Goal: Task Accomplishment & Management: Use online tool/utility

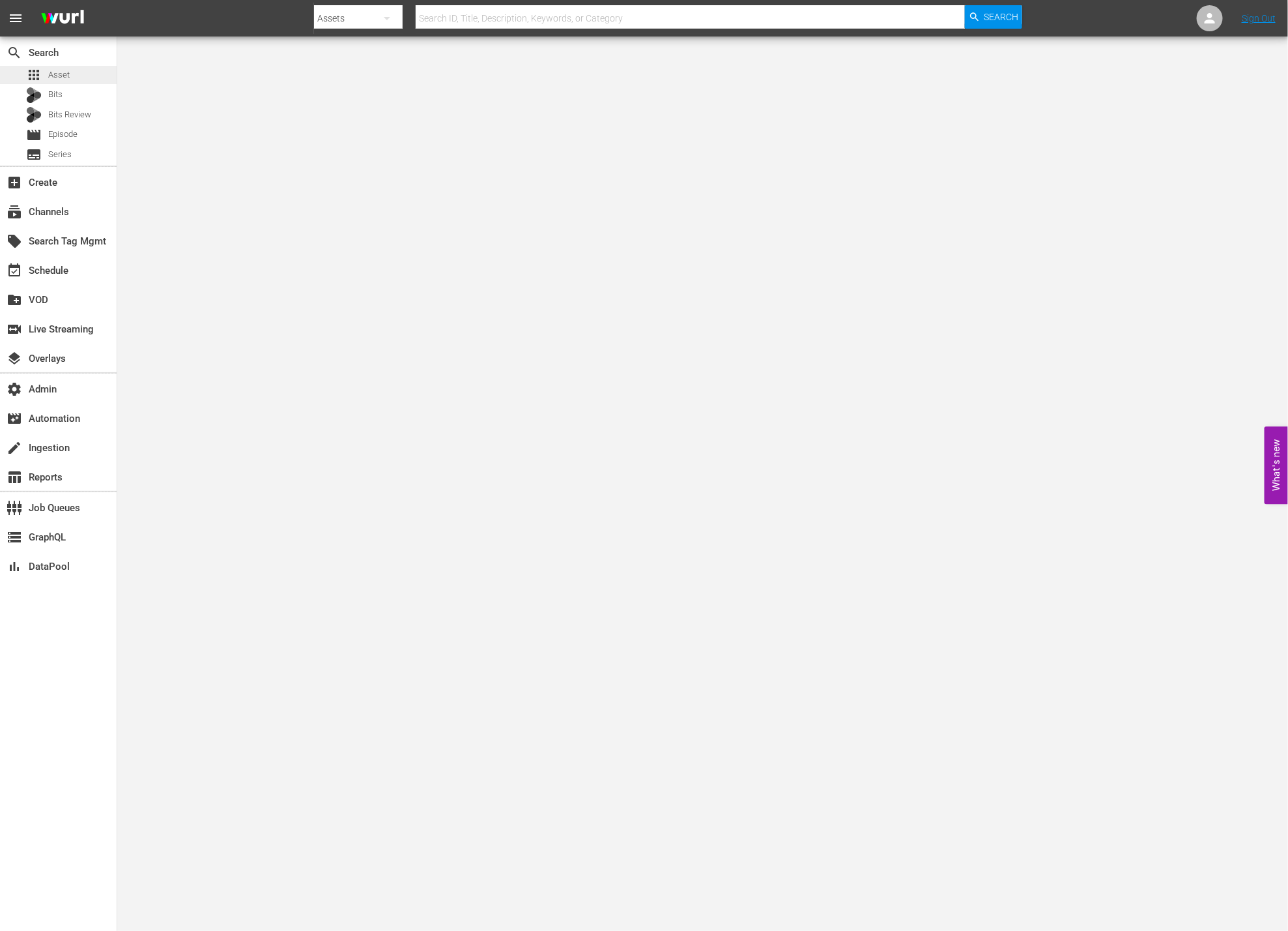
click at [66, 73] on span "Asset" at bounding box center [59, 74] width 22 height 13
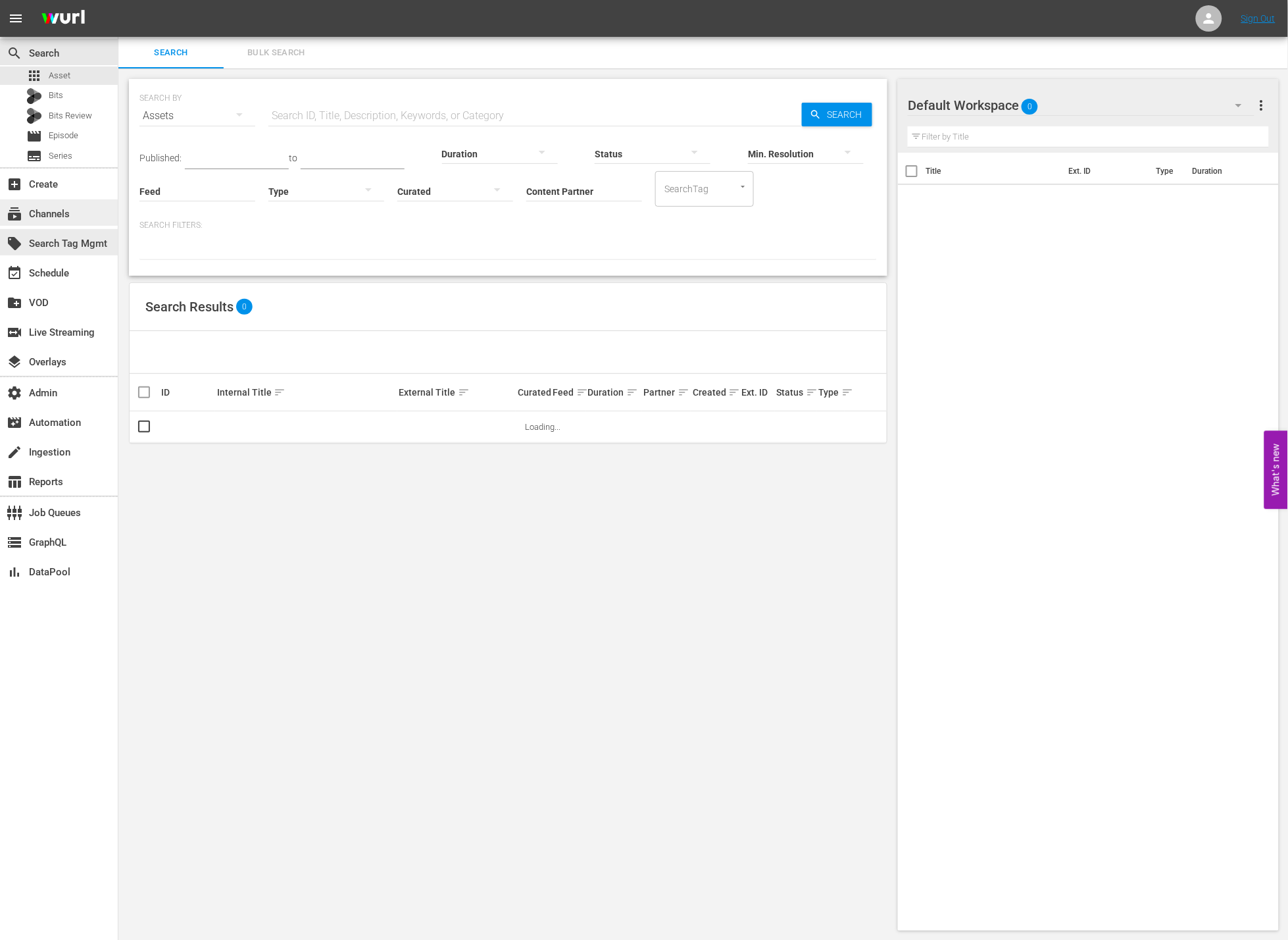
click at [54, 215] on div "subscriptions Channels" at bounding box center [36, 212] width 74 height 12
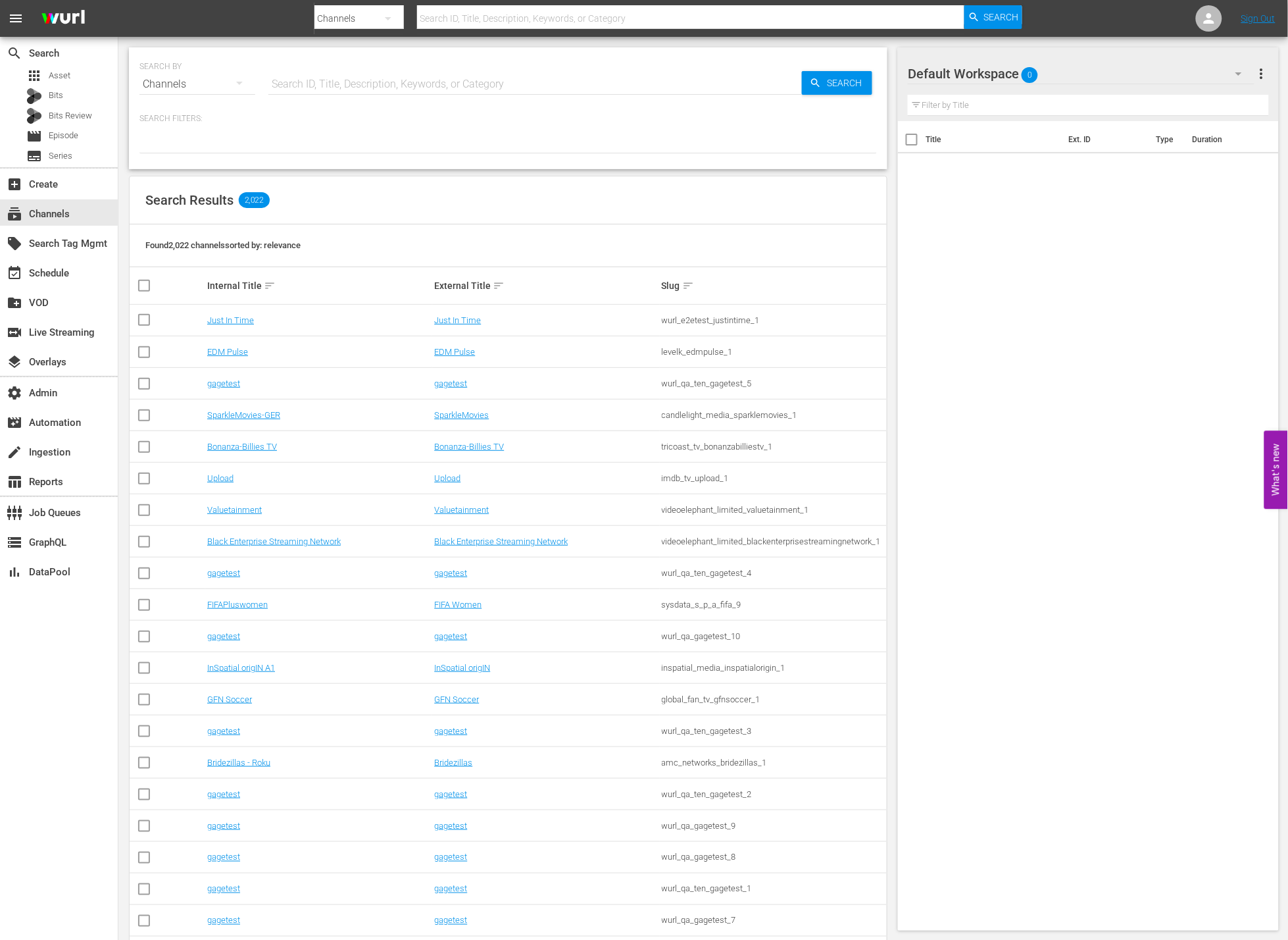
drag, startPoint x: 361, startPoint y: 73, endPoint x: 361, endPoint y: 92, distance: 19.0
click at [361, 73] on input "text" at bounding box center [535, 84] width 534 height 32
type input "amazon"
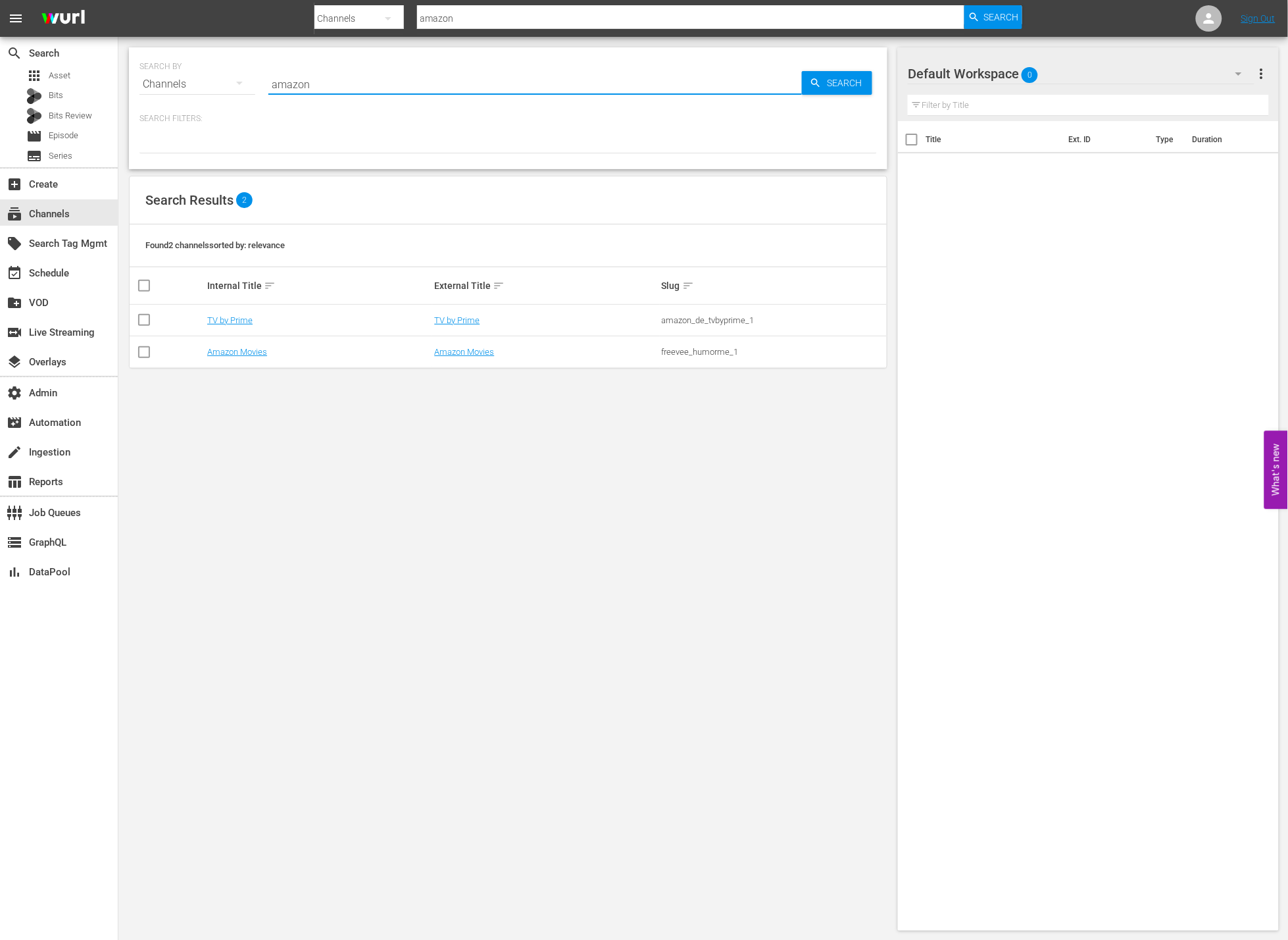
type input "amazon_de_tvbyprime_1"
click at [849, 77] on span "Search" at bounding box center [846, 83] width 51 height 24
type input "amazon_de_tvbyprime_1"
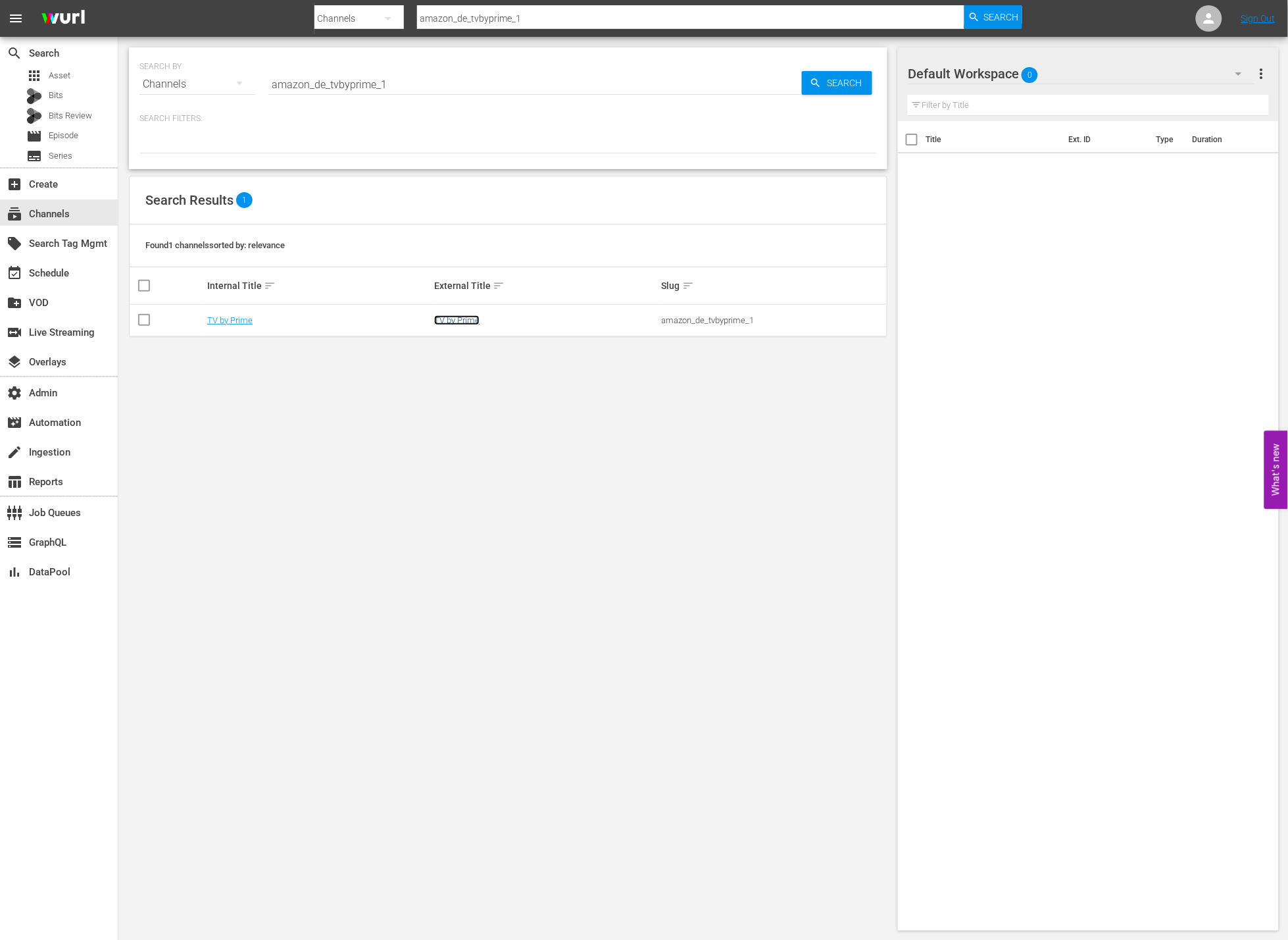
click at [466, 317] on link "TV by Prime" at bounding box center [457, 320] width 46 height 10
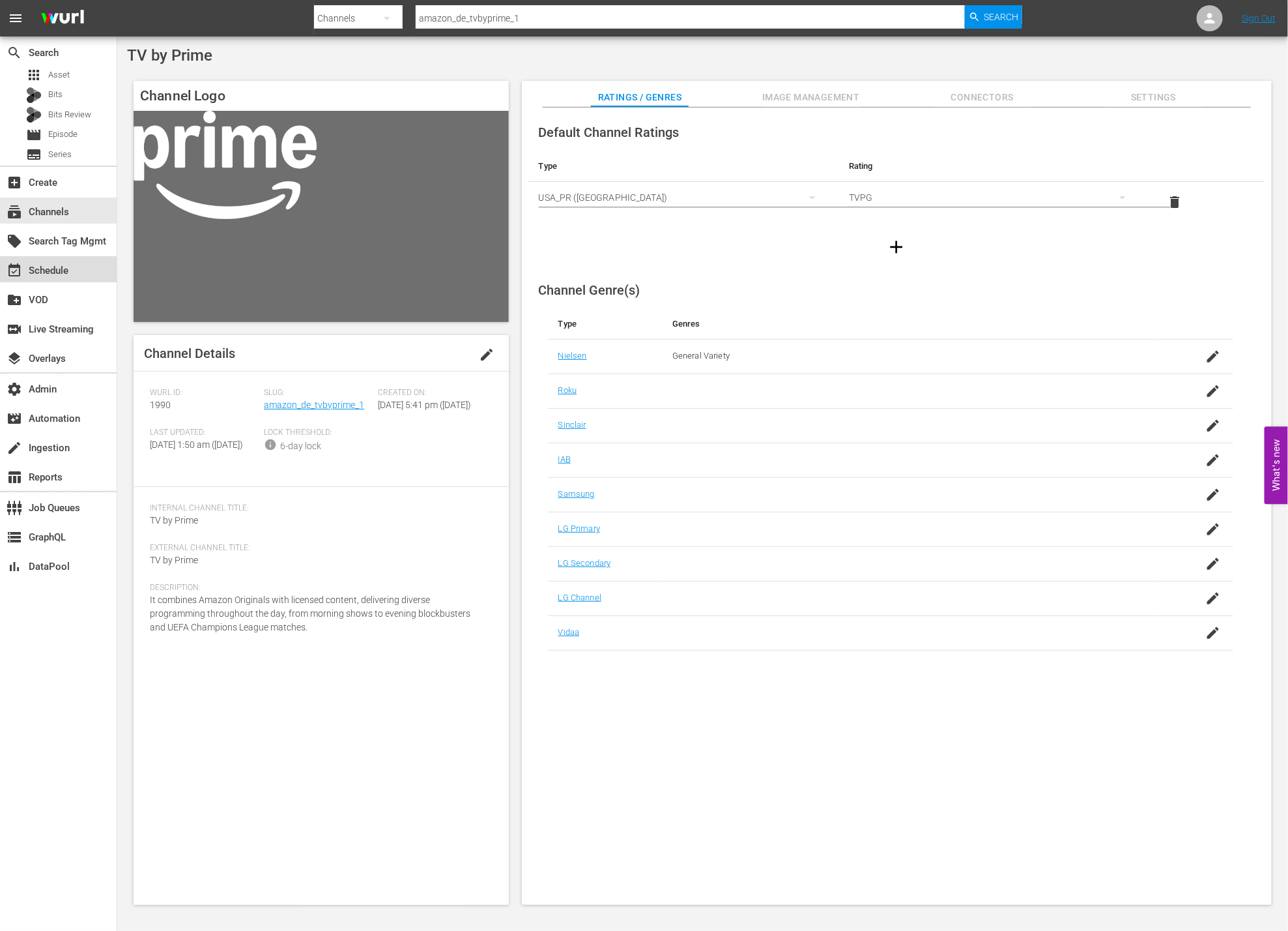
click at [75, 275] on div "event_available Schedule" at bounding box center [58, 269] width 117 height 26
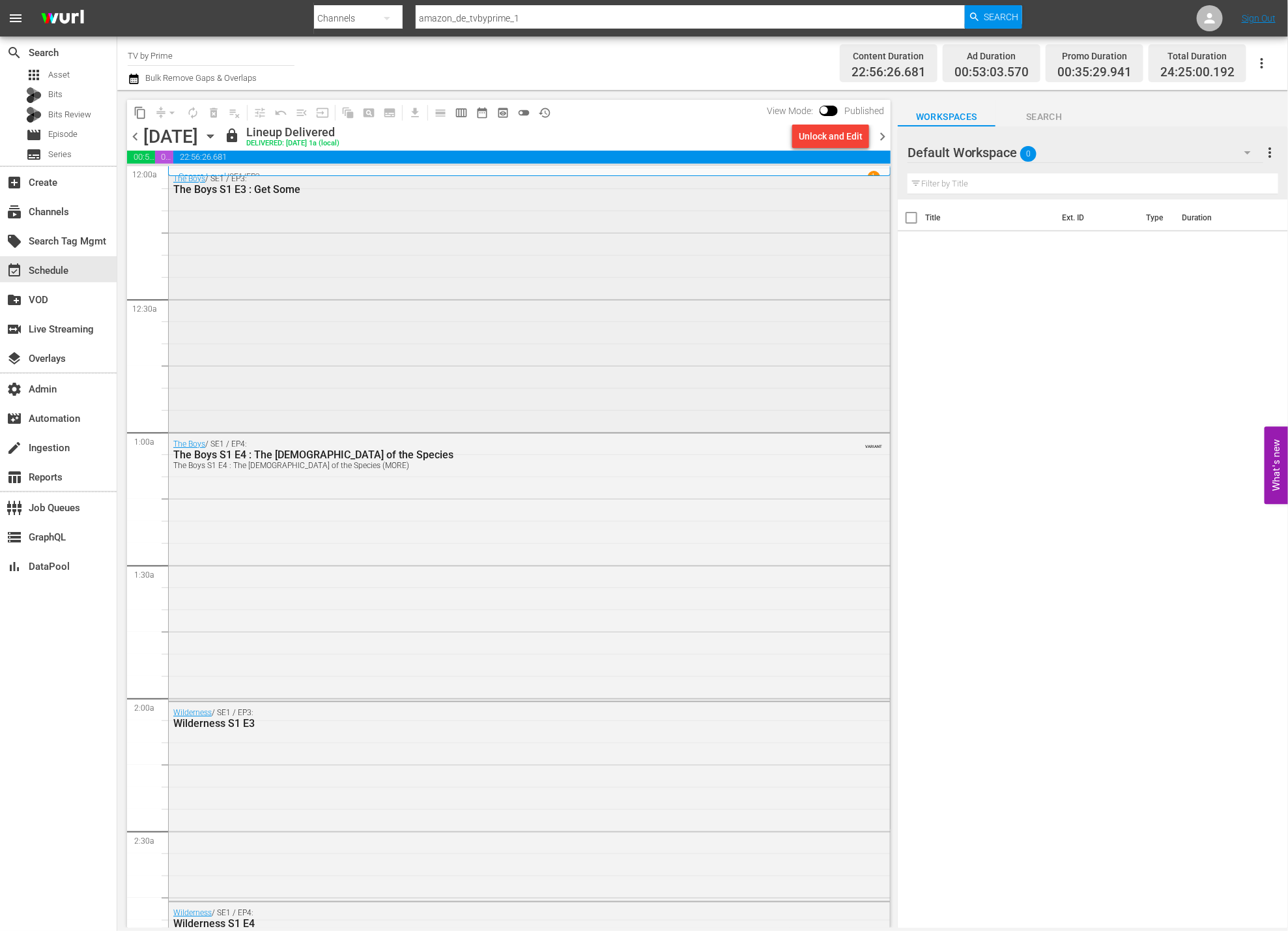
click at [493, 290] on div "The Boys / SE1 / EP3: The Boys S1 E3 : Get Some" at bounding box center [529, 299] width 721 height 262
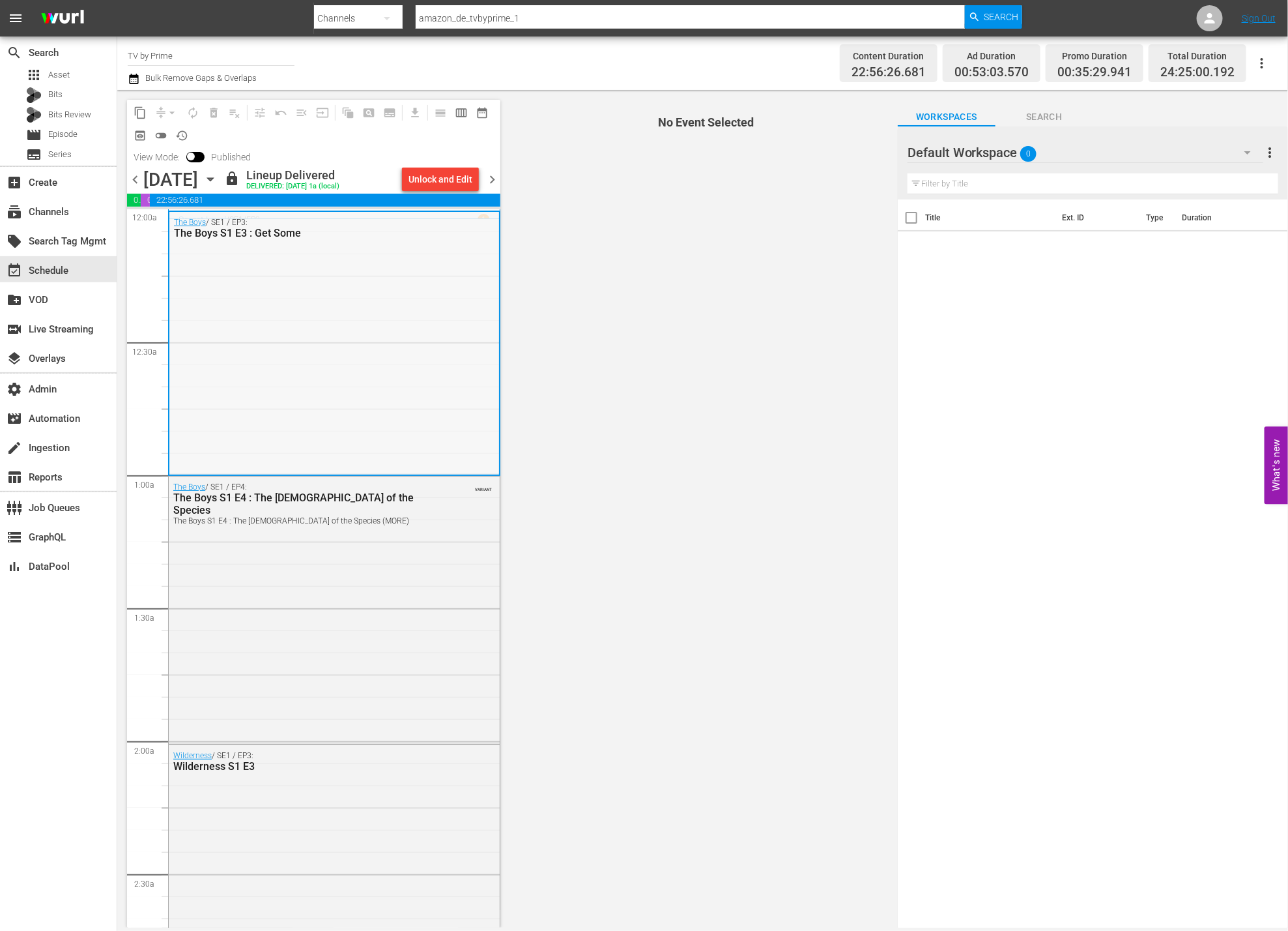
click at [403, 308] on div "The Boys / SE1 / EP3: The Boys S1 E3 : Get Some" at bounding box center [334, 343] width 330 height 262
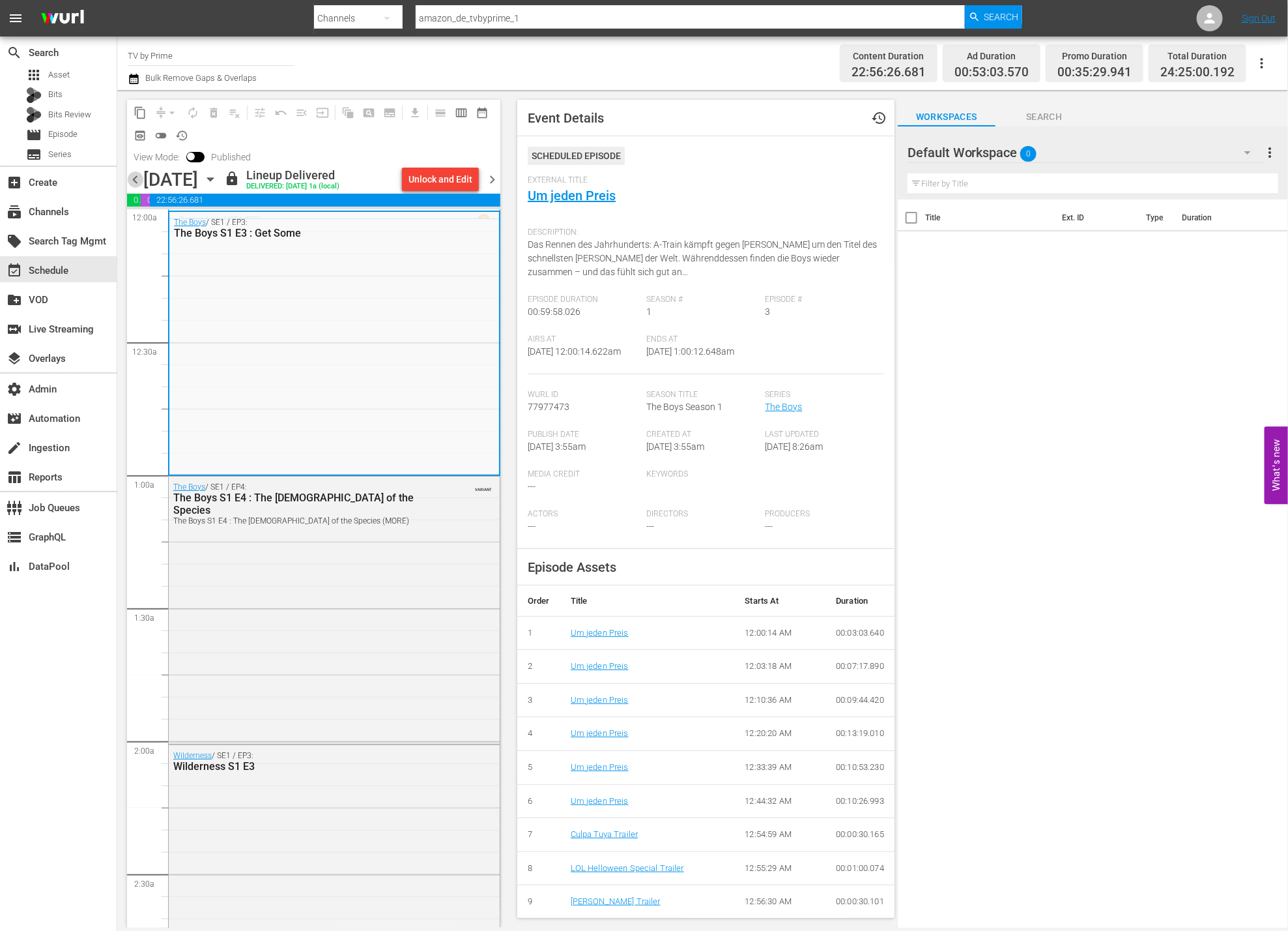
click at [134, 180] on span "chevron_left" at bounding box center [135, 180] width 17 height 17
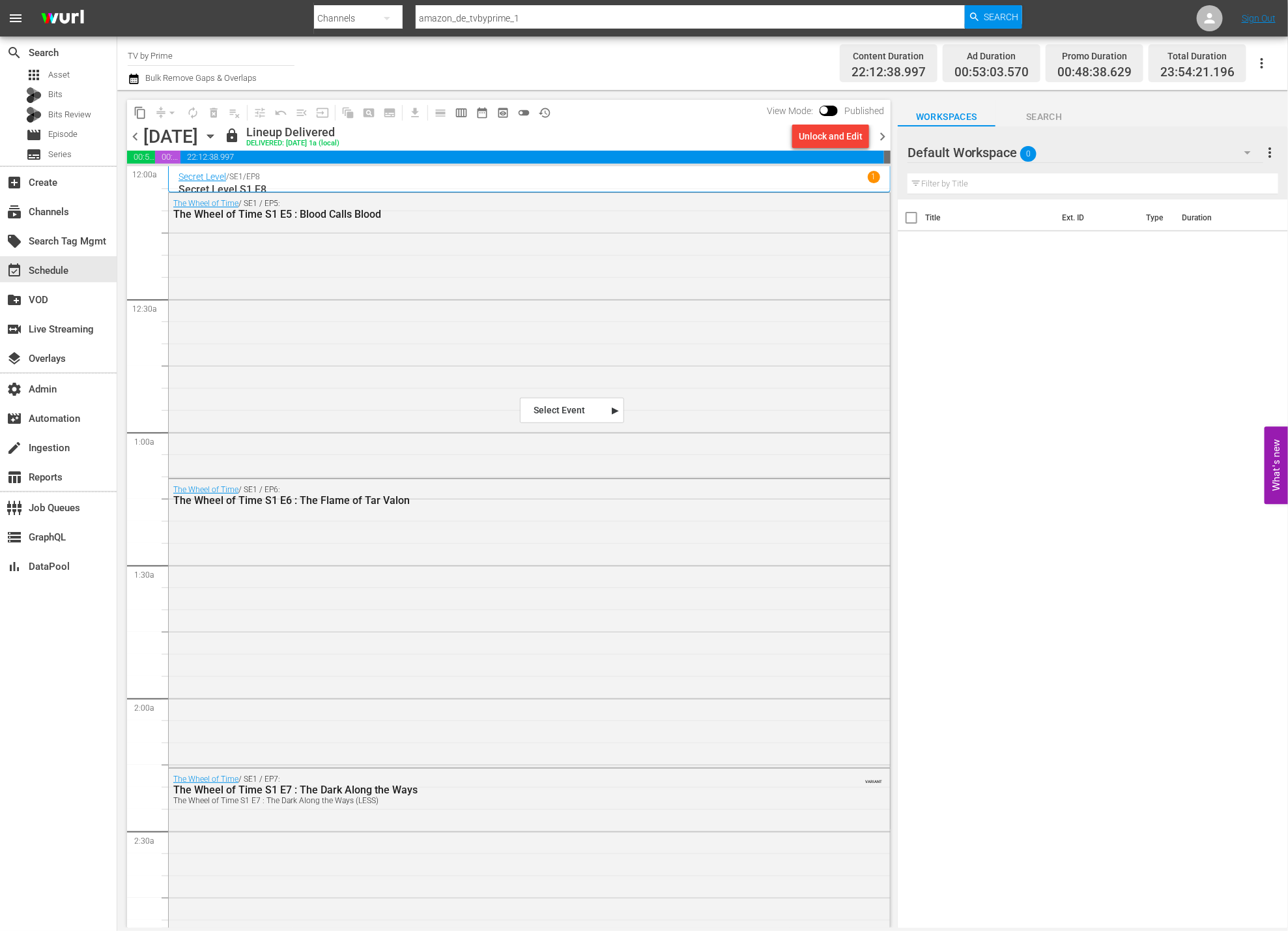
click at [750, 371] on div "The Wheel of Time / SE1 / EP5: The Wheel of Time S1 E5 : Blood Calls Blood" at bounding box center [529, 334] width 721 height 282
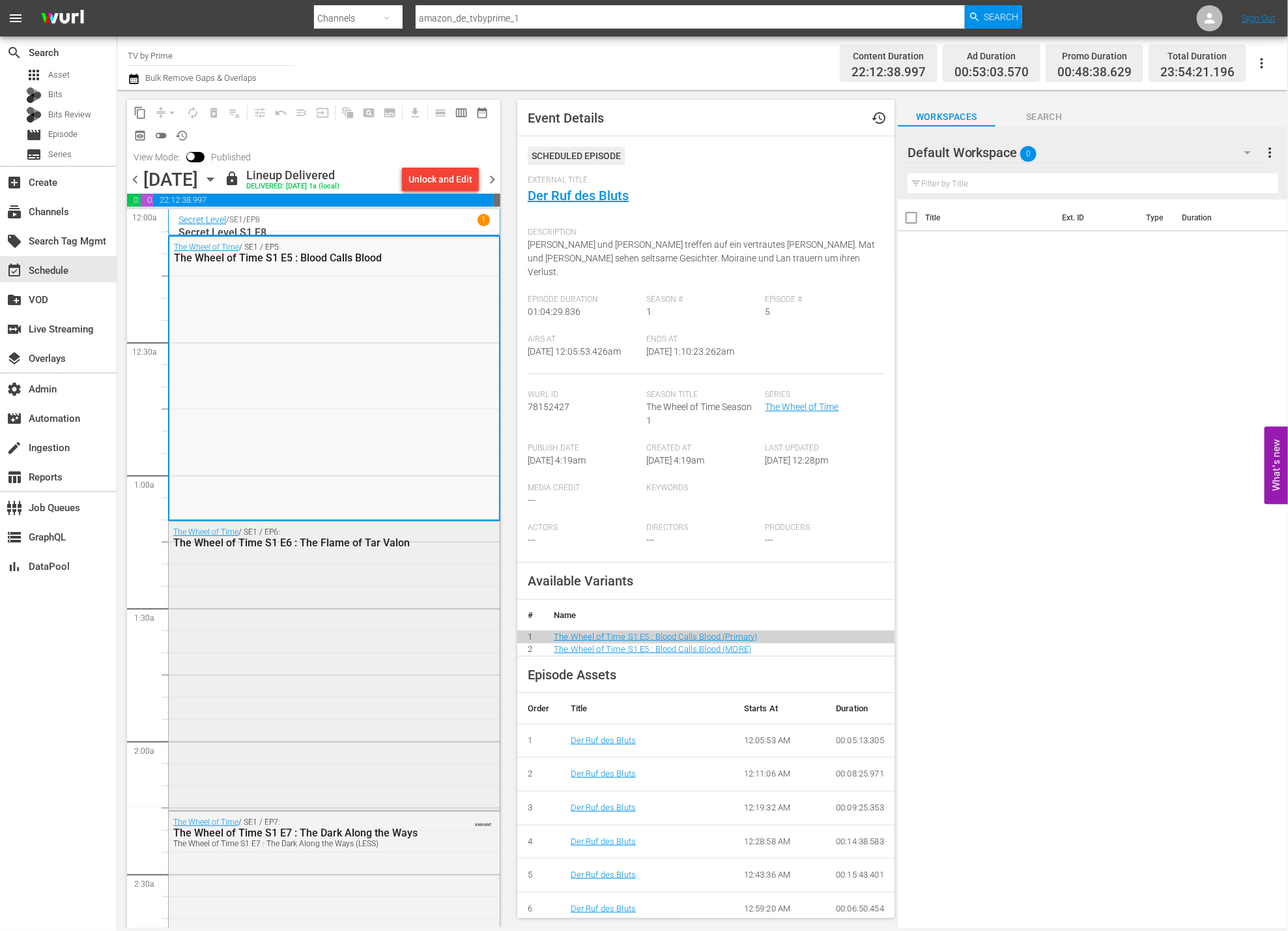
click at [417, 667] on div "The Wheel of Time / SE1 / EP6: The Wheel of Time S1 E6 : The Flame of Tar Valon" at bounding box center [334, 664] width 331 height 286
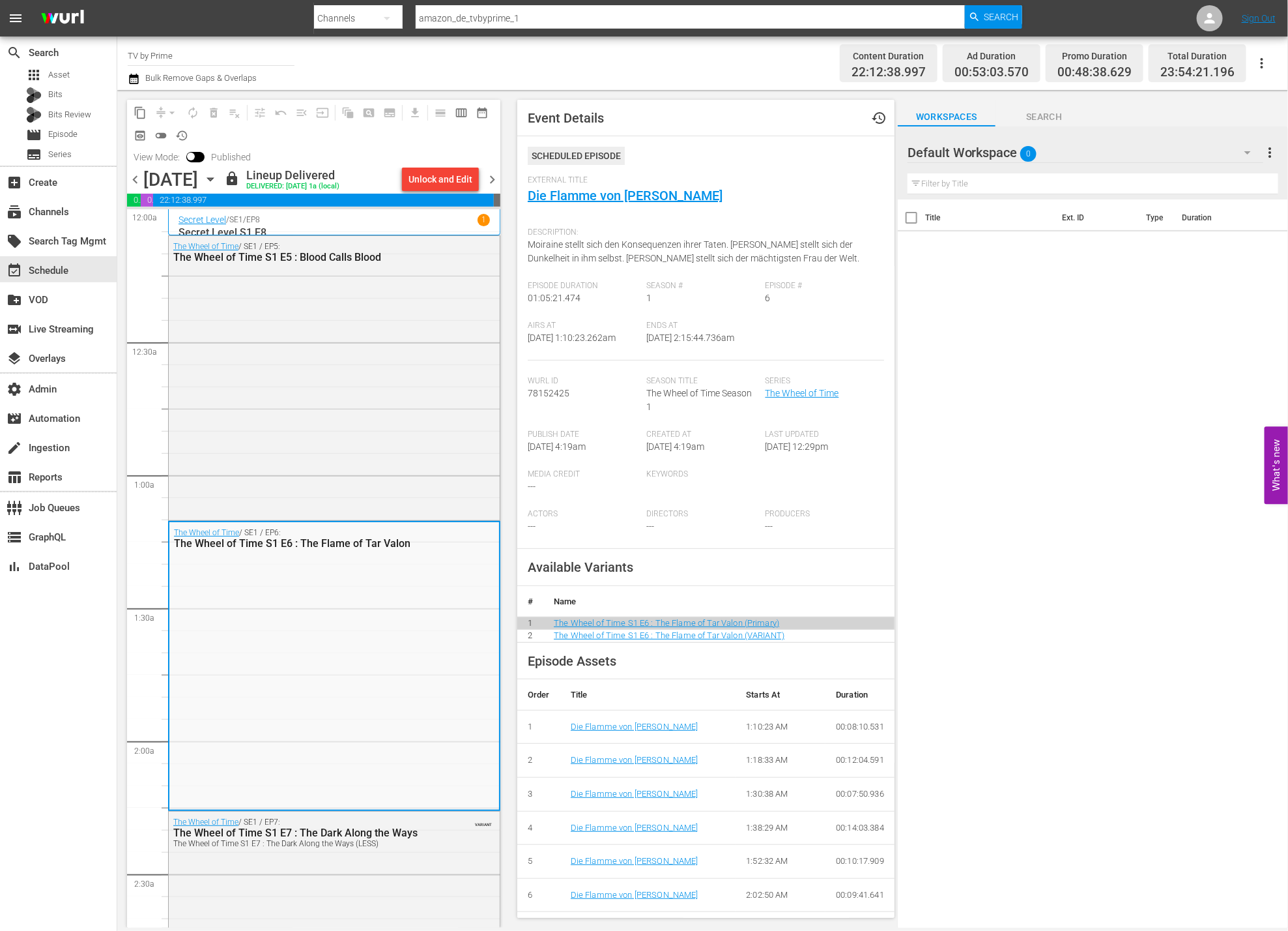
click at [493, 180] on span "chevron_right" at bounding box center [492, 180] width 17 height 17
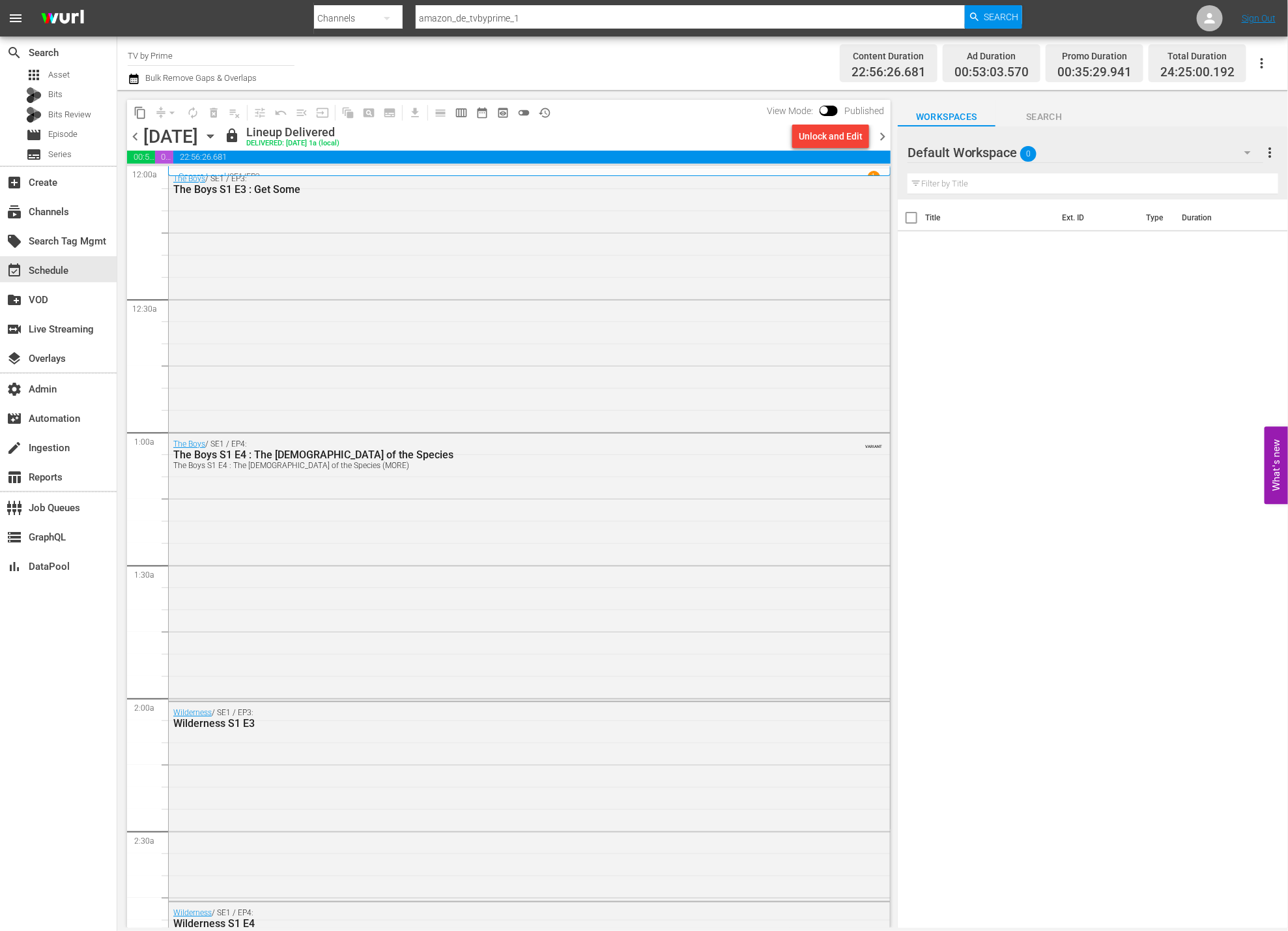
click at [426, 347] on div "The Boys / SE1 / EP3: The Boys S1 E3 : Get Some" at bounding box center [529, 299] width 721 height 262
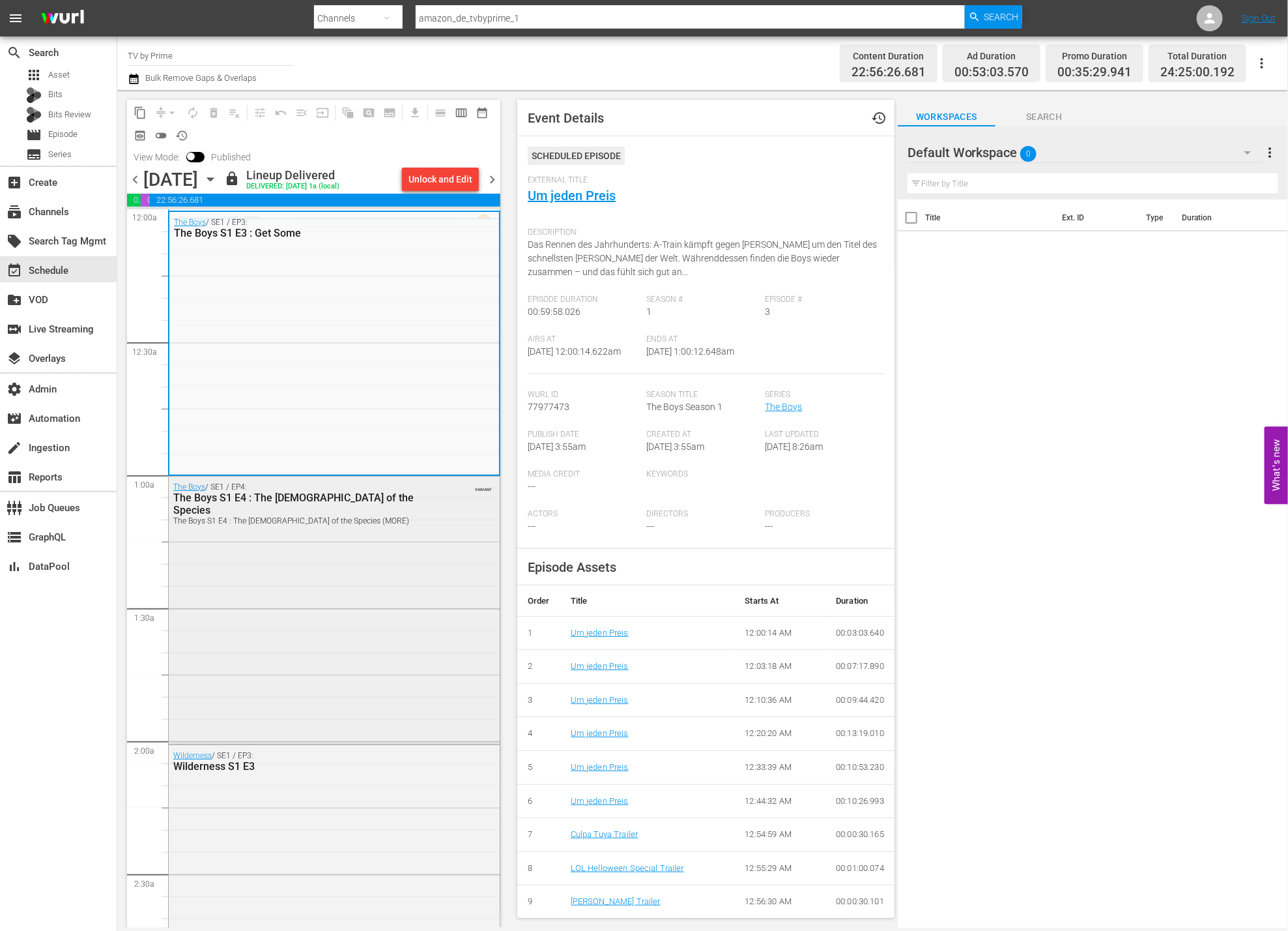
click at [389, 585] on div "The Boys / SE1 / EP4: The Boys S1 E4 : The Female of the Species The Boys S1 E4…" at bounding box center [334, 608] width 331 height 265
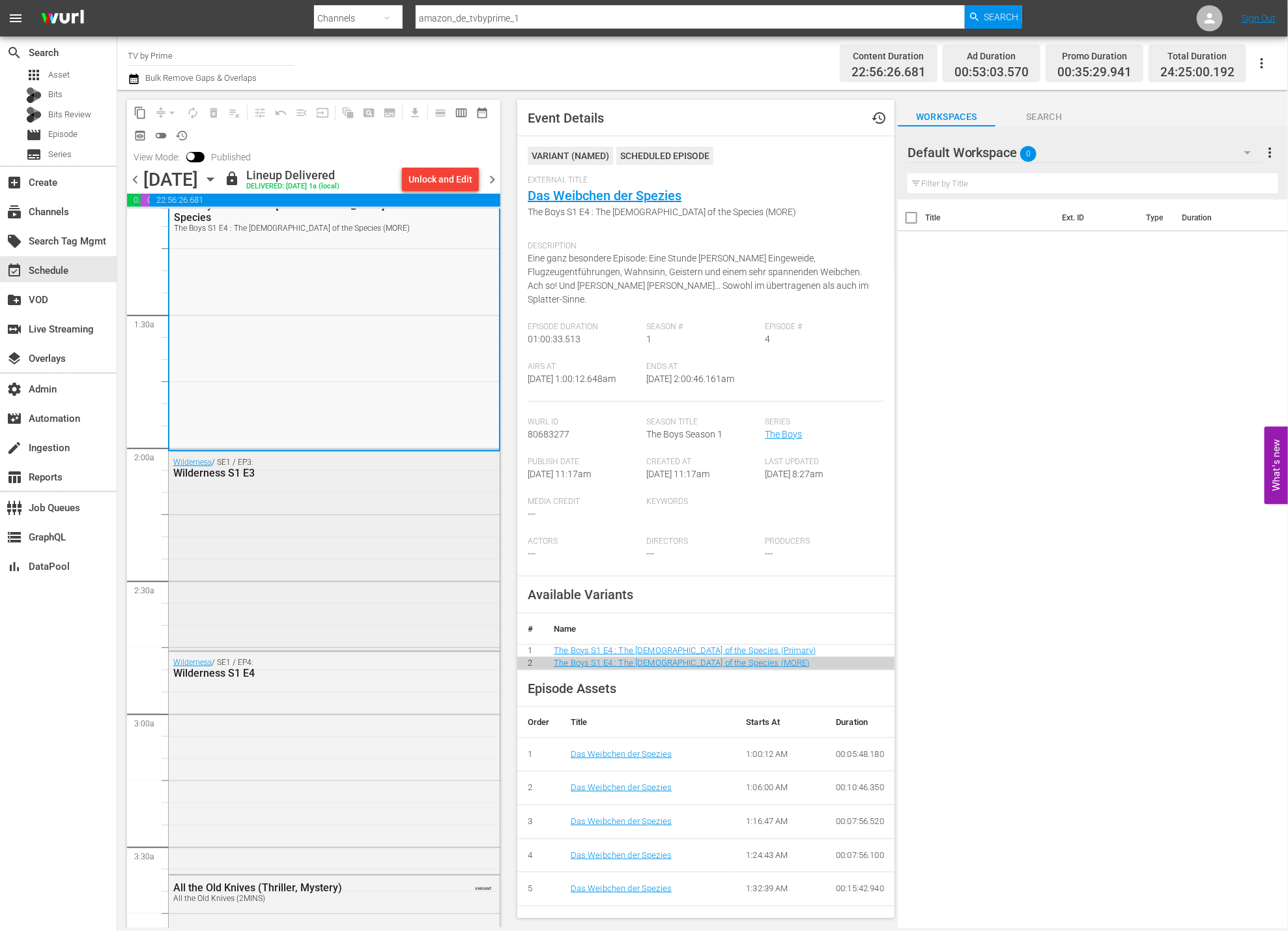
scroll to position [304, 0]
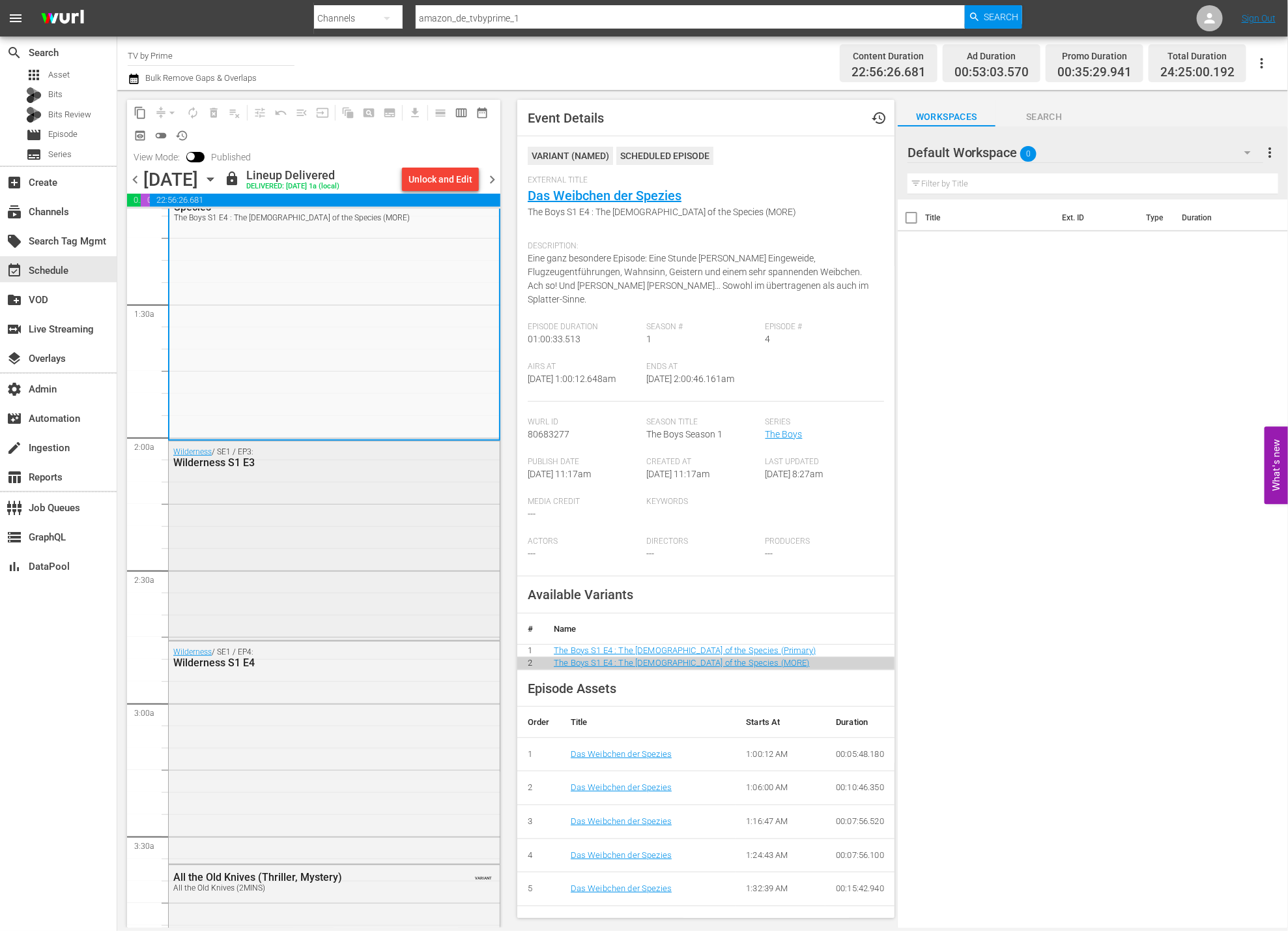
click at [397, 595] on div "Wilderness / SE1 / EP3: Wilderness S1 E3" at bounding box center [334, 539] width 331 height 196
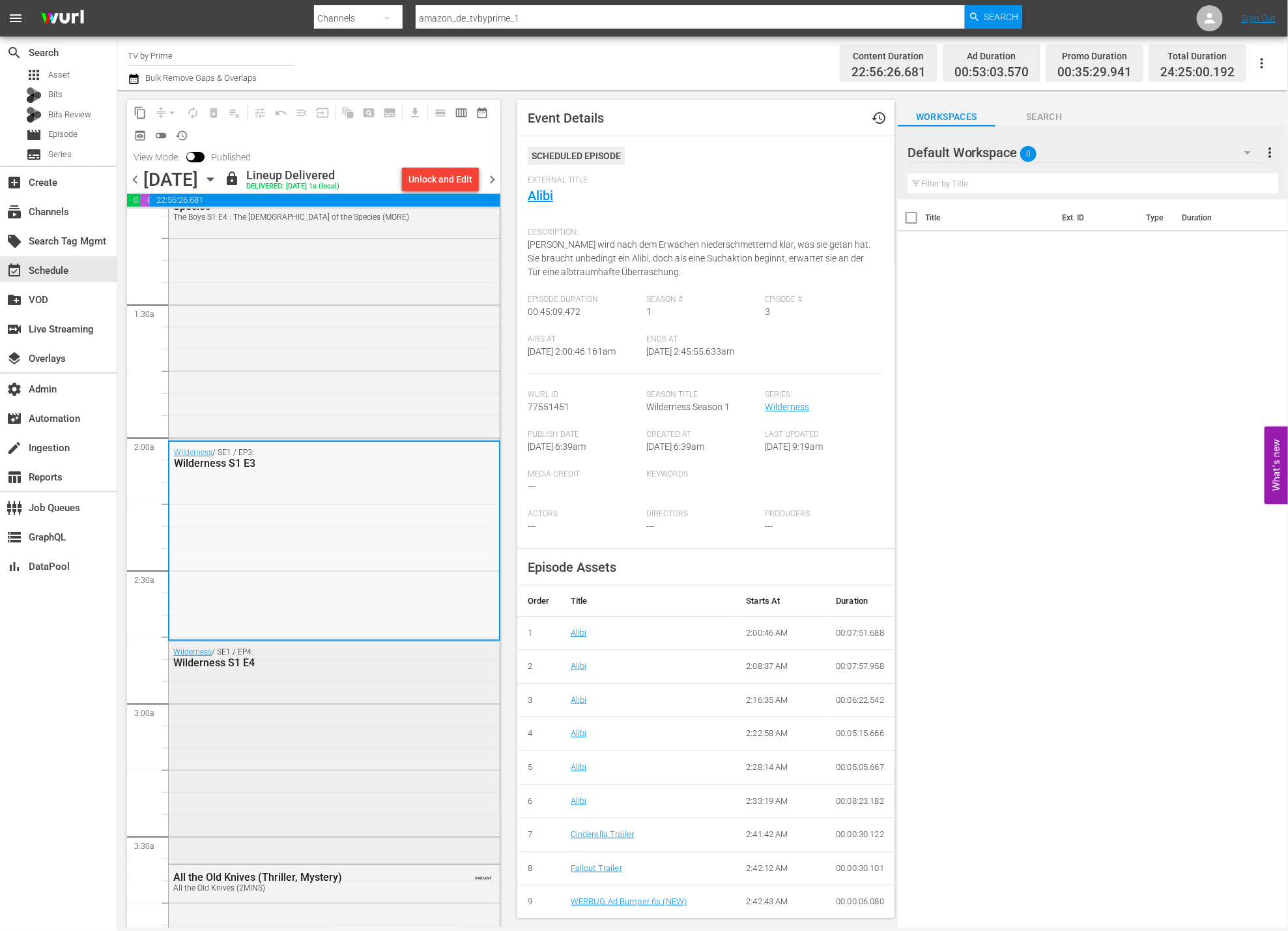
click at [277, 721] on div "Wilderness / SE1 / EP4: Wilderness S1 E4" at bounding box center [334, 751] width 331 height 220
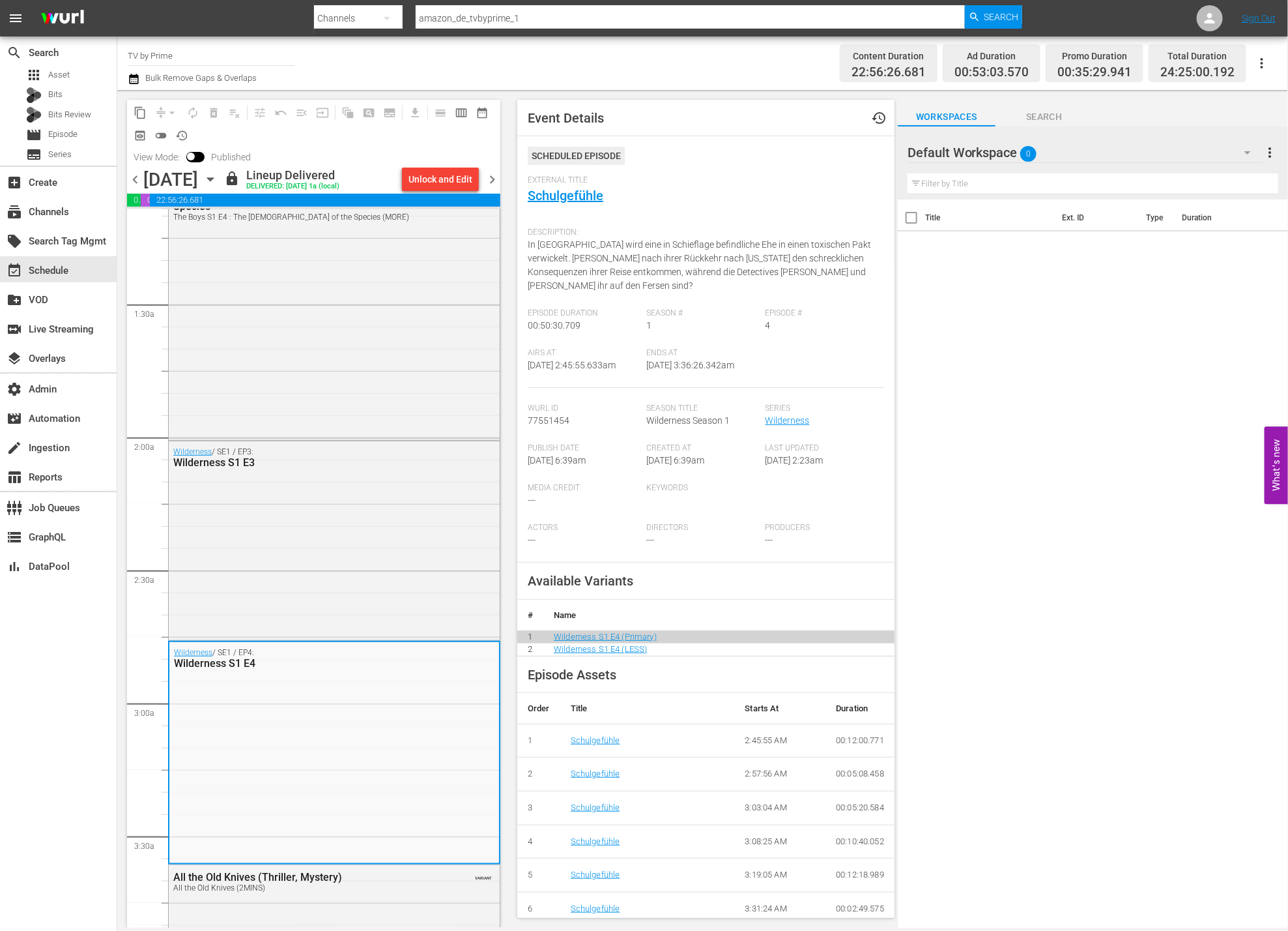
click at [134, 184] on span "chevron_left" at bounding box center [135, 180] width 17 height 17
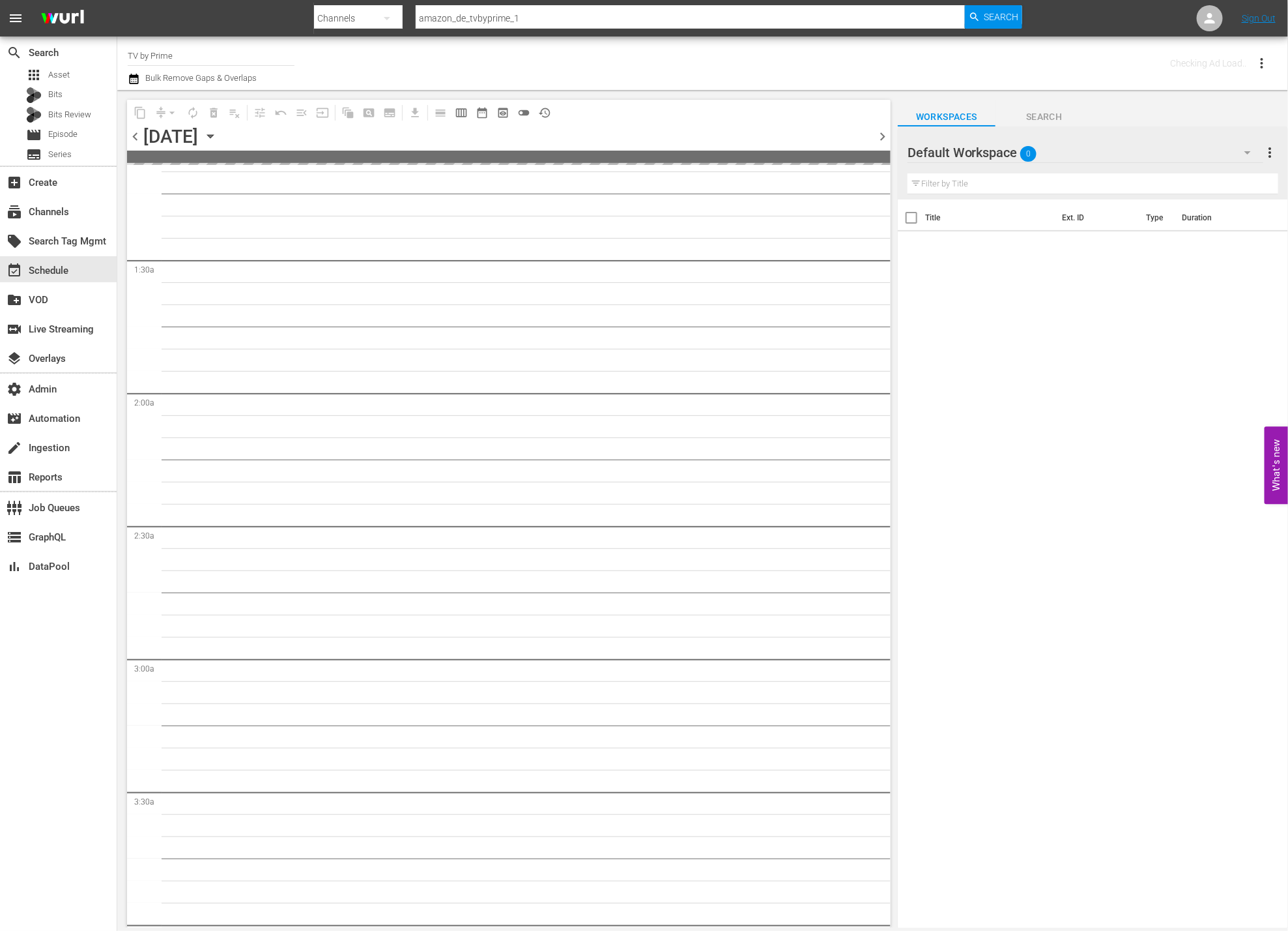
scroll to position [326, 0]
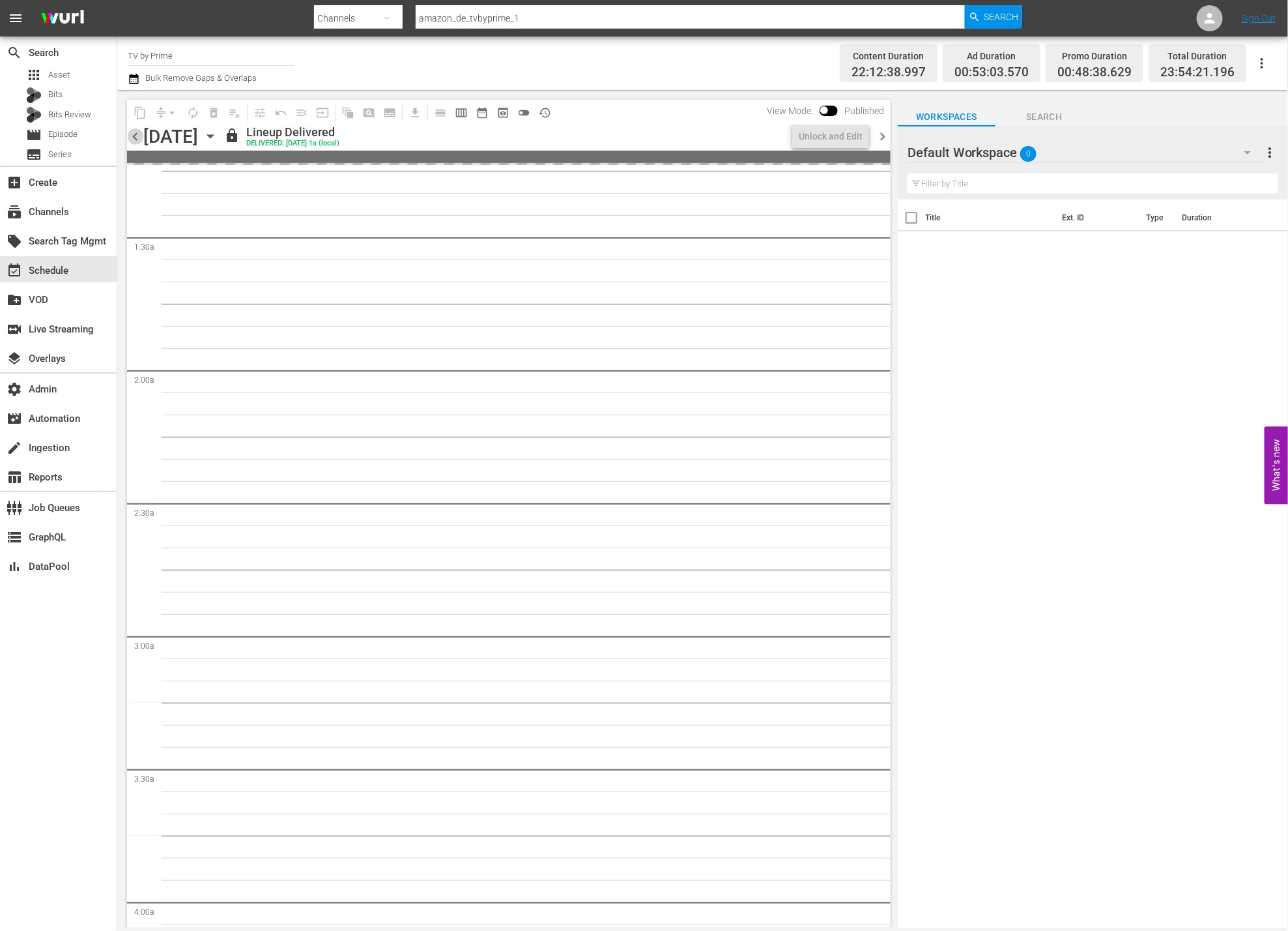
click at [132, 141] on span "chevron_left" at bounding box center [135, 137] width 17 height 17
click at [133, 141] on span "chevron_left" at bounding box center [135, 137] width 17 height 17
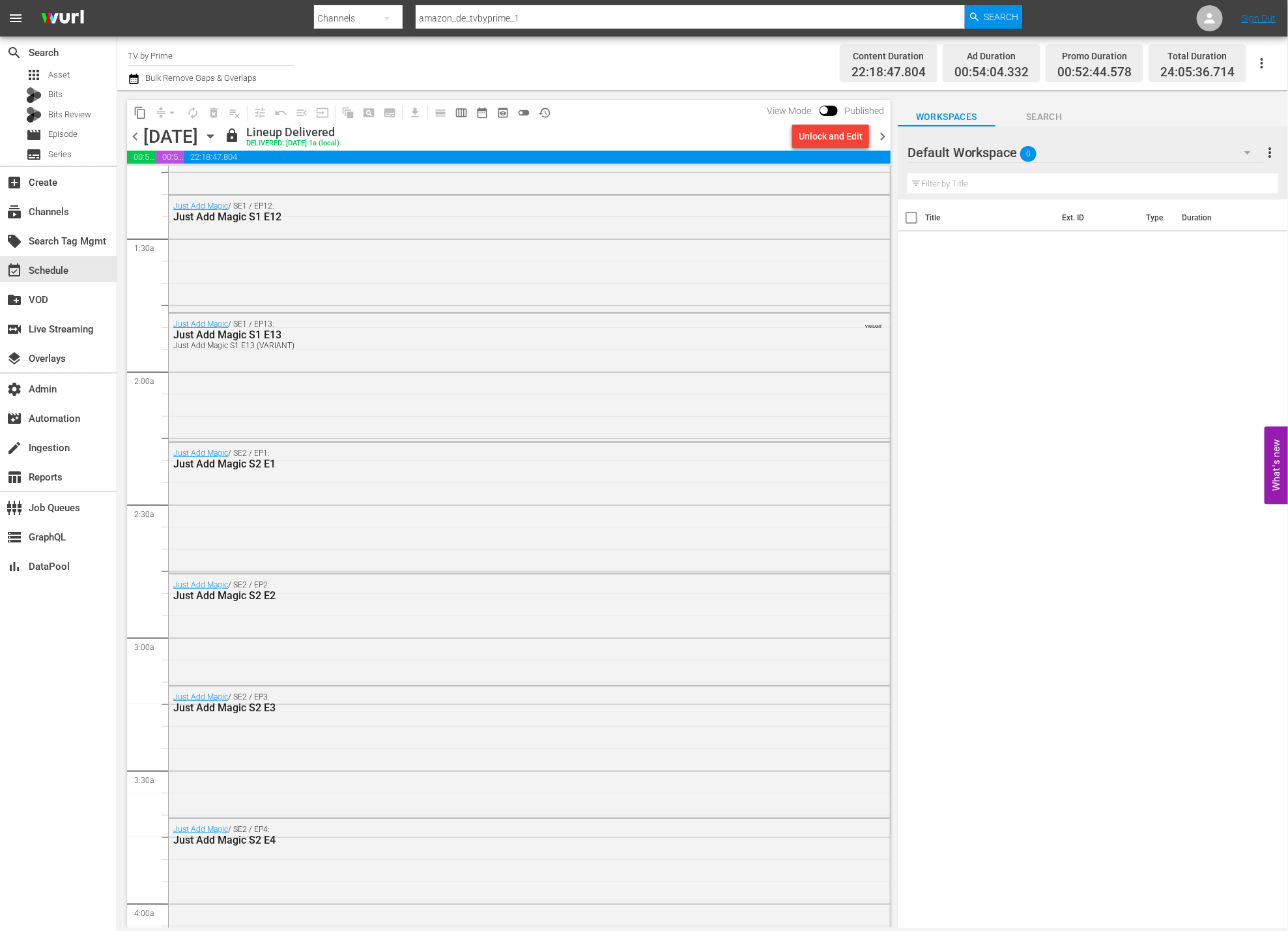
click at [884, 136] on span "chevron_right" at bounding box center [883, 137] width 17 height 17
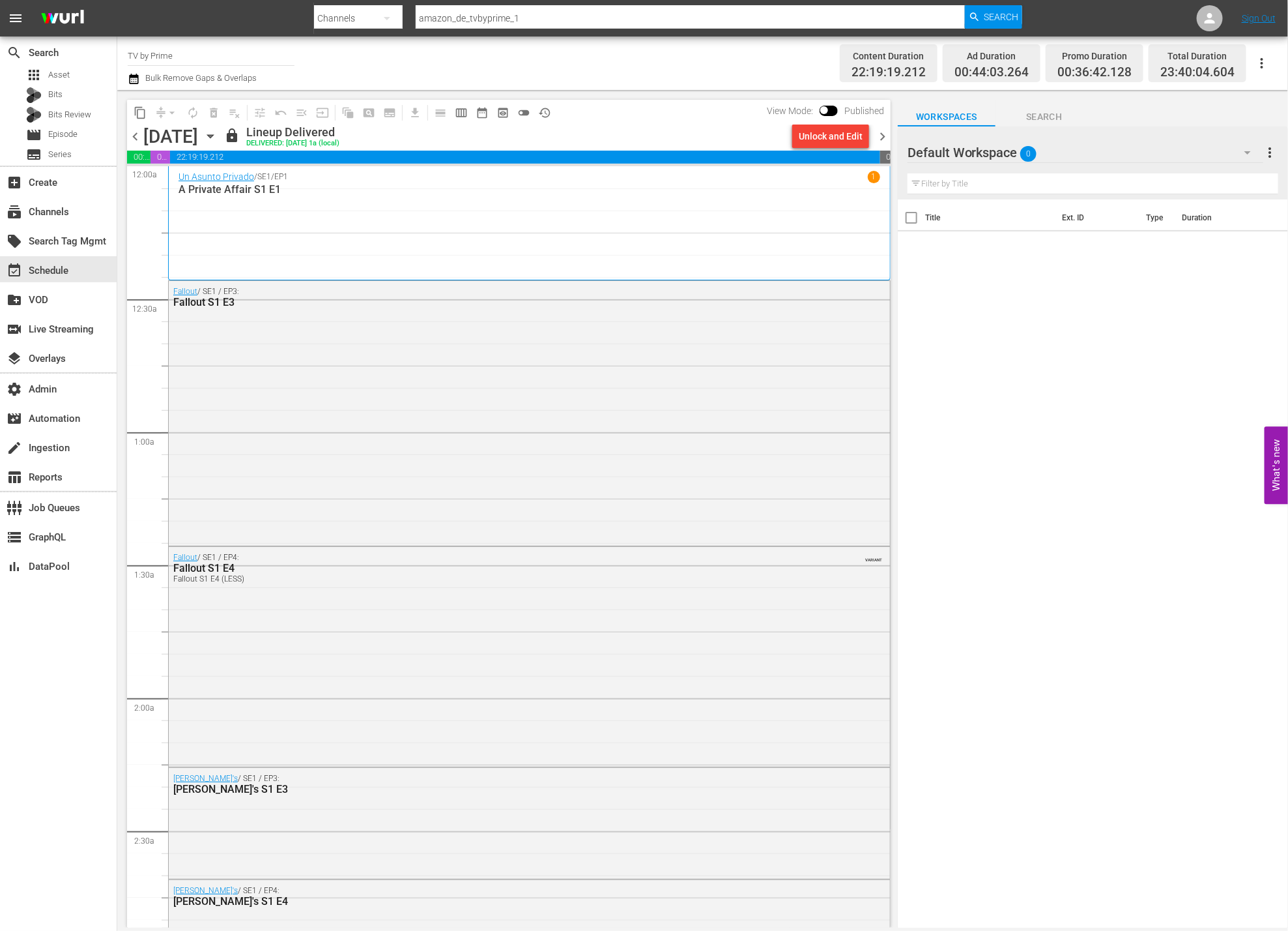
click at [983, 290] on div "Title Ext. ID Type Duration" at bounding box center [1093, 564] width 390 height 730
click at [56, 213] on div "subscriptions Channels" at bounding box center [36, 210] width 73 height 12
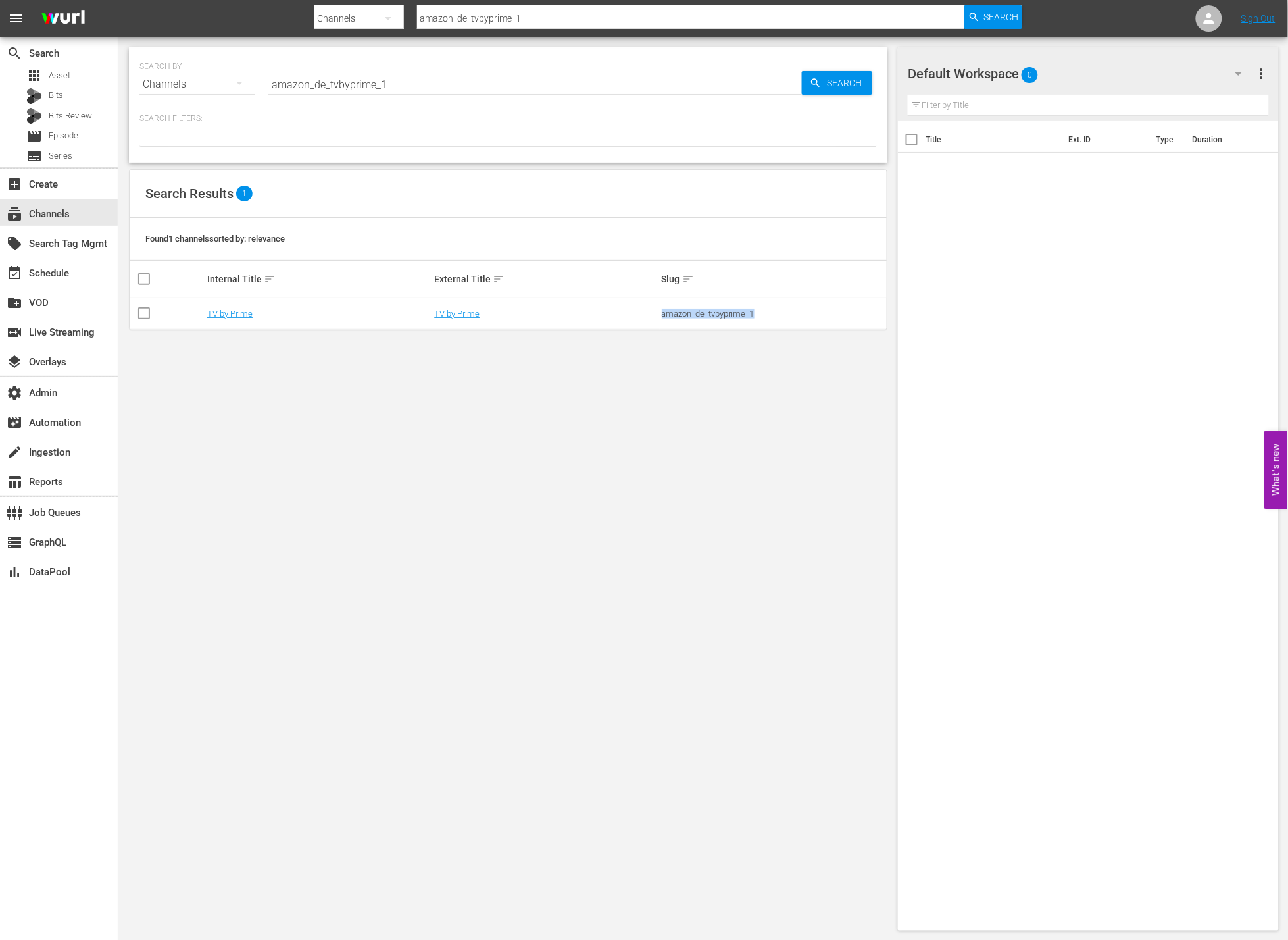
drag, startPoint x: 770, startPoint y: 317, endPoint x: 638, endPoint y: 321, distance: 132.1
click at [638, 321] on tr "TV by Prime TV by Prime amazon_de_tvbyprime_1" at bounding box center [508, 314] width 757 height 32
copy tr "amazon_de_tvbyprime_1"
click at [456, 313] on link "TV by Prime" at bounding box center [457, 313] width 46 height 10
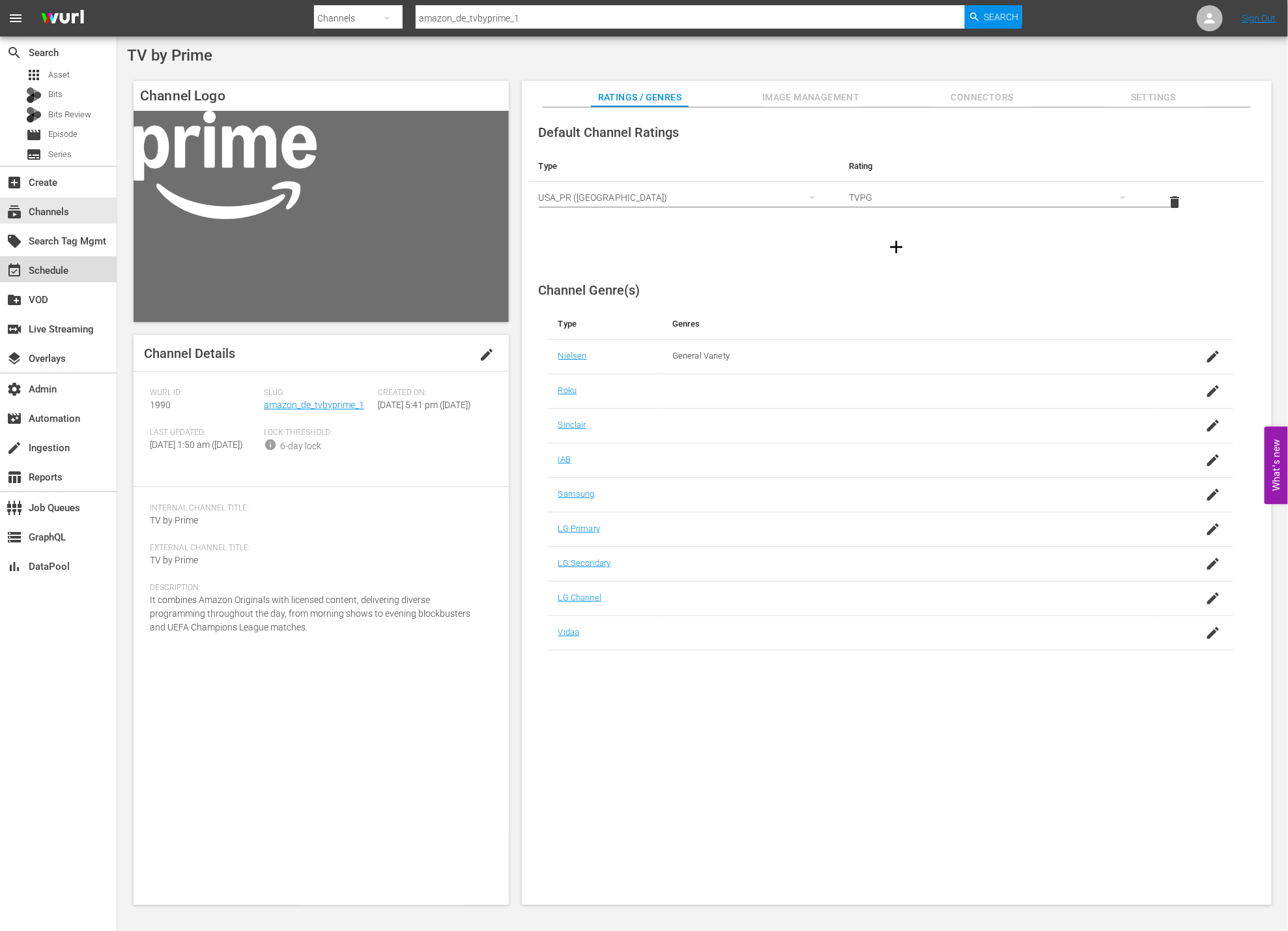
click at [26, 268] on div "event_available Schedule" at bounding box center [36, 268] width 73 height 12
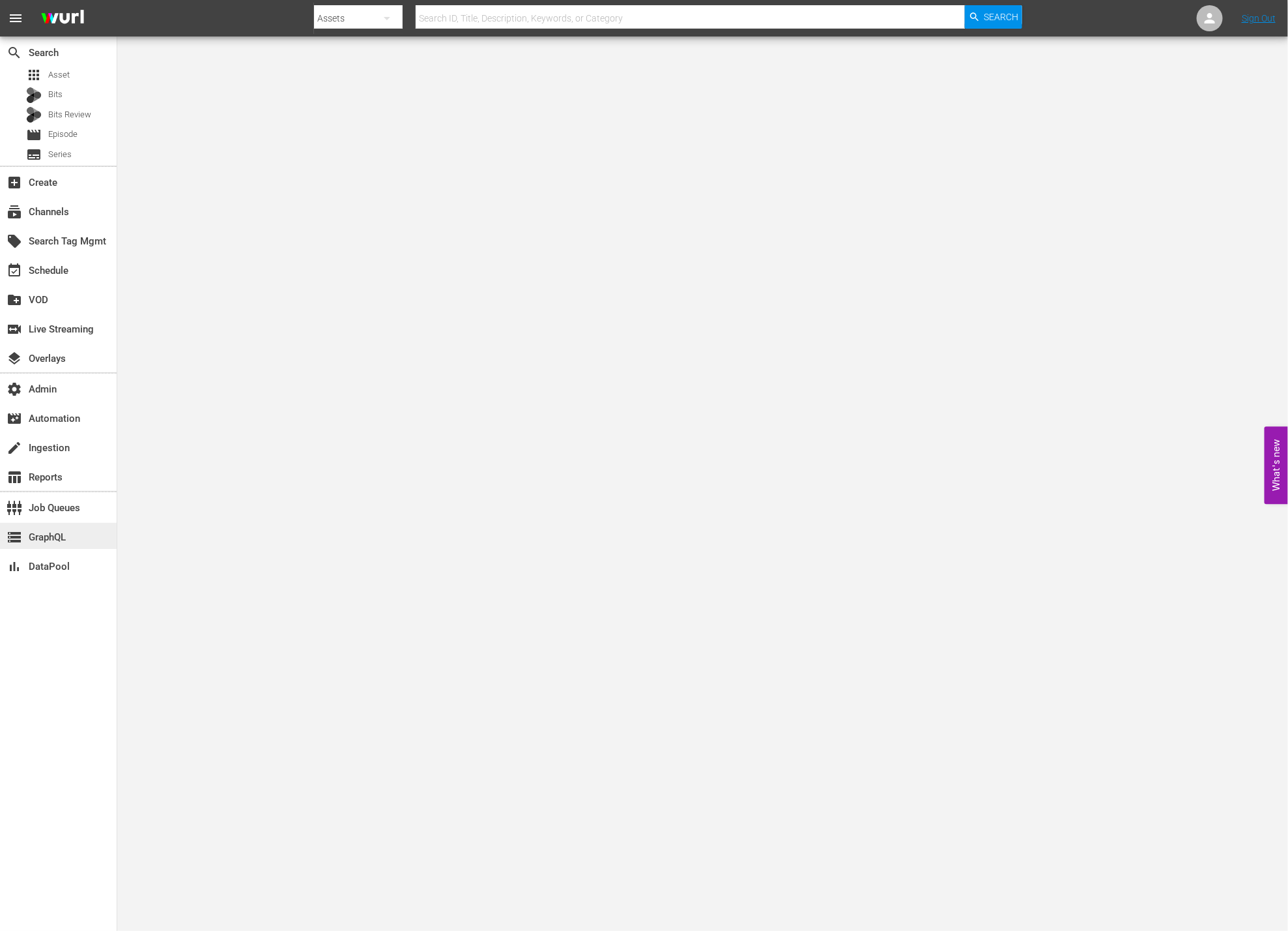
click at [71, 540] on div "storage GraphQL" at bounding box center [36, 535] width 73 height 12
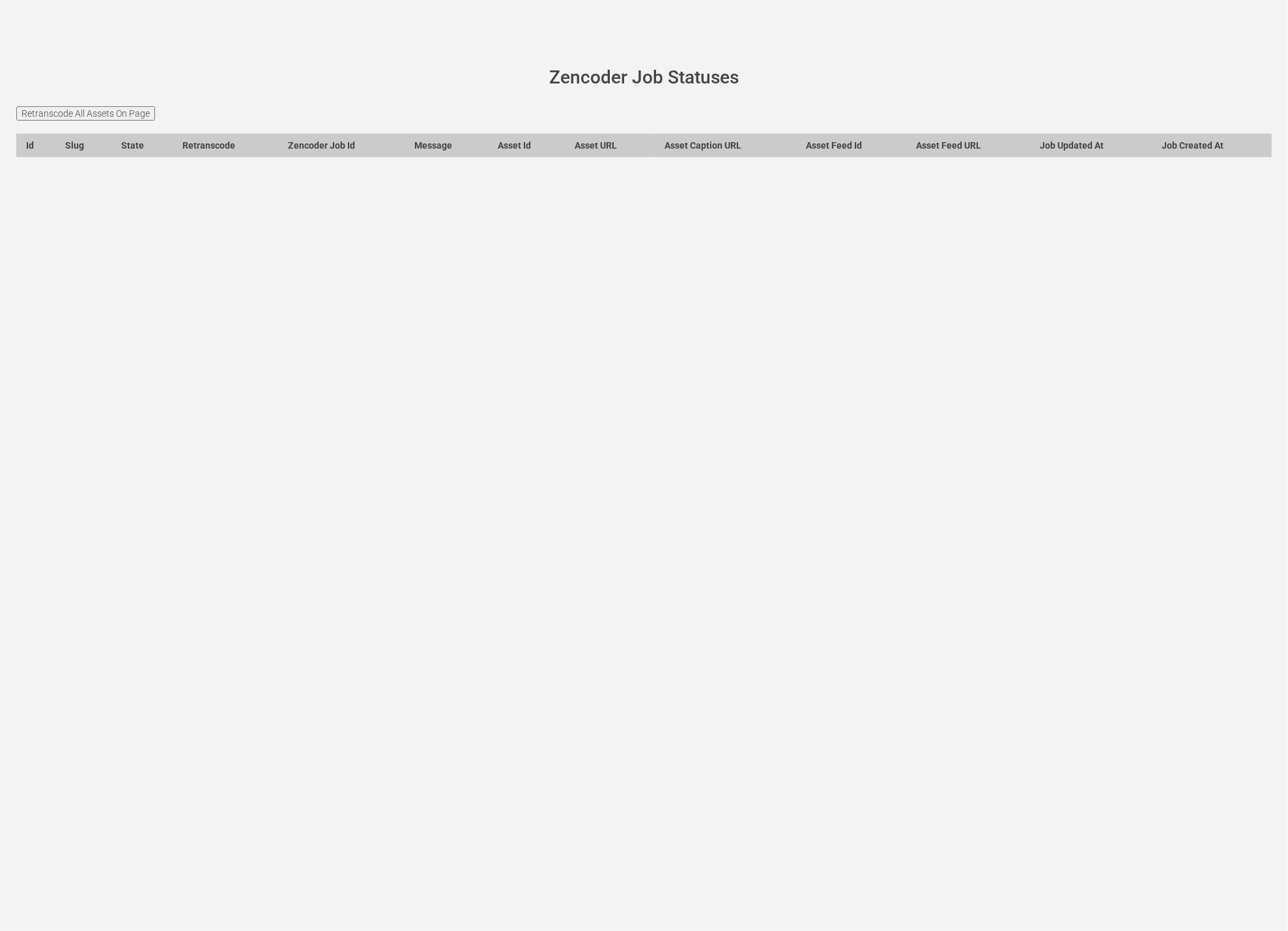
drag, startPoint x: 582, startPoint y: 260, endPoint x: 526, endPoint y: 23, distance: 243.5
click at [581, 259] on div "wurl-scheduler.com site status Zencoder Job Statuses Retranscode All Assets On …" at bounding box center [644, 466] width 1288 height 931
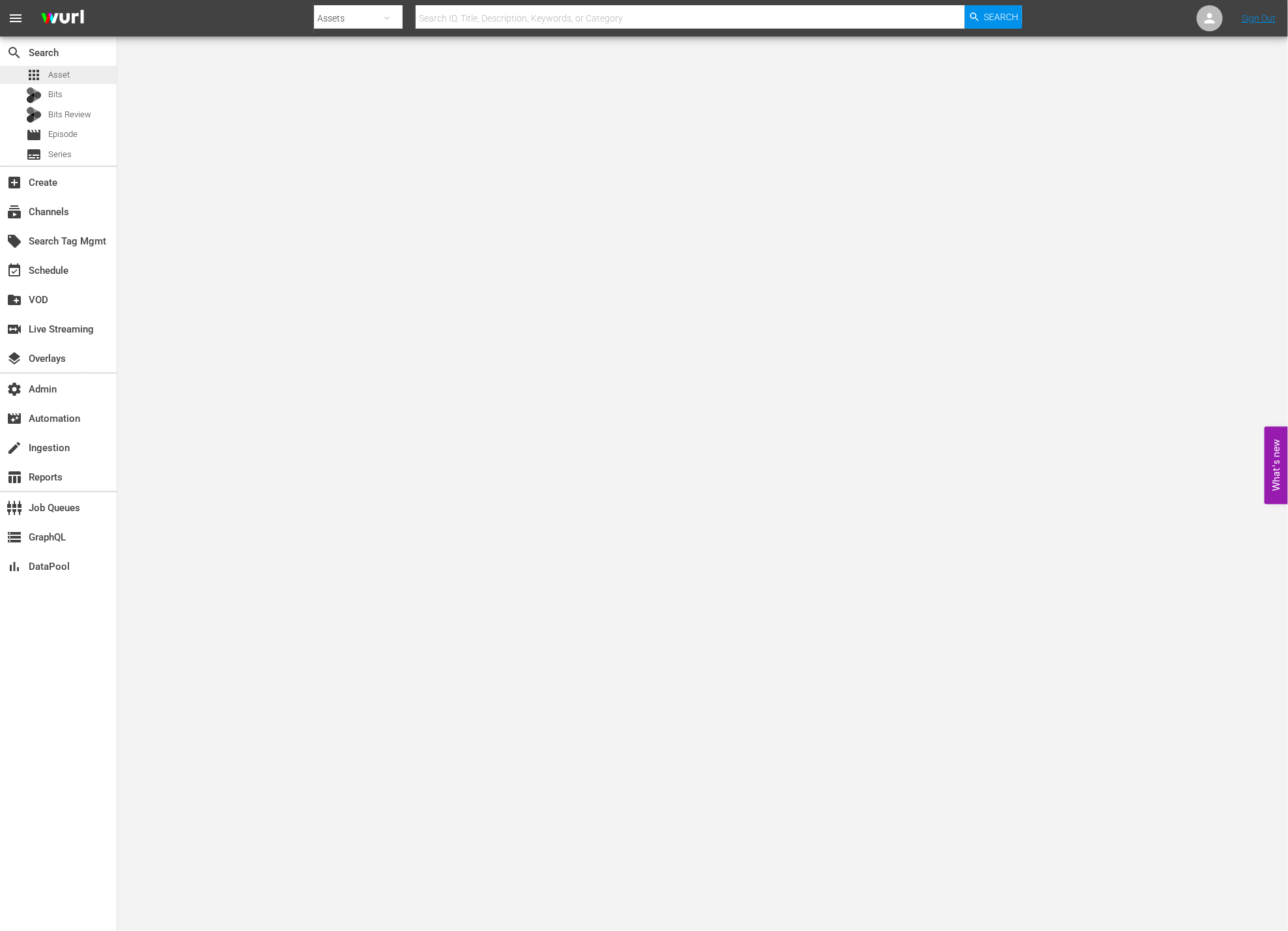
click at [53, 74] on span "Asset" at bounding box center [59, 74] width 22 height 13
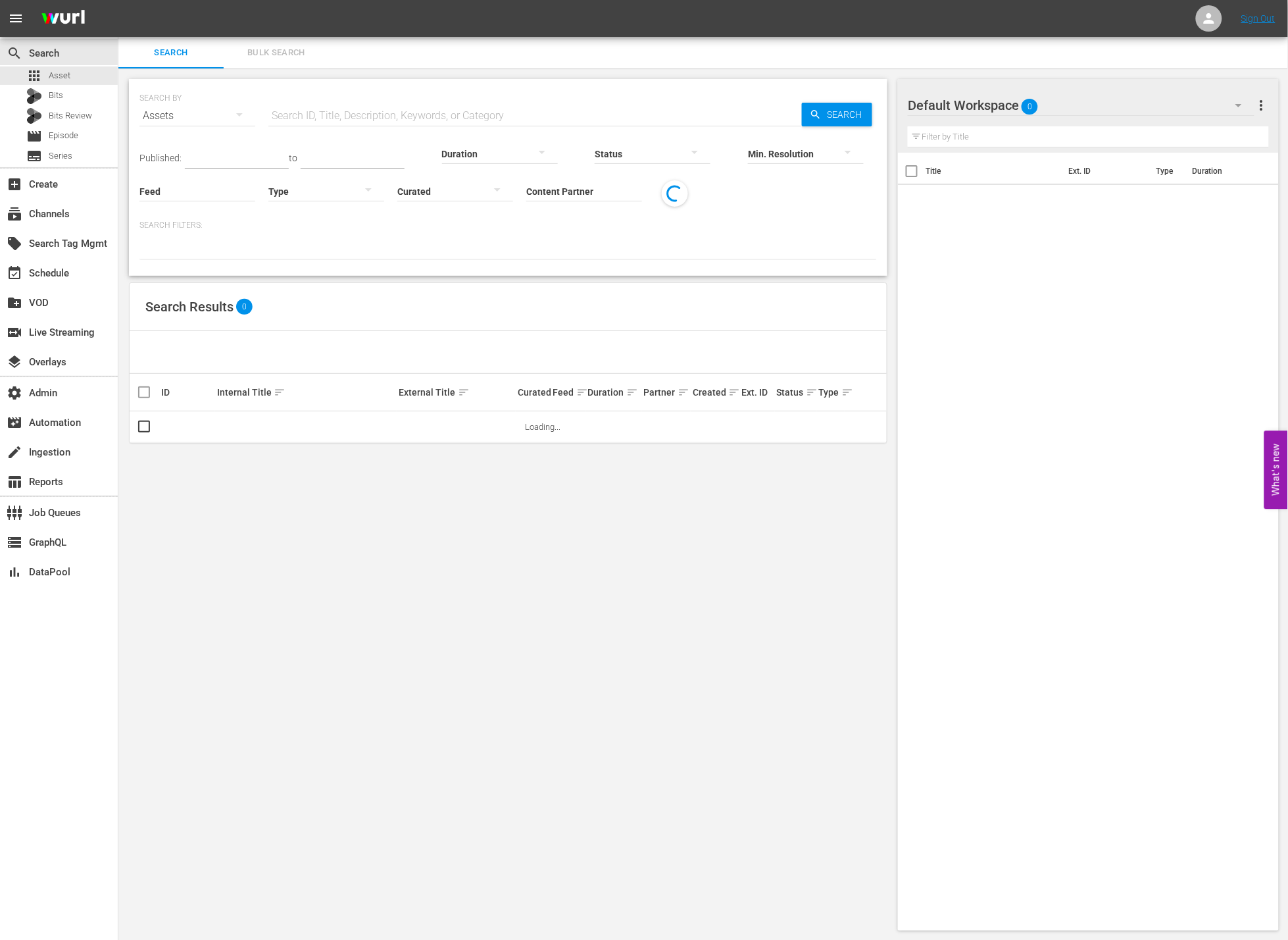
click at [335, 106] on input "text" at bounding box center [535, 116] width 534 height 32
paste input "AMCNVR0000004983"
type input "AMCNVR0000004983"
click at [811, 115] on icon "button" at bounding box center [816, 115] width 12 height 12
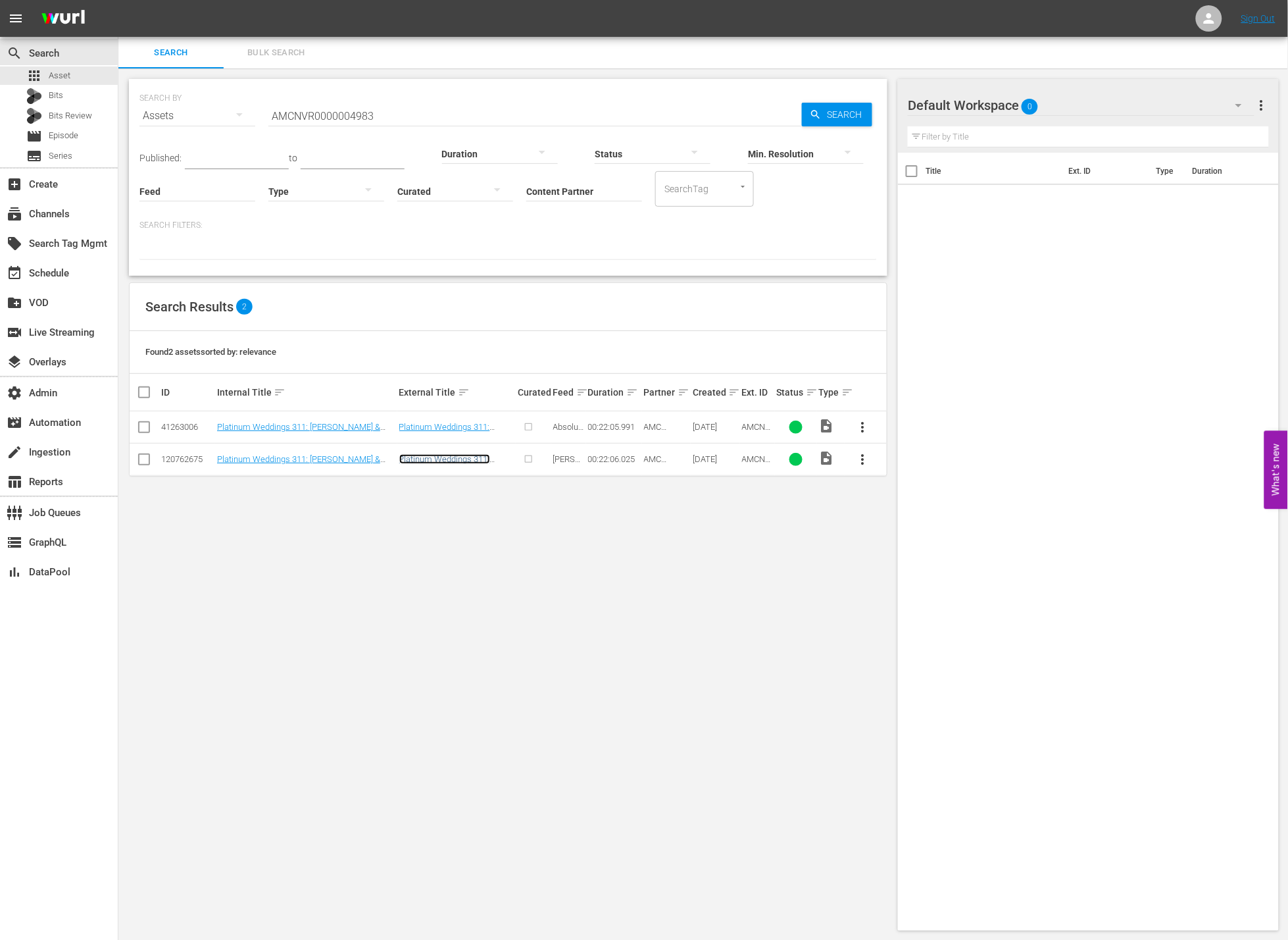
click at [468, 461] on link "Platinum Weddings 311: Danielle & Todd" at bounding box center [445, 468] width 91 height 30
click at [190, 459] on div "120762675" at bounding box center [187, 459] width 52 height 10
click at [264, 456] on link "Platinum Weddings 311: Danielle & Todd" at bounding box center [298, 464] width 163 height 20
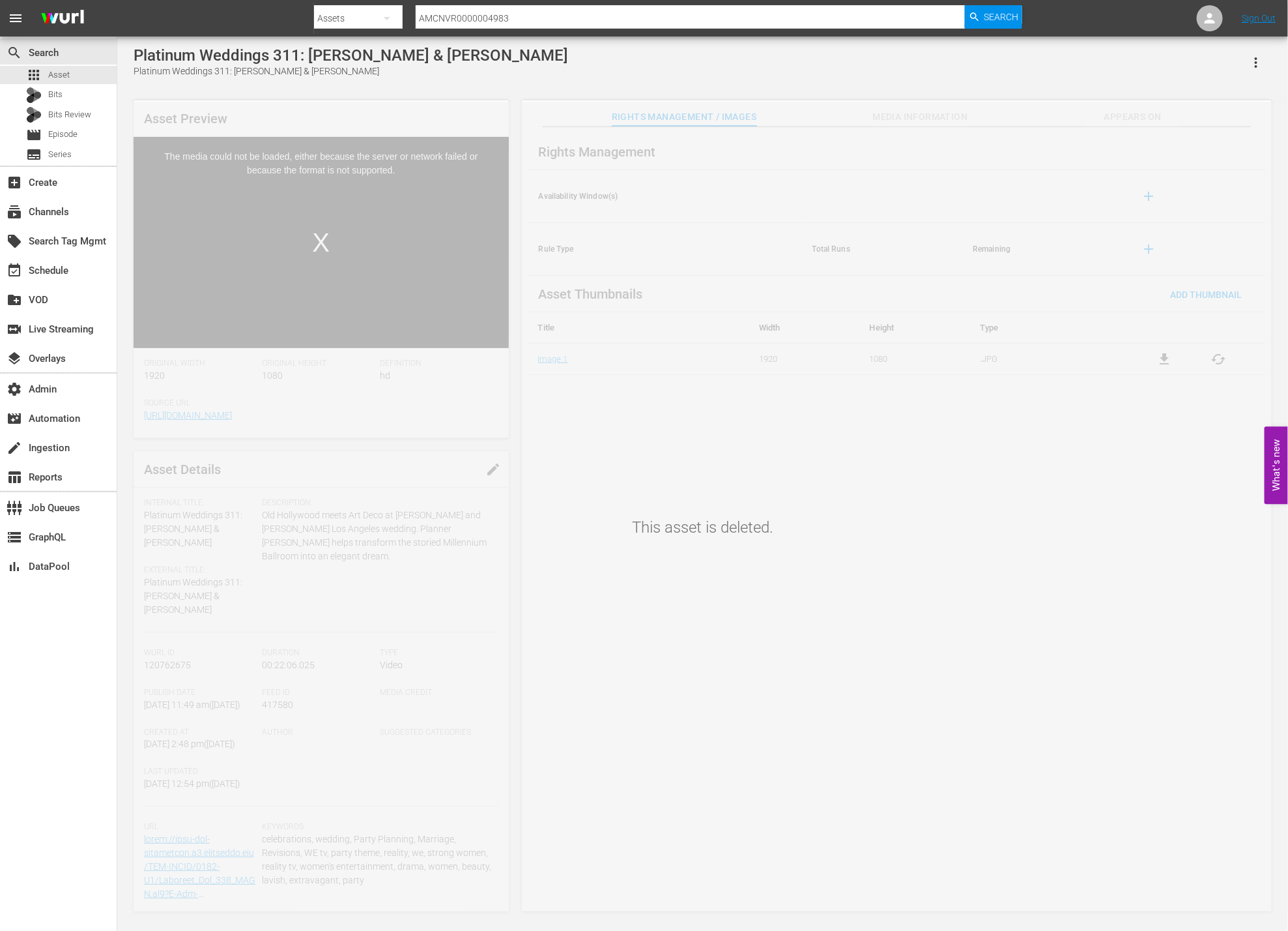
click at [276, 679] on div "This asset is deleted." at bounding box center [702, 508] width 1171 height 813
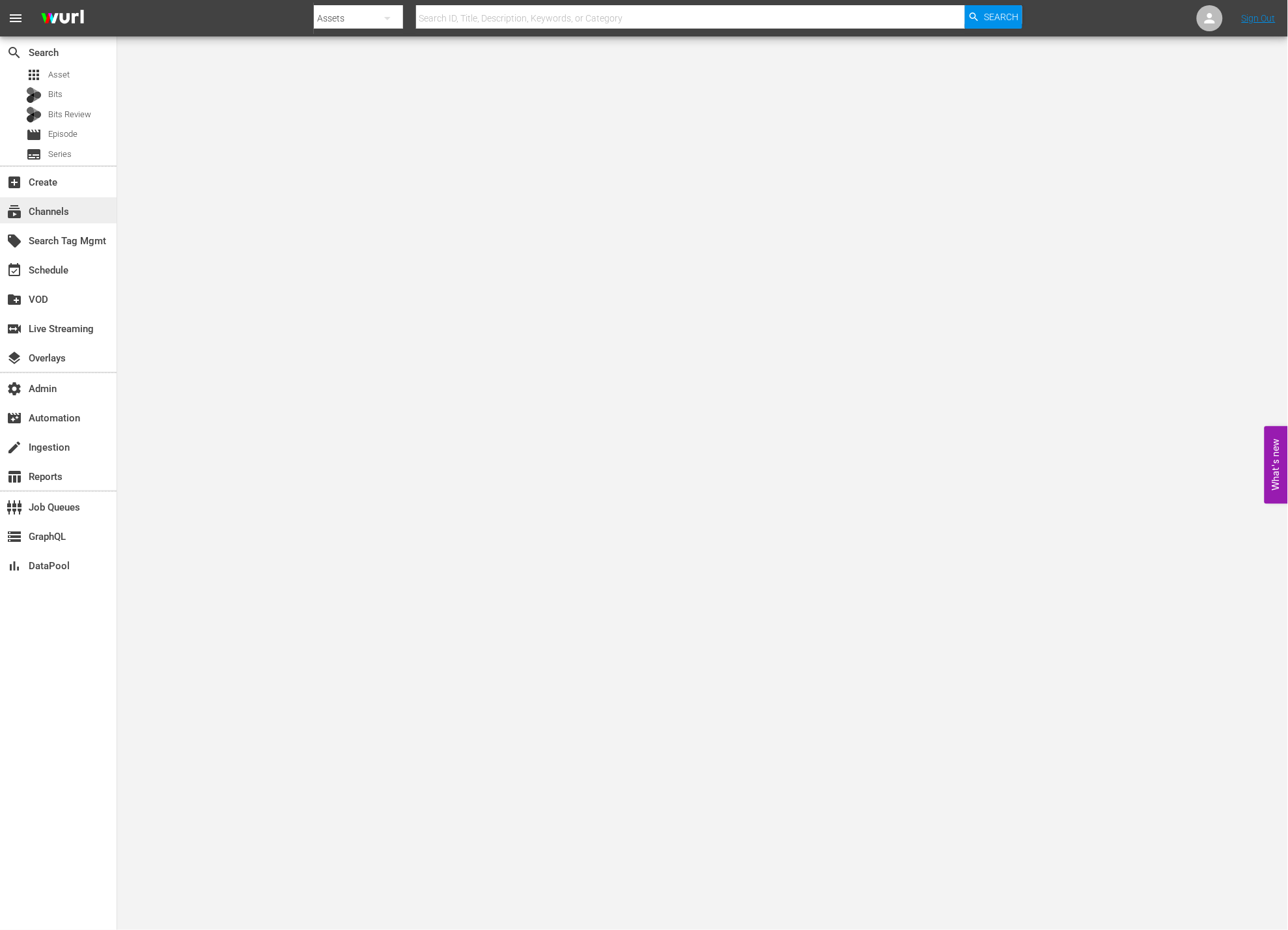
click at [79, 211] on div "subscriptions Channels" at bounding box center [58, 210] width 116 height 26
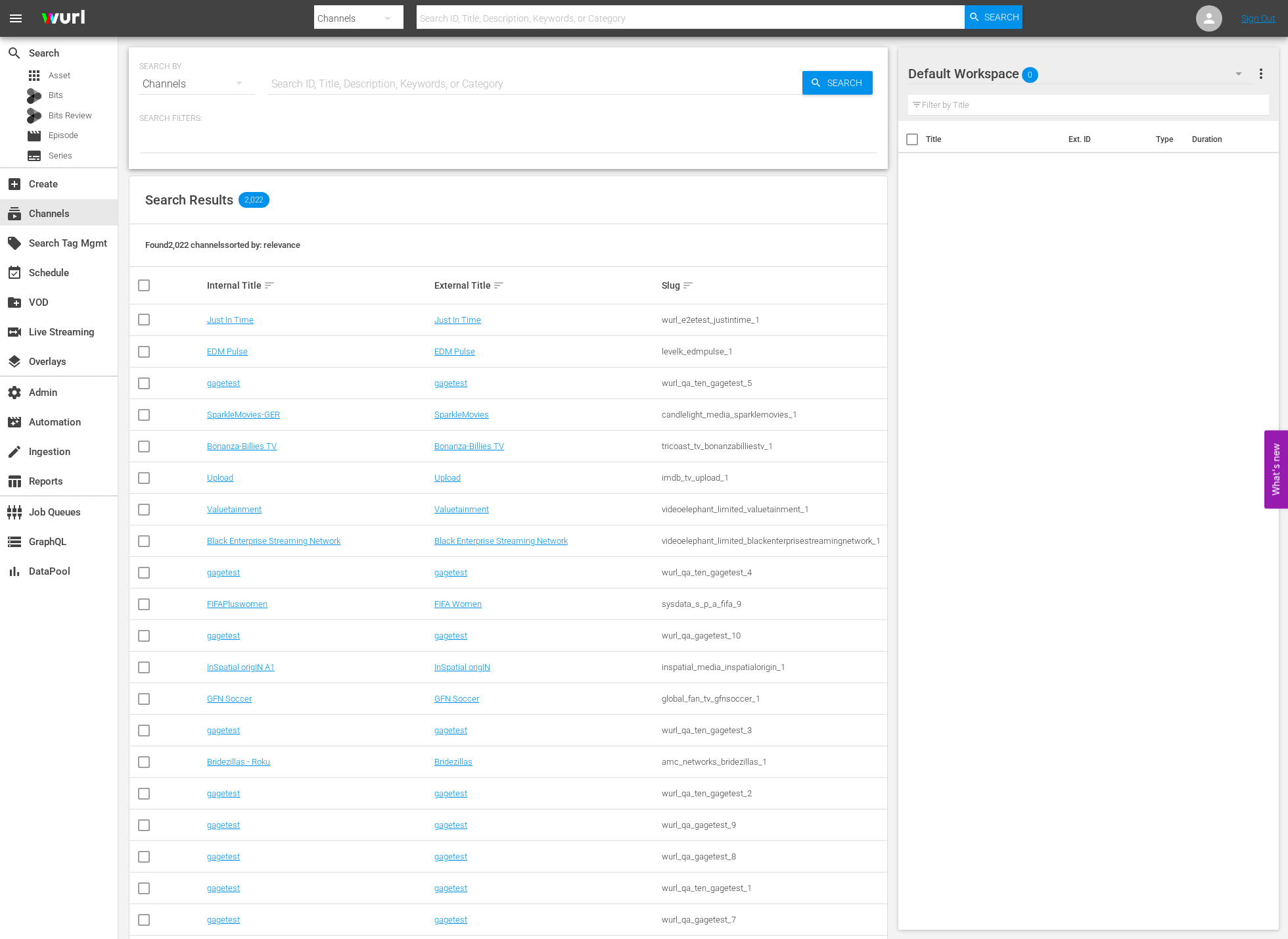
click at [309, 83] on input "text" at bounding box center [535, 84] width 534 height 32
type input "prime"
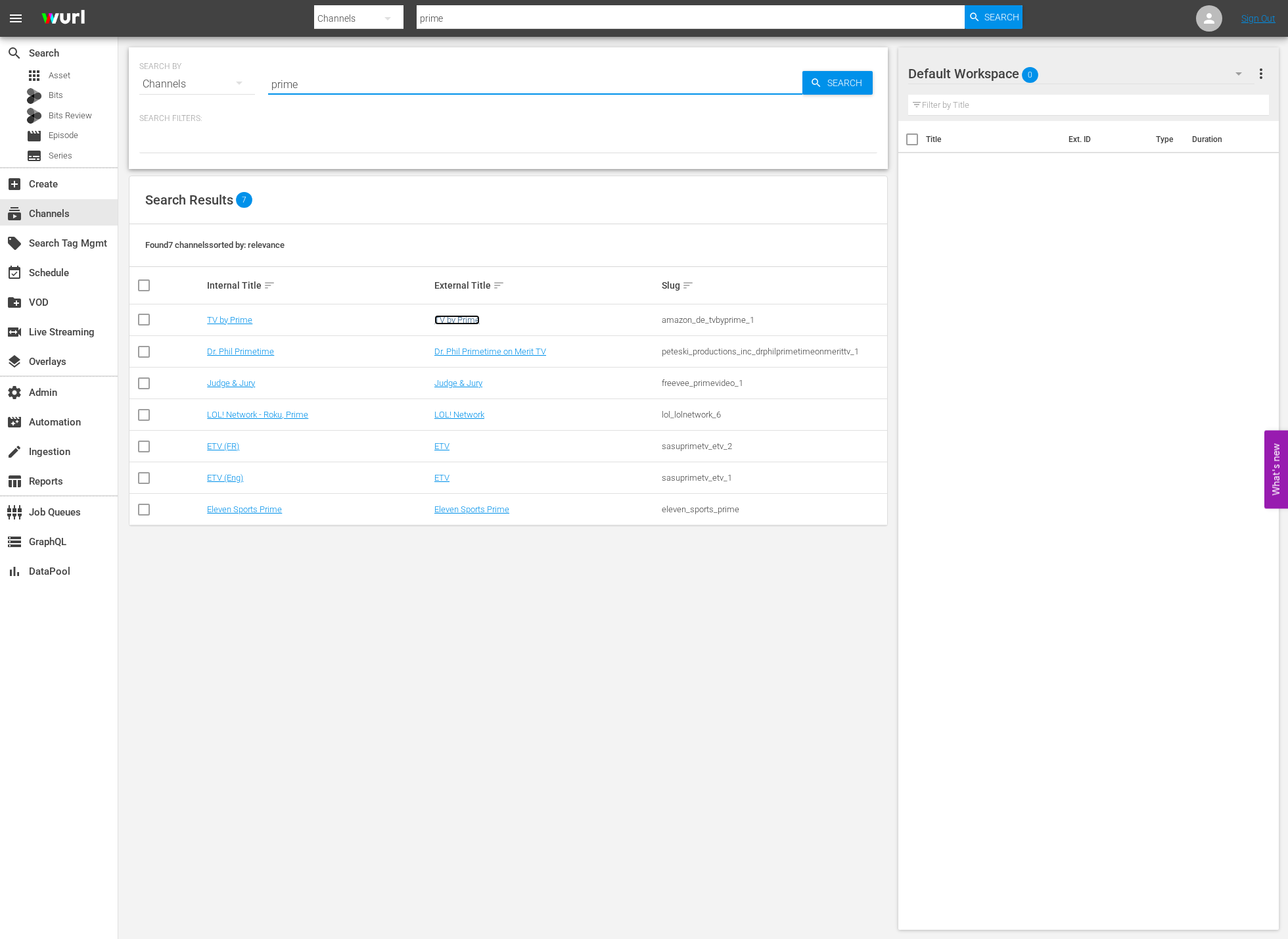
click at [467, 318] on link "TV by Prime" at bounding box center [457, 319] width 45 height 10
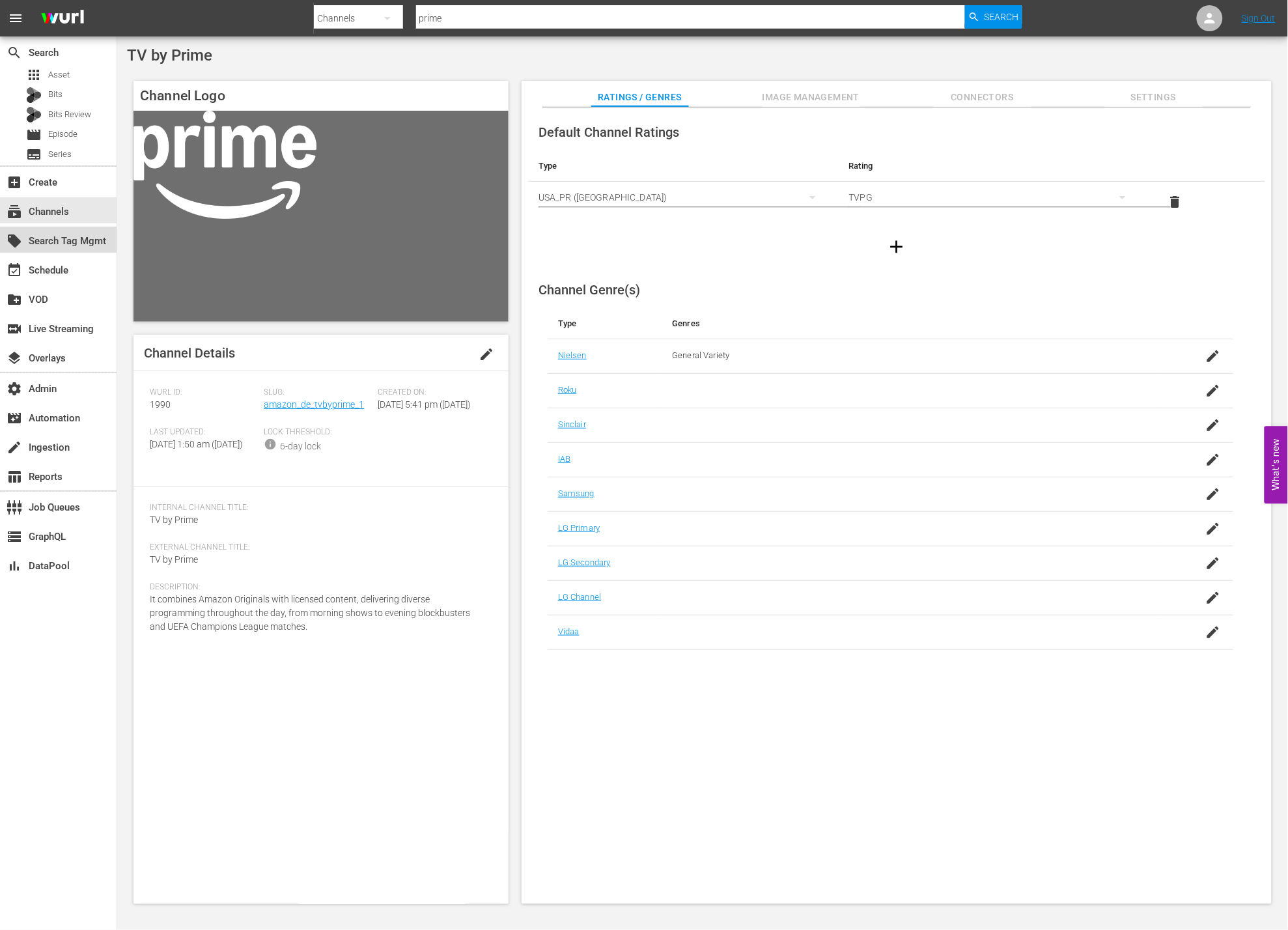
click at [43, 245] on div "local_offer Search Tag Mgmt" at bounding box center [36, 239] width 73 height 12
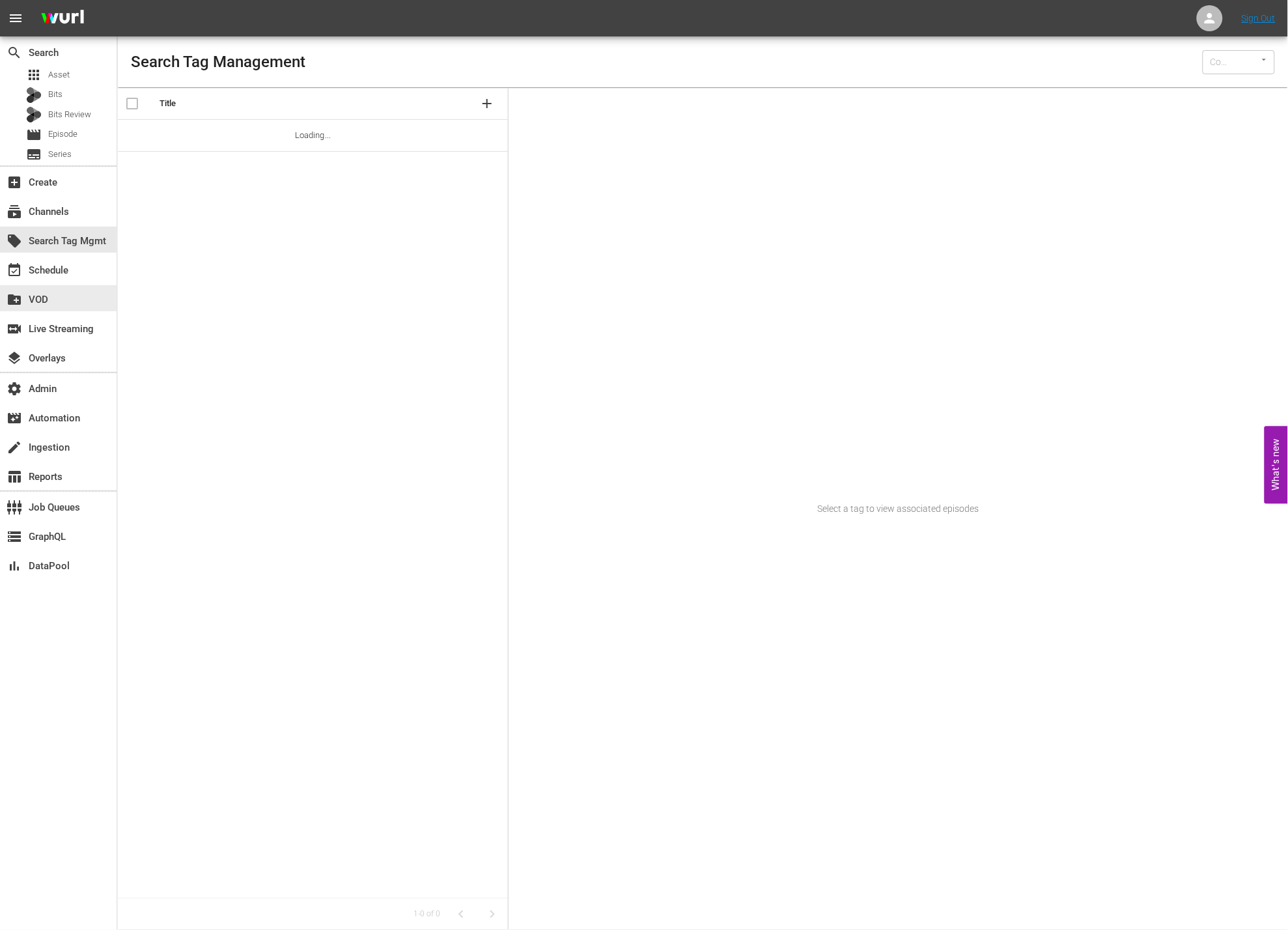
type input "Wurl (15)"
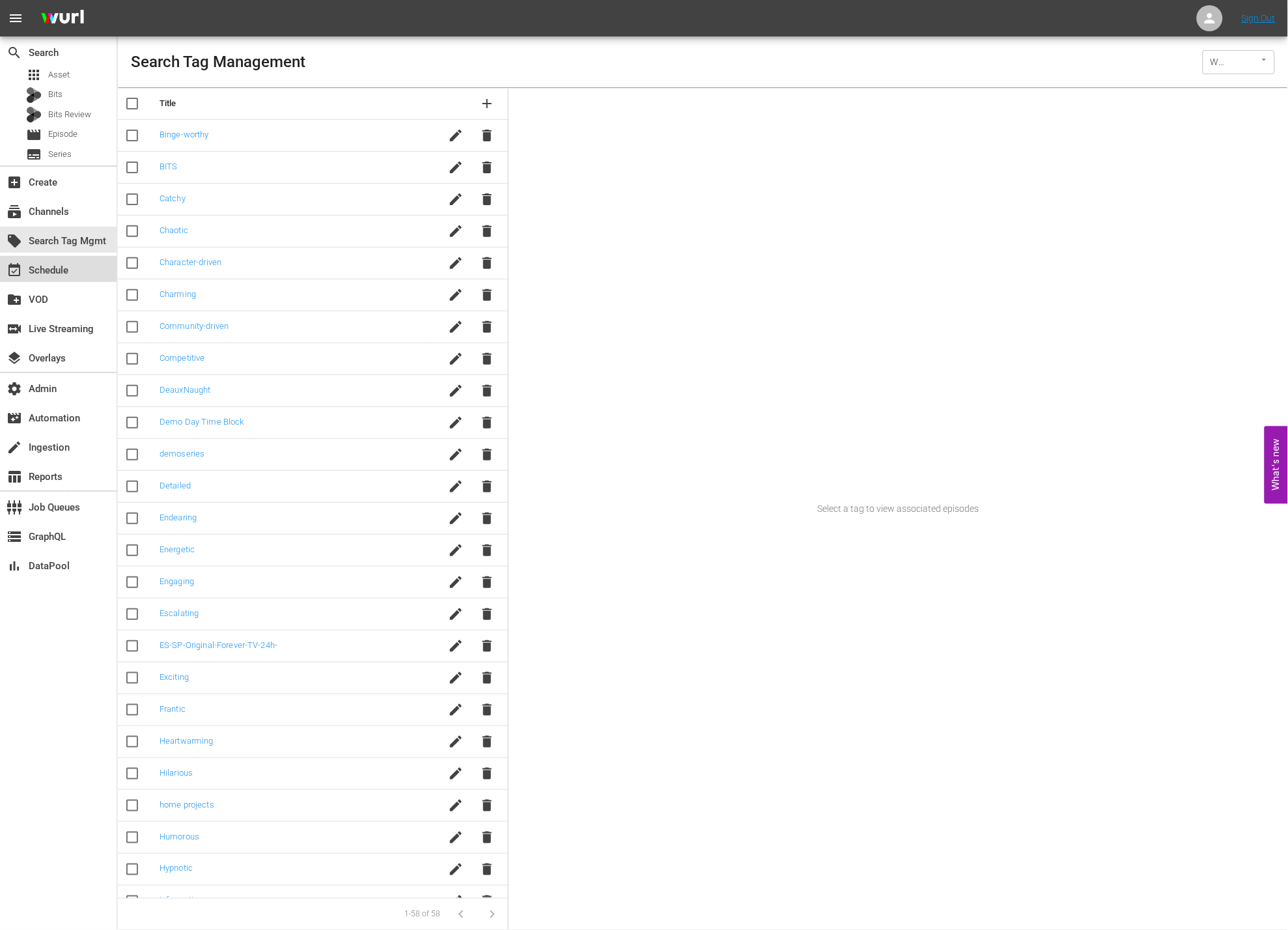
click at [59, 273] on div "event_available Schedule" at bounding box center [36, 268] width 73 height 12
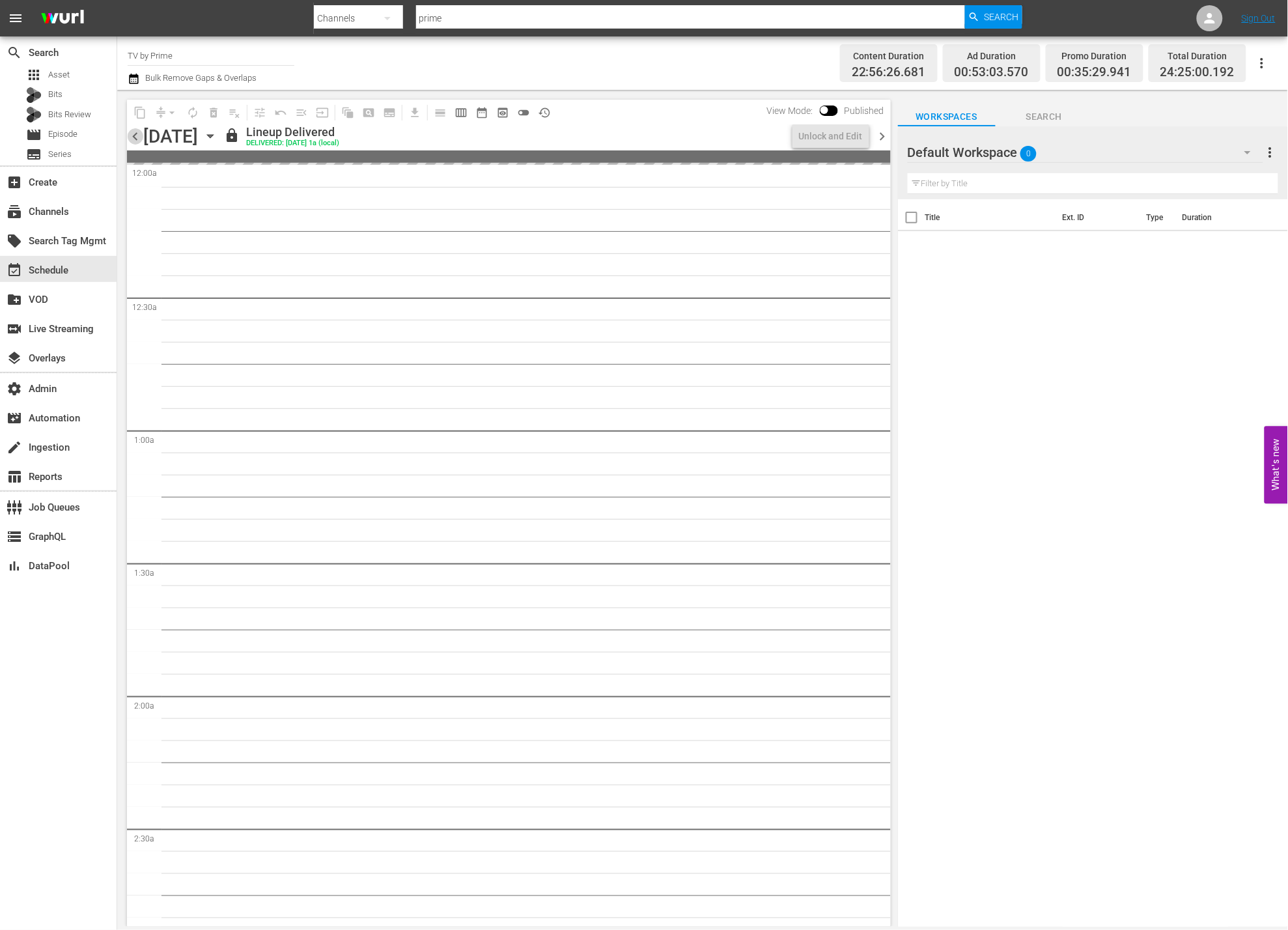
click at [140, 143] on span "chevron_left" at bounding box center [135, 137] width 17 height 17
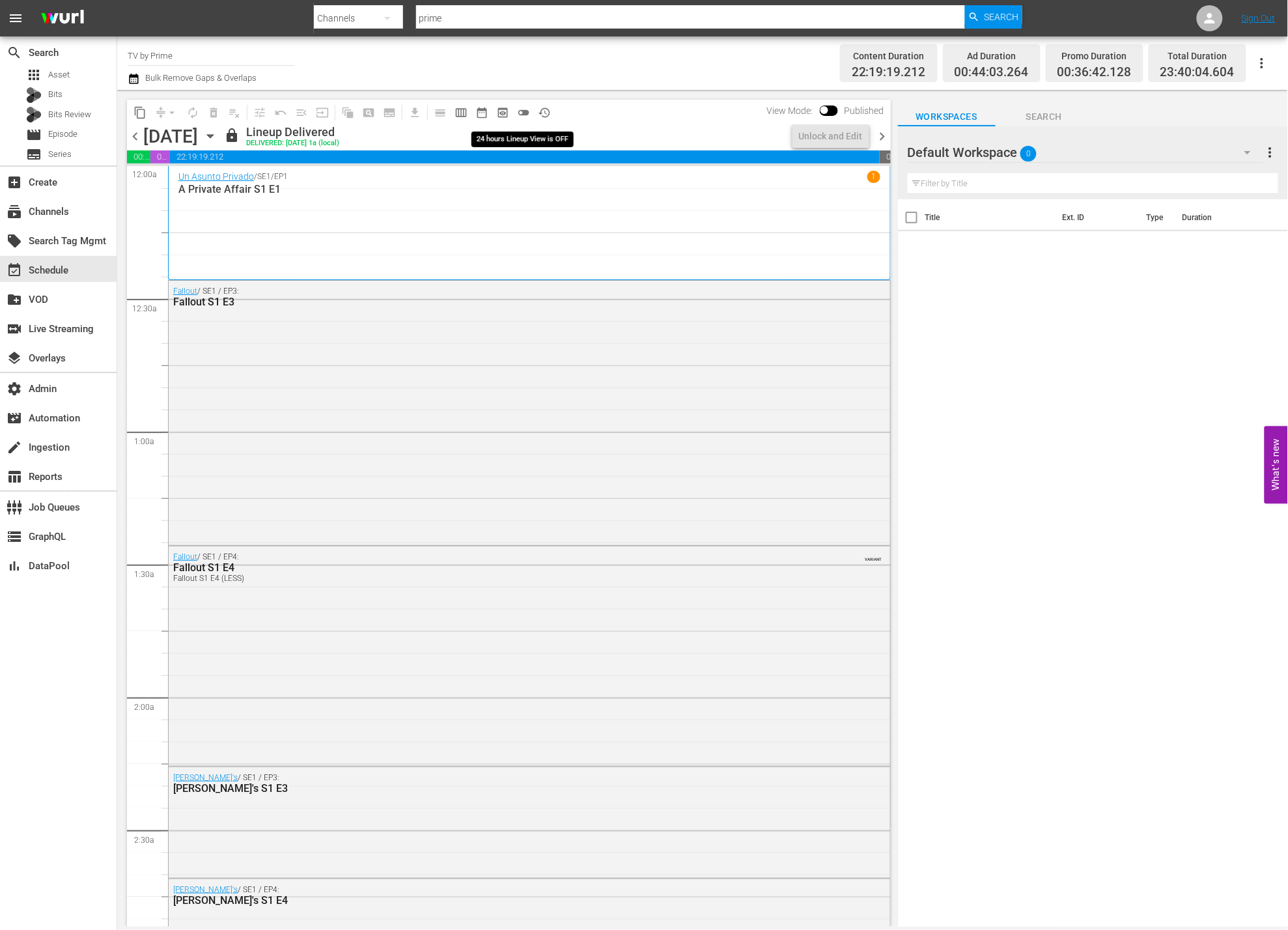
click at [539, 114] on span "history_outlined" at bounding box center [544, 112] width 13 height 13
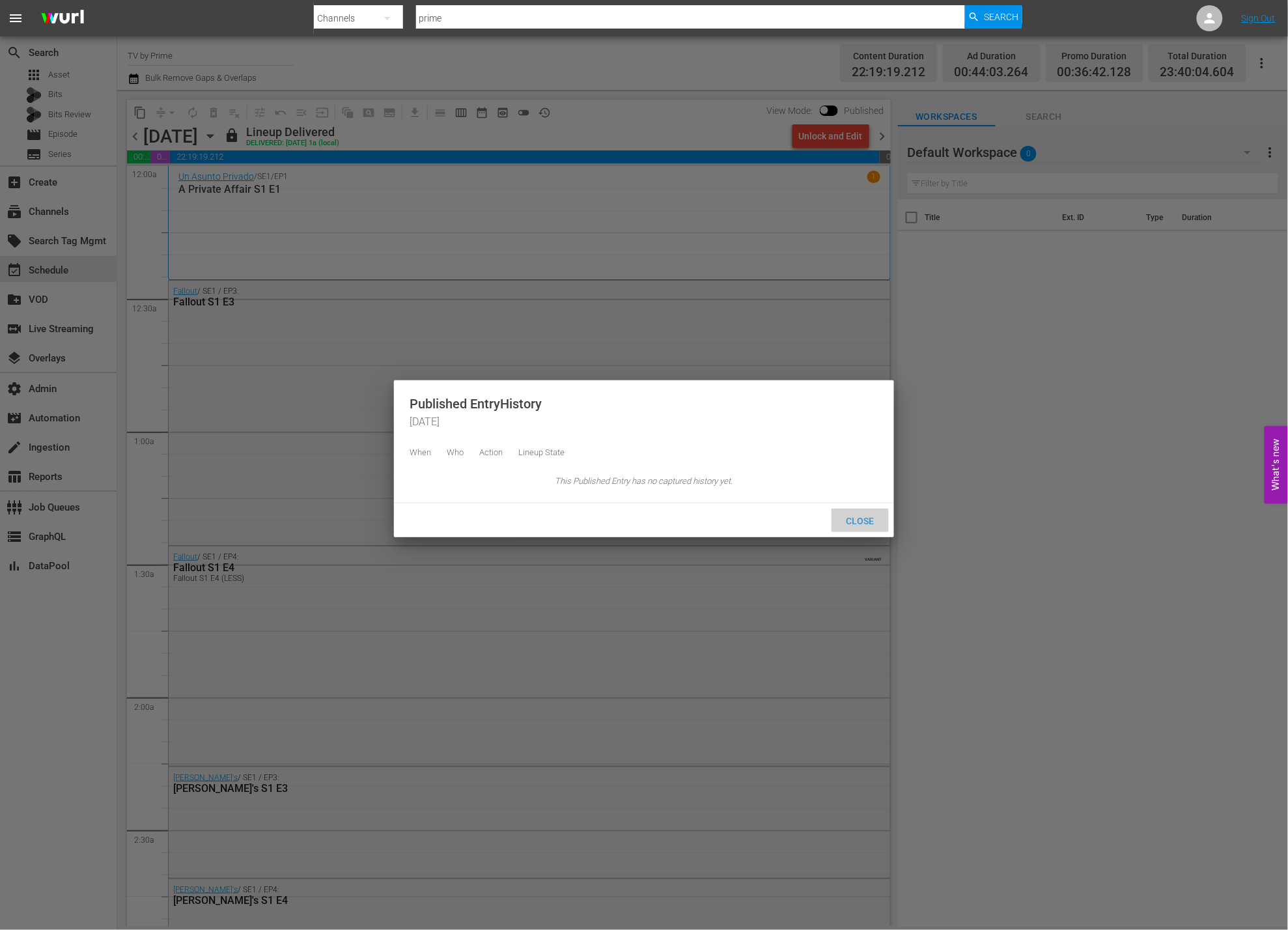
drag, startPoint x: 866, startPoint y: 527, endPoint x: 867, endPoint y: 267, distance: 260.0
click at [867, 525] on div "Close" at bounding box center [860, 521] width 57 height 24
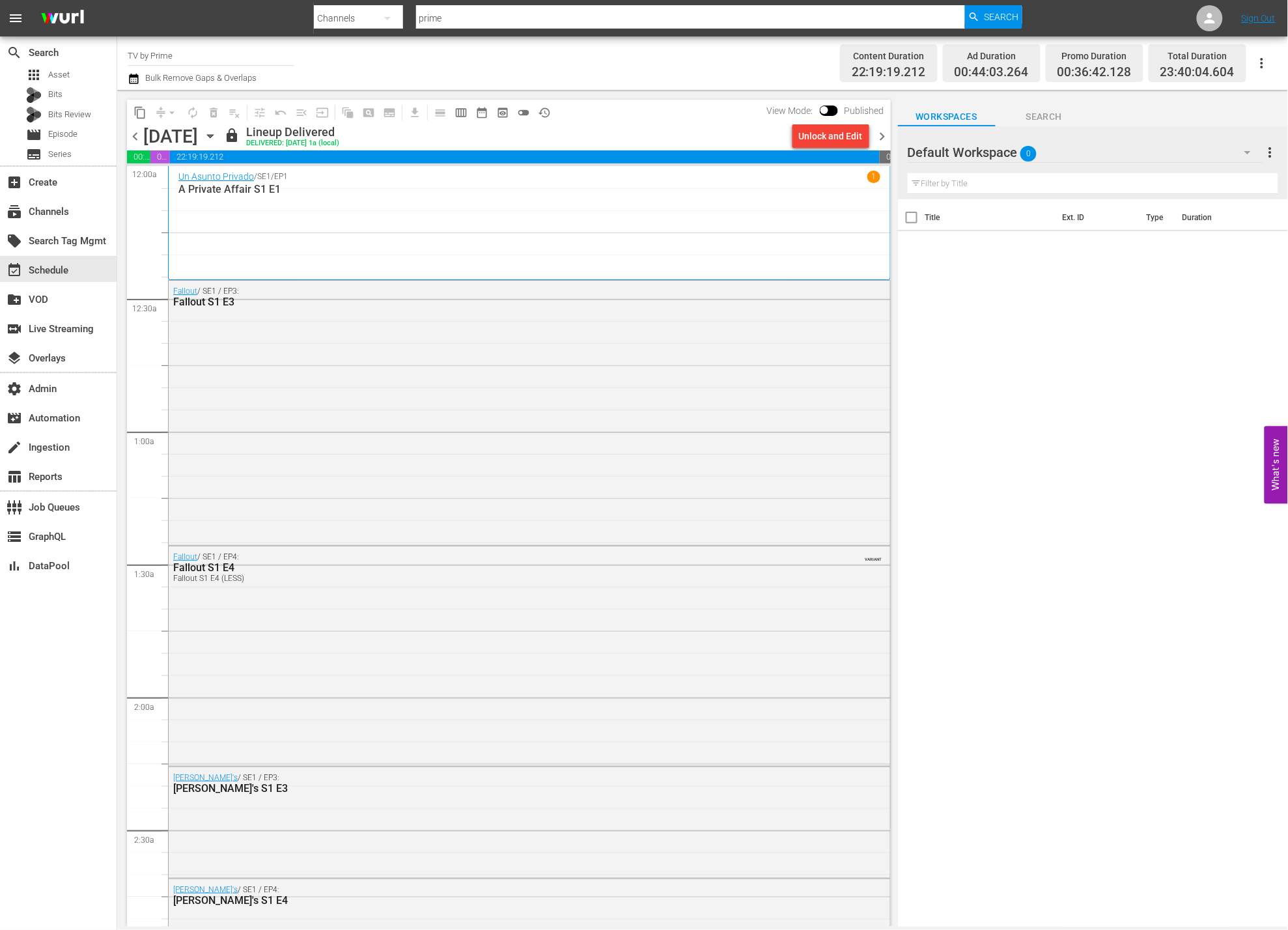
click at [884, 141] on span "chevron_right" at bounding box center [883, 137] width 17 height 17
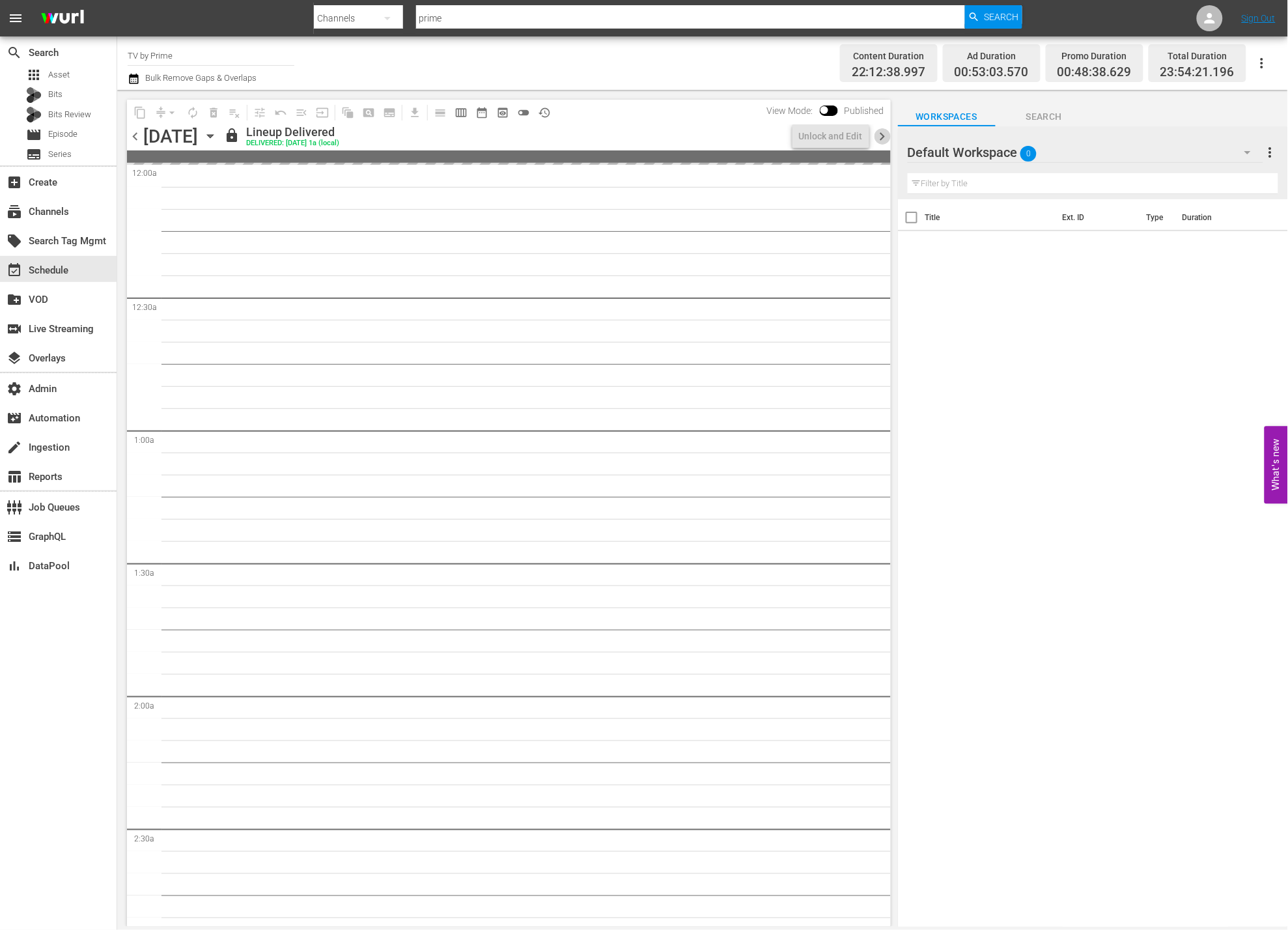
click at [884, 142] on span "chevron_right" at bounding box center [883, 137] width 17 height 17
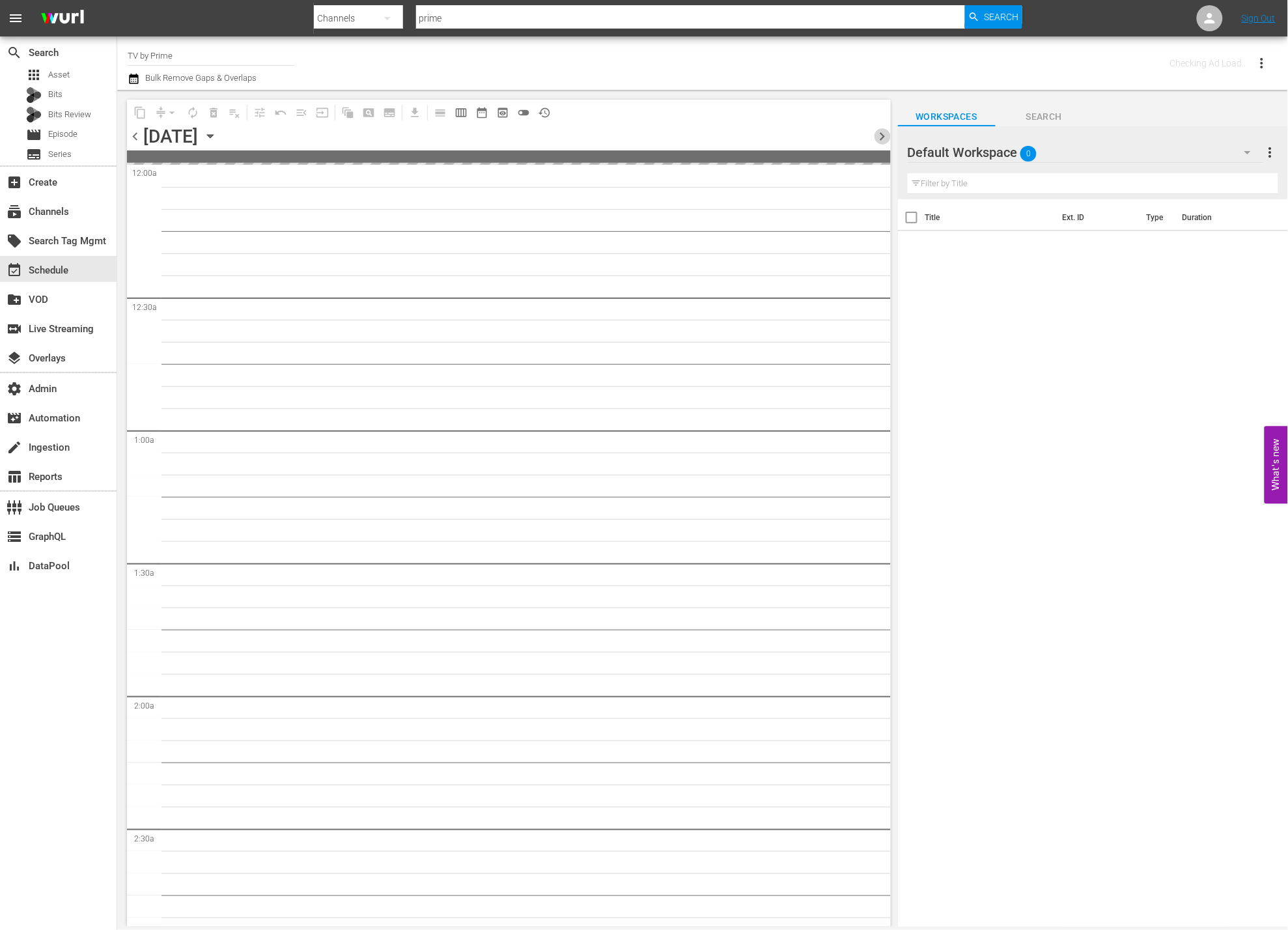
click at [884, 142] on span "chevron_right" at bounding box center [883, 137] width 17 height 17
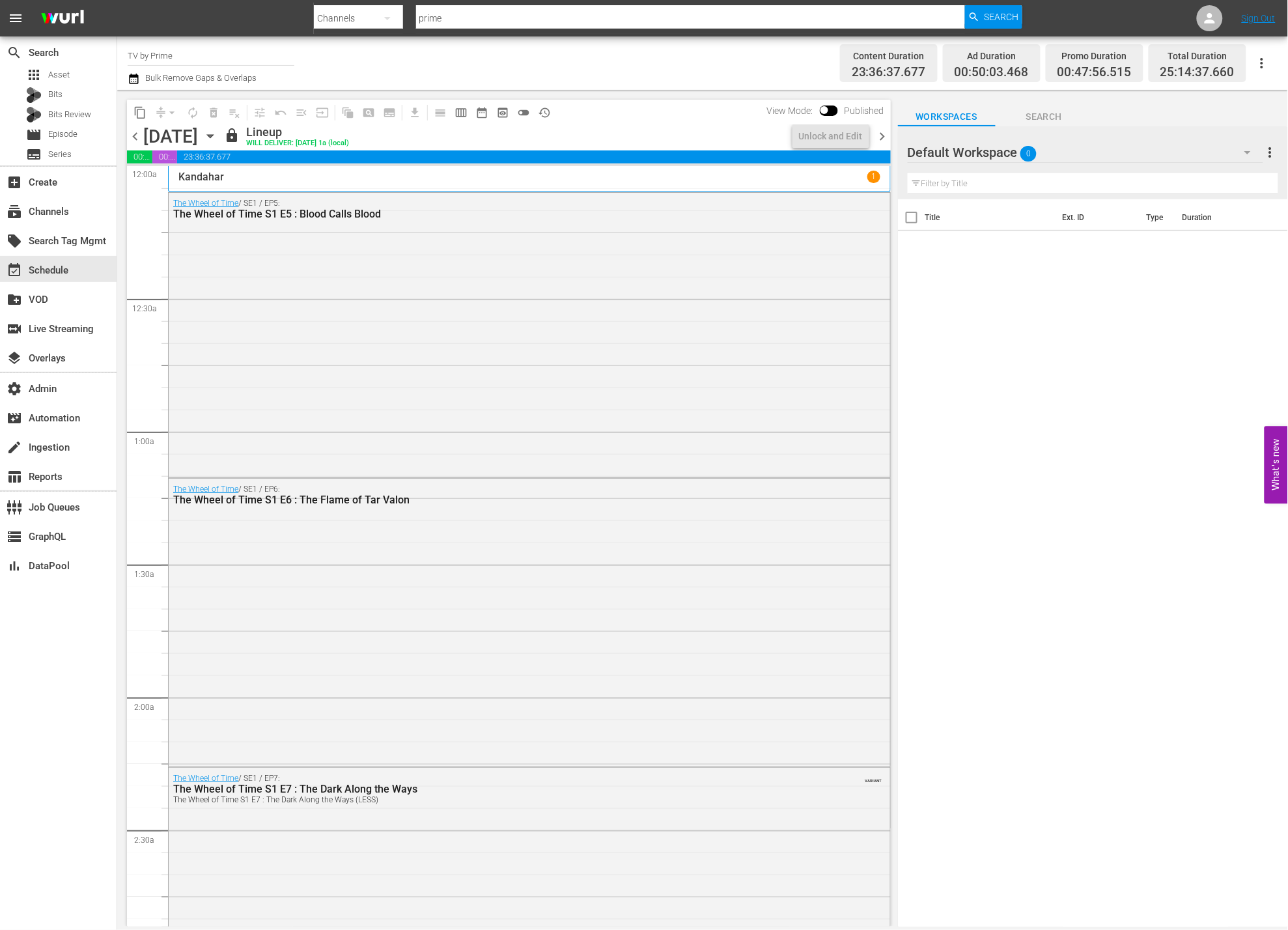
click at [884, 142] on span "chevron_right" at bounding box center [883, 137] width 17 height 17
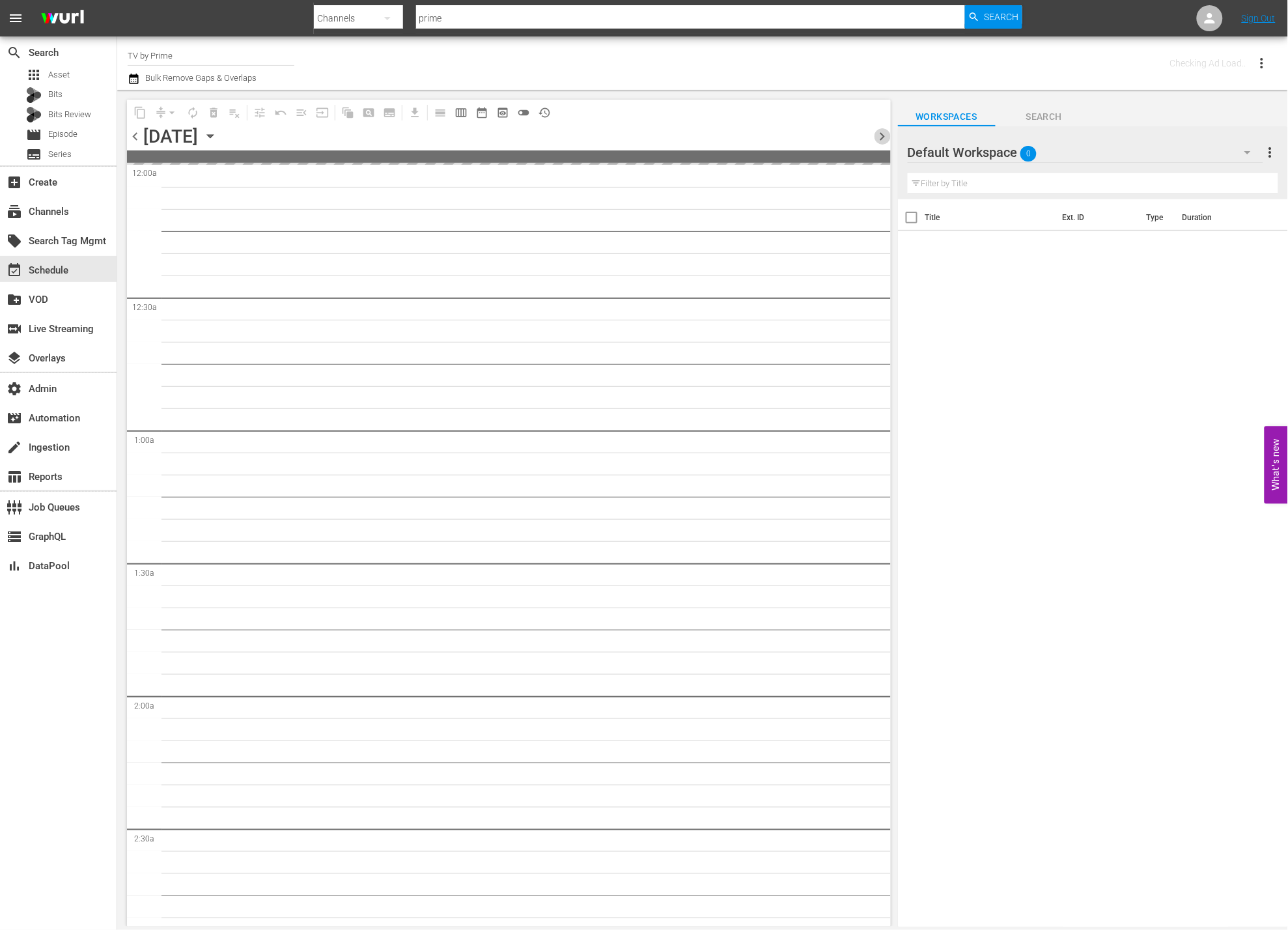
click at [884, 142] on span "chevron_right" at bounding box center [883, 137] width 17 height 17
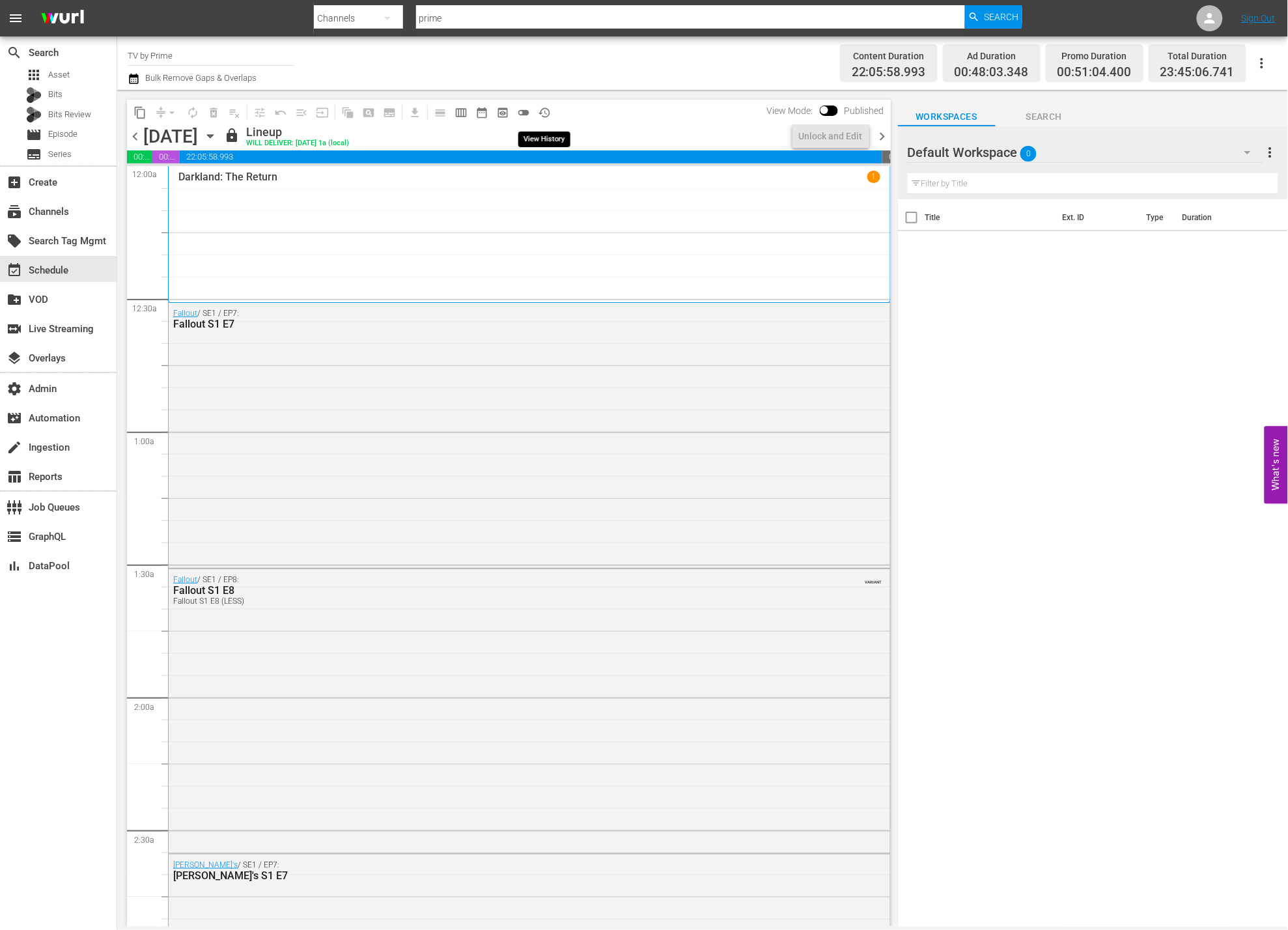
click at [549, 110] on span "history_outlined" at bounding box center [544, 112] width 13 height 13
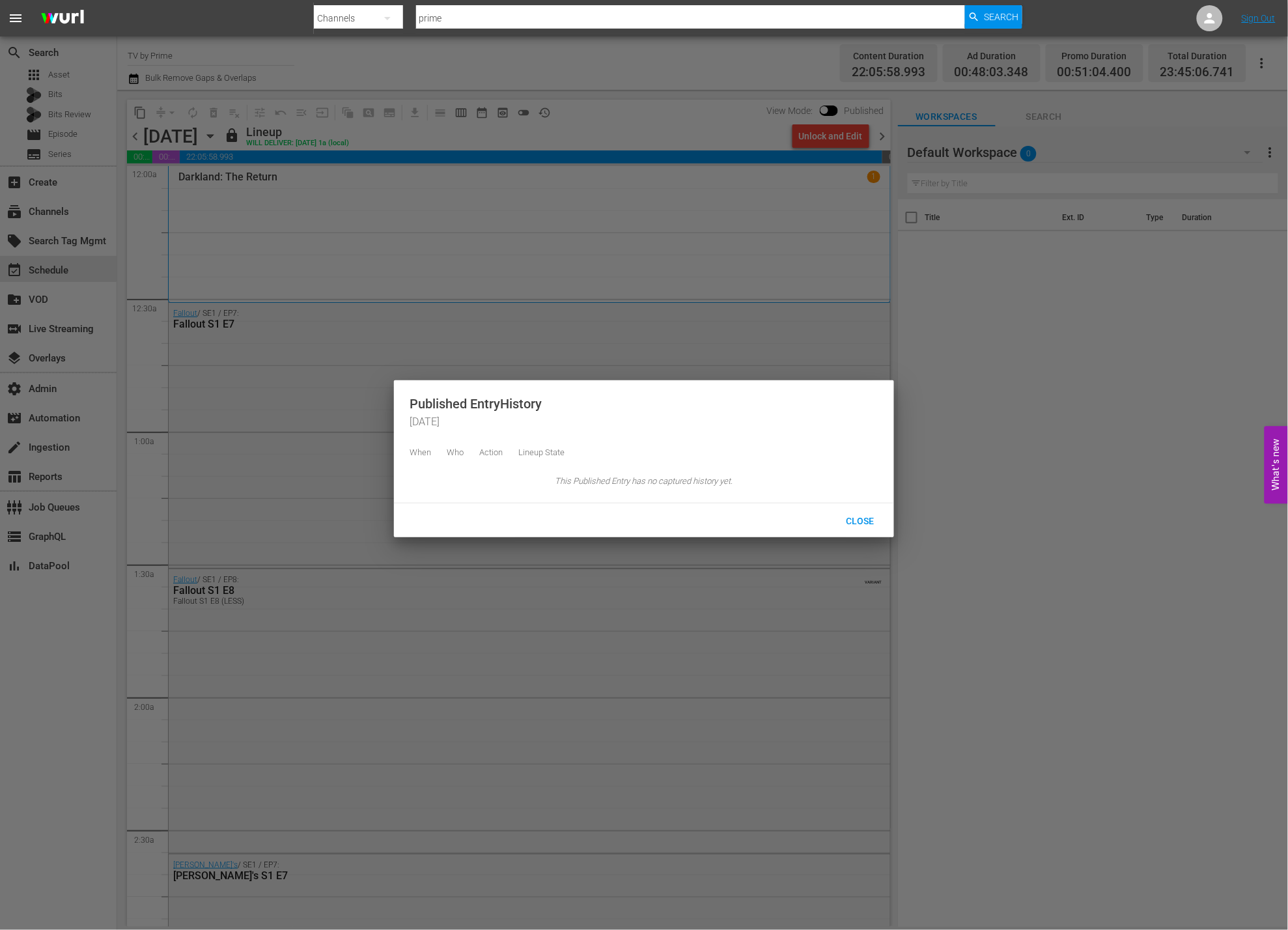
drag, startPoint x: 609, startPoint y: 121, endPoint x: 652, endPoint y: 125, distance: 43.2
click at [610, 122] on div at bounding box center [644, 465] width 1288 height 930
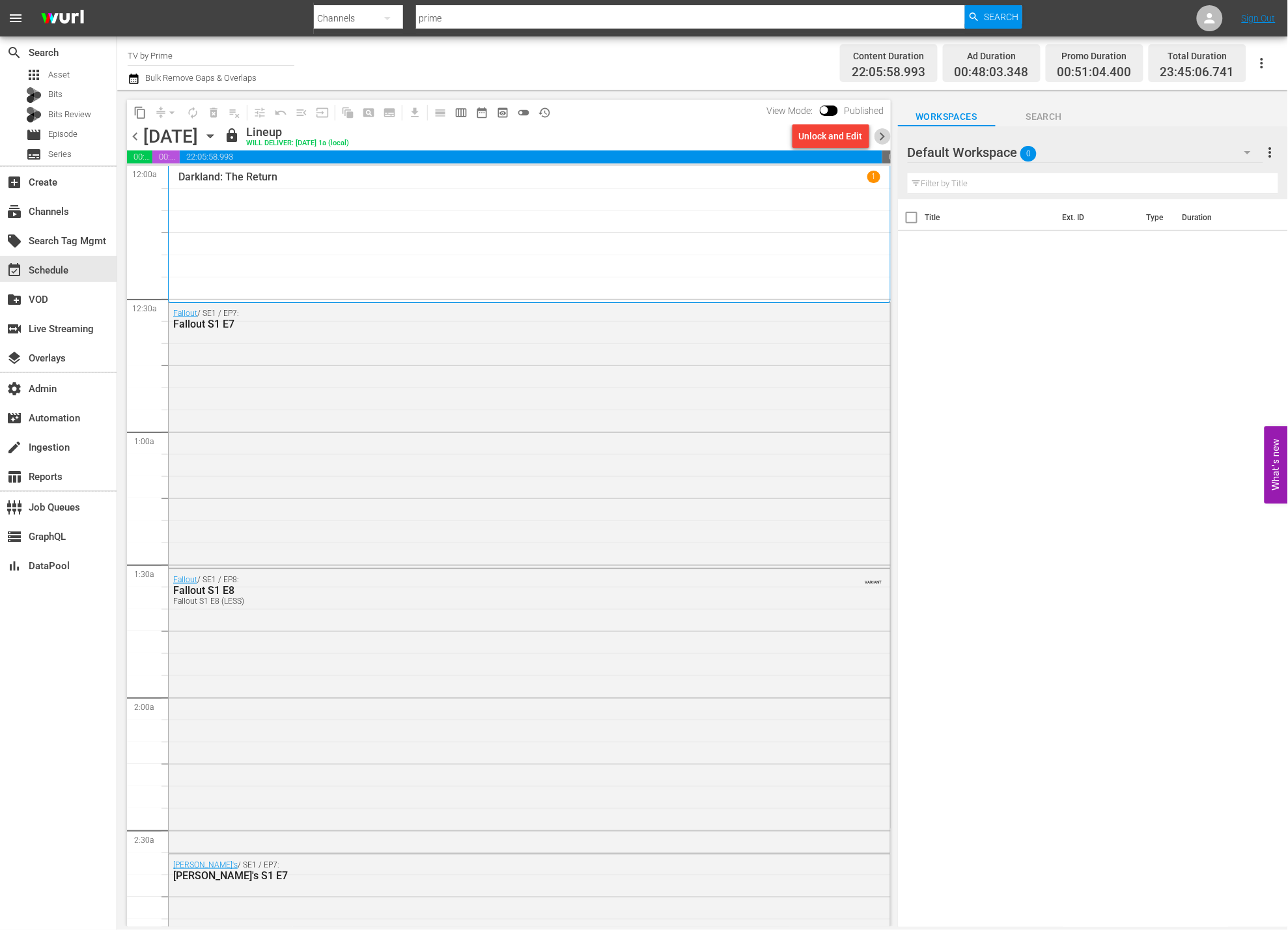
click at [881, 138] on span "chevron_right" at bounding box center [883, 137] width 17 height 17
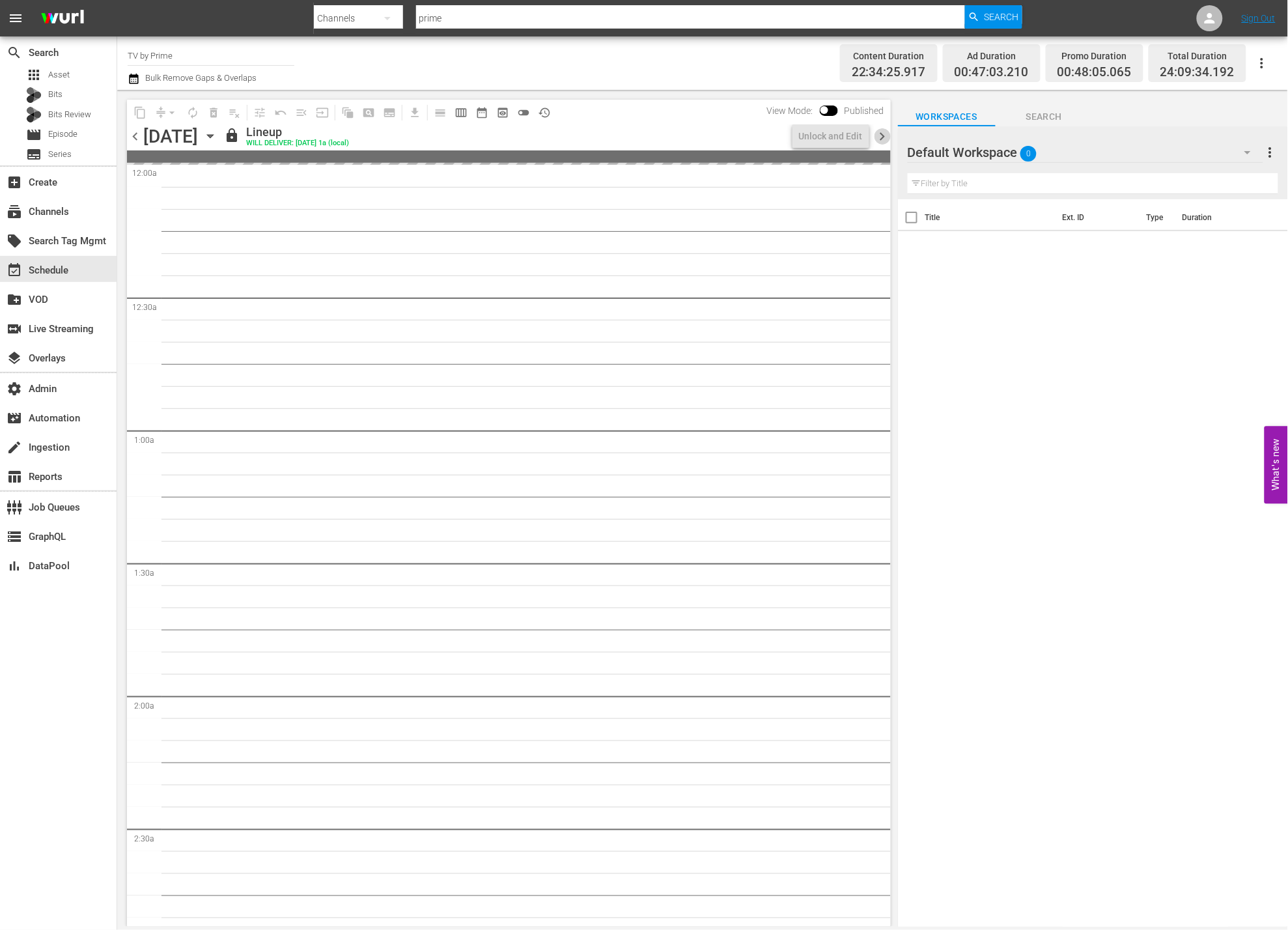
click at [881, 138] on span "chevron_right" at bounding box center [883, 137] width 17 height 17
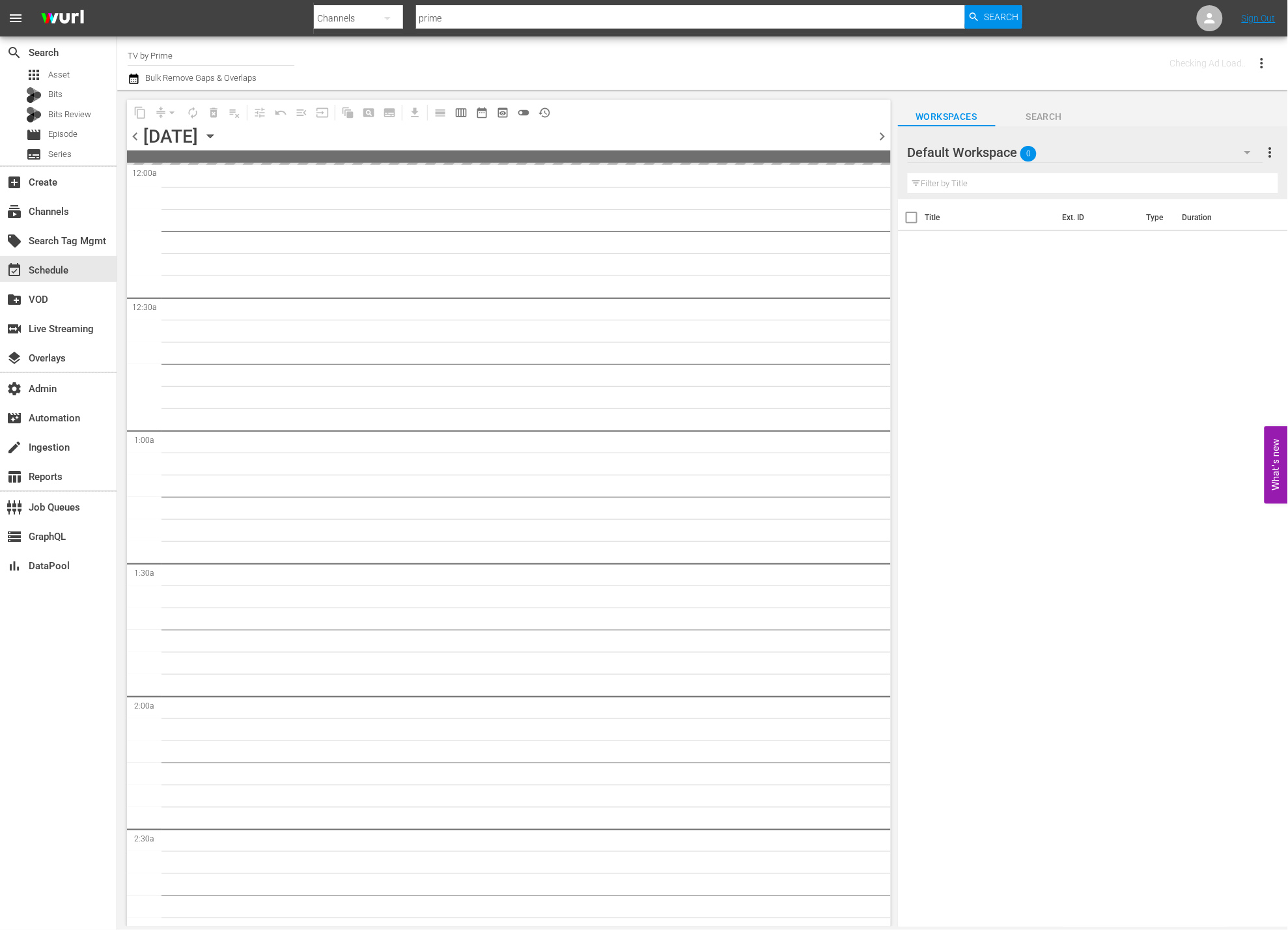
click at [881, 138] on span "chevron_right" at bounding box center [883, 137] width 17 height 17
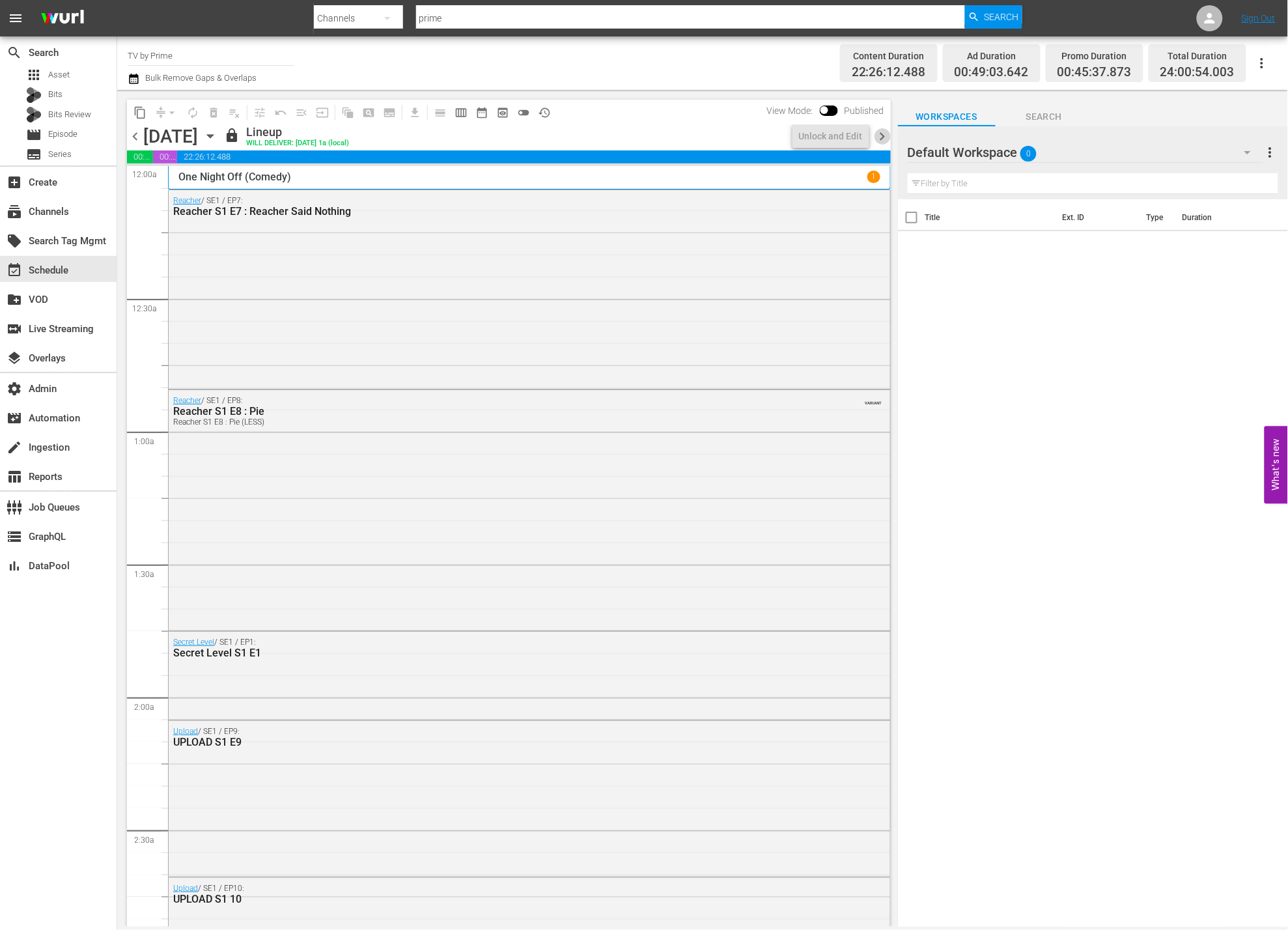
click at [881, 138] on span "chevron_right" at bounding box center [883, 137] width 17 height 17
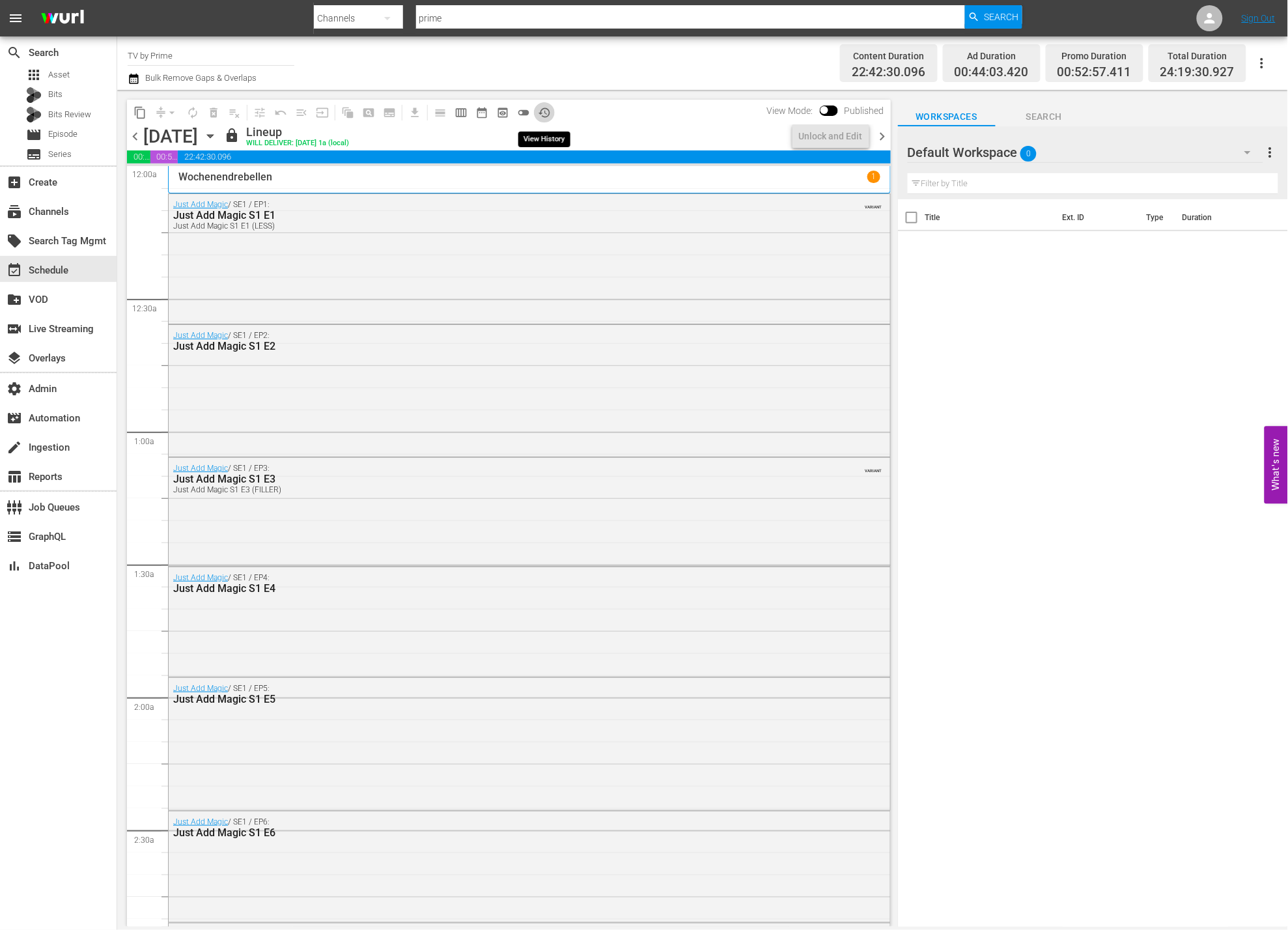
click at [540, 113] on span "history_outlined" at bounding box center [544, 112] width 13 height 13
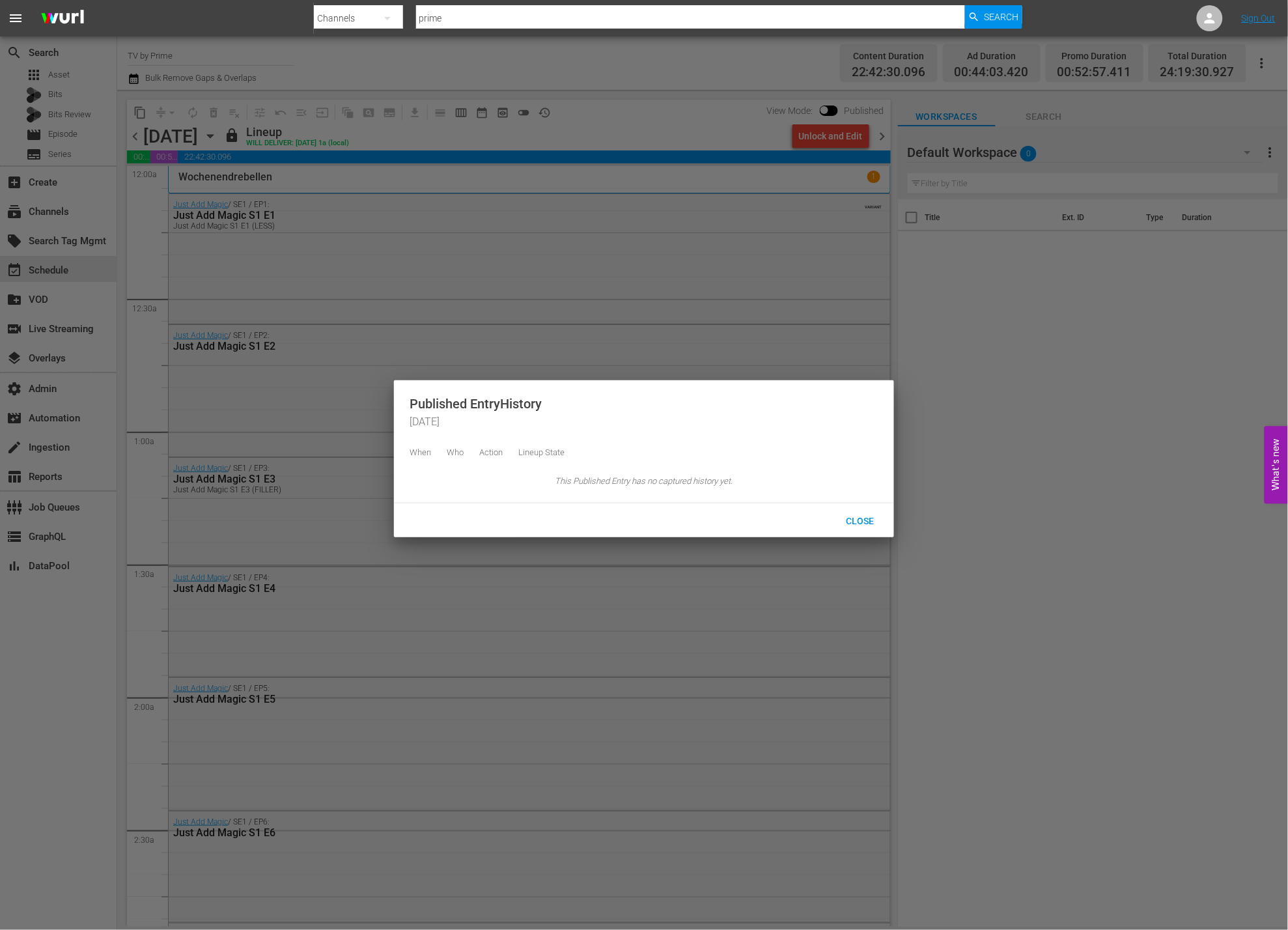
drag, startPoint x: 594, startPoint y: 122, endPoint x: 702, endPoint y: 129, distance: 108.2
click at [595, 123] on div at bounding box center [644, 465] width 1288 height 930
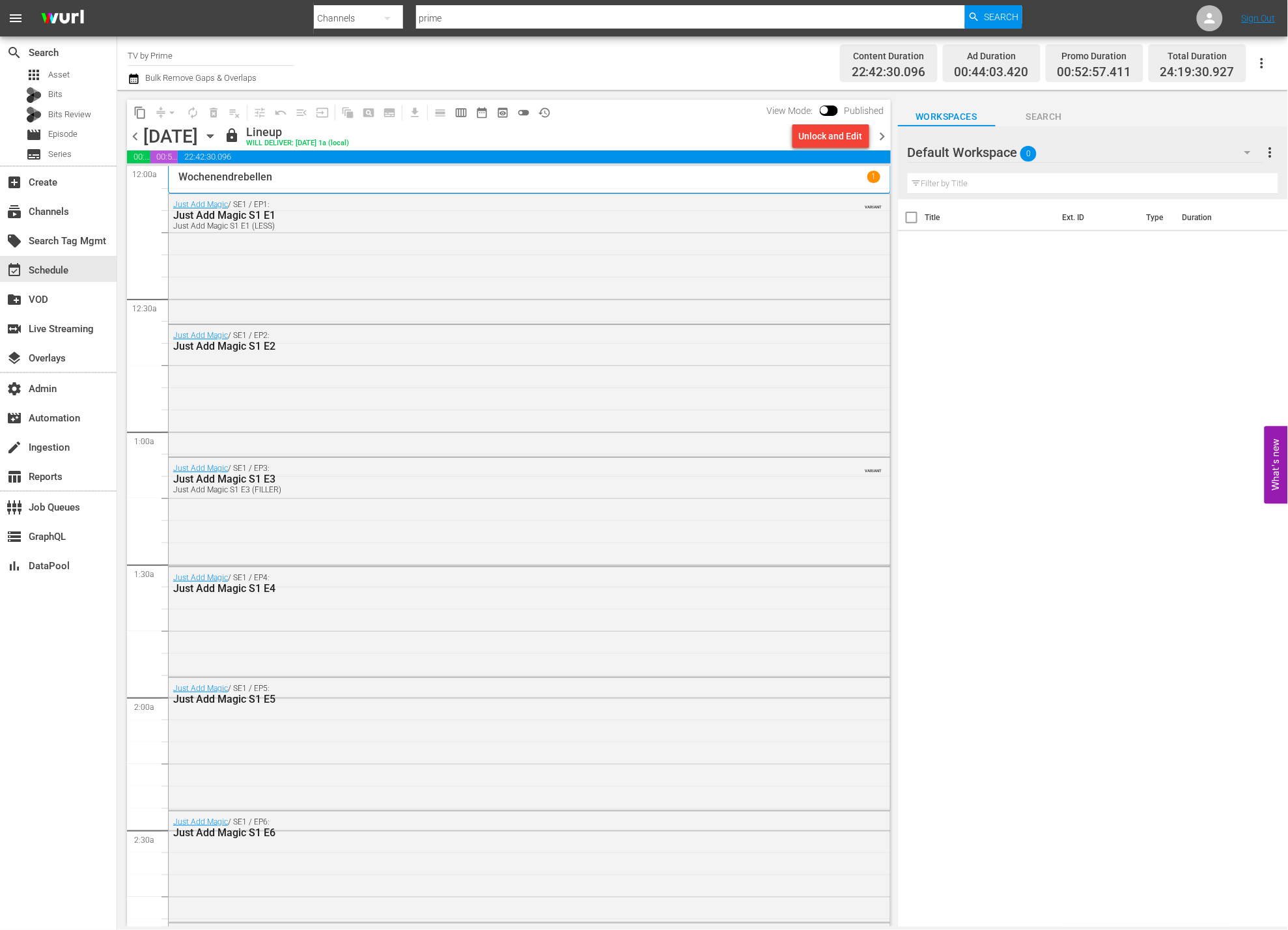
click at [881, 138] on span "chevron_right" at bounding box center [883, 137] width 17 height 17
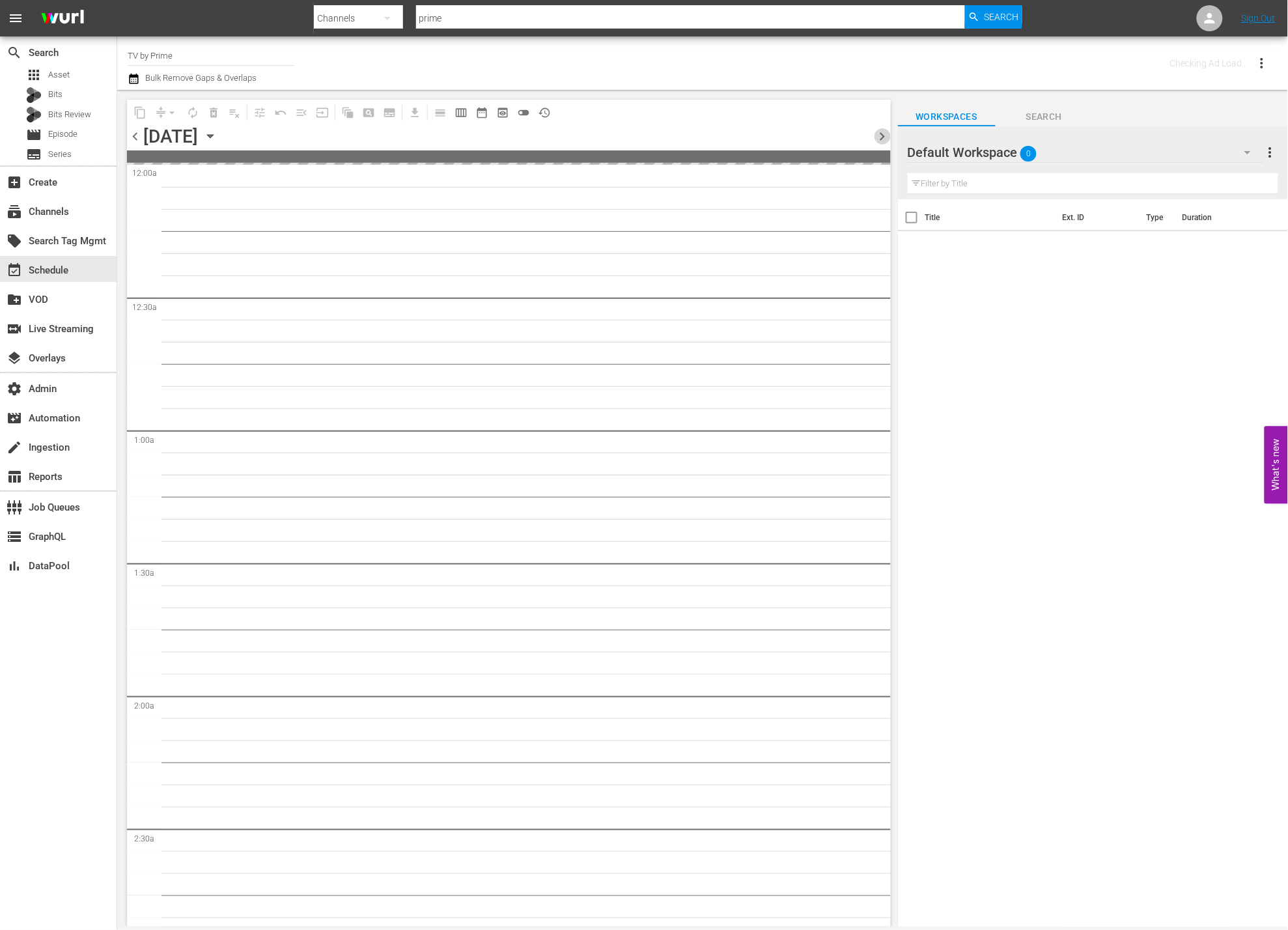
click at [881, 138] on span "chevron_right" at bounding box center [883, 137] width 17 height 17
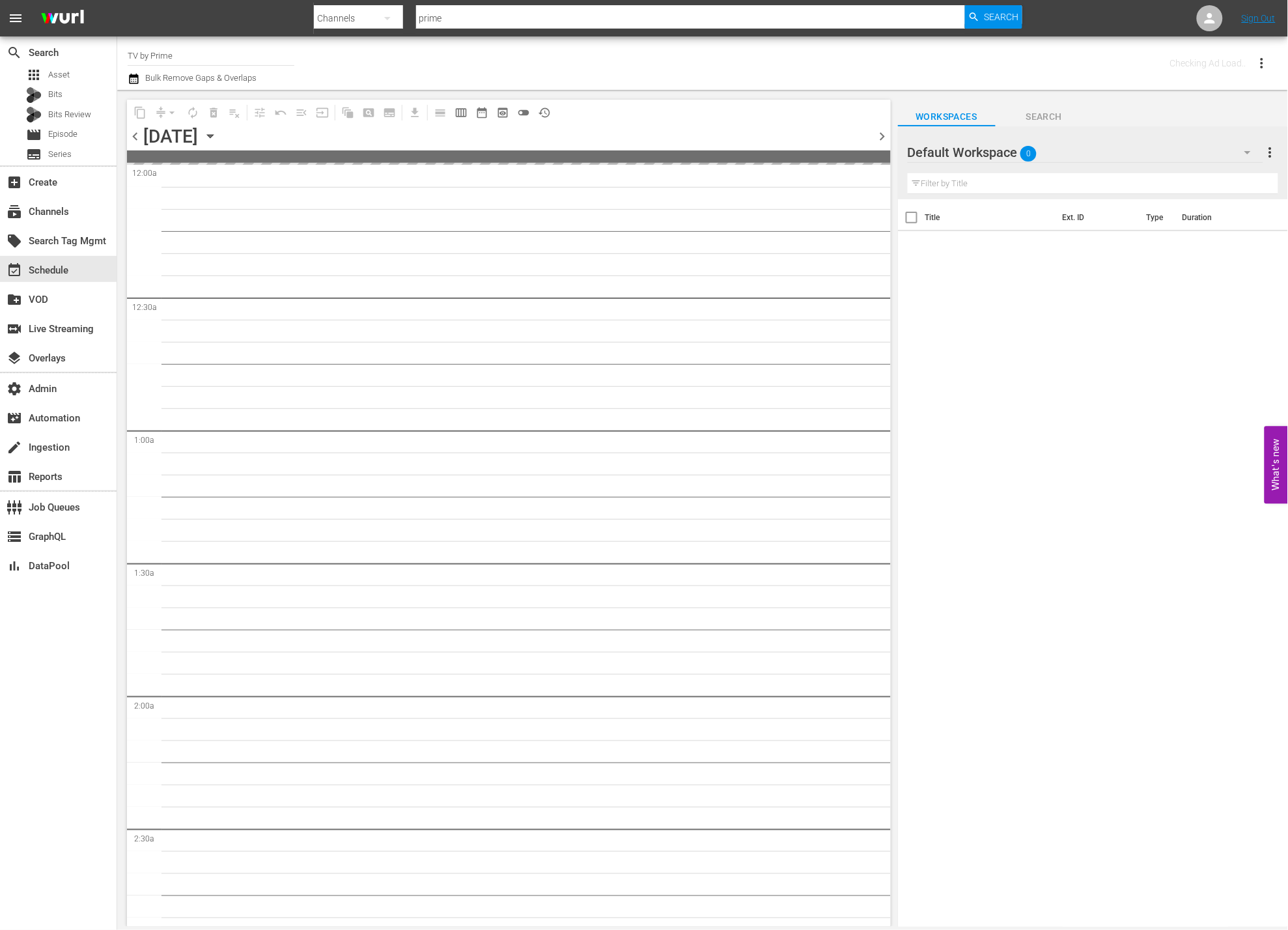
click at [881, 138] on span "chevron_right" at bounding box center [883, 137] width 17 height 17
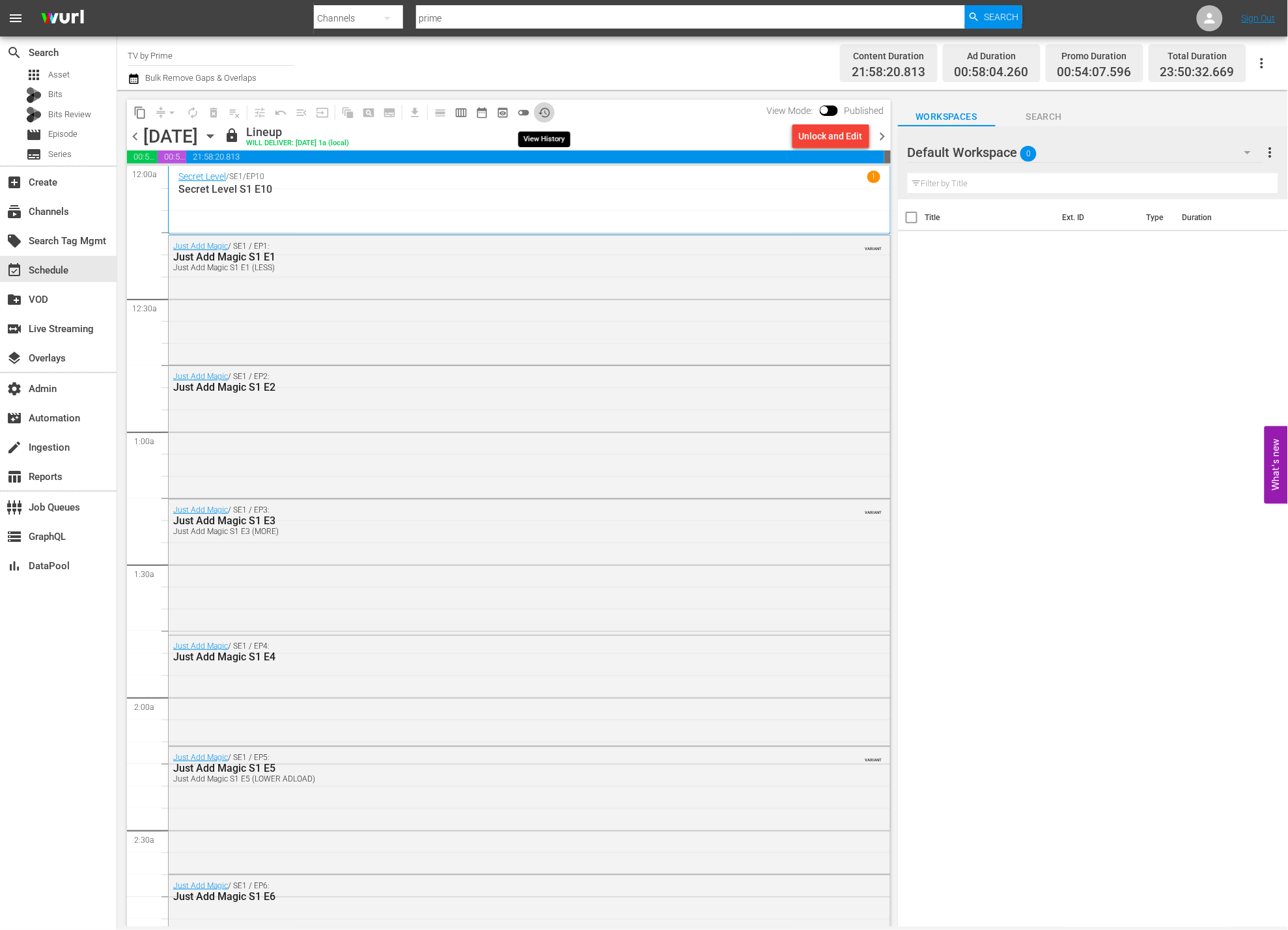
click at [549, 110] on span "history_outlined" at bounding box center [544, 112] width 13 height 13
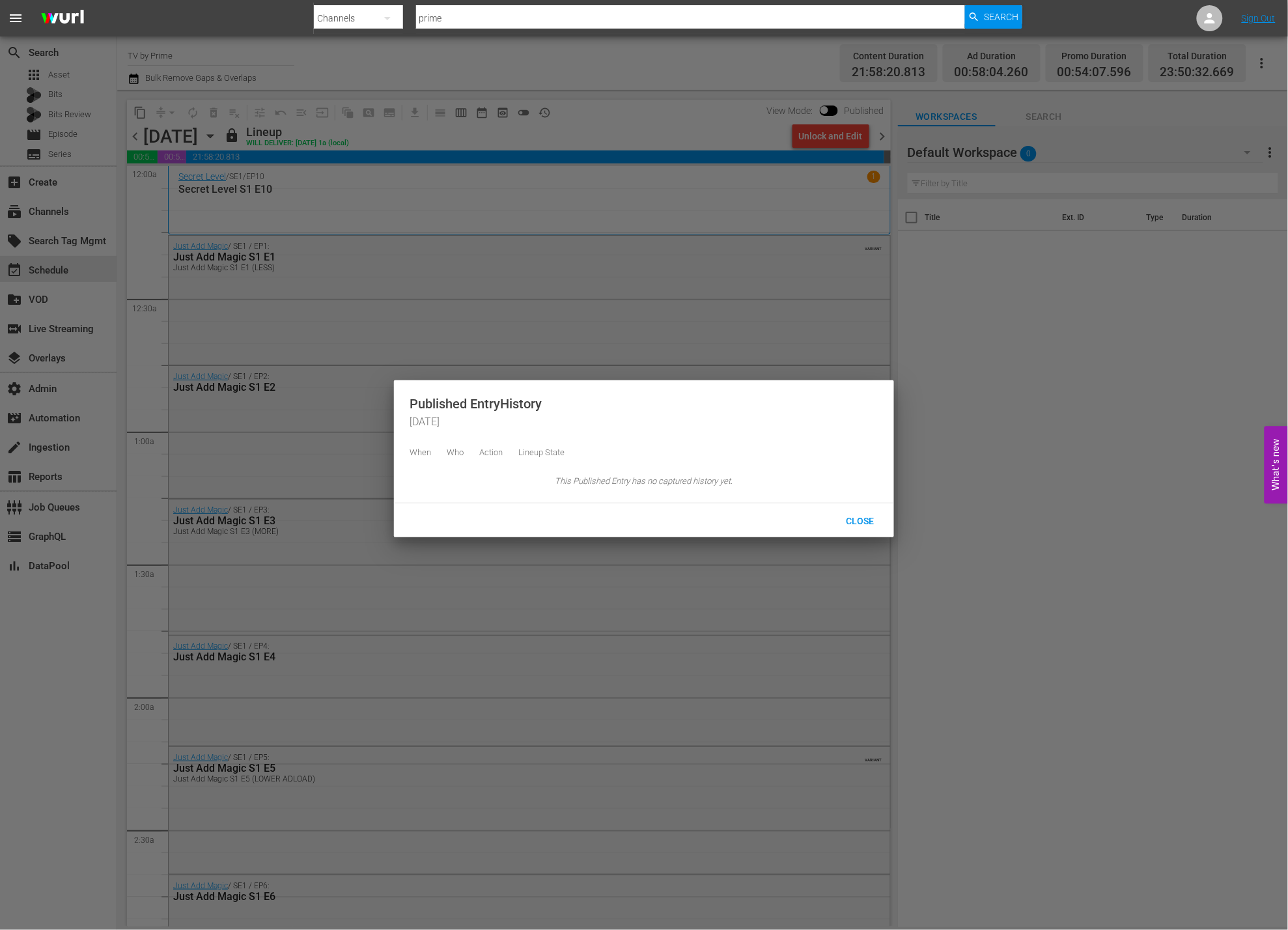
click at [587, 122] on div at bounding box center [644, 465] width 1288 height 930
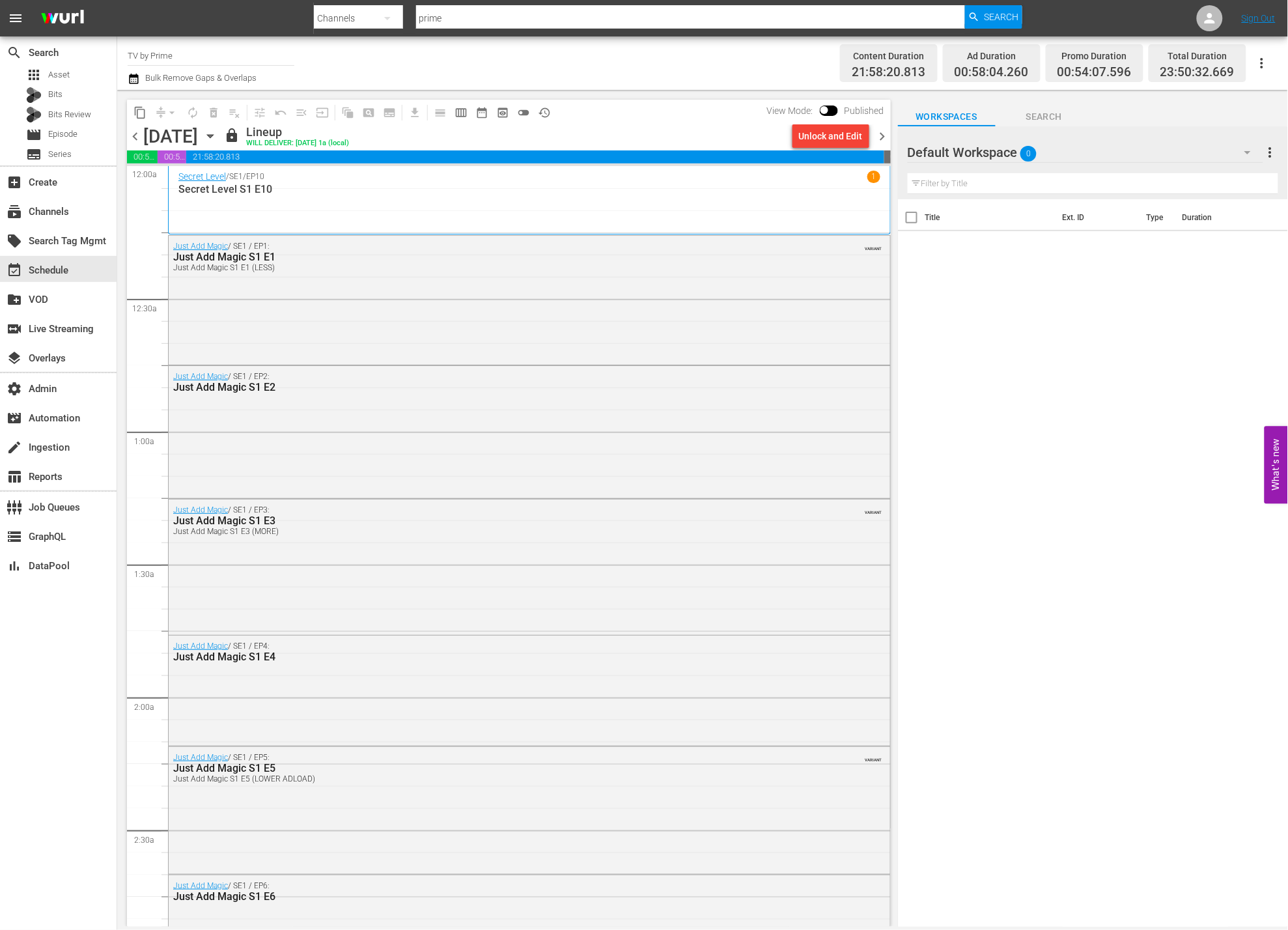
click at [885, 134] on span "chevron_right" at bounding box center [883, 137] width 17 height 17
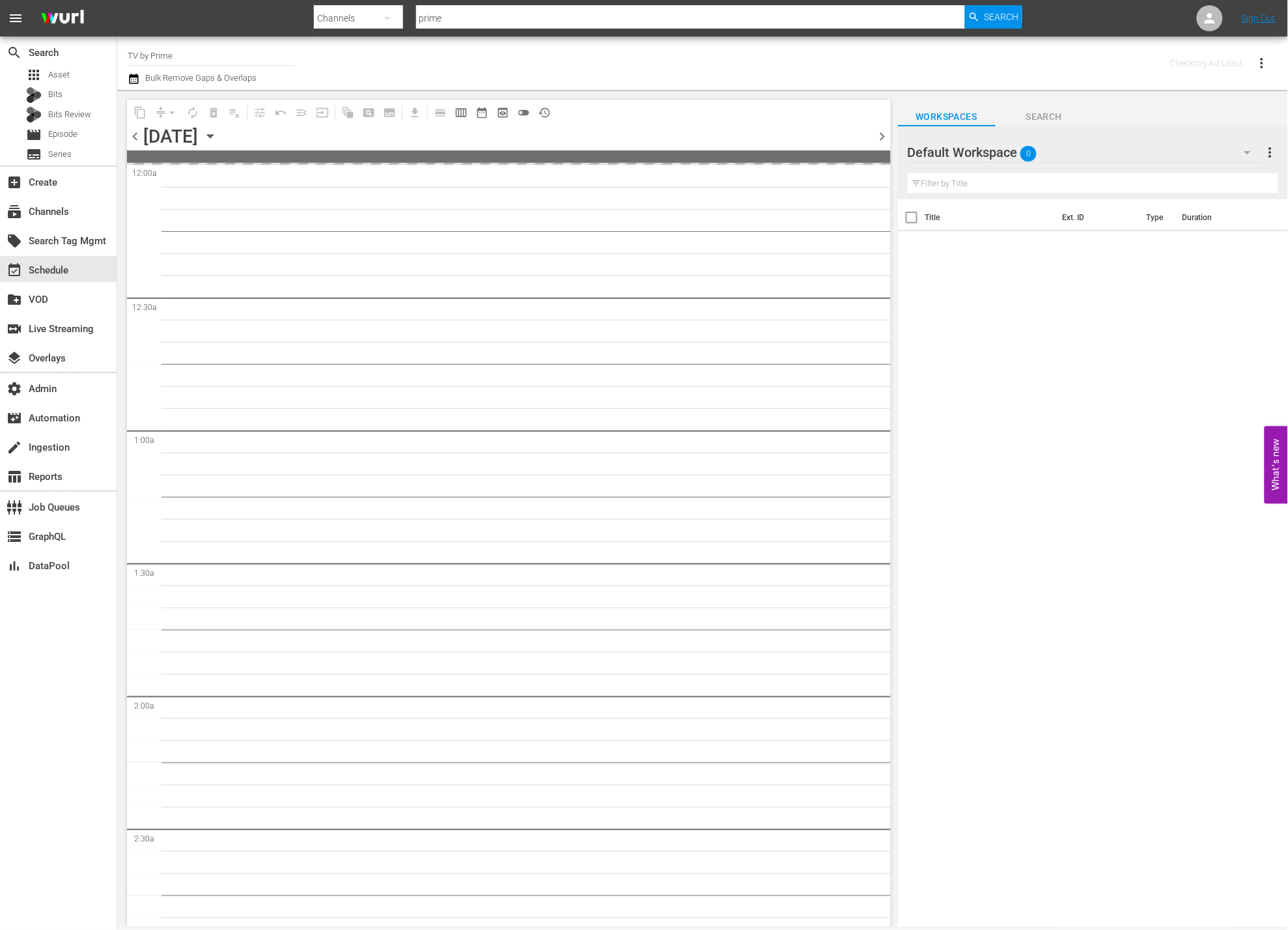
click at [884, 134] on span "chevron_right" at bounding box center [883, 137] width 17 height 17
click at [883, 135] on span "chevron_right" at bounding box center [883, 137] width 17 height 17
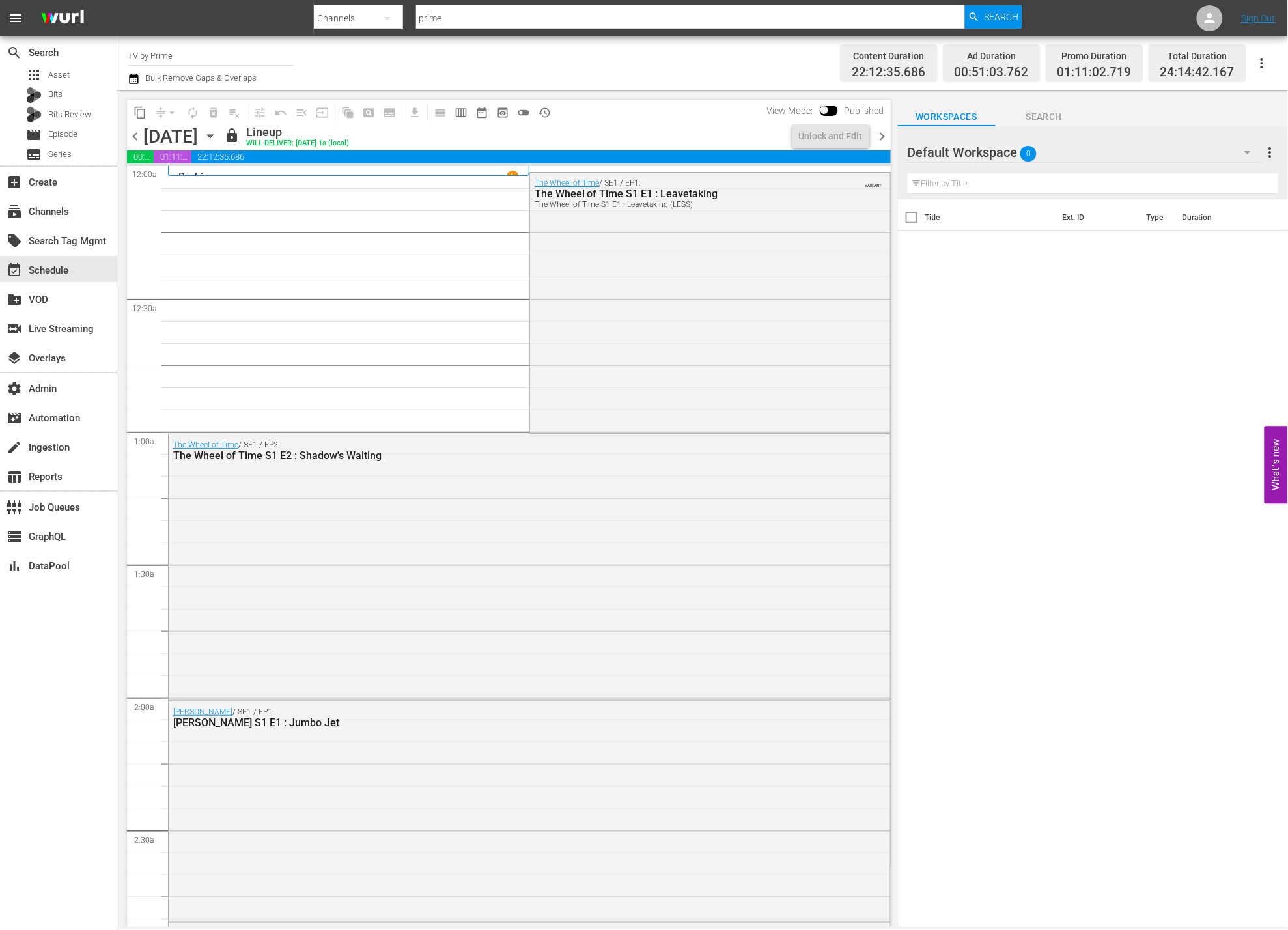
click at [552, 113] on button "history_outlined" at bounding box center [545, 113] width 21 height 21
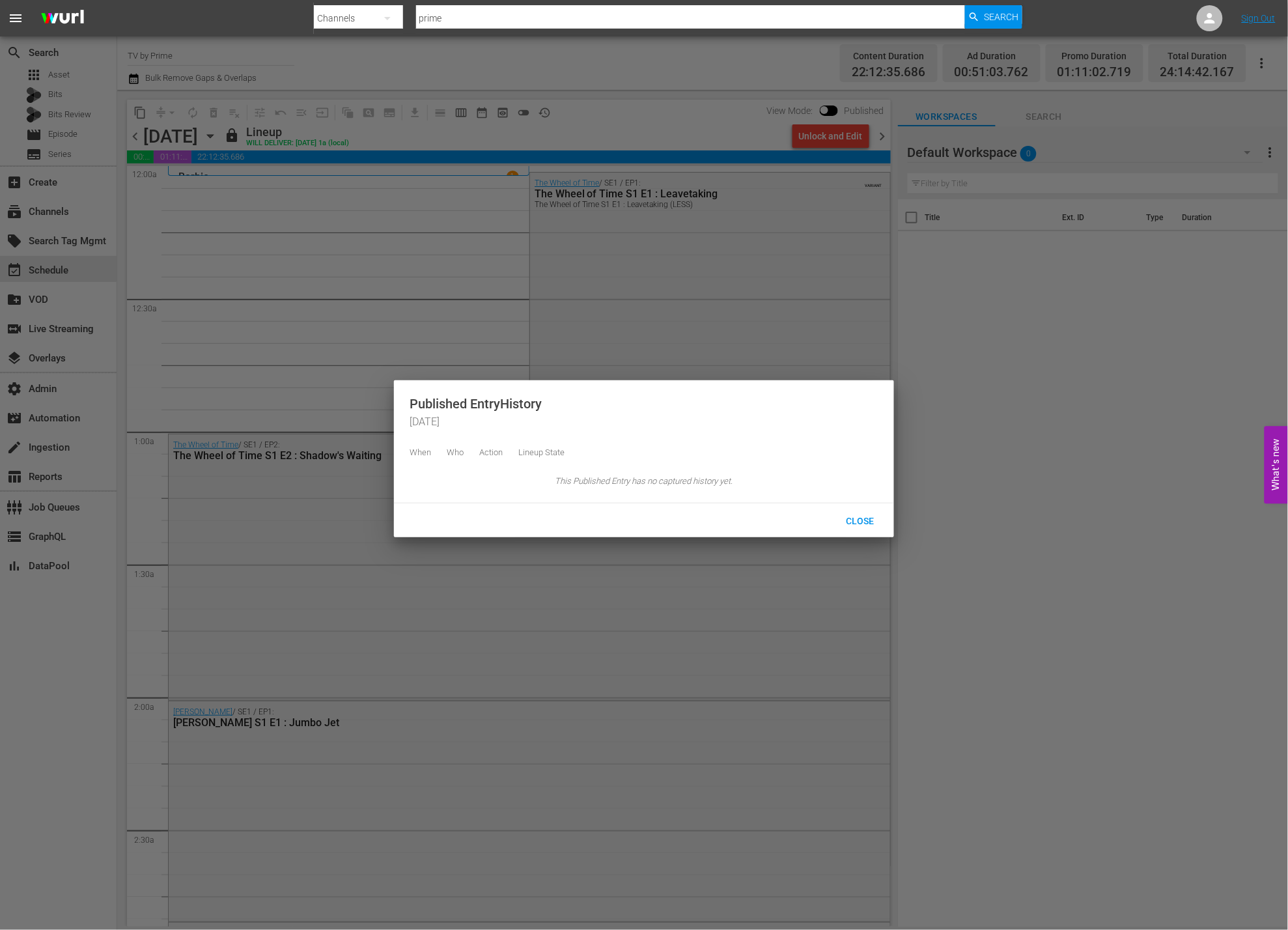
drag, startPoint x: 600, startPoint y: 125, endPoint x: 800, endPoint y: 159, distance: 202.9
click at [600, 125] on div at bounding box center [644, 465] width 1288 height 930
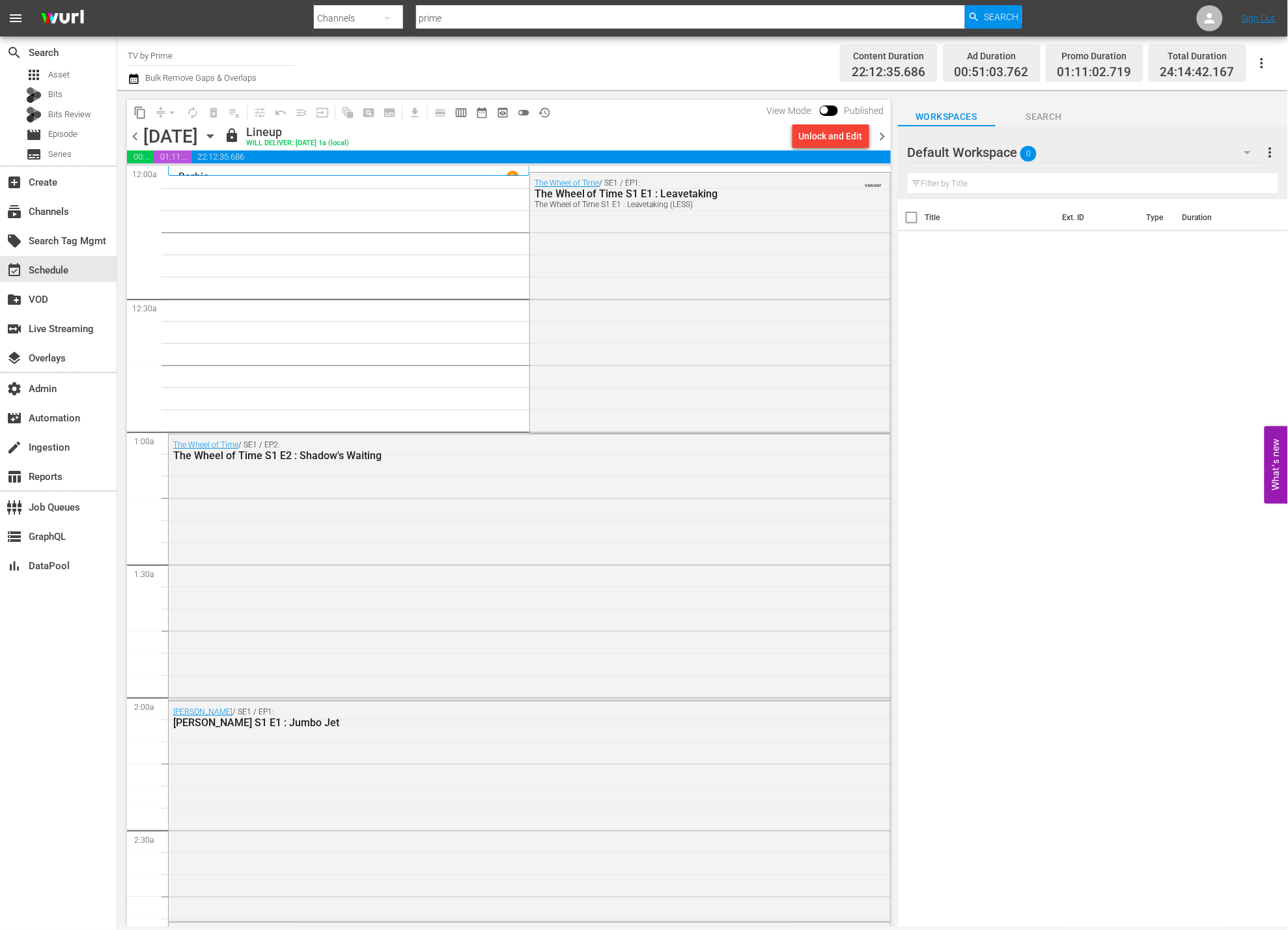
click at [885, 140] on span "chevron_right" at bounding box center [883, 137] width 17 height 17
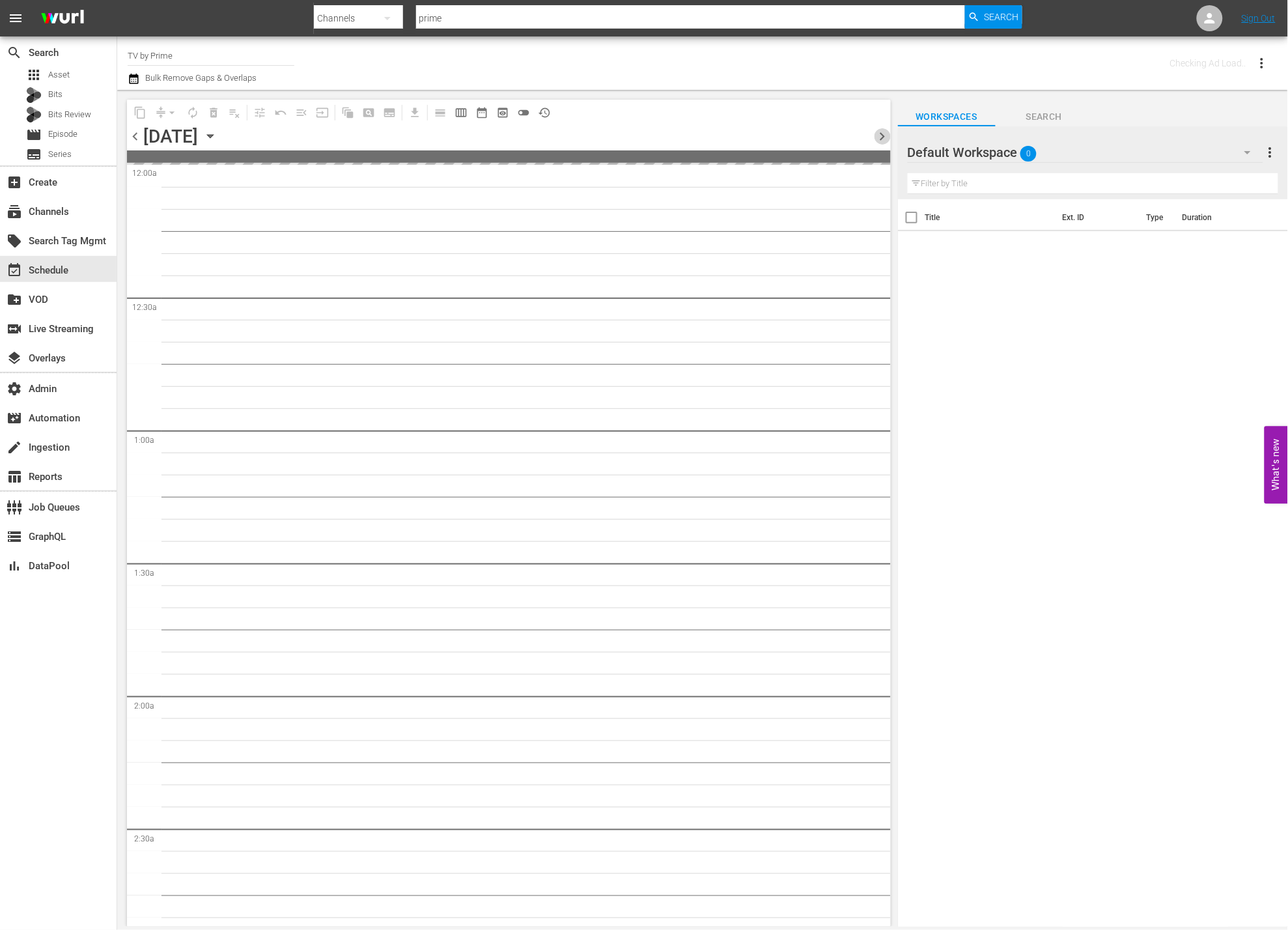
click at [885, 140] on span "chevron_right" at bounding box center [883, 137] width 17 height 17
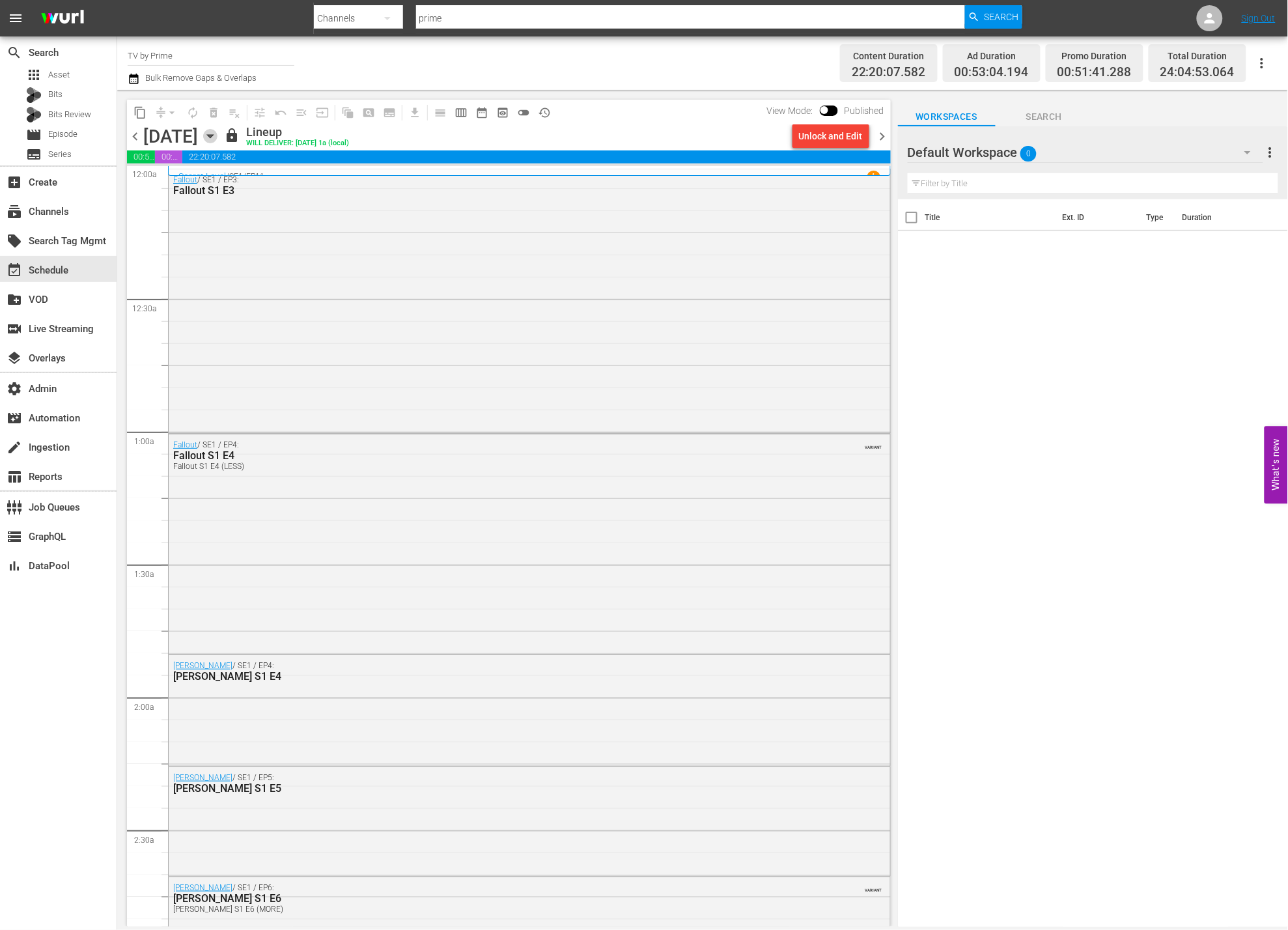
click at [217, 138] on icon "button" at bounding box center [210, 136] width 14 height 14
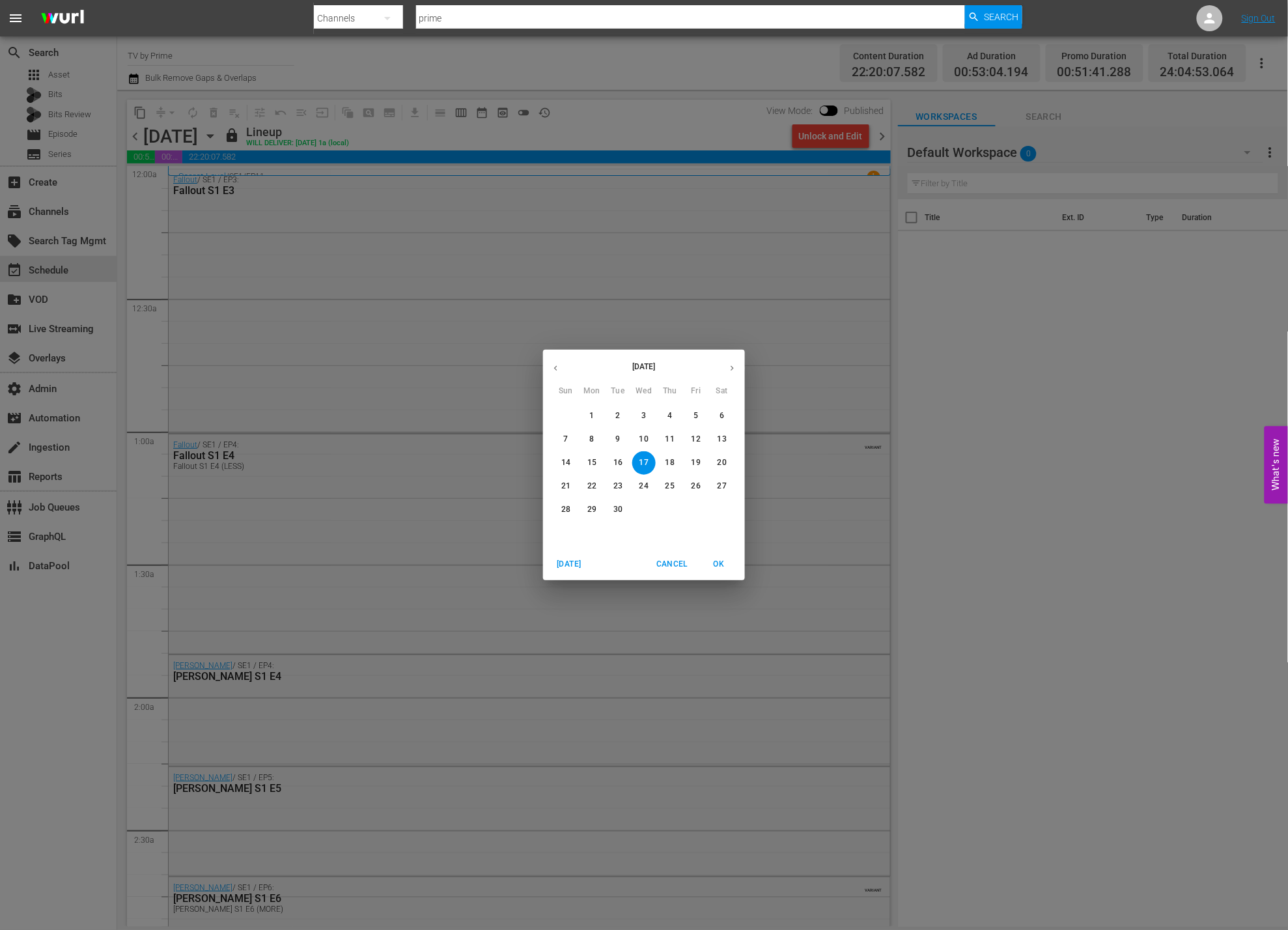
click at [549, 142] on div "September 2025 Sun Mon Tue Wed Thu Fri Sat 31 1 2 3 4 5 6 7 8 9 10 11 12 13 14 …" at bounding box center [644, 465] width 1288 height 930
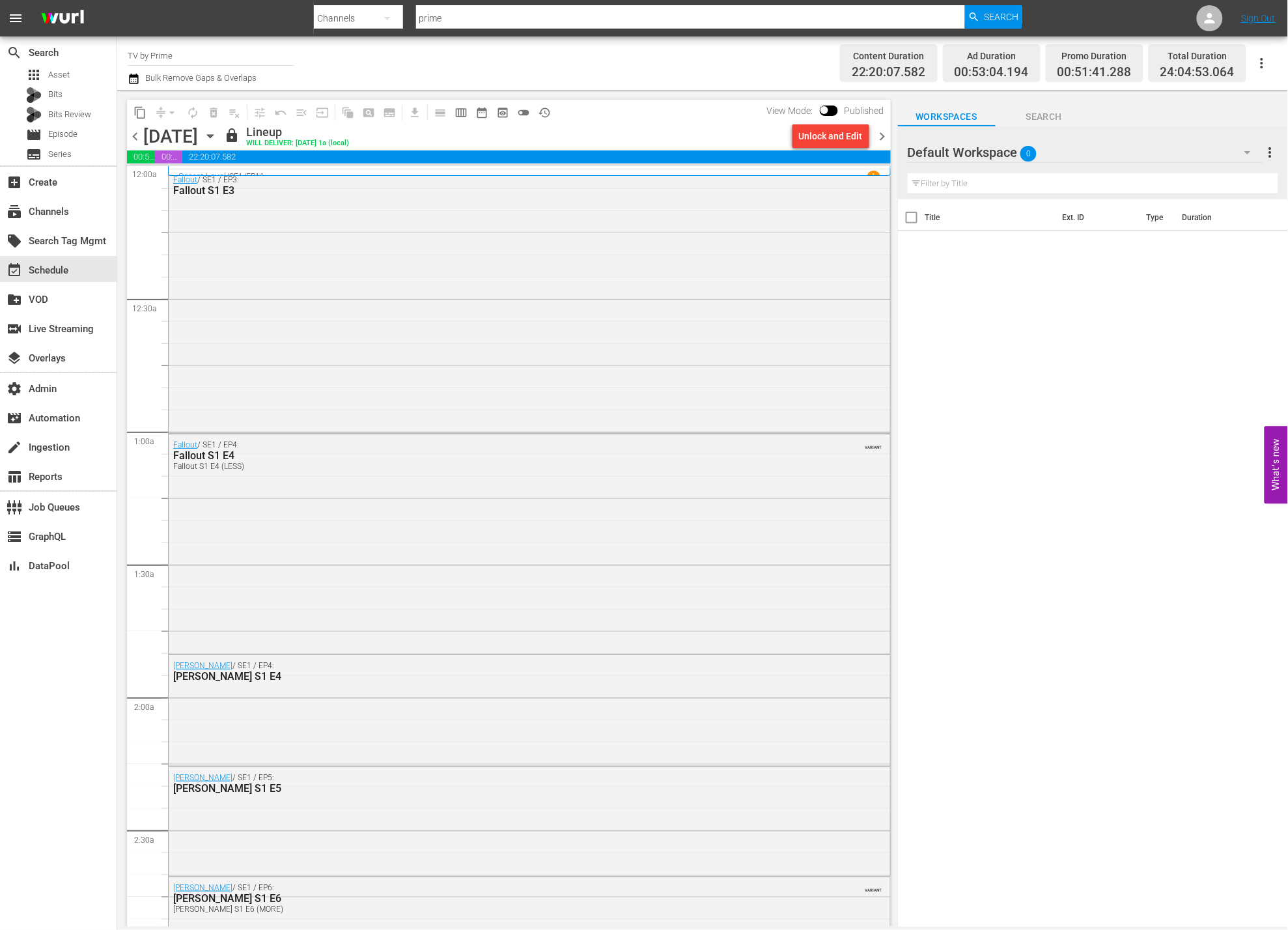
click at [549, 116] on span "history_outlined" at bounding box center [544, 112] width 13 height 13
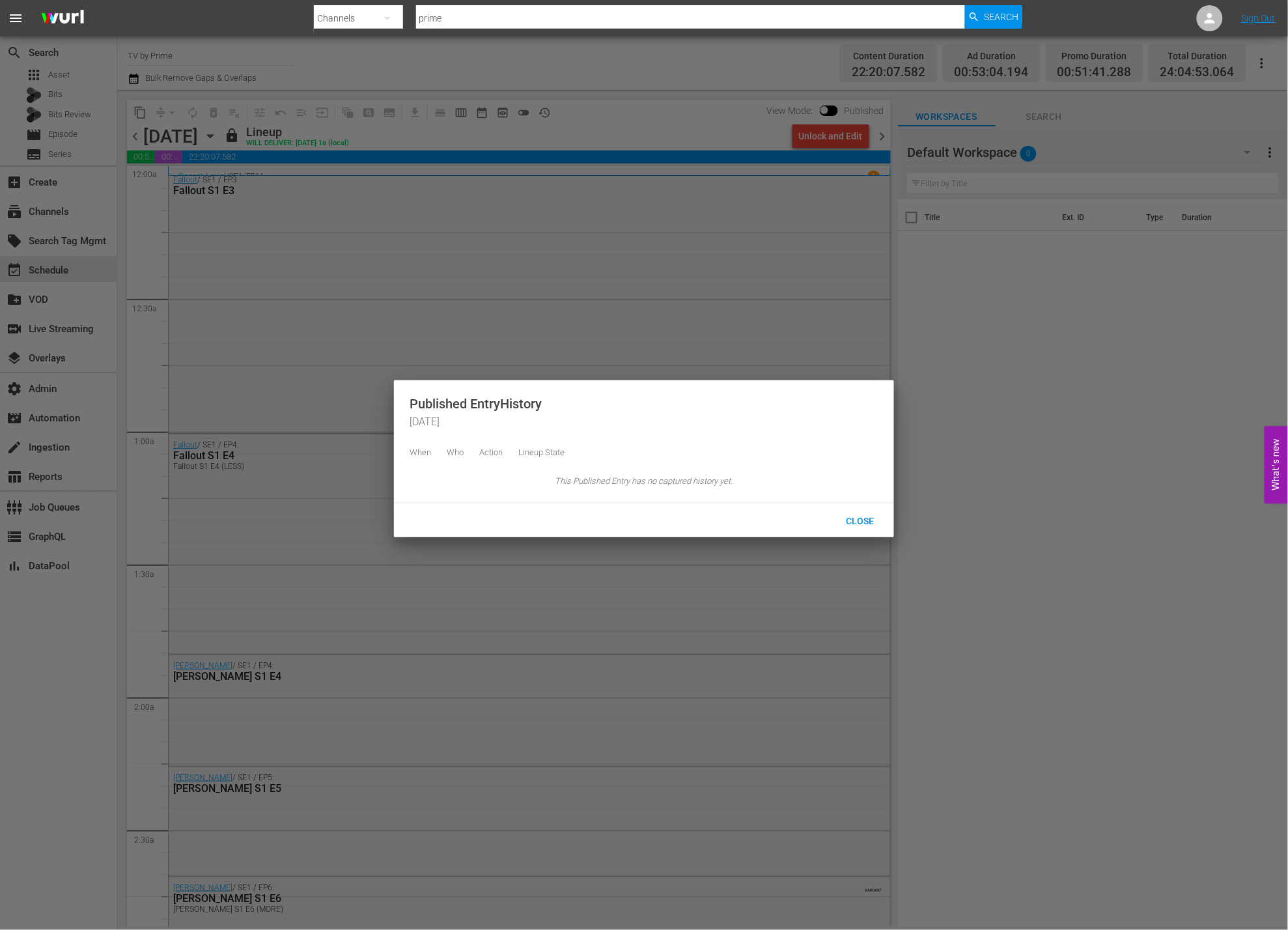
drag, startPoint x: 549, startPoint y: 116, endPoint x: 563, endPoint y: 120, distance: 14.6
click at [549, 116] on div at bounding box center [644, 465] width 1288 height 930
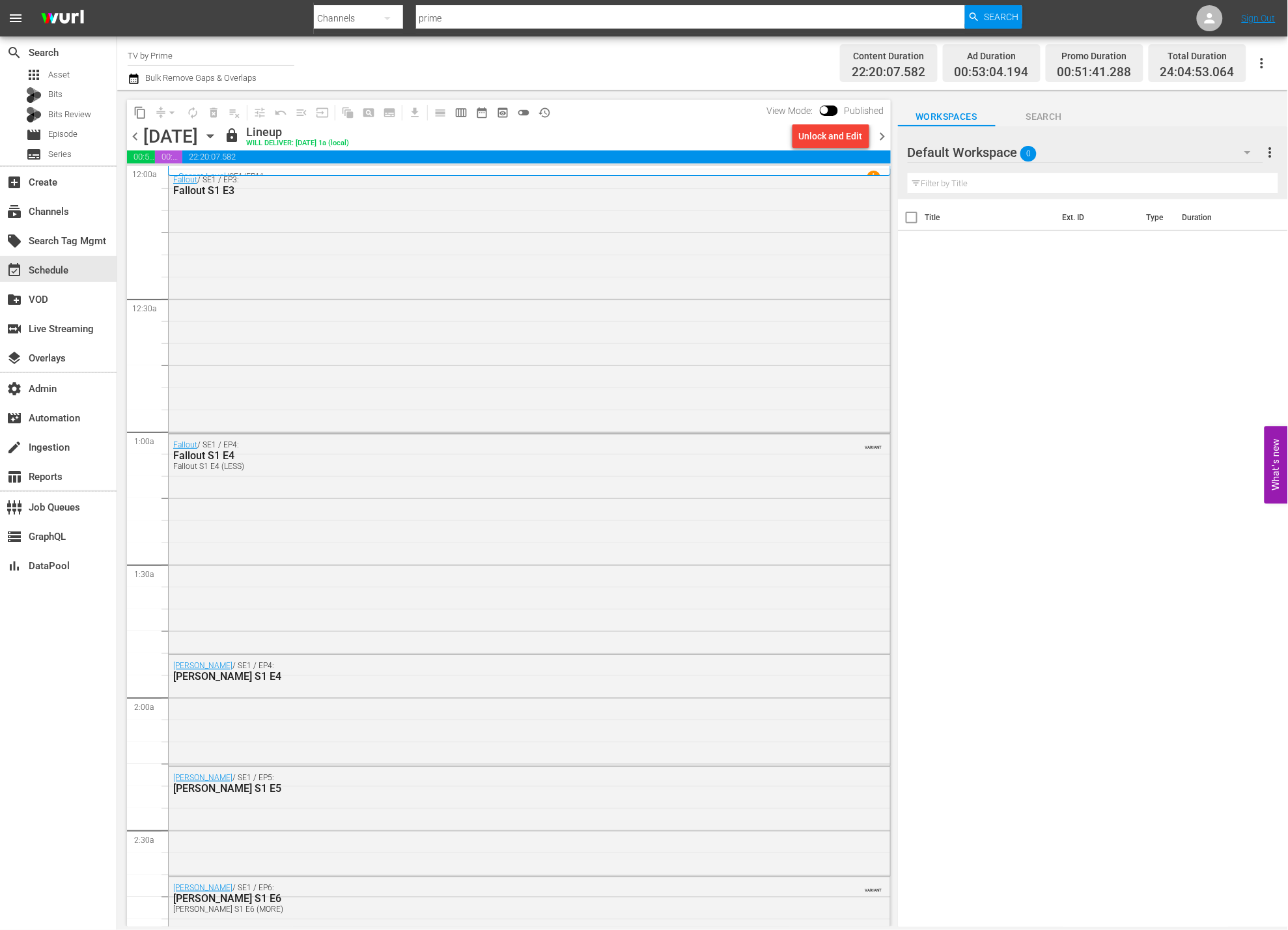
click at [886, 135] on span "chevron_right" at bounding box center [883, 137] width 17 height 17
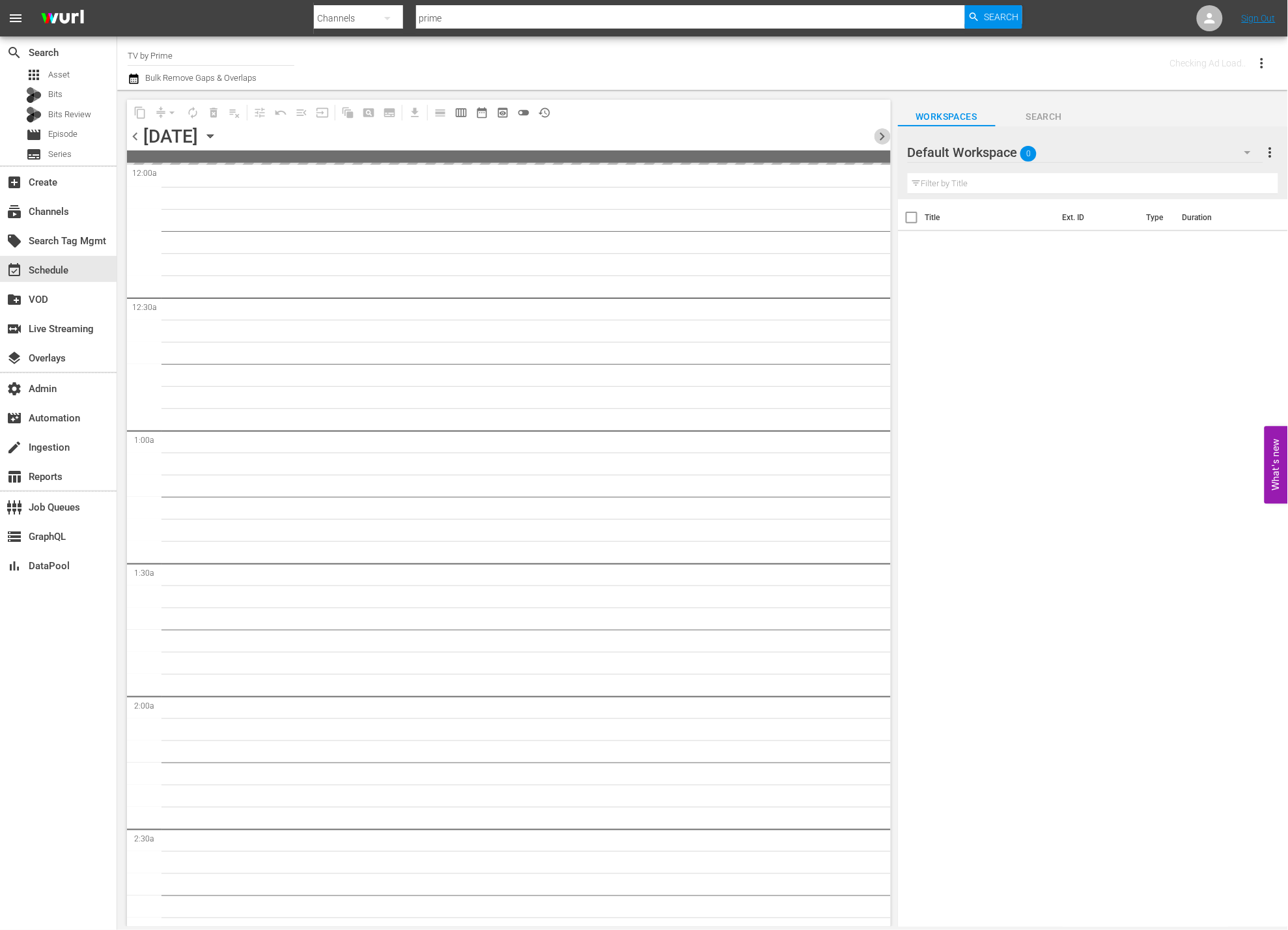
click at [886, 135] on span "chevron_right" at bounding box center [883, 137] width 17 height 17
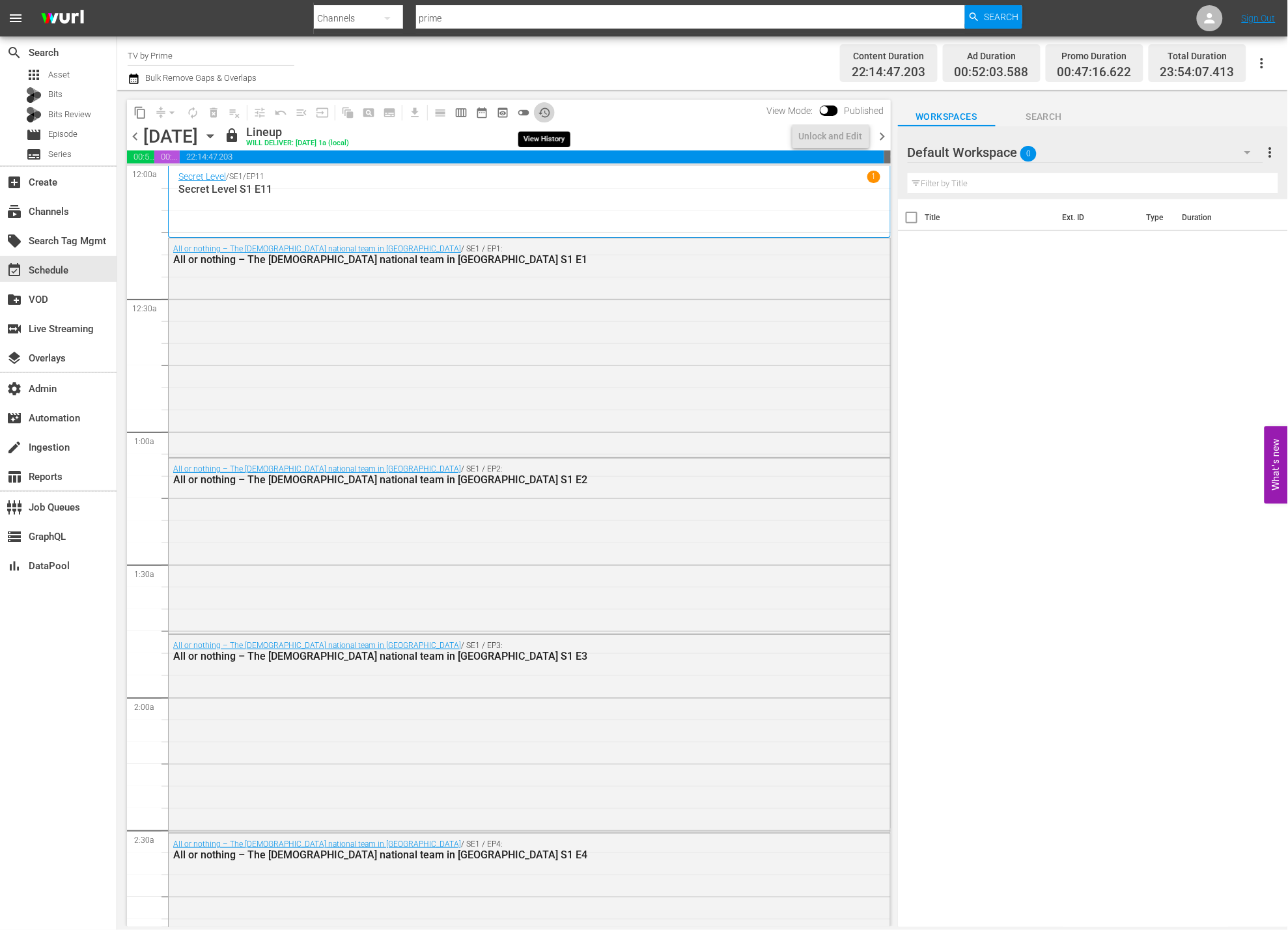
click at [549, 110] on span "history_outlined" at bounding box center [544, 112] width 13 height 13
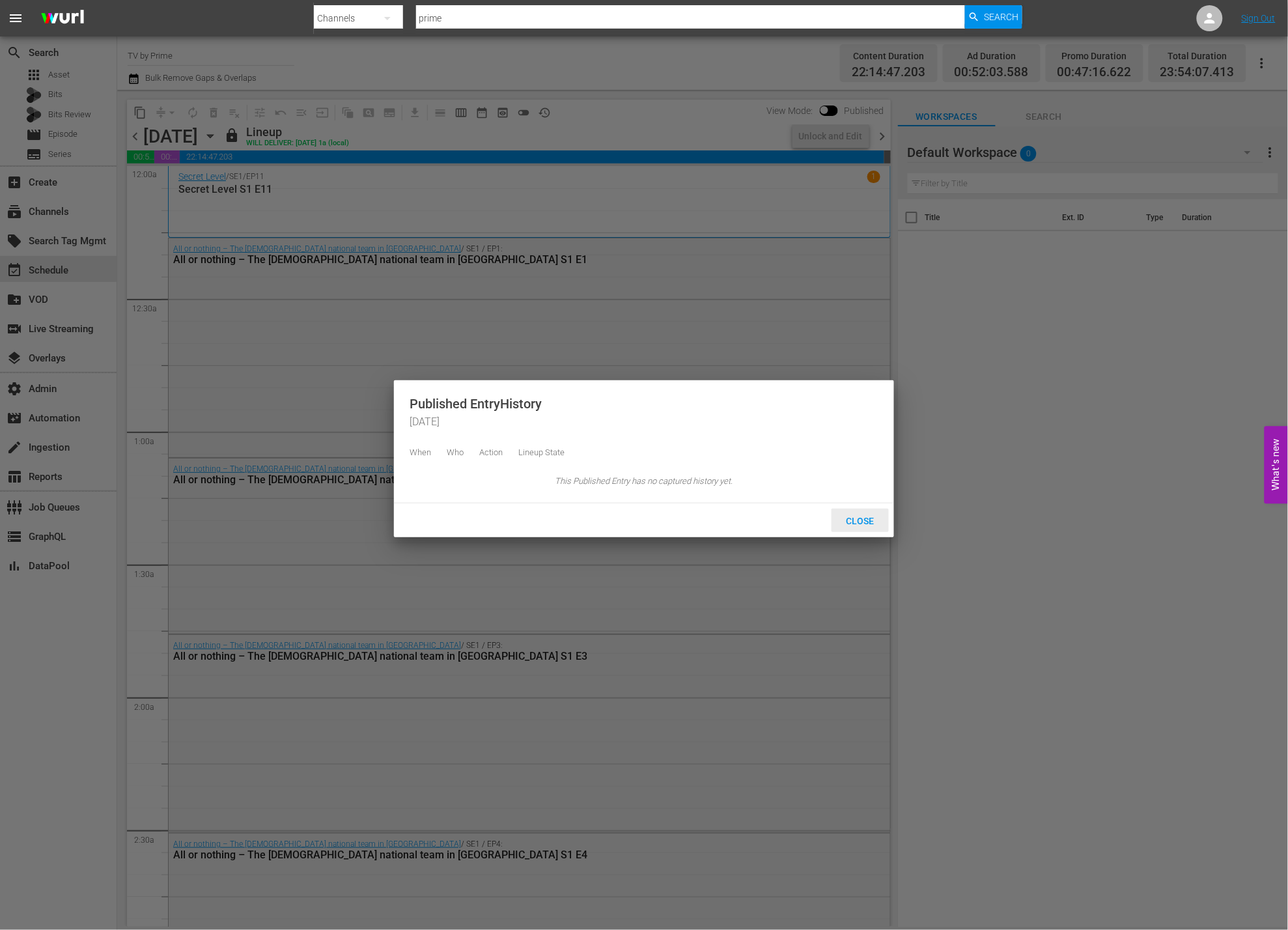
drag, startPoint x: 866, startPoint y: 528, endPoint x: 860, endPoint y: 407, distance: 121.1
click at [866, 526] on span "Close" at bounding box center [860, 521] width 49 height 11
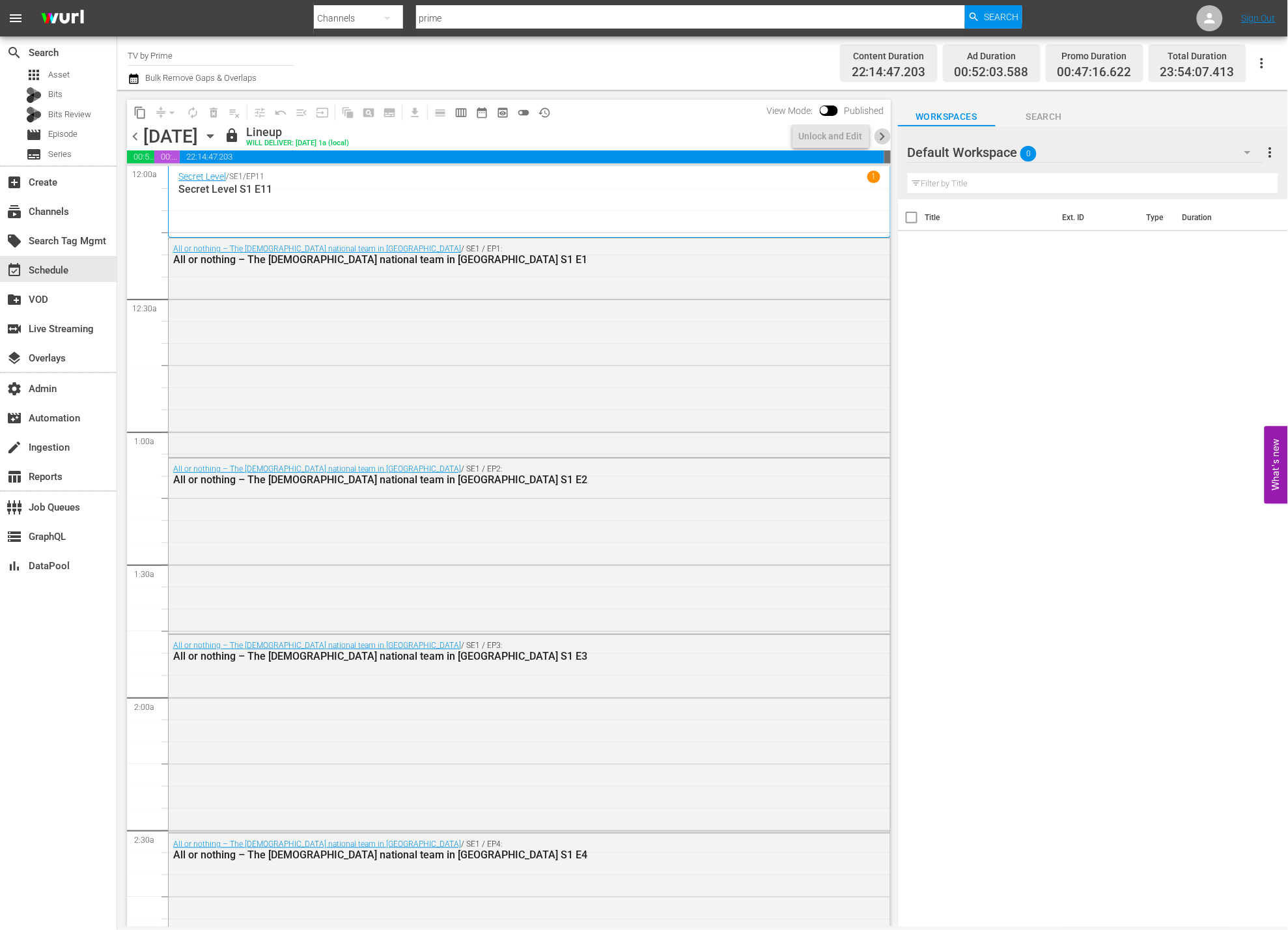
click at [879, 132] on span "chevron_right" at bounding box center [883, 137] width 17 height 17
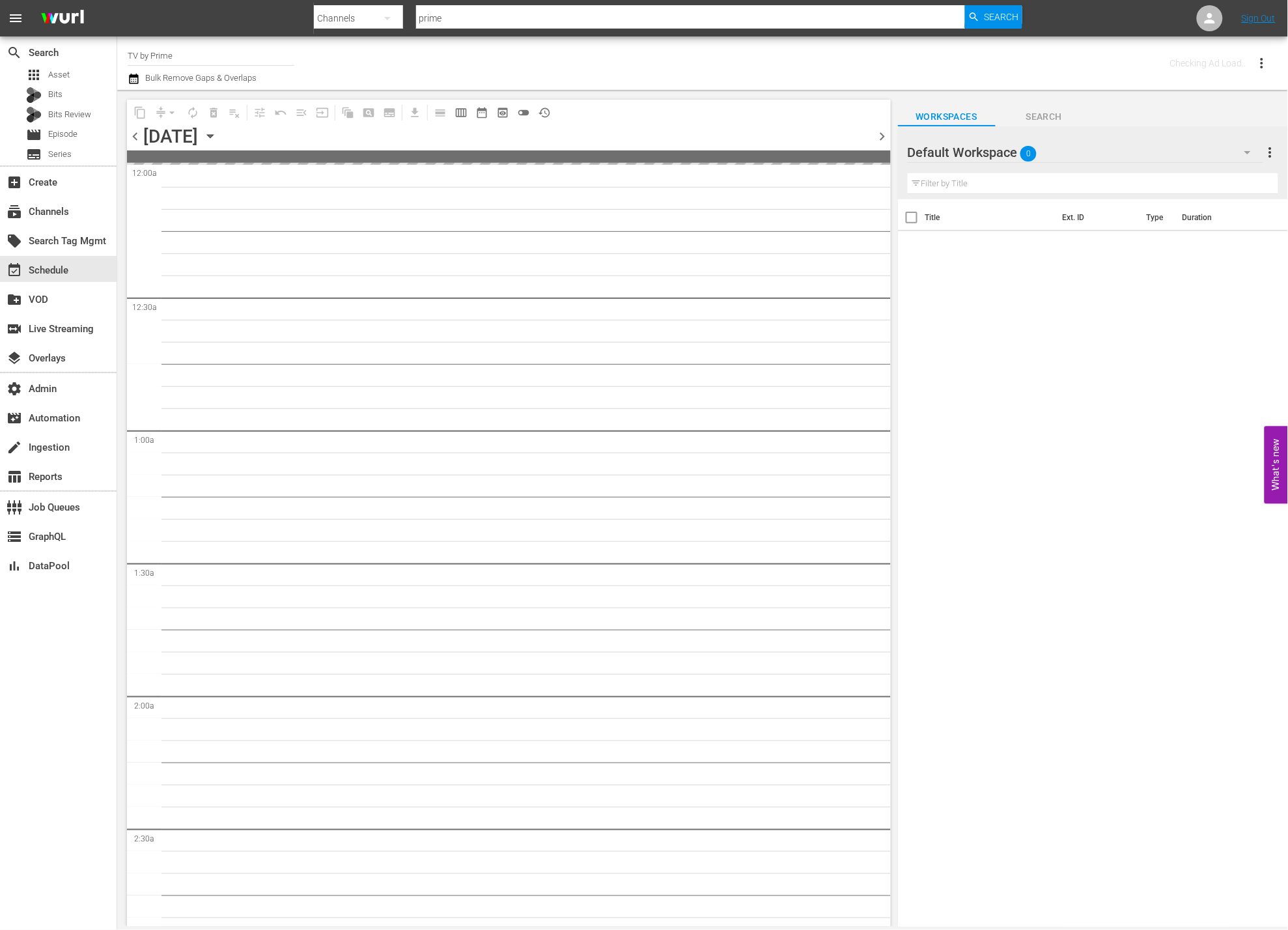
click at [879, 132] on span "chevron_right" at bounding box center [883, 137] width 17 height 17
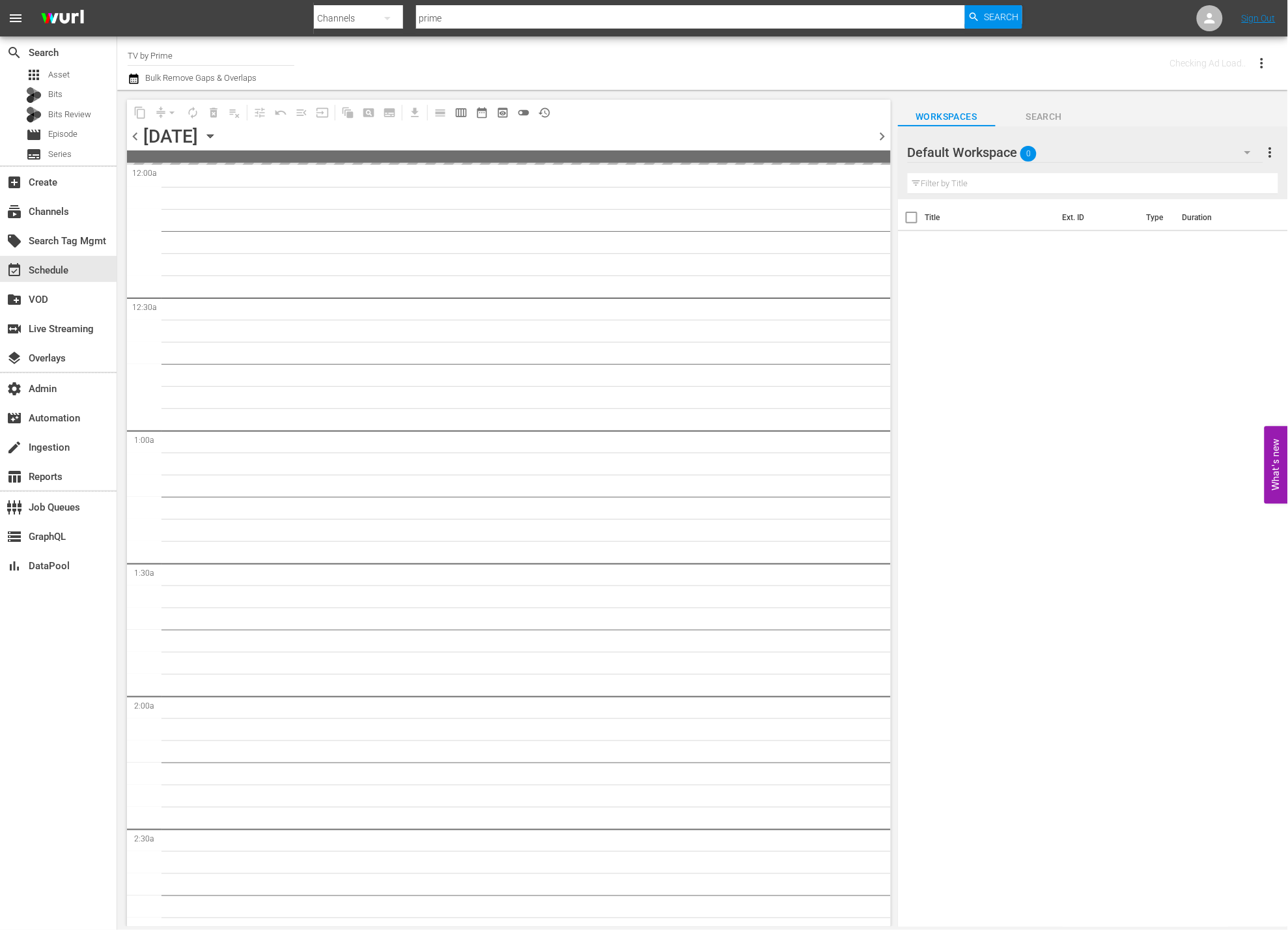
click at [879, 132] on span "chevron_right" at bounding box center [883, 137] width 17 height 17
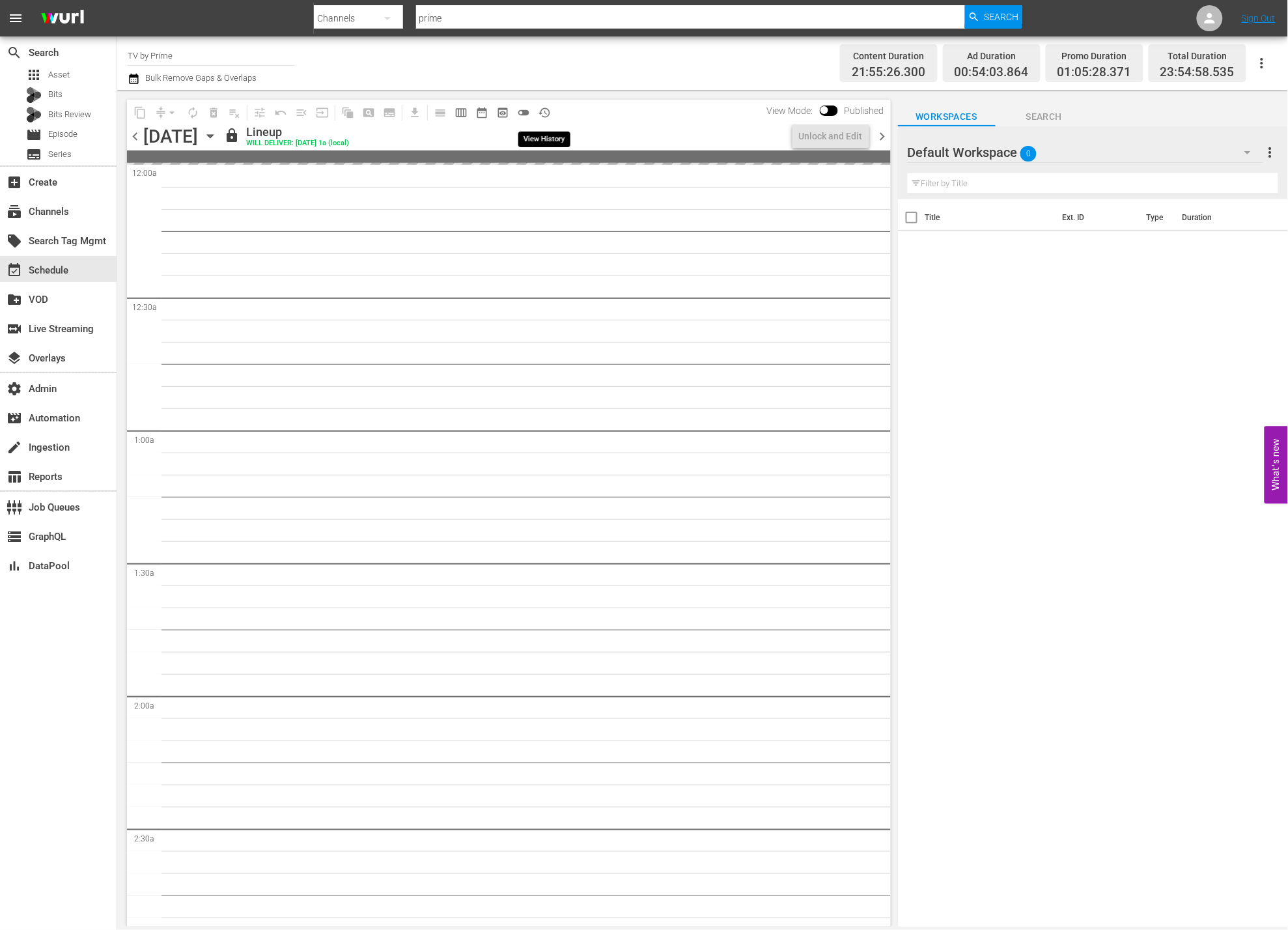
click at [542, 110] on span "history_outlined" at bounding box center [544, 112] width 13 height 13
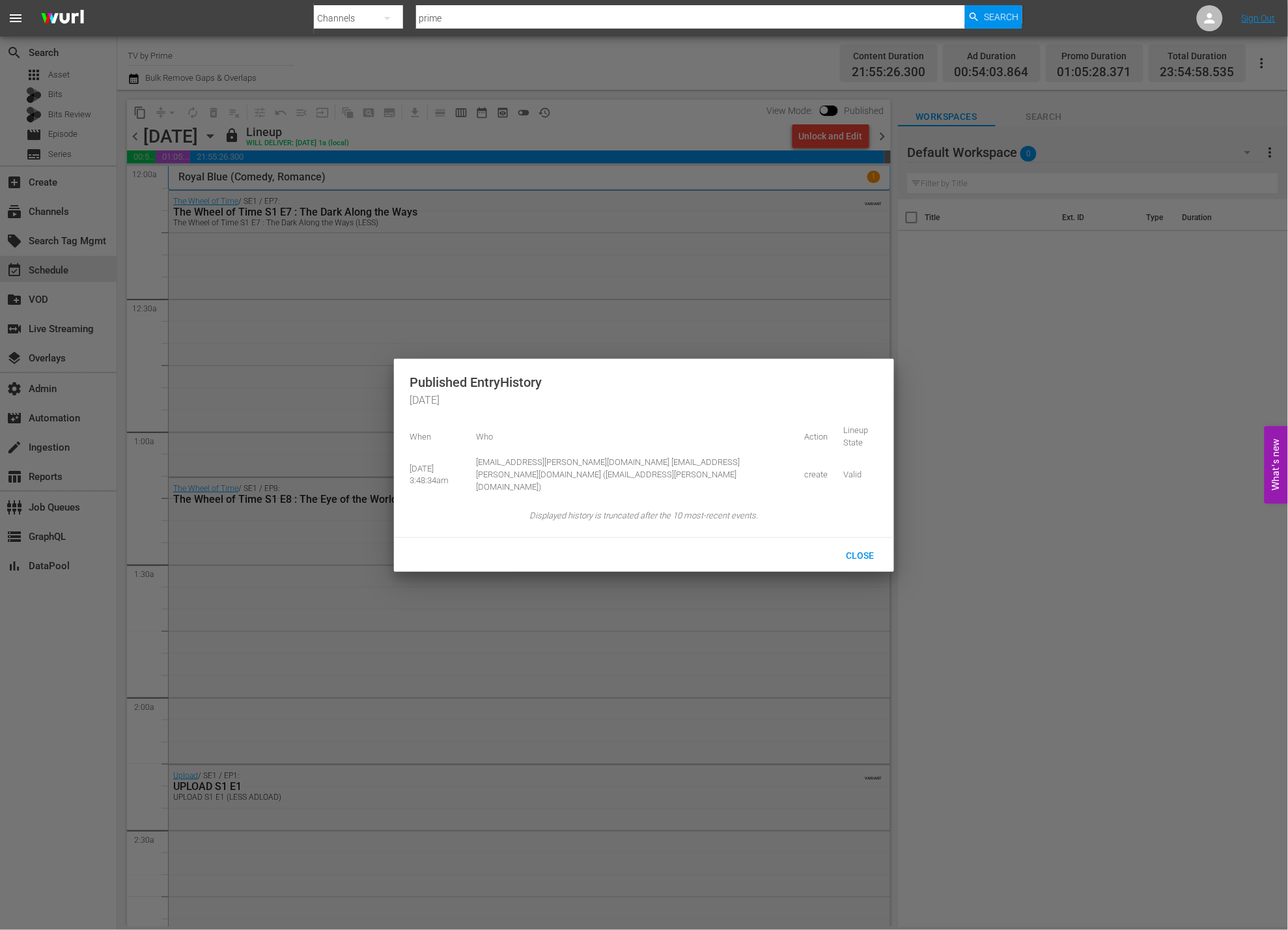
click at [888, 137] on div at bounding box center [644, 465] width 1288 height 930
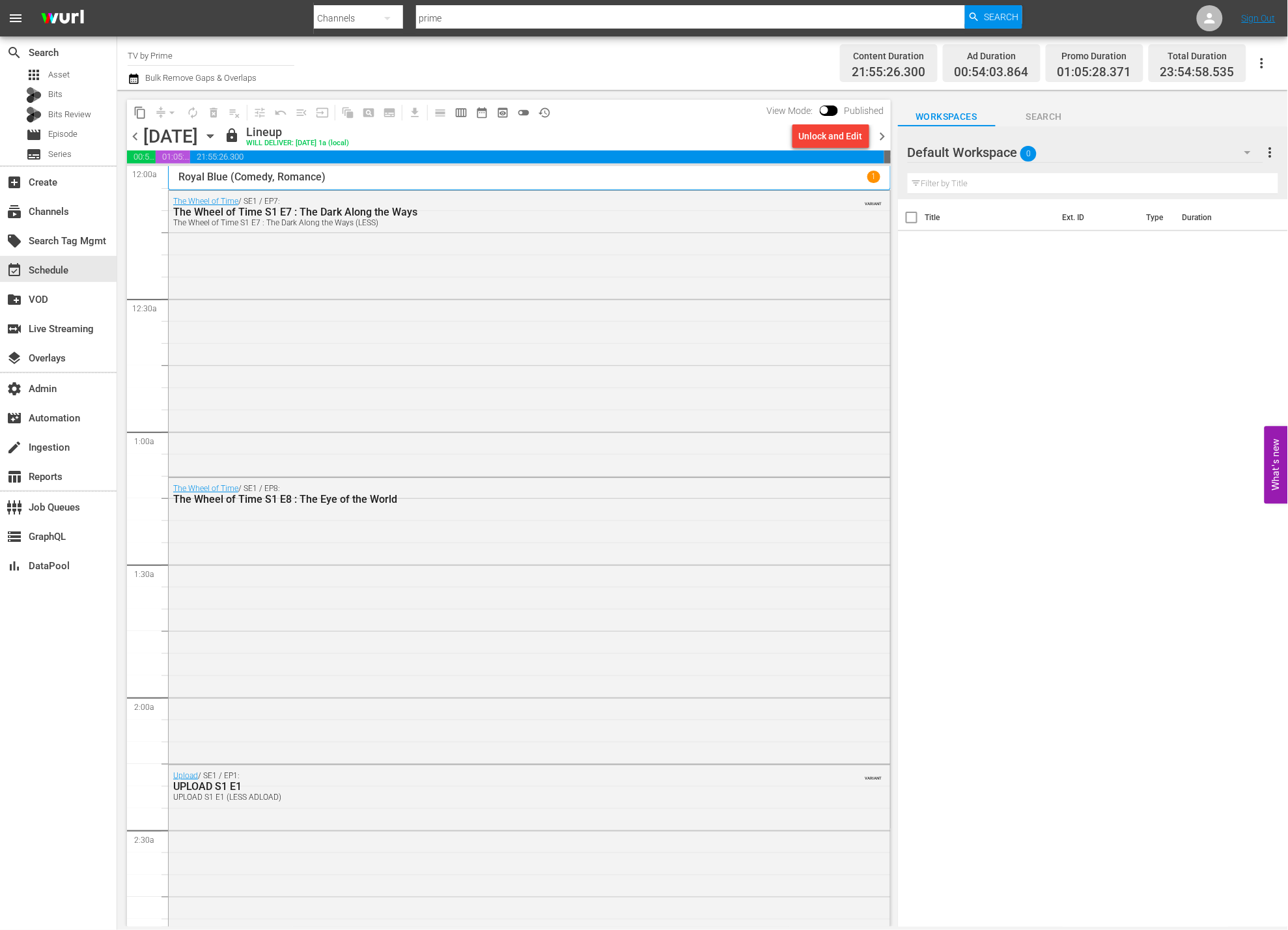
click at [885, 134] on span "chevron_right" at bounding box center [883, 137] width 17 height 17
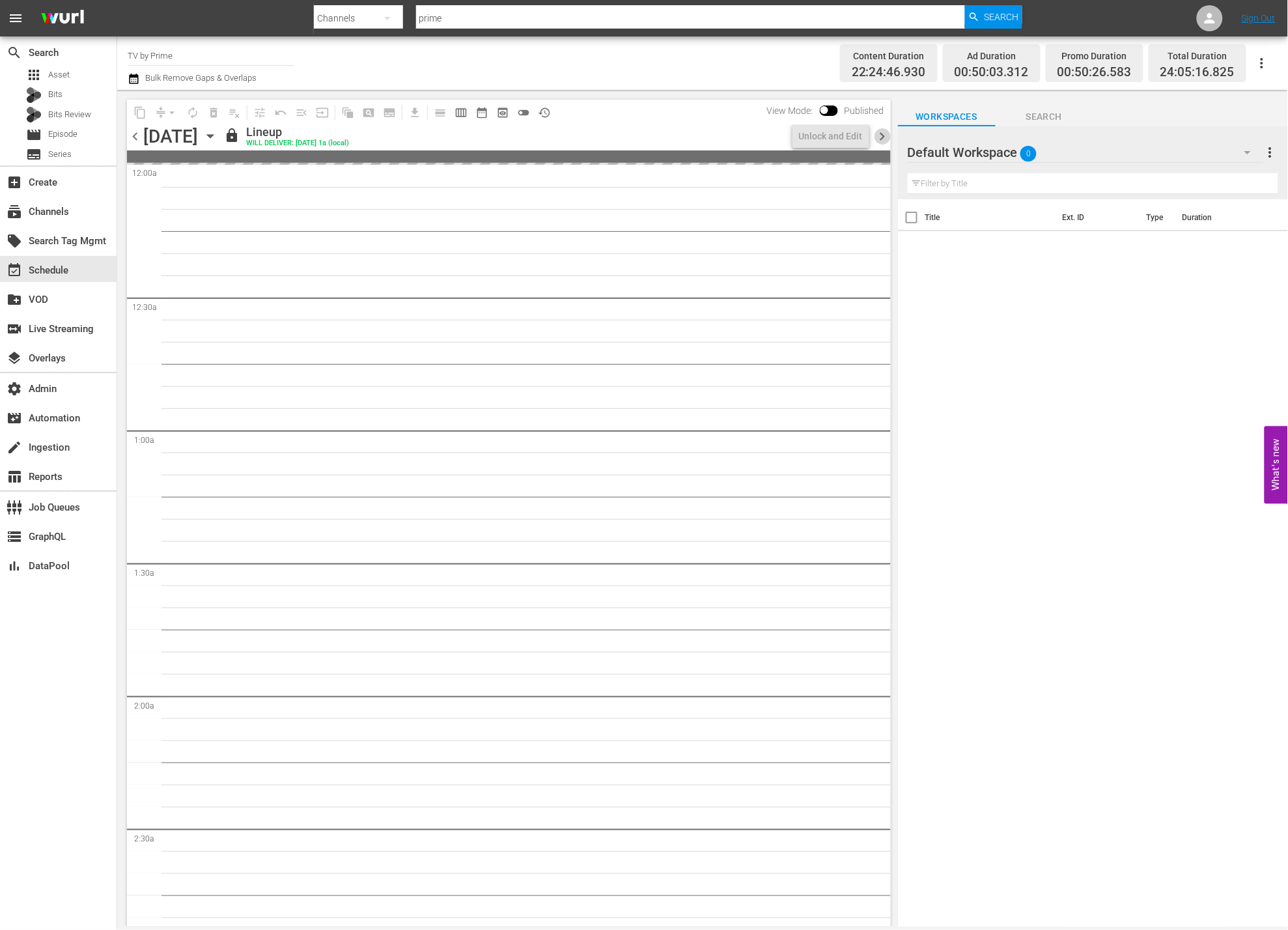
click at [885, 134] on span "chevron_right" at bounding box center [883, 137] width 17 height 17
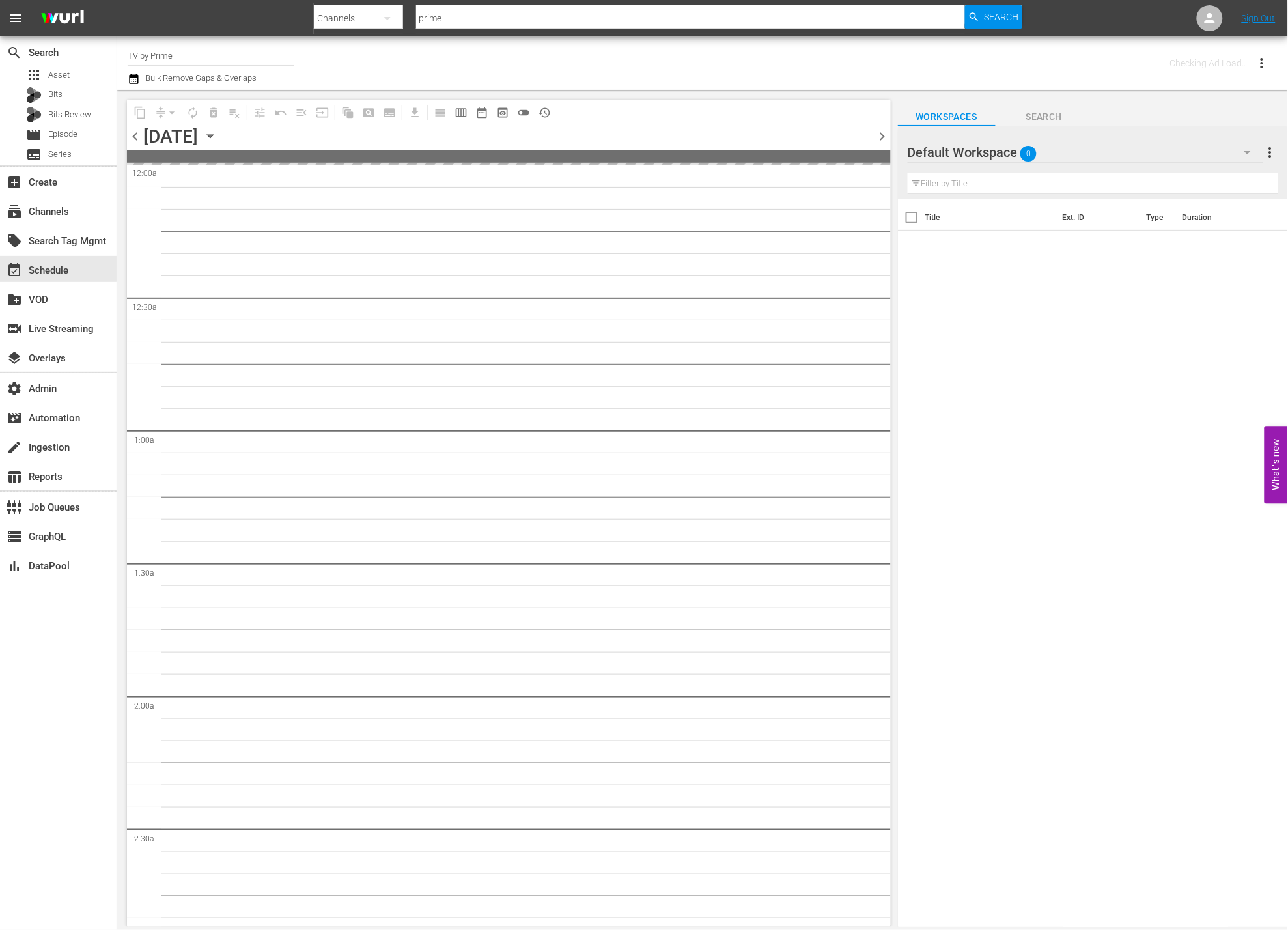
click at [885, 134] on span "chevron_right" at bounding box center [883, 137] width 17 height 17
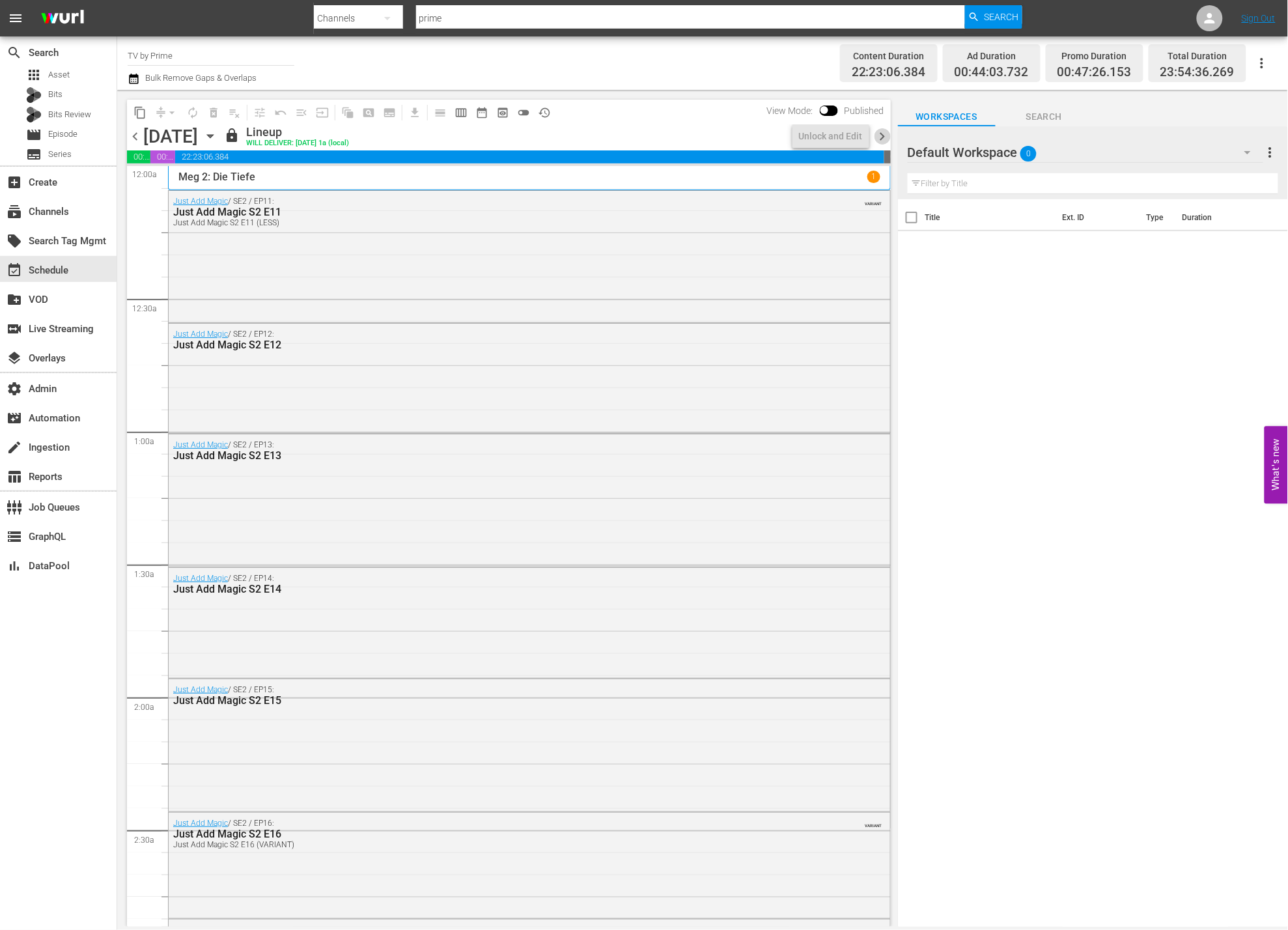
click at [885, 134] on span "chevron_right" at bounding box center [883, 137] width 17 height 17
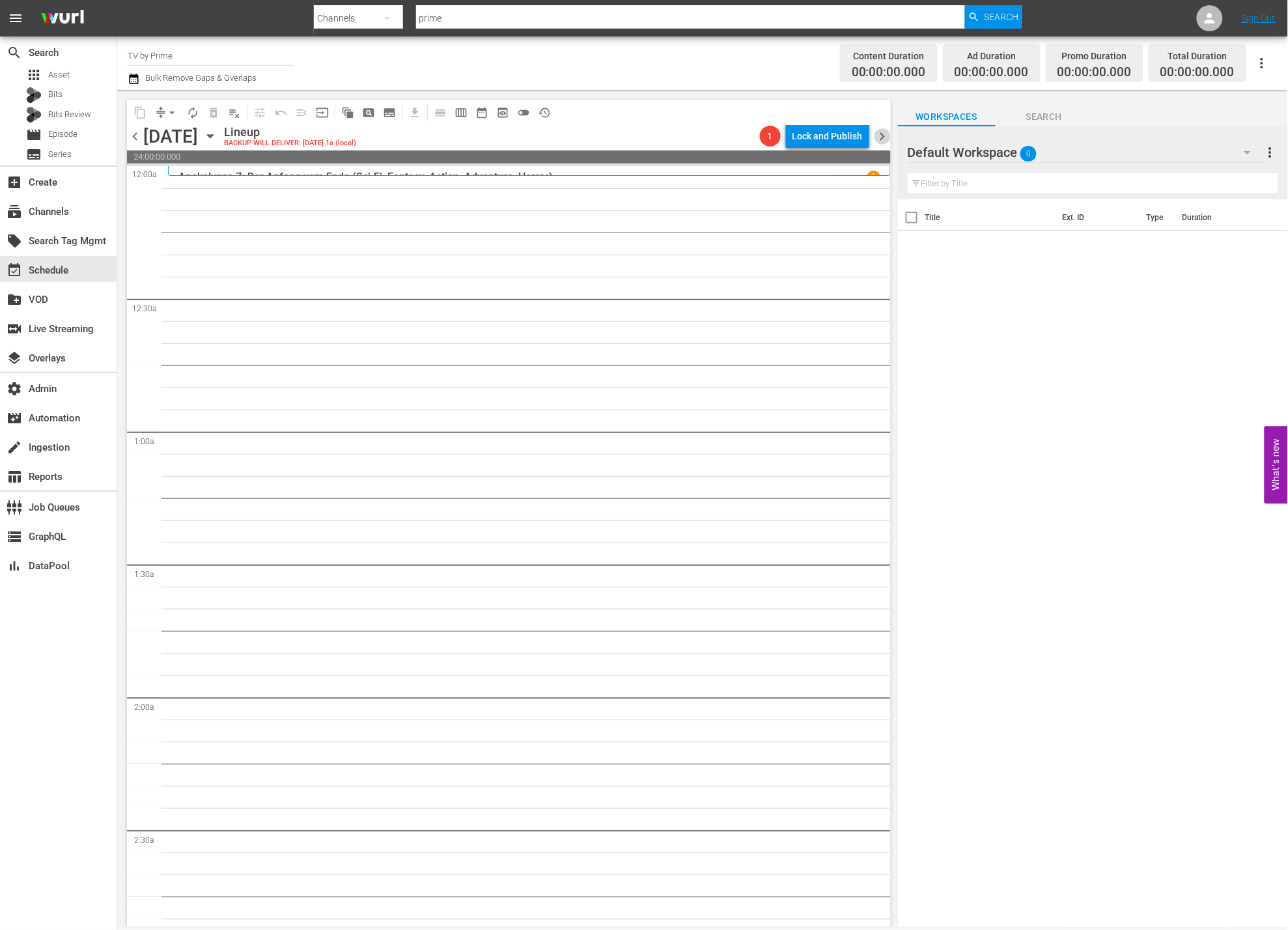
click at [883, 137] on span "chevron_right" at bounding box center [883, 137] width 17 height 17
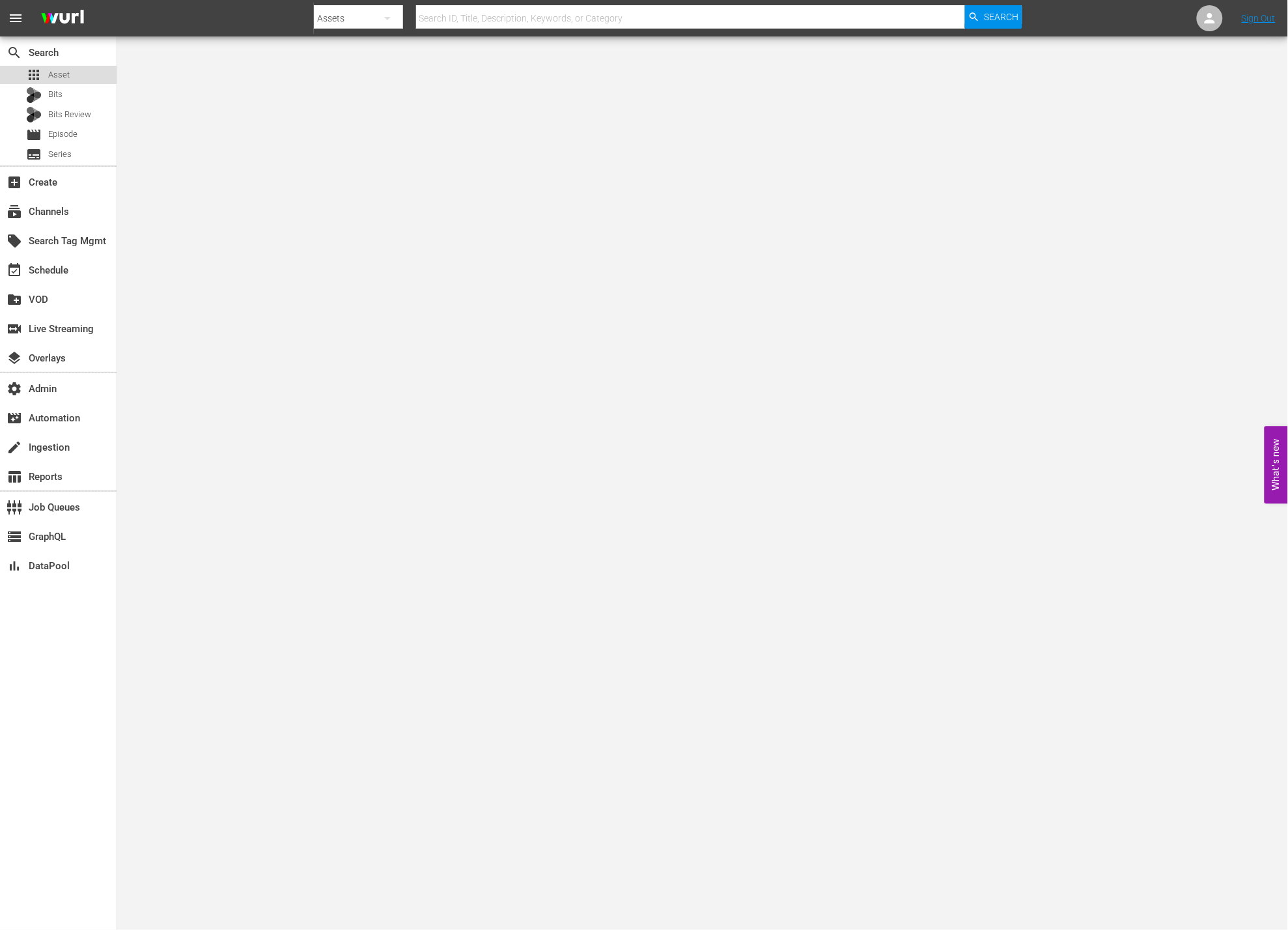
click at [83, 77] on div "apps Asset" at bounding box center [58, 75] width 116 height 18
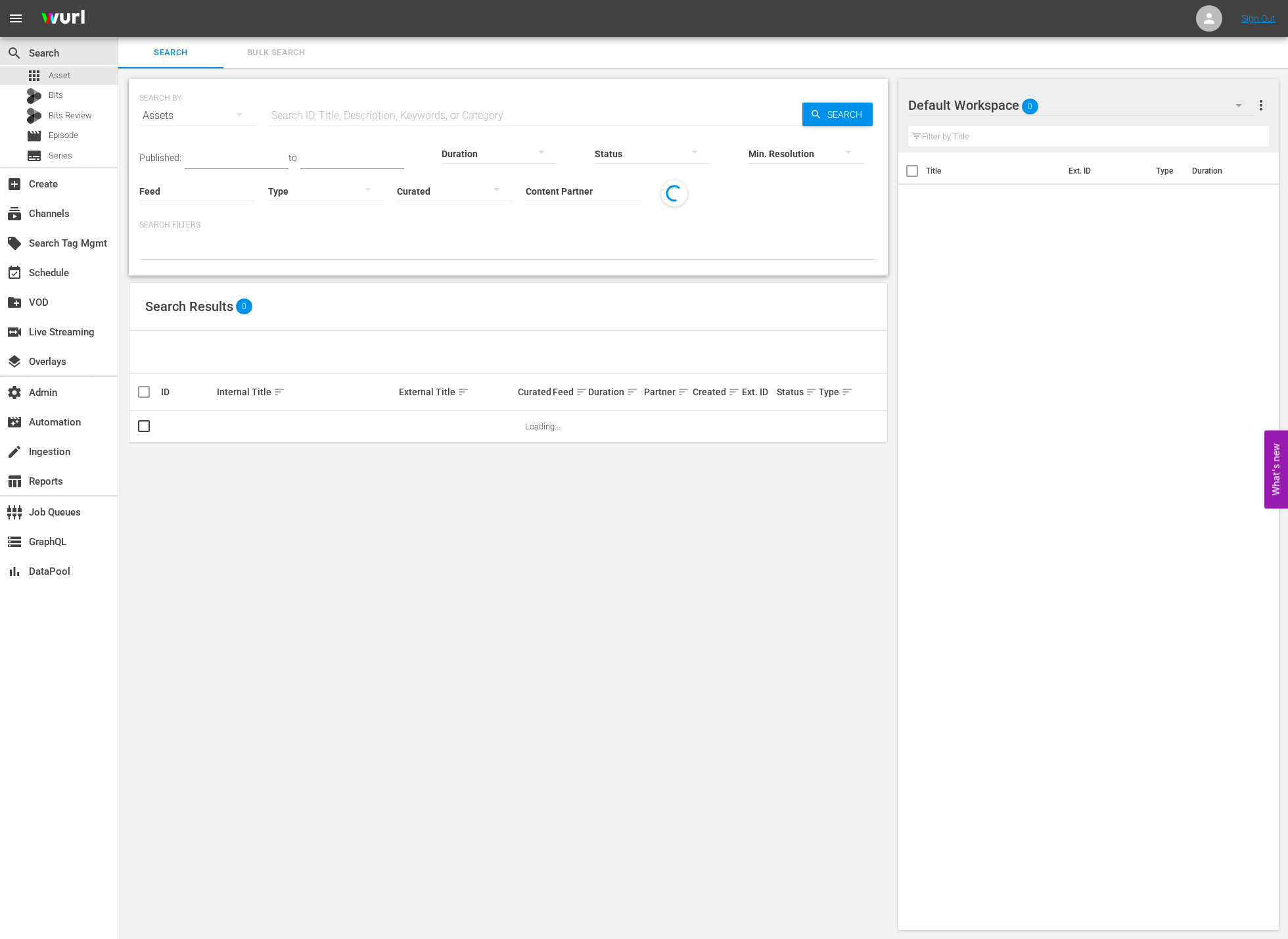
click at [436, 107] on input "text" at bounding box center [535, 116] width 534 height 32
paste input "432271"
type input "432271"
click at [816, 119] on icon "button" at bounding box center [816, 115] width 12 height 12
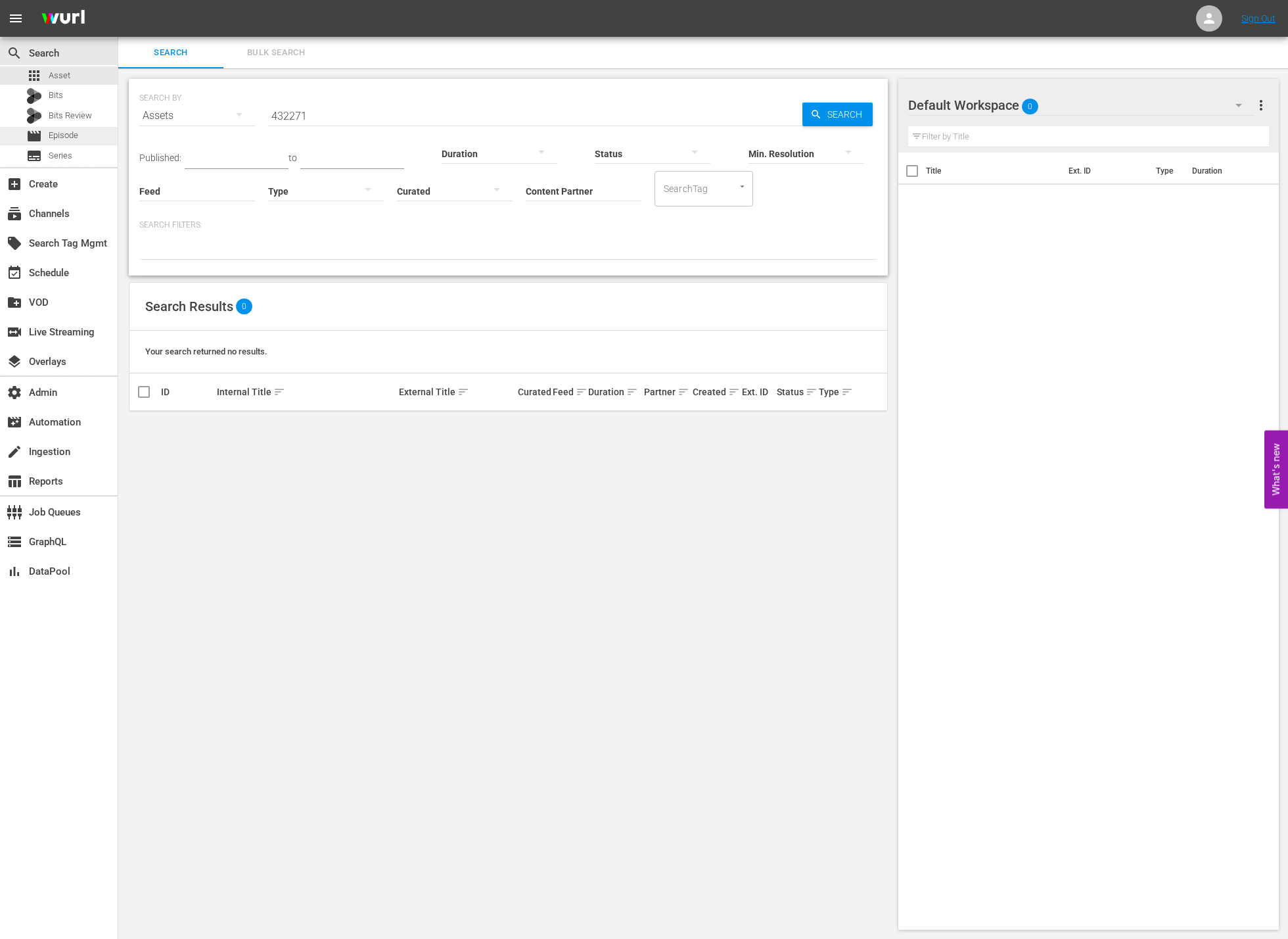
click at [83, 140] on div "movie Episode" at bounding box center [58, 136] width 118 height 18
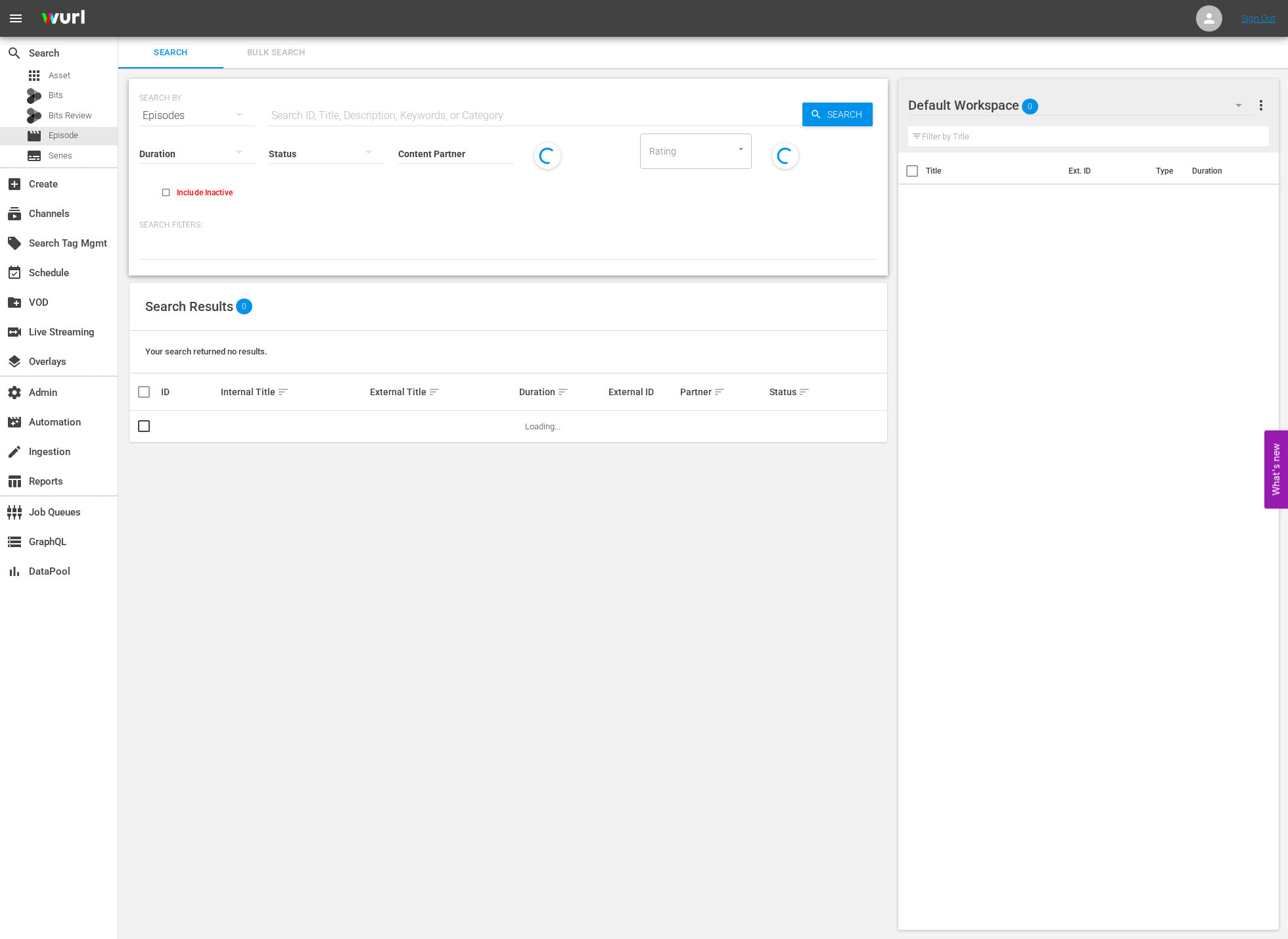
click at [390, 119] on input "text" at bounding box center [535, 116] width 534 height 32
paste input "432271"
type input "432271"
click at [826, 111] on span "Search" at bounding box center [847, 114] width 51 height 24
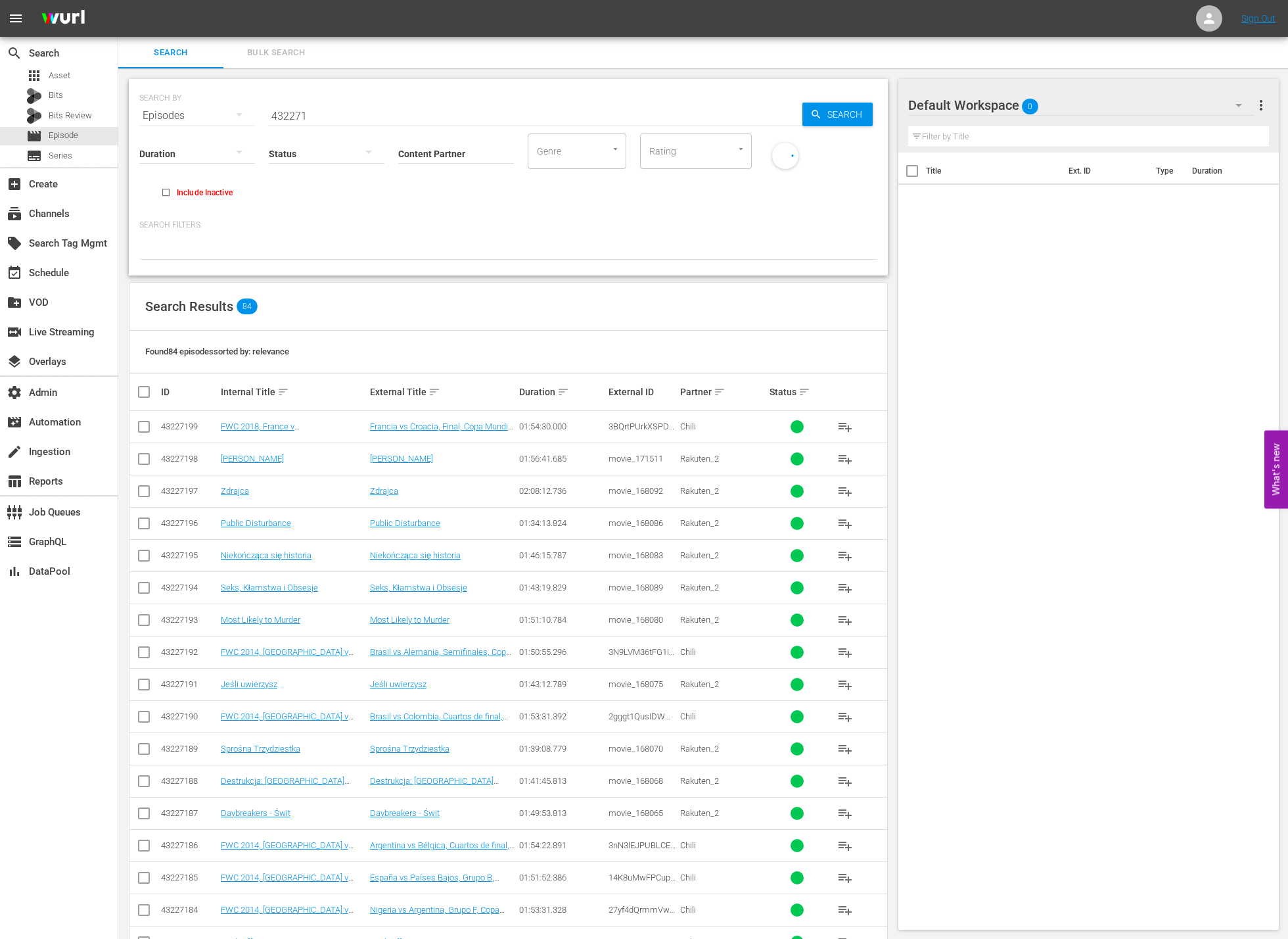
click at [381, 109] on input "432271" at bounding box center [535, 116] width 534 height 32
click at [391, 121] on input "432271" at bounding box center [535, 116] width 534 height 32
click at [86, 71] on div "apps Asset" at bounding box center [58, 76] width 118 height 18
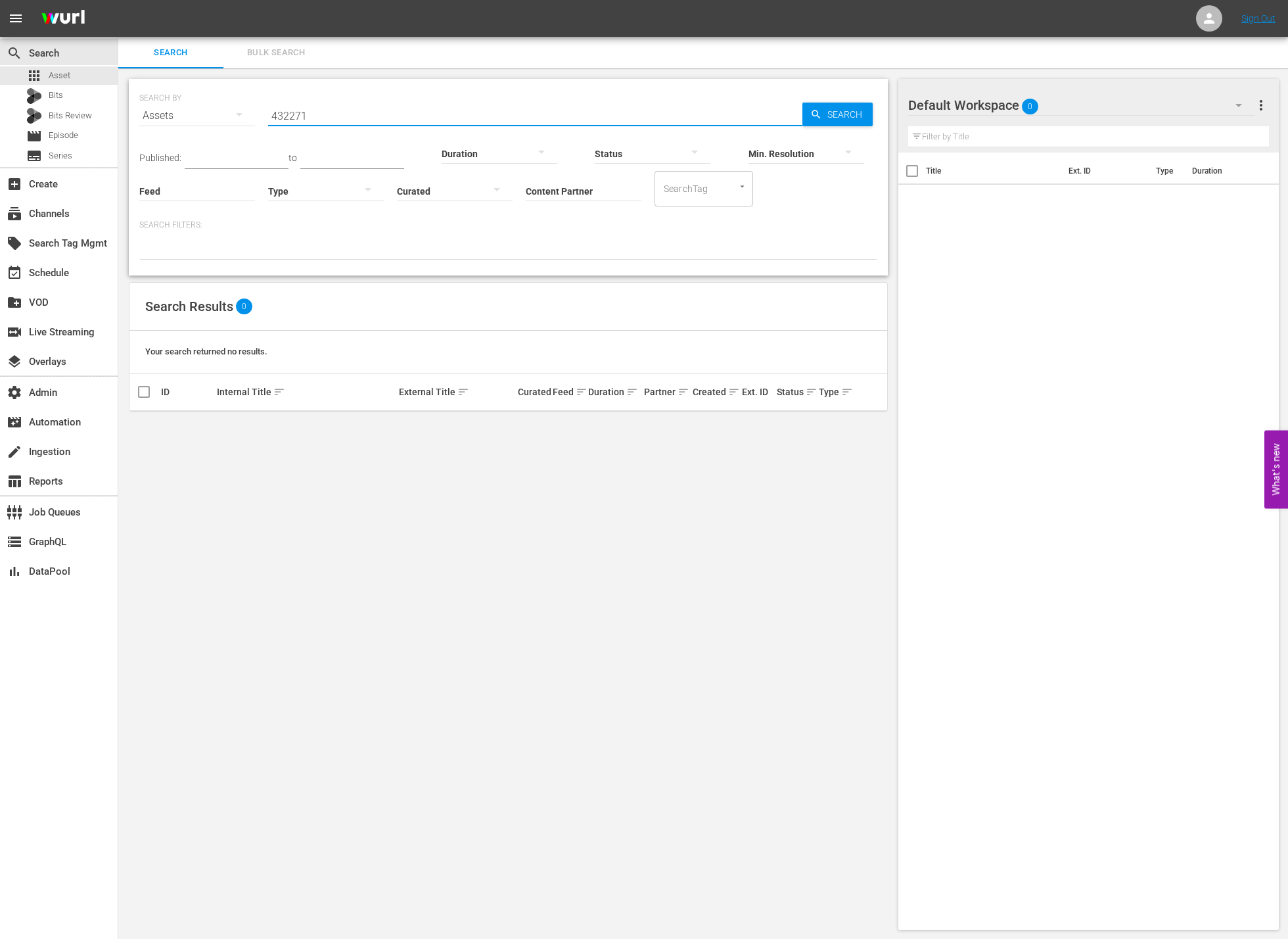
click at [403, 103] on input "432271" at bounding box center [535, 116] width 534 height 32
click at [343, 115] on input "432271" at bounding box center [535, 116] width 534 height 32
paste input "335"
type input "432335"
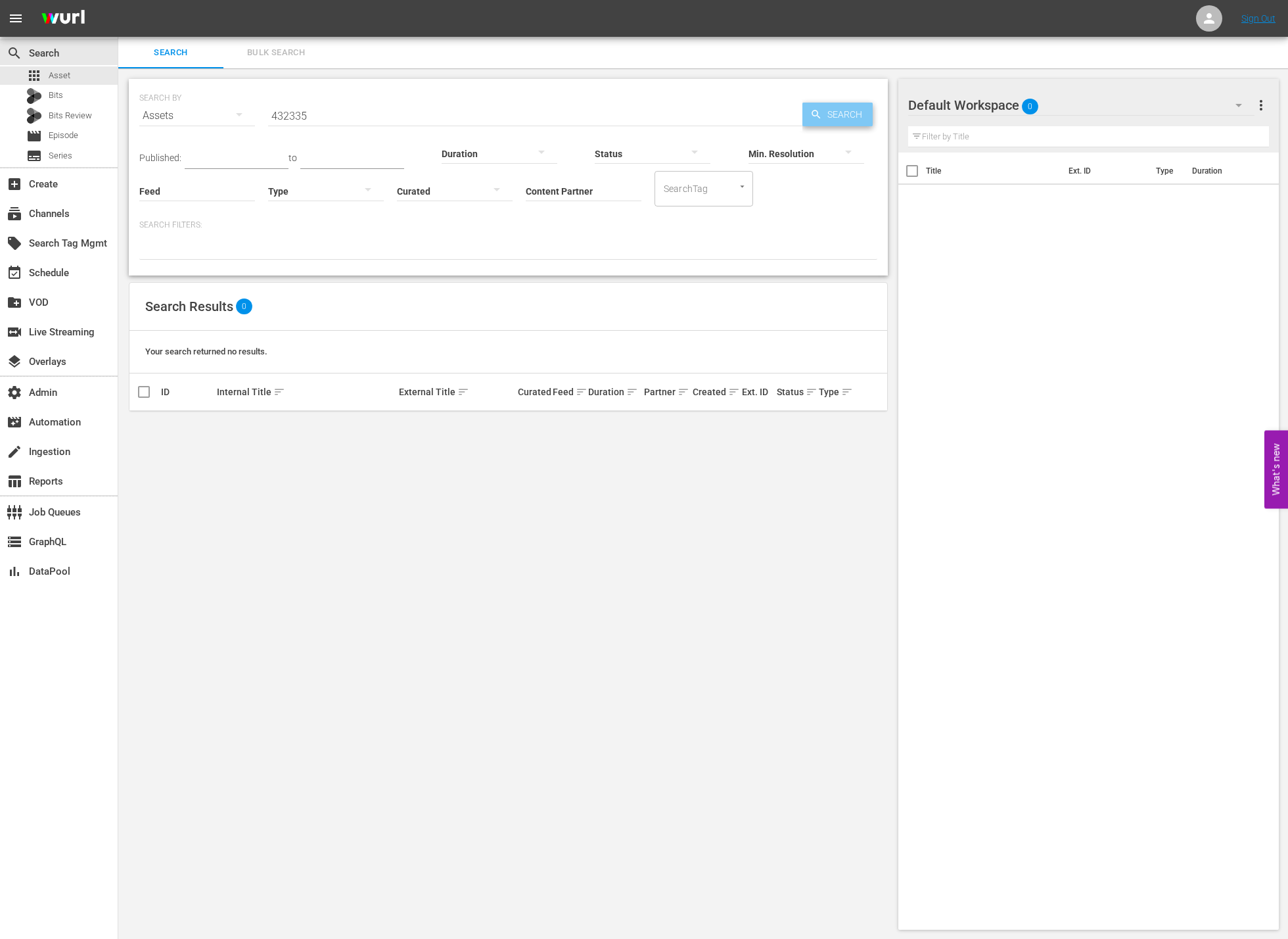
click at [855, 111] on span "Search" at bounding box center [847, 114] width 51 height 24
click at [86, 137] on div "movie Episode" at bounding box center [58, 136] width 118 height 18
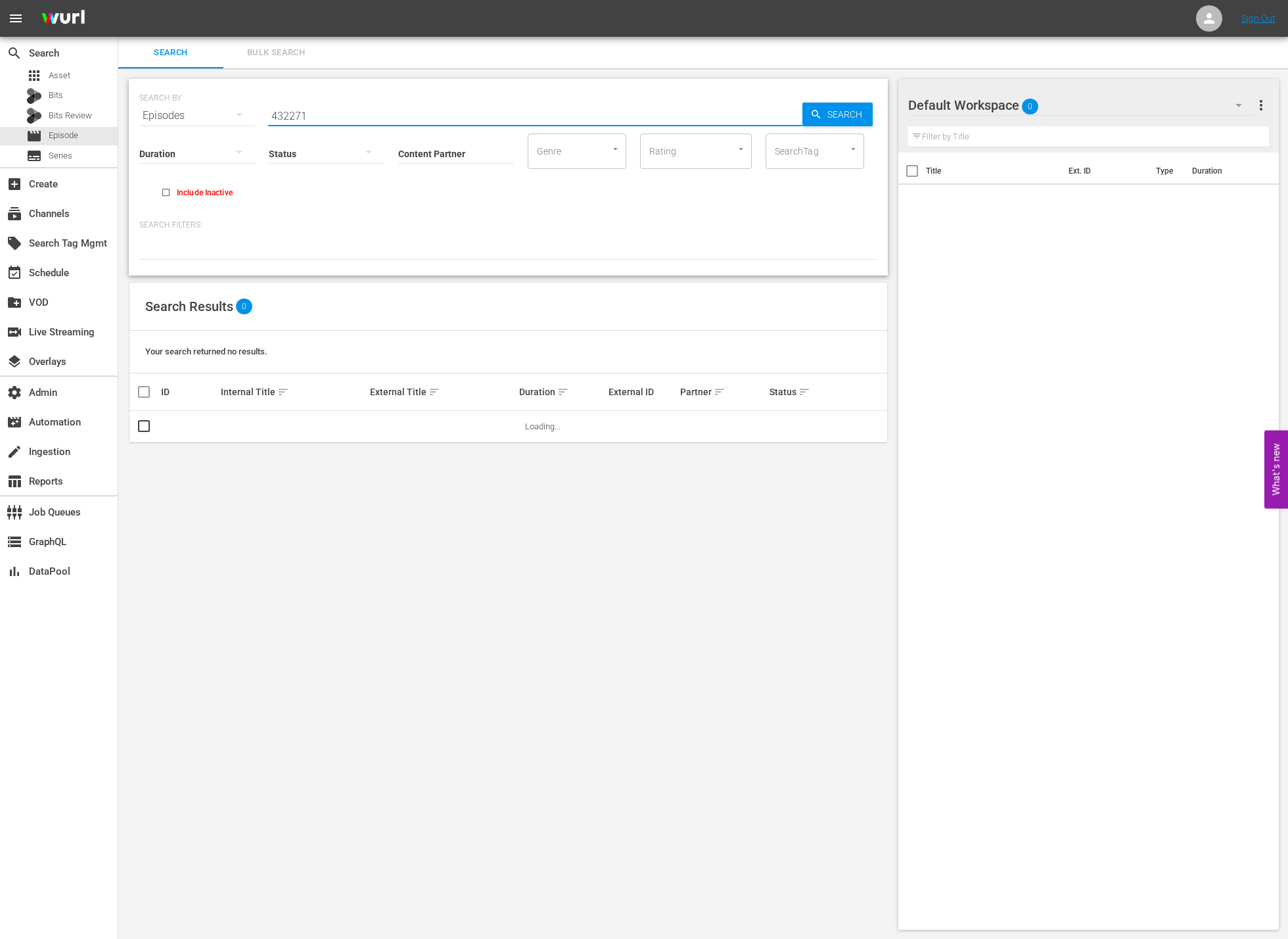
click at [372, 107] on input "432271" at bounding box center [535, 116] width 534 height 32
paste input "432335"
click at [510, 115] on input "432335 432271" at bounding box center [535, 116] width 534 height 32
click at [509, 115] on input "432335 432271" at bounding box center [535, 116] width 534 height 32
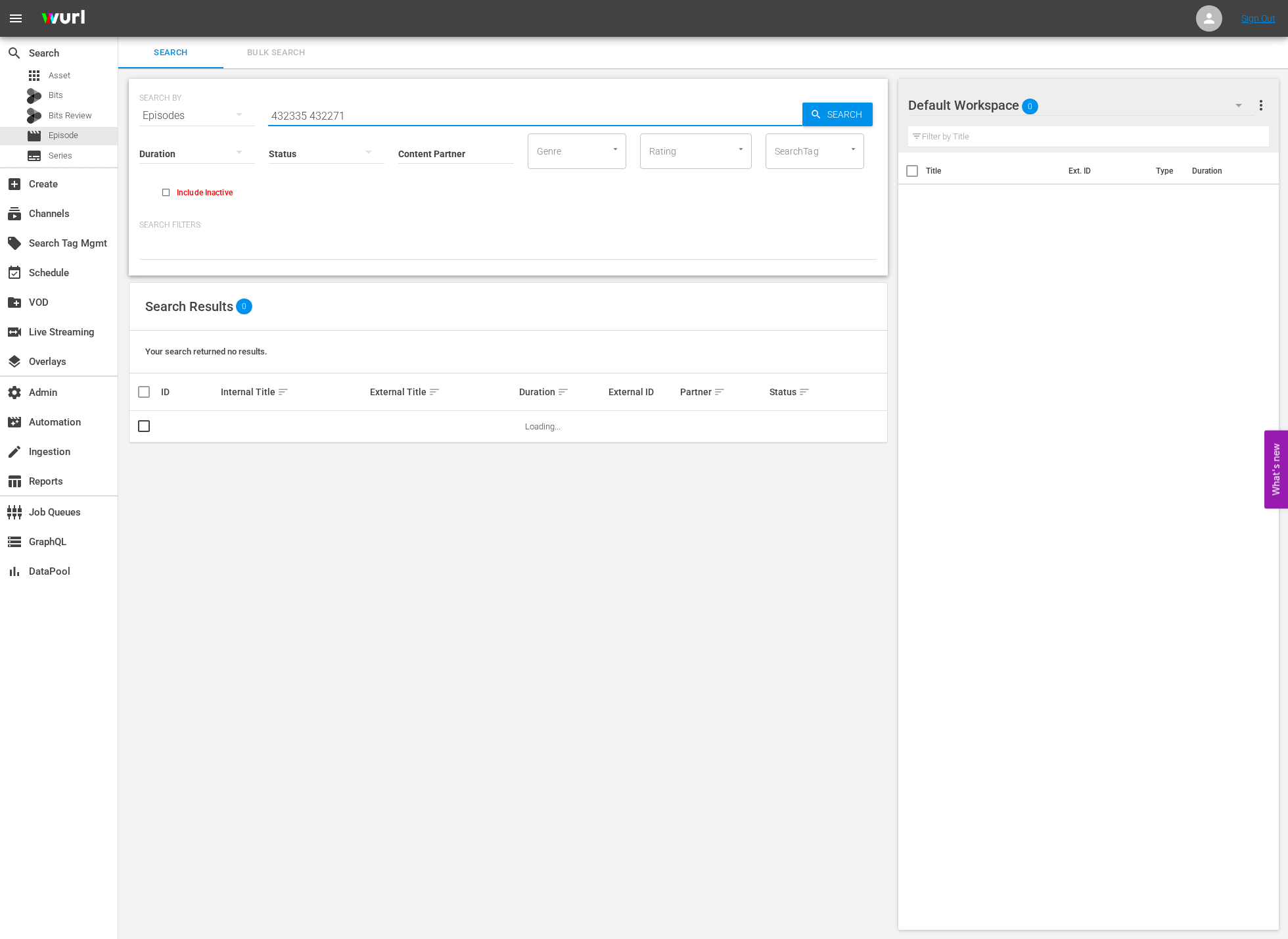
paste input "text"
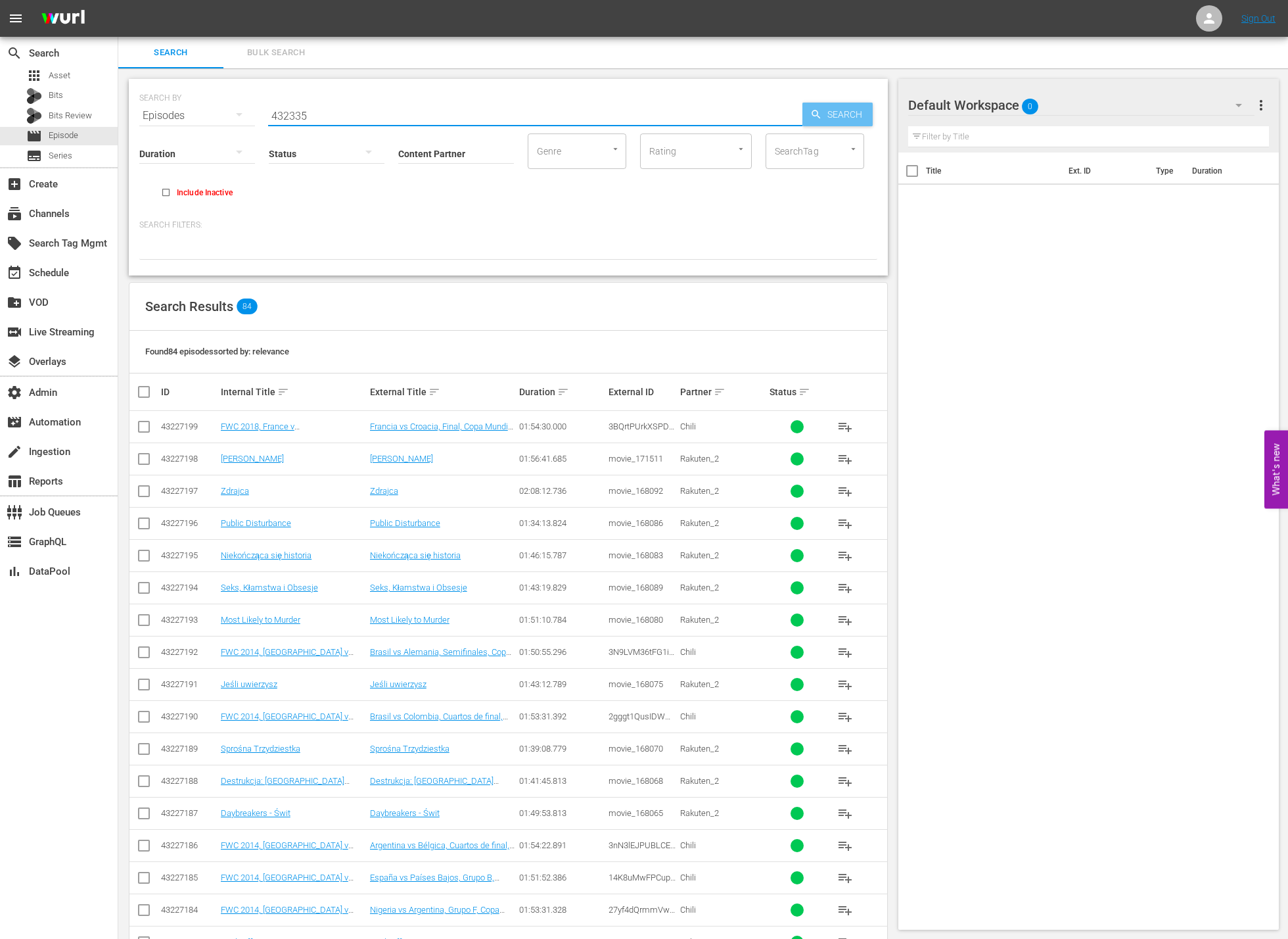
type input "432335"
click at [824, 121] on span "Search" at bounding box center [847, 114] width 51 height 24
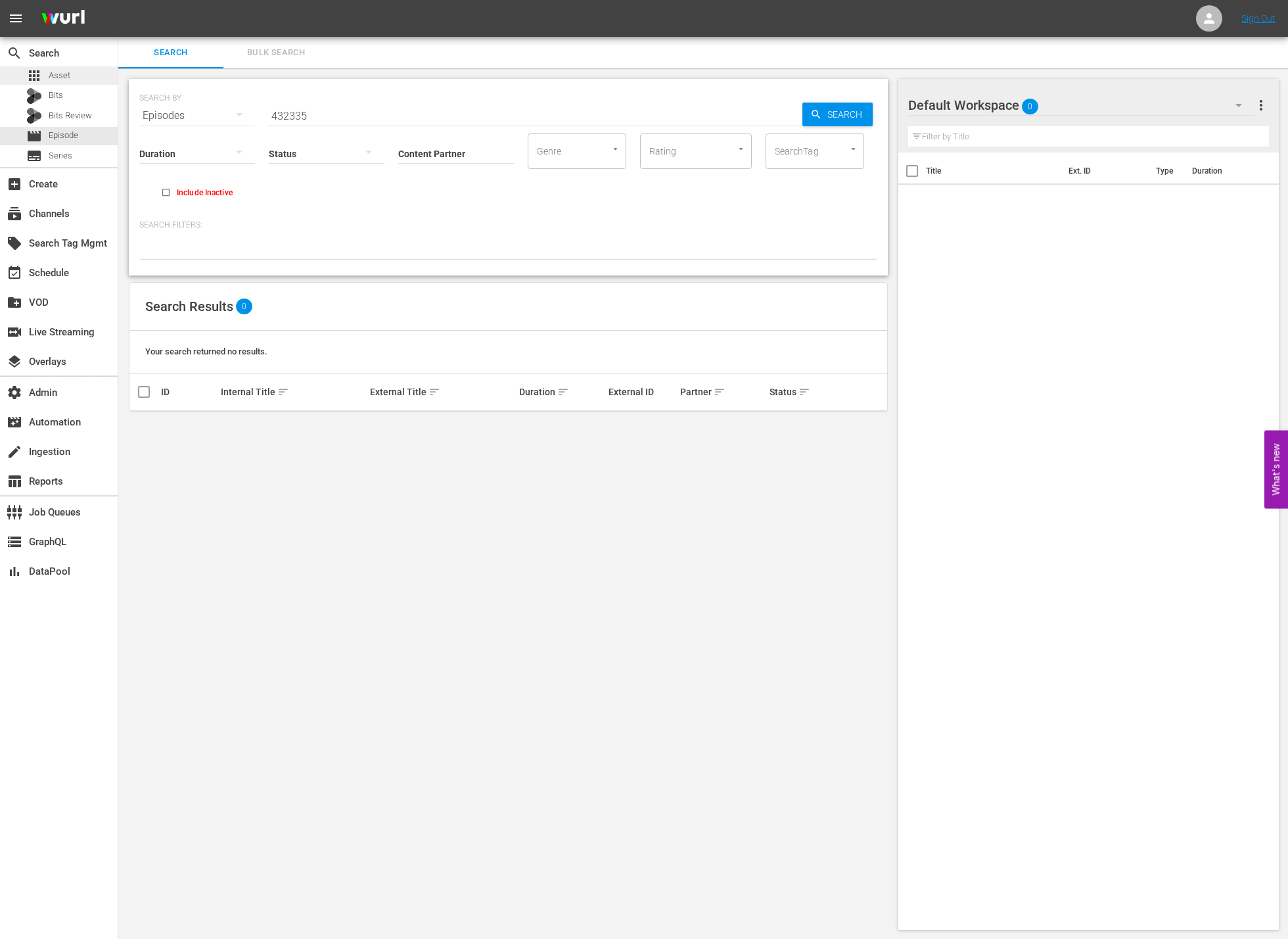
click at [84, 74] on div "apps Asset" at bounding box center [58, 76] width 118 height 18
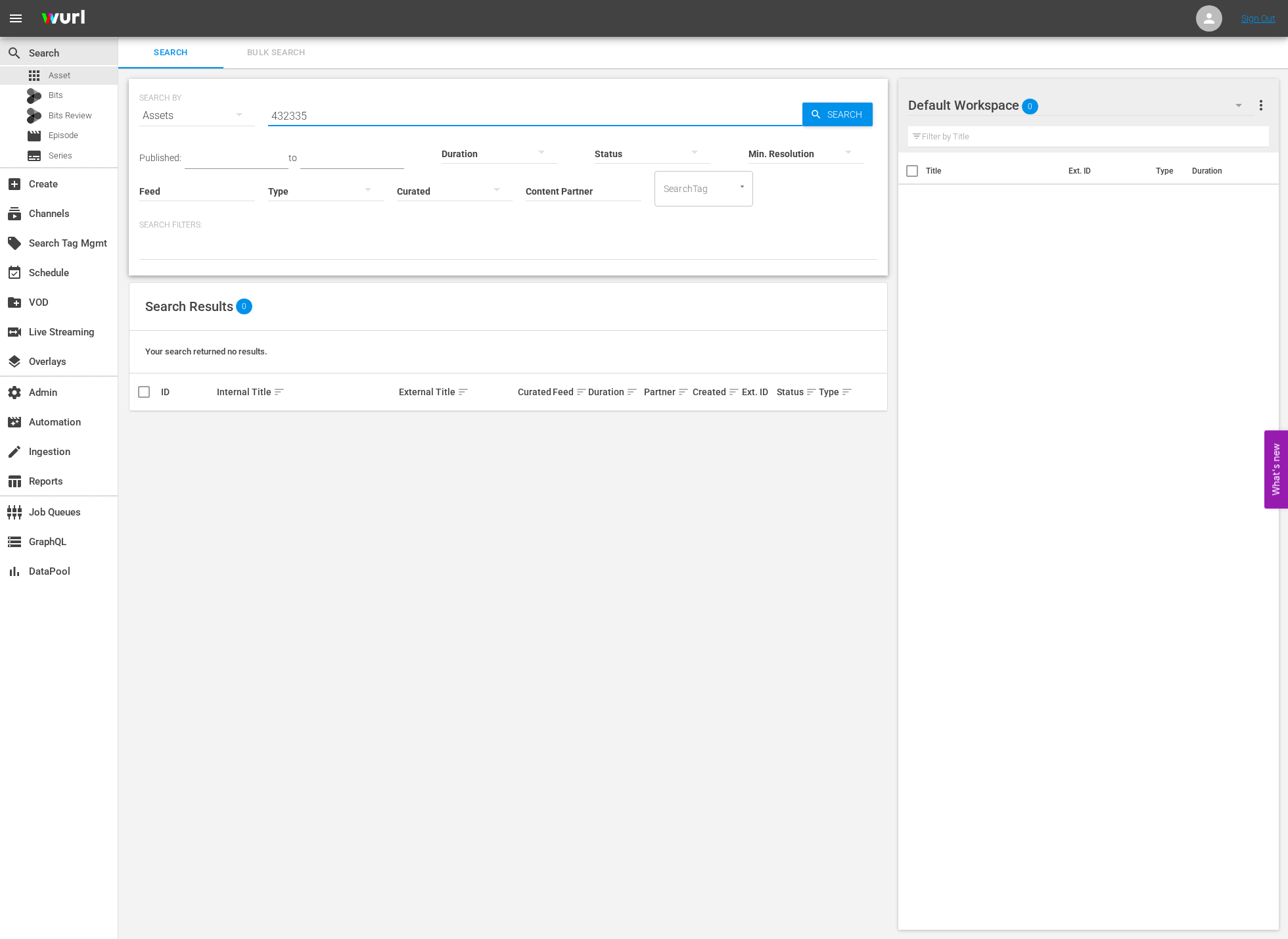
click at [429, 116] on input "432335" at bounding box center [535, 116] width 534 height 32
paste input "271"
click at [429, 102] on input "432271" at bounding box center [535, 116] width 534 height 32
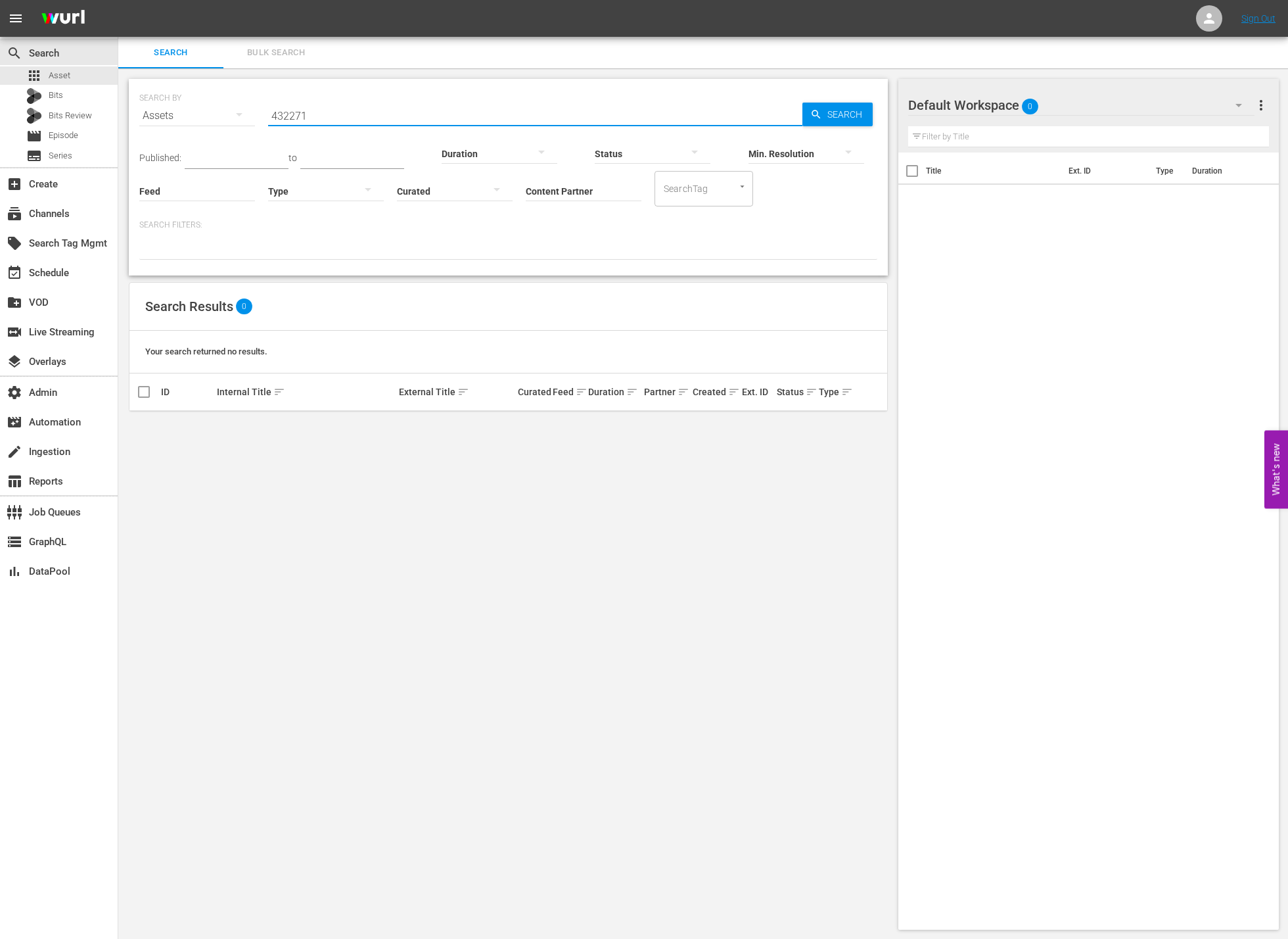
click at [429, 102] on input "432271" at bounding box center [535, 116] width 534 height 32
click at [343, 117] on input "432271" at bounding box center [535, 116] width 534 height 32
paste input "335"
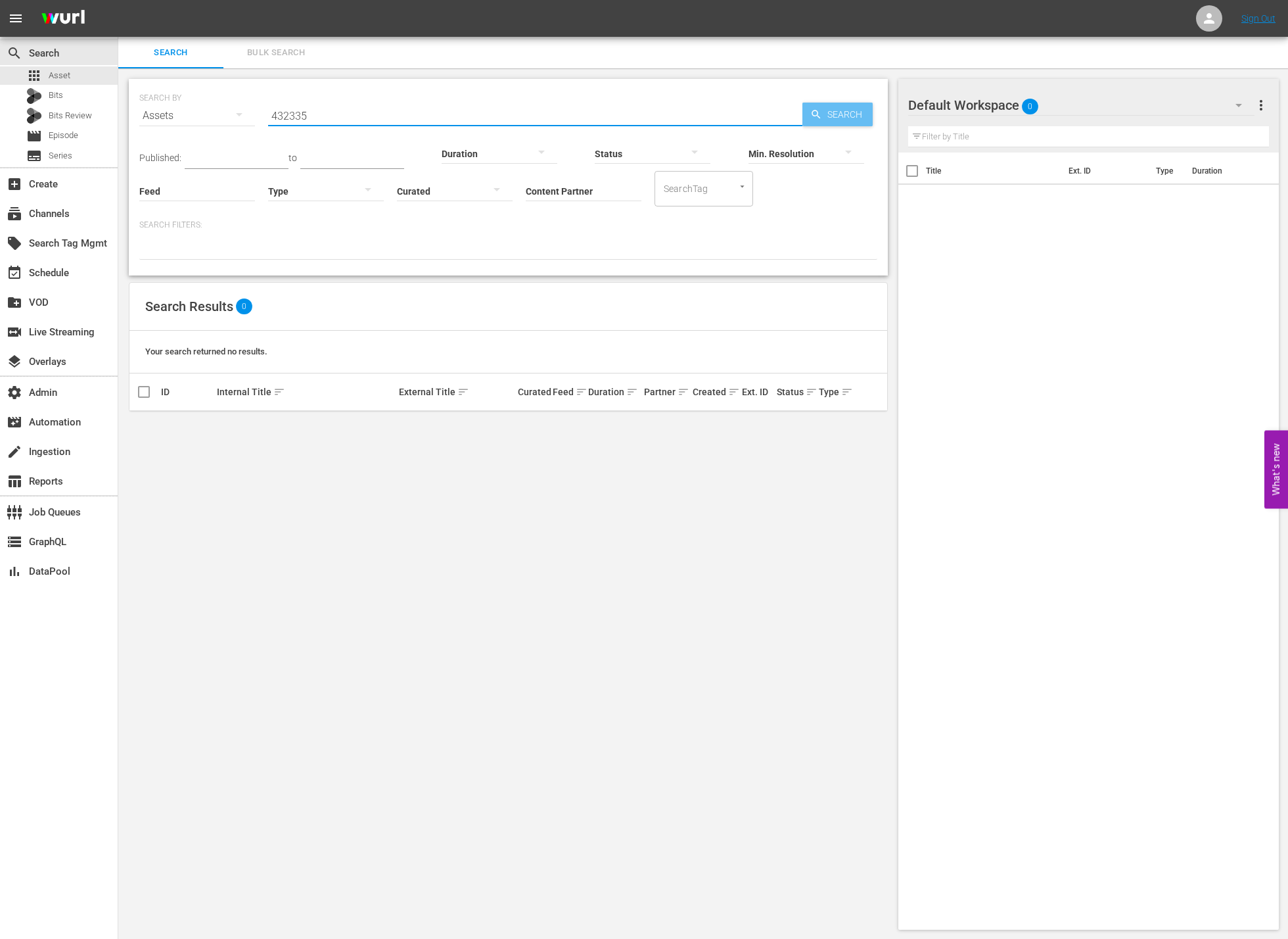
type input "432335"
click at [823, 112] on span "Search" at bounding box center [847, 114] width 51 height 24
click at [86, 140] on div "movie Episode" at bounding box center [58, 136] width 118 height 18
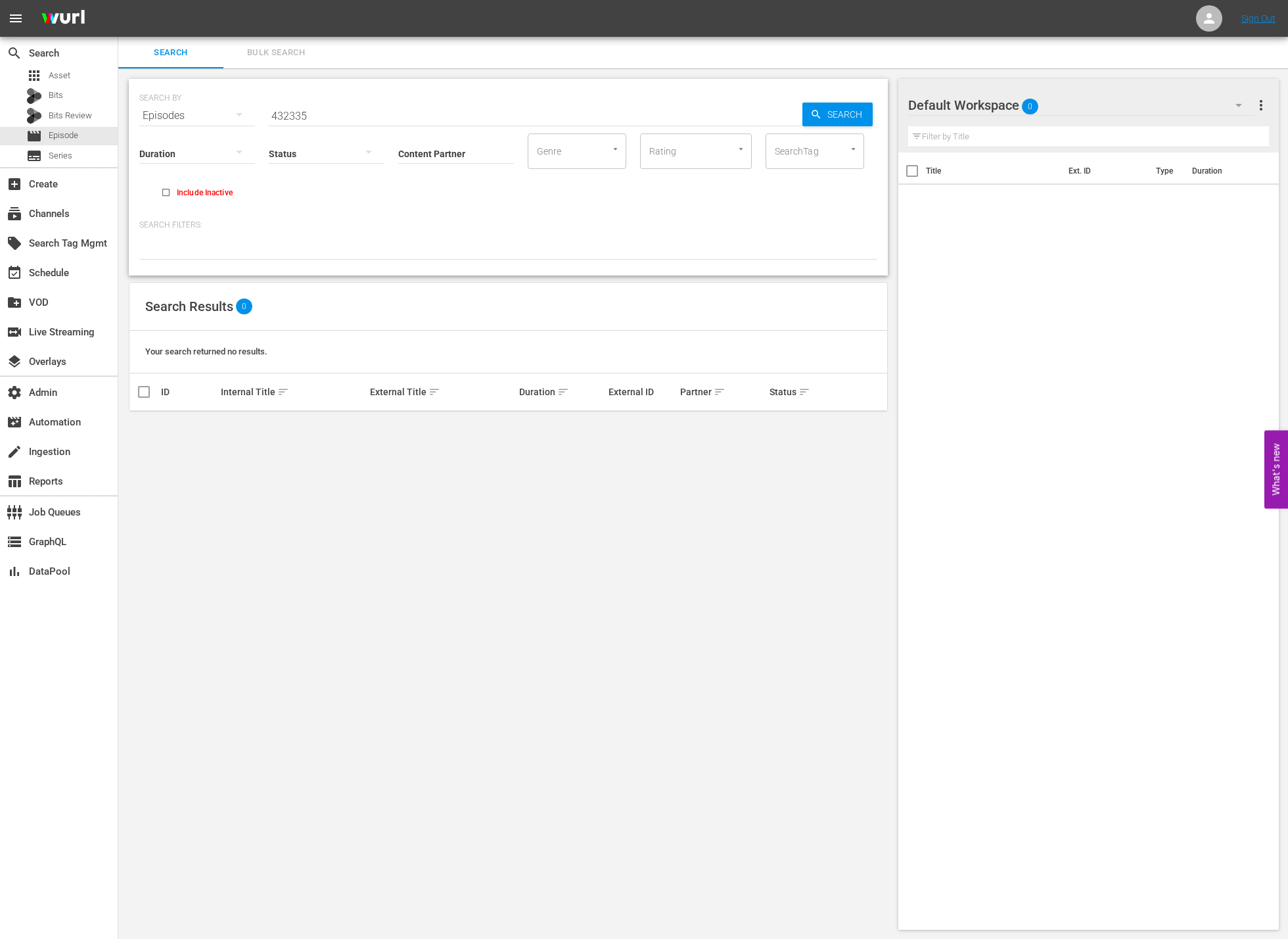
click at [361, 111] on input "432335" at bounding box center [535, 116] width 534 height 32
click at [362, 111] on input "432335" at bounding box center [535, 116] width 534 height 32
click at [840, 116] on span "Search" at bounding box center [847, 114] width 51 height 24
click at [478, 115] on input "432335" at bounding box center [535, 116] width 534 height 32
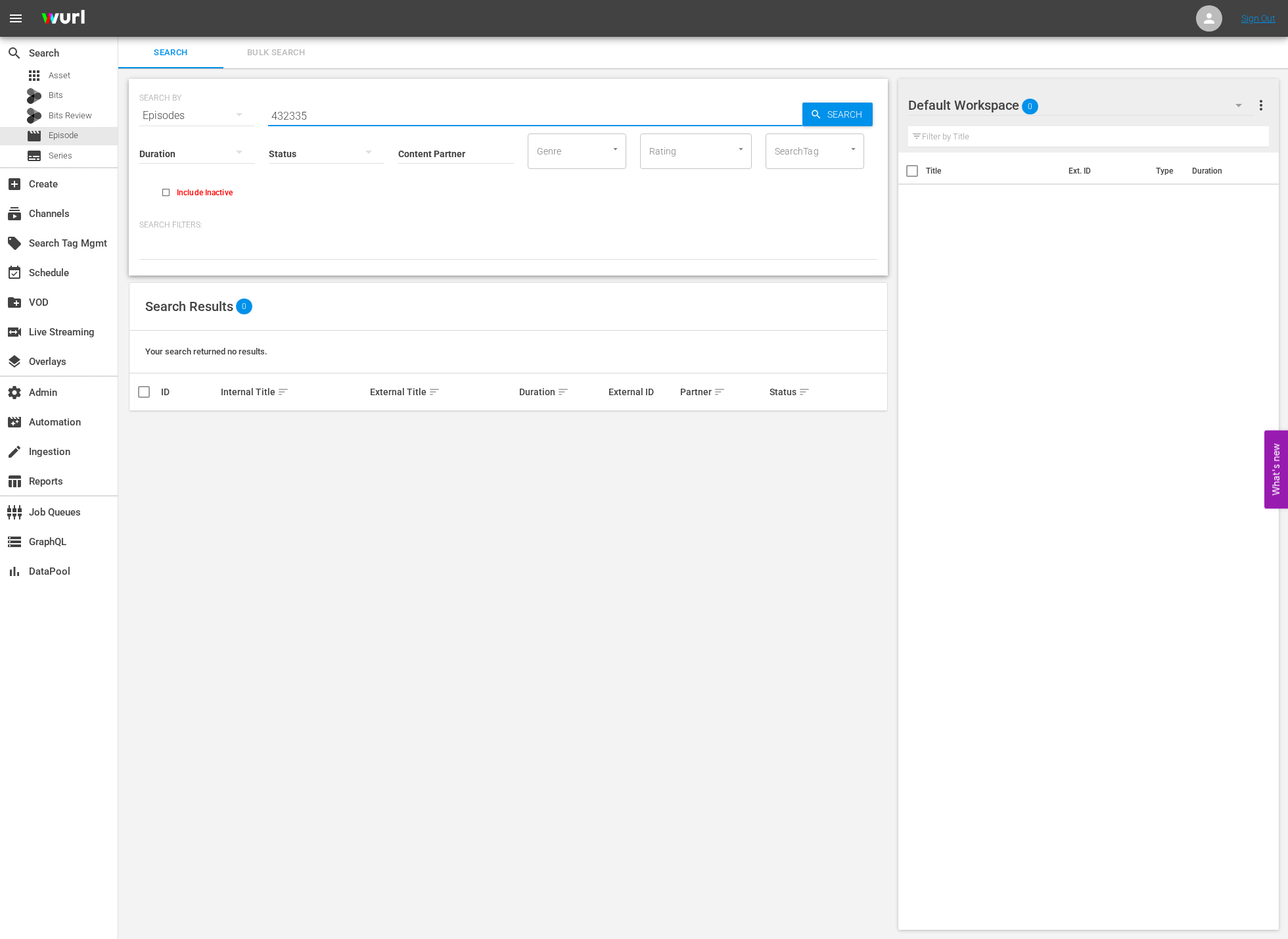
paste input "271"
type input "432271"
click at [829, 118] on span "Search" at bounding box center [847, 114] width 51 height 24
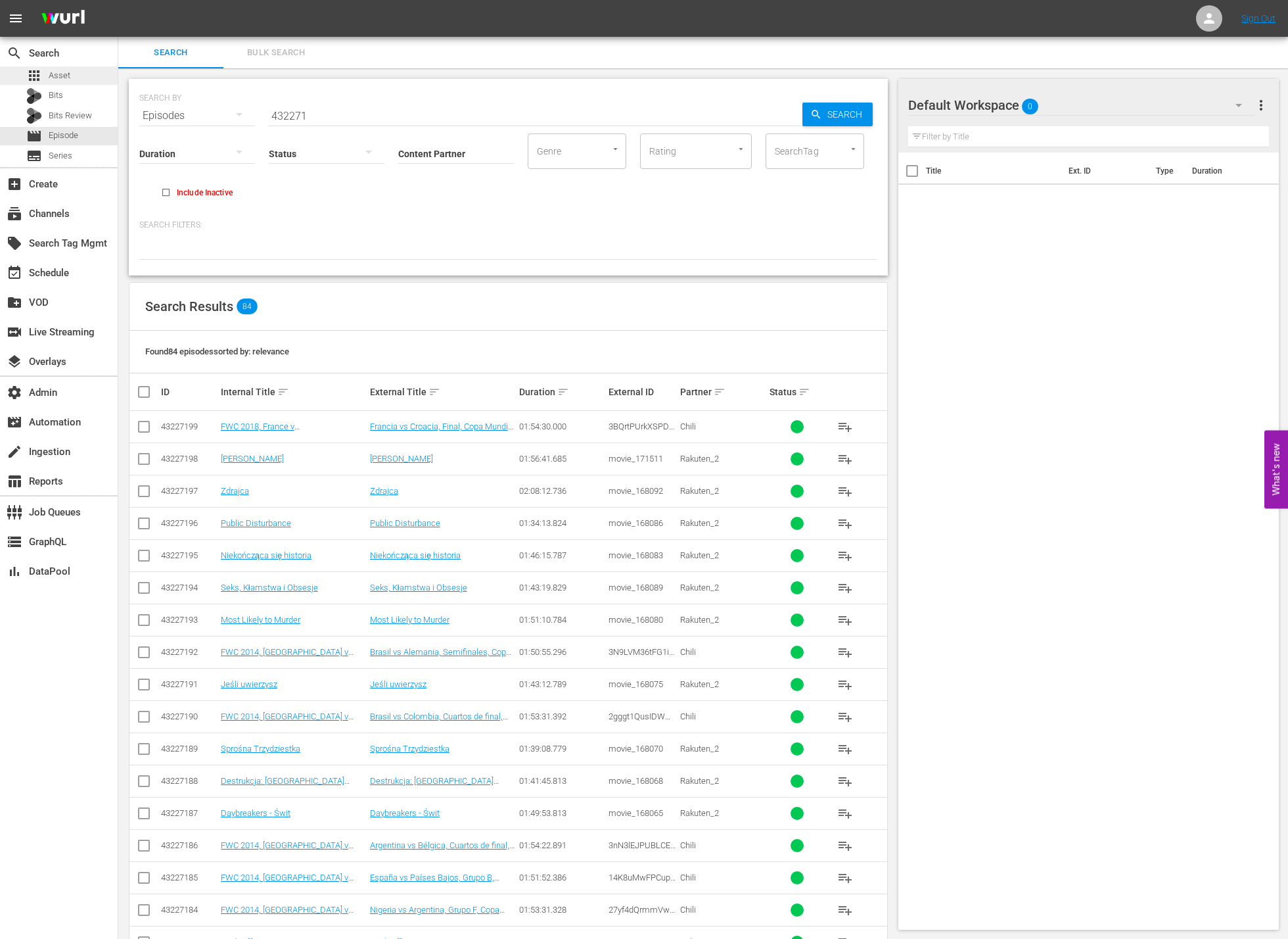
click at [83, 80] on div "apps Asset" at bounding box center [58, 76] width 118 height 18
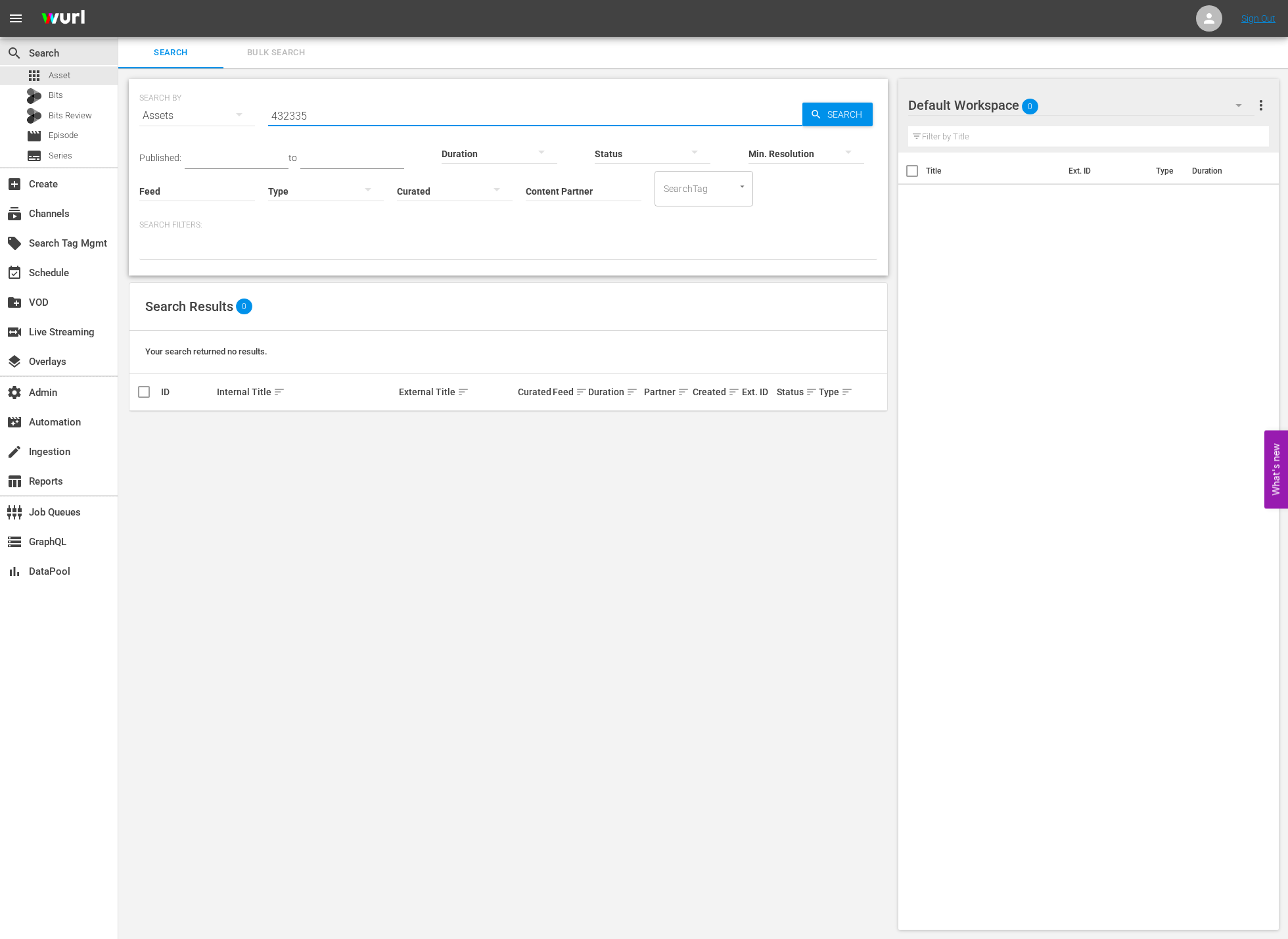
click at [616, 107] on input "432335" at bounding box center [535, 116] width 534 height 32
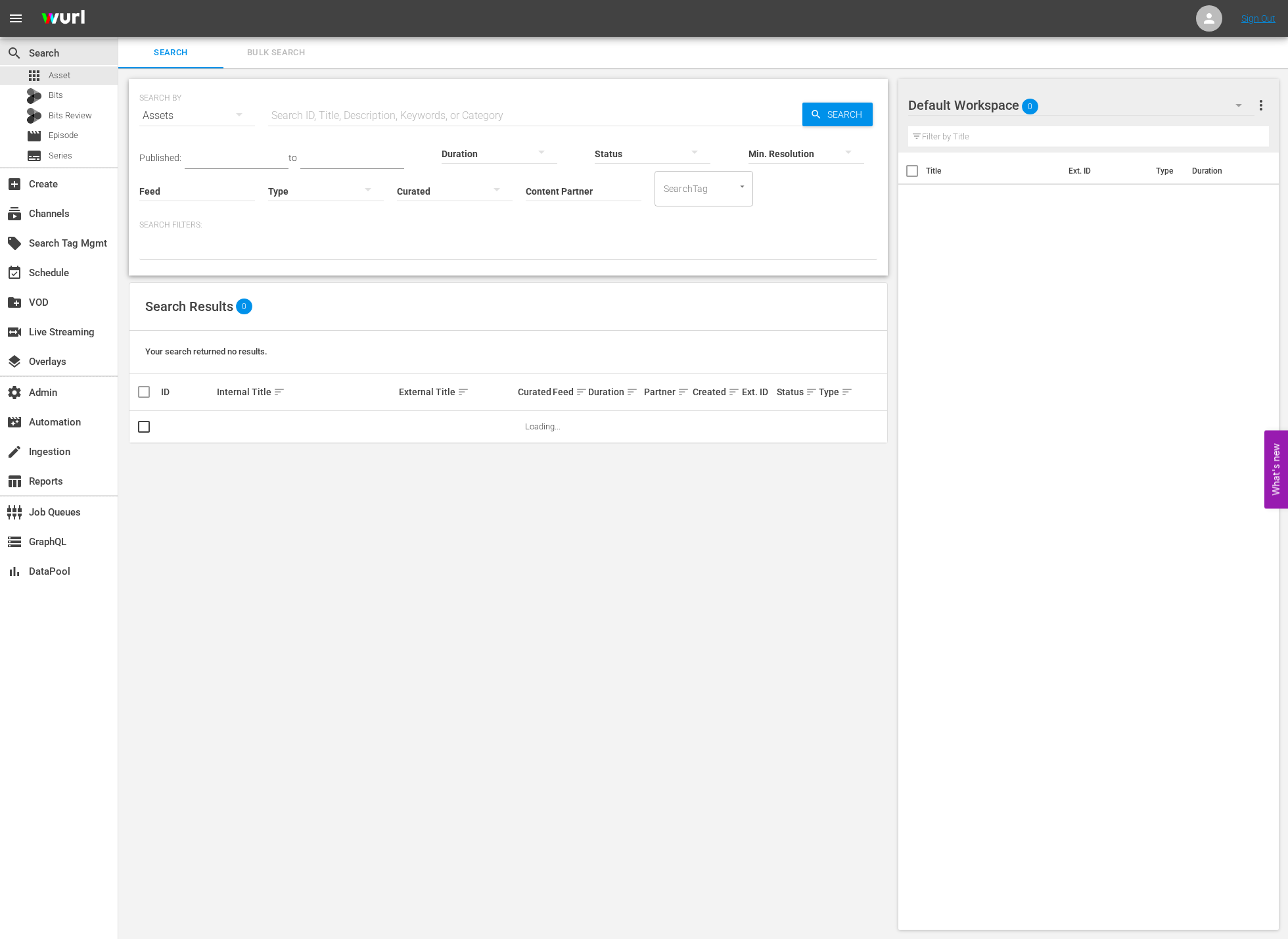
drag, startPoint x: 490, startPoint y: 327, endPoint x: 810, endPoint y: 259, distance: 327.1
click at [506, 332] on div "Search Results 0 Your search returned no results. ID Internal Title sort Extern…" at bounding box center [508, 363] width 759 height 161
drag, startPoint x: 318, startPoint y: 119, endPoint x: 350, endPoint y: 126, distance: 32.8
click at [320, 121] on input "text" at bounding box center [535, 116] width 534 height 32
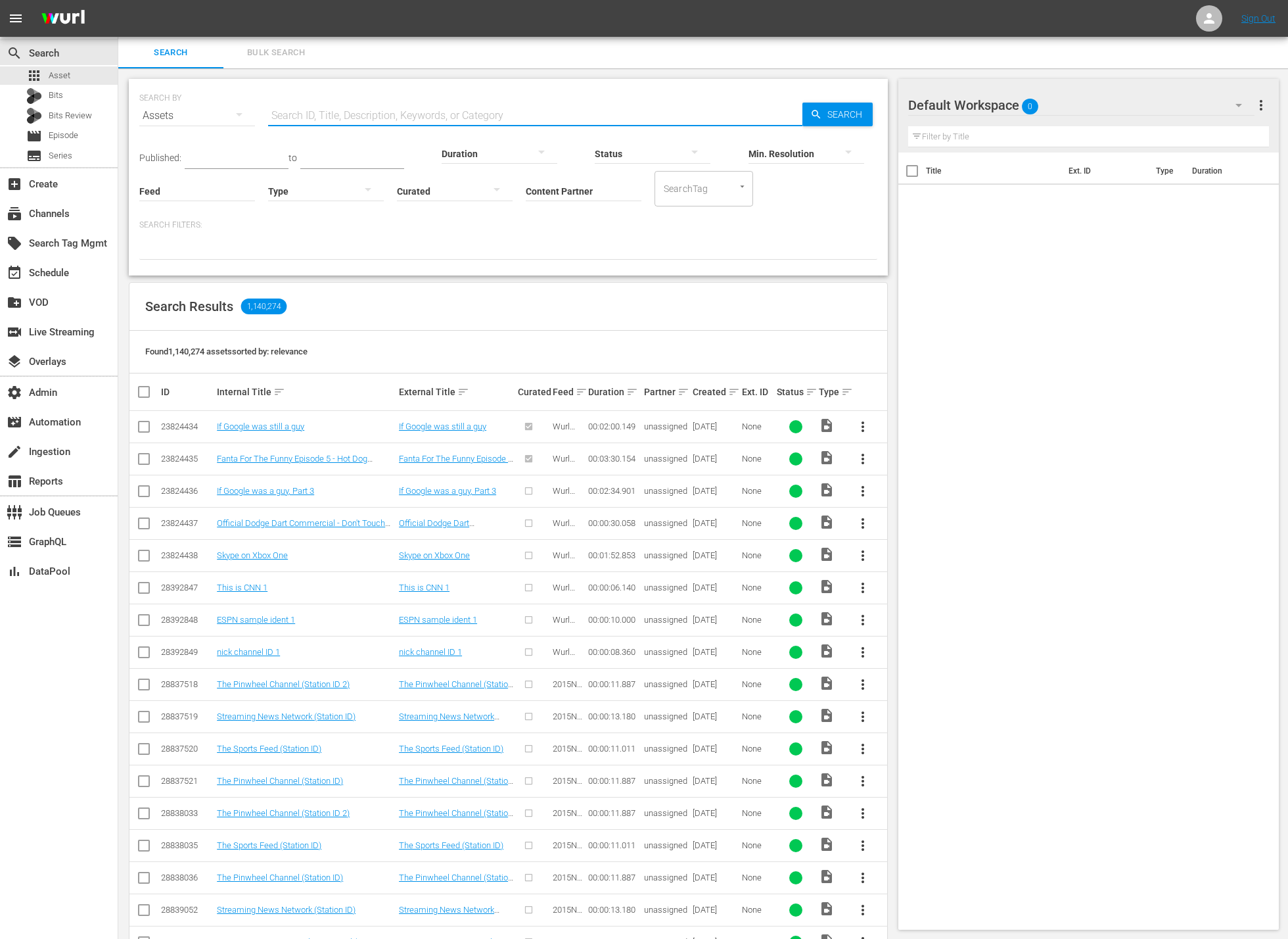
paste input "432271"
type input "432271"
click at [835, 119] on span "Search" at bounding box center [847, 114] width 51 height 24
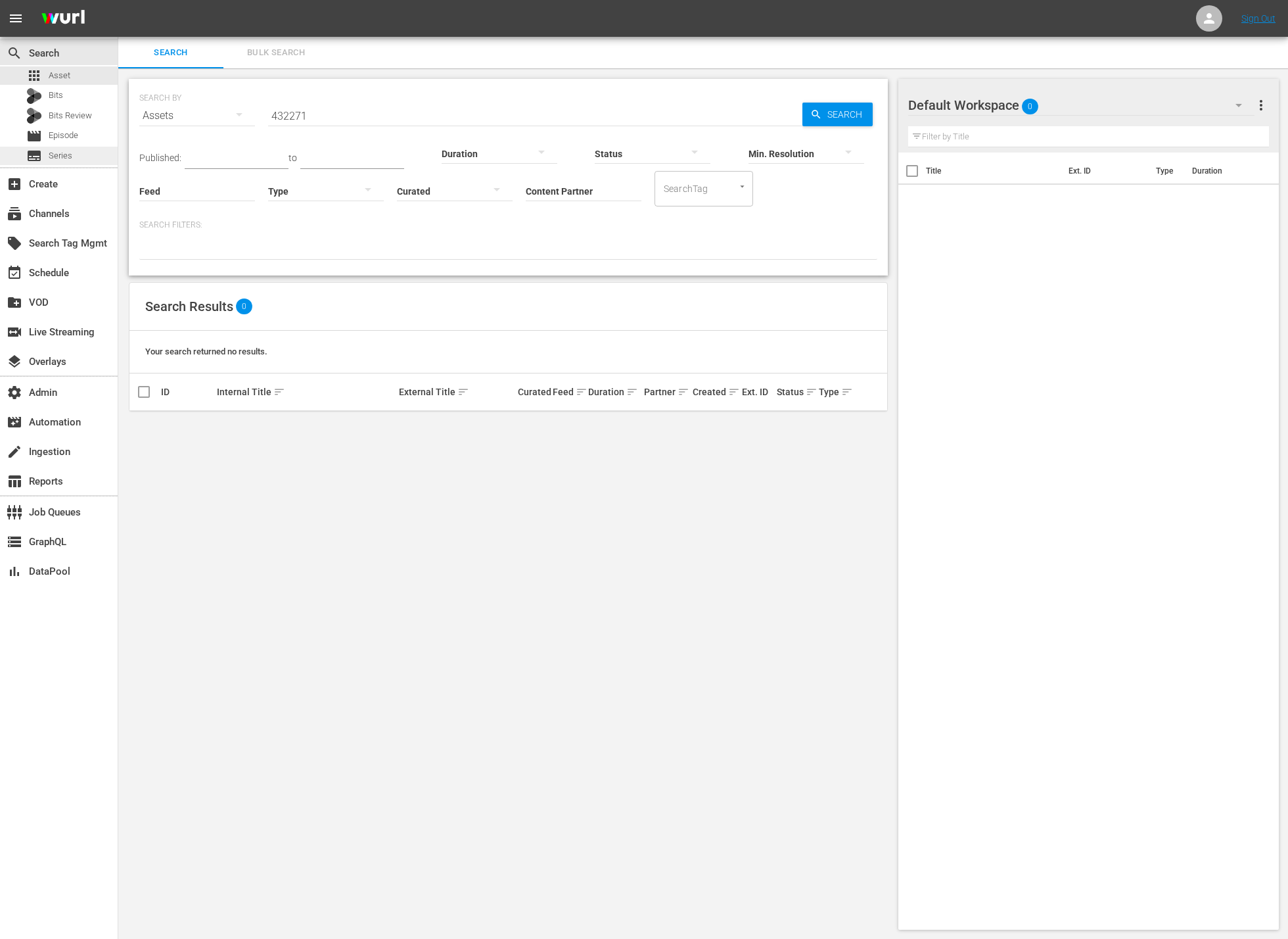
click at [74, 159] on div "subtitles Series" at bounding box center [58, 155] width 118 height 18
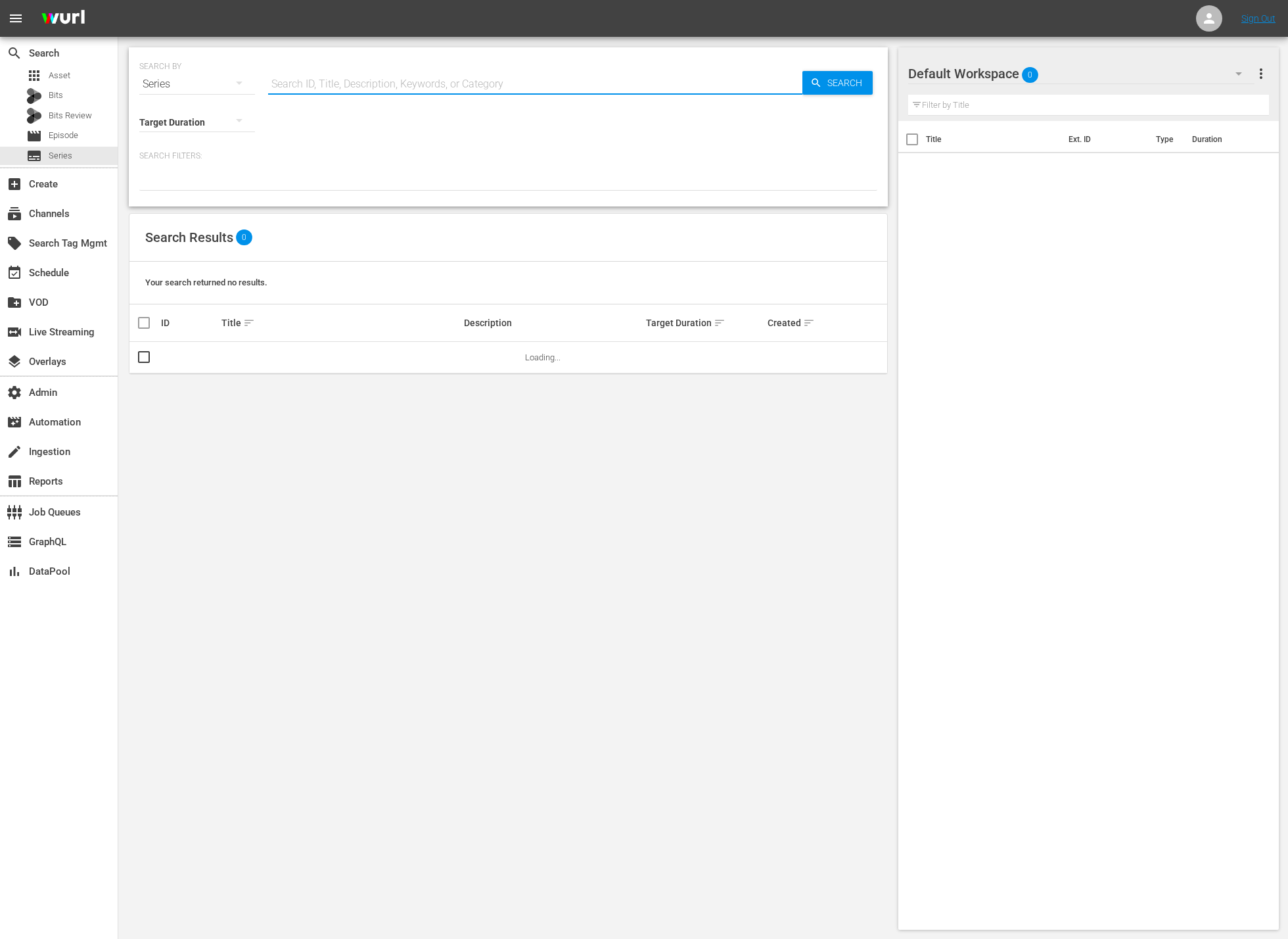
click at [377, 92] on input "text" at bounding box center [535, 84] width 534 height 32
paste input "432271"
type input "432271"
click at [841, 87] on span "Search" at bounding box center [847, 83] width 51 height 24
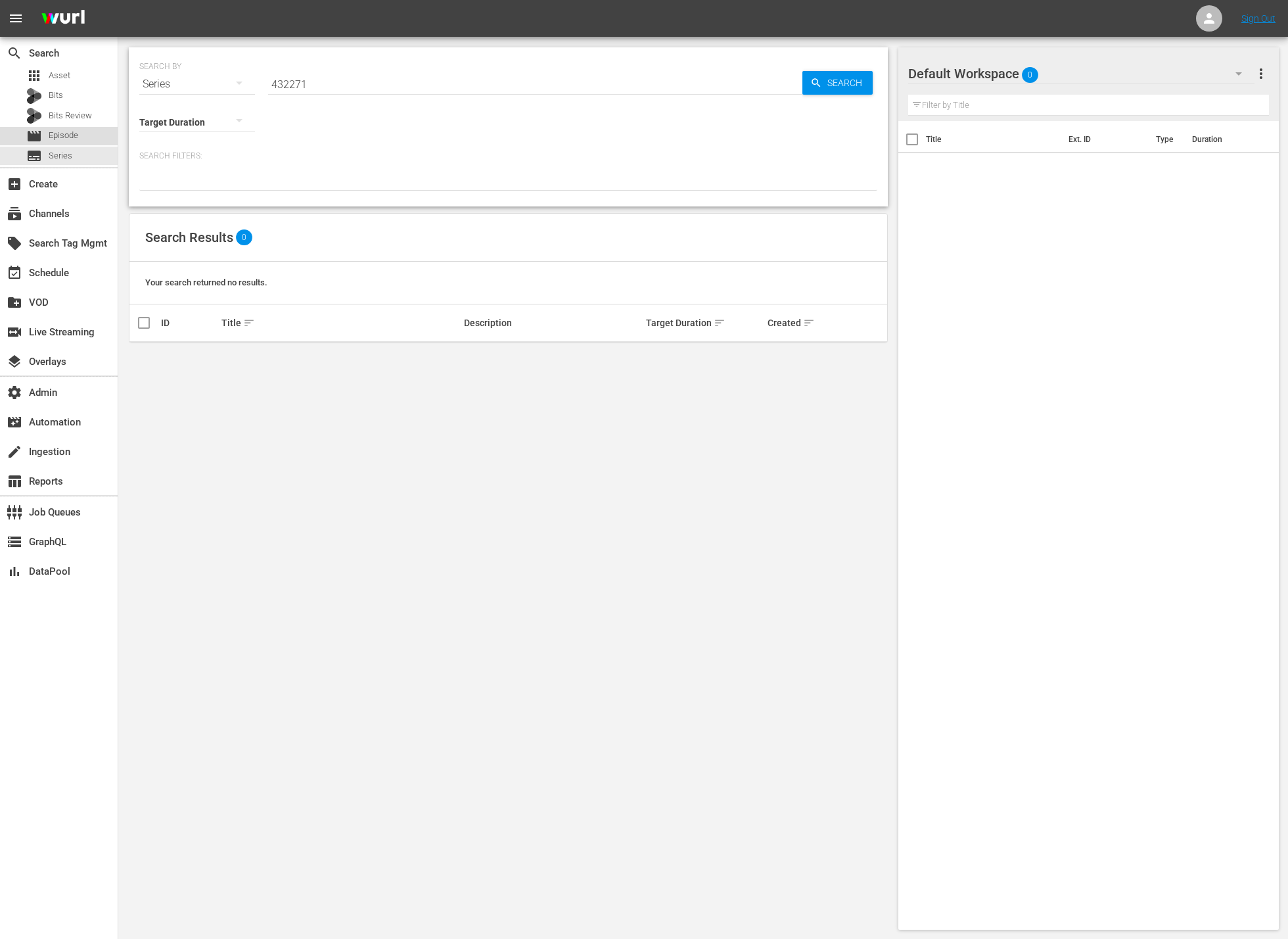
click at [57, 139] on span "Episode" at bounding box center [63, 135] width 30 height 13
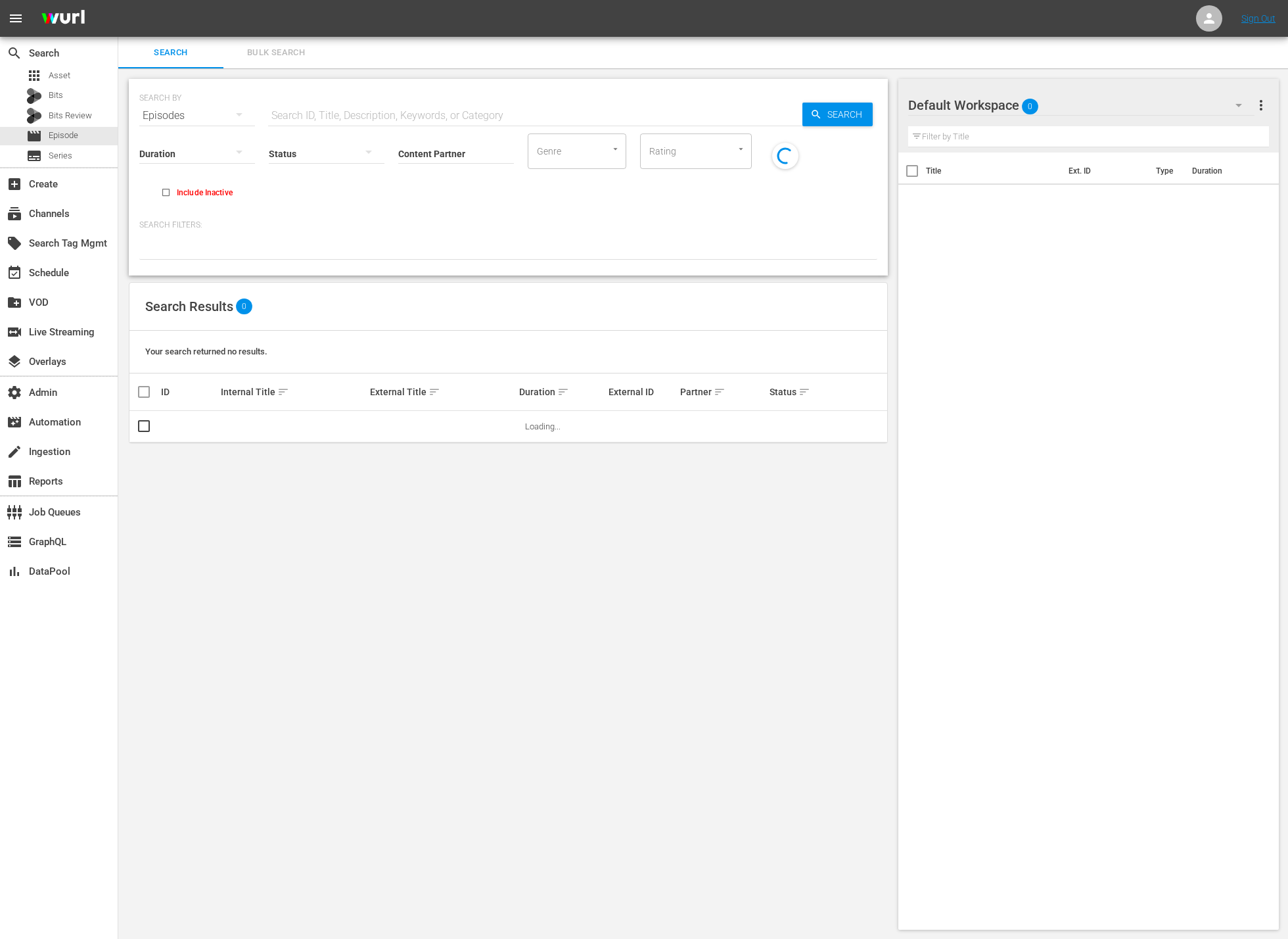
click at [422, 114] on input "text" at bounding box center [535, 116] width 534 height 32
paste input "432271"
type input "432271"
click at [841, 117] on span "Search" at bounding box center [847, 114] width 51 height 24
click at [837, 117] on span "Search" at bounding box center [847, 114] width 51 height 24
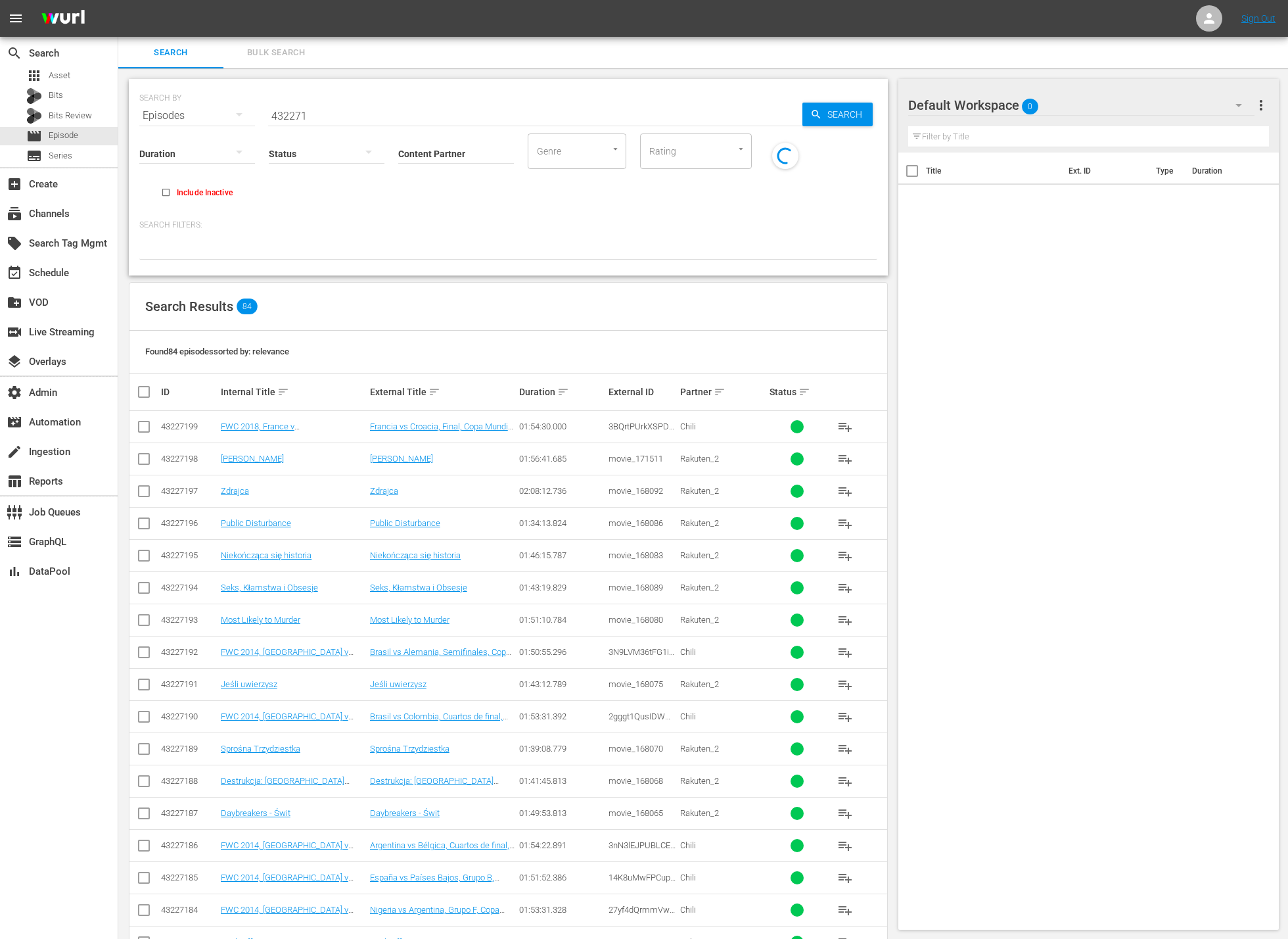
drag, startPoint x: 375, startPoint y: 119, endPoint x: 397, endPoint y: 120, distance: 22.0
click at [375, 119] on input "432271" at bounding box center [535, 116] width 534 height 32
click at [837, 114] on span "Search" at bounding box center [847, 114] width 51 height 24
click at [395, 119] on input "432271" at bounding box center [535, 116] width 534 height 32
click at [394, 119] on input "432271" at bounding box center [535, 116] width 534 height 32
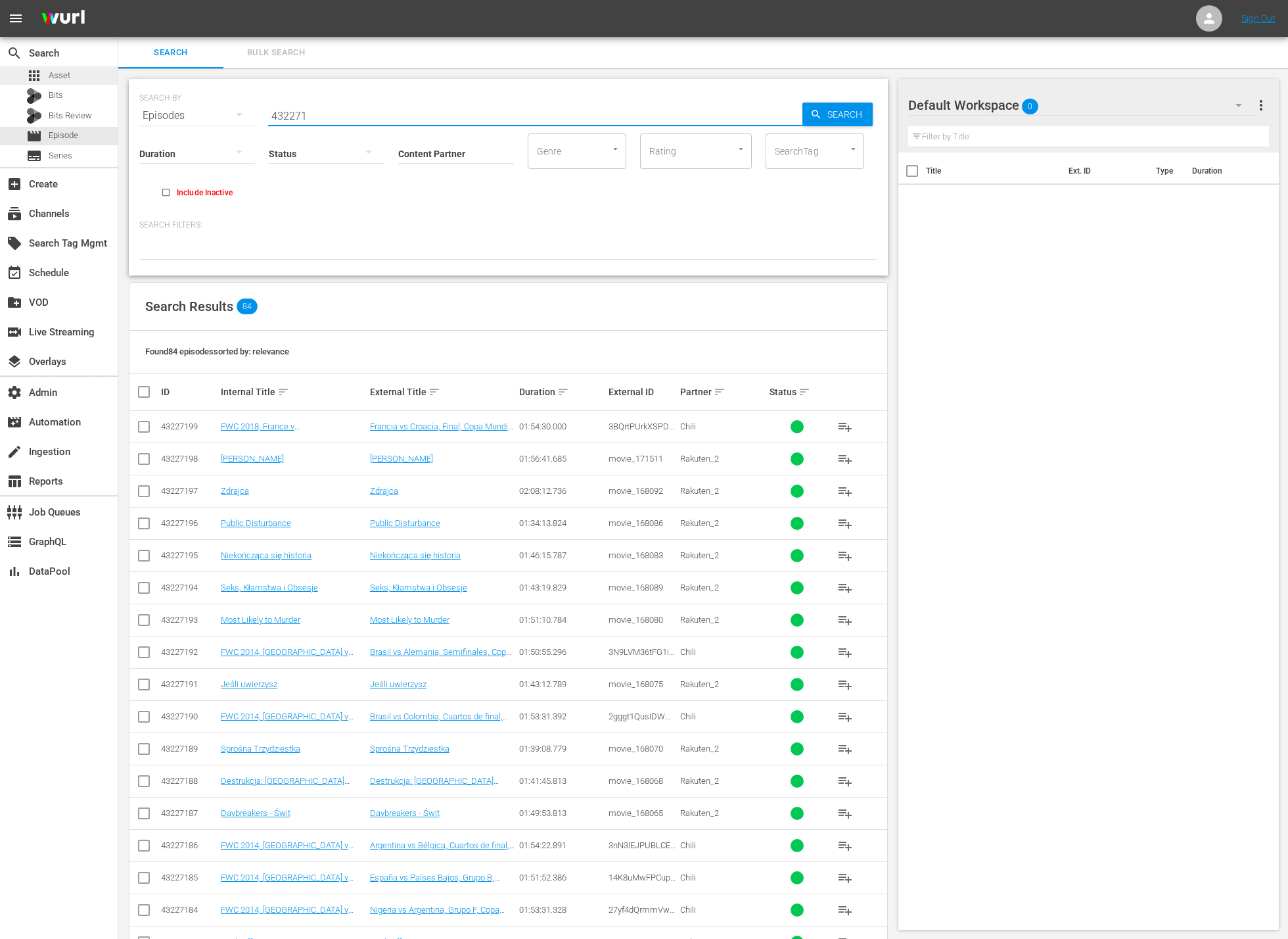
click at [86, 78] on div "apps Asset" at bounding box center [58, 76] width 118 height 18
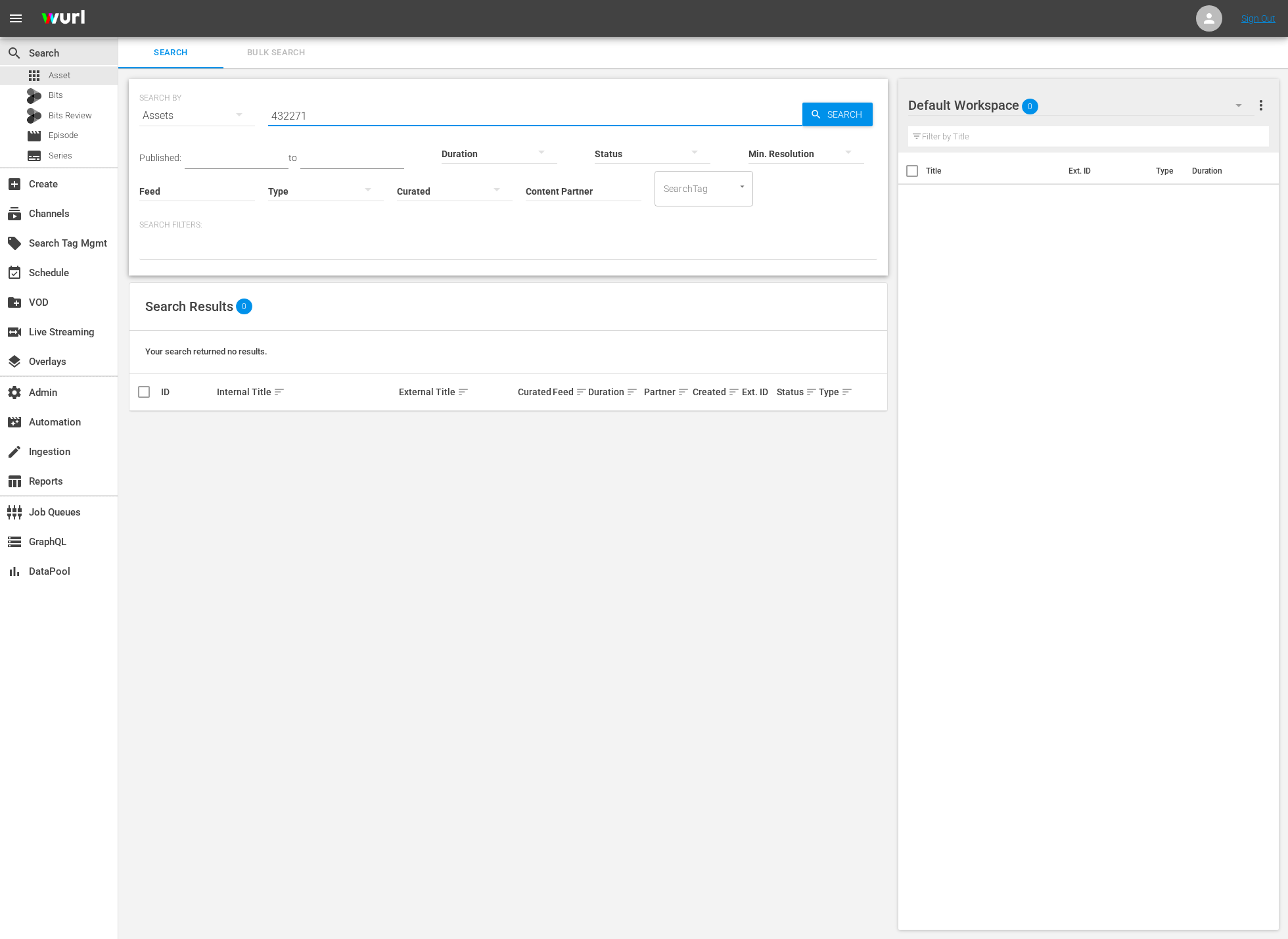
click at [446, 118] on input "432271" at bounding box center [535, 116] width 534 height 32
drag, startPoint x: 564, startPoint y: 264, endPoint x: 450, endPoint y: 231, distance: 118.7
click at [565, 264] on div "SEARCH BY Search By Assets Search ID, Title, Description, Keywords, or Category…" at bounding box center [508, 177] width 759 height 196
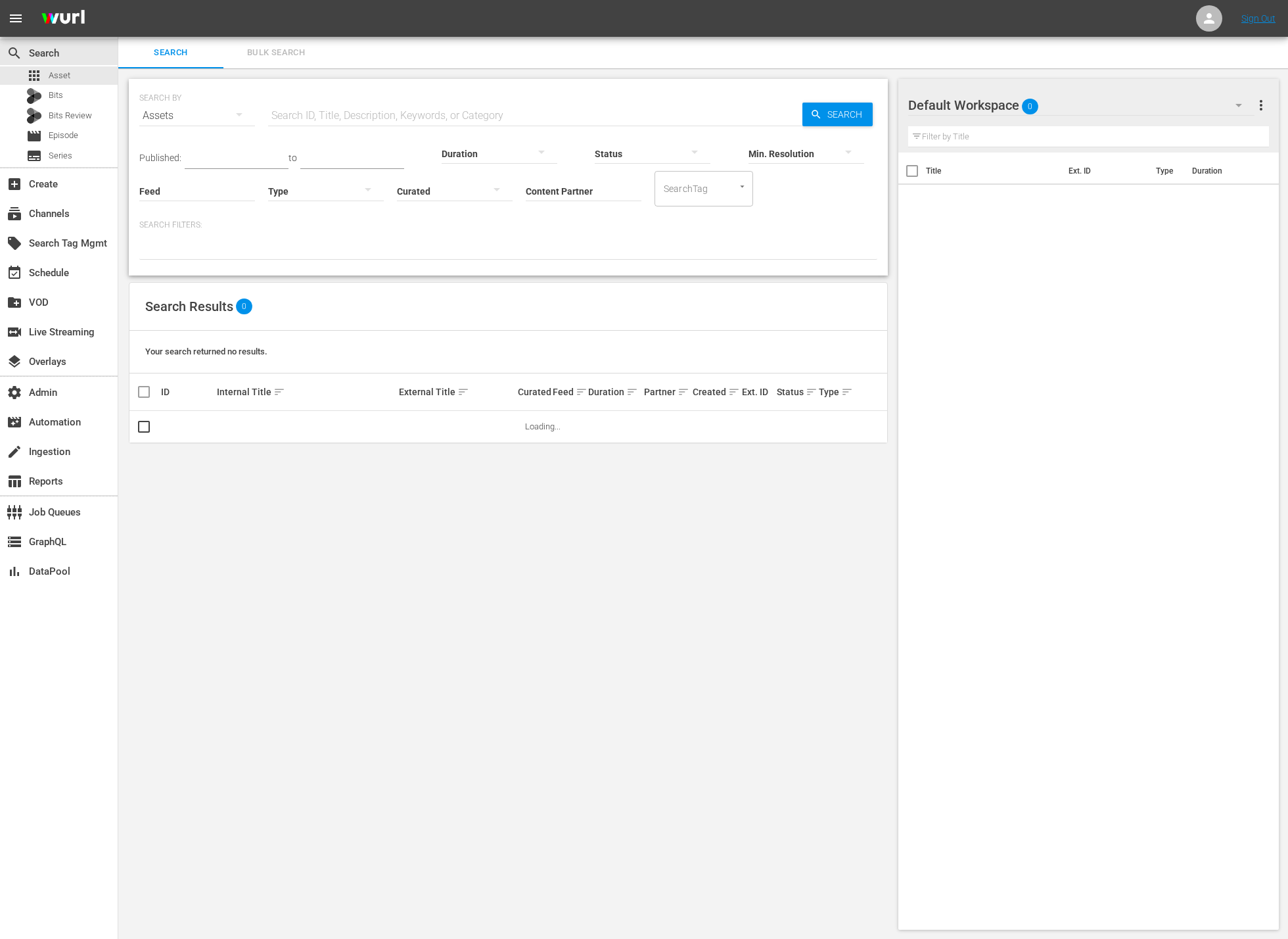
click at [213, 187] on input "Feed" at bounding box center [197, 192] width 116 height 47
paste input "Degrassi Junior High"
click at [274, 303] on div "Degrassi Junior High (432335)" at bounding box center [224, 290] width 147 height 32
type input "Degrassi Junior High (432335)"
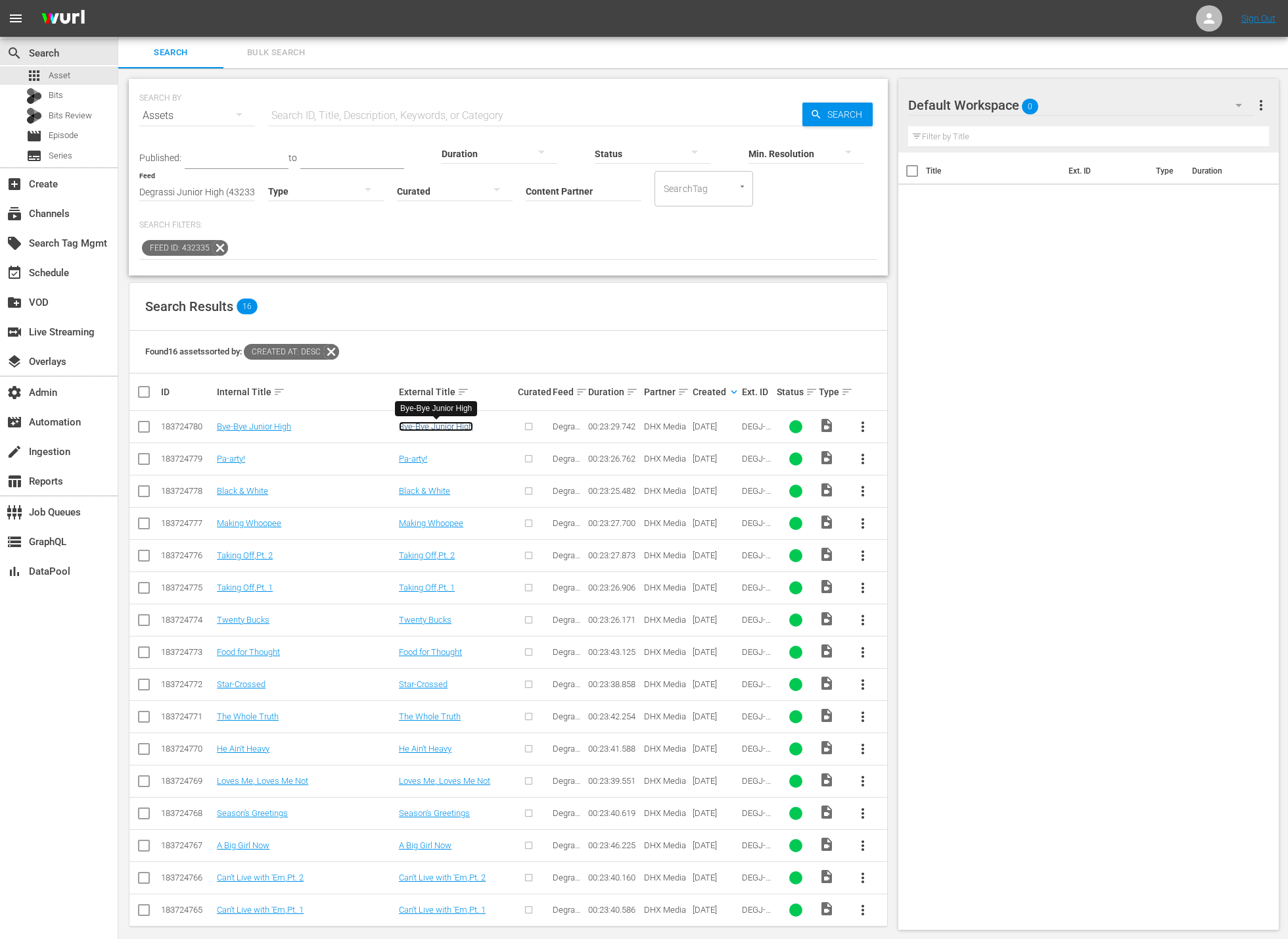
click at [434, 426] on link "Bye-Bye Junior High" at bounding box center [436, 426] width 74 height 10
click at [202, 189] on input "Feed" at bounding box center [197, 192] width 116 height 47
paste input "Degrassi Junior High"
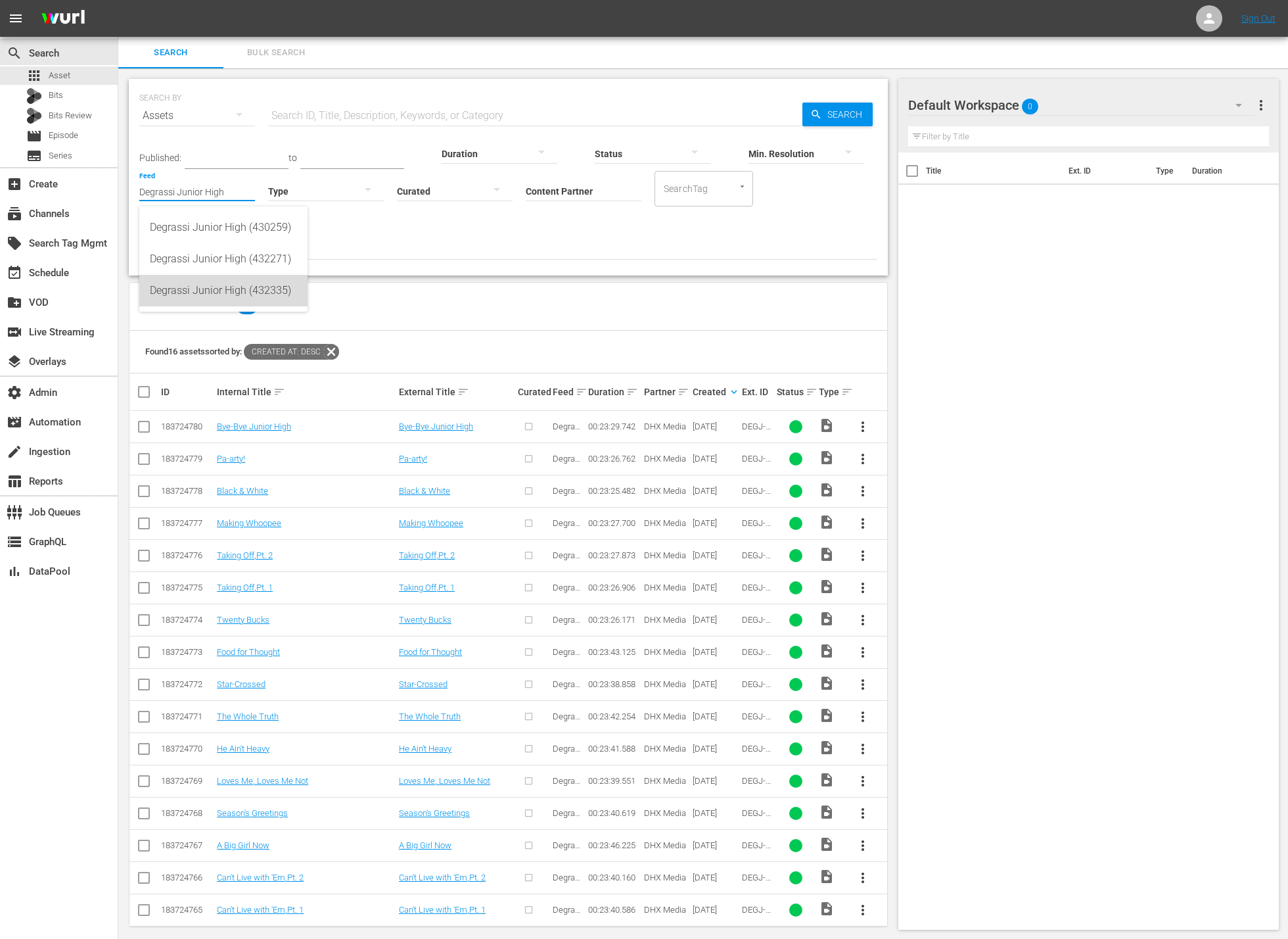
click at [239, 294] on div "Degrassi Junior High (432335)" at bounding box center [224, 290] width 147 height 32
type input "Degrassi Junior High (432335)"
click at [219, 249] on icon at bounding box center [220, 247] width 16 height 16
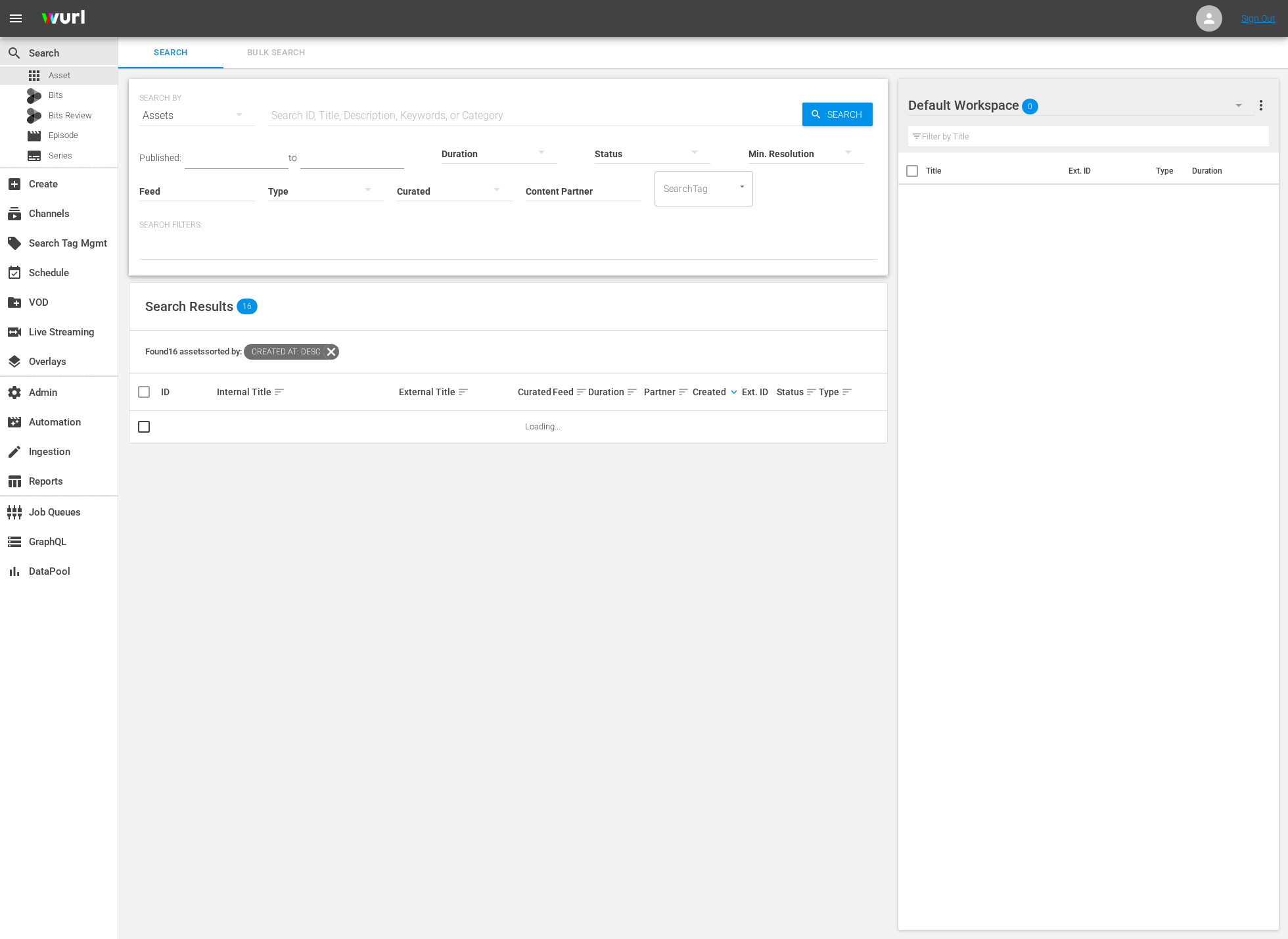
click at [222, 190] on input "Feed" at bounding box center [197, 192] width 116 height 47
paste input "Degrassi Junior High"
click at [255, 284] on div "Degrassi Junior High (432335)" at bounding box center [224, 290] width 147 height 32
type input "Degrassi Junior High (432335)"
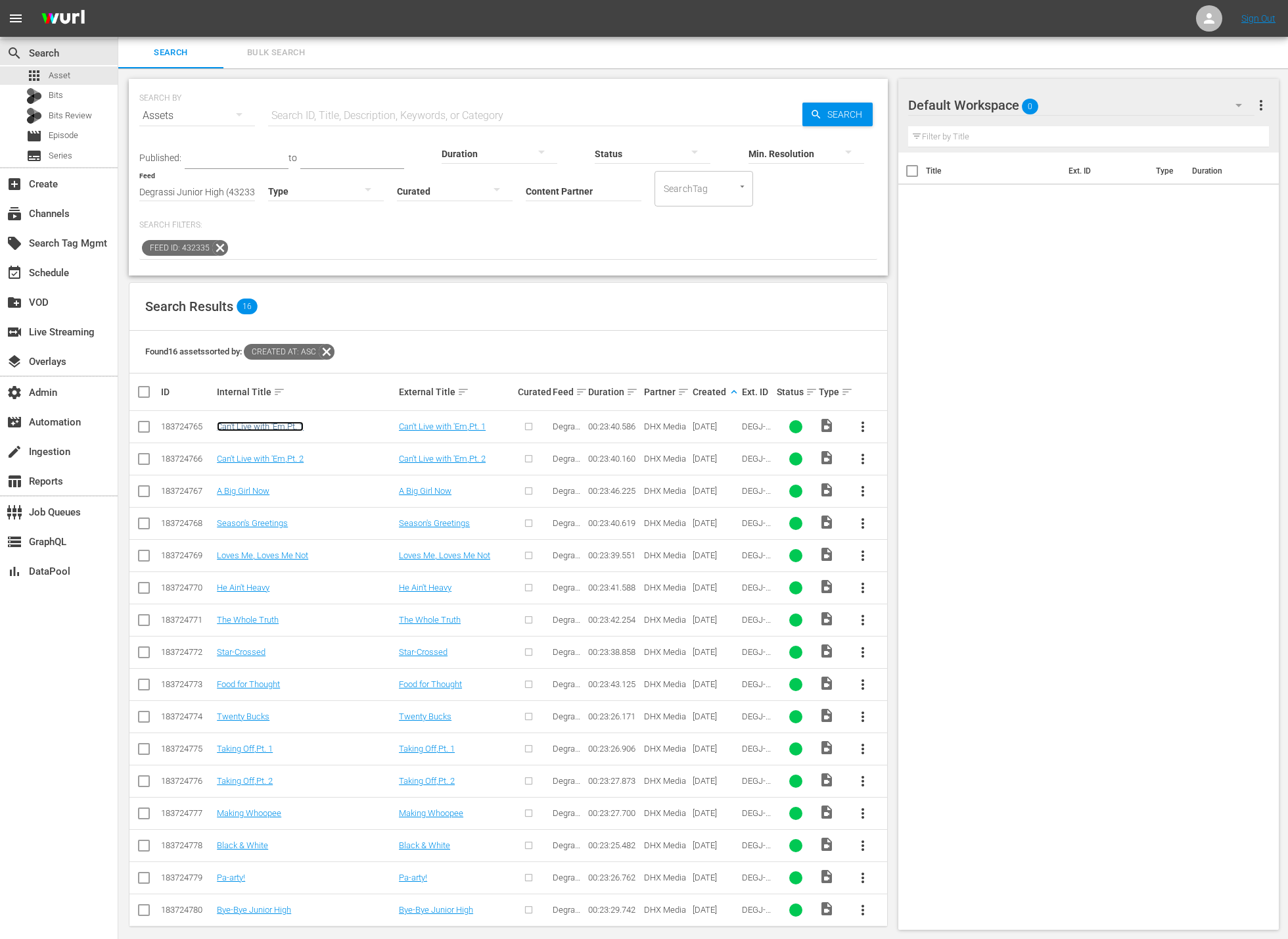
click at [298, 426] on link "Can't Live with 'Em,Pt. 1" at bounding box center [260, 426] width 86 height 10
click at [145, 429] on input "checkbox" at bounding box center [143, 429] width 16 height 16
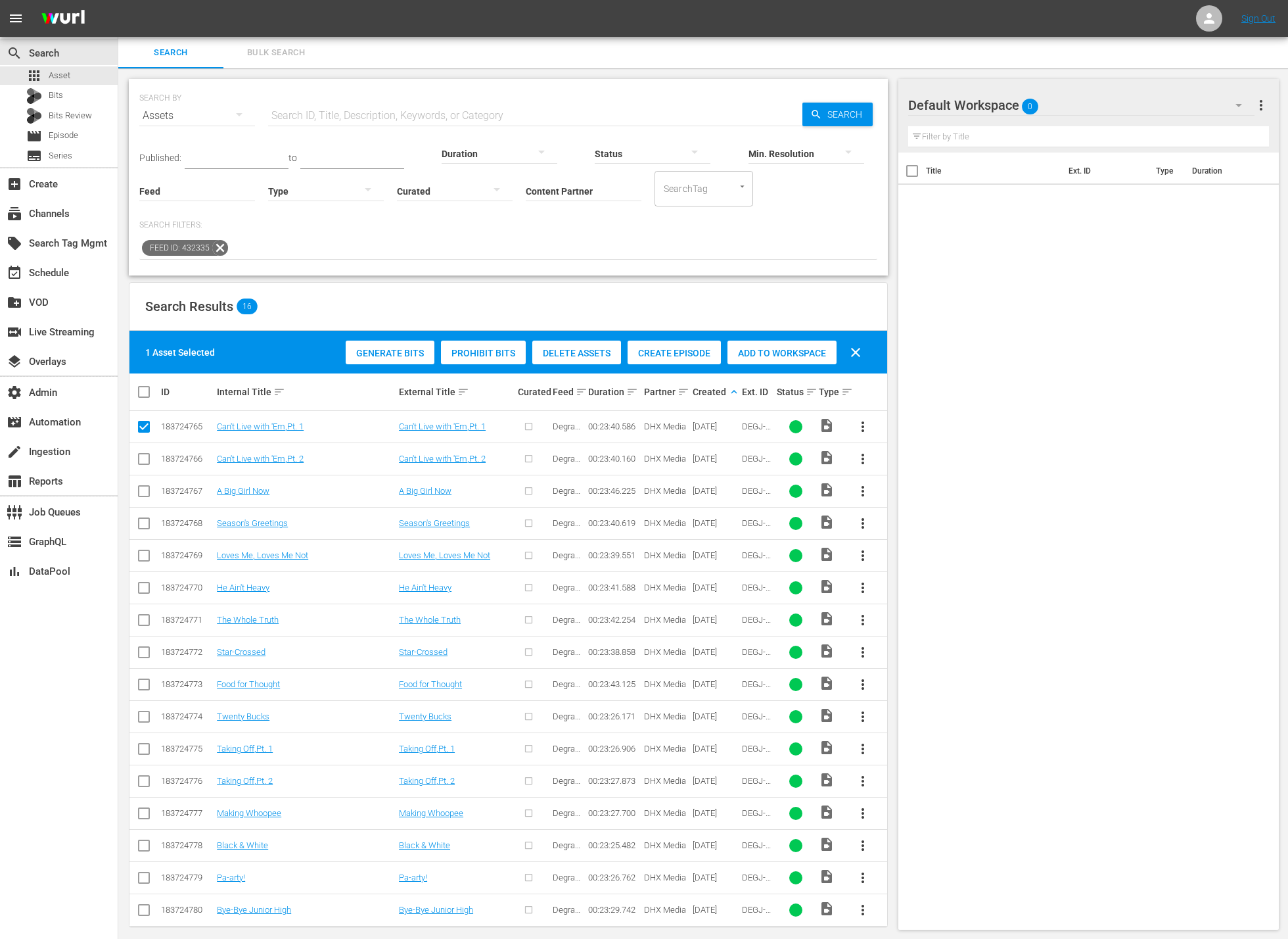
click at [677, 356] on span "Create Episode" at bounding box center [674, 353] width 93 height 11
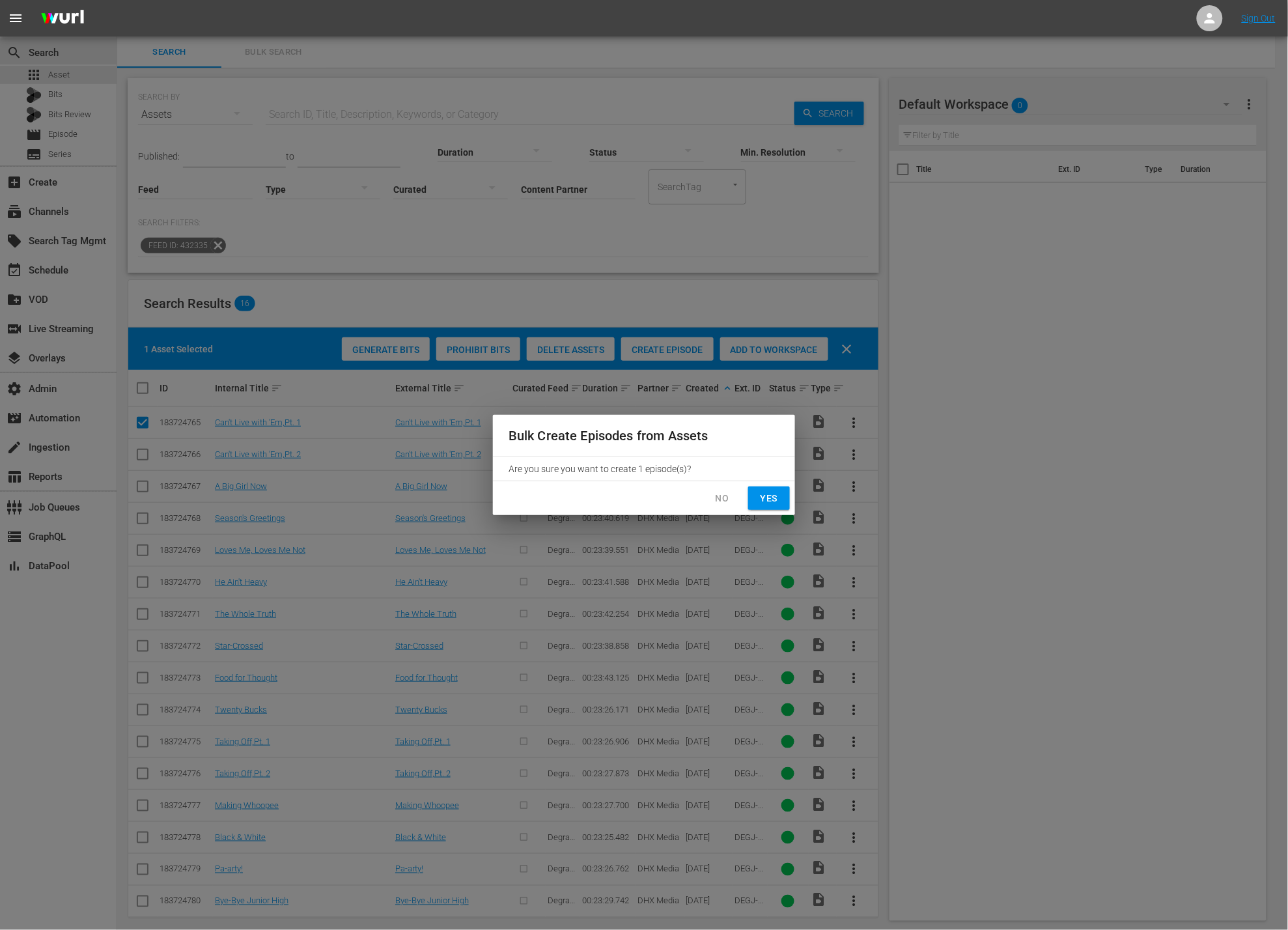
drag, startPoint x: 765, startPoint y: 496, endPoint x: 765, endPoint y: 504, distance: 8.0
click at [765, 505] on span "Yes" at bounding box center [769, 499] width 21 height 17
checkbox input "false"
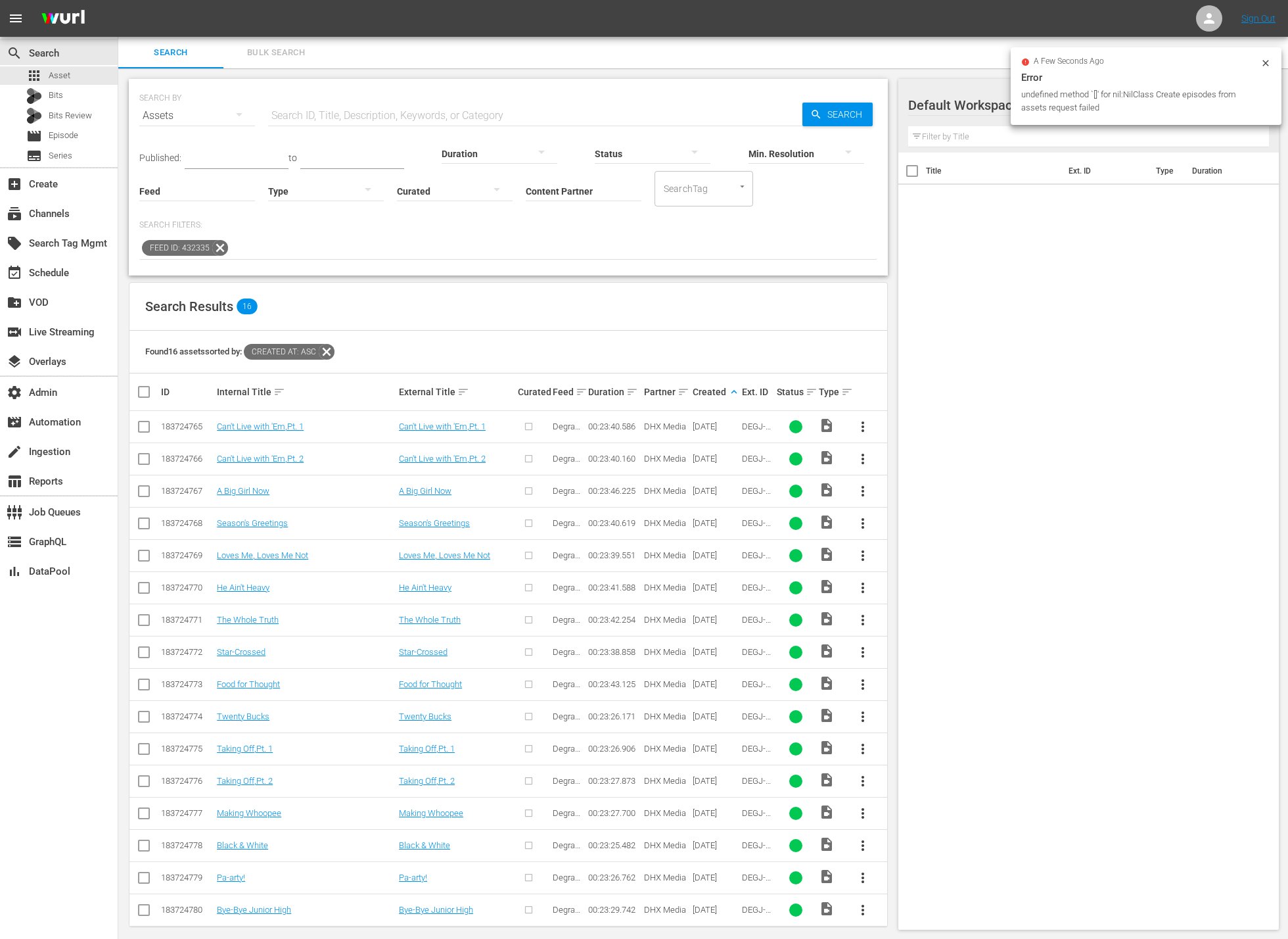
click at [353, 431] on div "Can't Live with 'Em,Pt. 1" at bounding box center [306, 426] width 178 height 10
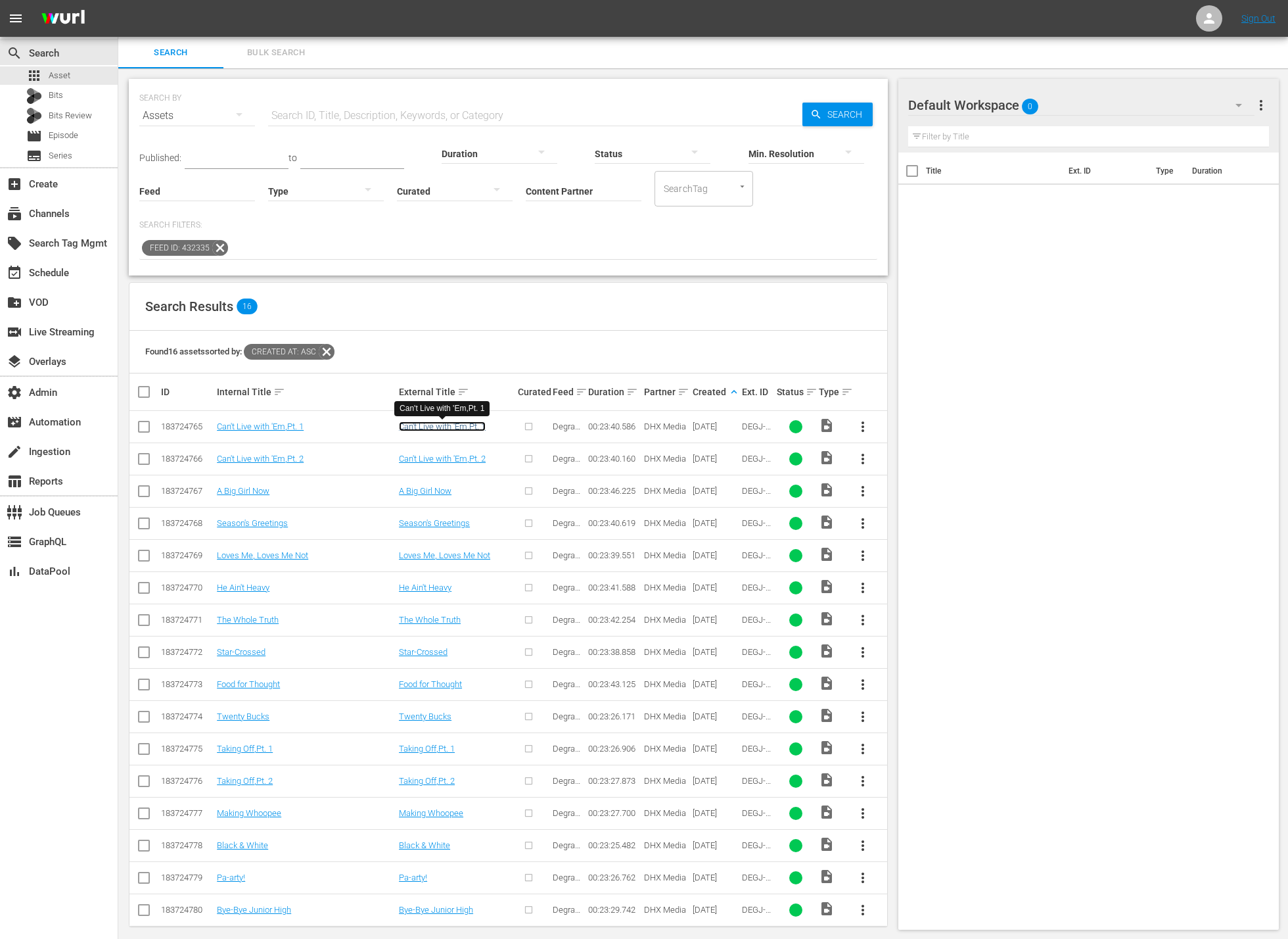
click at [418, 426] on link "Can't Live with 'Em,Pt. 1" at bounding box center [442, 426] width 86 height 10
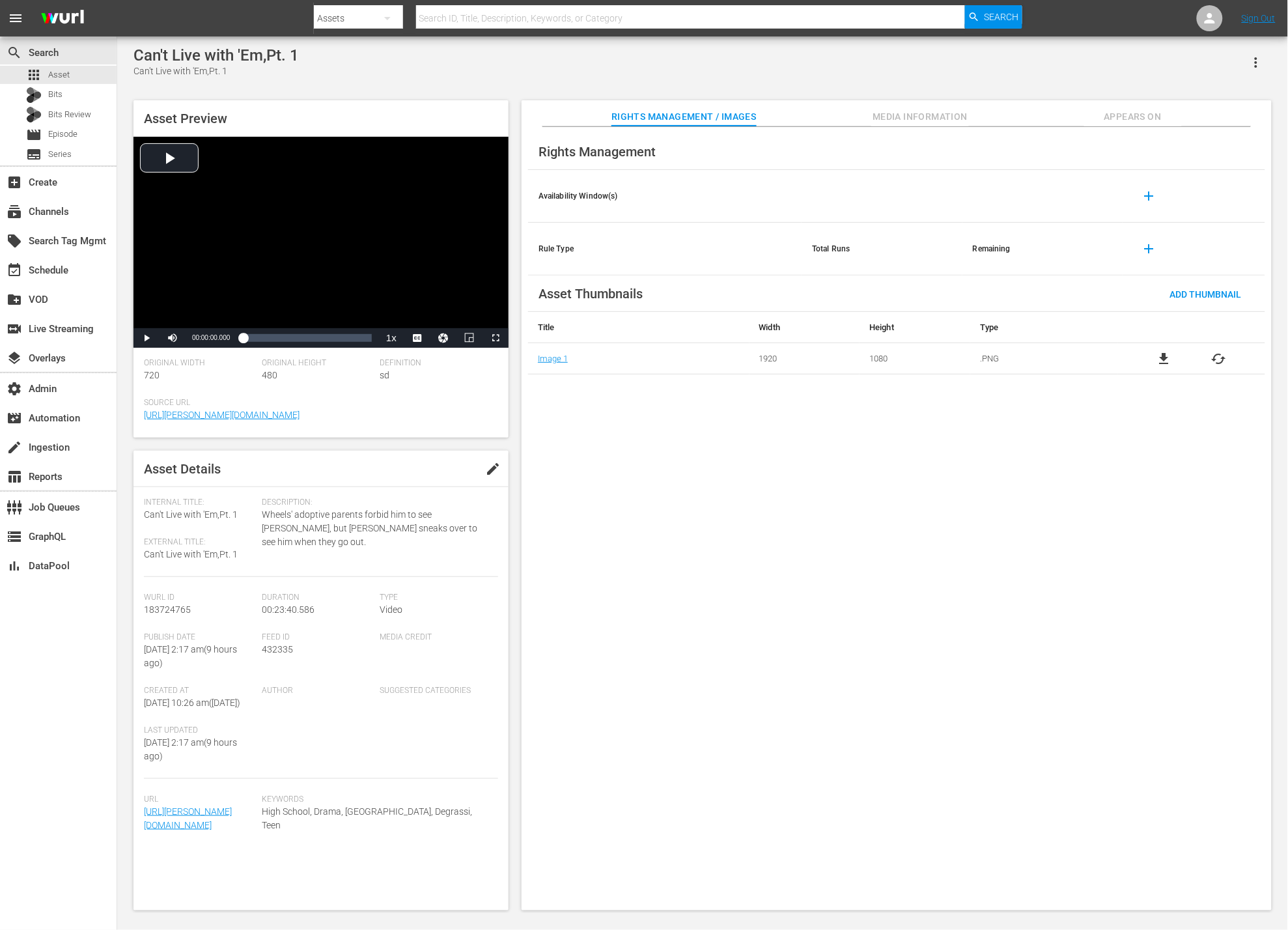
click at [899, 109] on span "Media Information" at bounding box center [921, 117] width 98 height 17
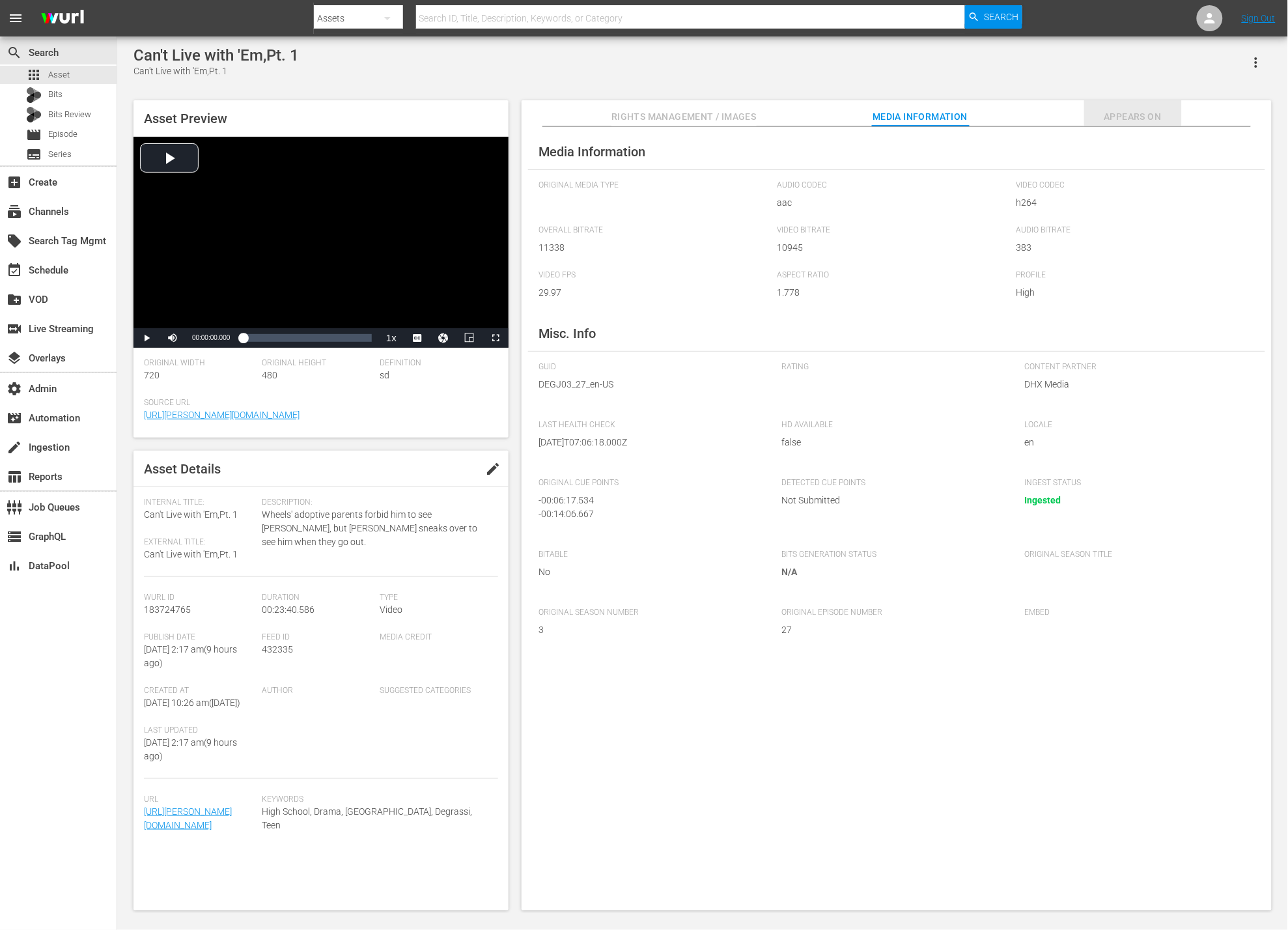
click at [1115, 119] on span "Appears On" at bounding box center [1133, 117] width 98 height 17
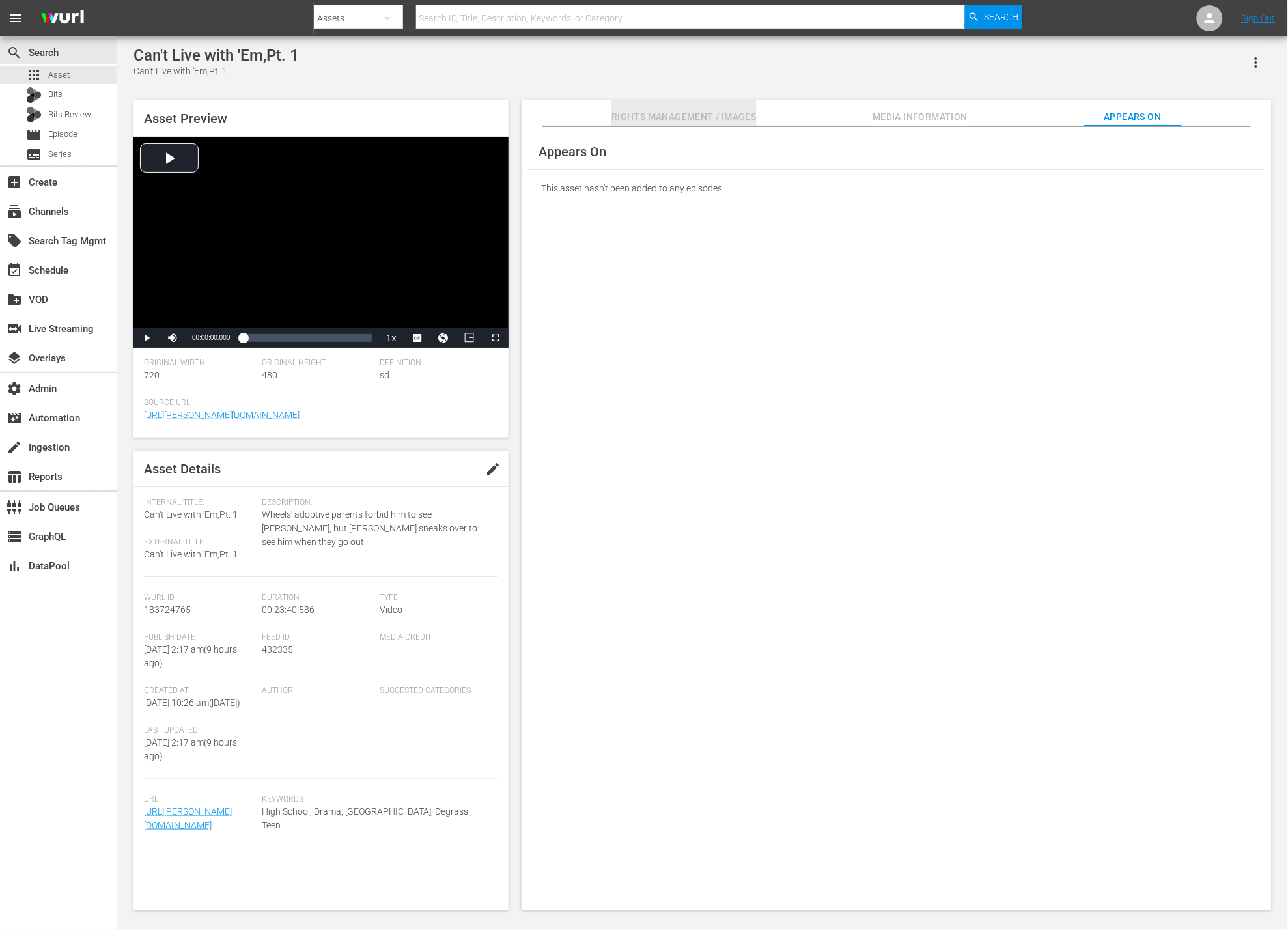
click at [710, 123] on span "Rights Management / Images" at bounding box center [684, 117] width 144 height 17
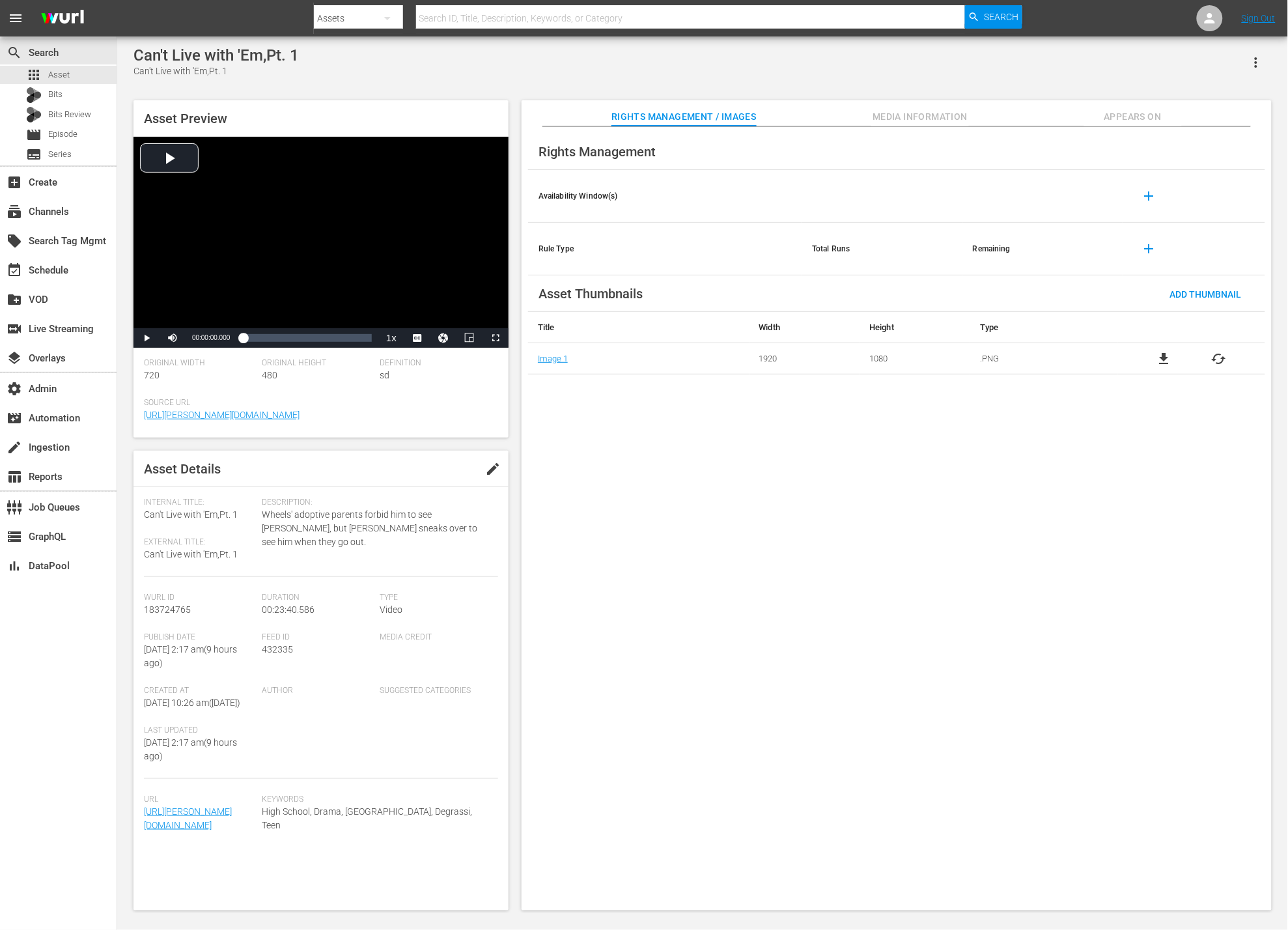
scroll to position [5, 0]
click at [185, 155] on div "Video Player" at bounding box center [321, 232] width 375 height 192
drag, startPoint x: 352, startPoint y: 341, endPoint x: 365, endPoint y: 346, distance: 13.9
click at [352, 341] on div "Loaded : 2.10% 00:20:05.345 00:00:00.925" at bounding box center [307, 337] width 129 height 13
click at [367, 344] on div "00:22:50.363" at bounding box center [367, 337] width 1 height 13
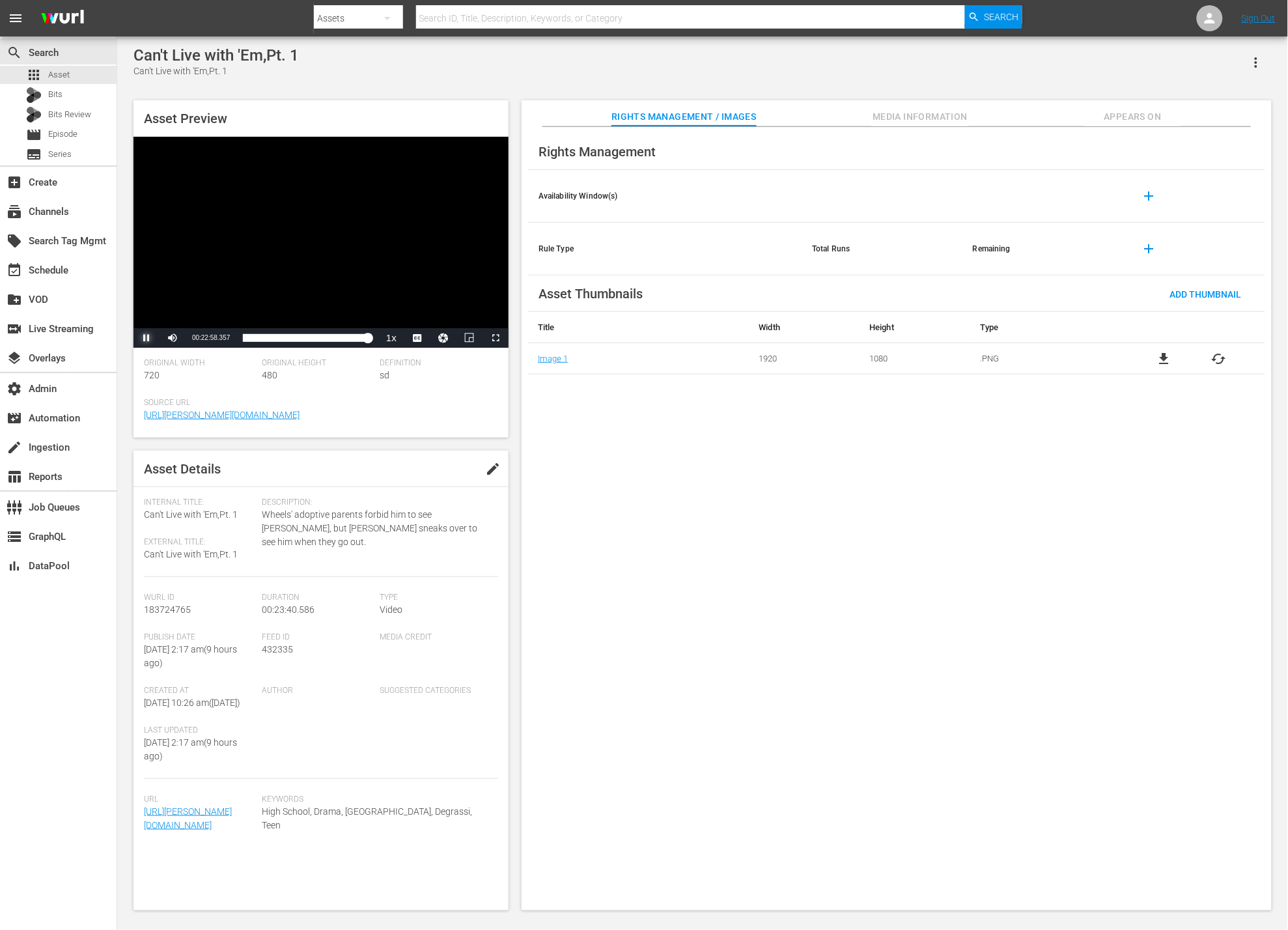
click at [147, 338] on span "Video Player" at bounding box center [147, 338] width 0 height 0
click at [564, 439] on div "Rights Management Availability Window(s) add Rule Type Total Runs Remaining add…" at bounding box center [896, 518] width 750 height 784
click at [894, 109] on span "Media Information" at bounding box center [921, 117] width 98 height 17
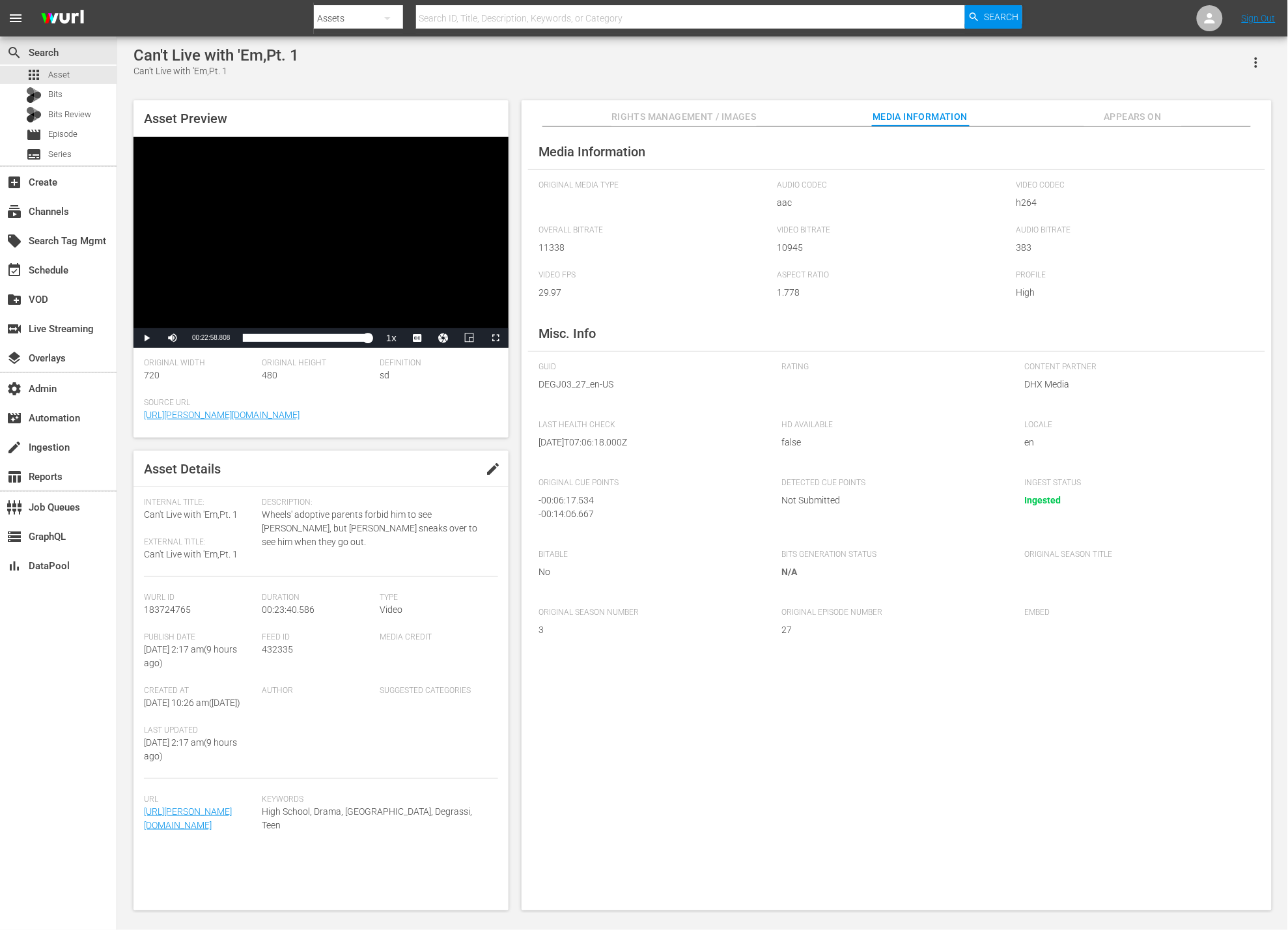
click at [573, 389] on span "DEGJ03_27_en-US" at bounding box center [650, 385] width 223 height 14
click at [573, 389] on span "DEGJ03_27_en-US" at bounding box center [650, 385] width 223 height 14
copy span "DEGJ03_27_en-US"
click at [610, 510] on div "- 00:14:06.667" at bounding box center [647, 514] width 217 height 14
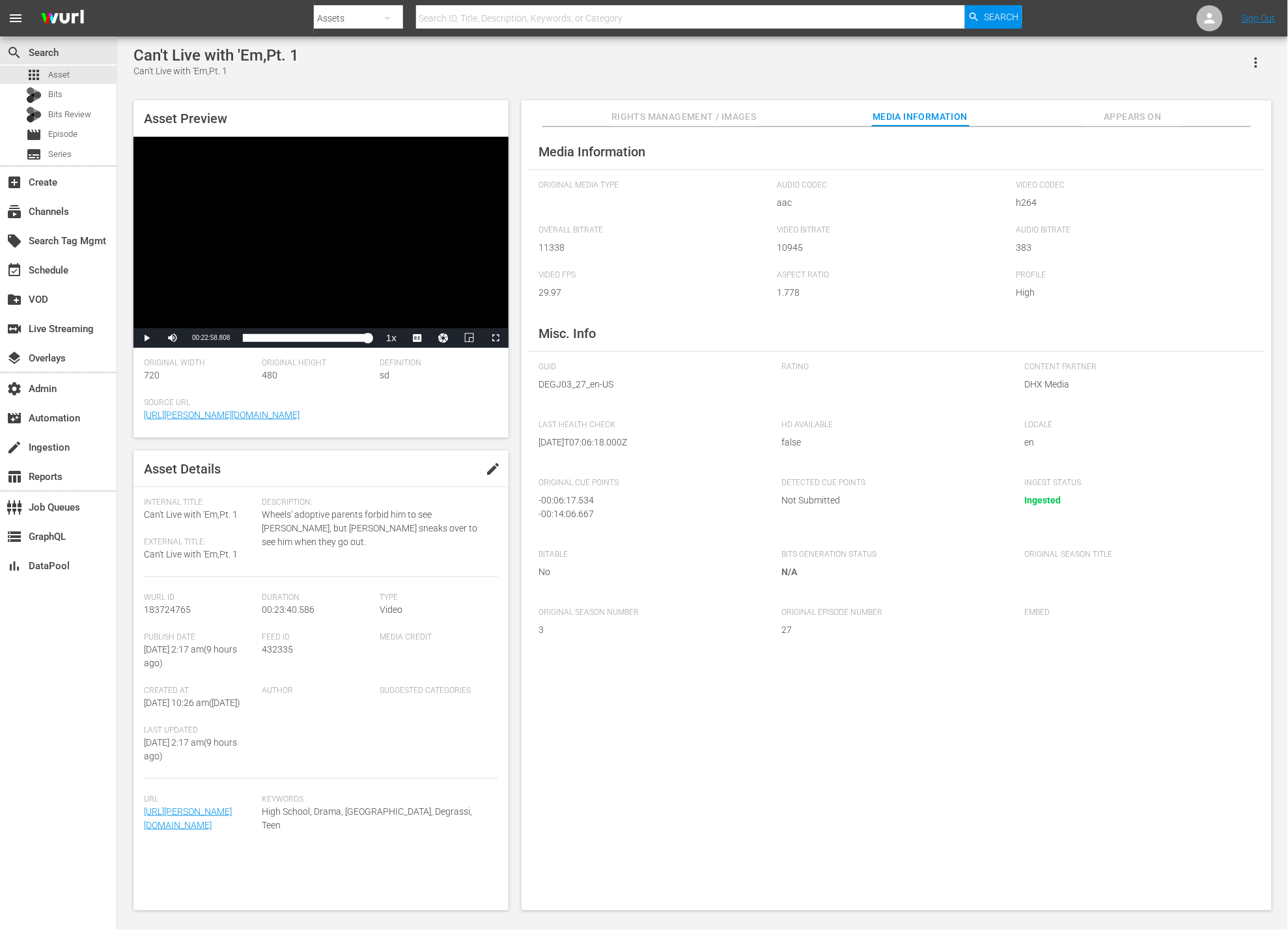
click at [235, 64] on div "Can't Live with 'Em,Pt. 1" at bounding box center [216, 56] width 165 height 18
click at [234, 56] on div "Can't Live with 'Em,Pt. 1" at bounding box center [216, 56] width 165 height 18
drag, startPoint x: 234, startPoint y: 56, endPoint x: 249, endPoint y: 67, distance: 18.6
click at [237, 60] on div "Can't Live with 'Em,Pt. 1" at bounding box center [216, 56] width 165 height 18
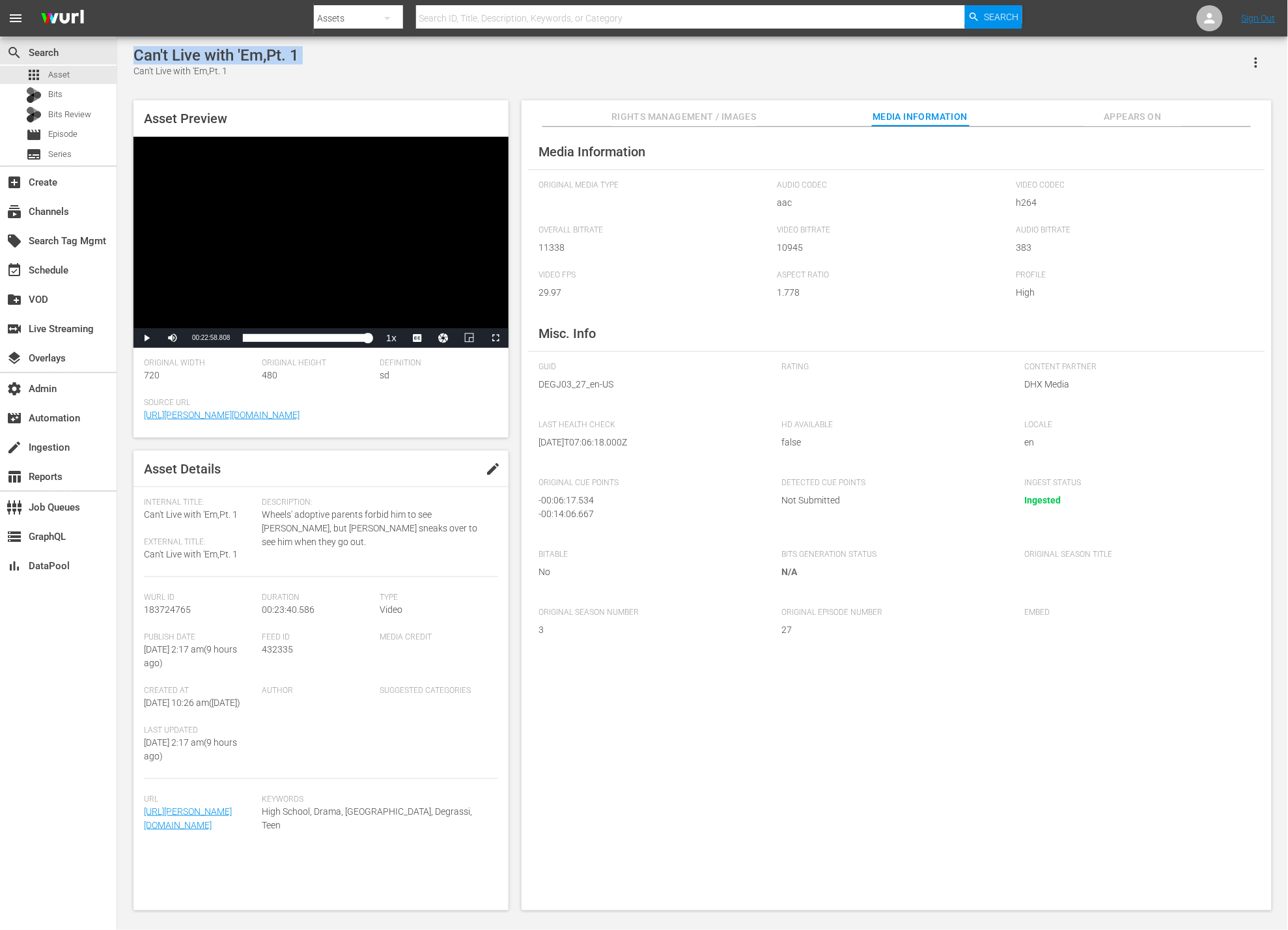
copy div "Can't Live with 'Em,Pt. 1"
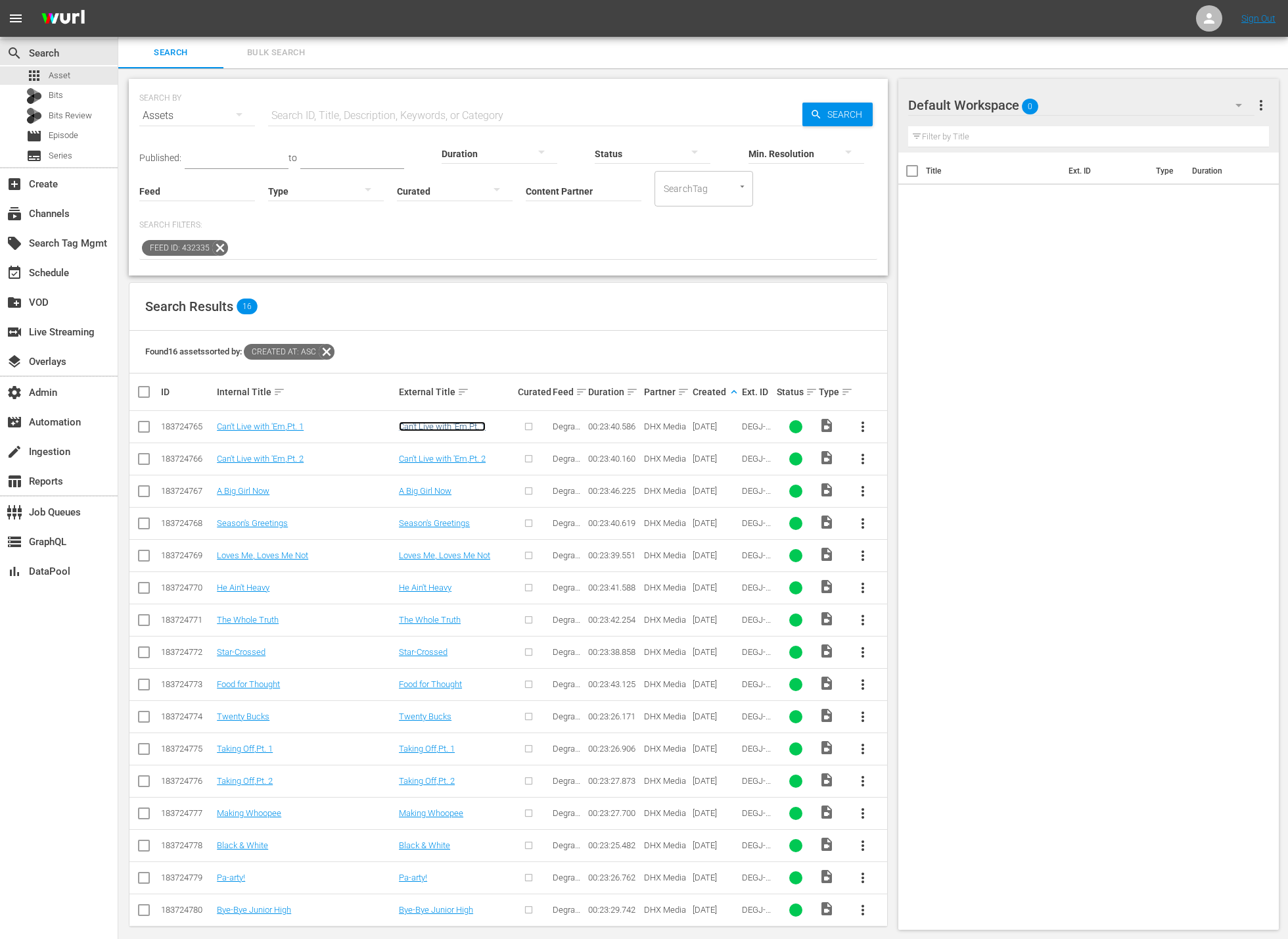
click at [423, 430] on link "Can't Live with 'Em,Pt. 1" at bounding box center [442, 426] width 86 height 10
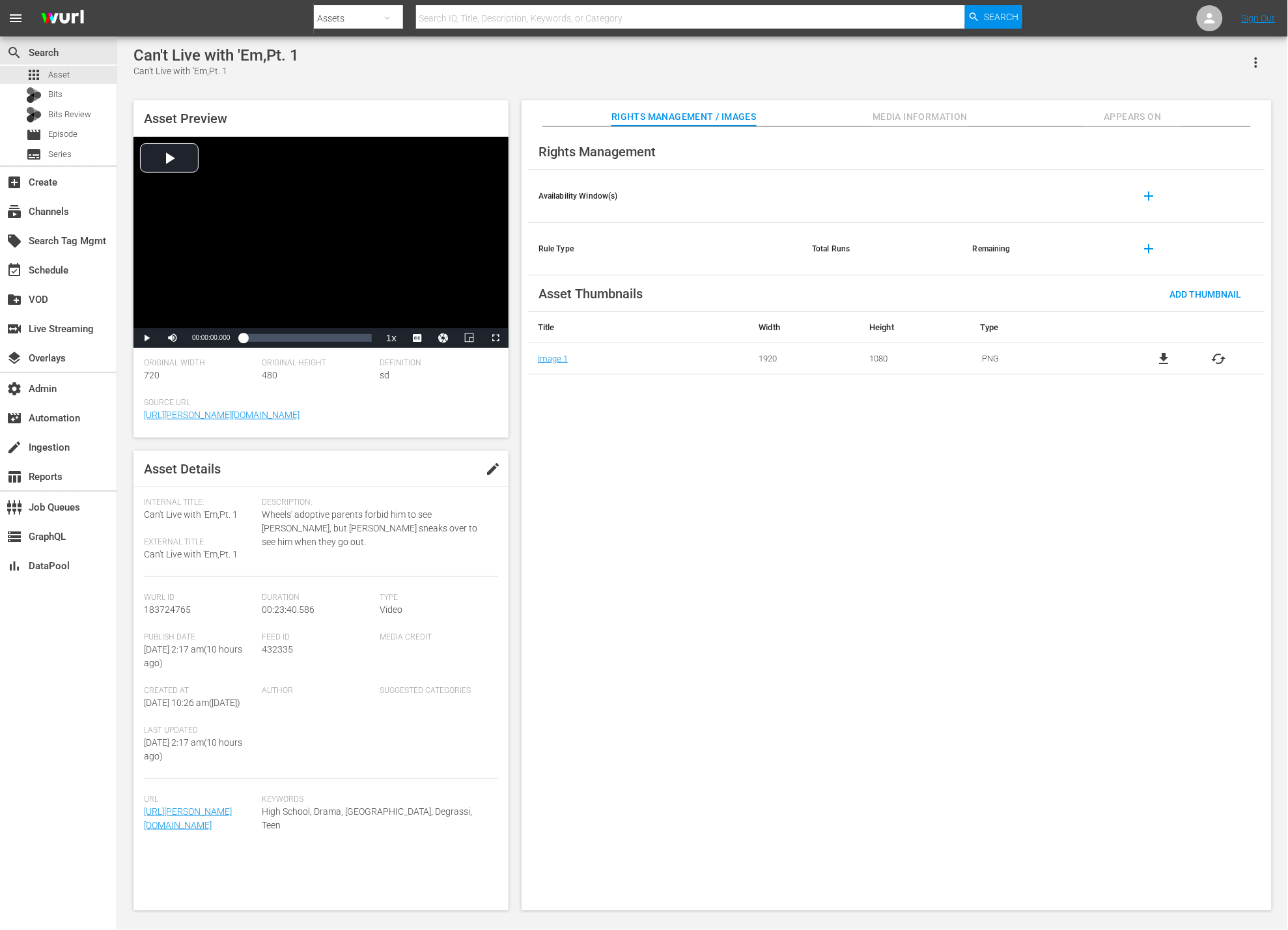
click at [248, 50] on div "Can't Live with 'Em,Pt. 1" at bounding box center [216, 56] width 165 height 18
click at [248, 51] on div "Can't Live with 'Em,Pt. 1" at bounding box center [216, 56] width 165 height 18
copy div "Can't Live with 'Em,Pt. 1"
click at [925, 114] on span "Media Information" at bounding box center [921, 117] width 98 height 17
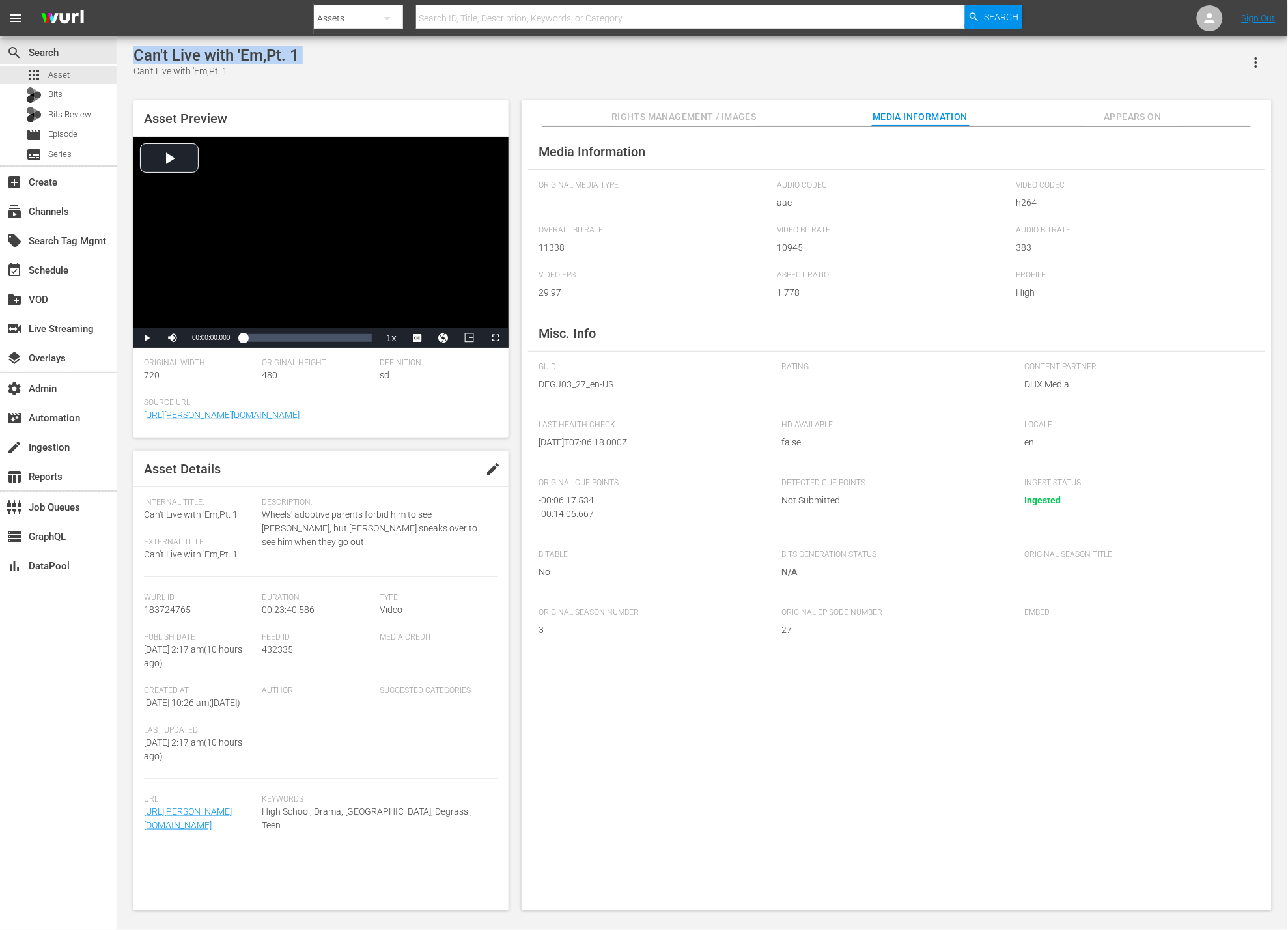
click at [1268, 56] on button "button" at bounding box center [1256, 62] width 32 height 32
drag, startPoint x: 978, startPoint y: 75, endPoint x: 338, endPoint y: 77, distance: 640.0
click at [972, 76] on div "Can't Live with 'Em,Pt. 1 Can't Live with 'Em,Pt. 1" at bounding box center [703, 62] width 1138 height 32
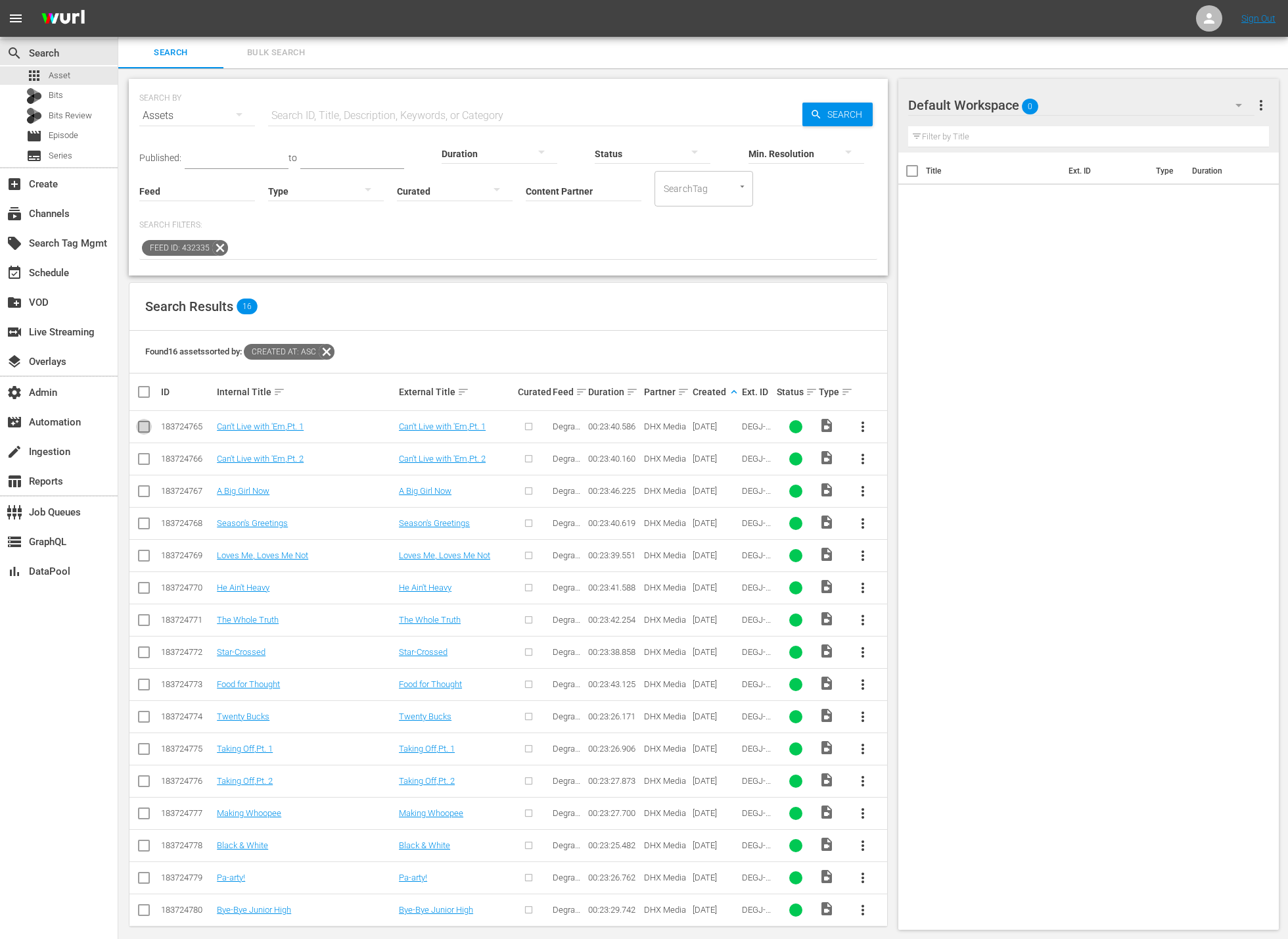
drag, startPoint x: 148, startPoint y: 428, endPoint x: 183, endPoint y: 429, distance: 35.0
click at [148, 428] on input "checkbox" at bounding box center [143, 429] width 16 height 16
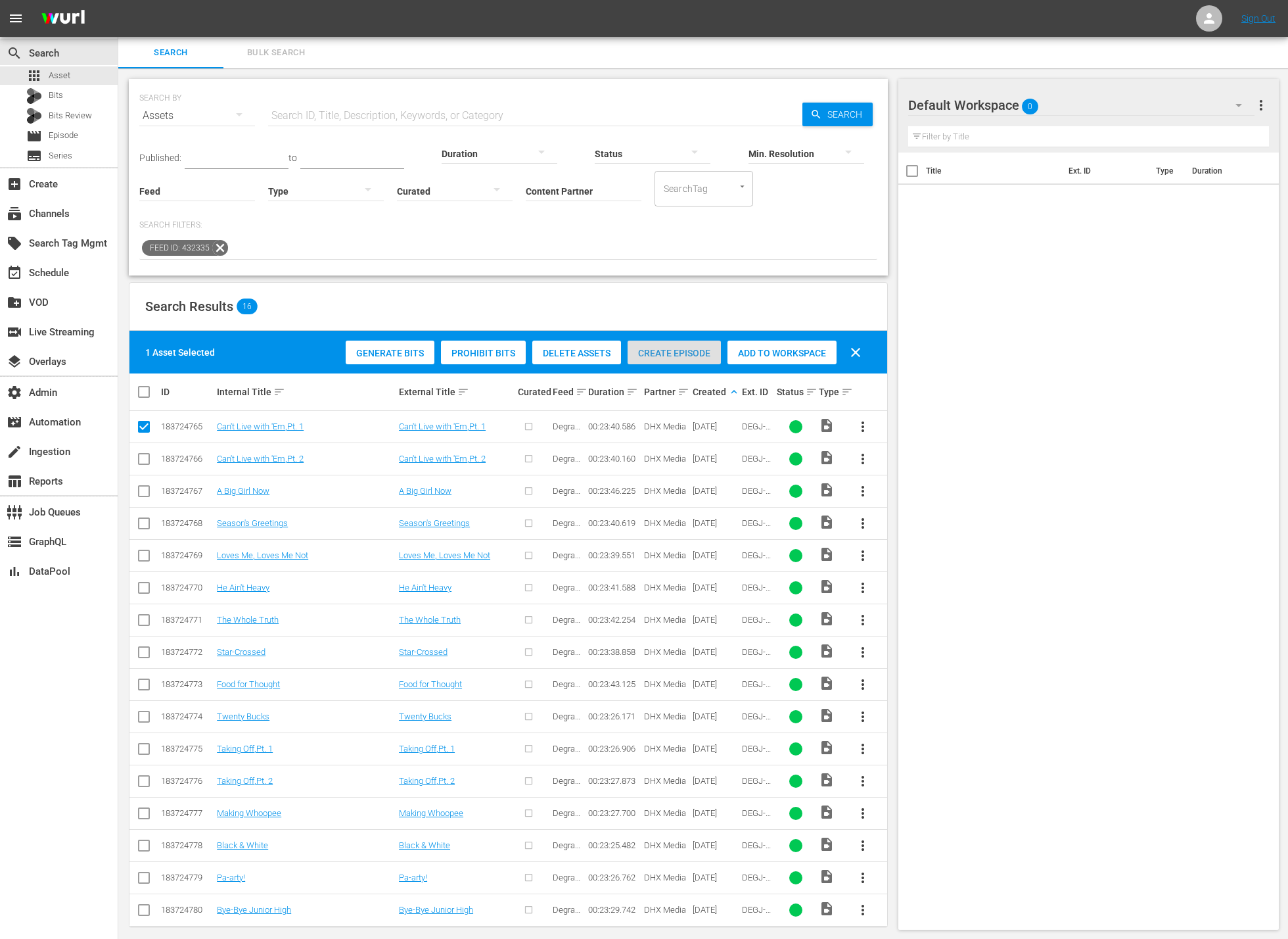
click at [680, 363] on div "Create Episode" at bounding box center [674, 353] width 93 height 25
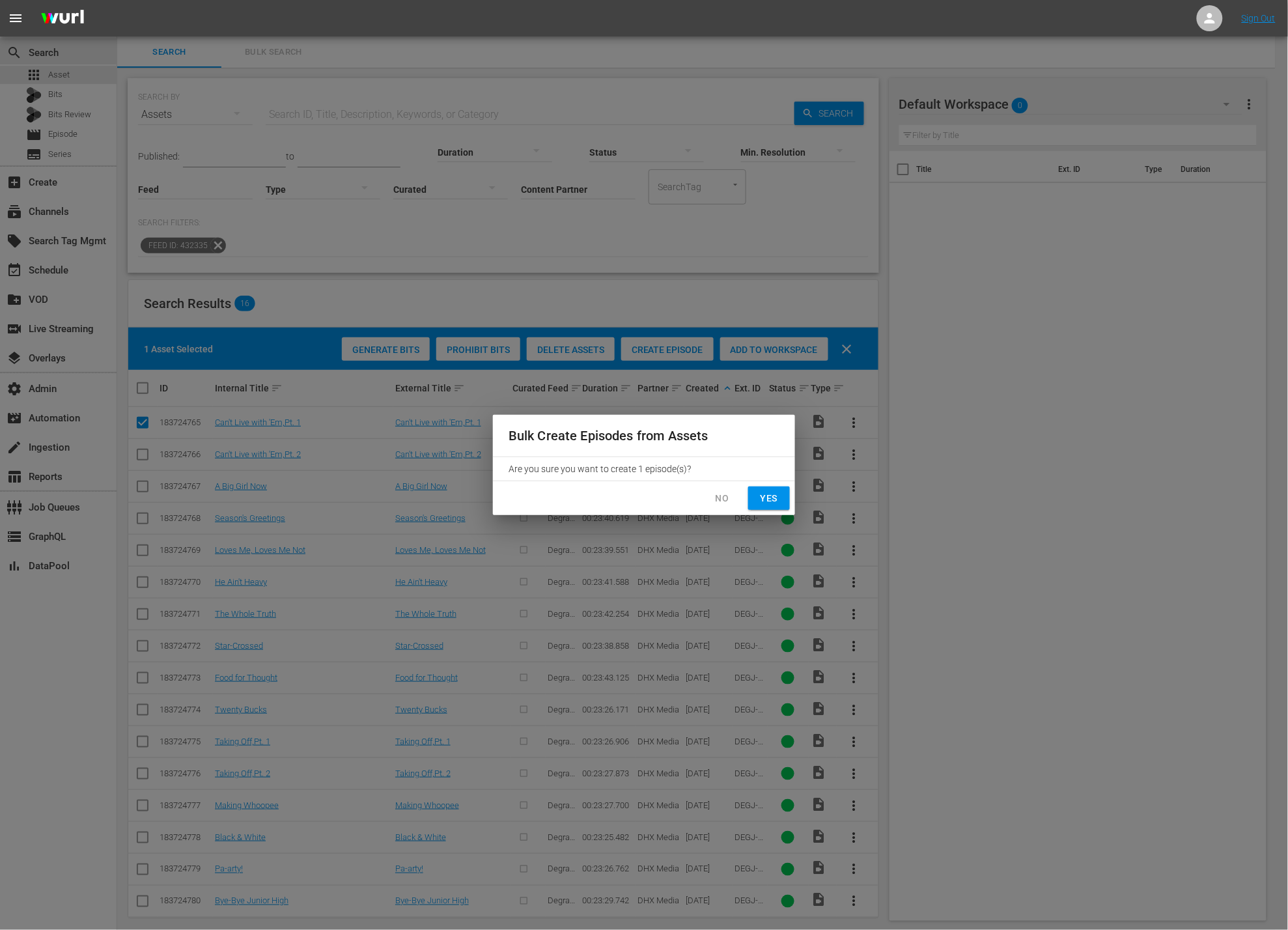
click at [776, 502] on span "Yes" at bounding box center [769, 499] width 21 height 17
checkbox input "false"
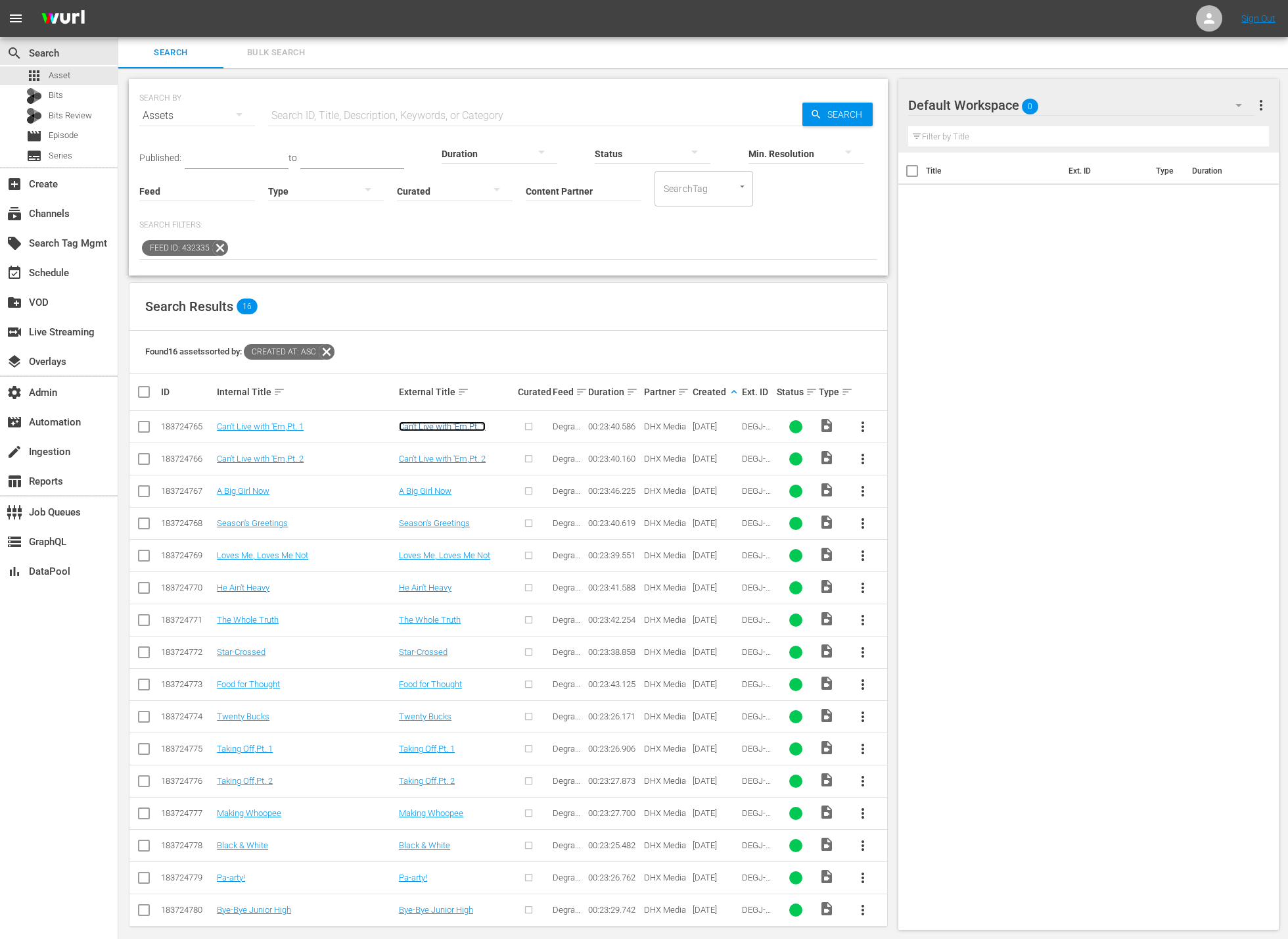
click at [411, 426] on link "Can't Live with 'Em,Pt. 1" at bounding box center [442, 426] width 86 height 10
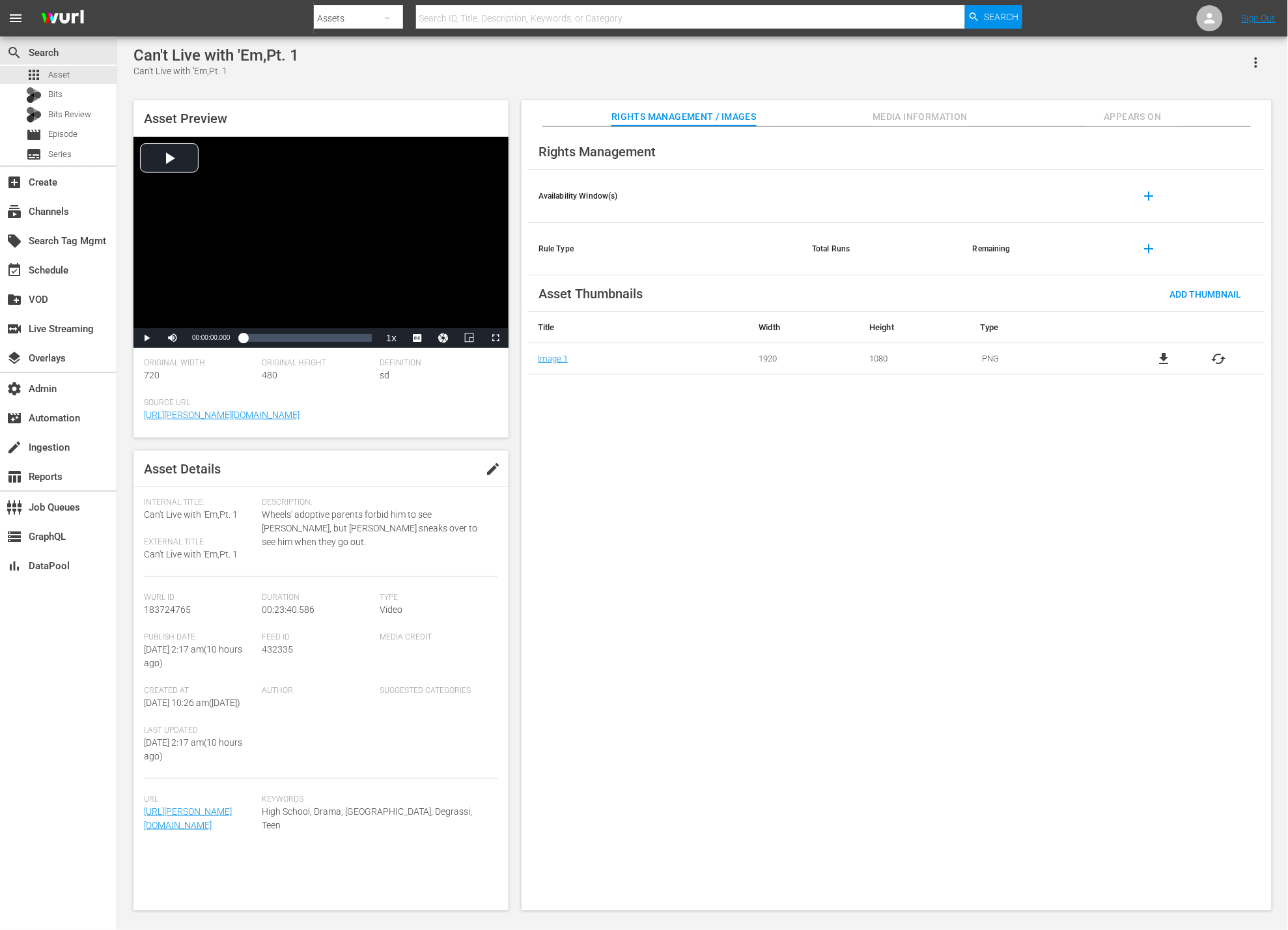
click at [921, 119] on span "Media Information" at bounding box center [921, 117] width 98 height 17
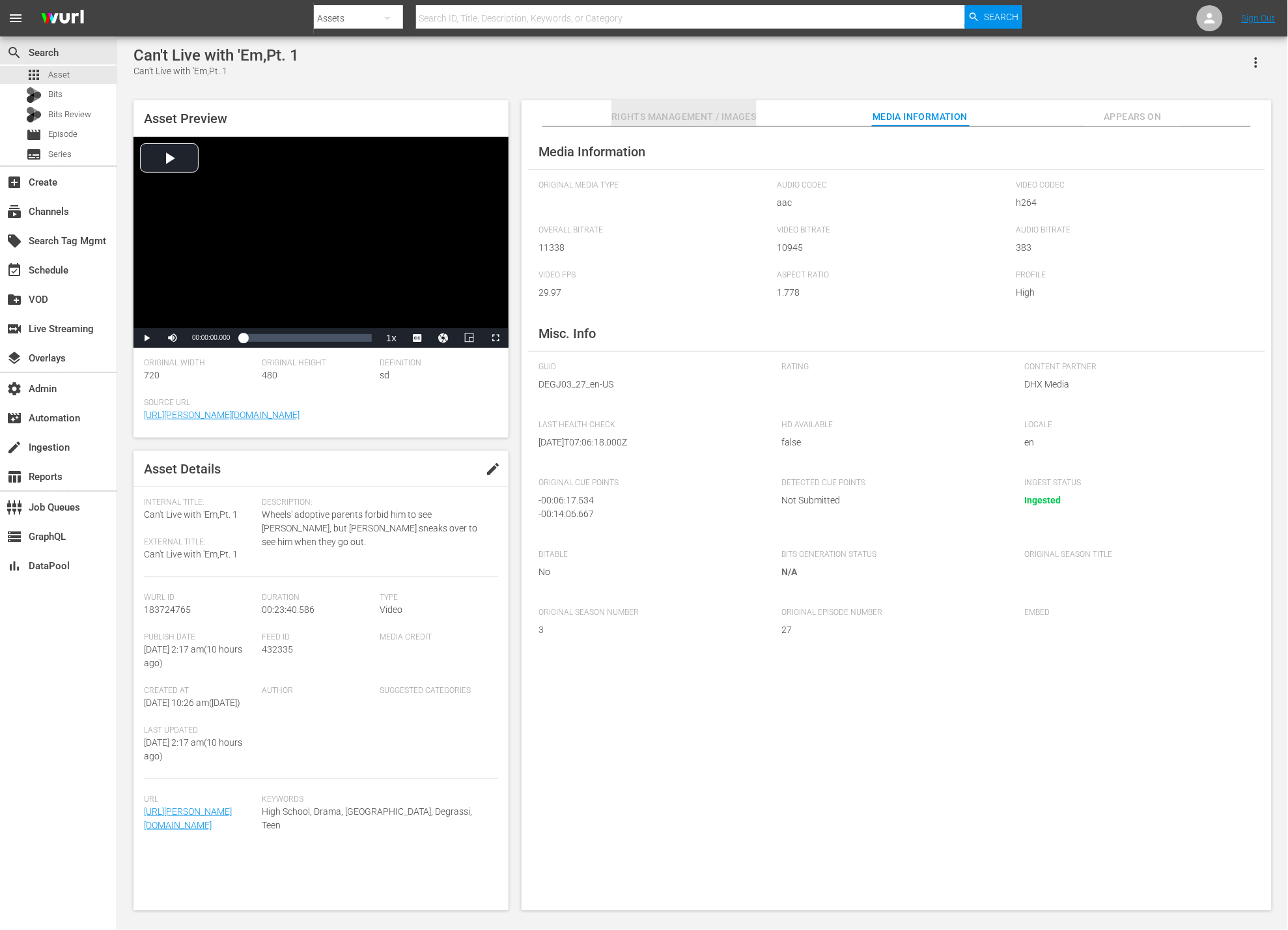
click at [737, 120] on span "Rights Management / Images" at bounding box center [684, 117] width 144 height 17
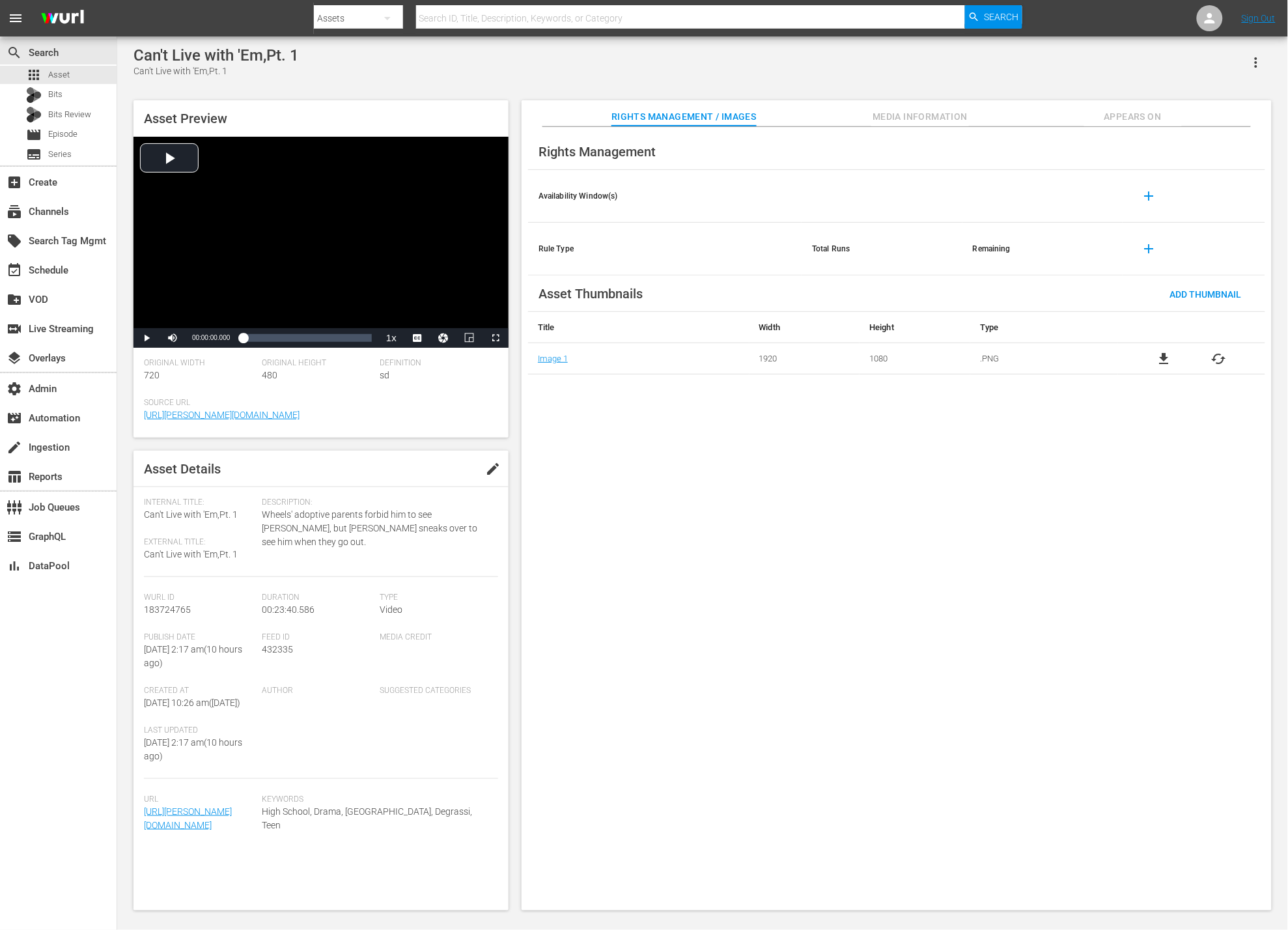
click at [901, 116] on span "Media Information" at bounding box center [921, 117] width 98 height 17
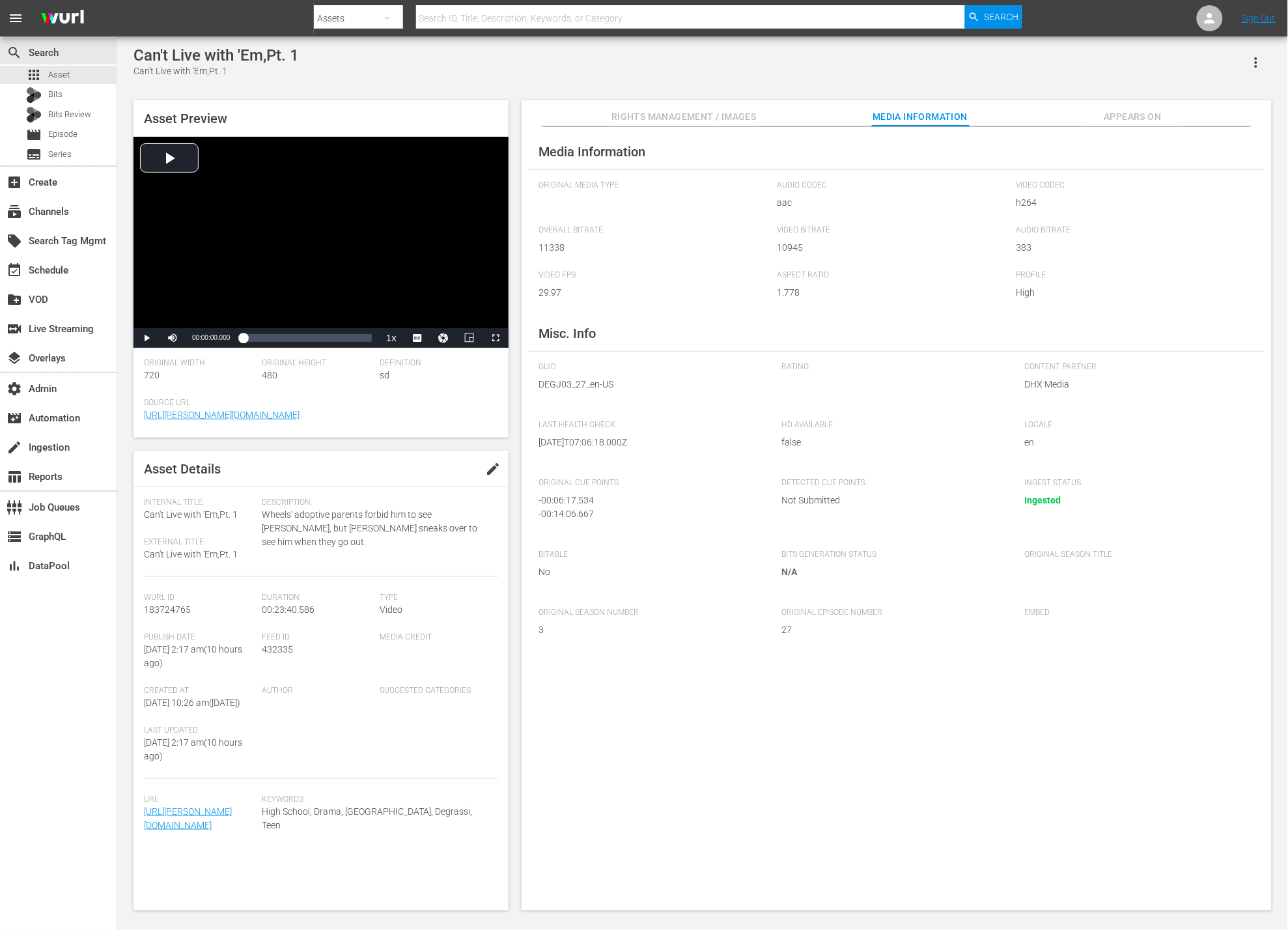
scroll to position [5, 0]
drag, startPoint x: 248, startPoint y: 340, endPoint x: 348, endPoint y: 338, distance: 100.0
click at [342, 338] on div "00:00:00.000" at bounding box center [292, 337] width 99 height 13
click at [364, 343] on div "00:22:14.489" at bounding box center [364, 337] width 1 height 13
drag, startPoint x: 366, startPoint y: 343, endPoint x: 390, endPoint y: 344, distance: 24.0
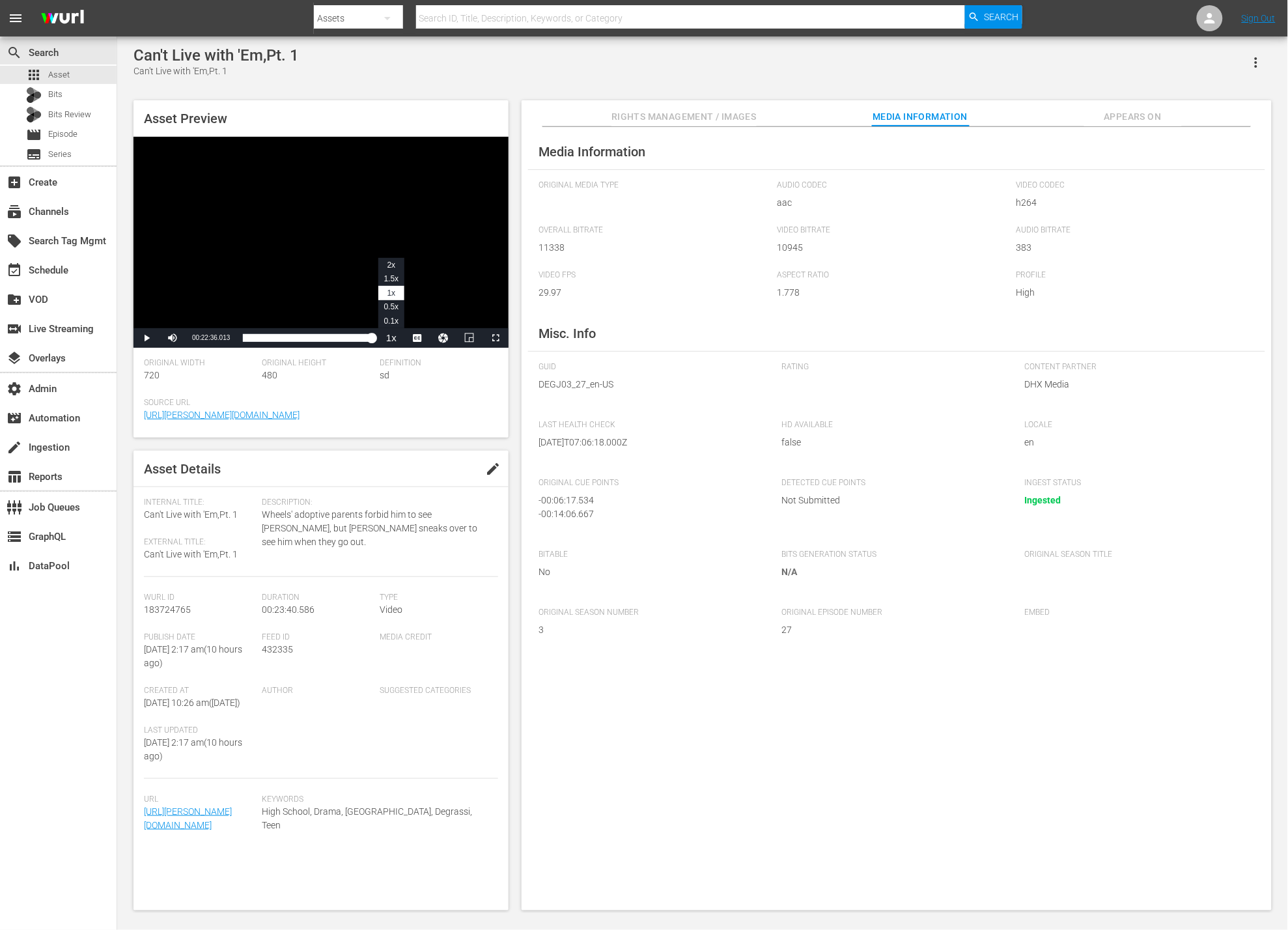
click at [390, 344] on div "Play Mute Current Time 00:22:36.013 / Duration 00:23:40.585 Loaded : 95.96% 00:…" at bounding box center [321, 338] width 375 height 20
click at [726, 118] on span "Rights Management / Images" at bounding box center [684, 117] width 144 height 17
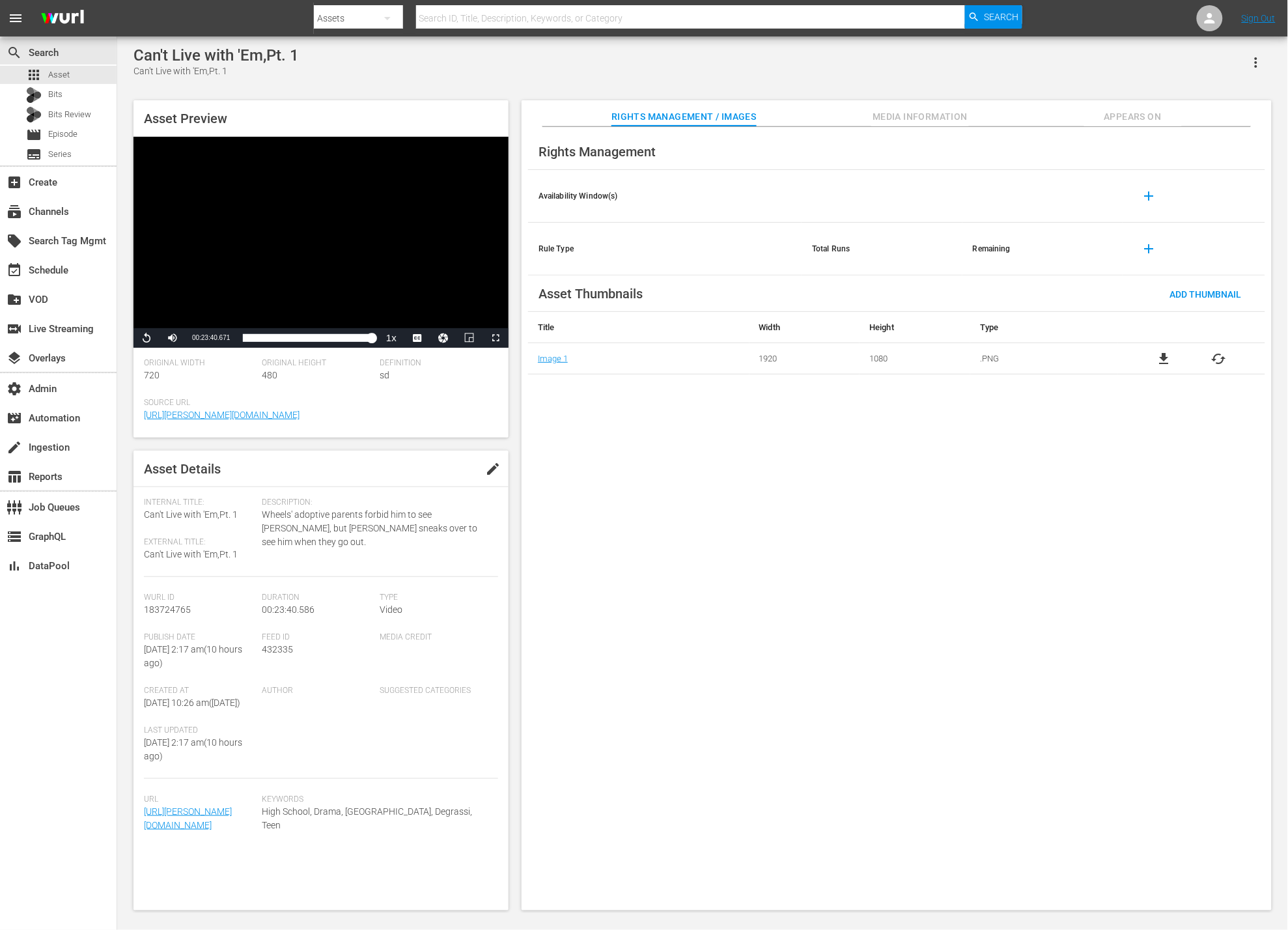
click at [1117, 114] on span "Appears On" at bounding box center [1133, 117] width 98 height 17
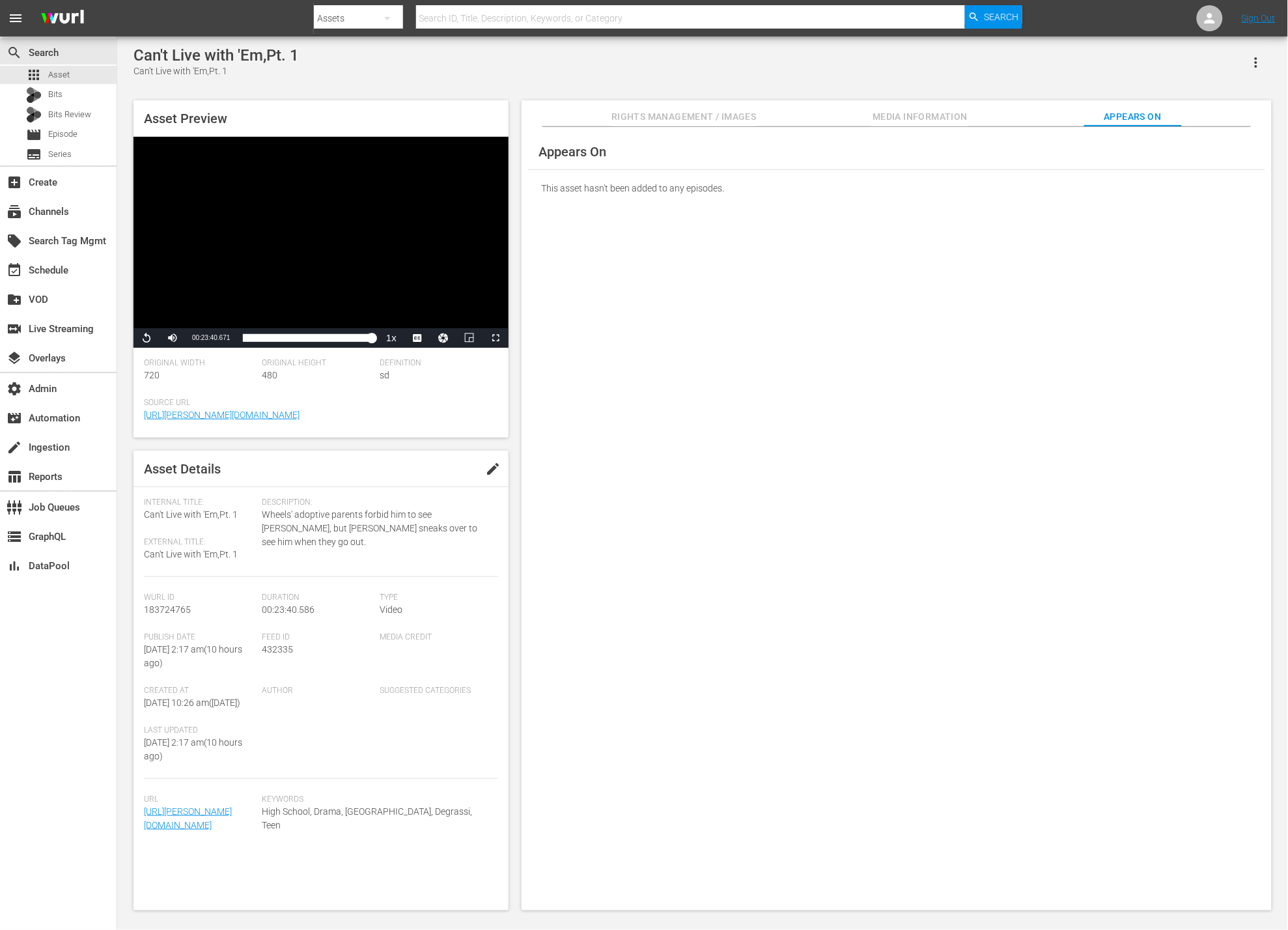
click at [847, 285] on div "Appears On This asset hasn't been added to any episodes." at bounding box center [896, 518] width 750 height 784
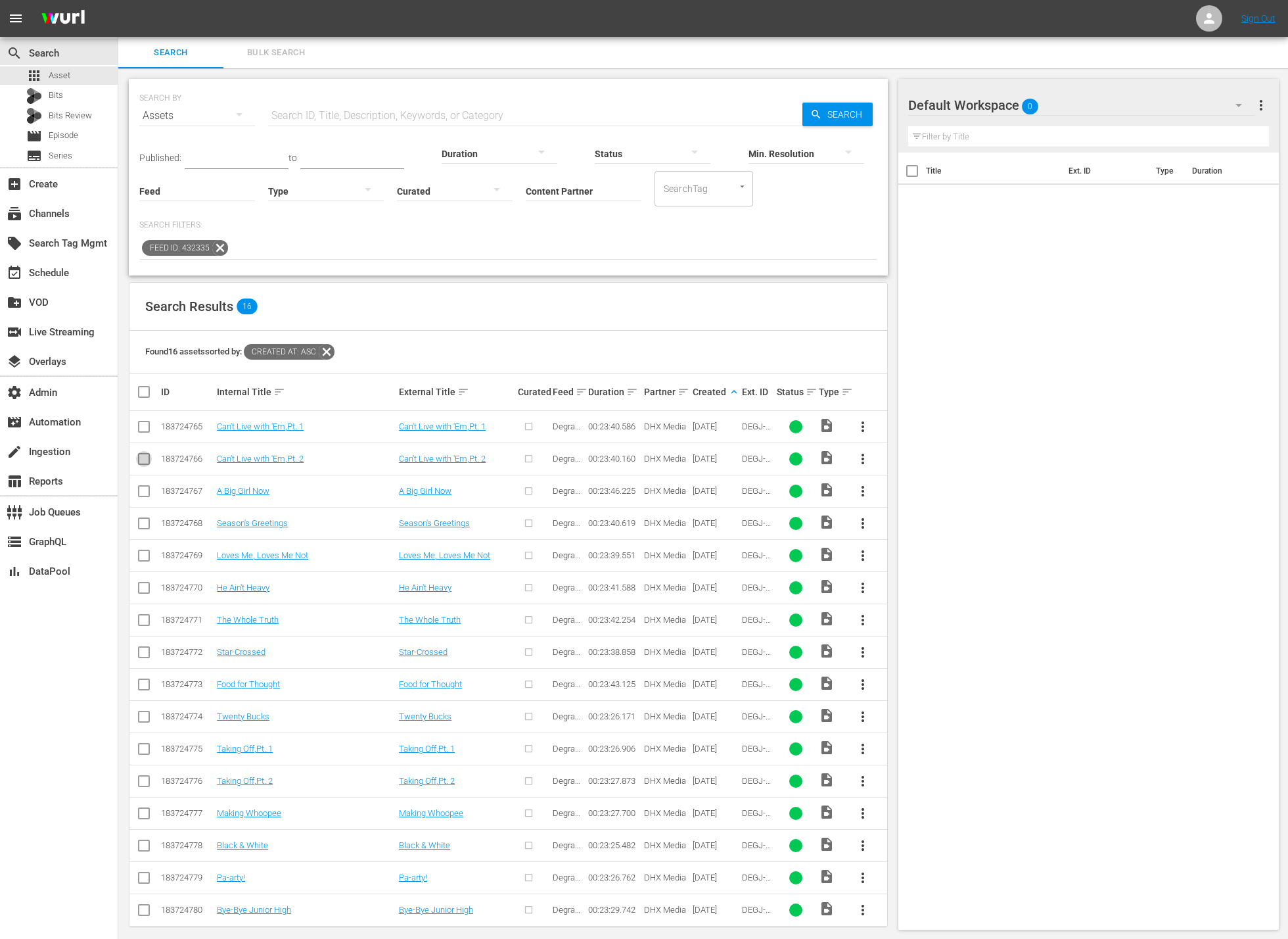
click at [144, 460] on input "checkbox" at bounding box center [143, 461] width 16 height 16
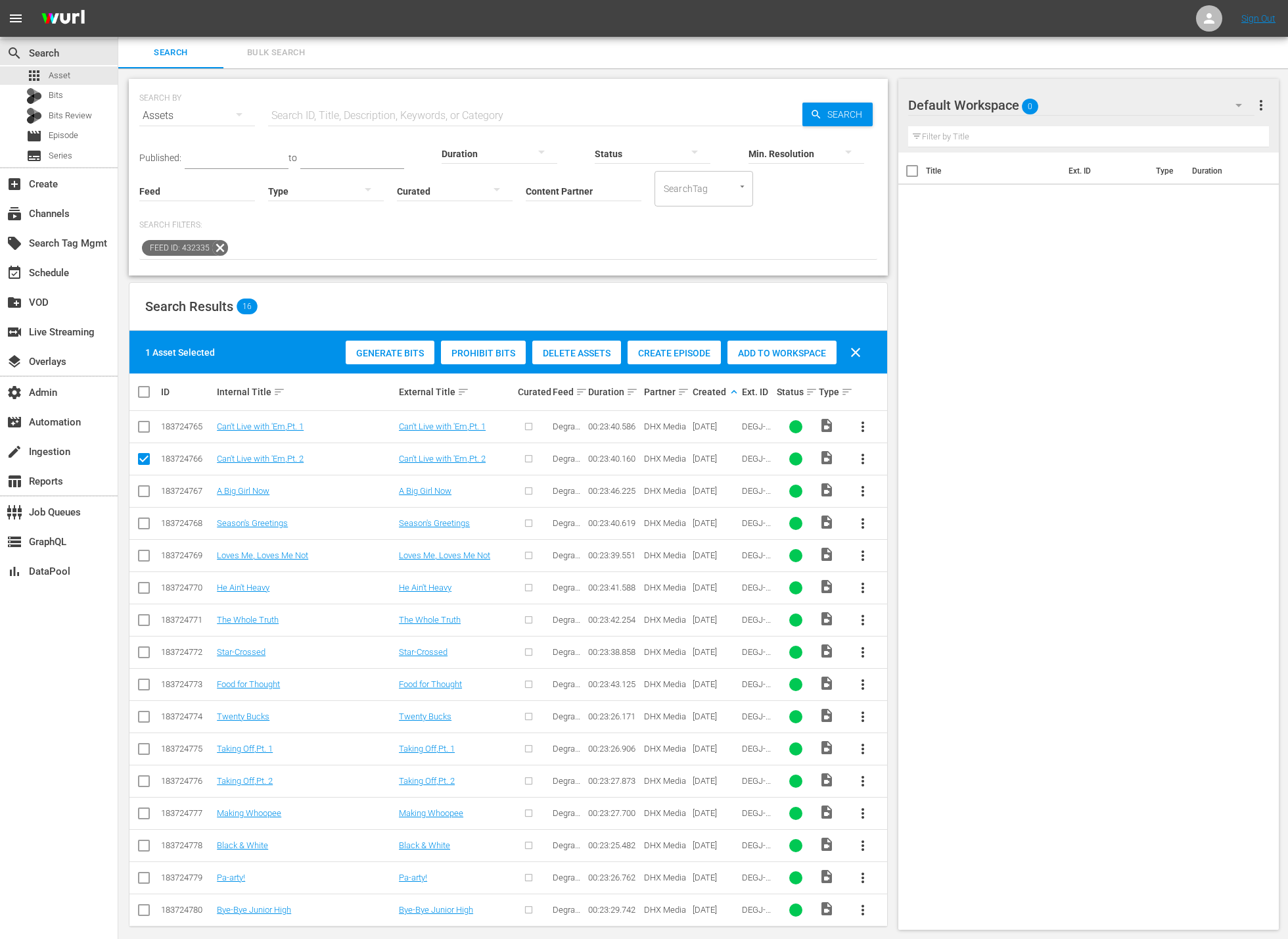
click at [694, 354] on span "Create Episode" at bounding box center [674, 353] width 93 height 11
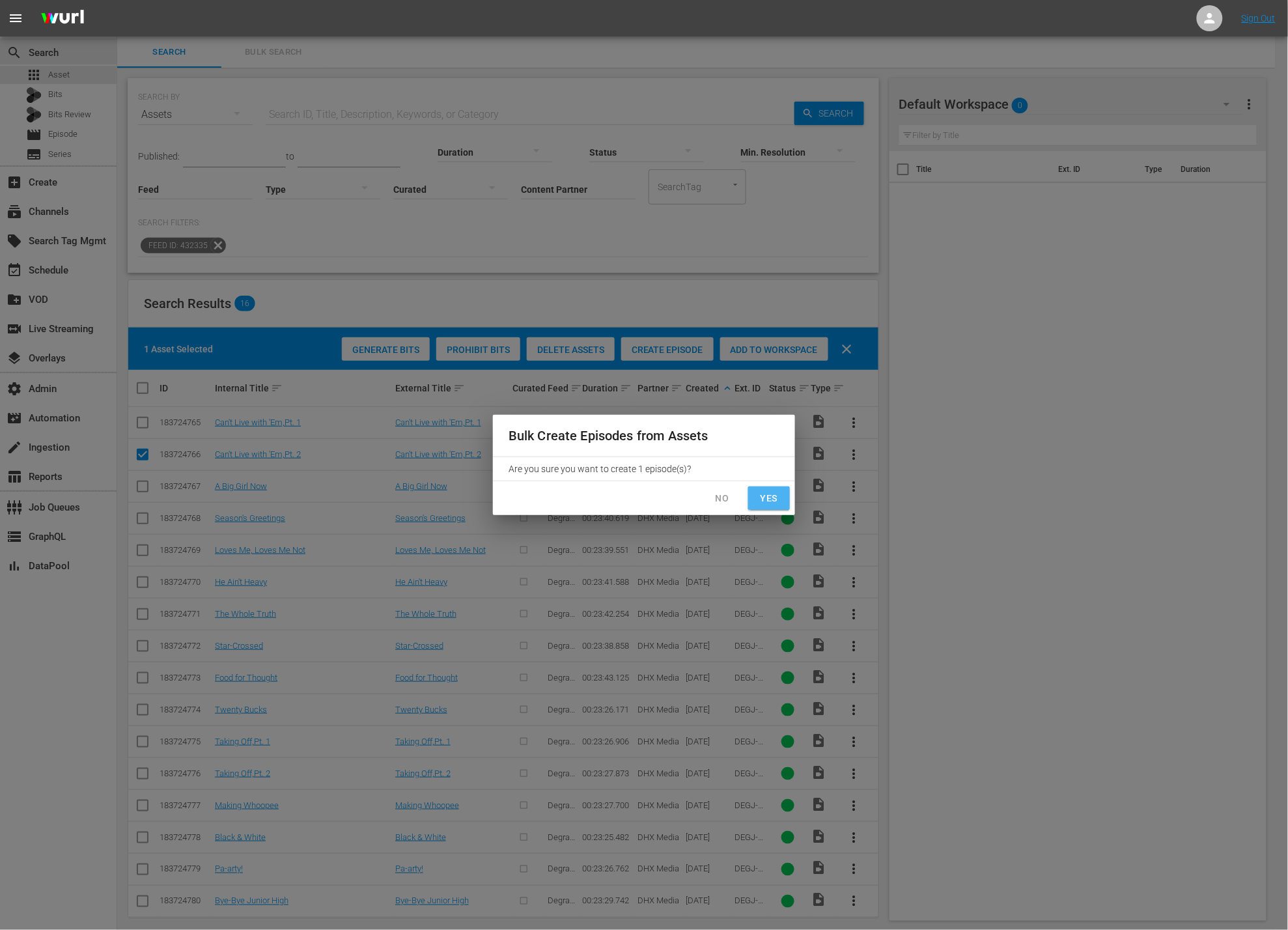
click at [779, 495] on span "Yes" at bounding box center [769, 499] width 21 height 17
checkbox input "false"
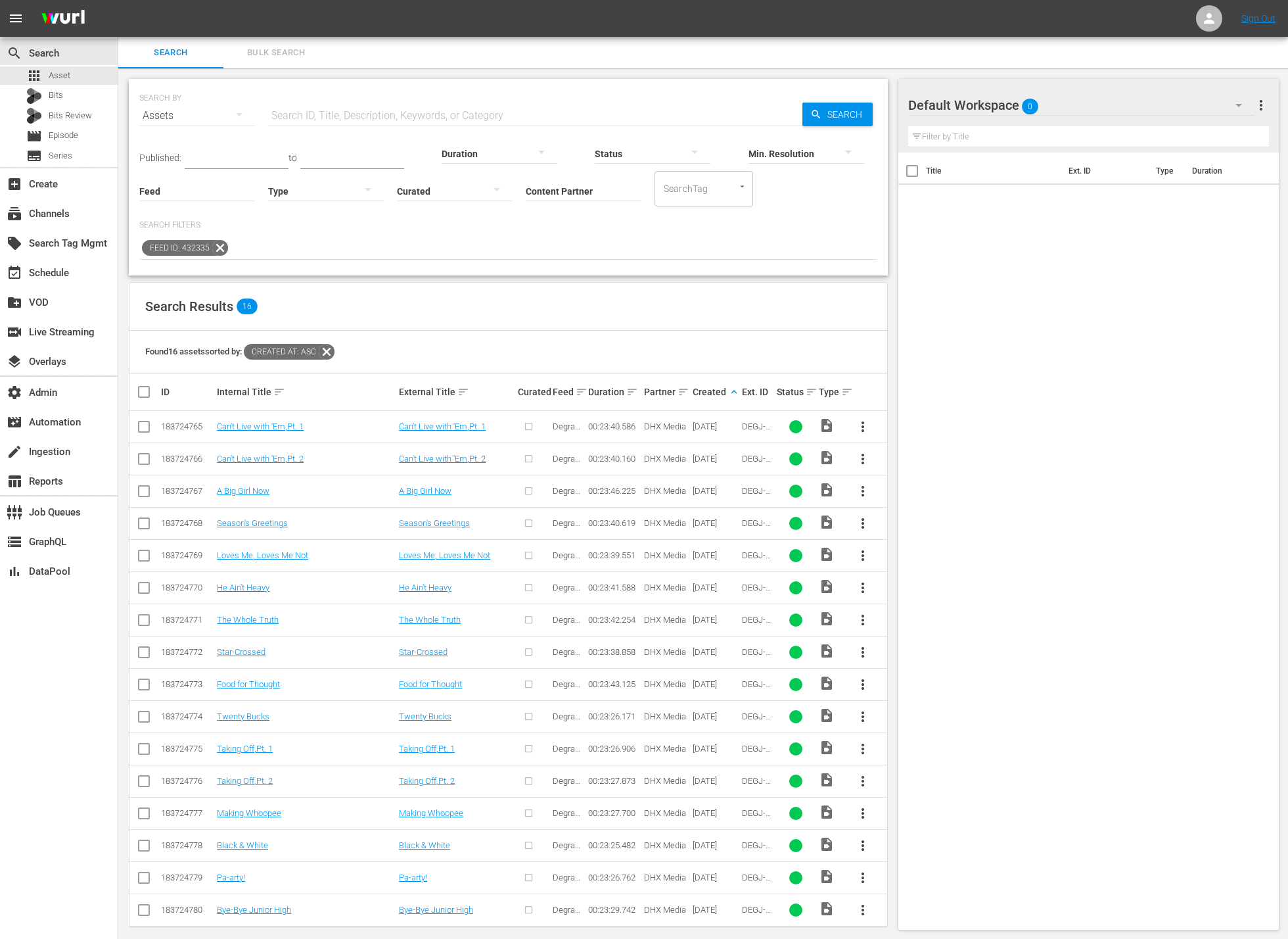
click at [140, 495] on input "checkbox" at bounding box center [143, 493] width 16 height 16
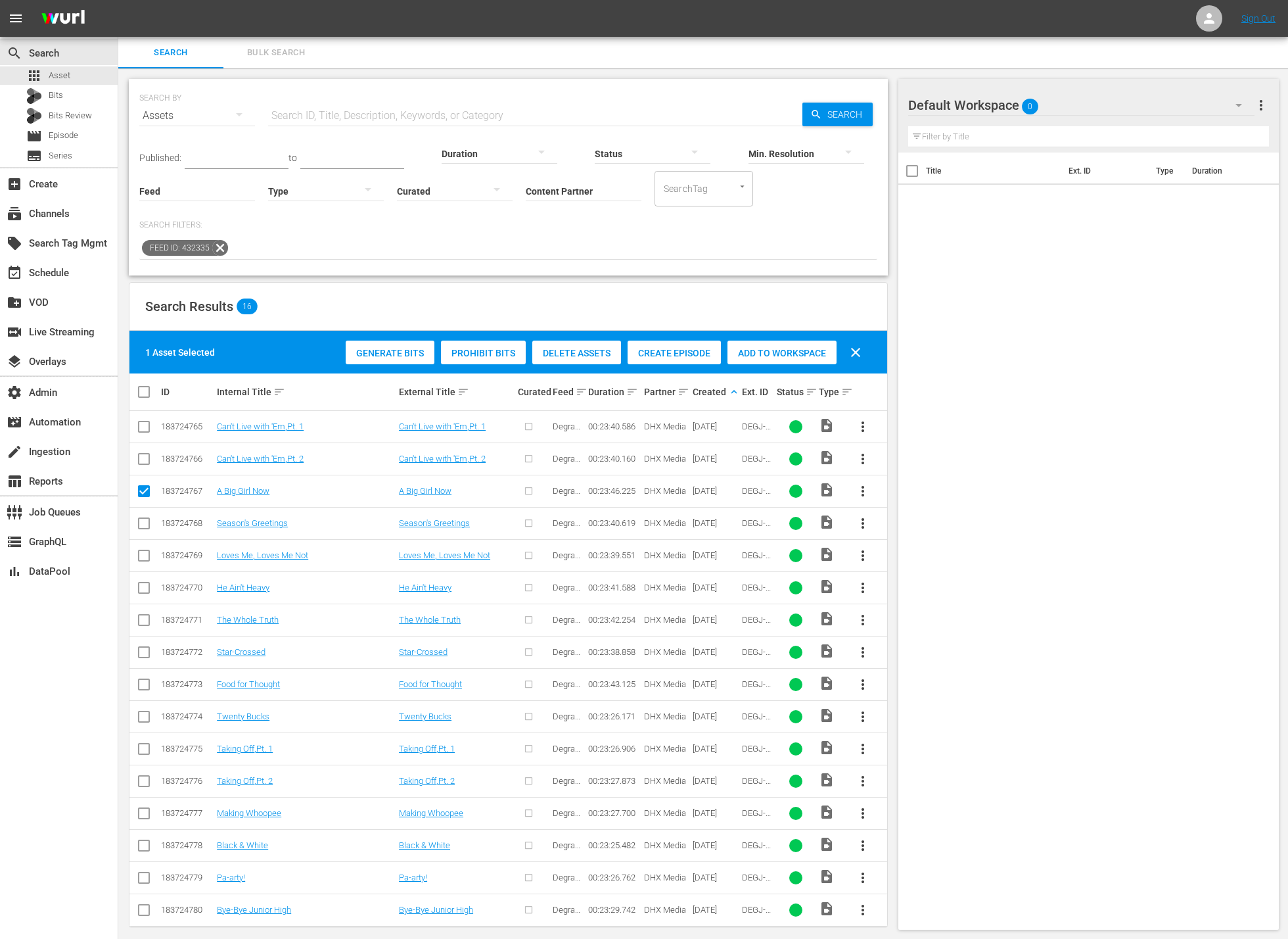
click at [672, 352] on span "Create Episode" at bounding box center [674, 353] width 93 height 11
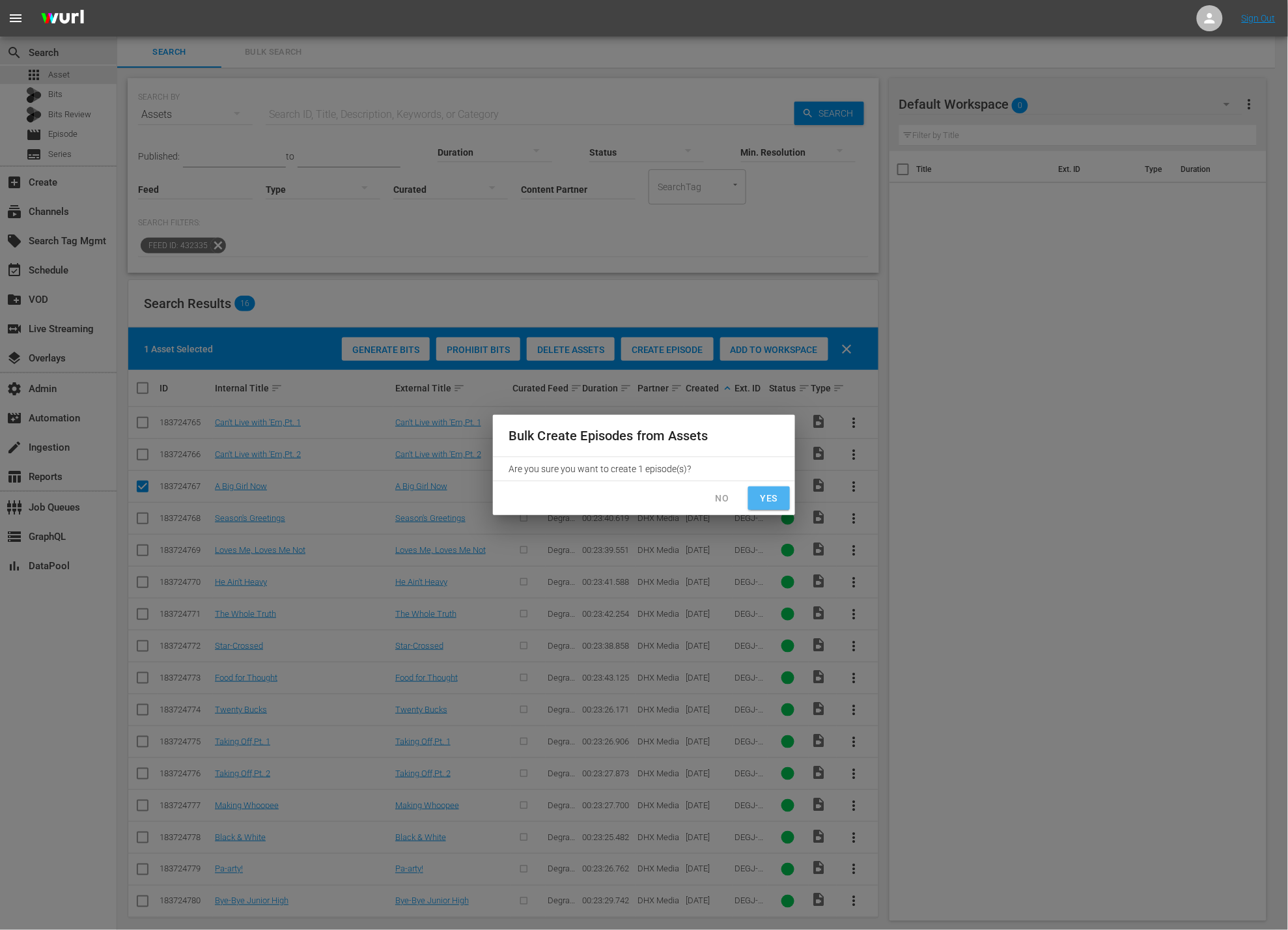
click at [779, 503] on span "Yes" at bounding box center [769, 499] width 21 height 17
checkbox input "false"
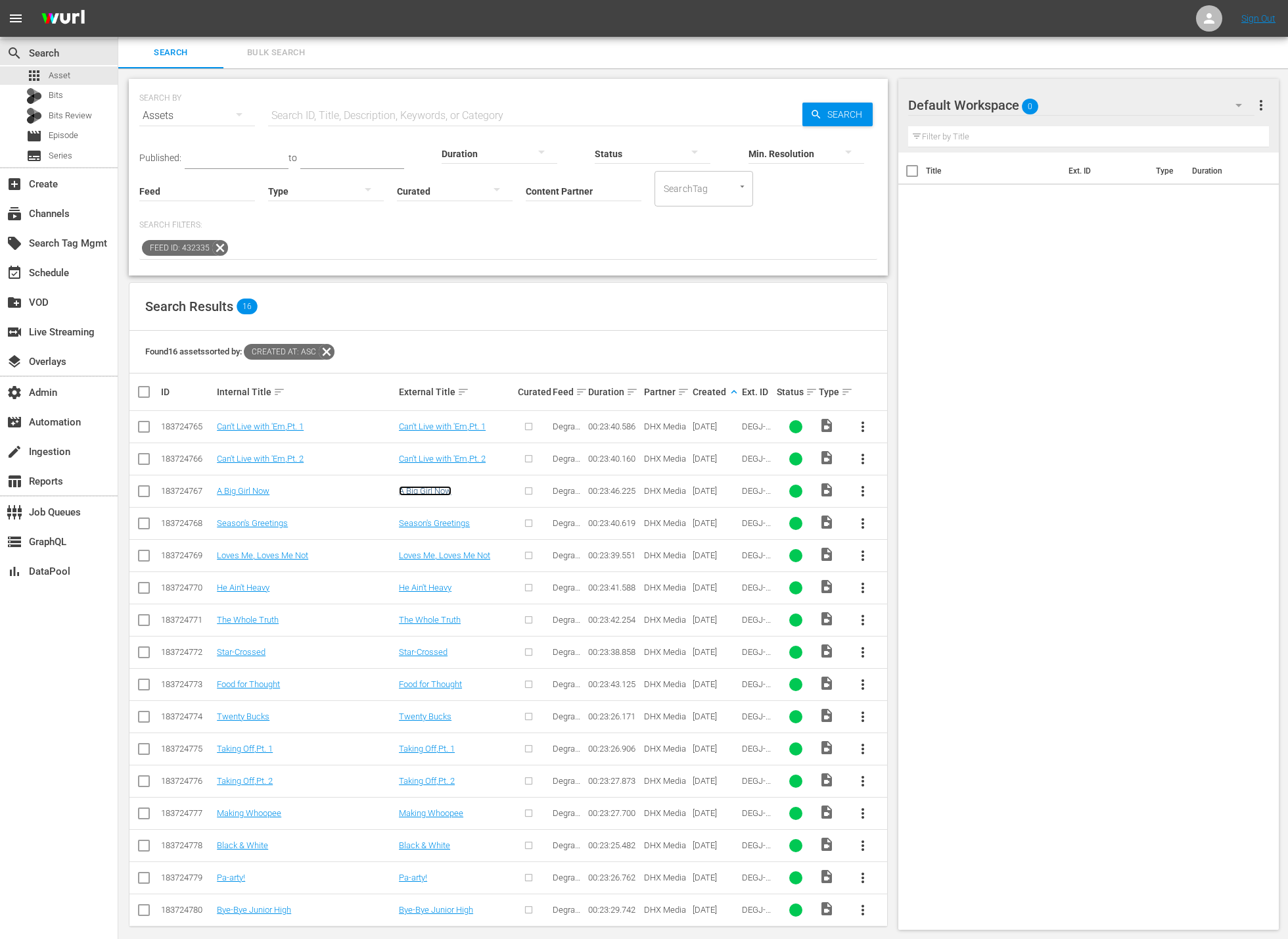
click at [437, 490] on link "A Big Girl Now" at bounding box center [425, 490] width 52 height 10
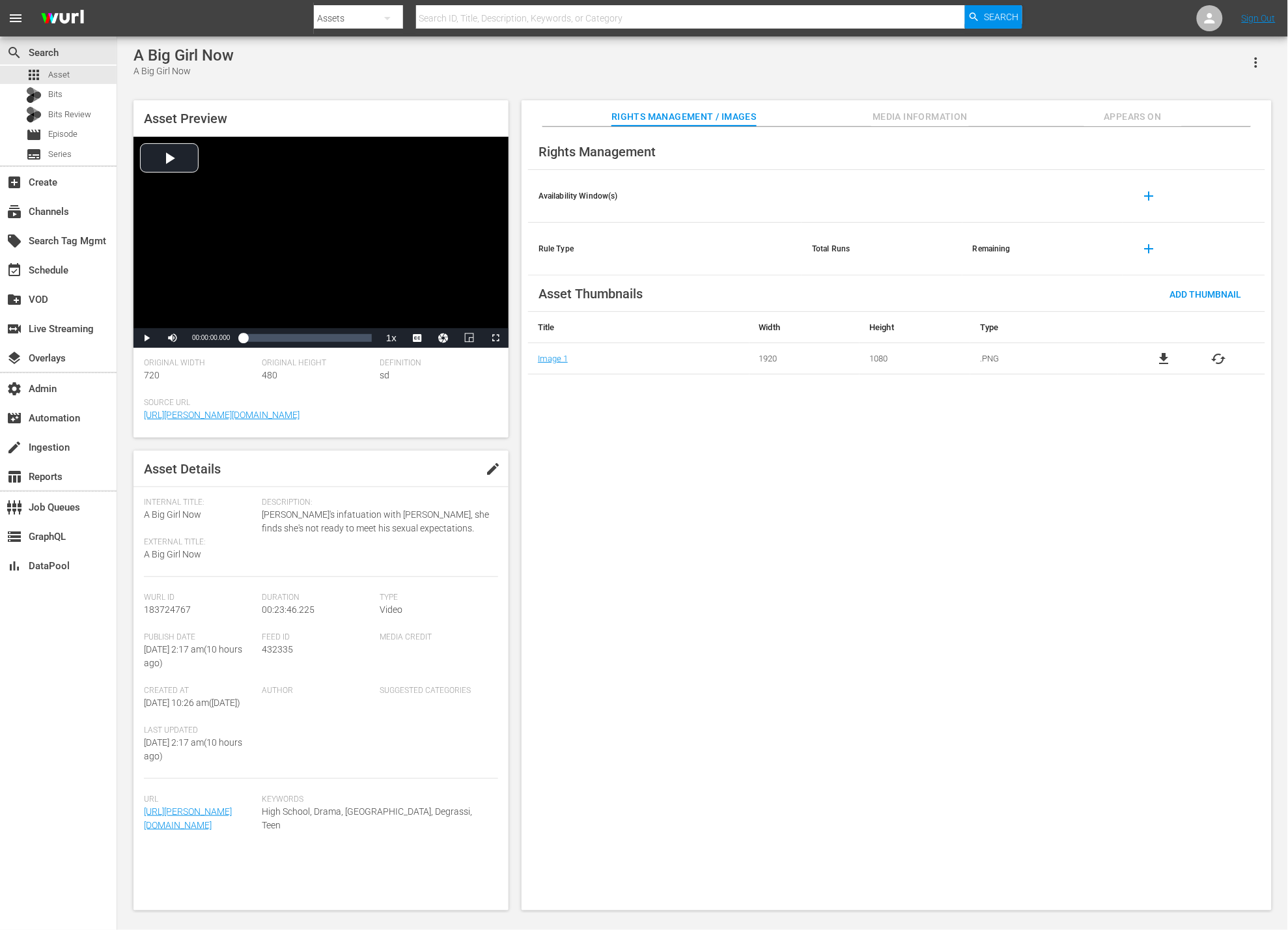
click at [188, 520] on span "A Big Girl Now" at bounding box center [173, 515] width 57 height 11
copy span "A Big Girl Now"
click at [901, 115] on span "Media Information" at bounding box center [921, 117] width 98 height 17
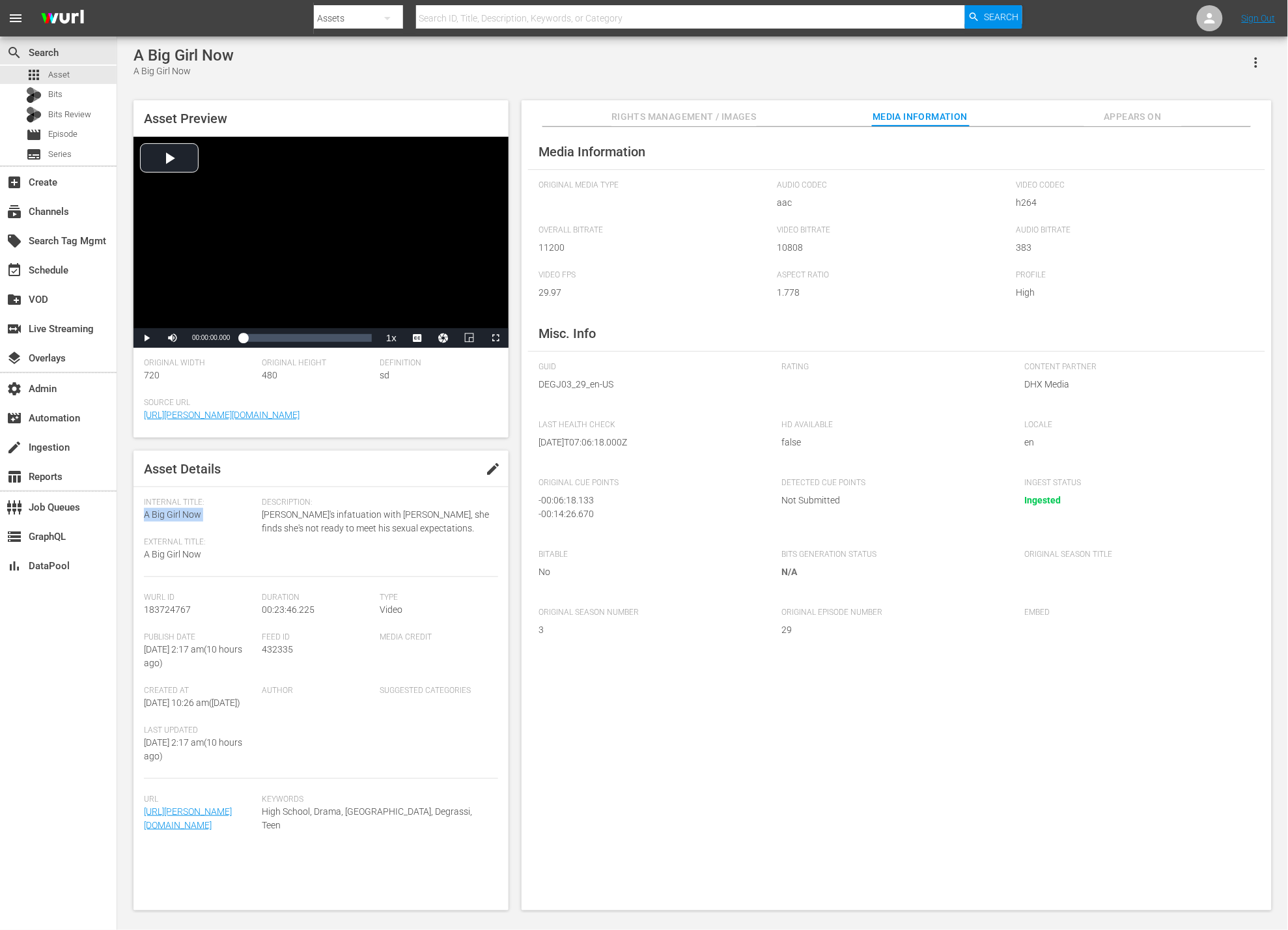
click at [1113, 111] on span "Appears On" at bounding box center [1133, 117] width 98 height 17
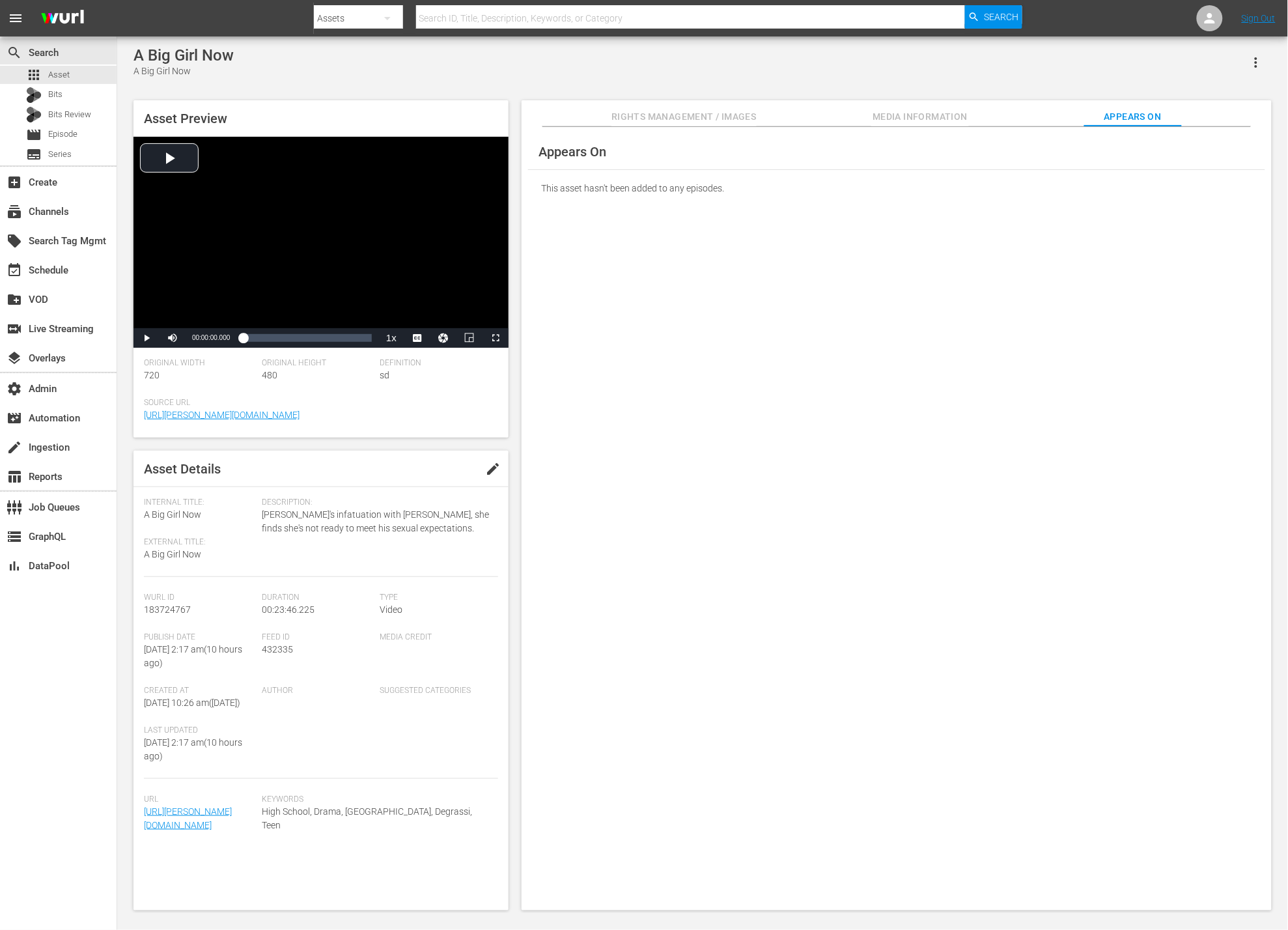
click at [855, 119] on div "Rights Management / Images Media Information Appears On" at bounding box center [896, 113] width 685 height 26
click at [936, 119] on span "Media Information" at bounding box center [921, 117] width 98 height 17
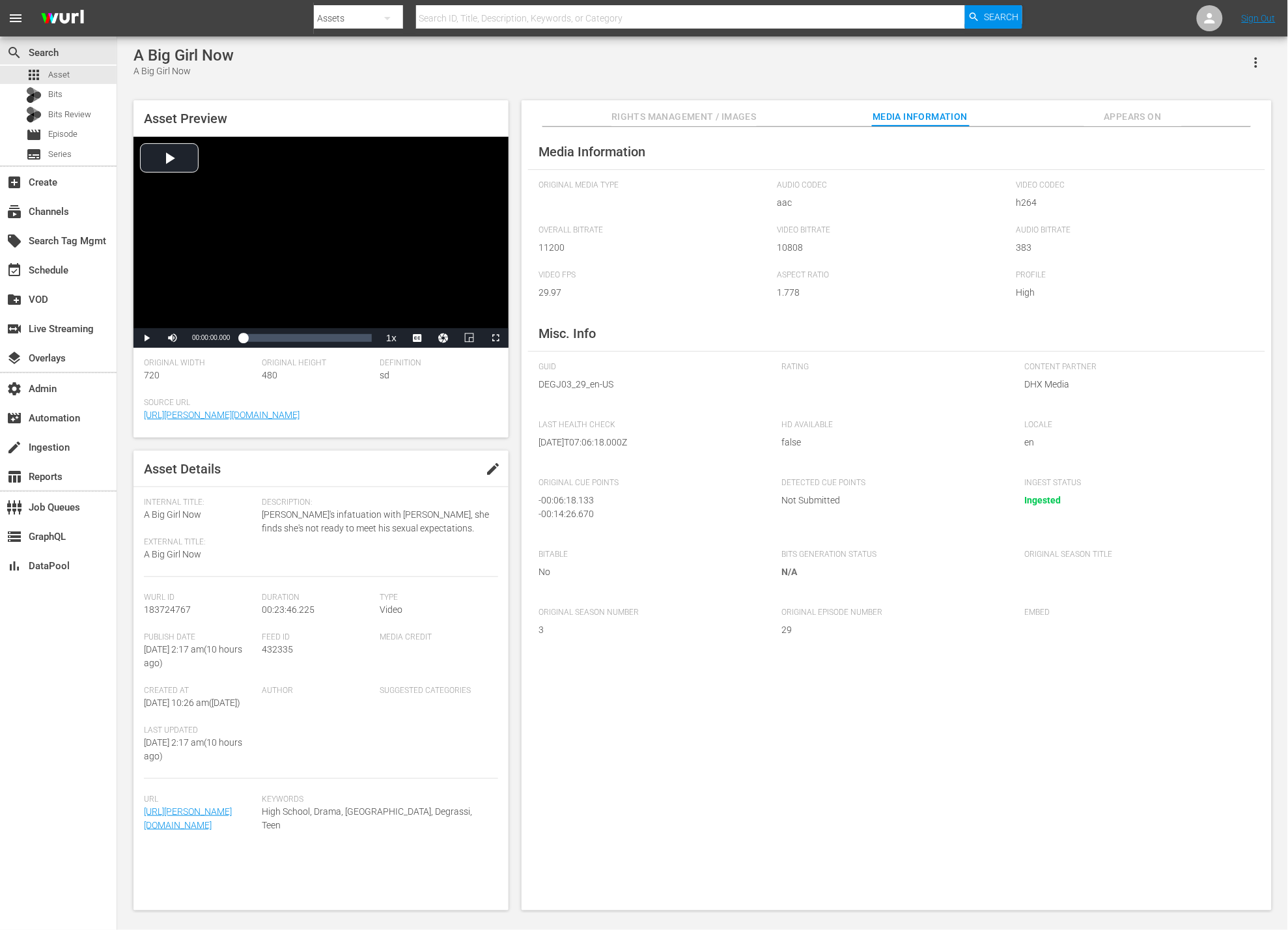
click at [727, 115] on span "Rights Management / Images" at bounding box center [684, 117] width 144 height 17
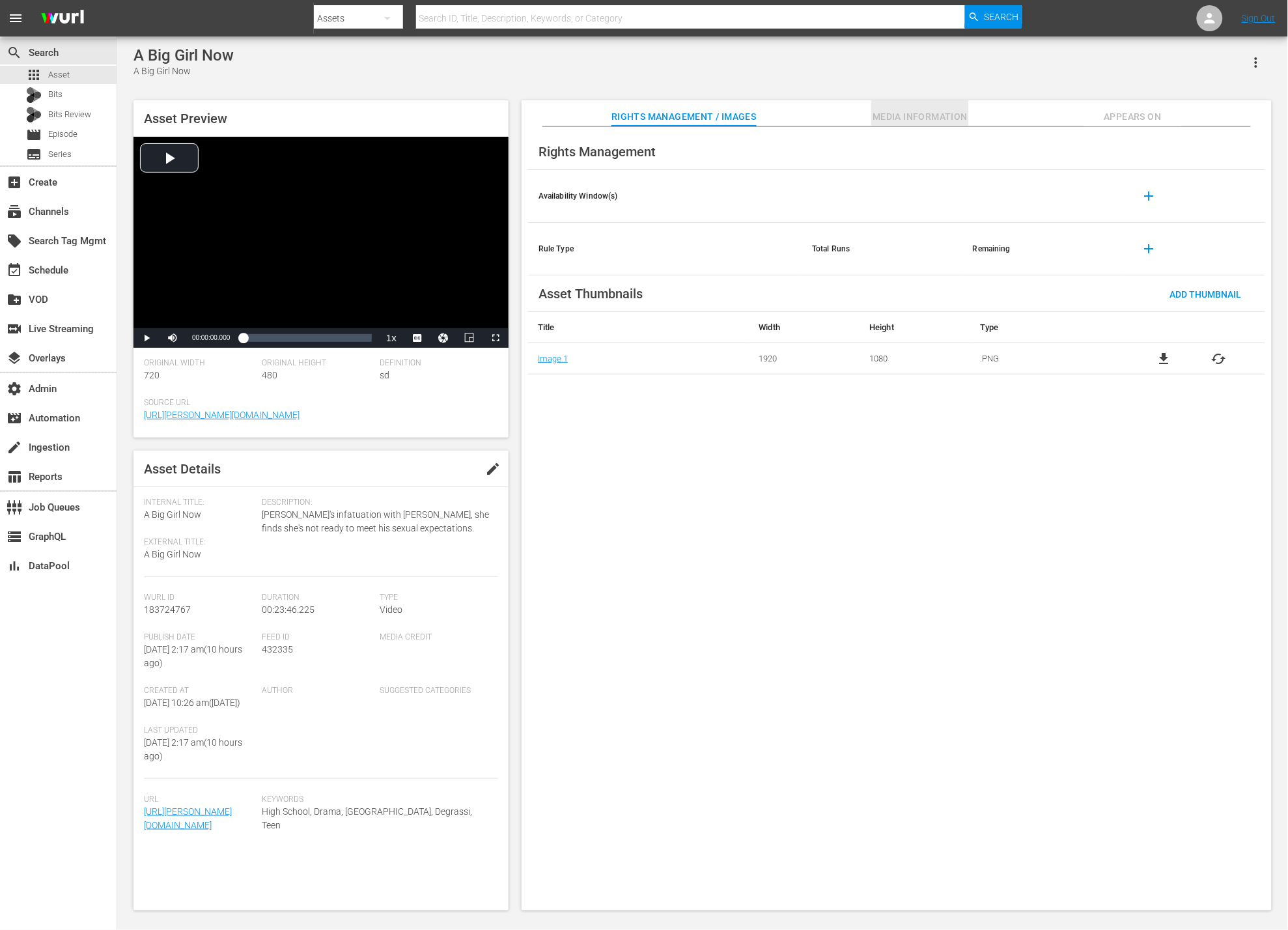
click at [955, 107] on button "Media Information" at bounding box center [921, 113] width 98 height 26
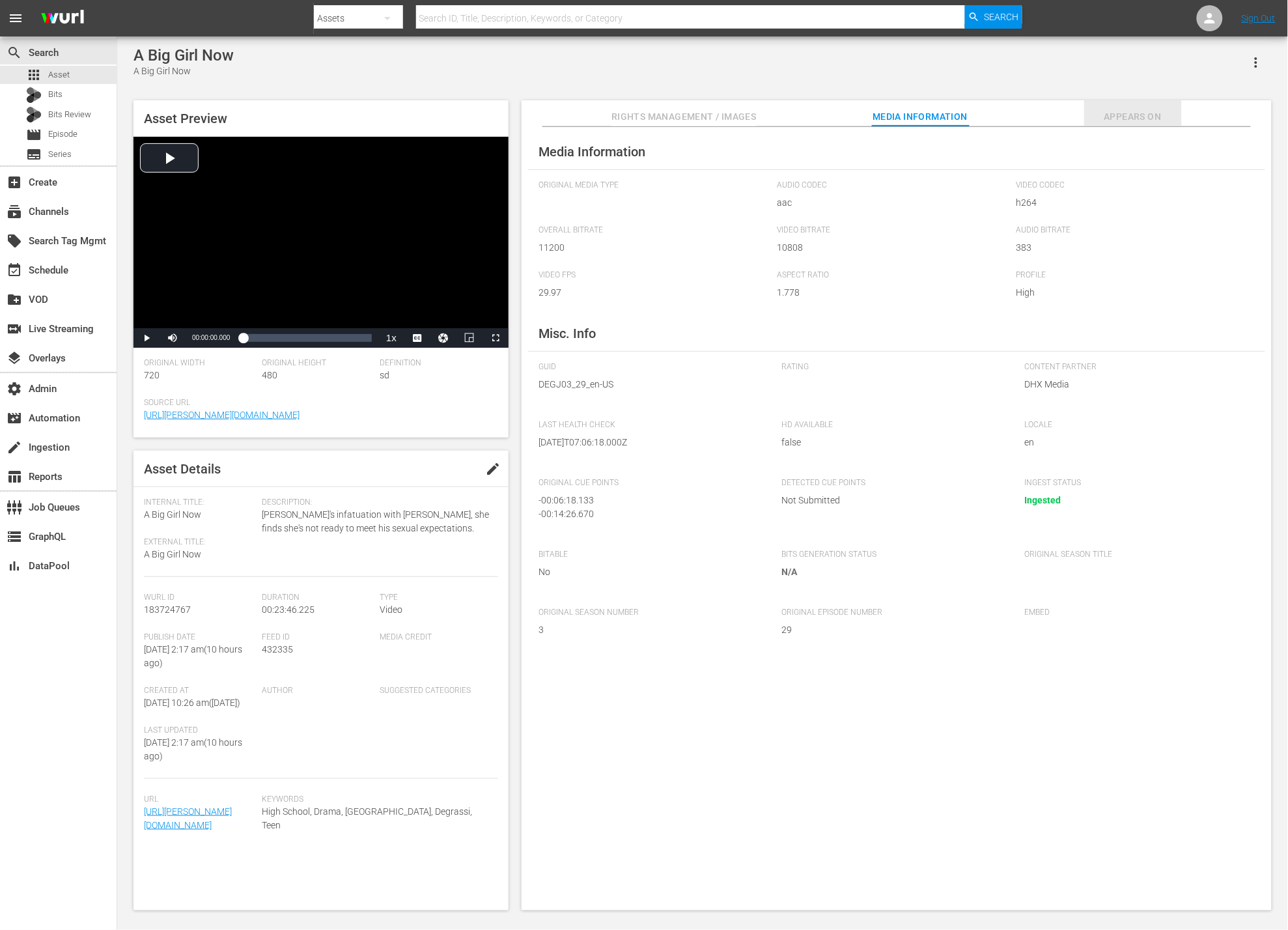
click at [1143, 125] on span "Appears On" at bounding box center [1133, 117] width 98 height 17
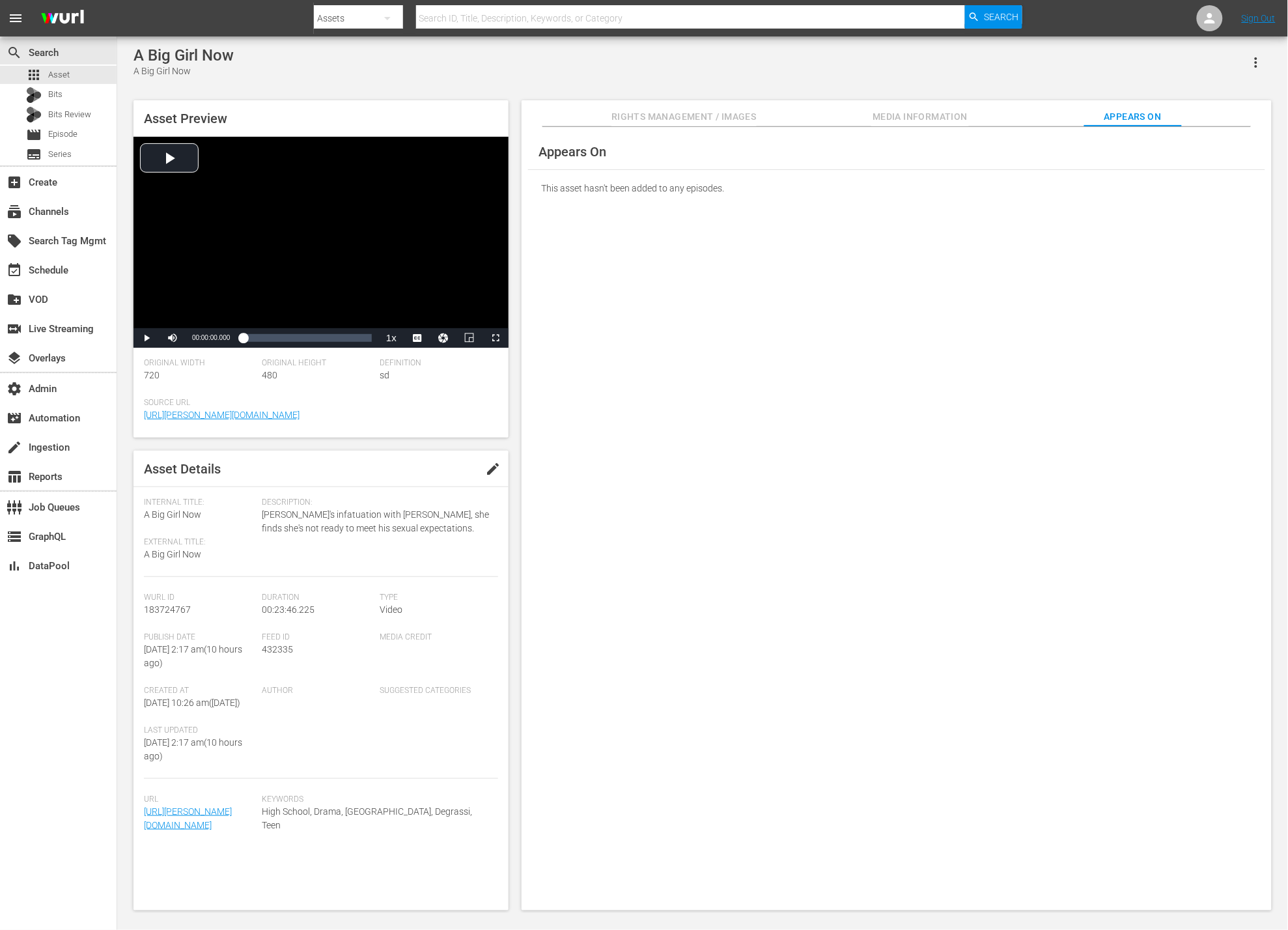
click at [978, 117] on div "Rights Management / Images Media Information Appears On" at bounding box center [896, 113] width 685 height 26
click at [936, 119] on span "Media Information" at bounding box center [921, 117] width 98 height 17
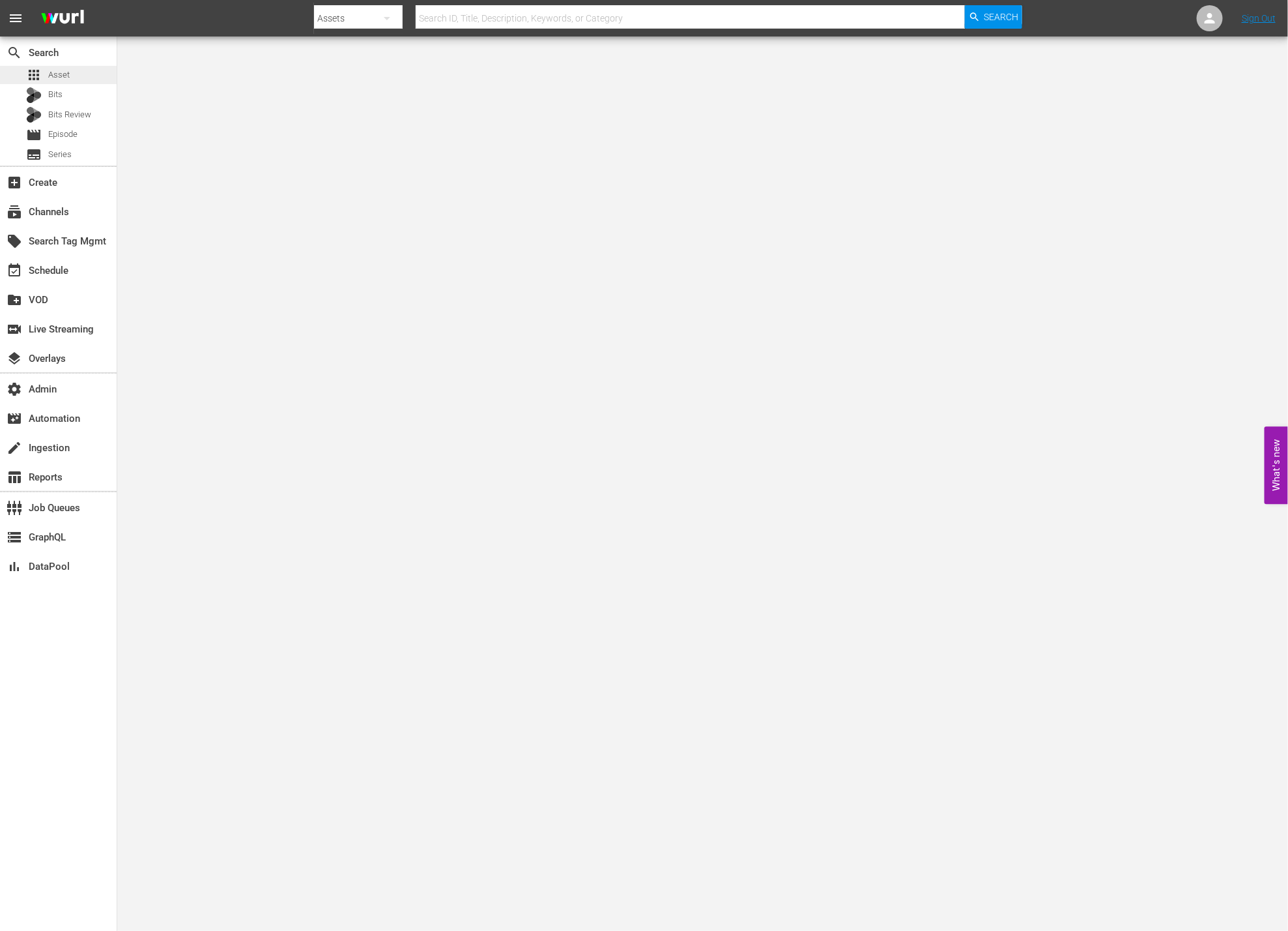
click at [81, 74] on div "apps Asset" at bounding box center [58, 75] width 117 height 18
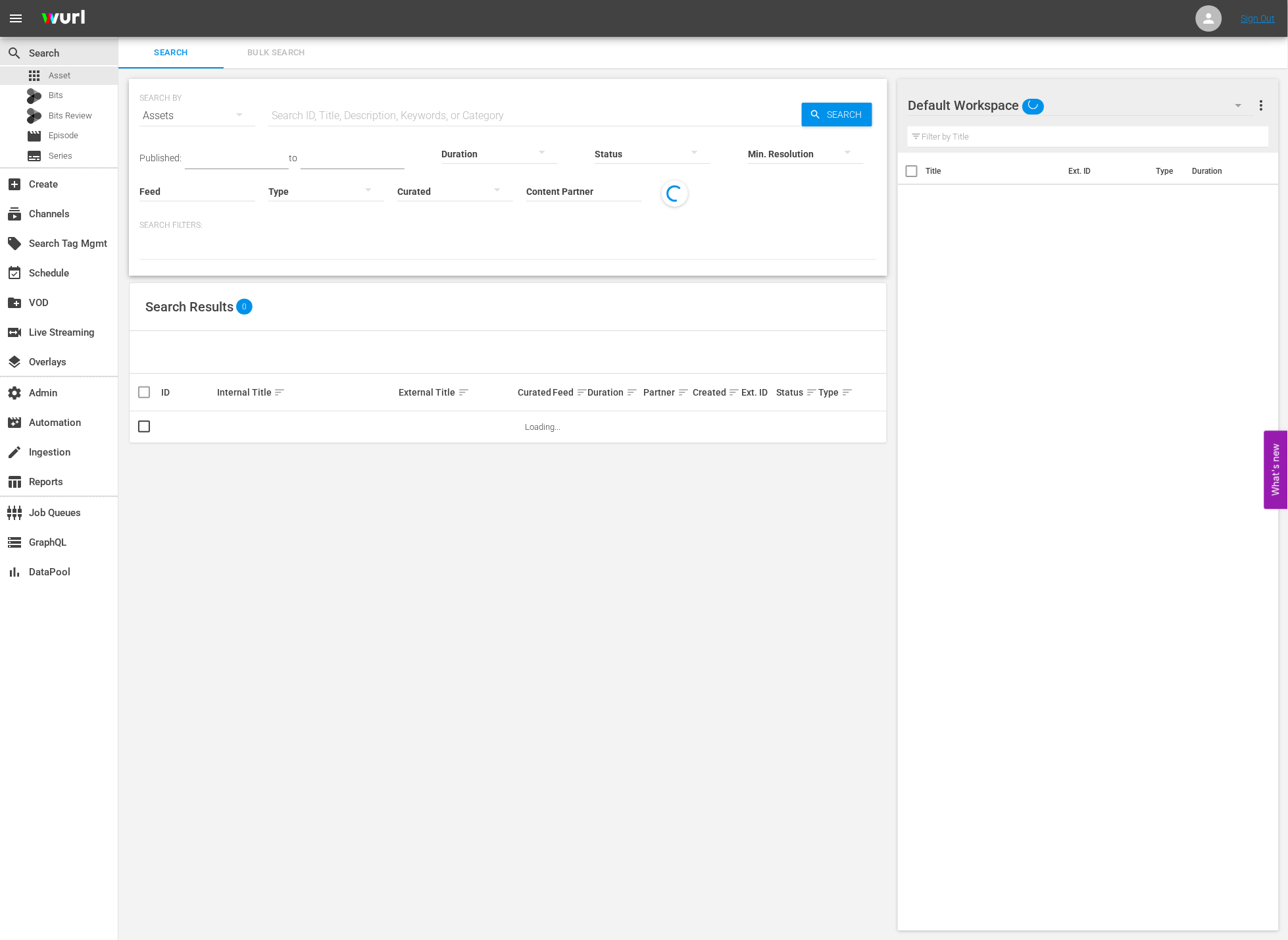
click at [411, 112] on input "text" at bounding box center [535, 116] width 534 height 32
click at [206, 200] on div "Feed Feed Title" at bounding box center [197, 183] width 116 height 47
paste input "Degrassi Junior High"
click at [246, 279] on div "Degrassi Junior High (432335)" at bounding box center [224, 291] width 147 height 32
type input "Degrassi Junior High (432335)"
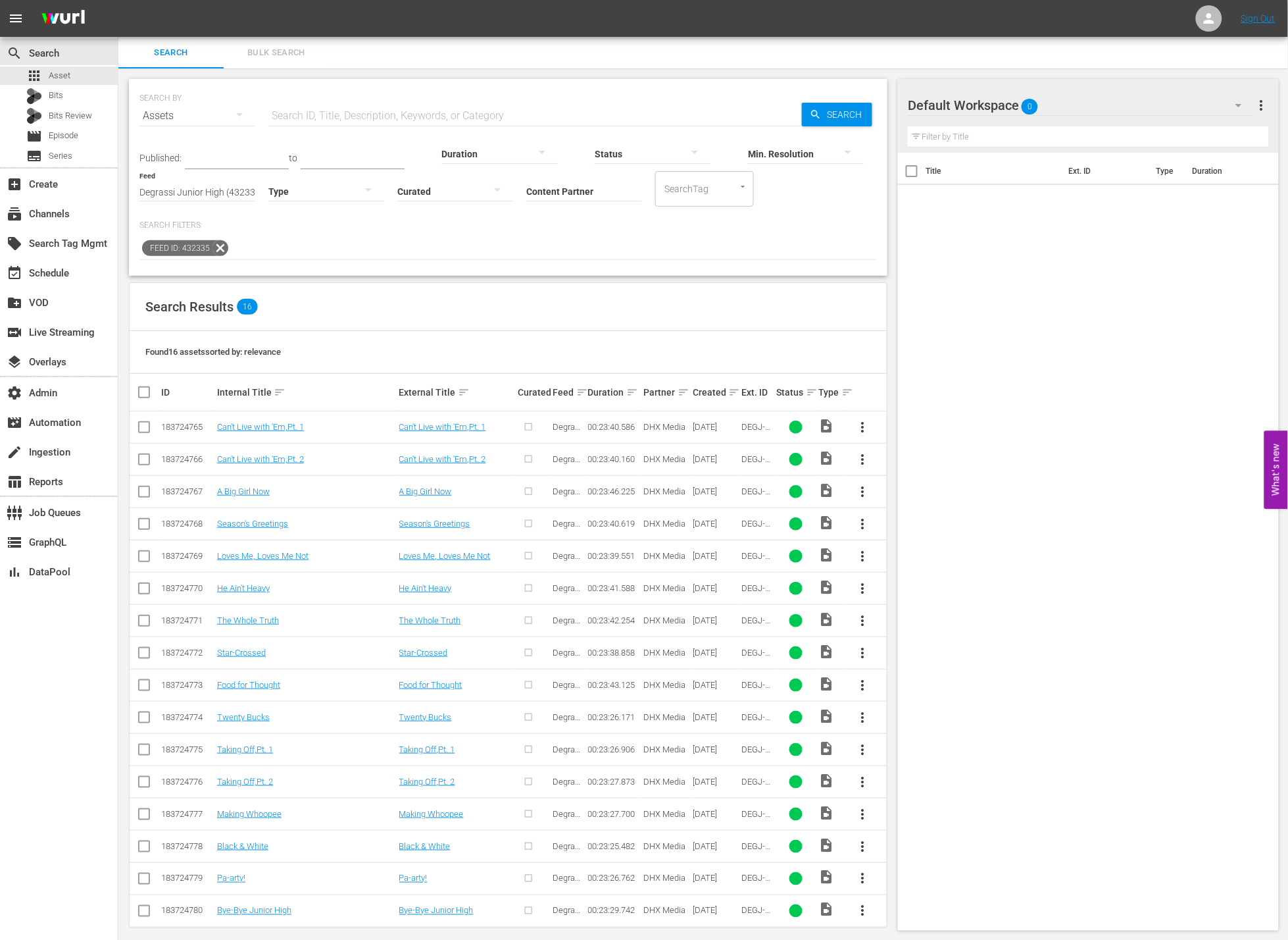
scroll to position [14, 0]
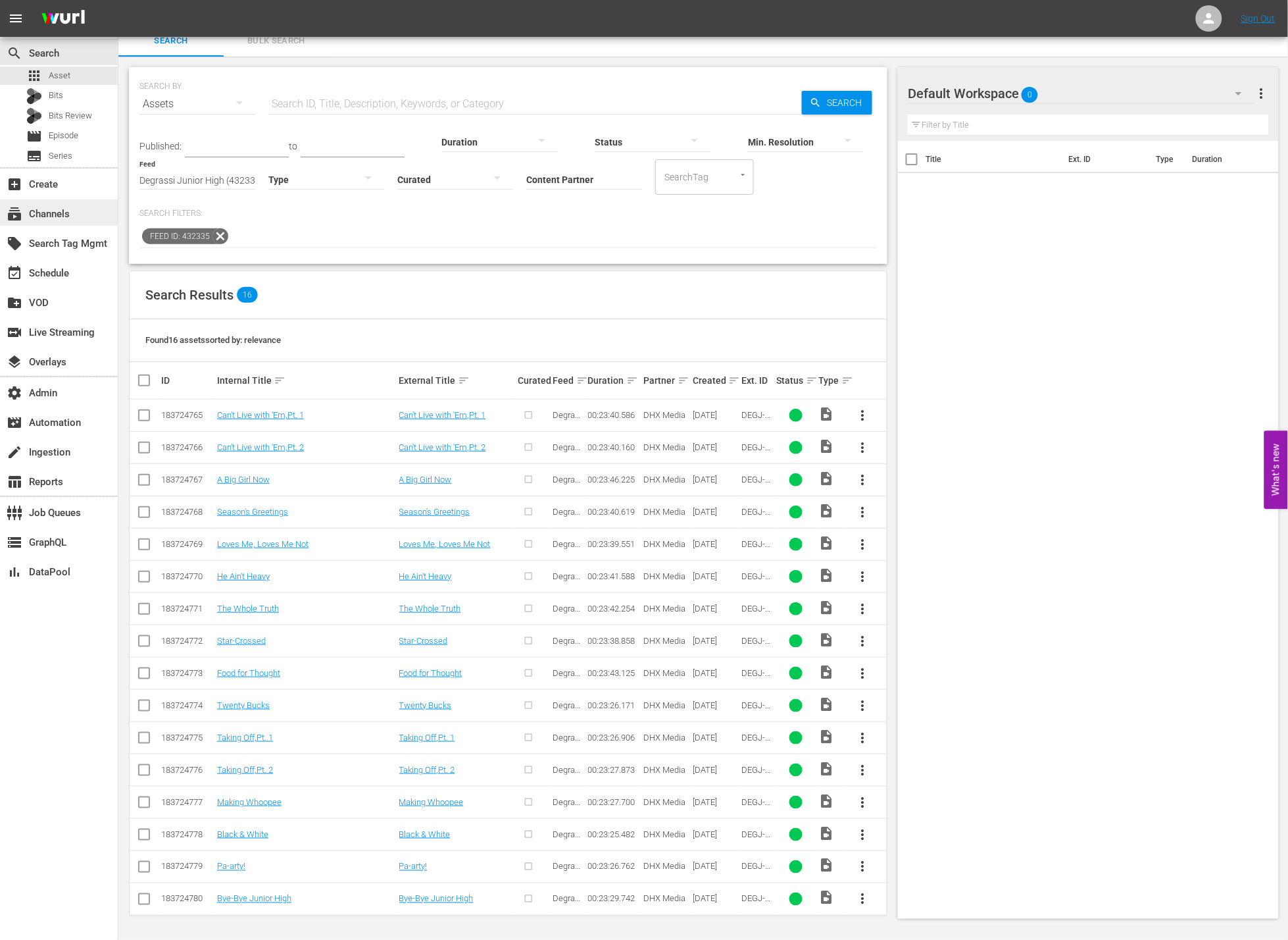
click at [57, 206] on div "subscriptions Channels" at bounding box center [36, 212] width 74 height 12
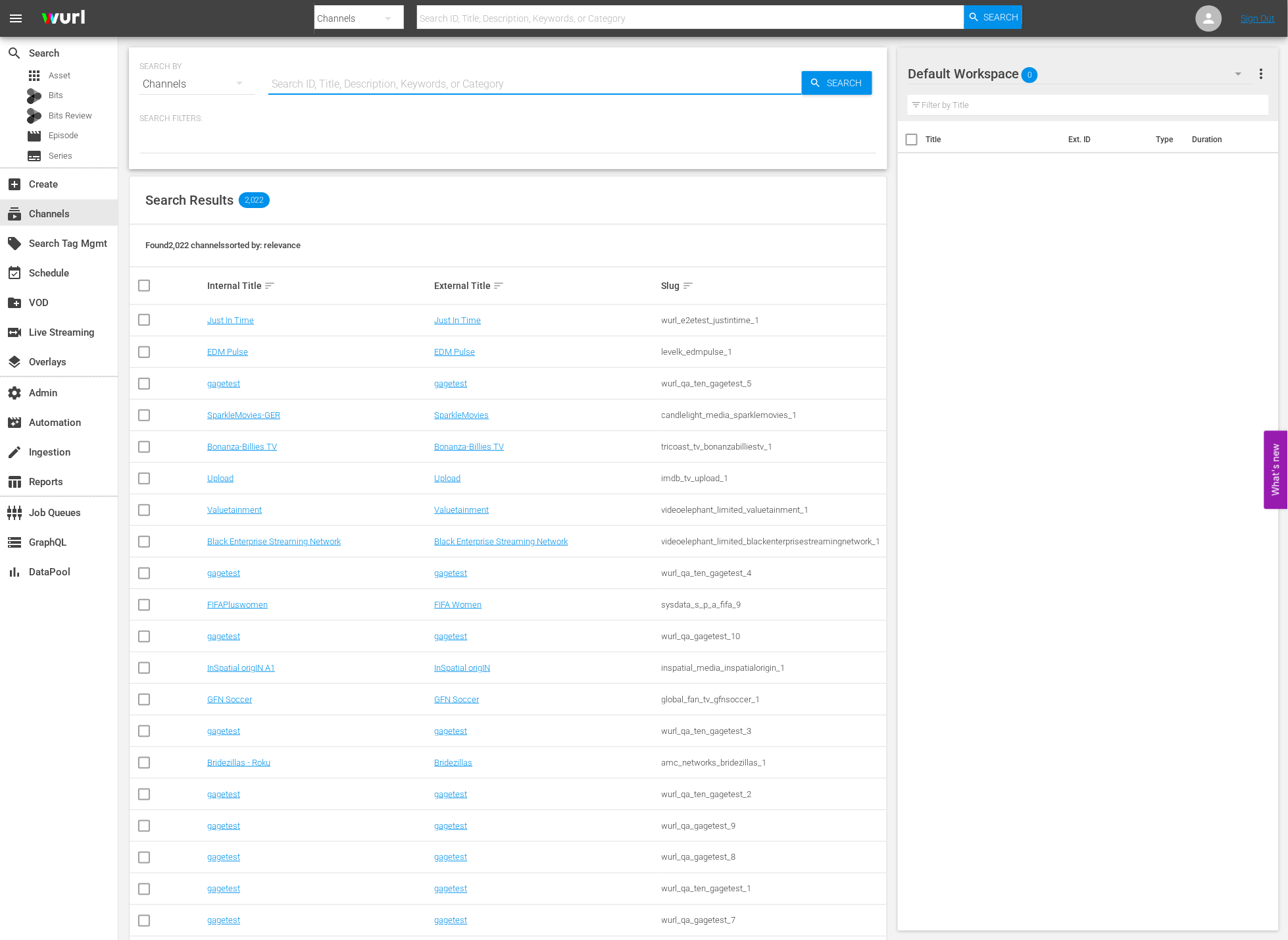
click at [431, 85] on input "text" at bounding box center [535, 84] width 534 height 32
type input "AE"
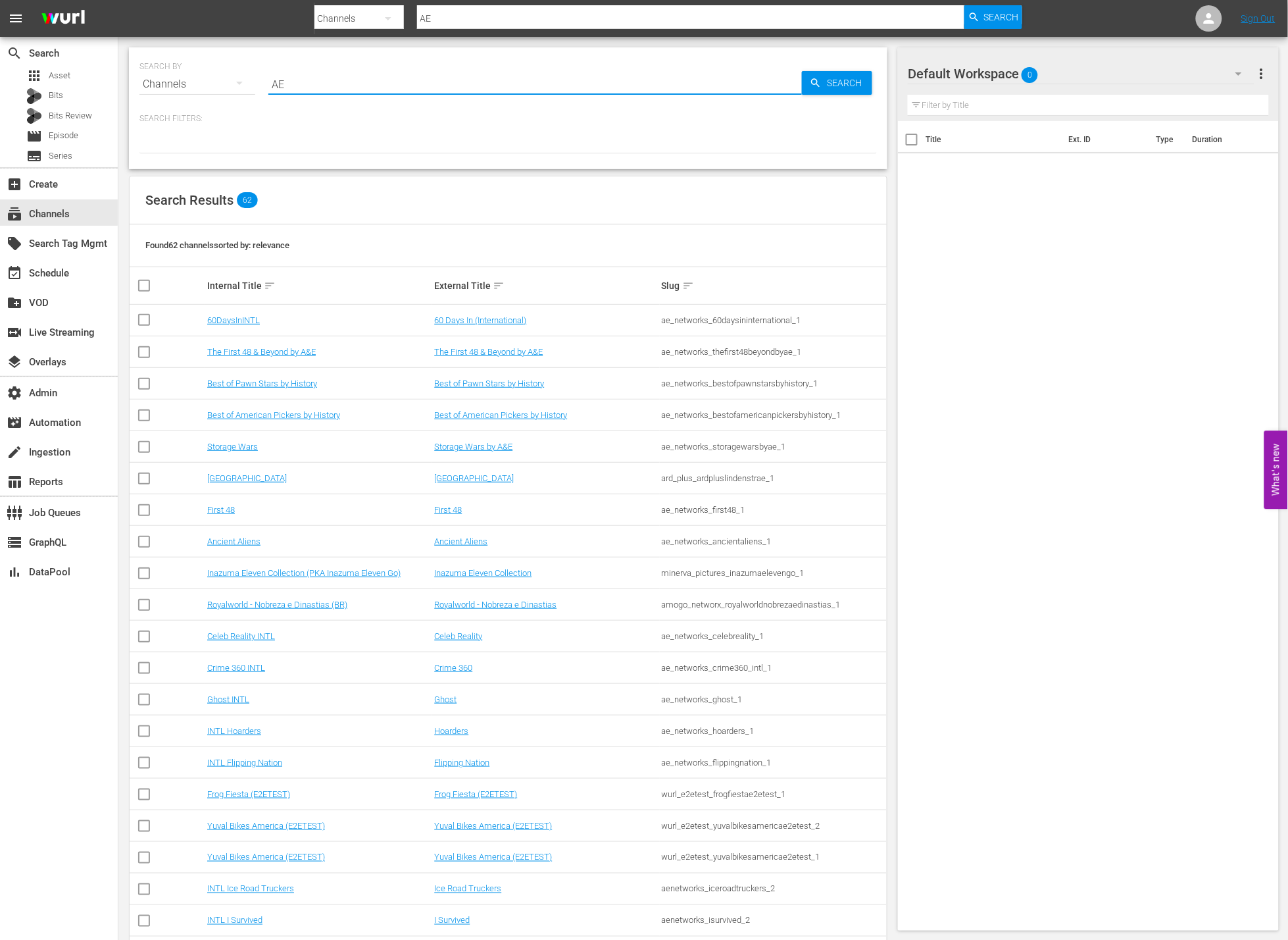
click at [997, 316] on div "Title Ext. ID Type Duration" at bounding box center [1088, 522] width 381 height 804
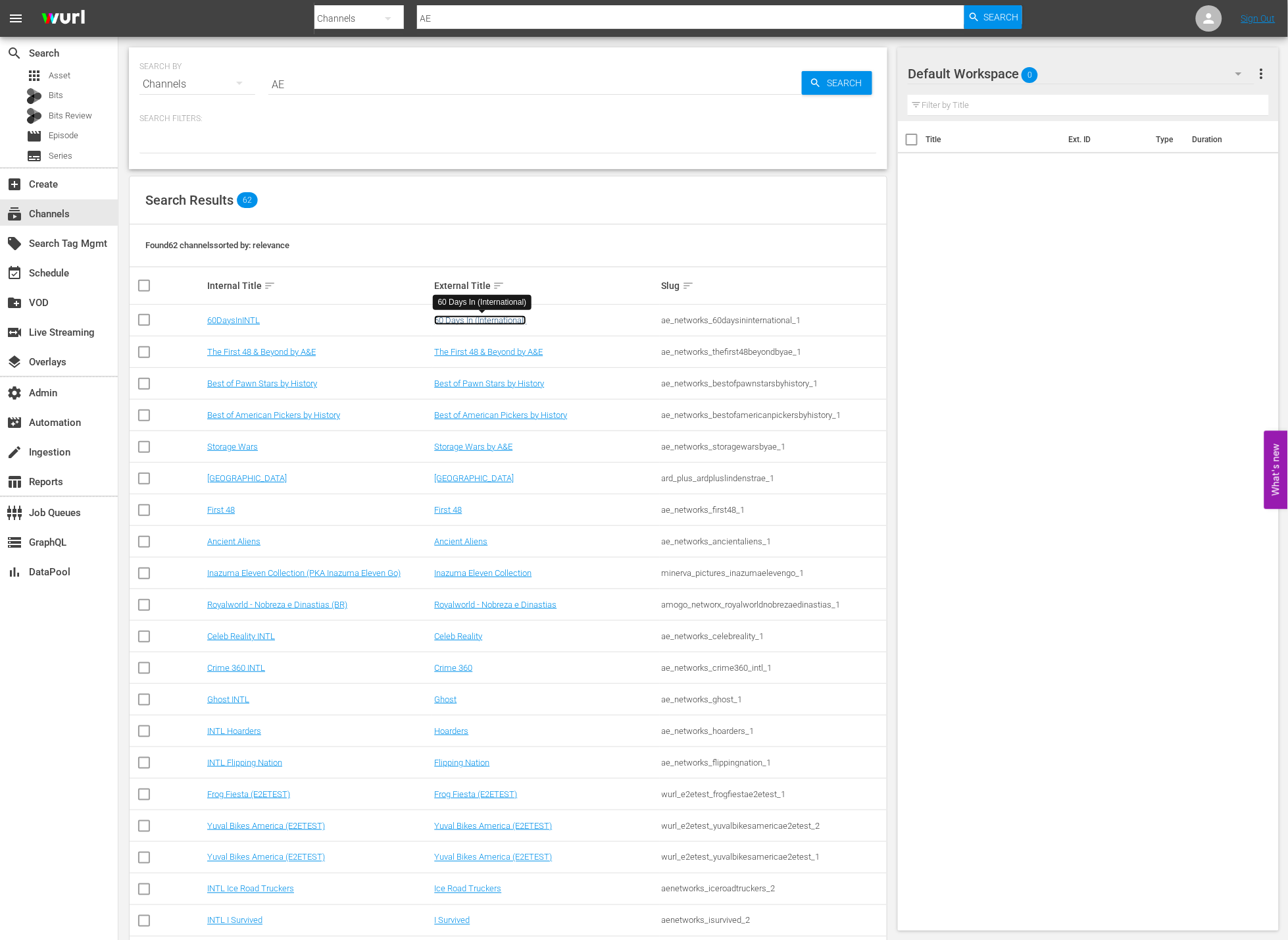
click at [498, 319] on link "60 Days In (International)" at bounding box center [480, 320] width 92 height 10
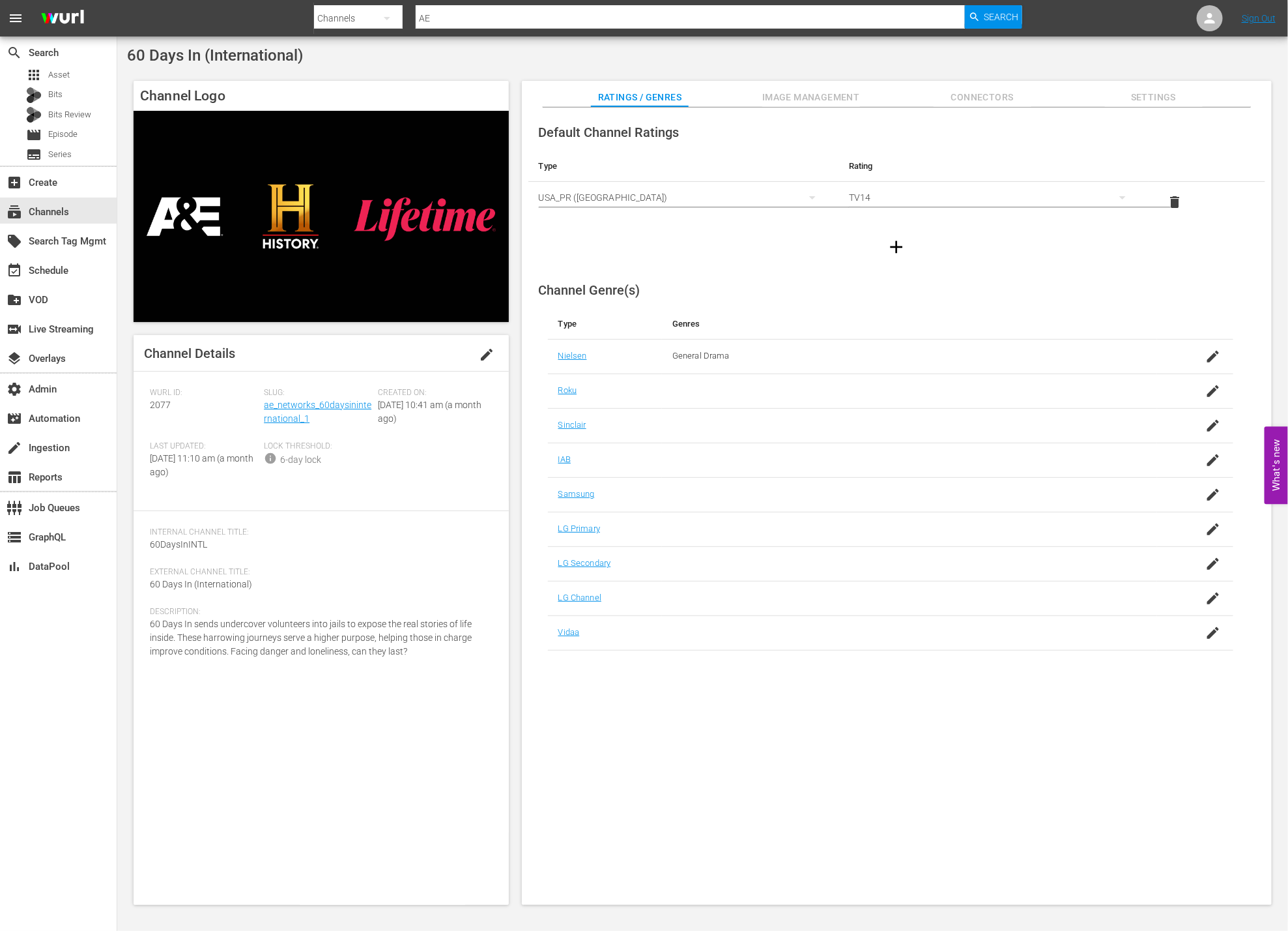
drag, startPoint x: 803, startPoint y: 90, endPoint x: 823, endPoint y: 96, distance: 20.9
click at [803, 90] on span "Image Management" at bounding box center [811, 98] width 98 height 17
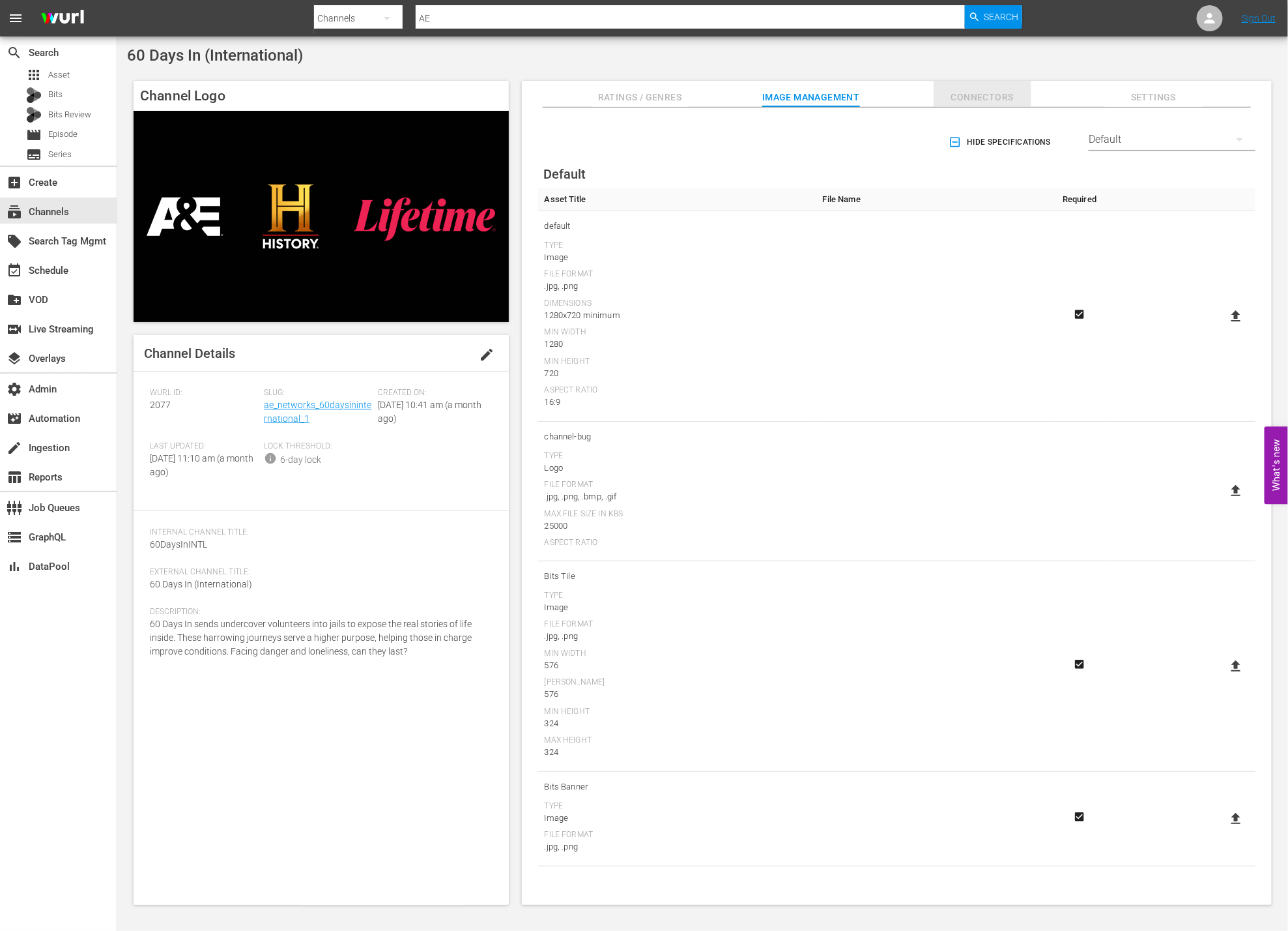
click at [983, 96] on span "Connectors" at bounding box center [983, 98] width 98 height 17
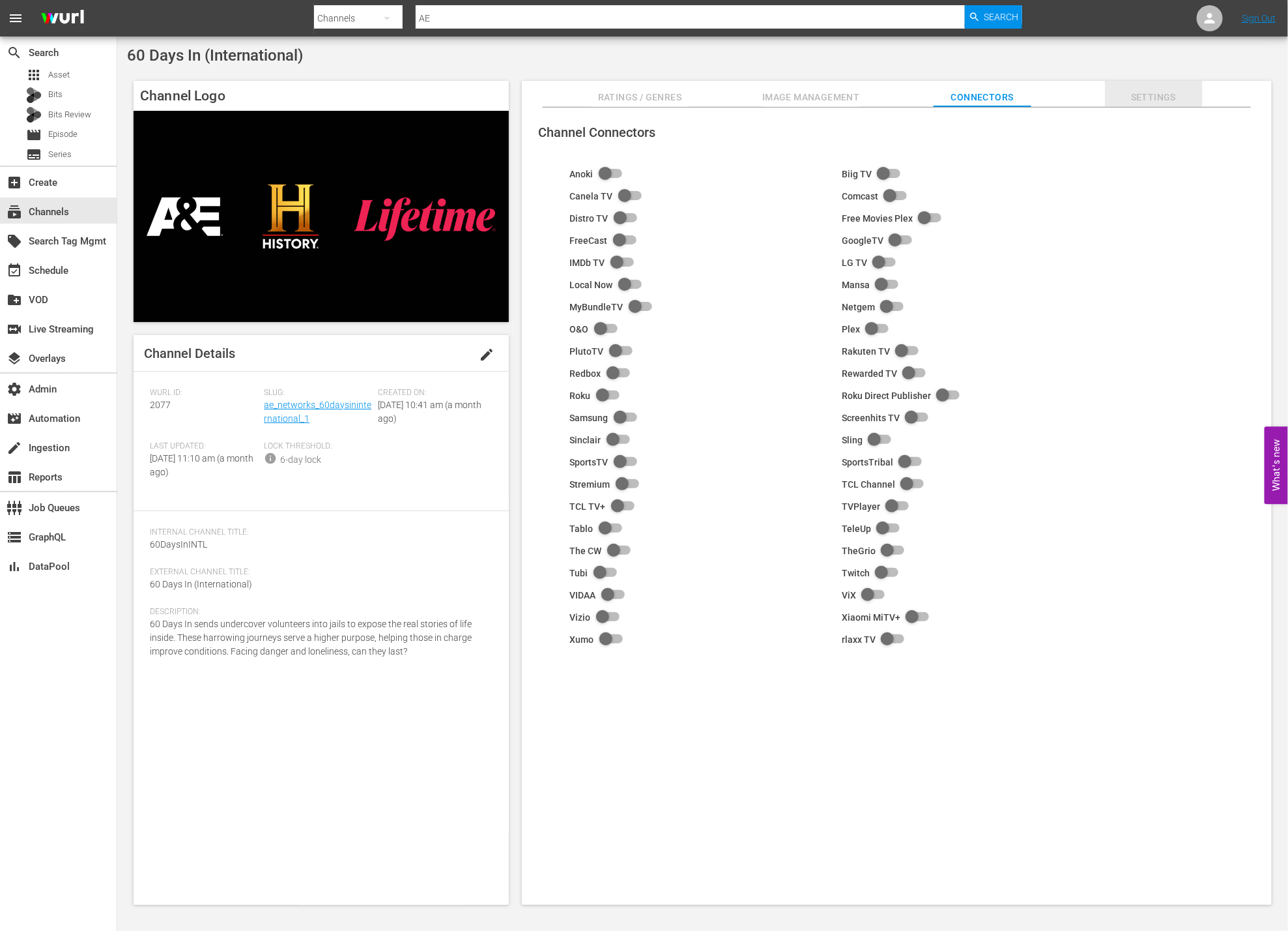
click at [1145, 91] on span "Settings" at bounding box center [1154, 98] width 98 height 17
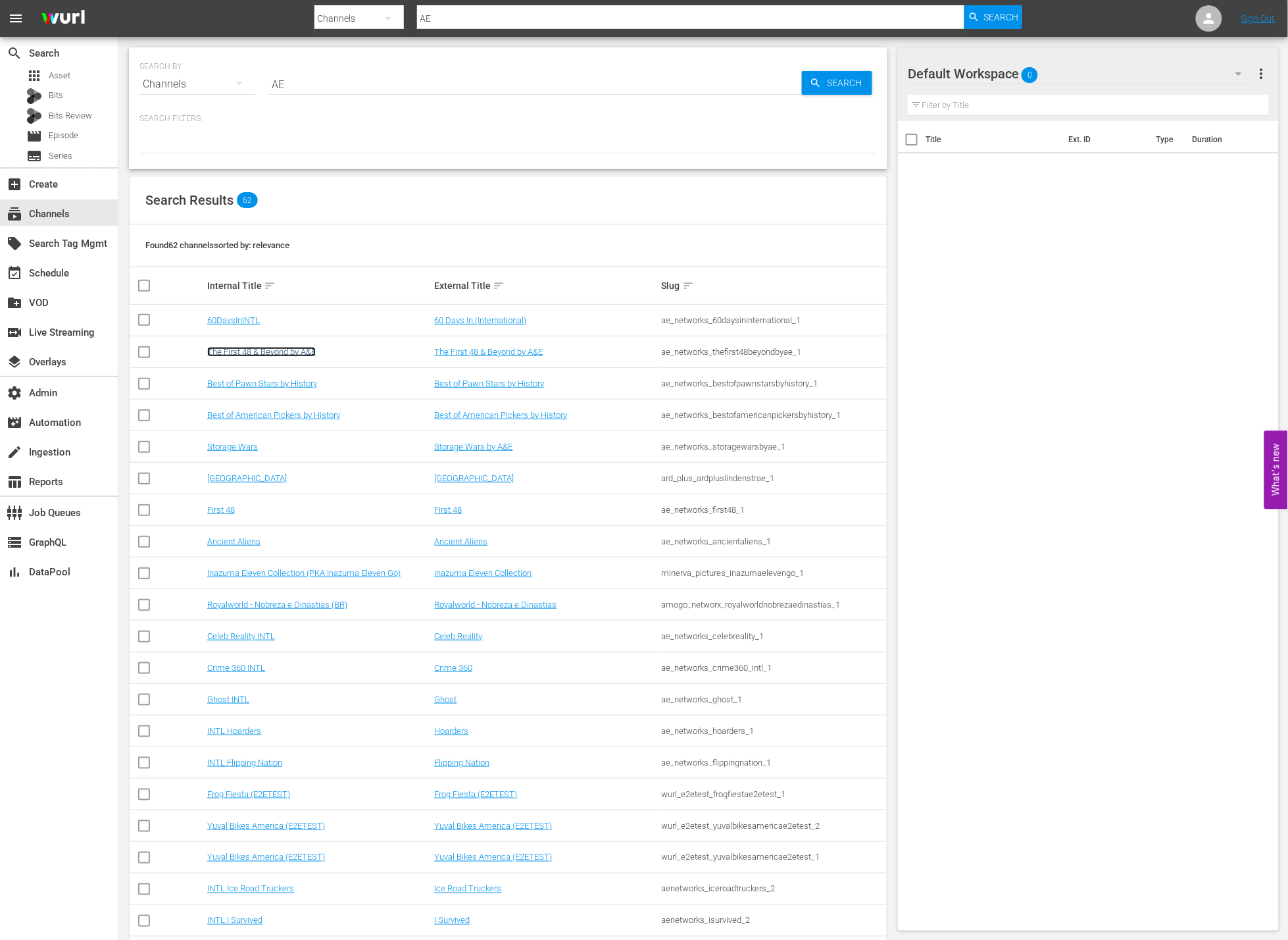
click at [270, 347] on link "The First 48 & Beyond by A&E" at bounding box center [261, 352] width 109 height 10
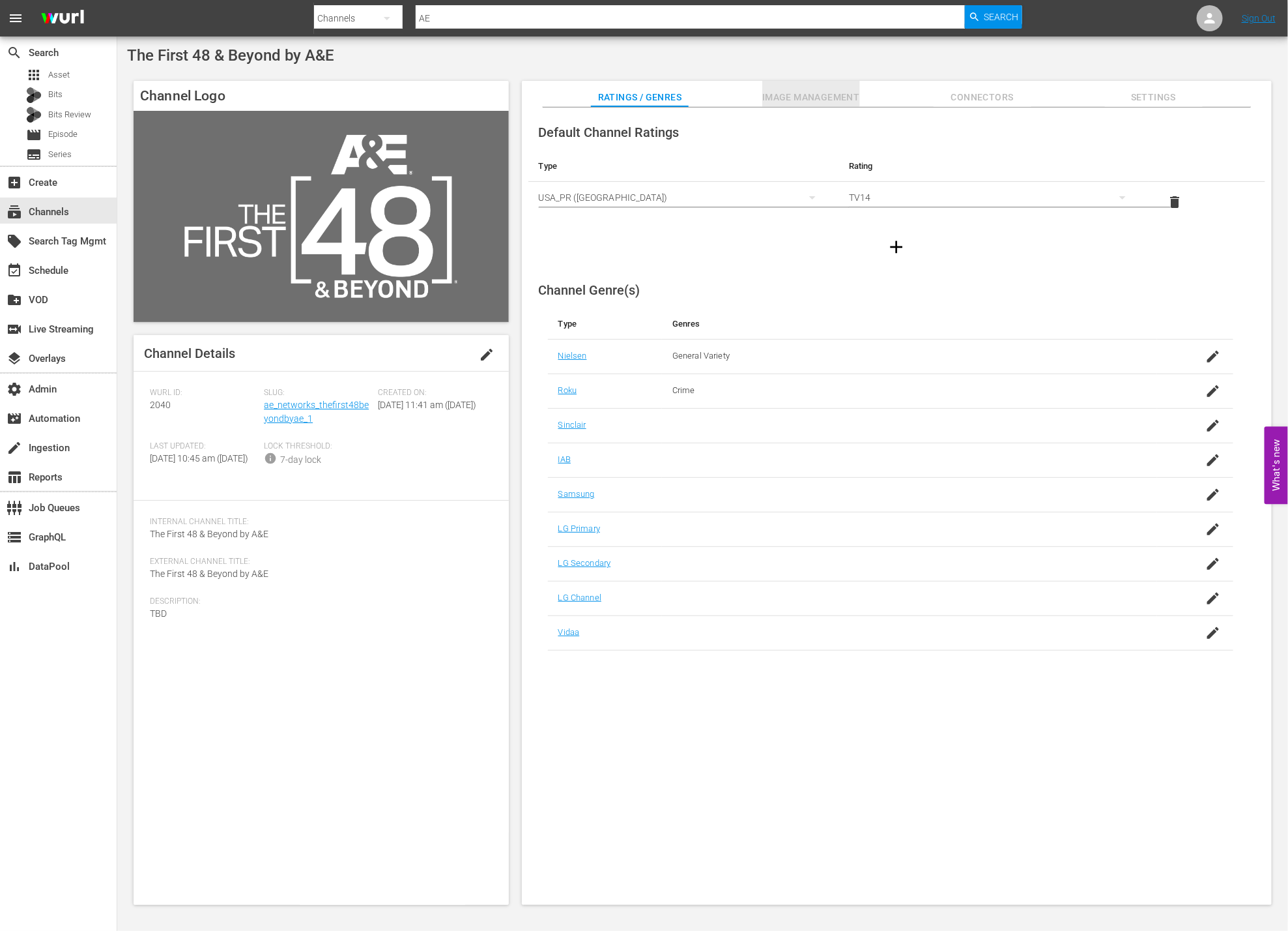
click at [829, 96] on span "Image Management" at bounding box center [811, 98] width 98 height 17
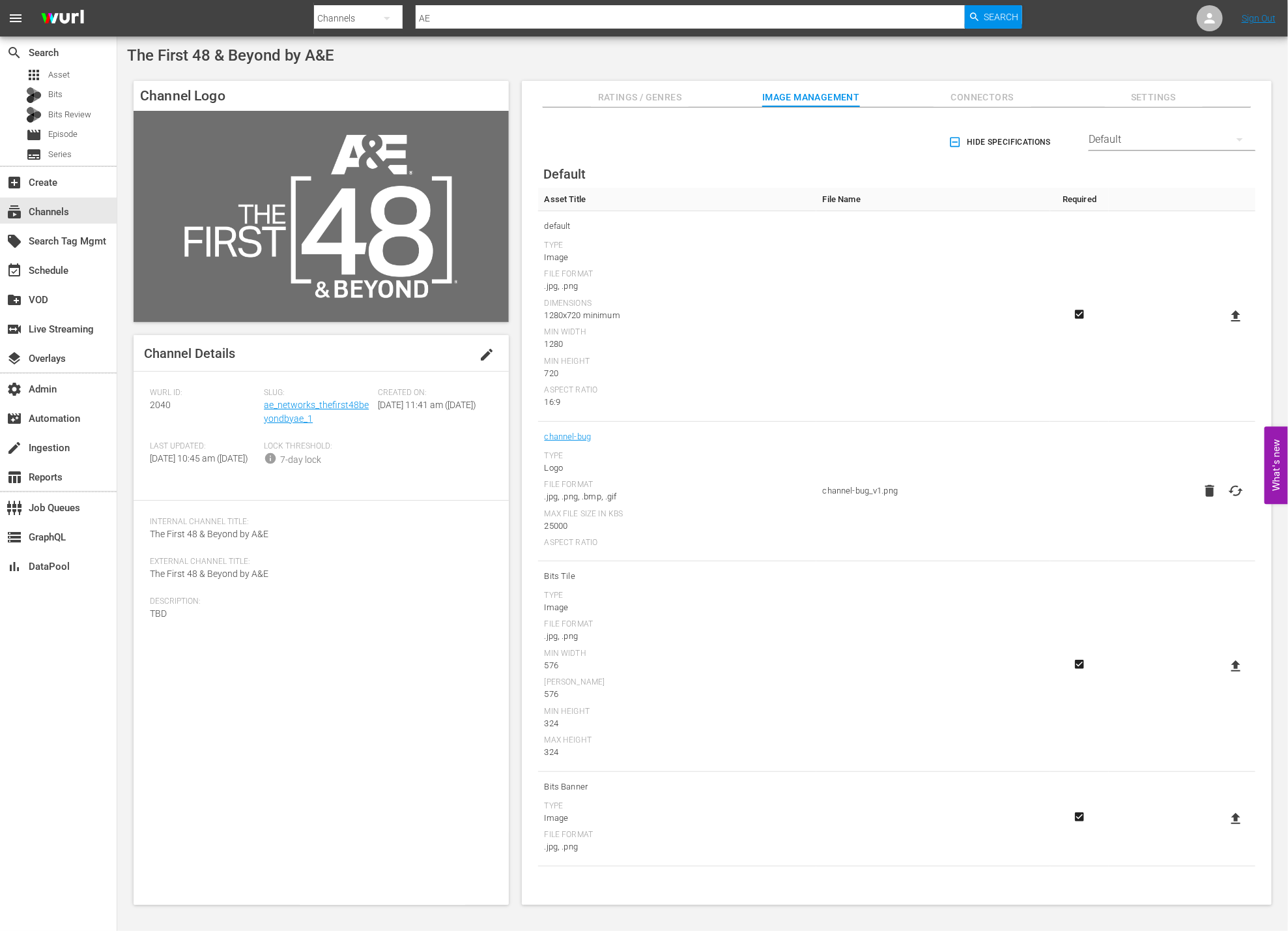
click at [989, 94] on span "Connectors" at bounding box center [983, 98] width 98 height 17
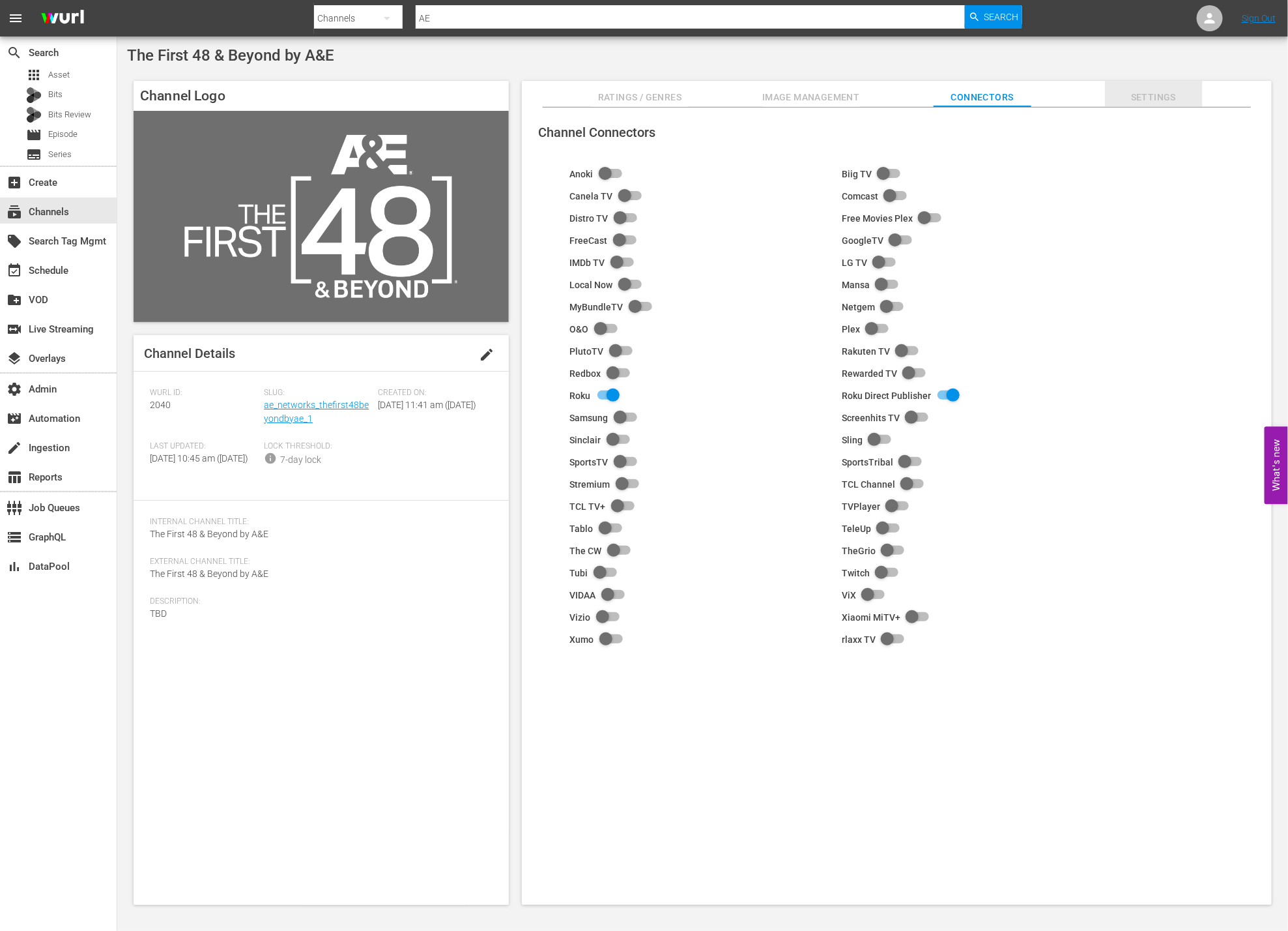
click at [1156, 94] on span "Settings" at bounding box center [1154, 98] width 98 height 17
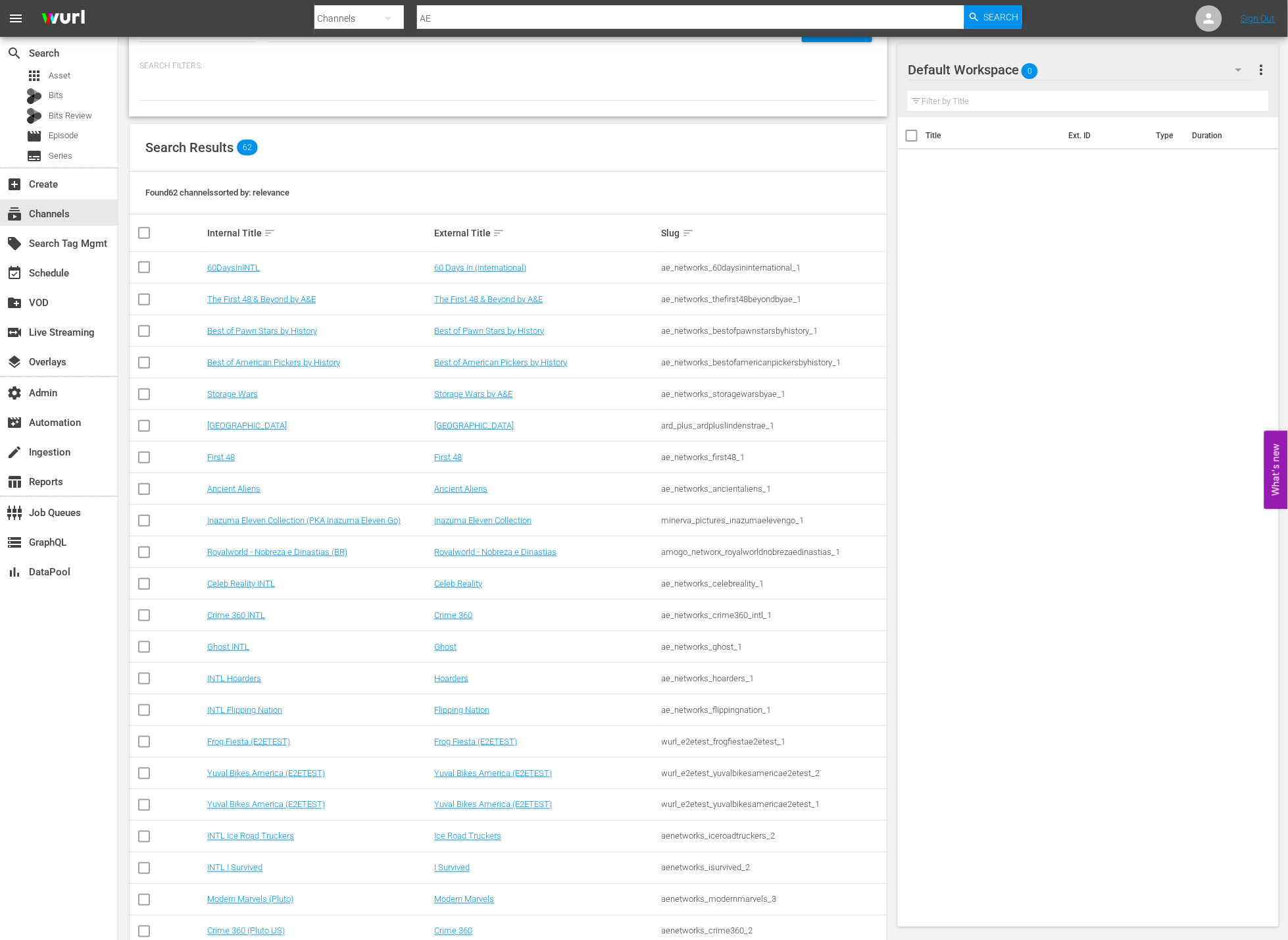
scroll to position [494, 0]
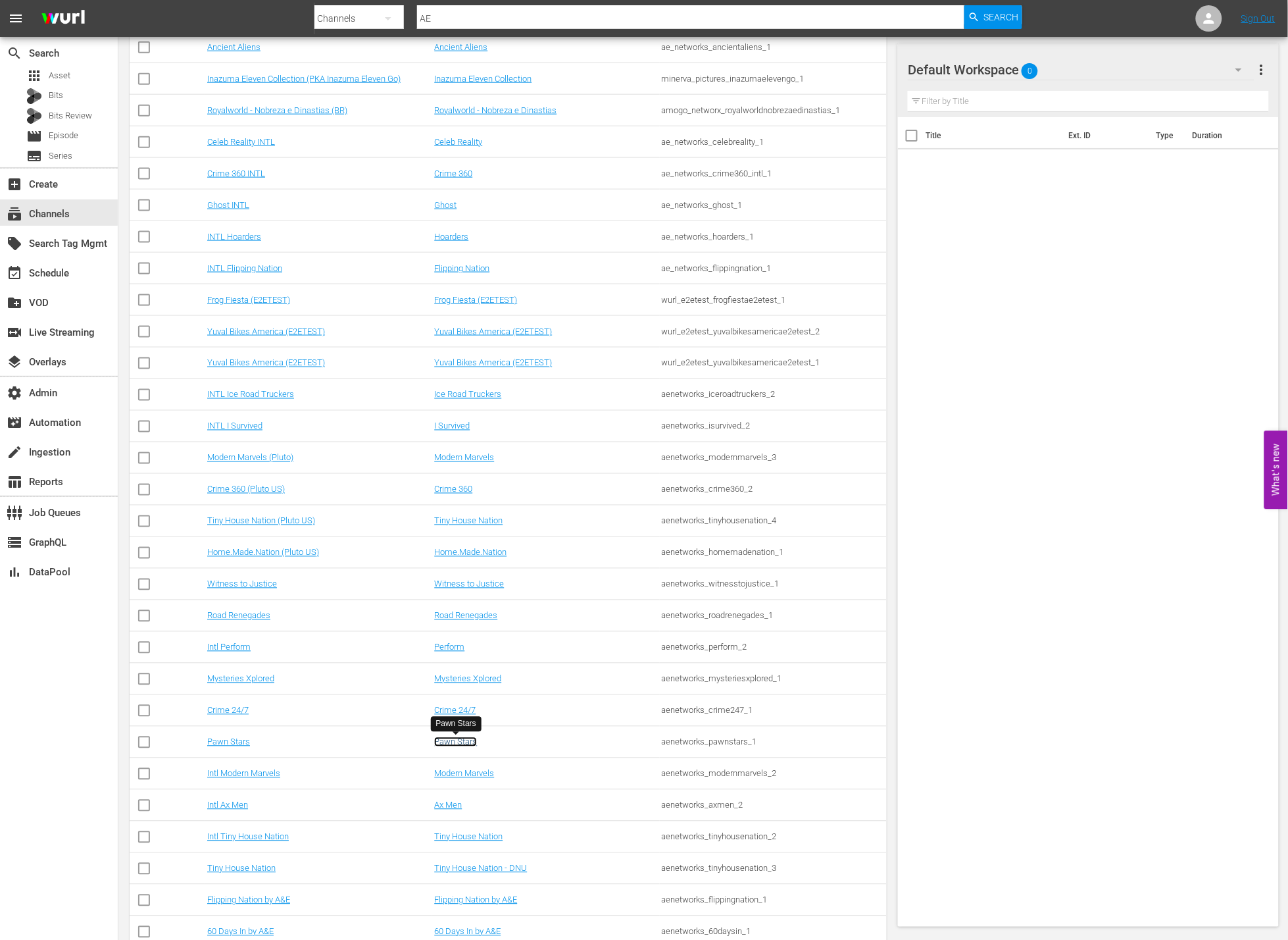
click at [465, 738] on link "Pawn Stars" at bounding box center [455, 742] width 43 height 10
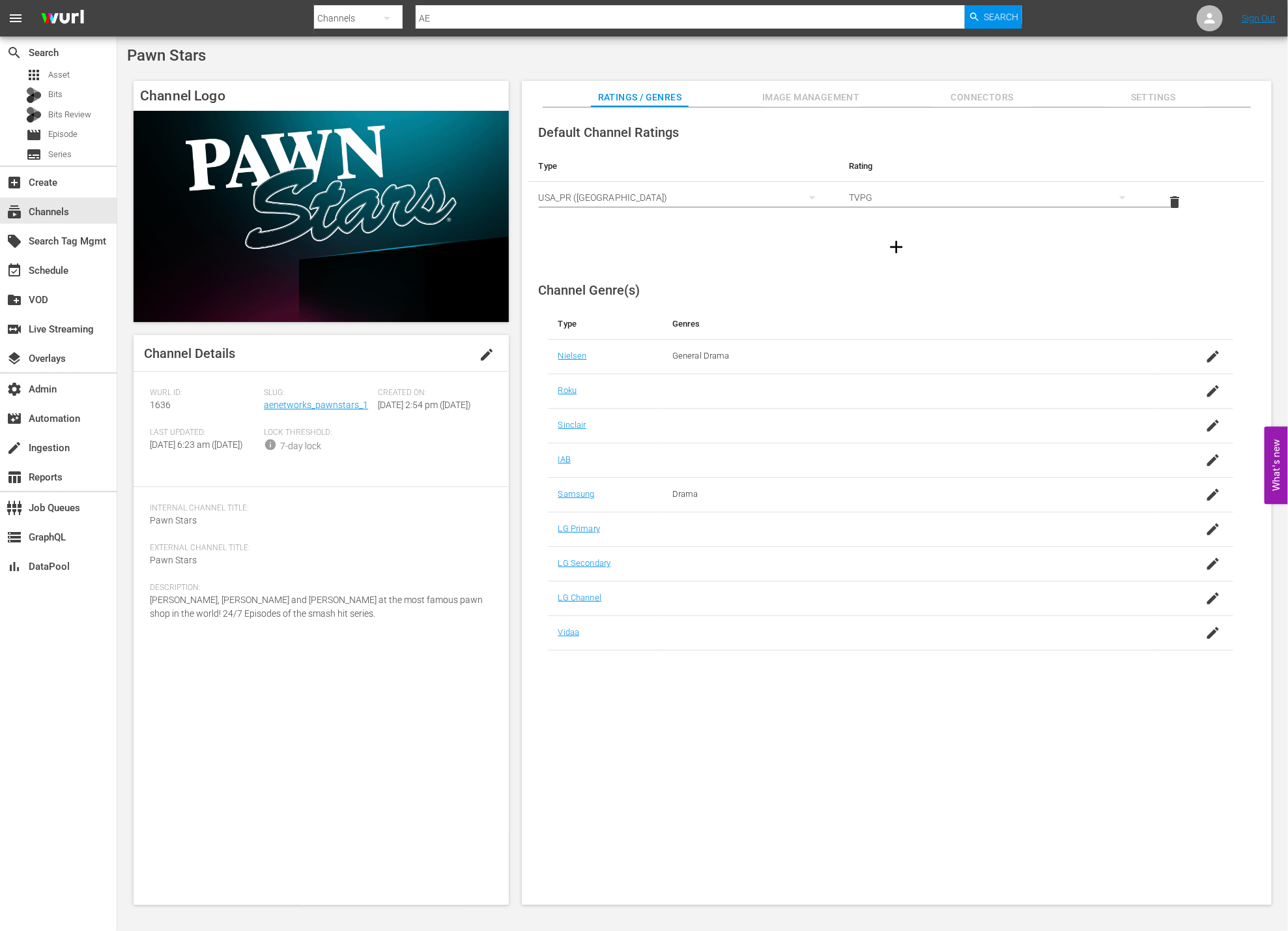
click at [773, 99] on span "Image Management" at bounding box center [811, 98] width 98 height 17
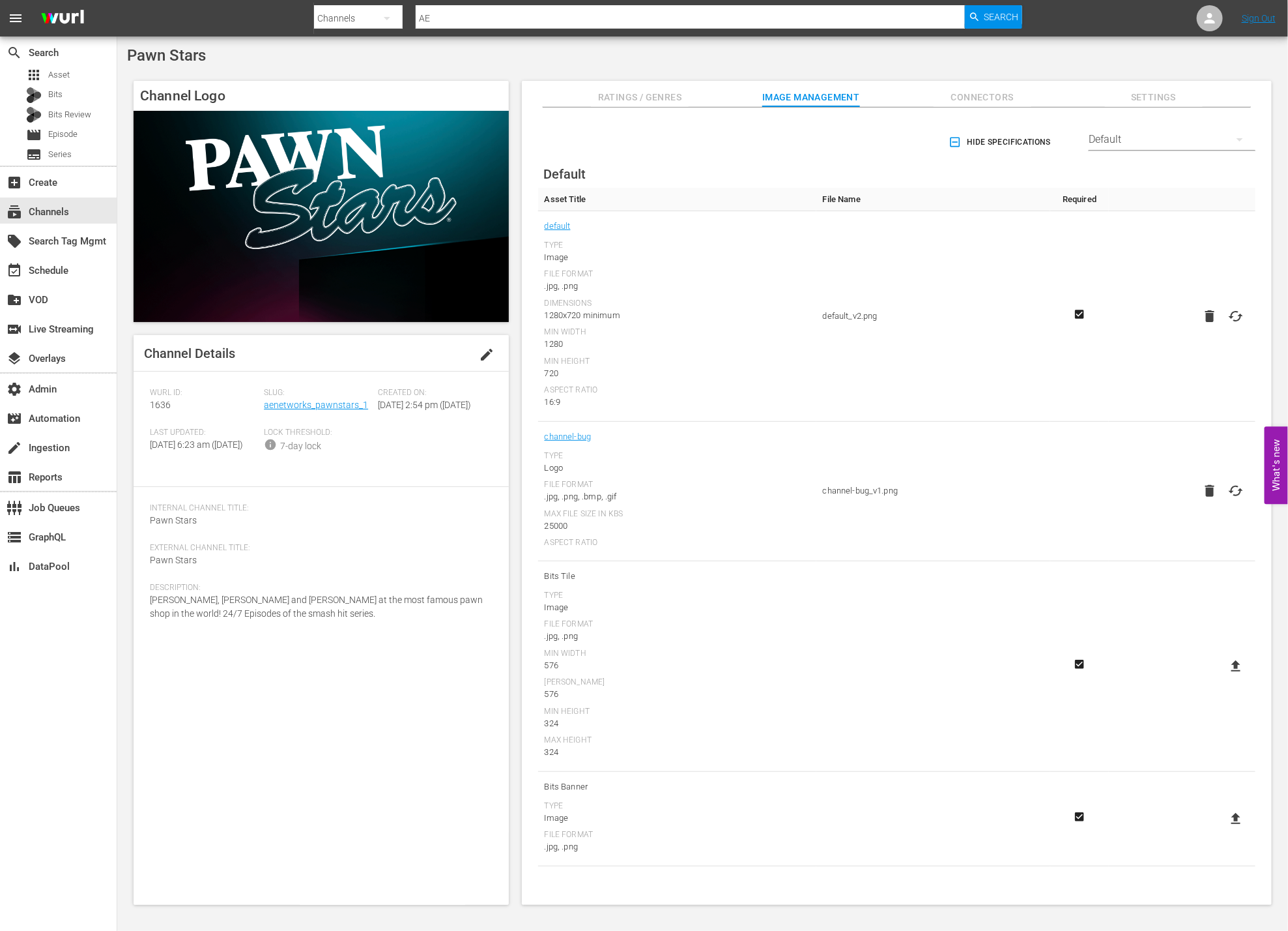
click at [996, 92] on span "Connectors" at bounding box center [983, 98] width 98 height 17
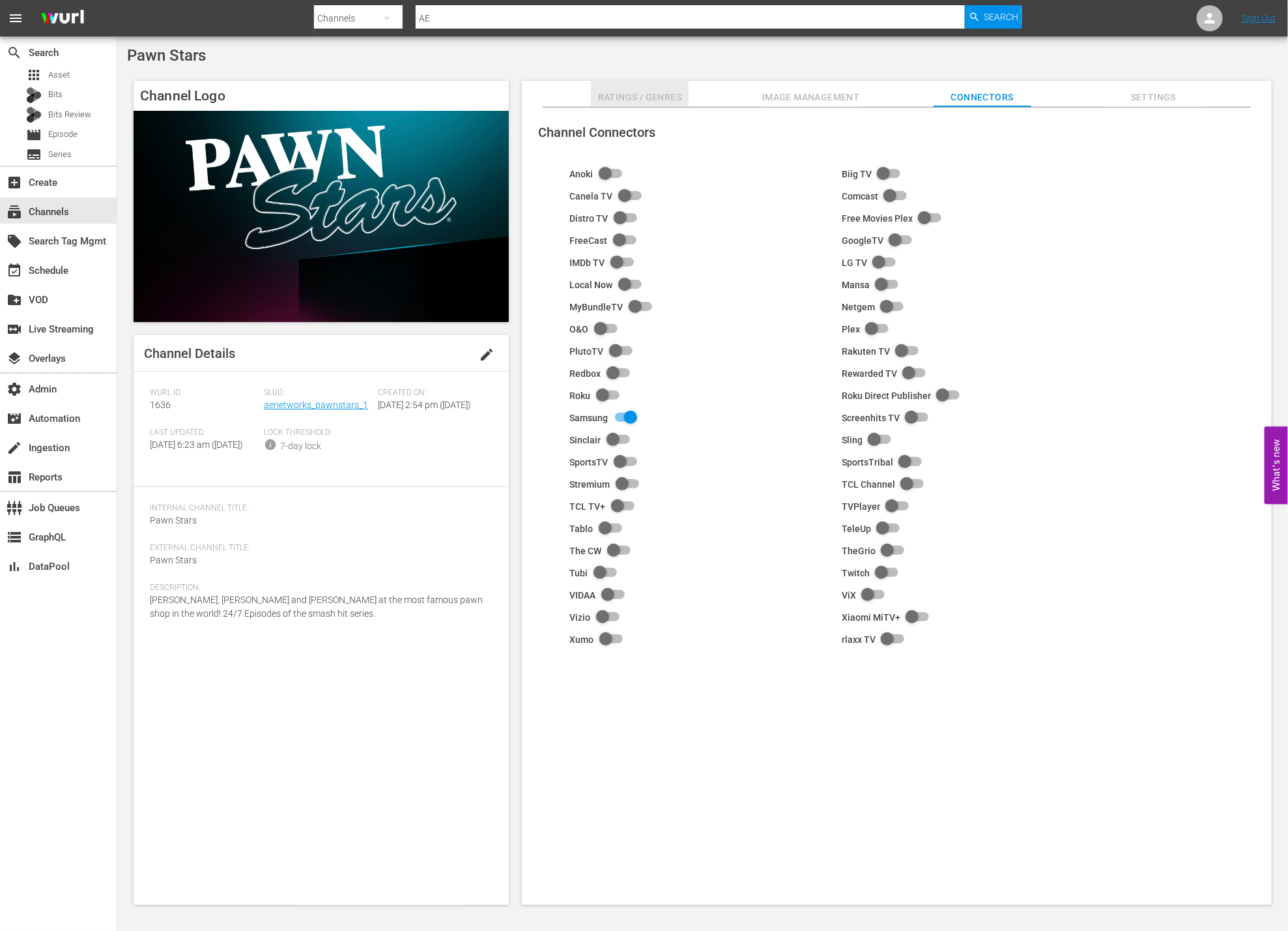
click at [671, 100] on span "Ratings / Genres" at bounding box center [640, 98] width 98 height 17
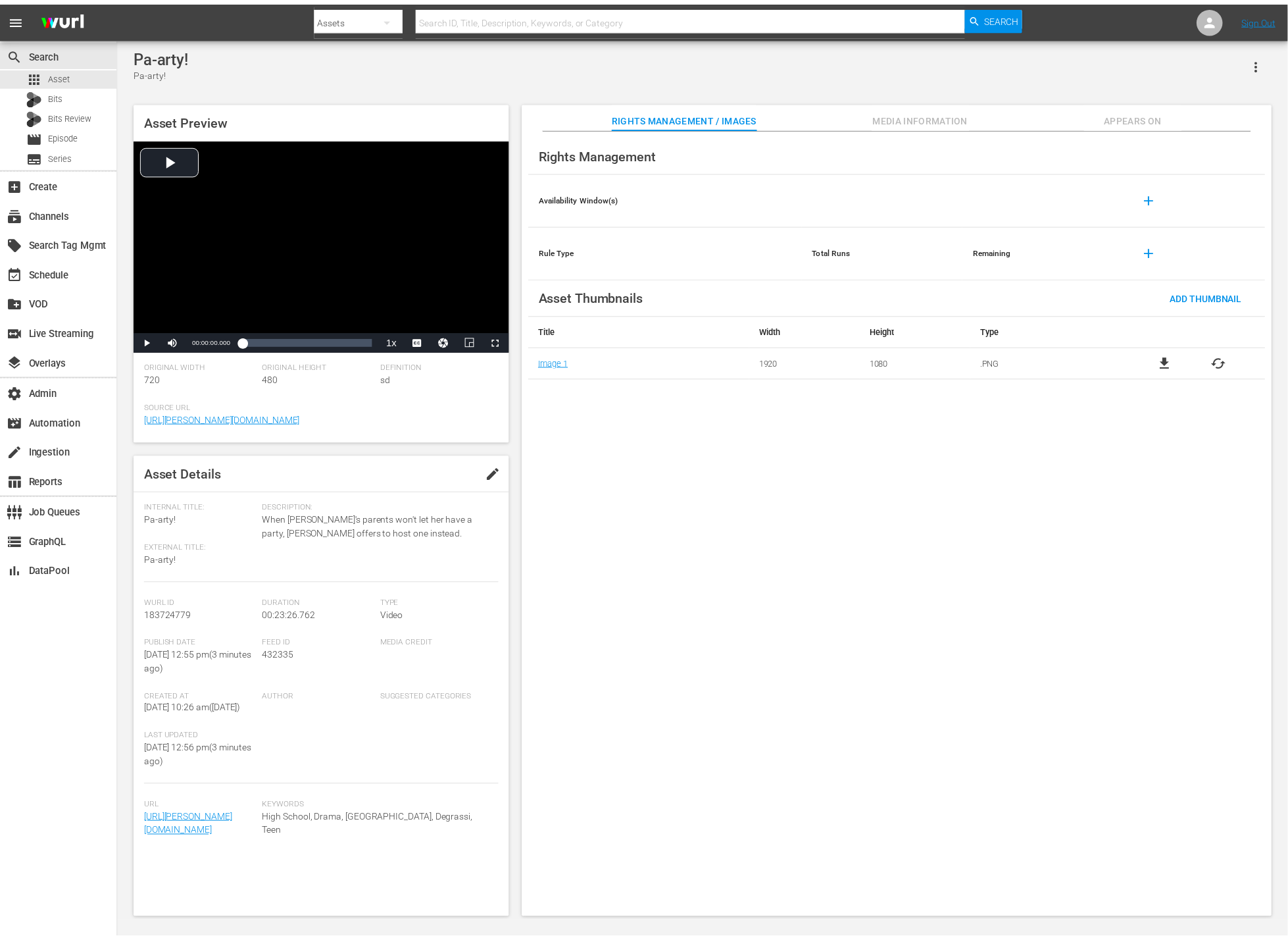
scroll to position [4, 0]
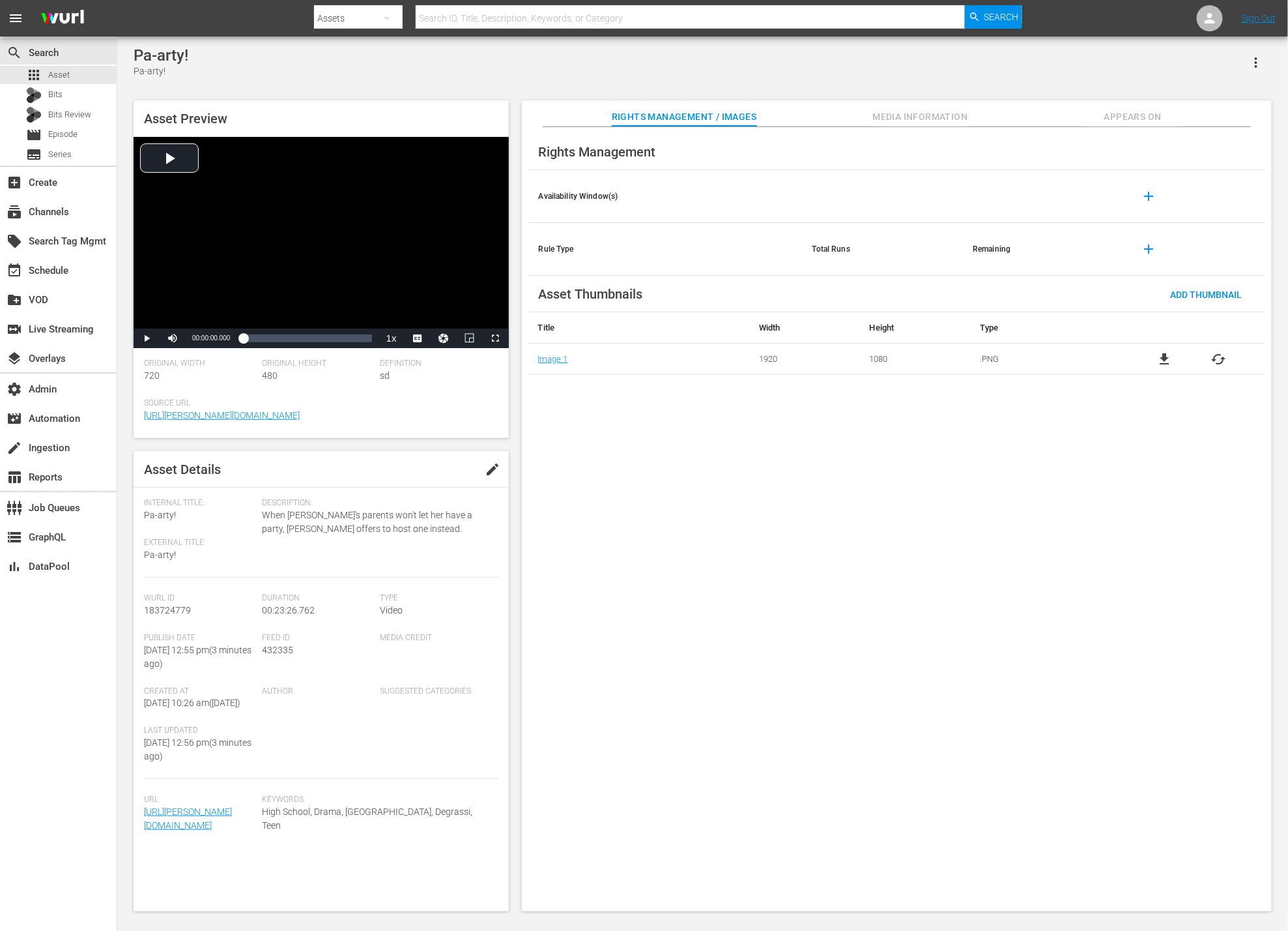
click at [154, 615] on span "183724779" at bounding box center [168, 610] width 47 height 11
copy span "183724779"
click at [79, 69] on div "apps Asset" at bounding box center [58, 75] width 117 height 18
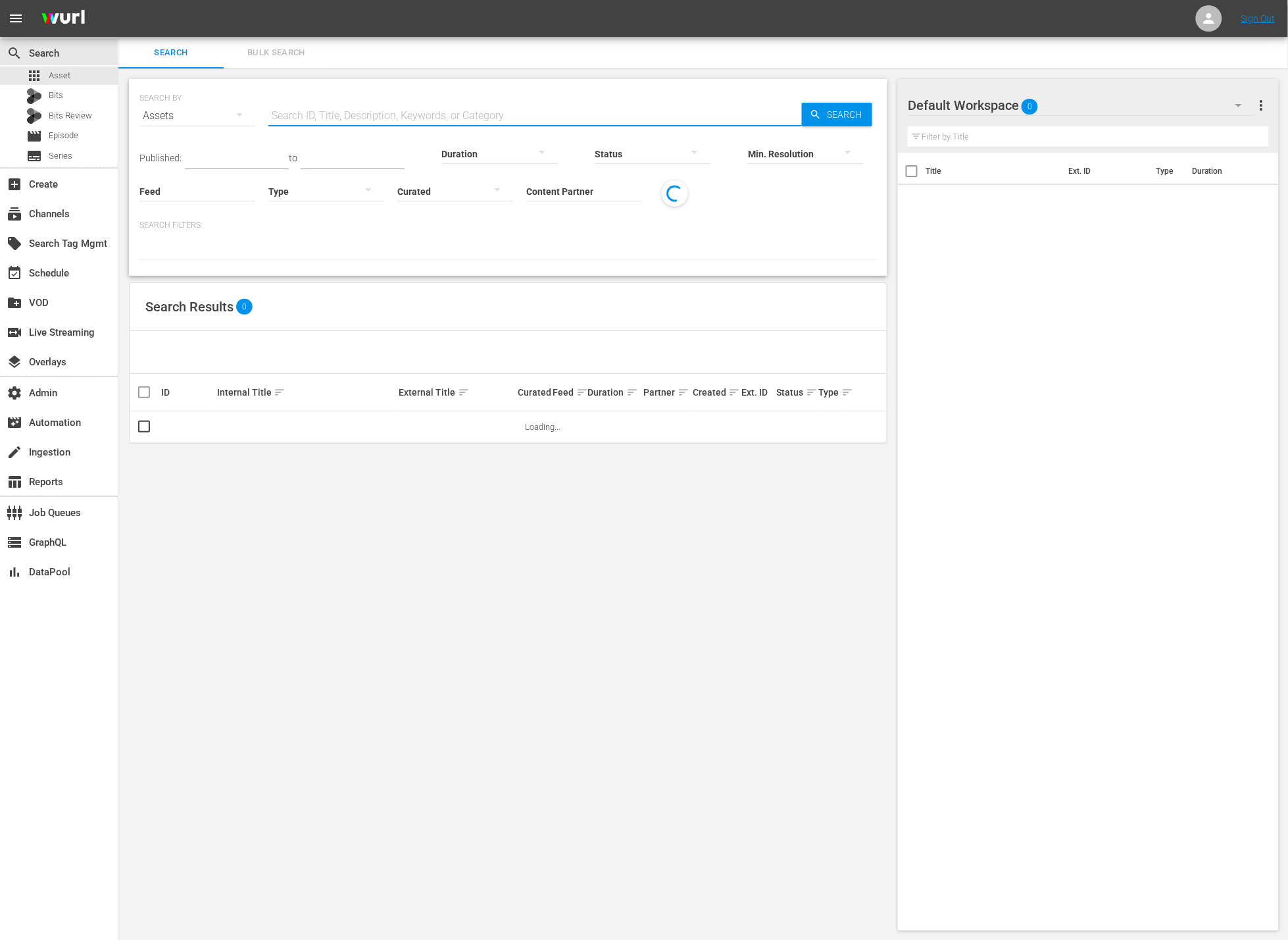
drag, startPoint x: 402, startPoint y: 101, endPoint x: 437, endPoint y: 112, distance: 36.7
click at [402, 101] on input "text" at bounding box center [535, 116] width 534 height 32
paste input "183724779"
type input "183724779"
click at [826, 110] on span "Search" at bounding box center [846, 114] width 51 height 24
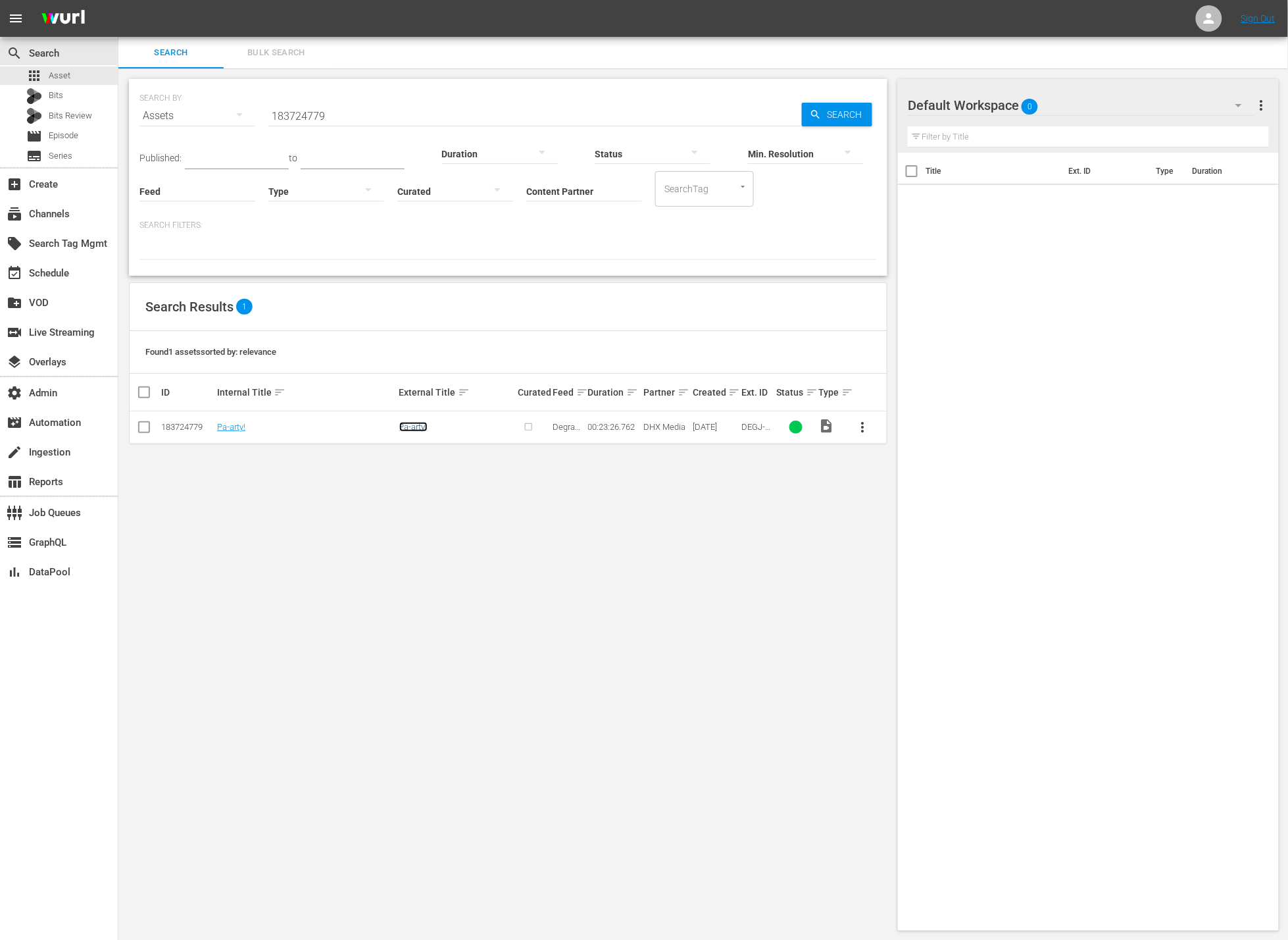
click at [419, 425] on link "Pa-arty!" at bounding box center [413, 426] width 28 height 10
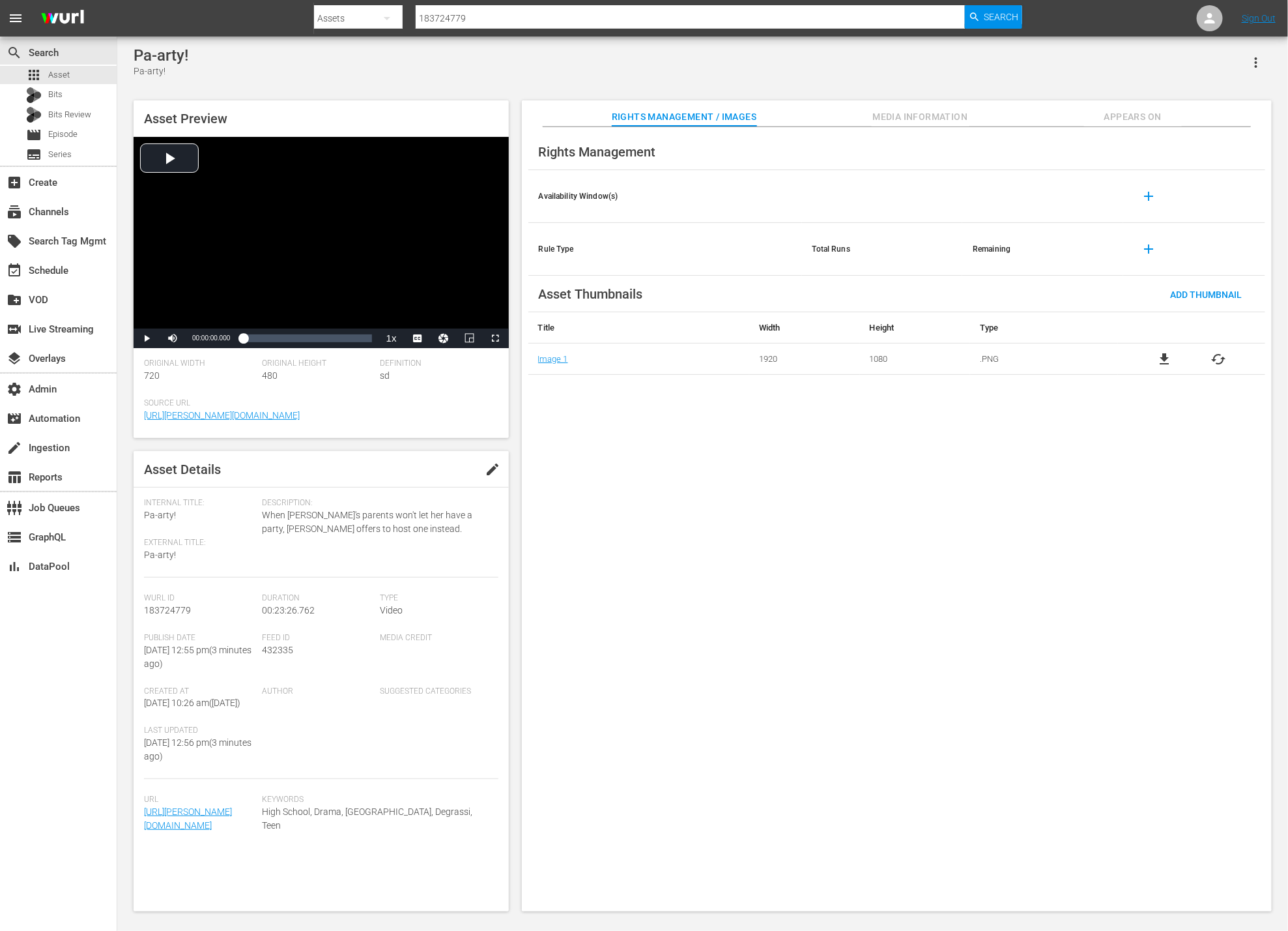
click at [268, 655] on span "432335" at bounding box center [277, 650] width 32 height 11
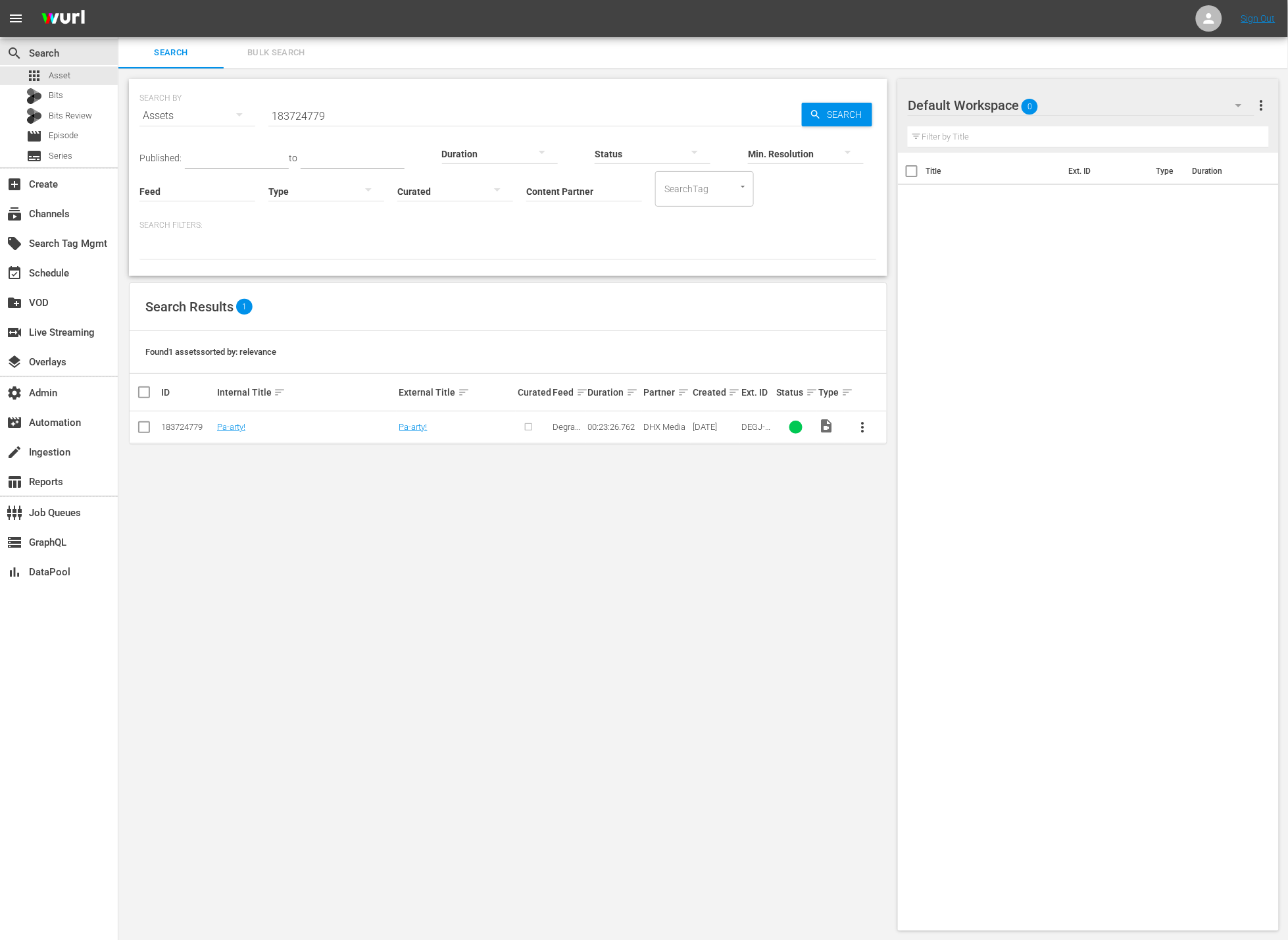
click at [377, 122] on input "183724779" at bounding box center [535, 116] width 534 height 32
click at [363, 110] on input "183724779" at bounding box center [535, 116] width 534 height 32
click at [579, 194] on input "Content Partner" at bounding box center [584, 192] width 116 height 47
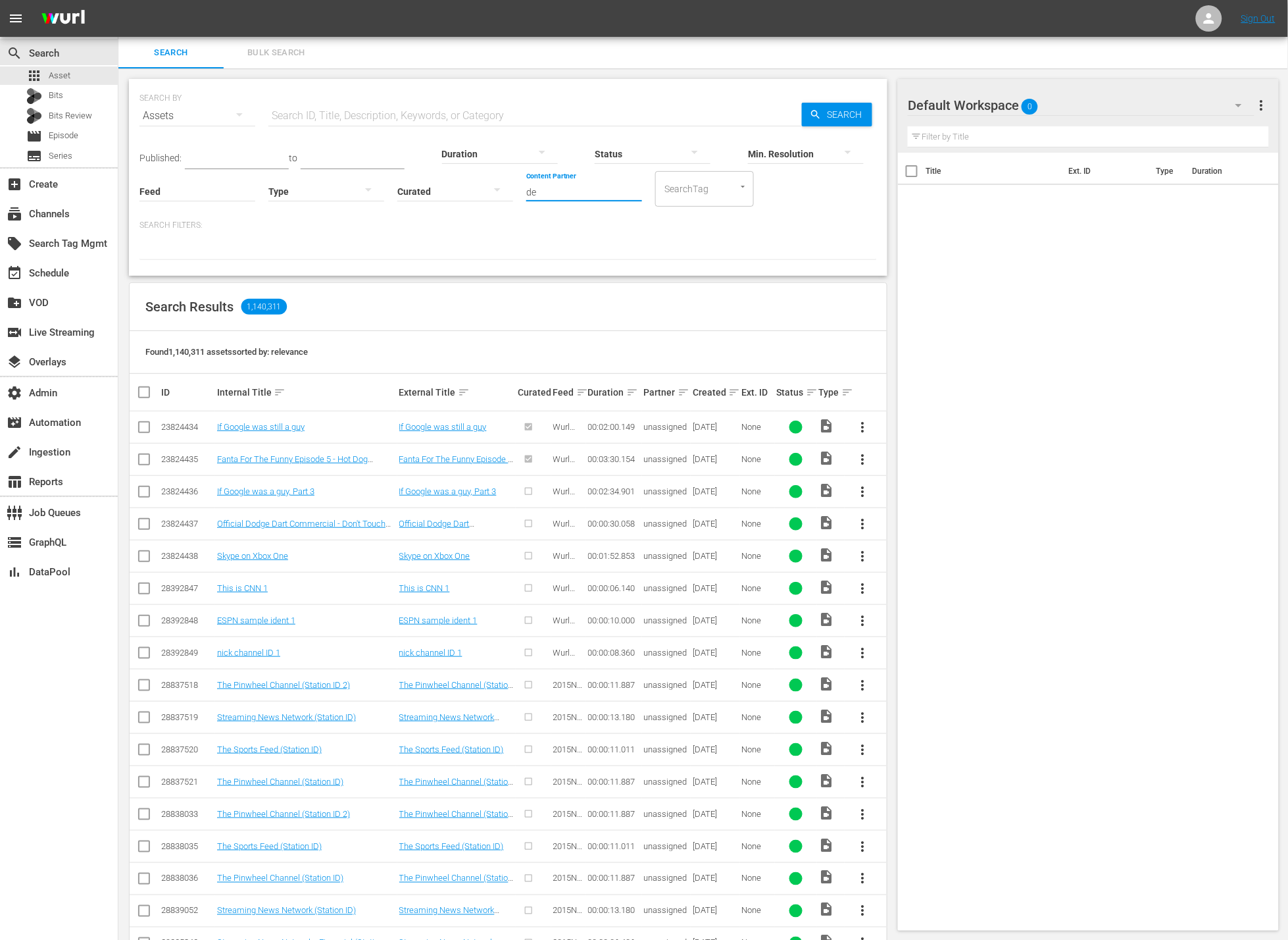
type input "d"
click at [184, 181] on input "Feed" at bounding box center [197, 192] width 116 height 47
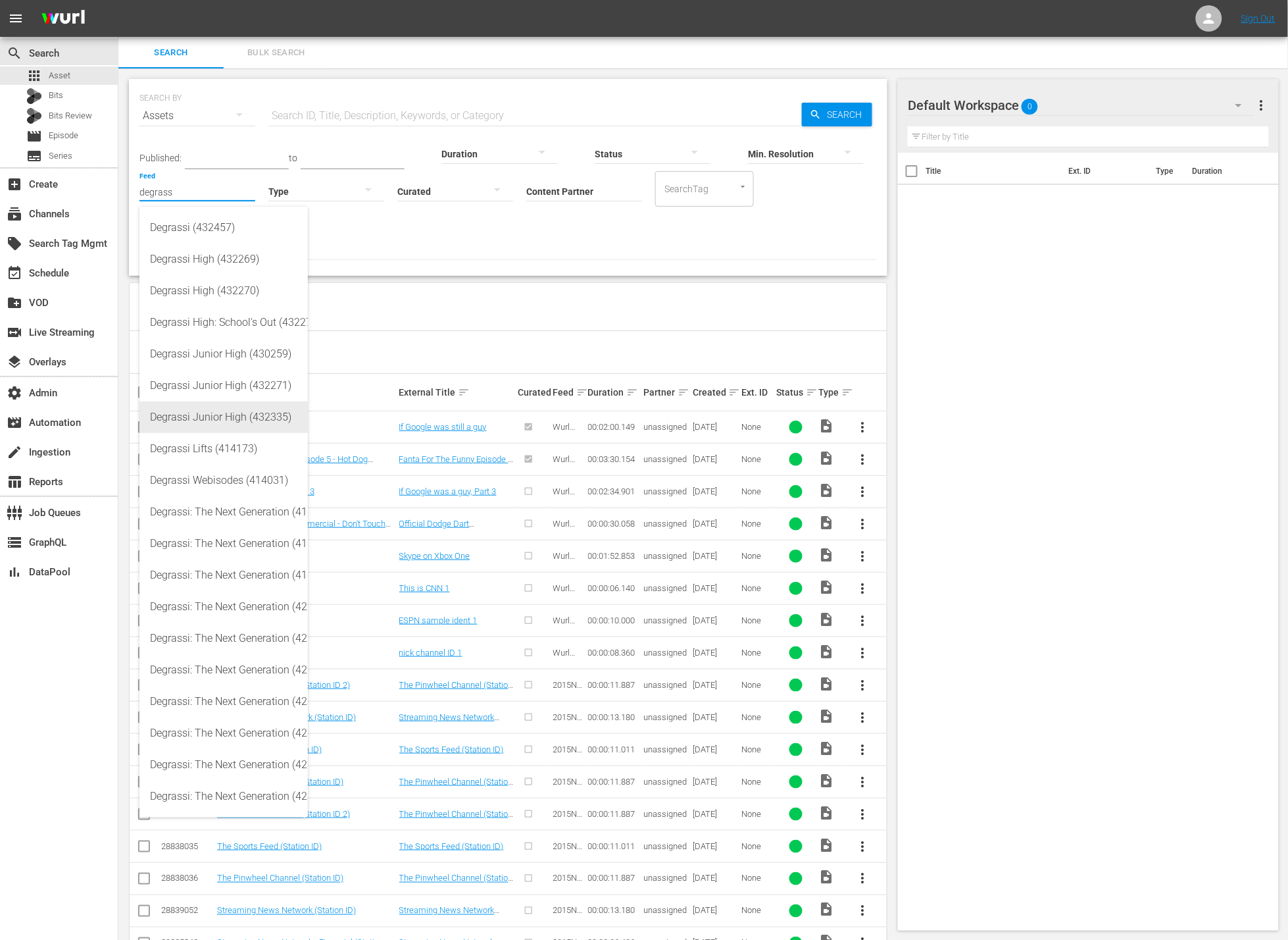
click at [247, 412] on div "Degrassi Junior High (432335)" at bounding box center [224, 418] width 147 height 32
type input "Degrassi Junior High (432335)"
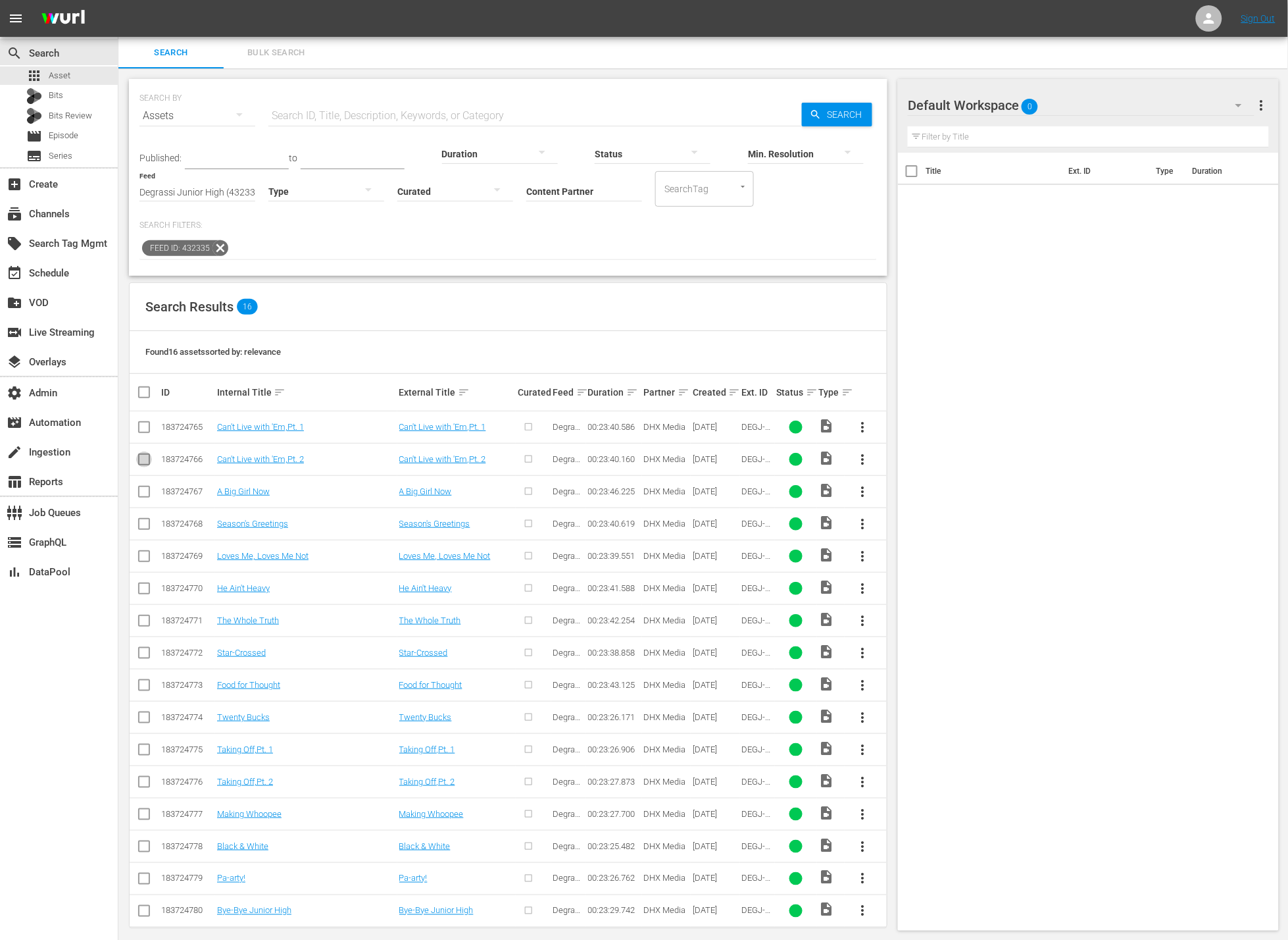
click at [138, 459] on input "checkbox" at bounding box center [143, 462] width 16 height 16
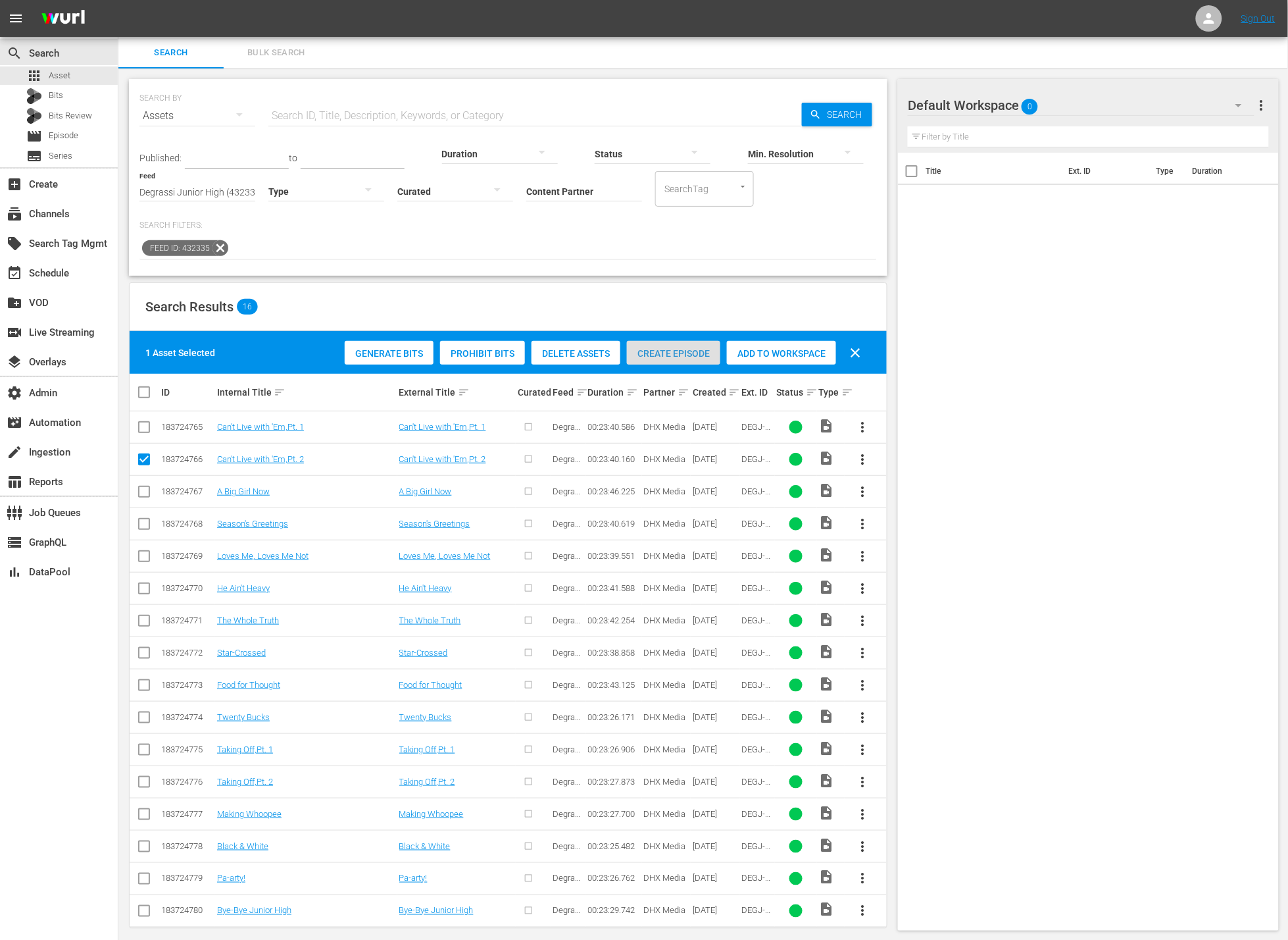
click at [679, 353] on span "Create Episode" at bounding box center [673, 353] width 93 height 11
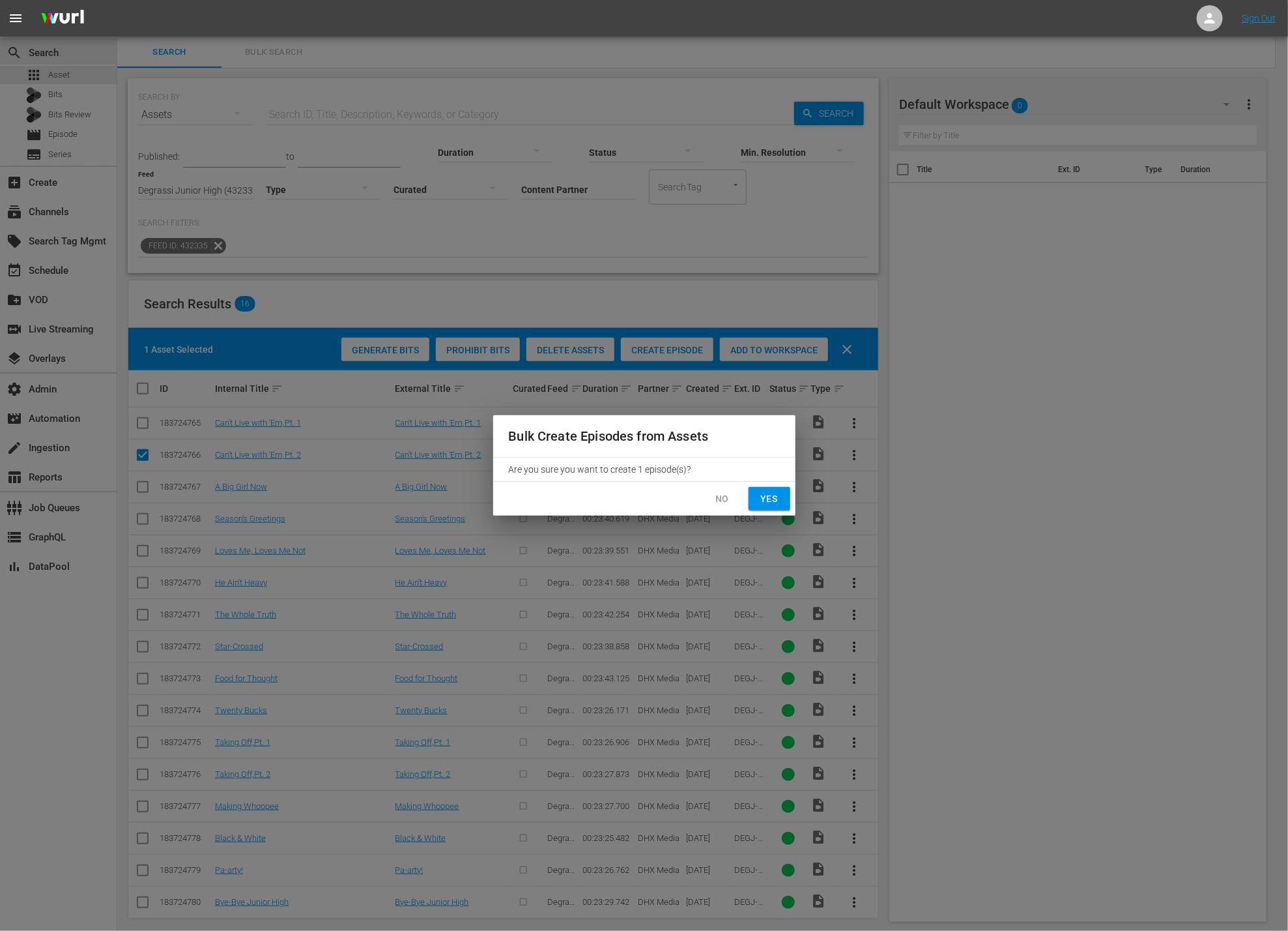
click at [765, 500] on span "Yes" at bounding box center [770, 499] width 21 height 17
checkbox input "false"
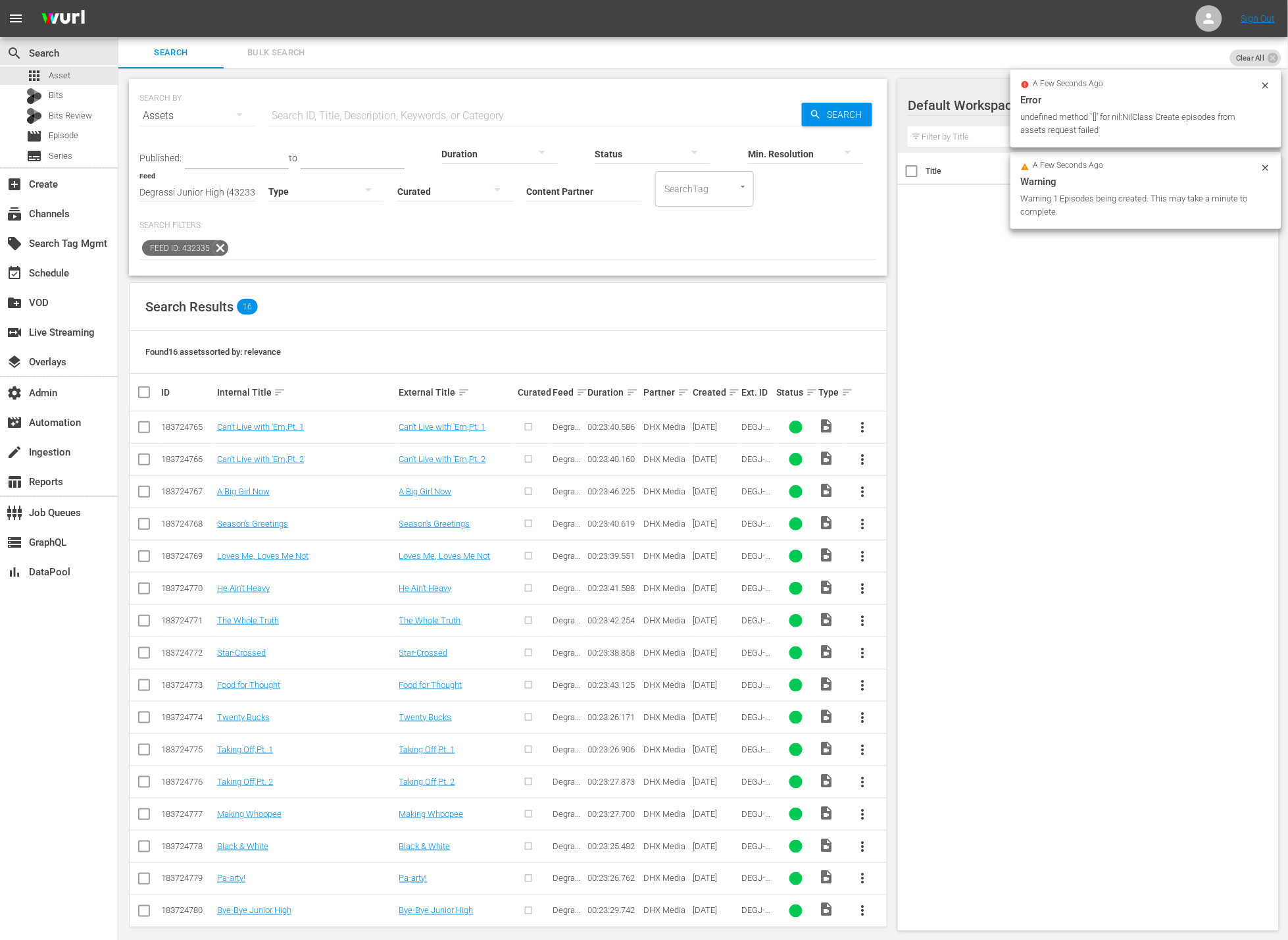
click at [509, 315] on div "Search Results 16" at bounding box center [508, 307] width 757 height 48
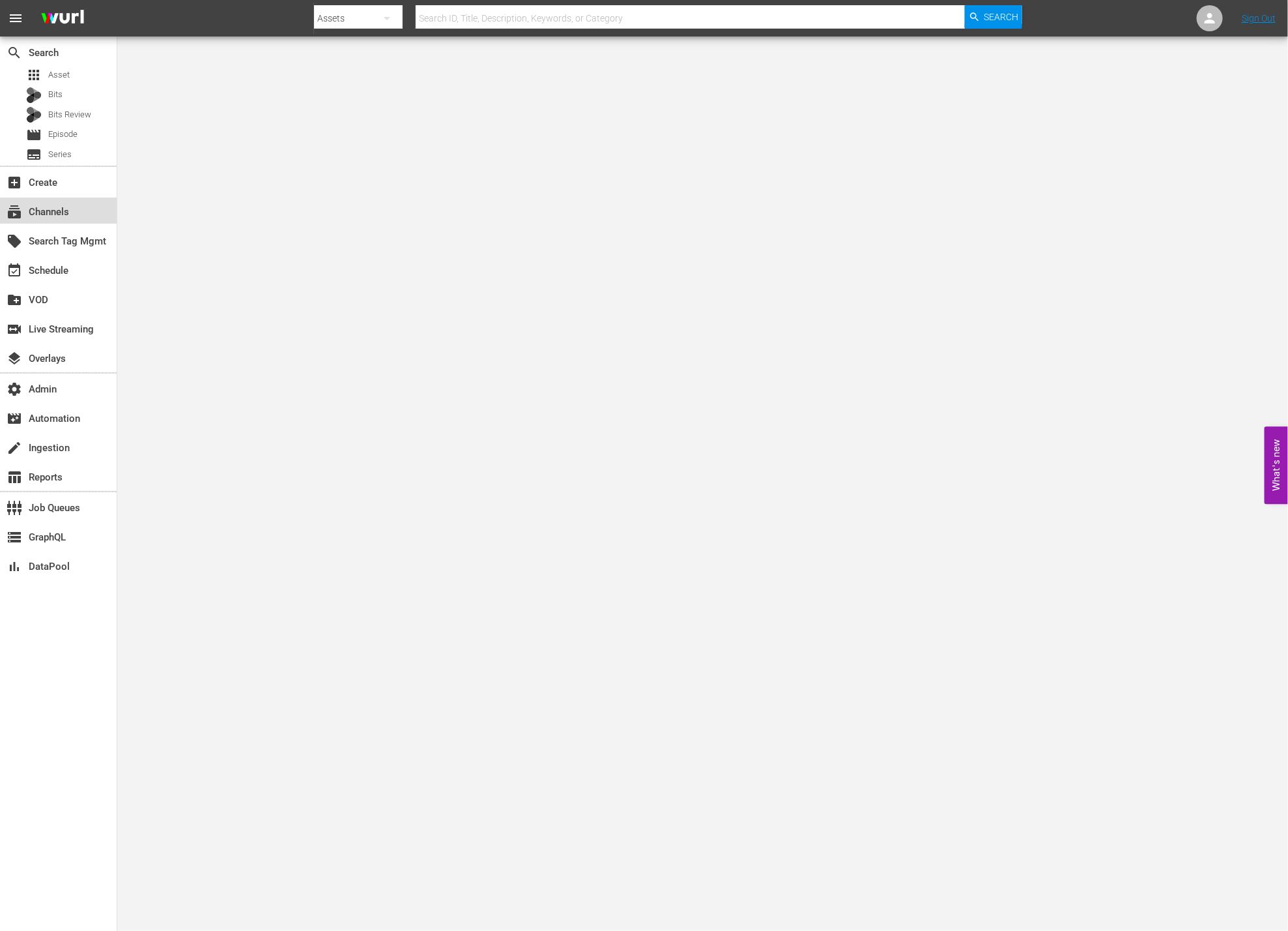
click at [80, 207] on div "subscriptions Channels" at bounding box center [58, 211] width 117 height 26
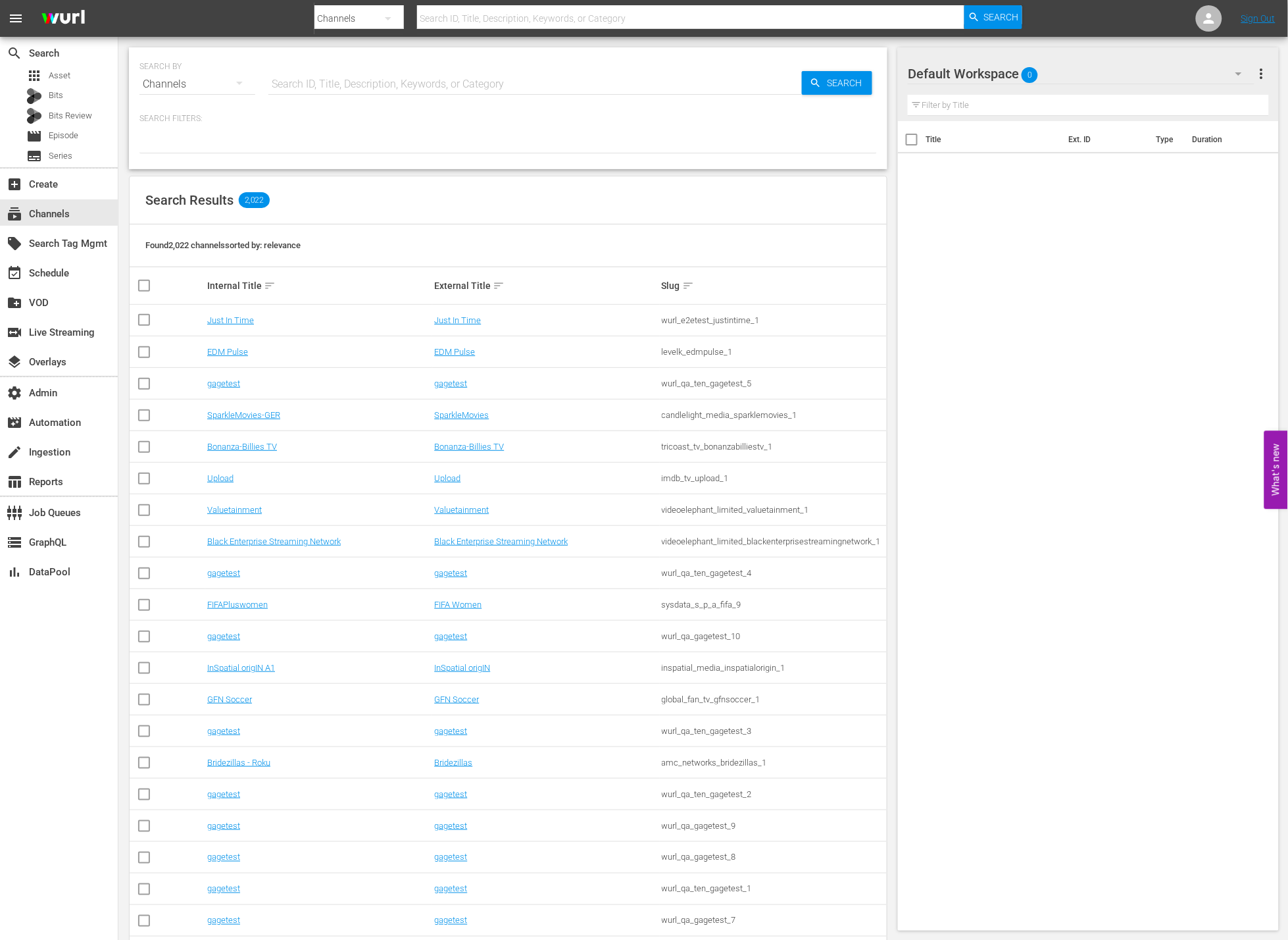
click at [352, 88] on input "text" at bounding box center [535, 84] width 534 height 32
type input "prime"
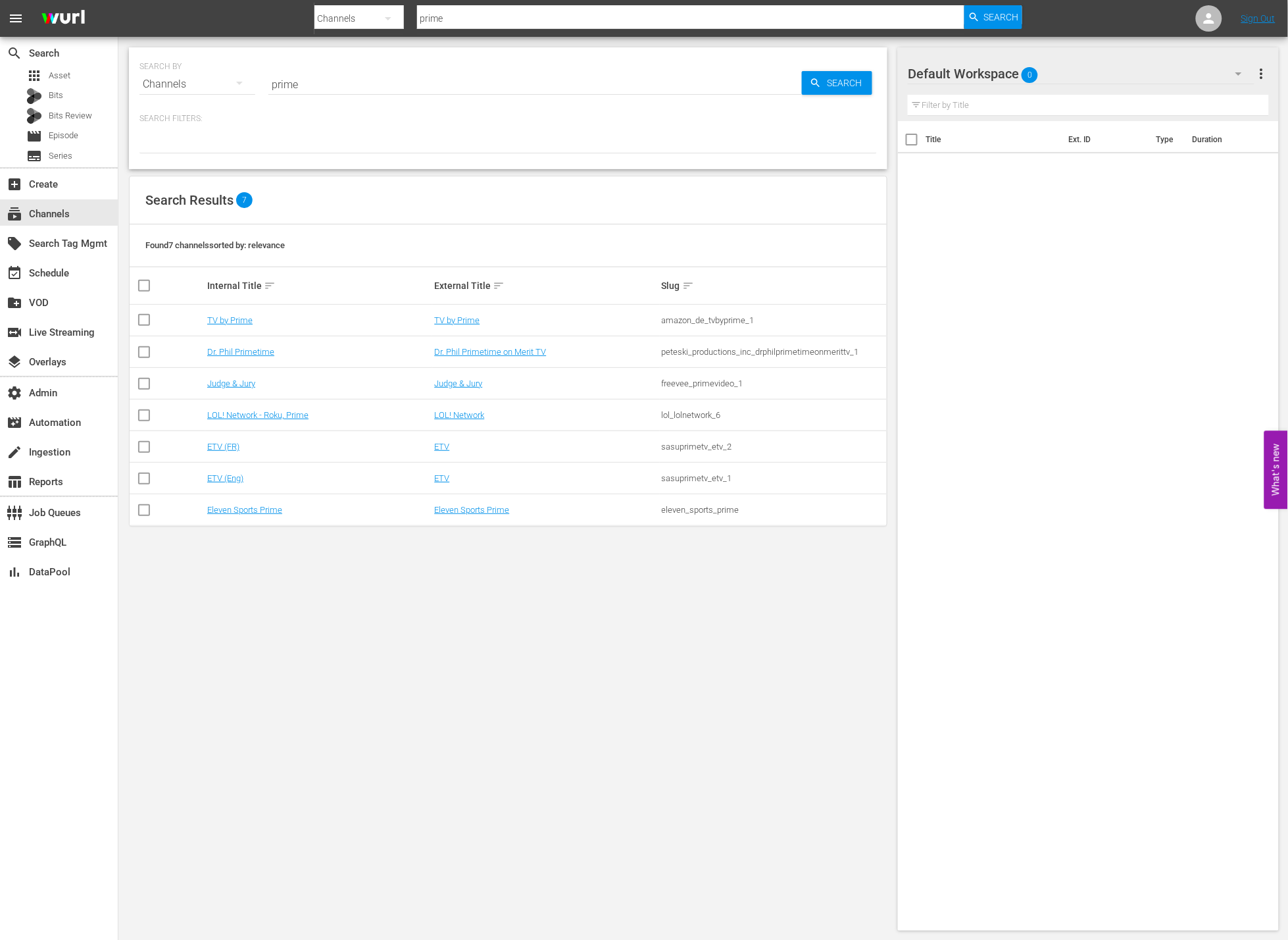
drag, startPoint x: 534, startPoint y: 323, endPoint x: 525, endPoint y: 323, distance: 9.0
click at [534, 323] on div "TV by Prime" at bounding box center [546, 320] width 223 height 10
drag, startPoint x: 505, startPoint y: 320, endPoint x: 405, endPoint y: 317, distance: 100.0
click at [405, 317] on tr "TV by Prime TV by Prime amazon_de_tvbyprime_1" at bounding box center [508, 320] width 757 height 32
copy tr "TV by Prime"
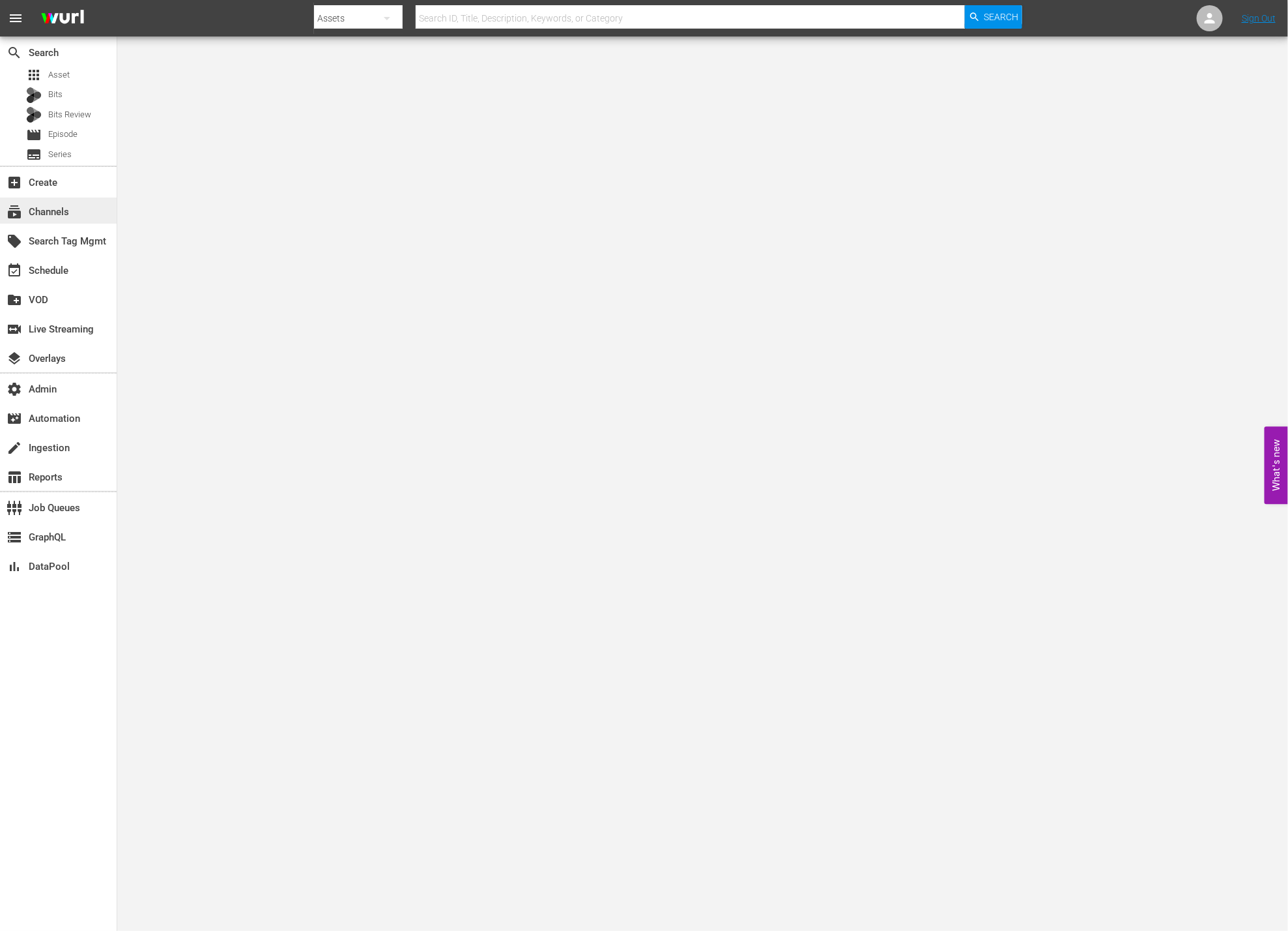
click at [74, 217] on div "subscriptions Channels" at bounding box center [58, 211] width 117 height 26
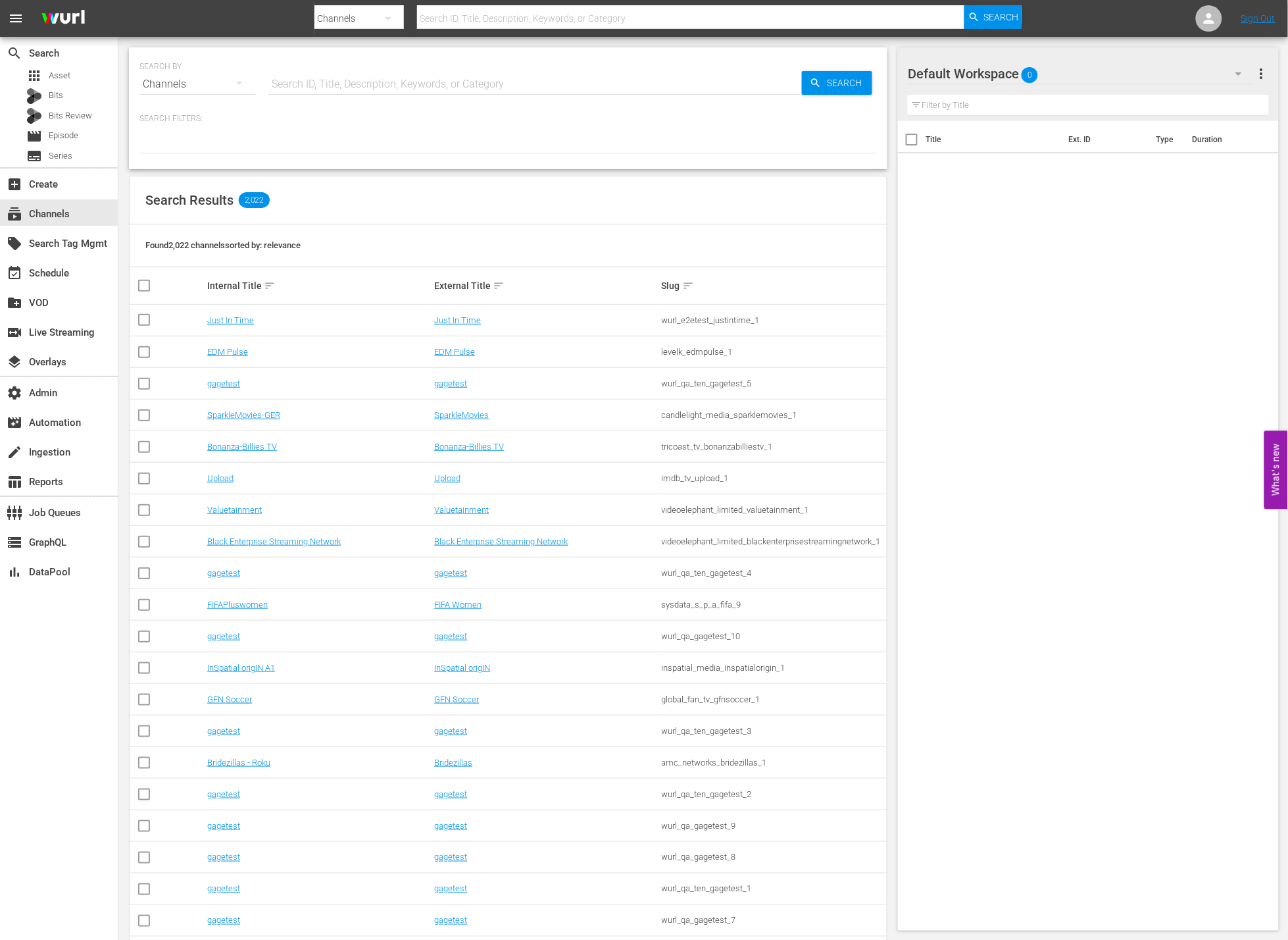
click at [379, 87] on input "text" at bounding box center [535, 84] width 534 height 32
type input "movie"
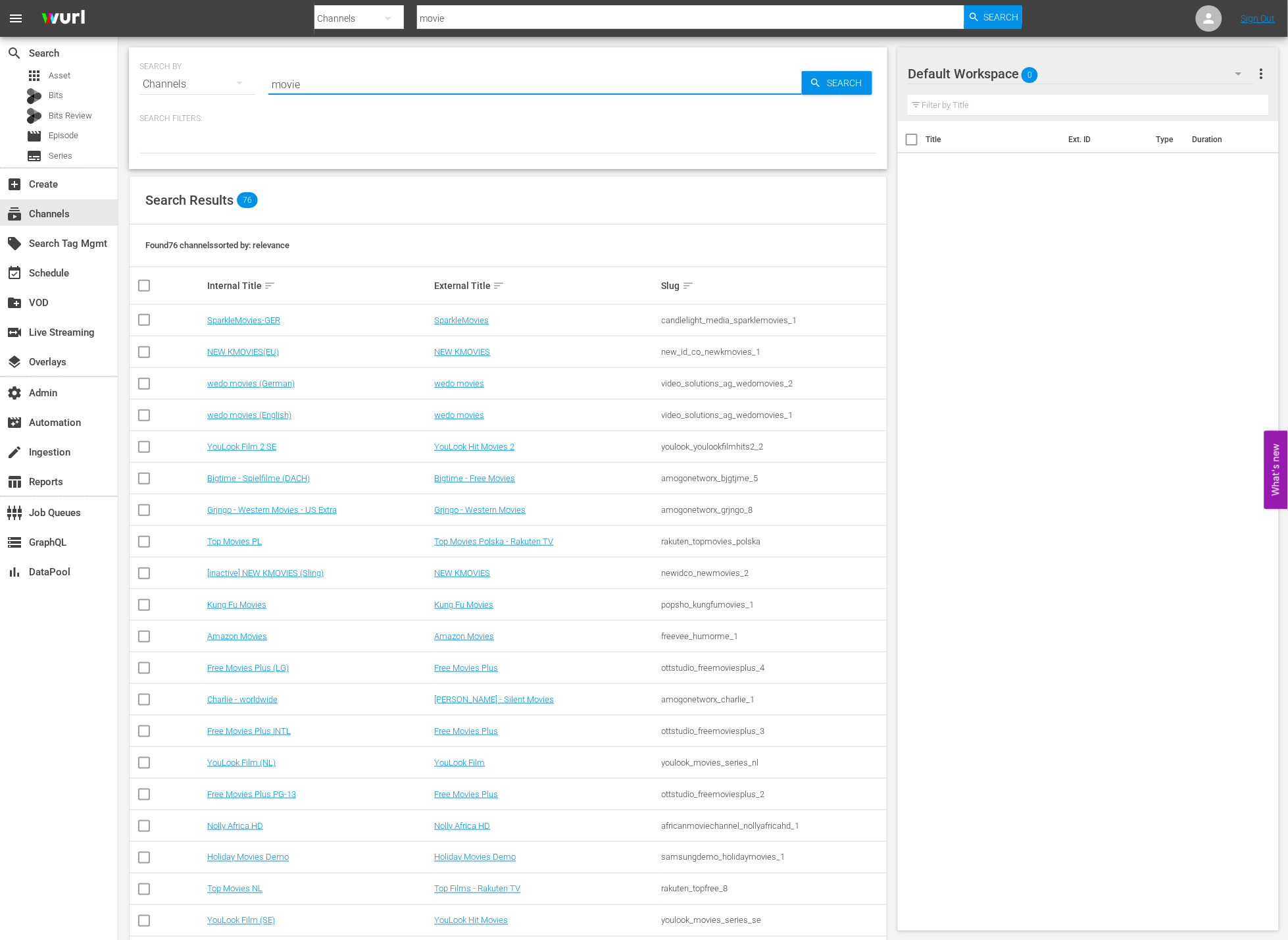
type input "Movie Favorites by Lifetime"
click at [807, 77] on div "Search" at bounding box center [836, 83] width 71 height 24
type input "Movie Favorites by Lifetime"
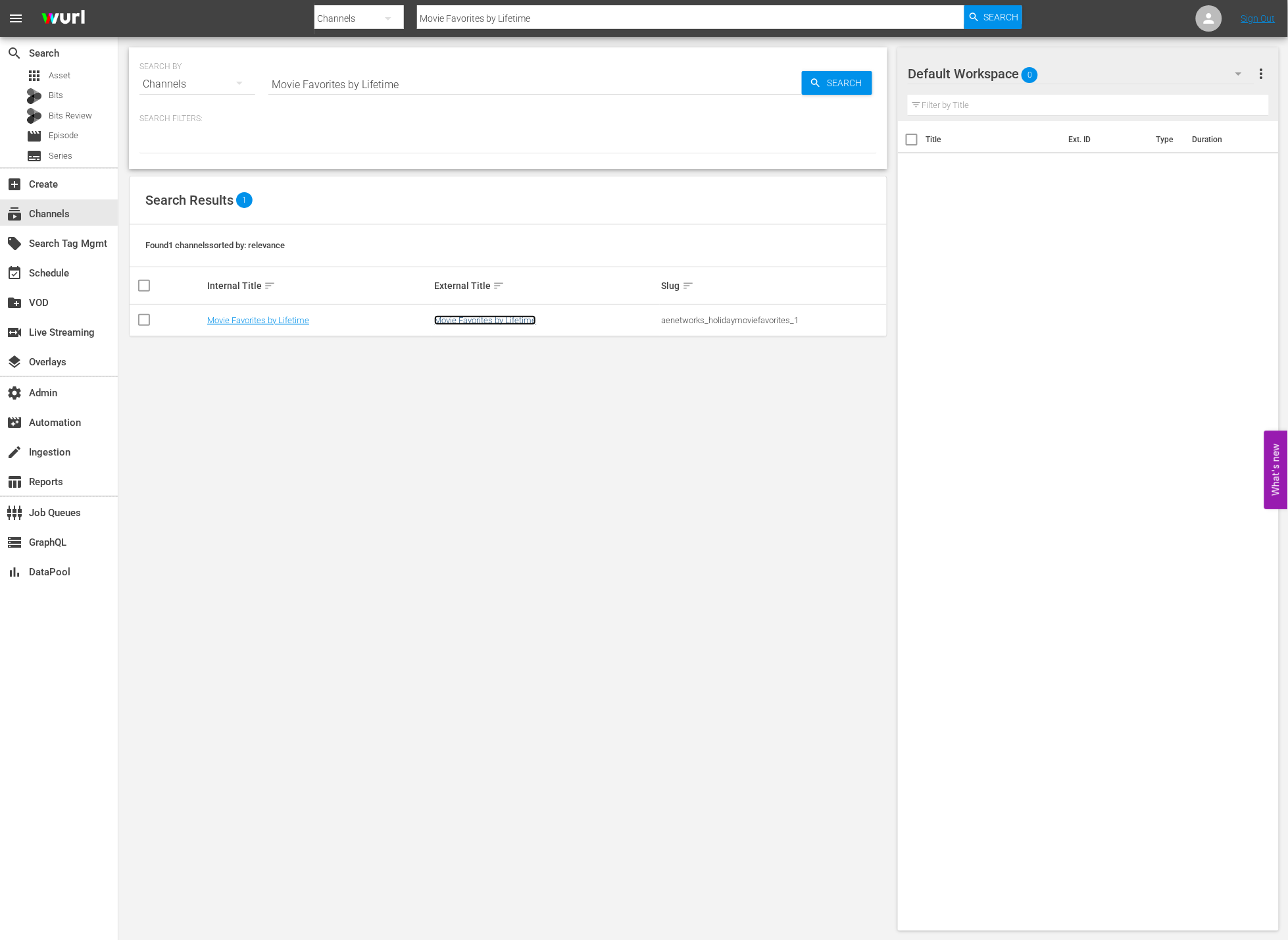
click at [496, 319] on link "Movie Favorites by Lifetime" at bounding box center [485, 320] width 102 height 10
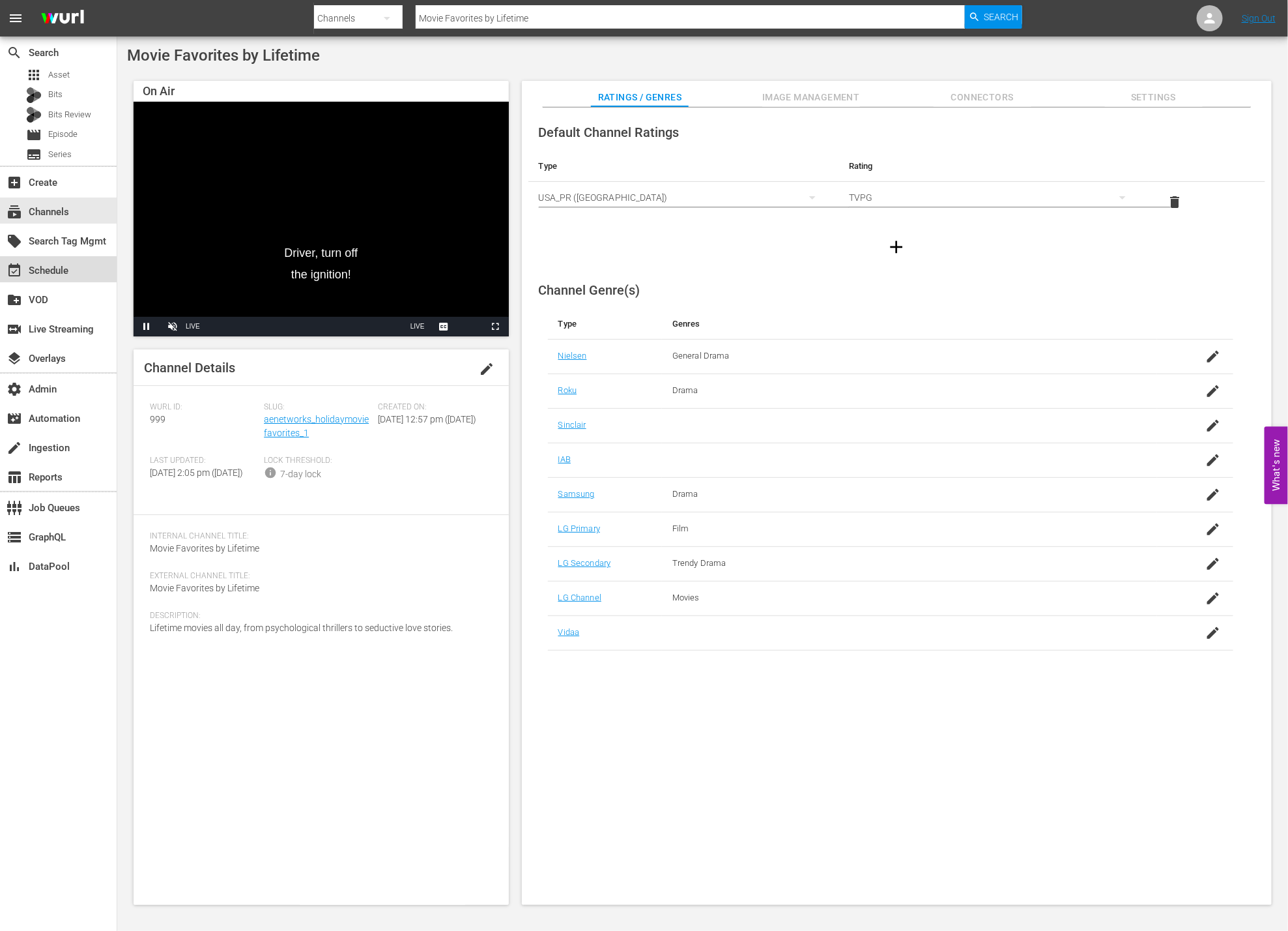
click at [73, 271] on div "event_available Schedule" at bounding box center [58, 269] width 117 height 26
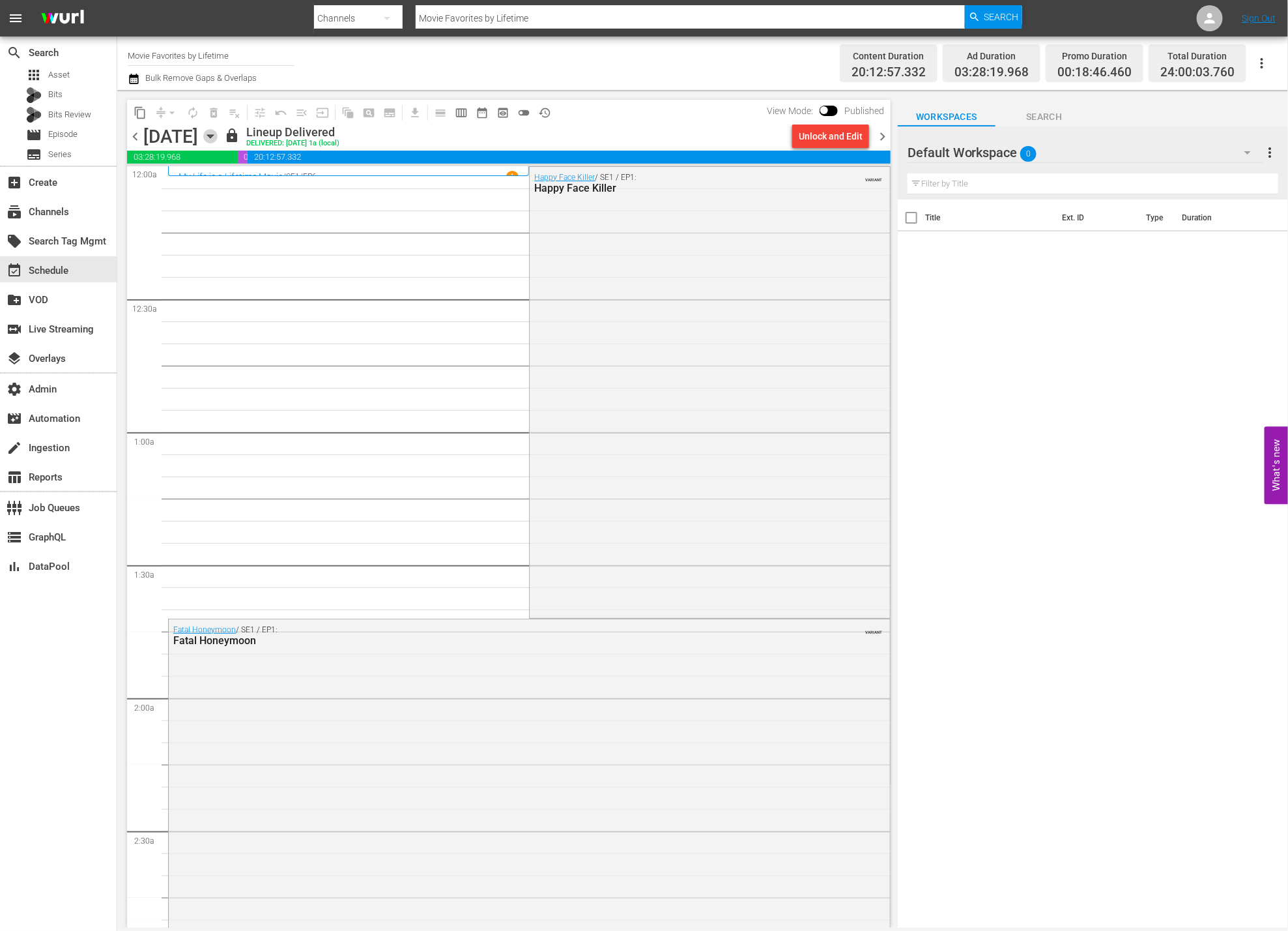
click at [217, 130] on icon "button" at bounding box center [210, 136] width 14 height 14
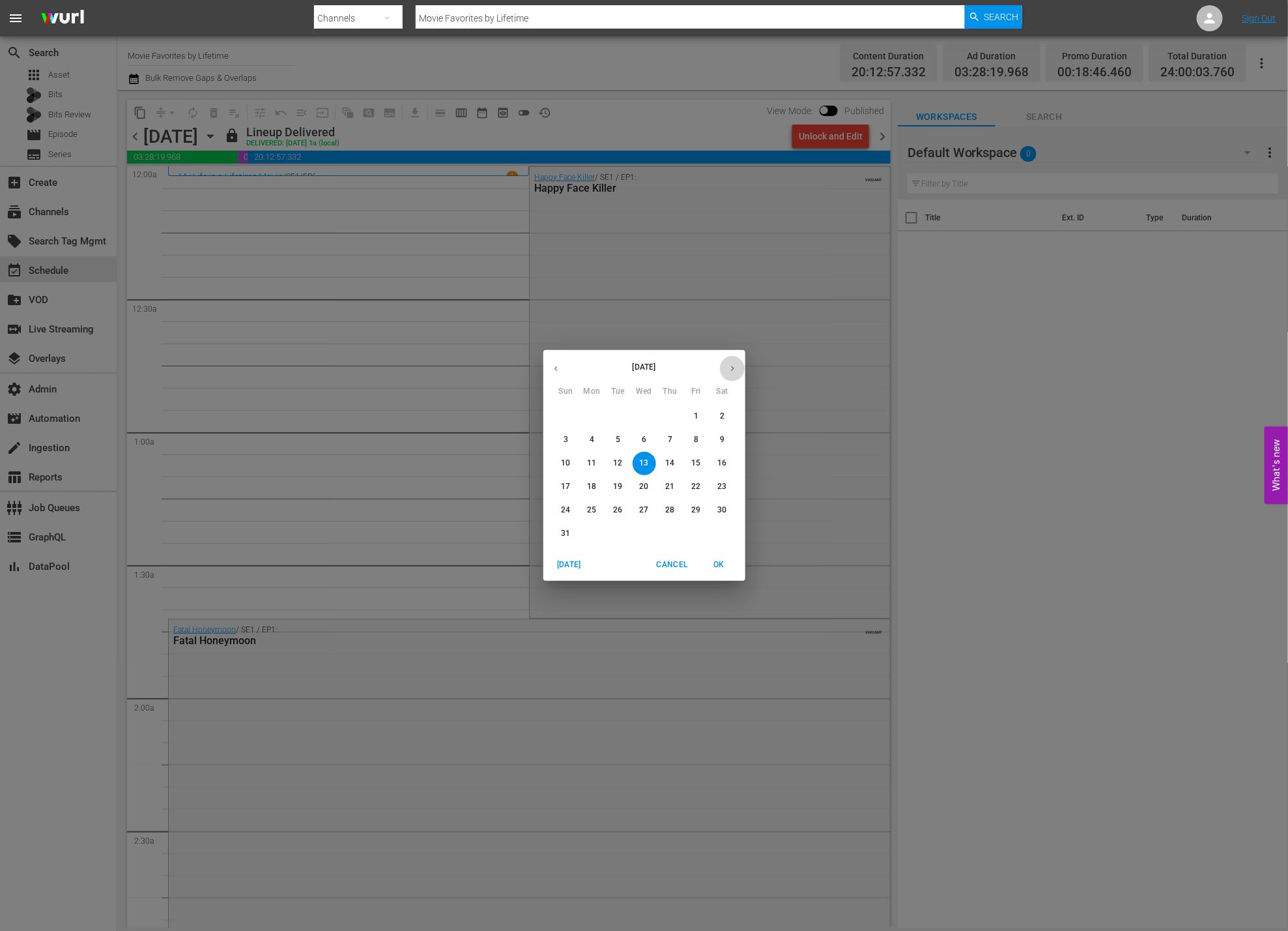
click at [730, 368] on icon "button" at bounding box center [732, 368] width 10 height 10
click at [723, 440] on p "13" at bounding box center [722, 439] width 9 height 11
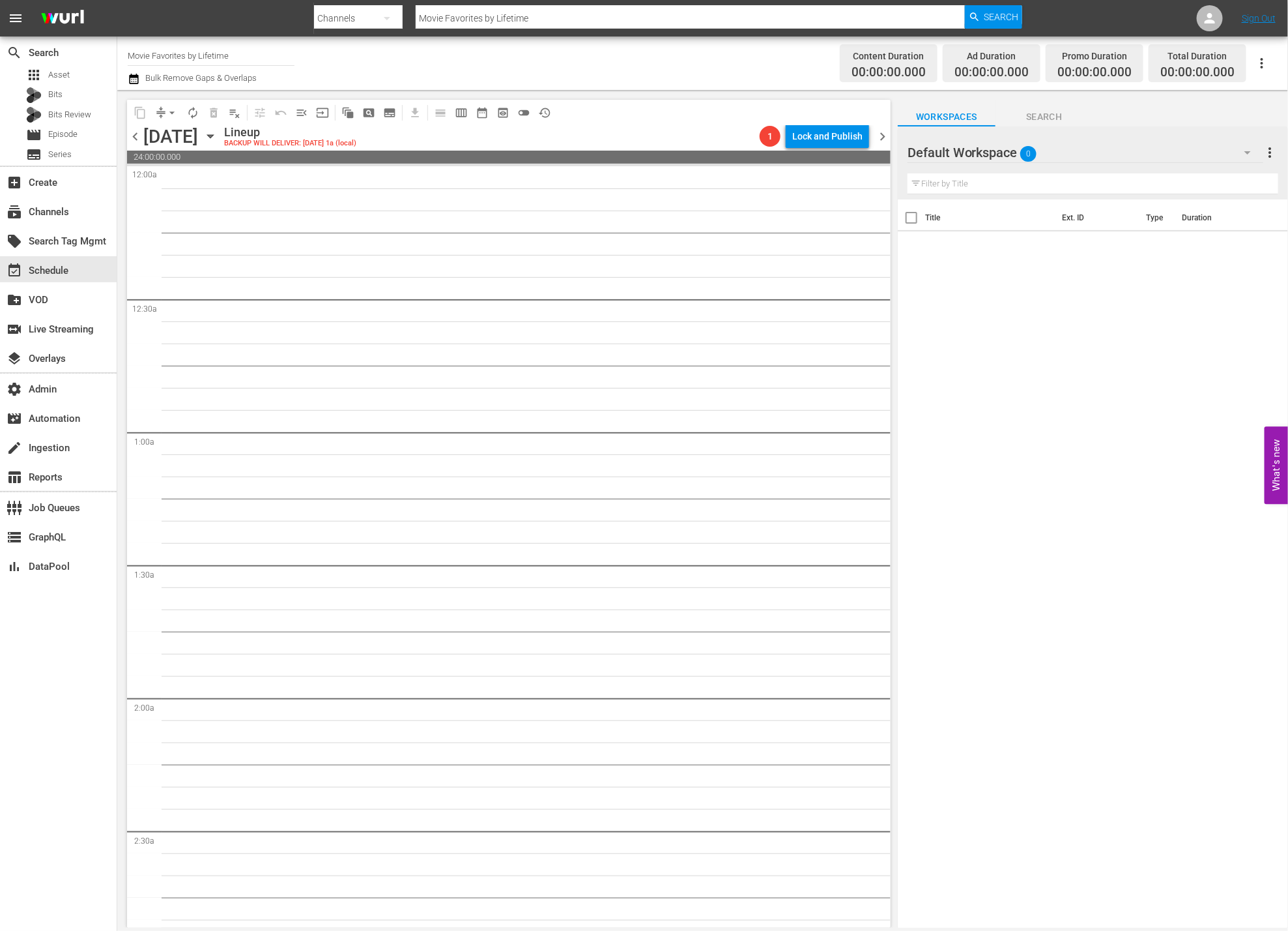
click at [885, 137] on span "chevron_right" at bounding box center [883, 137] width 17 height 17
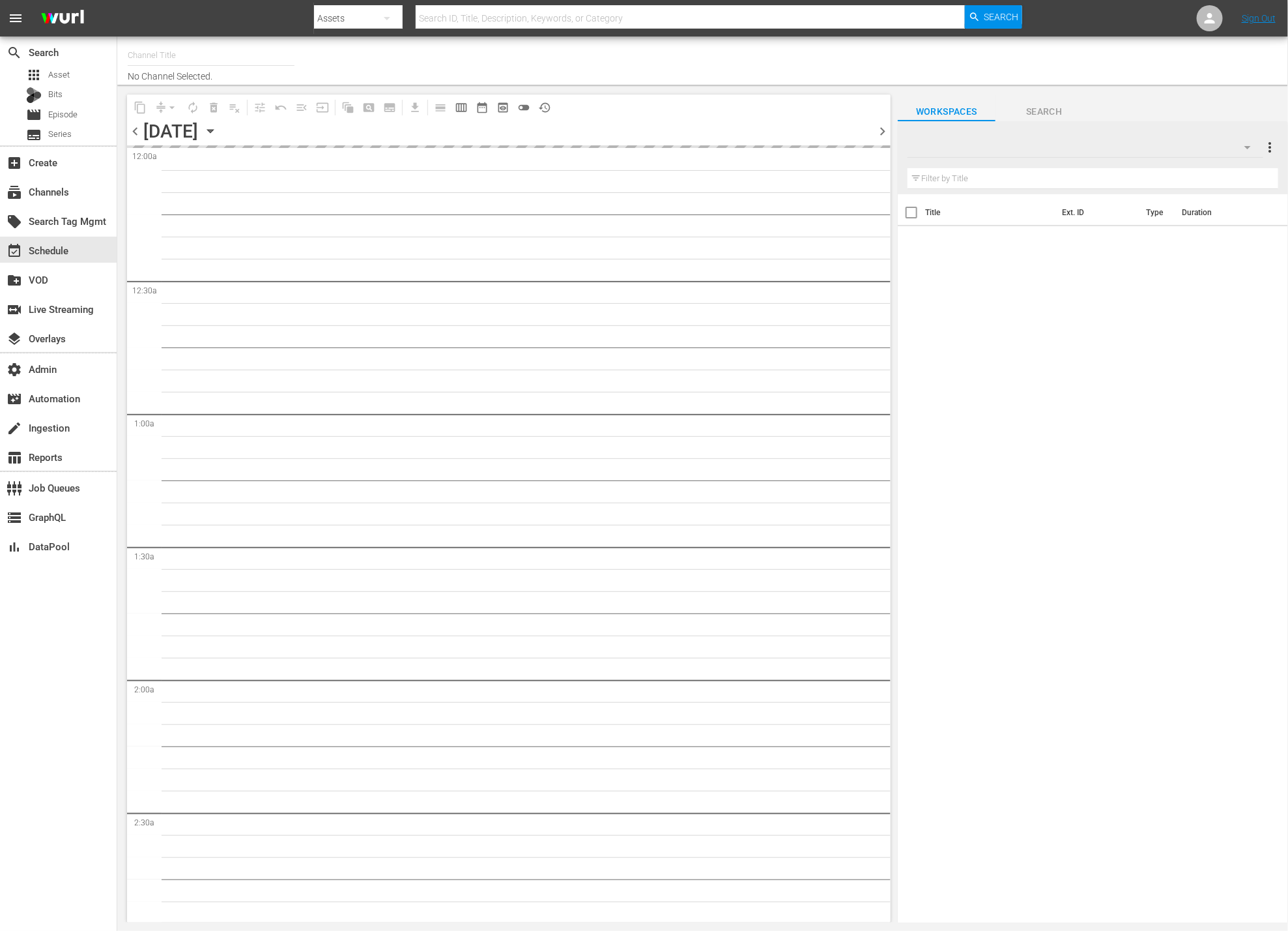
type input "Movie Favorites by Lifetime (999)"
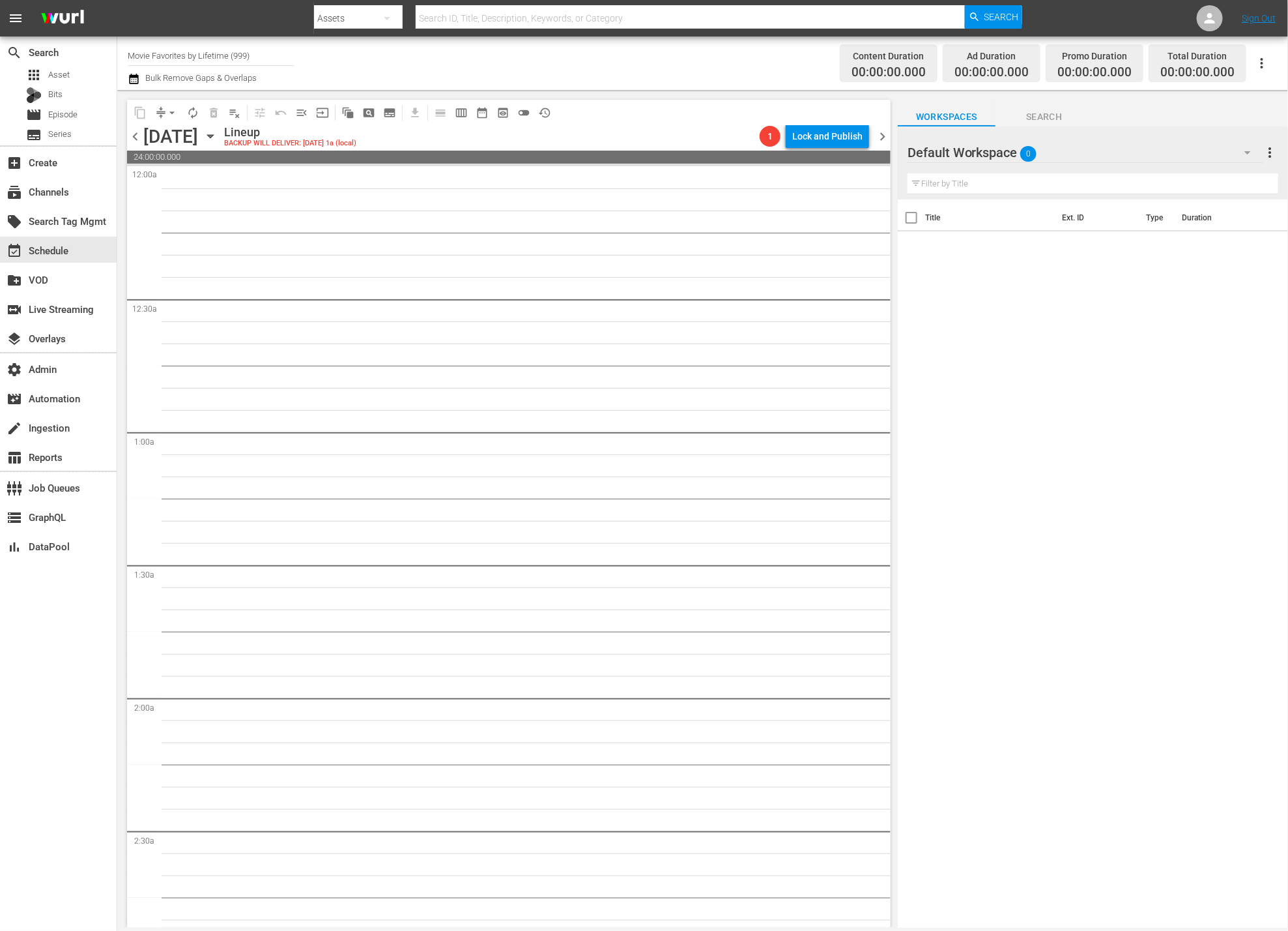
click at [217, 138] on icon "button" at bounding box center [210, 136] width 14 height 14
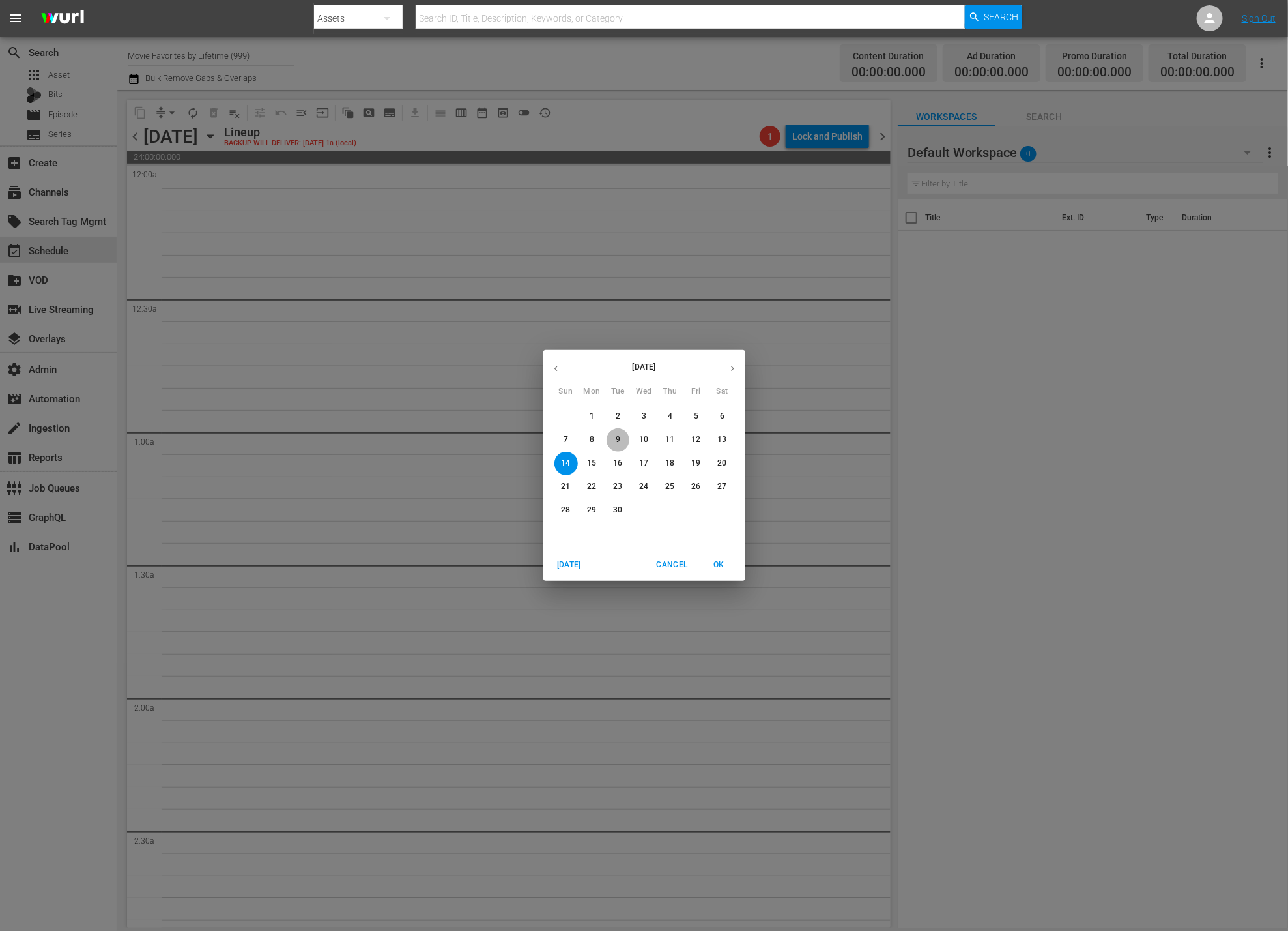
click at [618, 441] on p "9" at bounding box center [618, 439] width 5 height 11
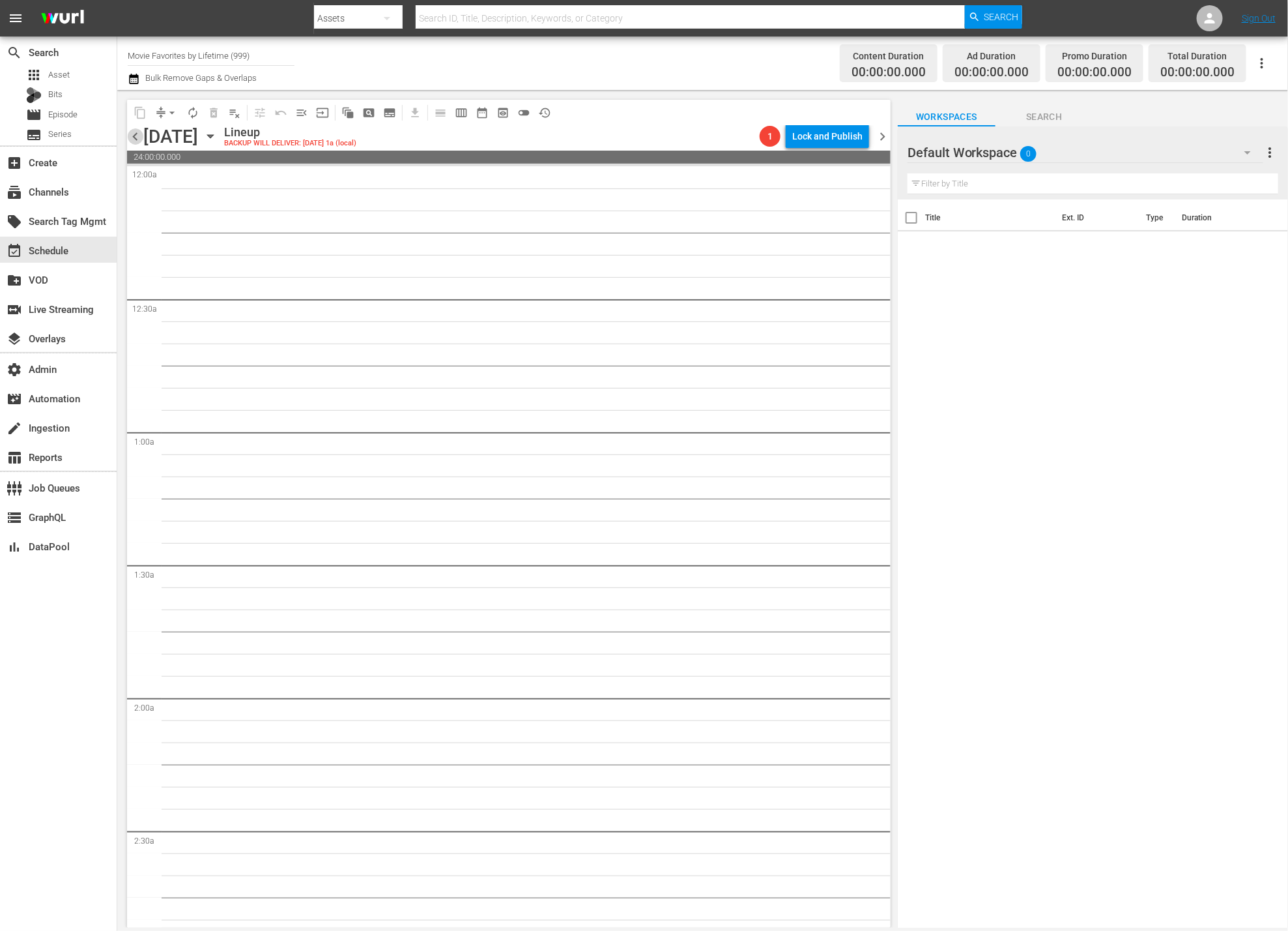
click at [135, 136] on span "chevron_left" at bounding box center [135, 137] width 17 height 17
click at [135, 137] on span "chevron_left" at bounding box center [135, 137] width 17 height 17
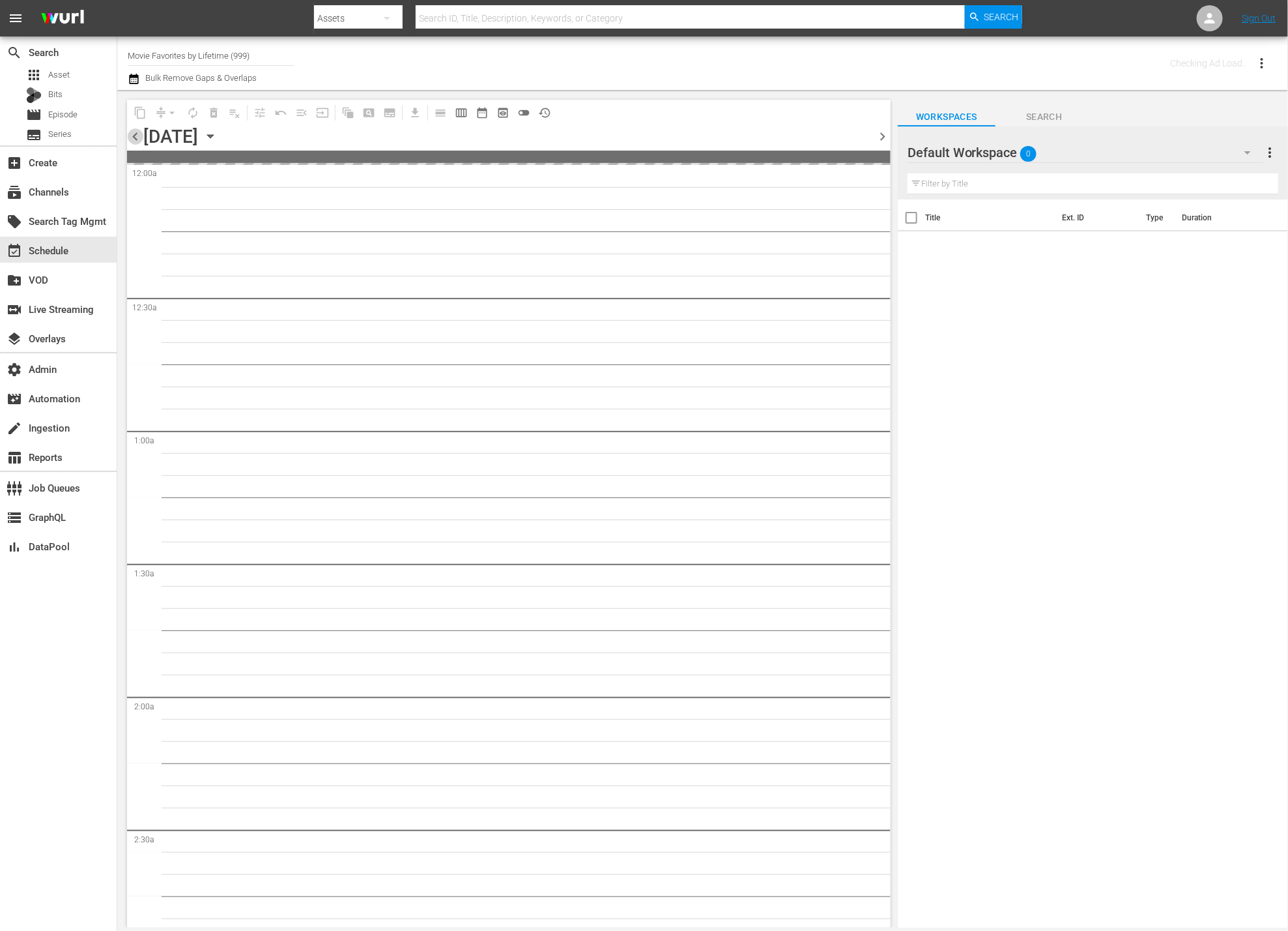
click at [135, 137] on span "chevron_left" at bounding box center [135, 137] width 17 height 17
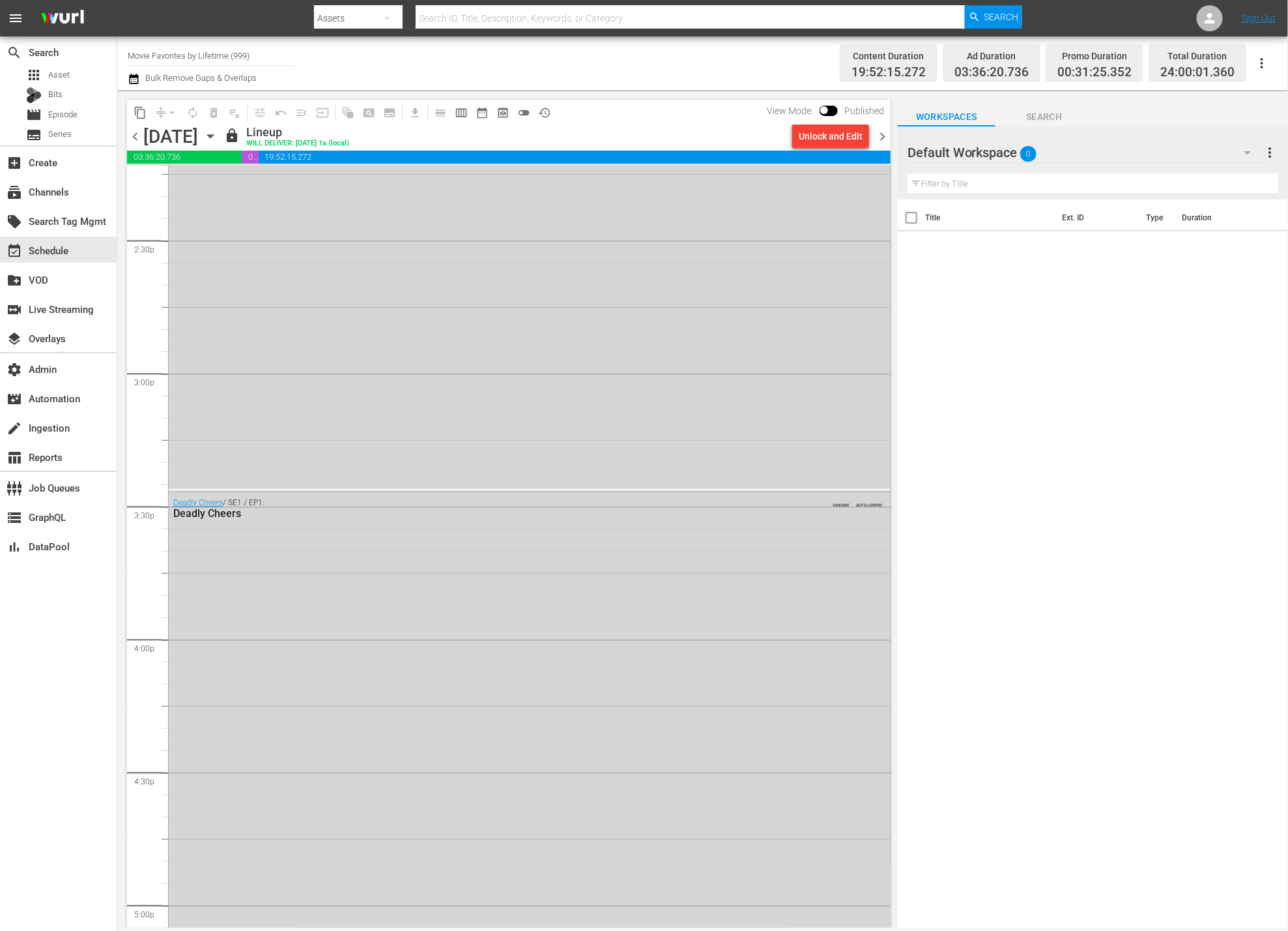
scroll to position [5619, 0]
click at [353, 463] on div "Deadly Cheers / SE1 / EP1: Deadly Cheers VARIANT AUTO-LOOPED" at bounding box center [529, 479] width 721 height 457
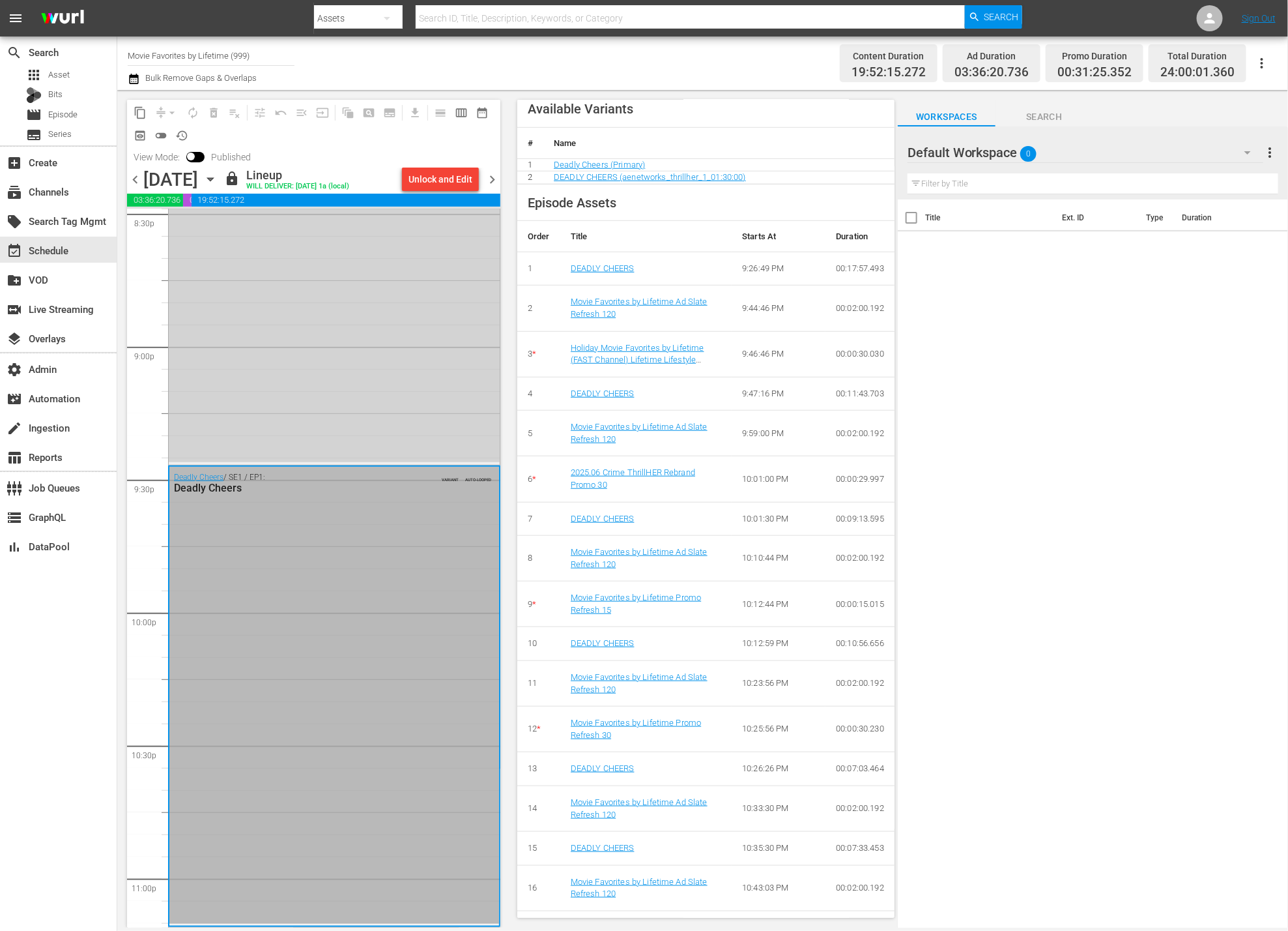
scroll to position [5436, 0]
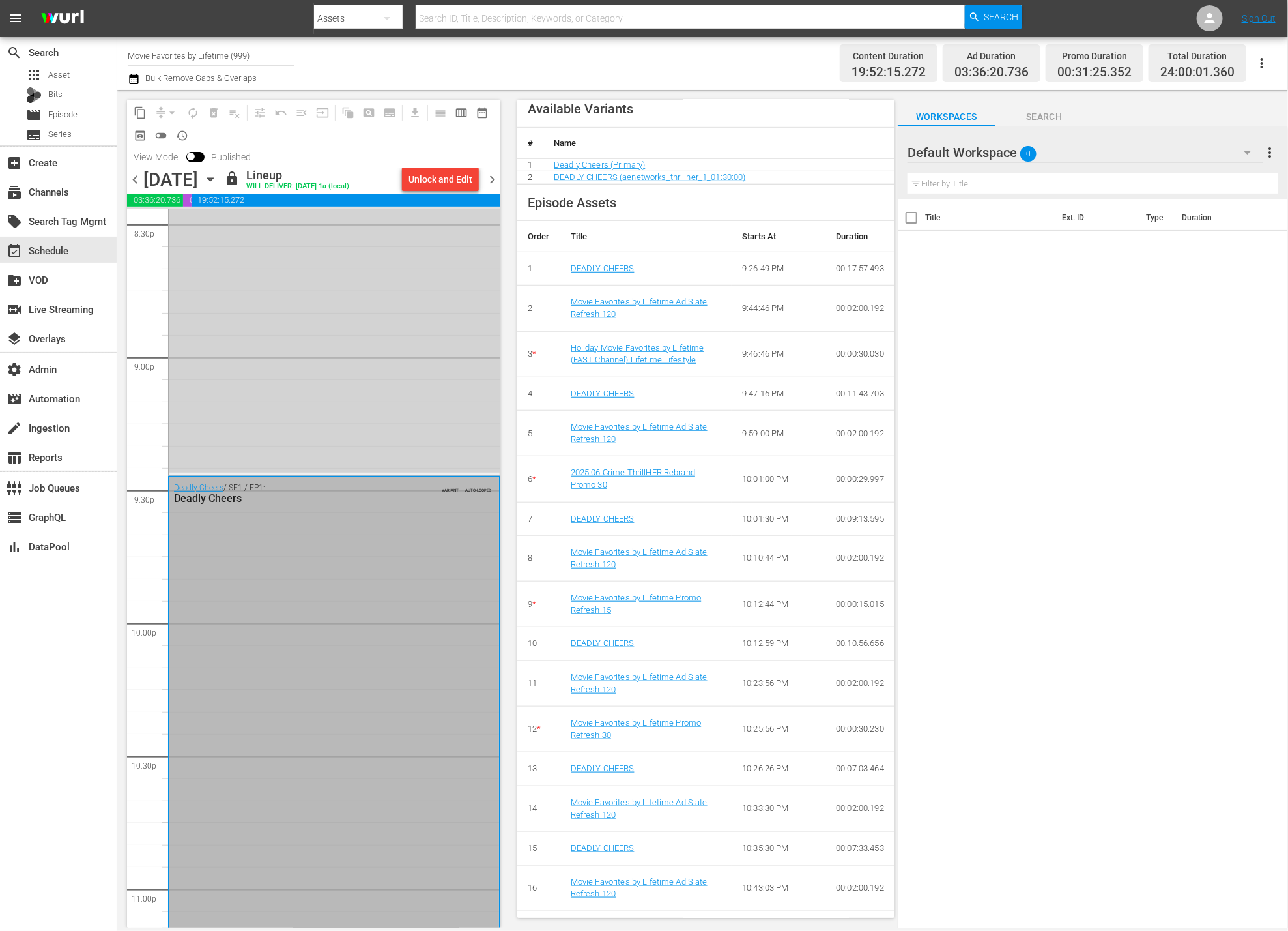
click at [404, 408] on div "Who Is Killing the Cheerleaders? VARIANT AUTO-LOOPED" at bounding box center [334, 243] width 331 height 458
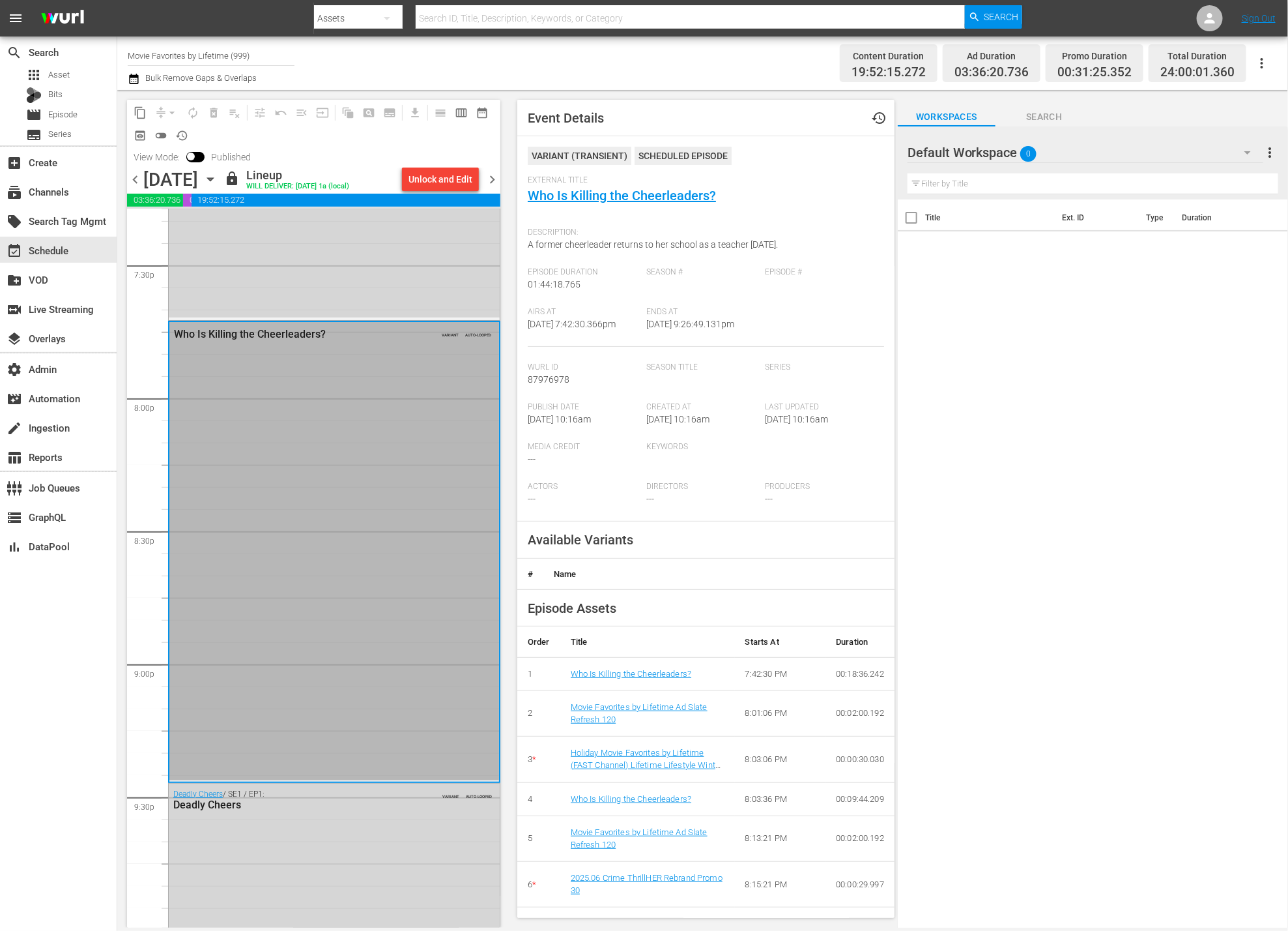
scroll to position [5036, 0]
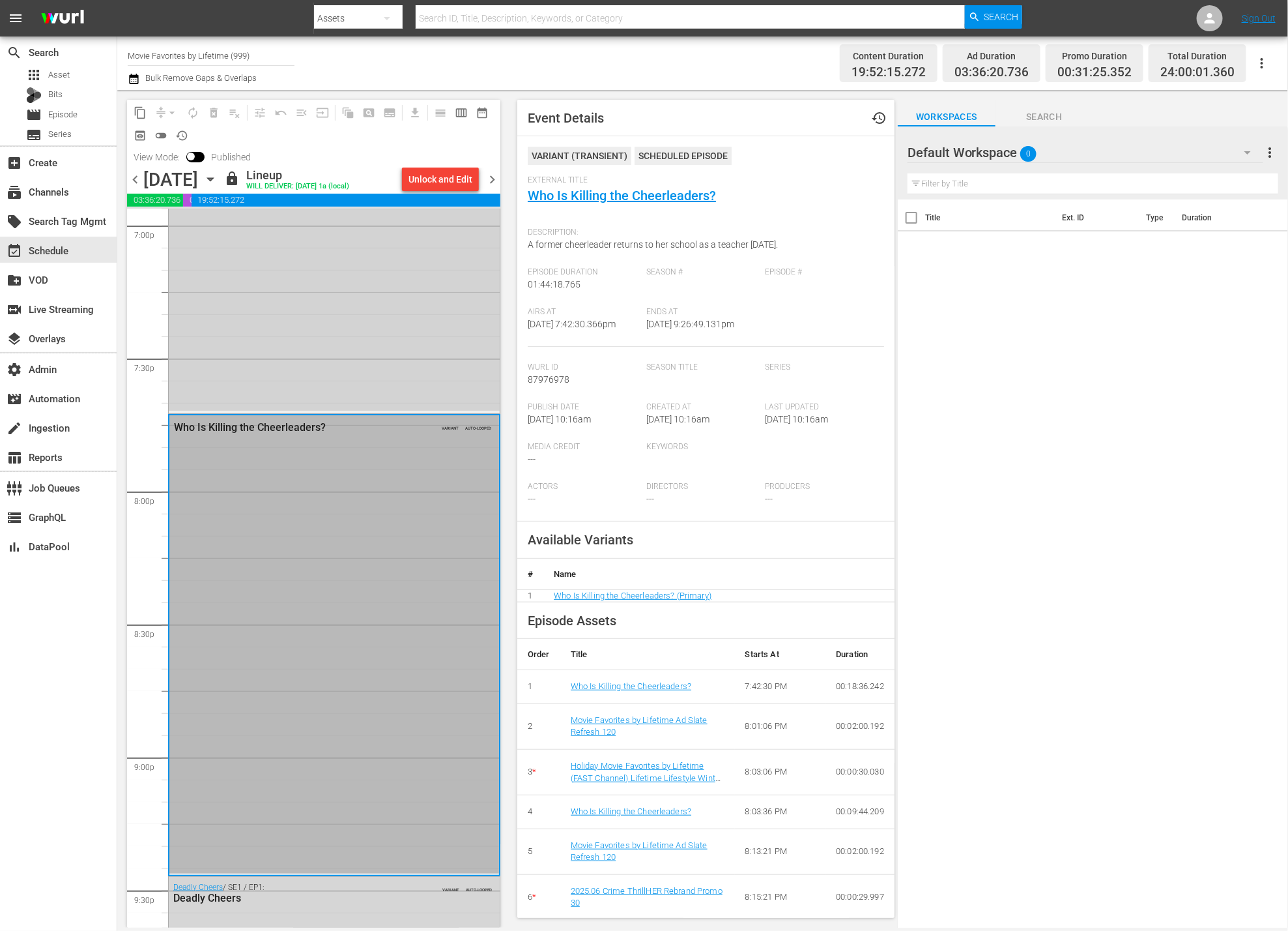
click at [417, 360] on div "Cheerleader Nightmare / SE1 / EP1: Cheerleader Nightmare VARIANT AUTO-LOOPED" at bounding box center [334, 185] width 331 height 450
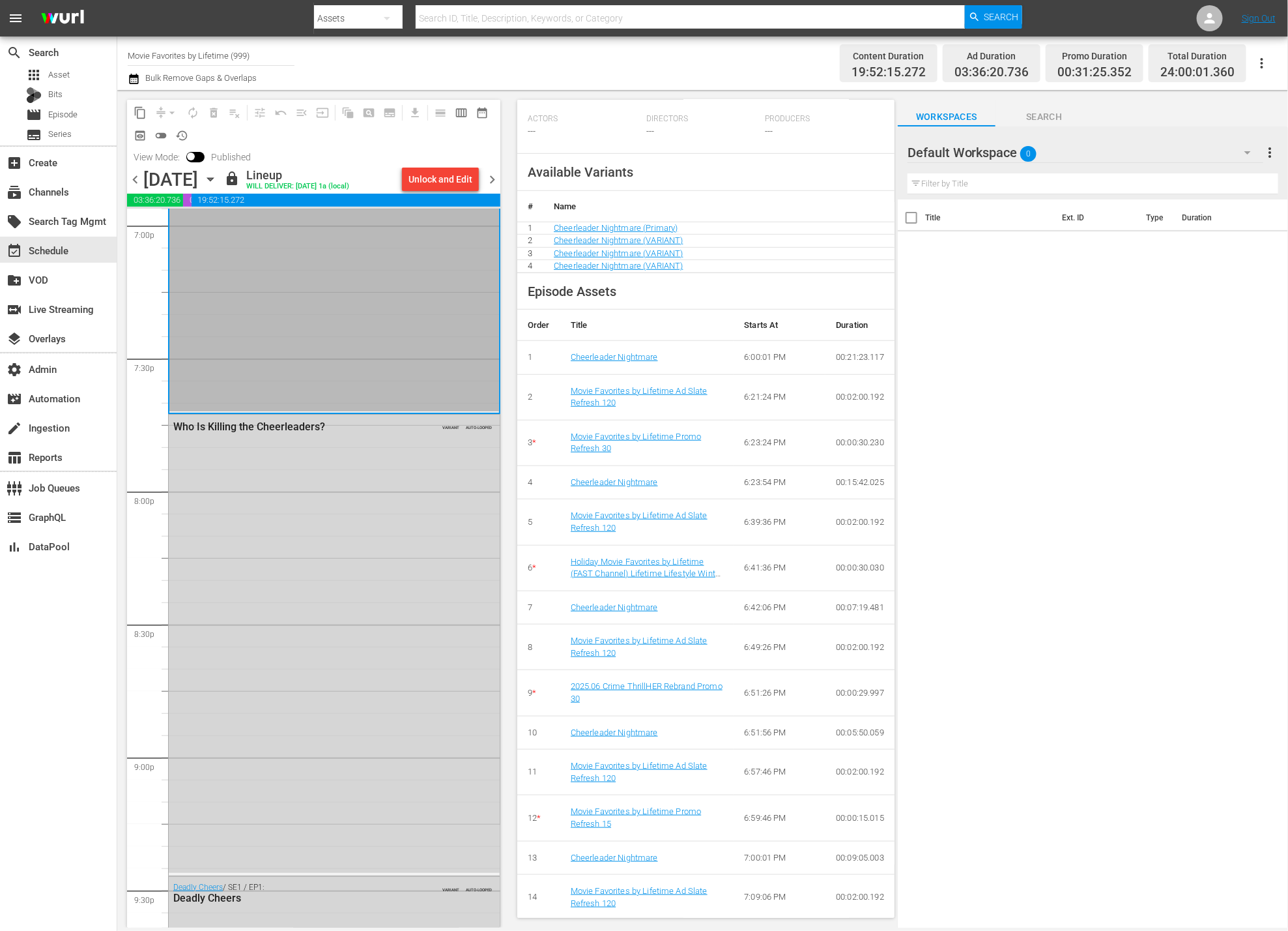
scroll to position [626, 0]
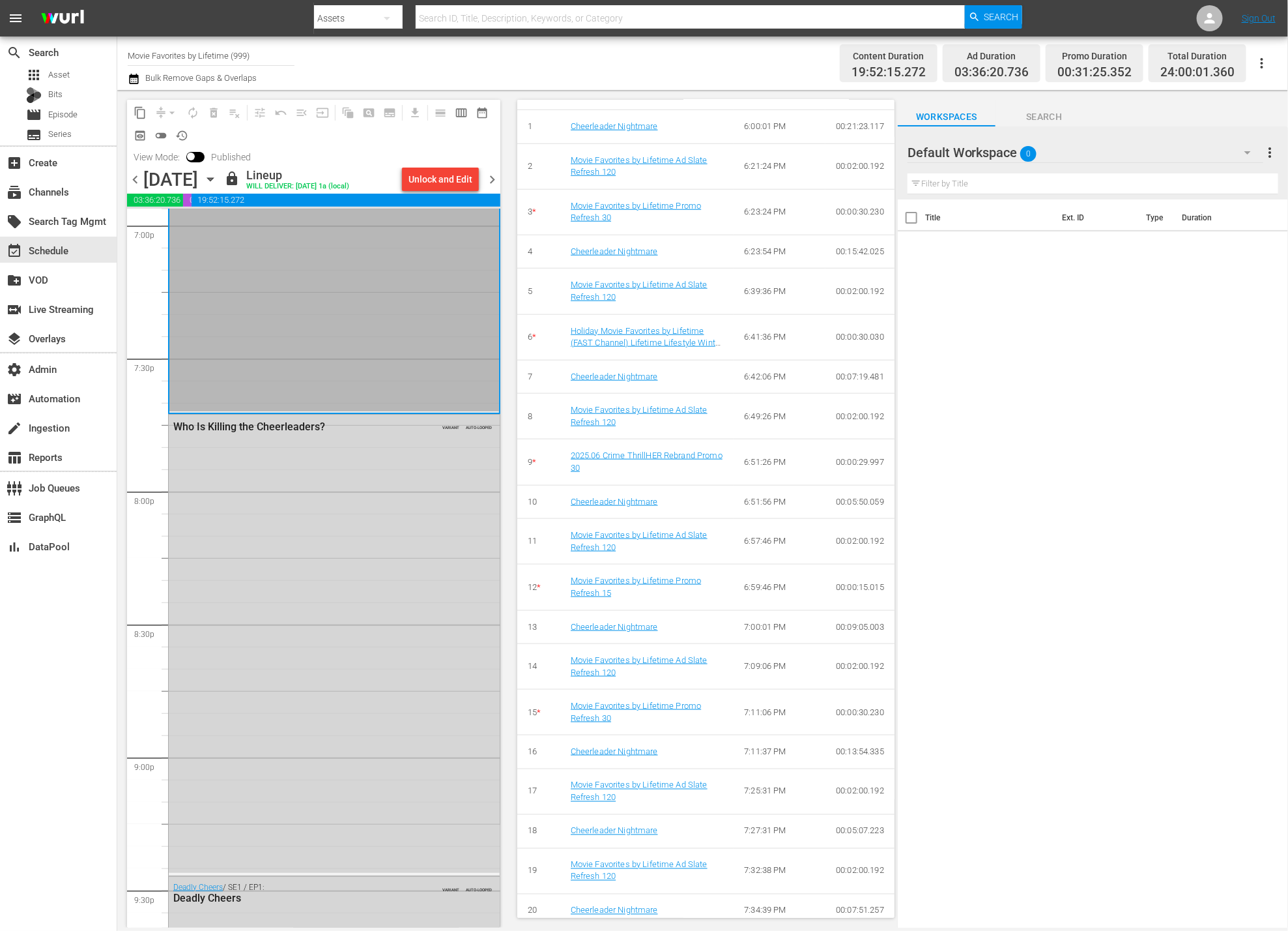
click at [298, 359] on div "Cheerleader Nightmare / SE1 / EP1: Cheerleader Nightmare VARIANT AUTO-LOOPED" at bounding box center [334, 186] width 330 height 450
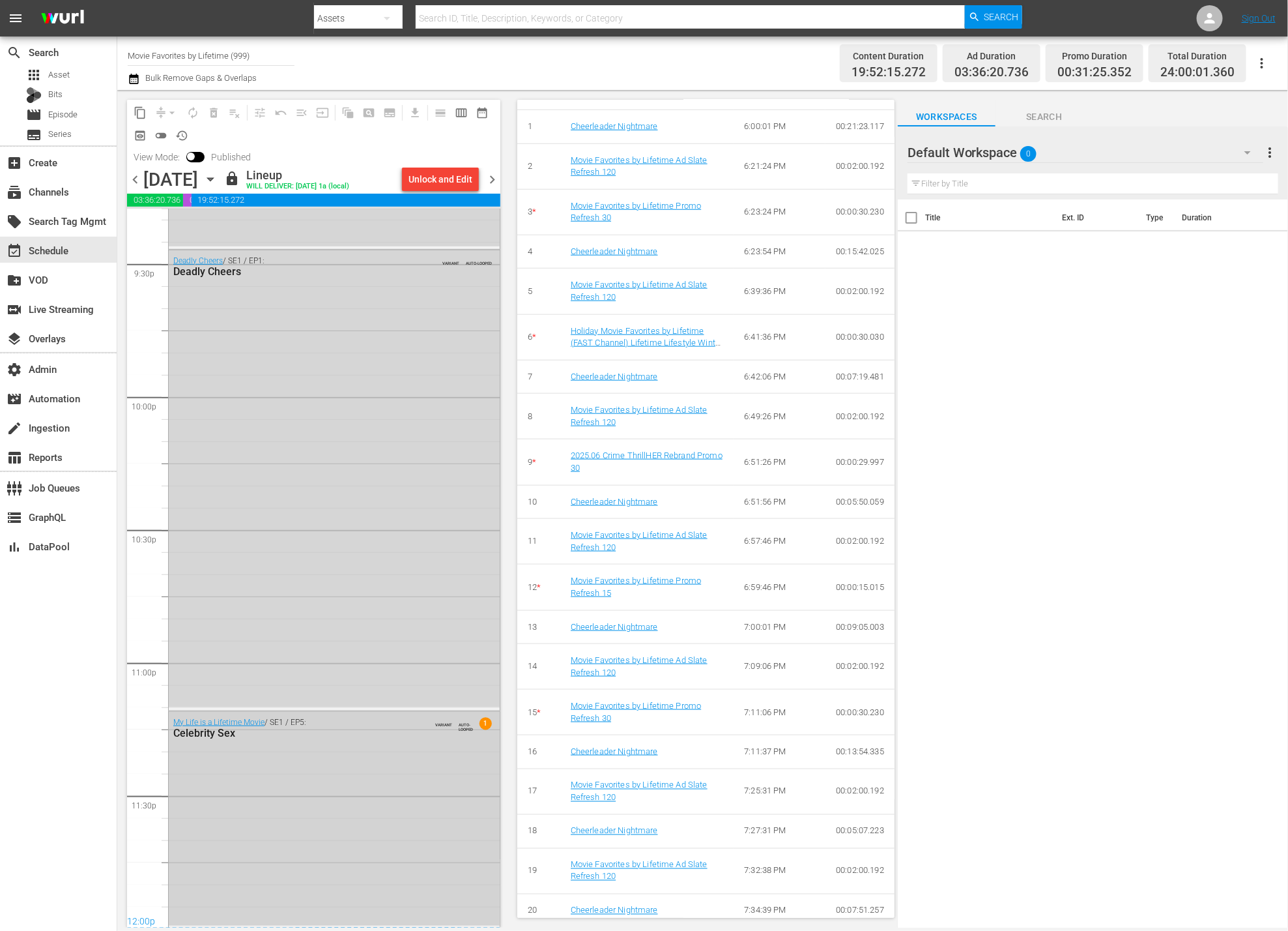
click at [344, 761] on div "My Life is a Lifetime Movie / SE1 / EP5: Celebrity Sex VARIANT AUTO-LOOPED 1" at bounding box center [334, 818] width 331 height 214
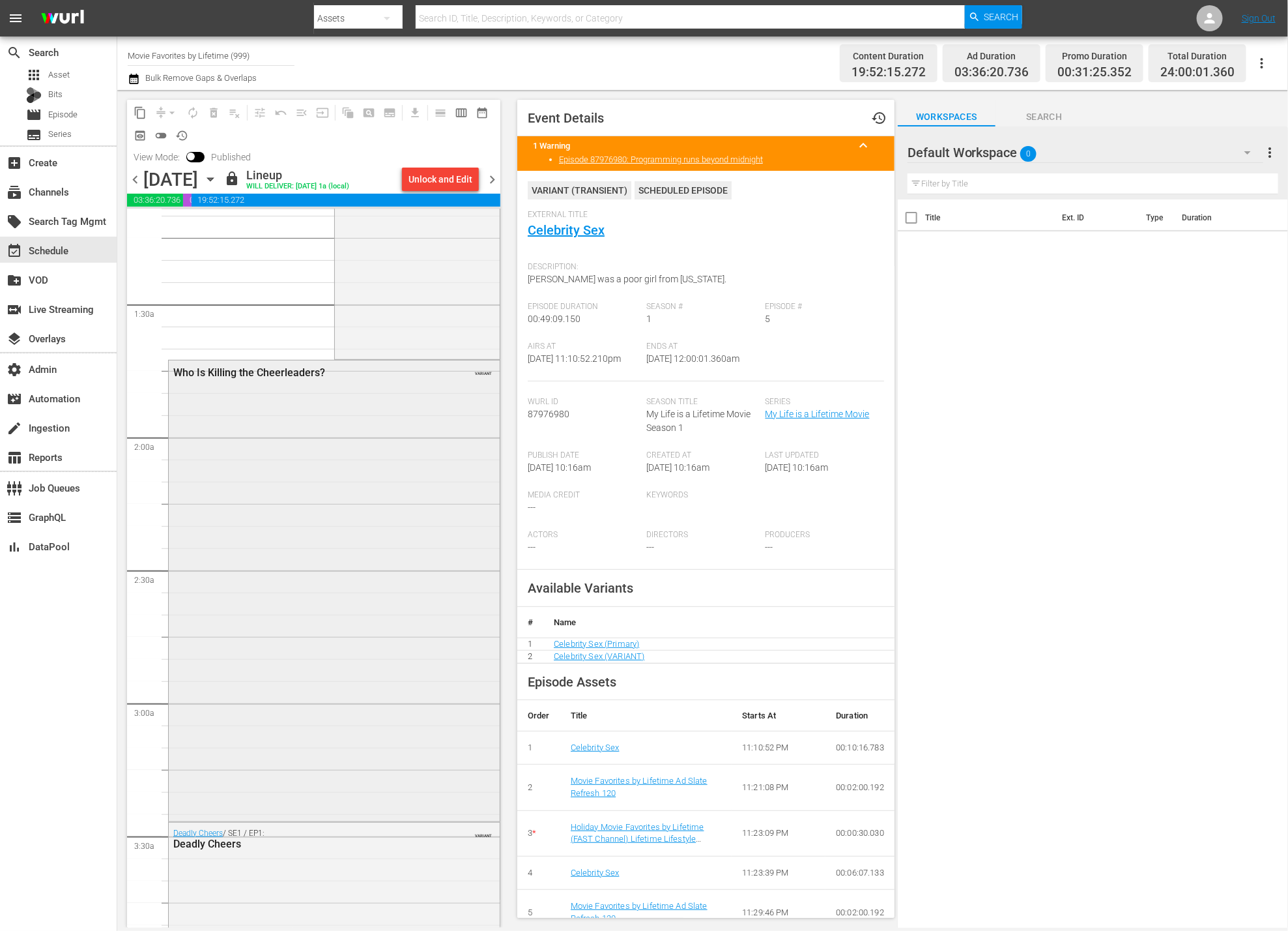
scroll to position [0, 0]
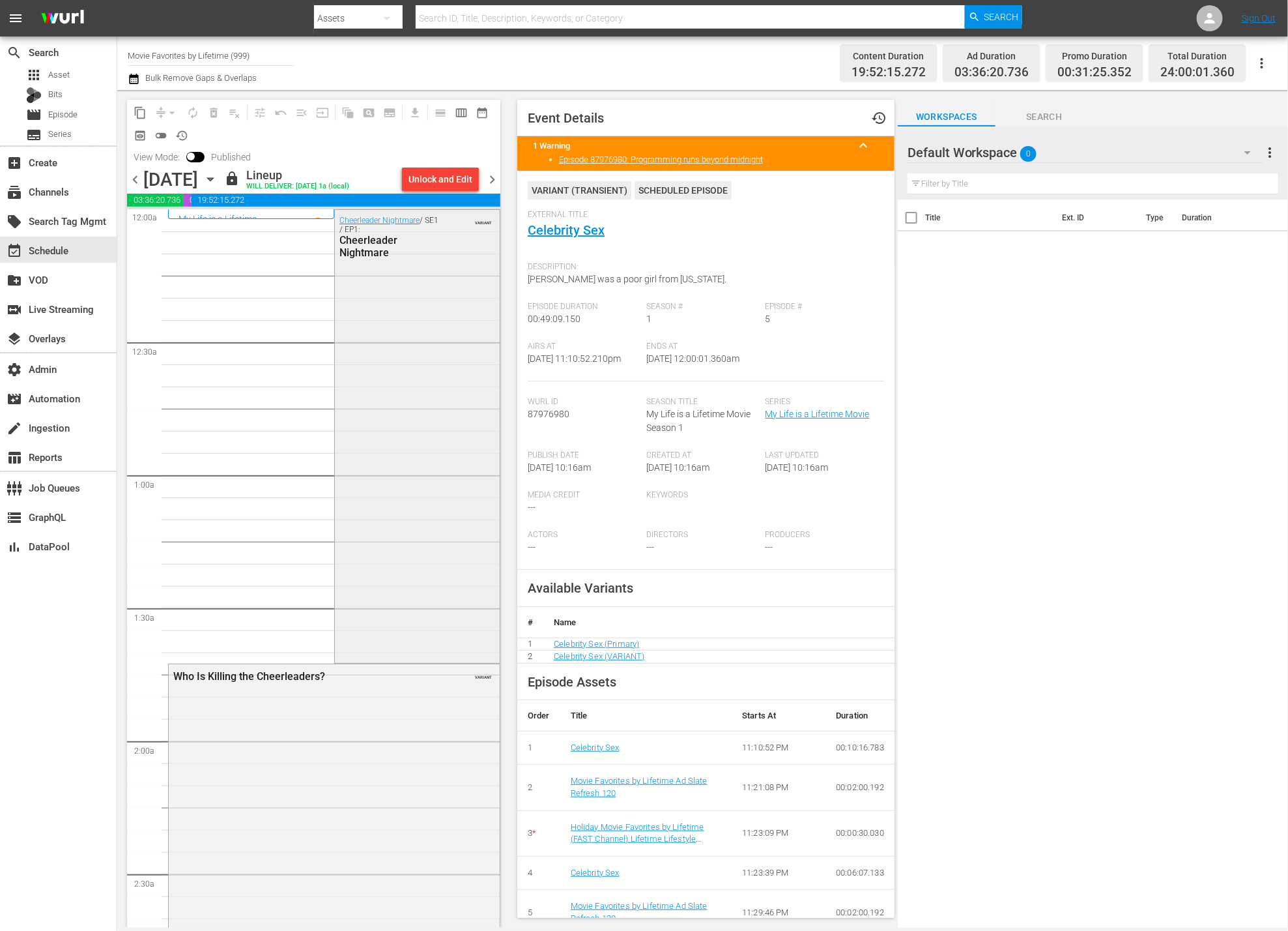
click at [455, 578] on div "Cheerleader Nightmare / SE1 / EP1: Cheerleader Nightmare VARIANT" at bounding box center [417, 435] width 165 height 450
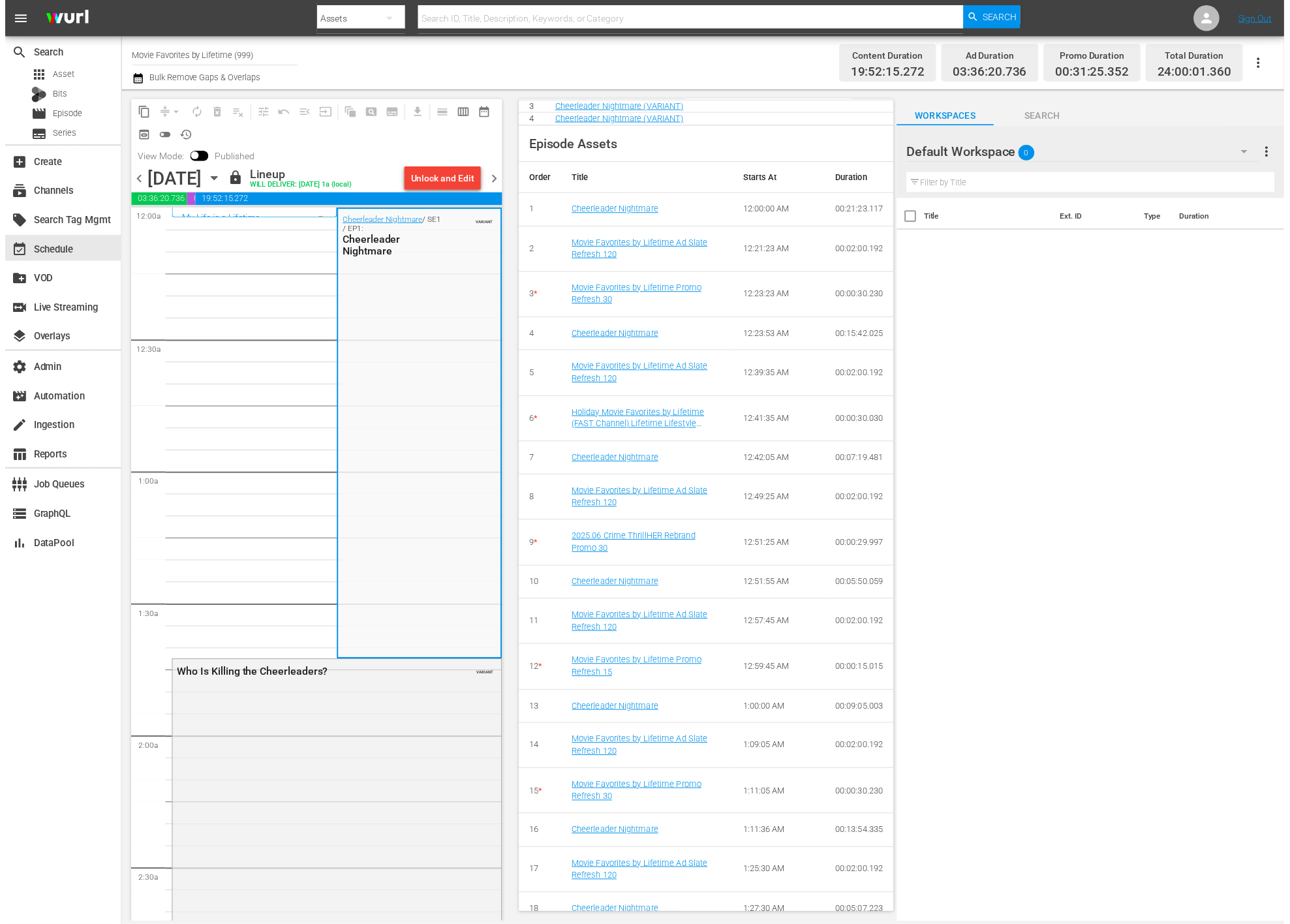
scroll to position [627, 0]
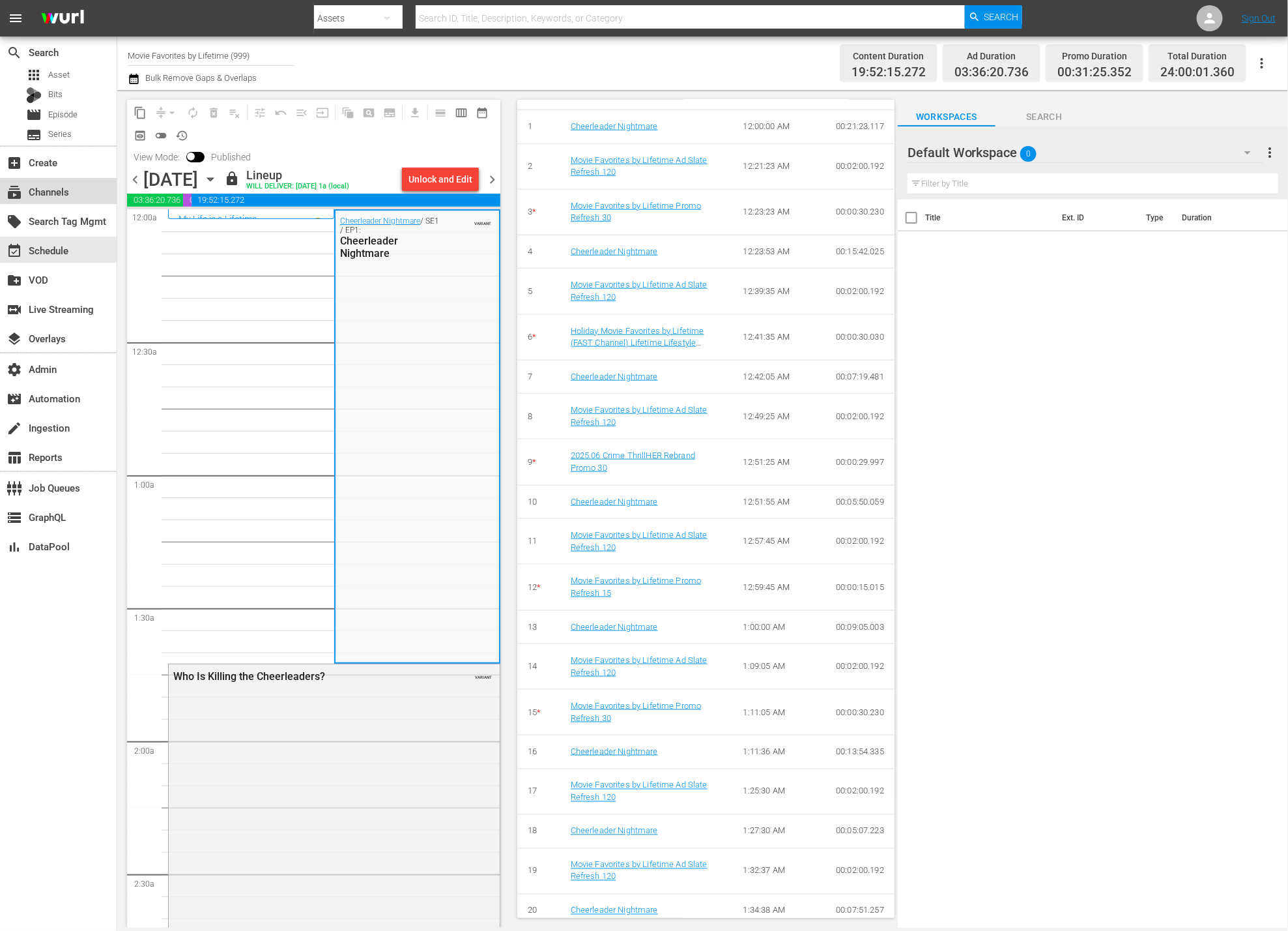
click at [64, 196] on div "subscriptions Channels" at bounding box center [36, 190] width 73 height 12
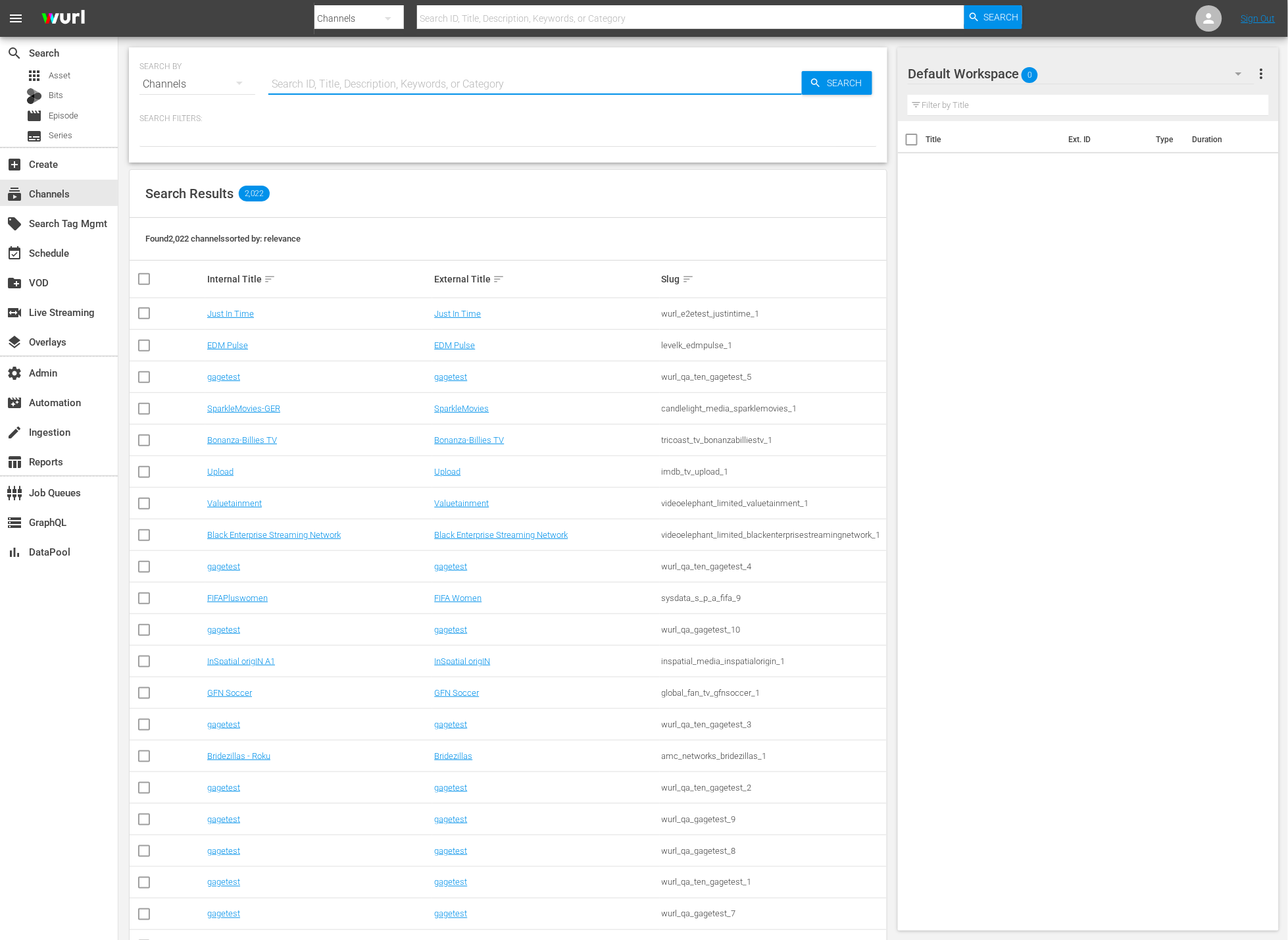
click at [310, 78] on input "text" at bounding box center [535, 84] width 534 height 32
type input "modern"
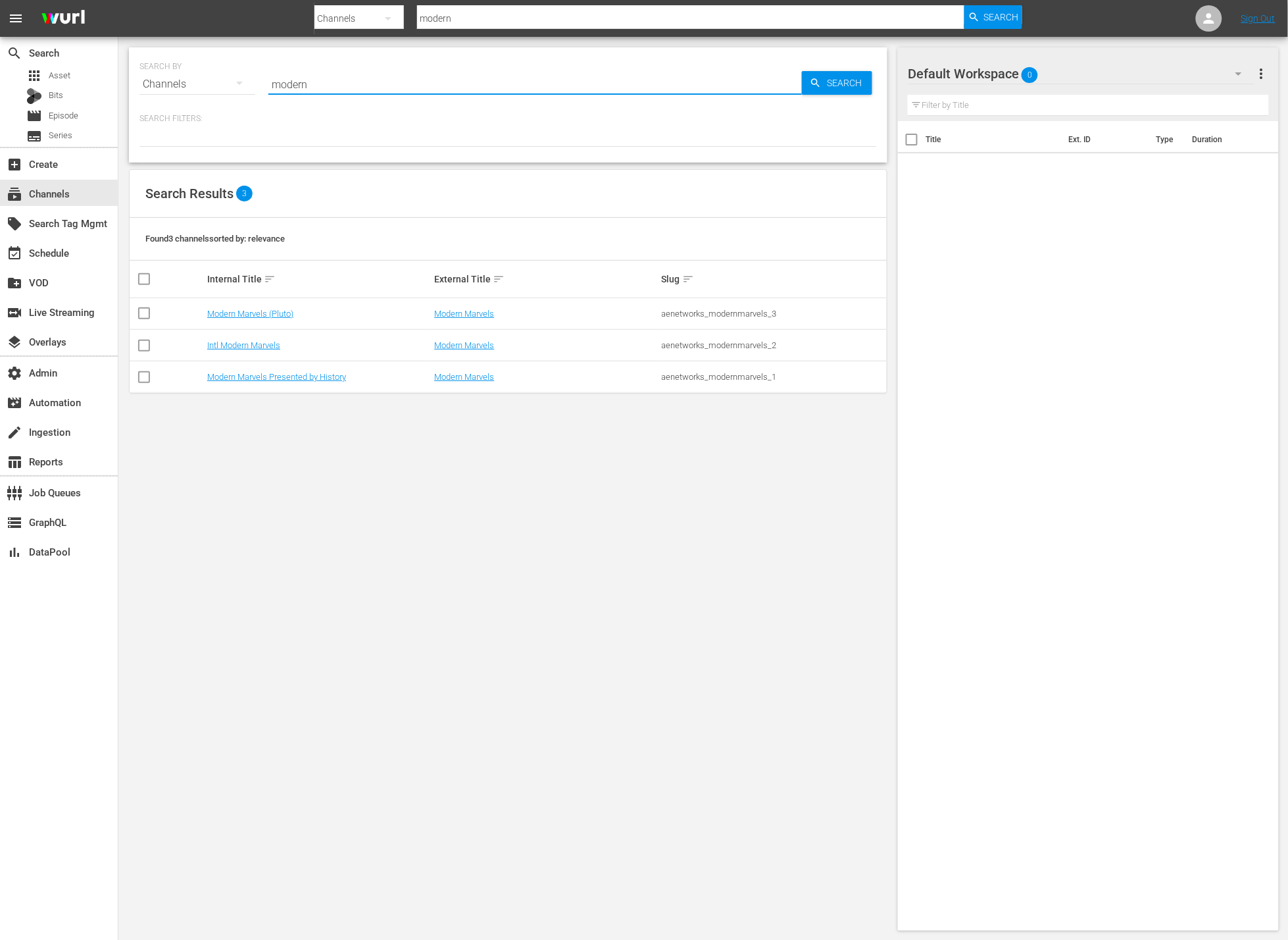
type input "modern"
click at [579, 506] on div "SEARCH BY Search By Channels Search ID, Title, Description, Keywords, or Catego…" at bounding box center [508, 489] width 779 height 904
click at [460, 314] on link "Modern Marvels" at bounding box center [464, 313] width 60 height 10
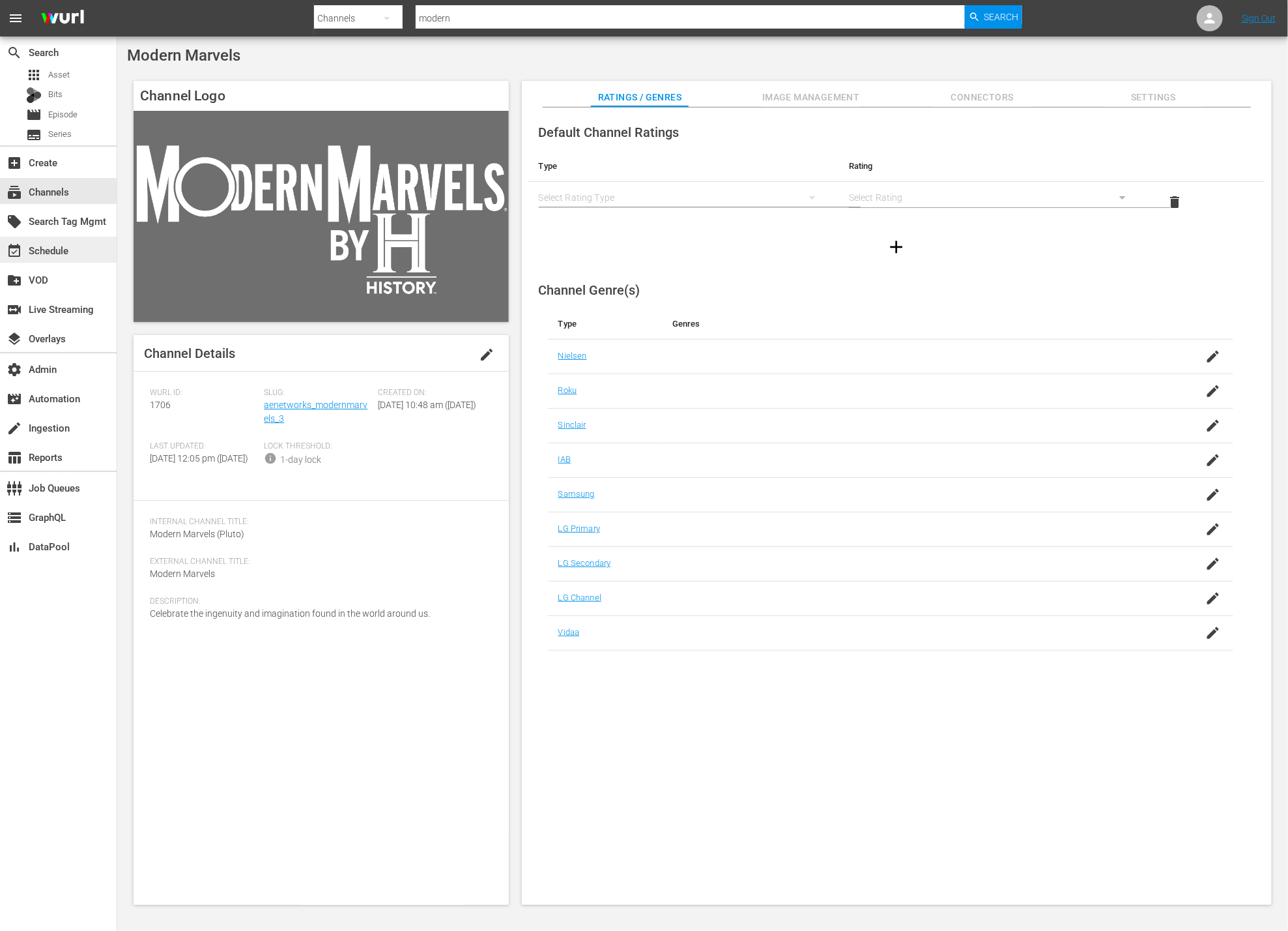
click at [94, 248] on div "event_available Schedule" at bounding box center [58, 250] width 117 height 26
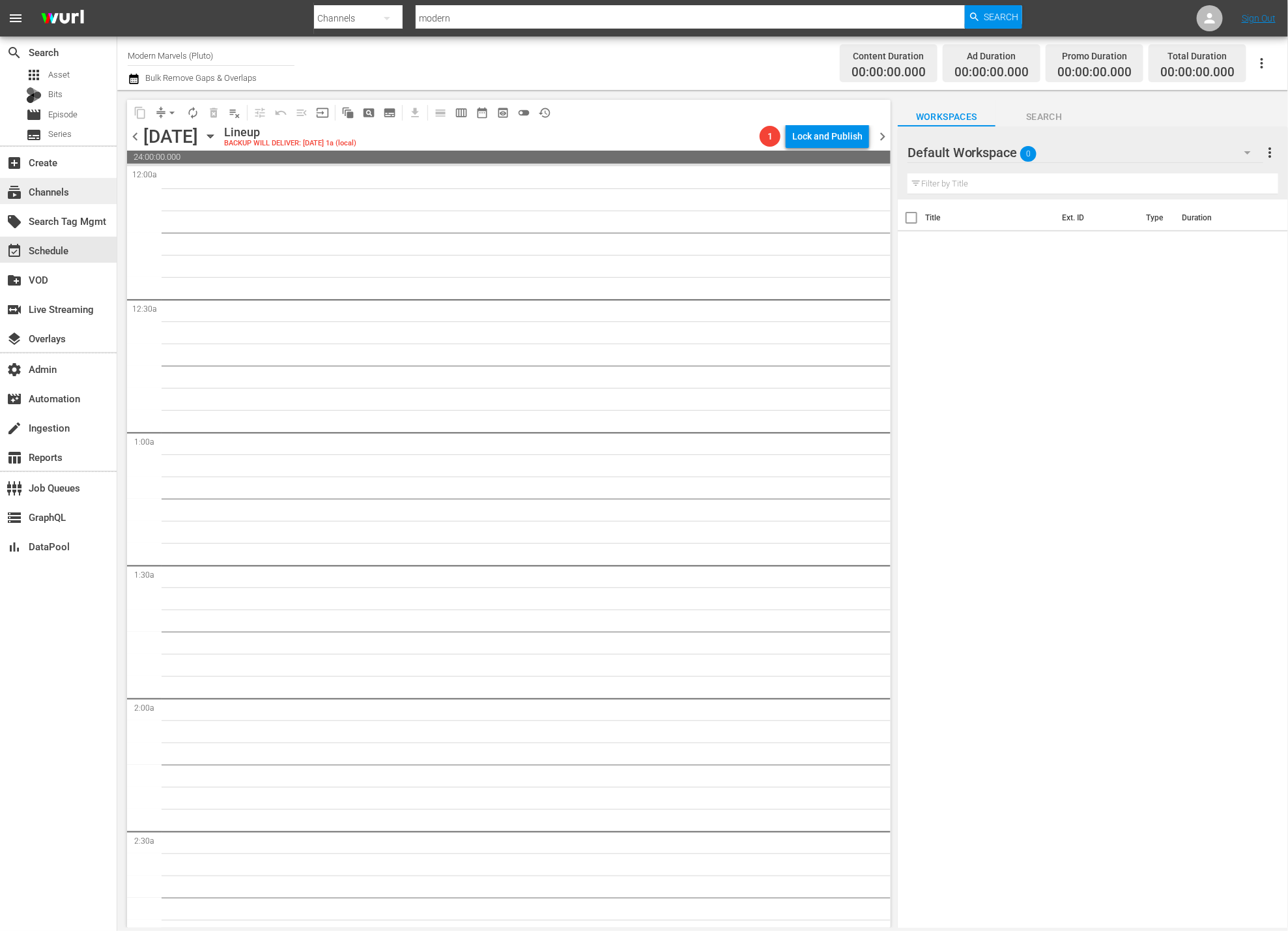
click at [63, 200] on div "subscriptions Channels" at bounding box center [58, 191] width 117 height 26
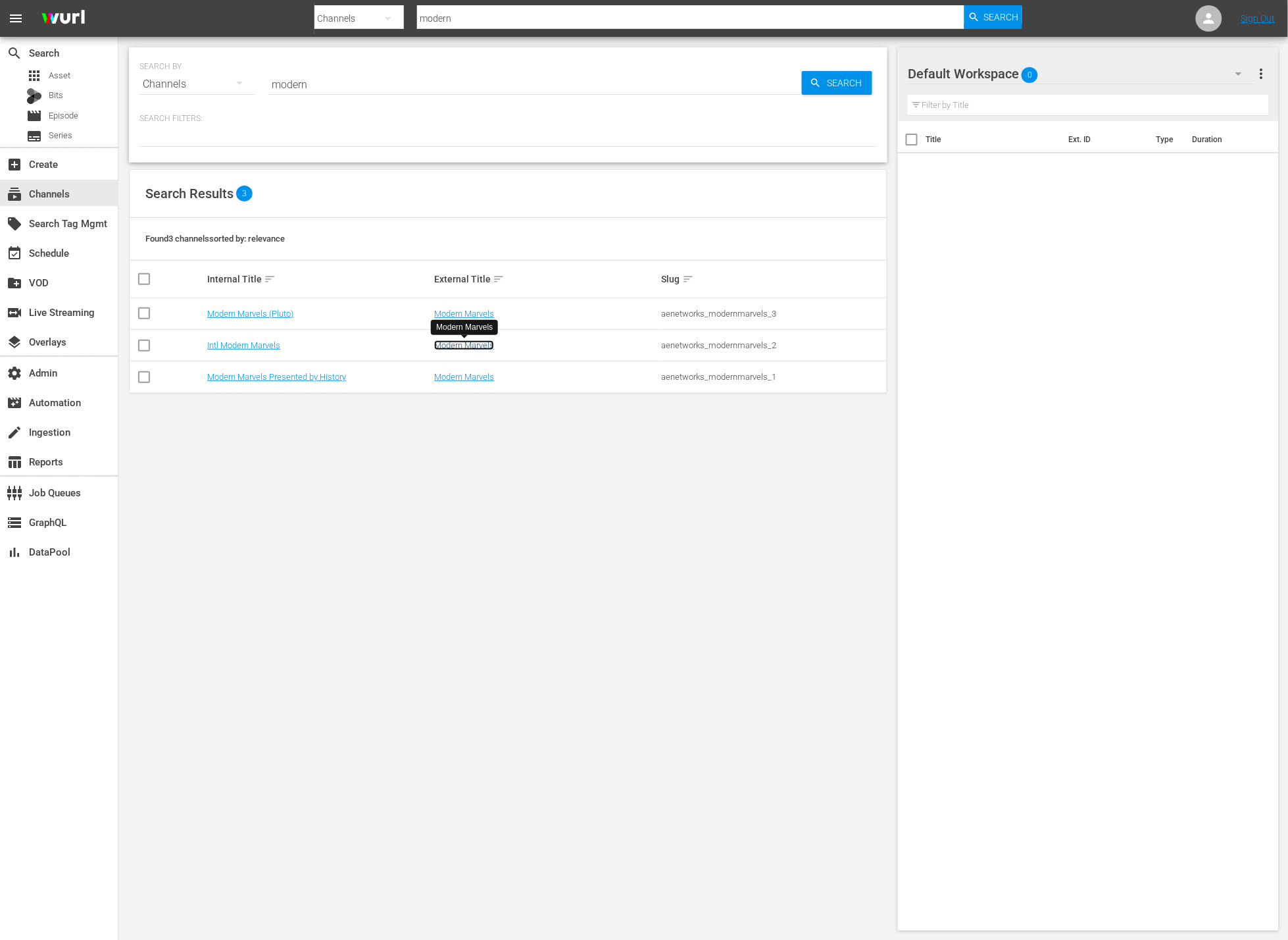
click at [445, 344] on link "Modern Marvels" at bounding box center [464, 345] width 60 height 10
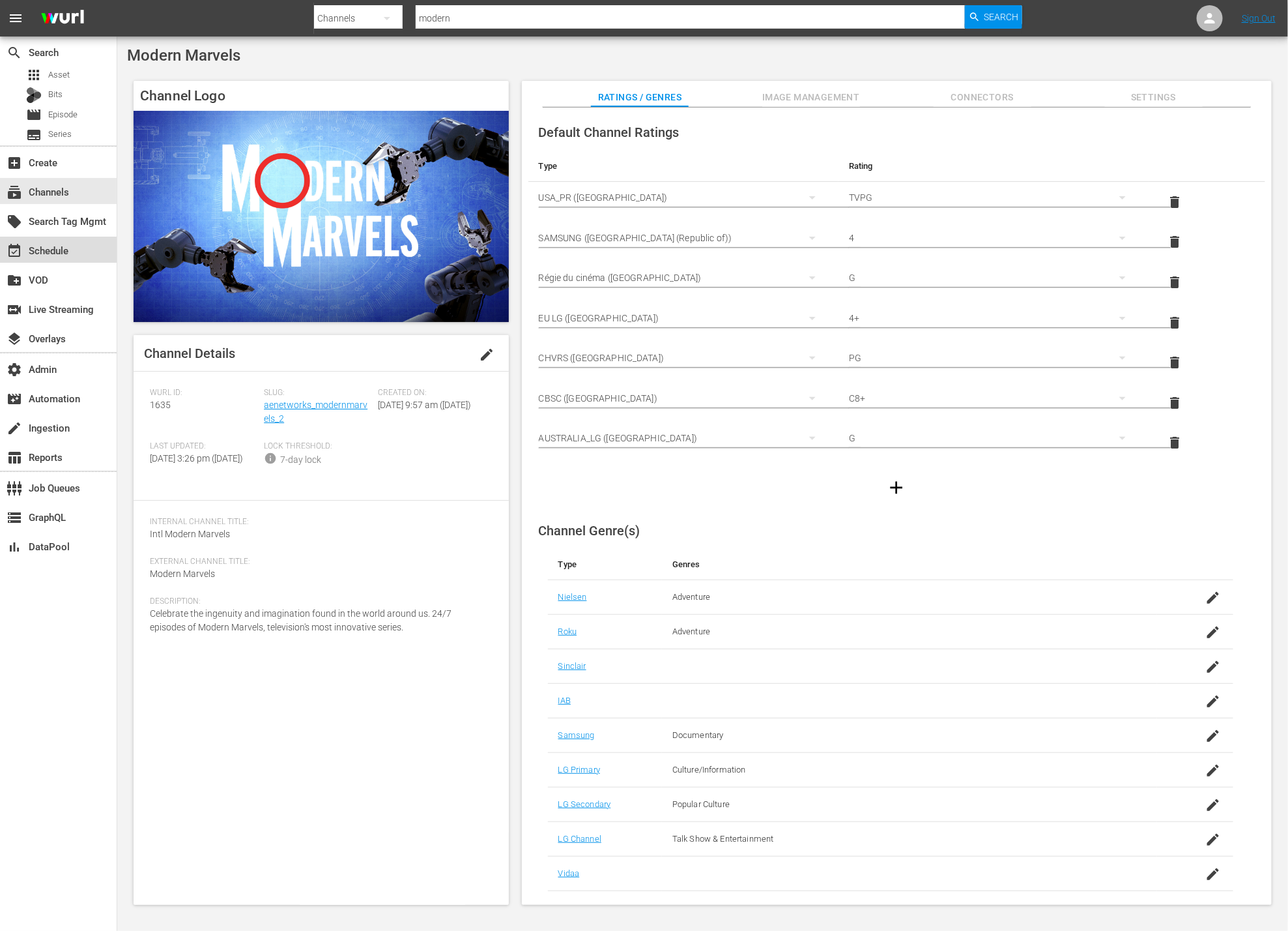
click at [80, 243] on div "event_available Schedule" at bounding box center [58, 250] width 117 height 26
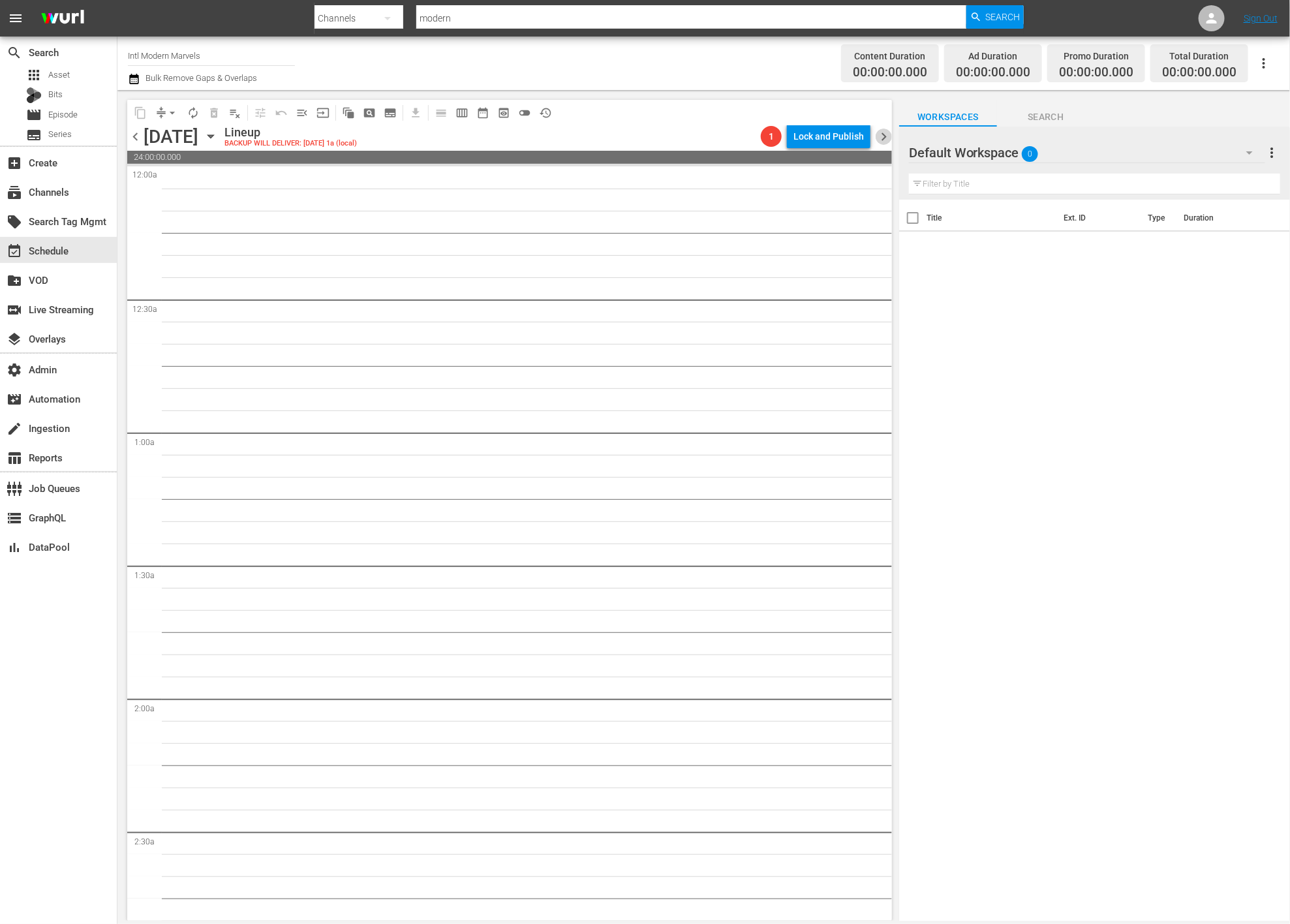
click at [883, 135] on span "chevron_right" at bounding box center [884, 137] width 17 height 17
click at [69, 191] on div "subscriptions Channels" at bounding box center [36, 190] width 73 height 12
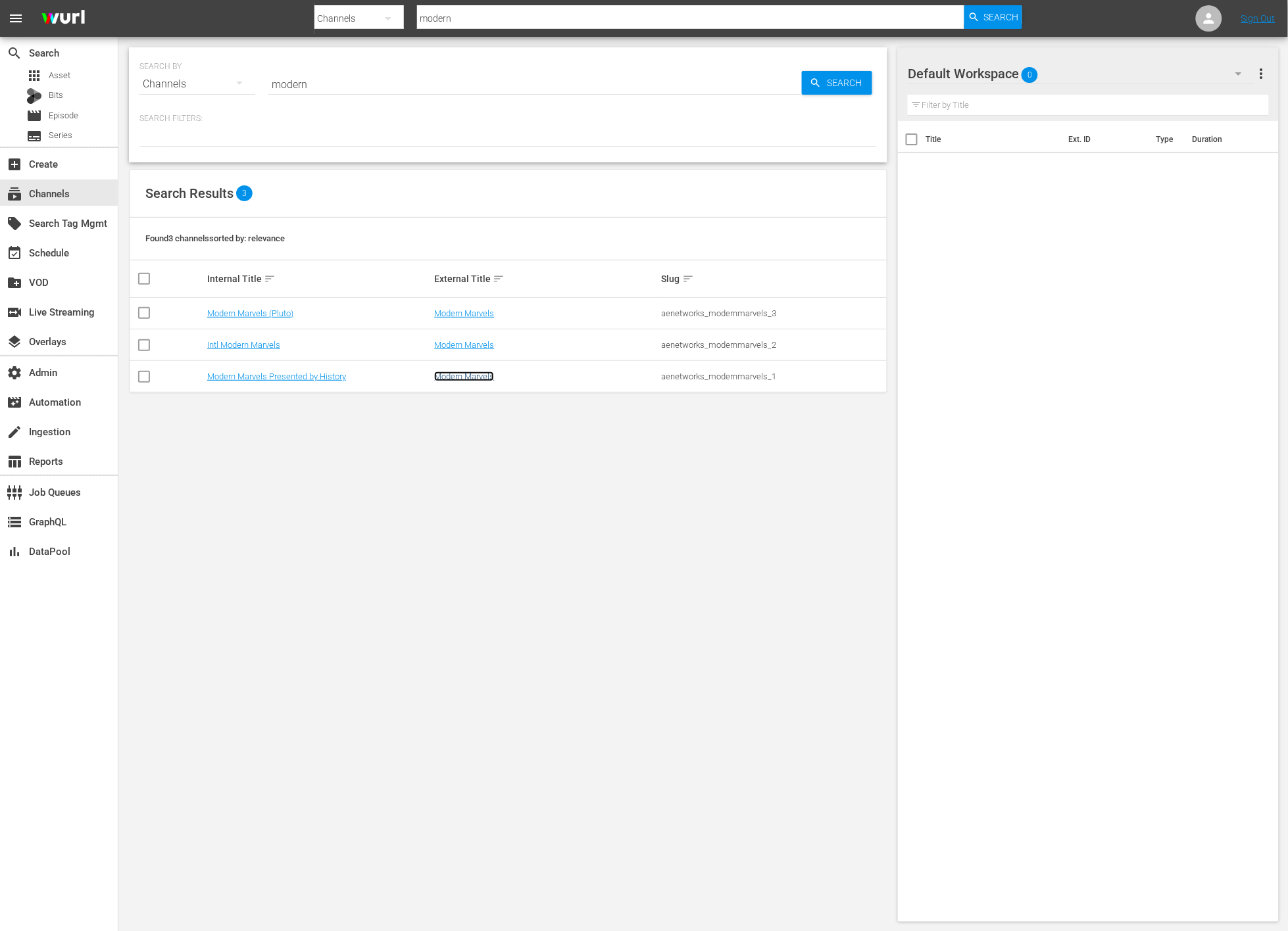
click at [452, 376] on link "Modern Marvels" at bounding box center [464, 376] width 60 height 10
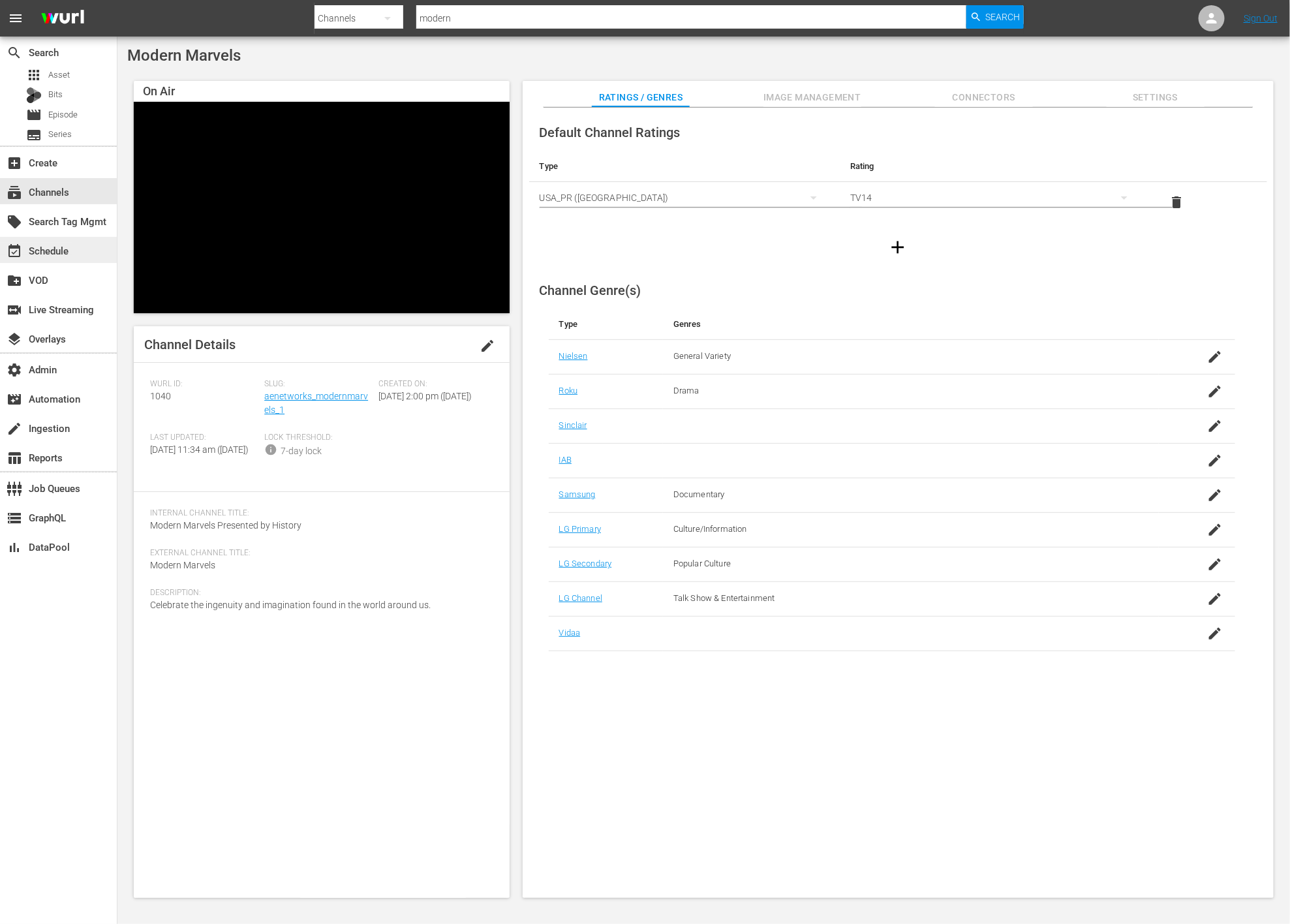
click at [41, 258] on div "event_available Schedule" at bounding box center [58, 250] width 117 height 26
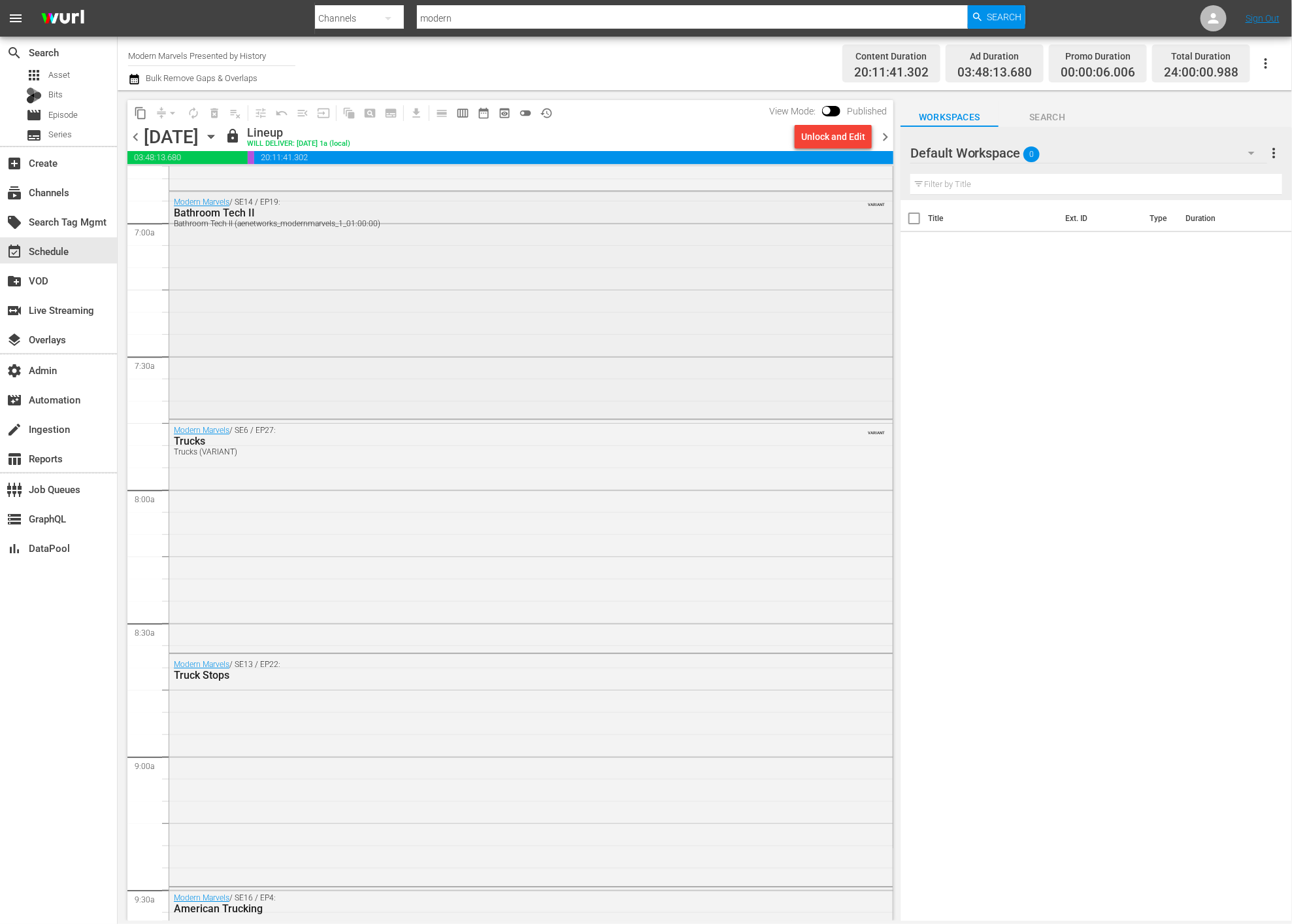
scroll to position [1831, 0]
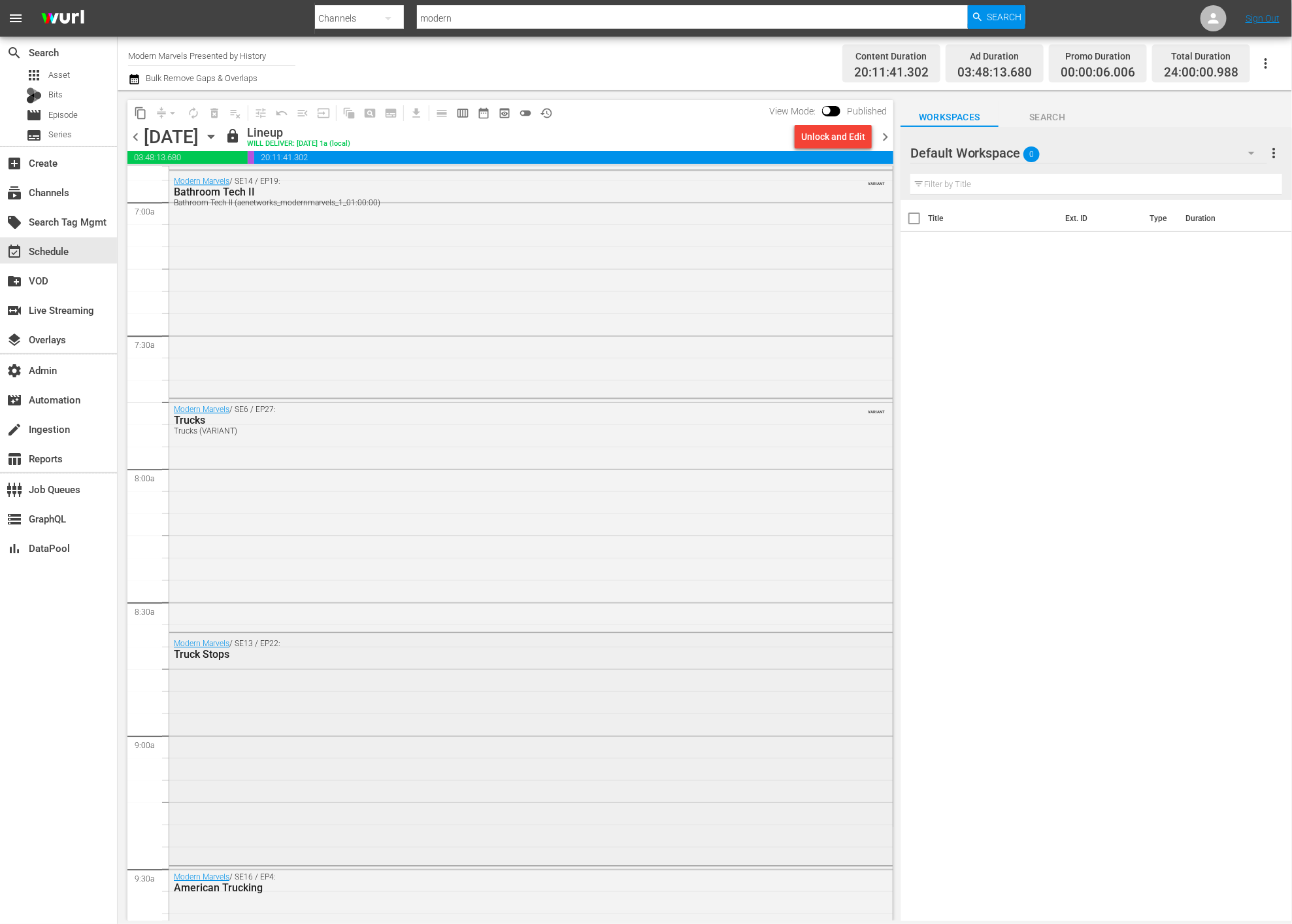
click at [265, 686] on div "Modern Marvels / SE13 / EP22: Truck Stops" at bounding box center [530, 747] width 723 height 229
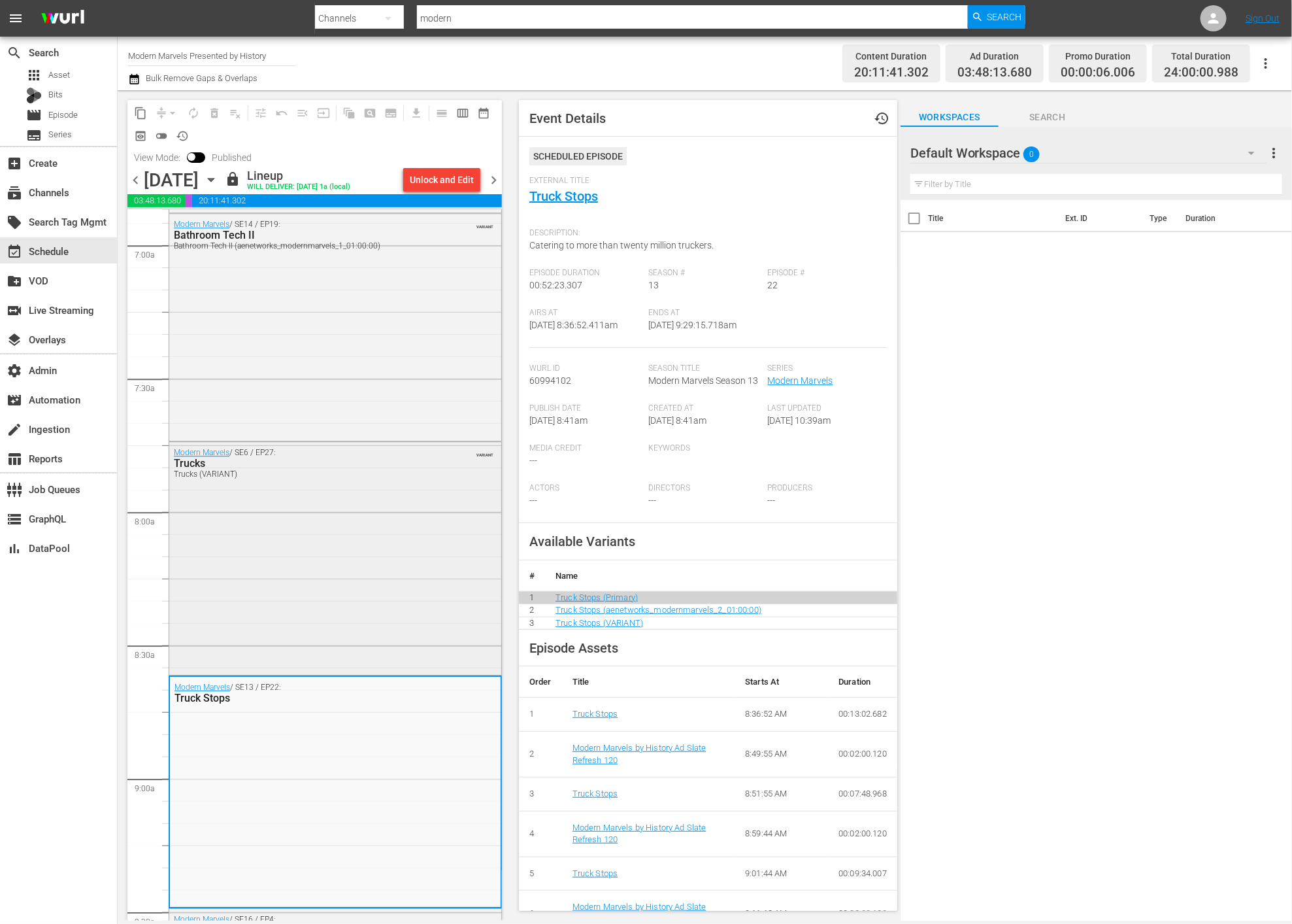
click at [306, 605] on div "Modern Marvels / SE6 / EP27: Trucks Trucks (VARIANT) VARIANT" at bounding box center [335, 557] width 332 height 231
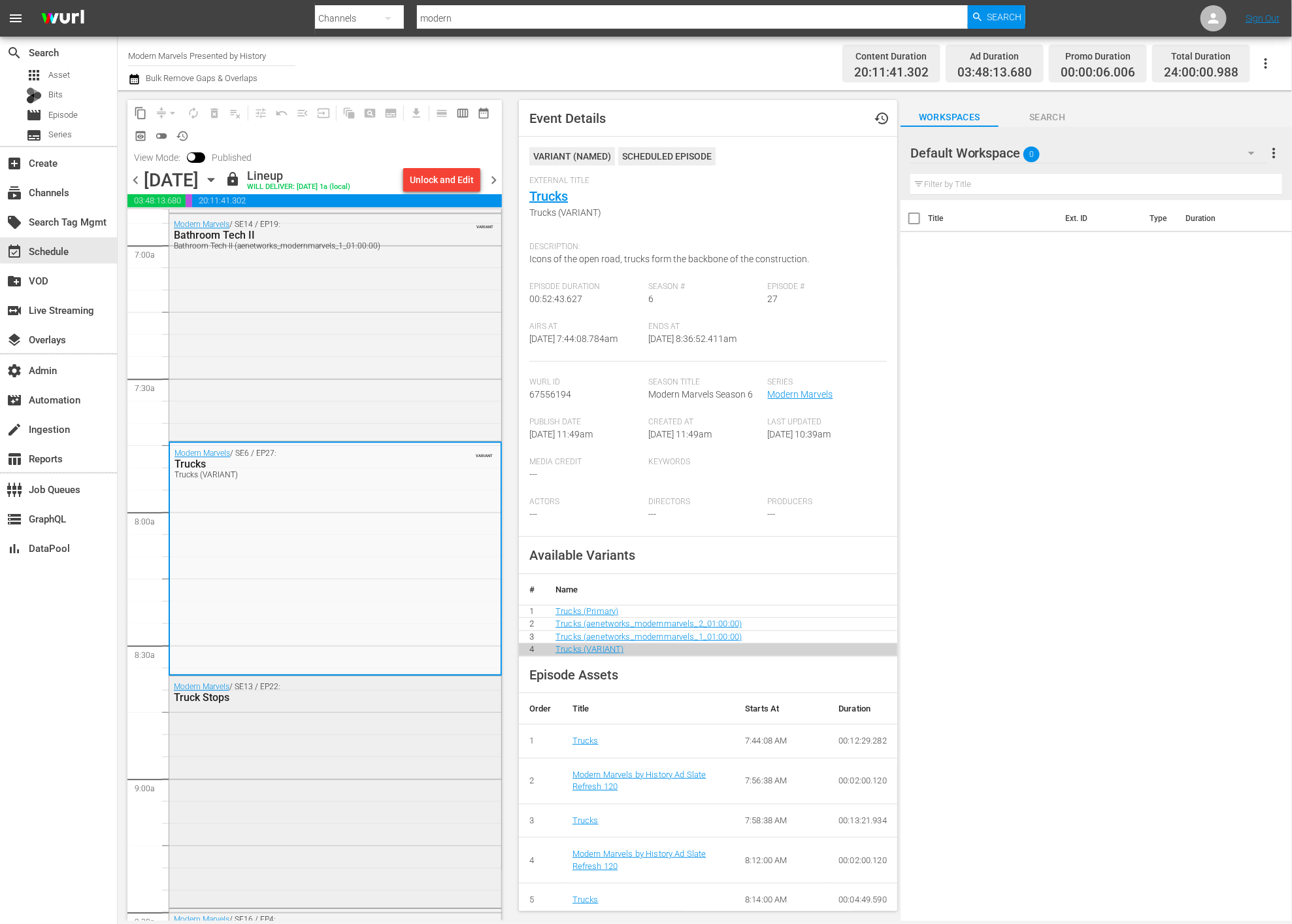
click at [296, 696] on div "Truck Stops" at bounding box center [303, 697] width 258 height 12
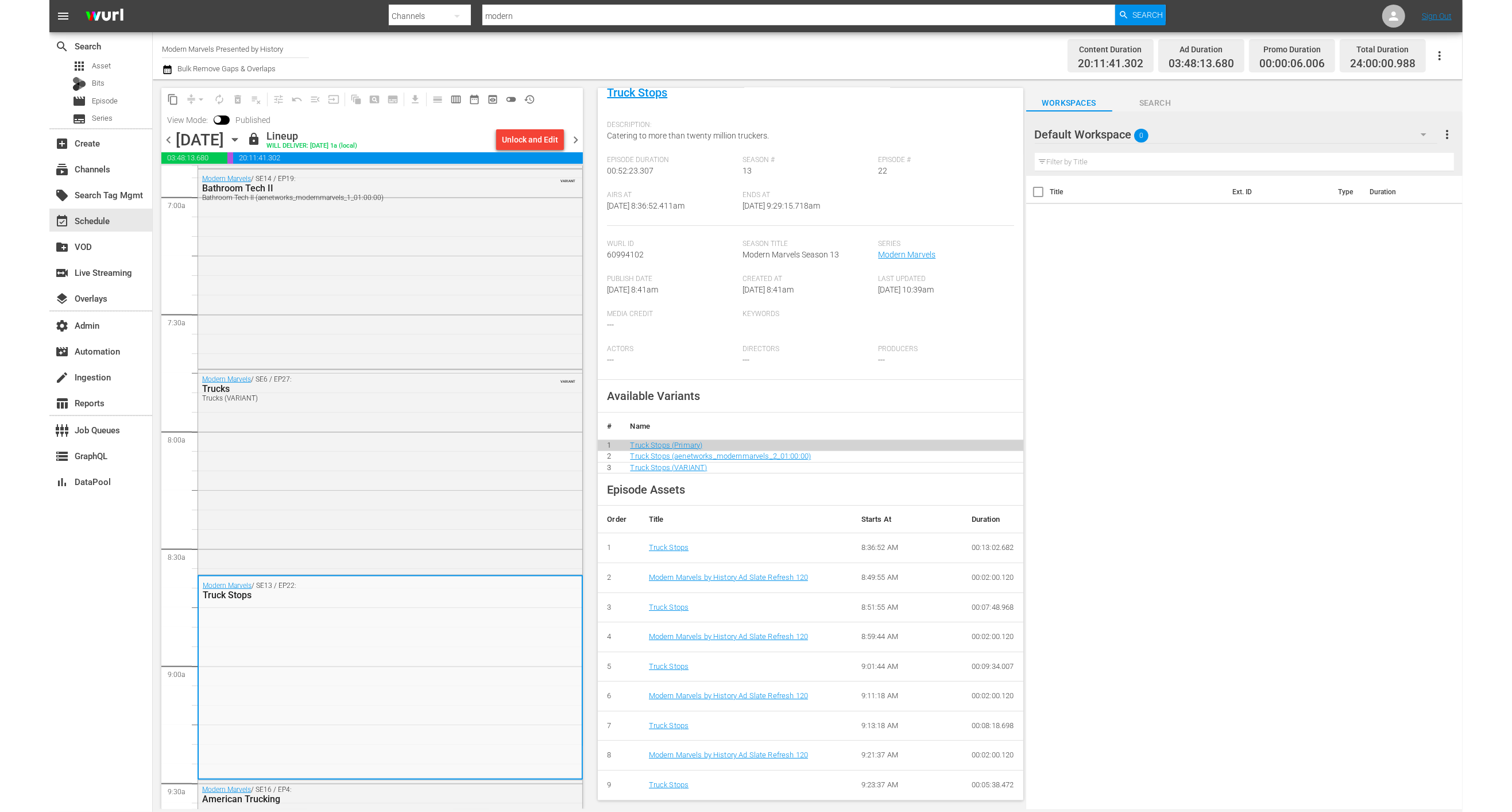
scroll to position [81, 0]
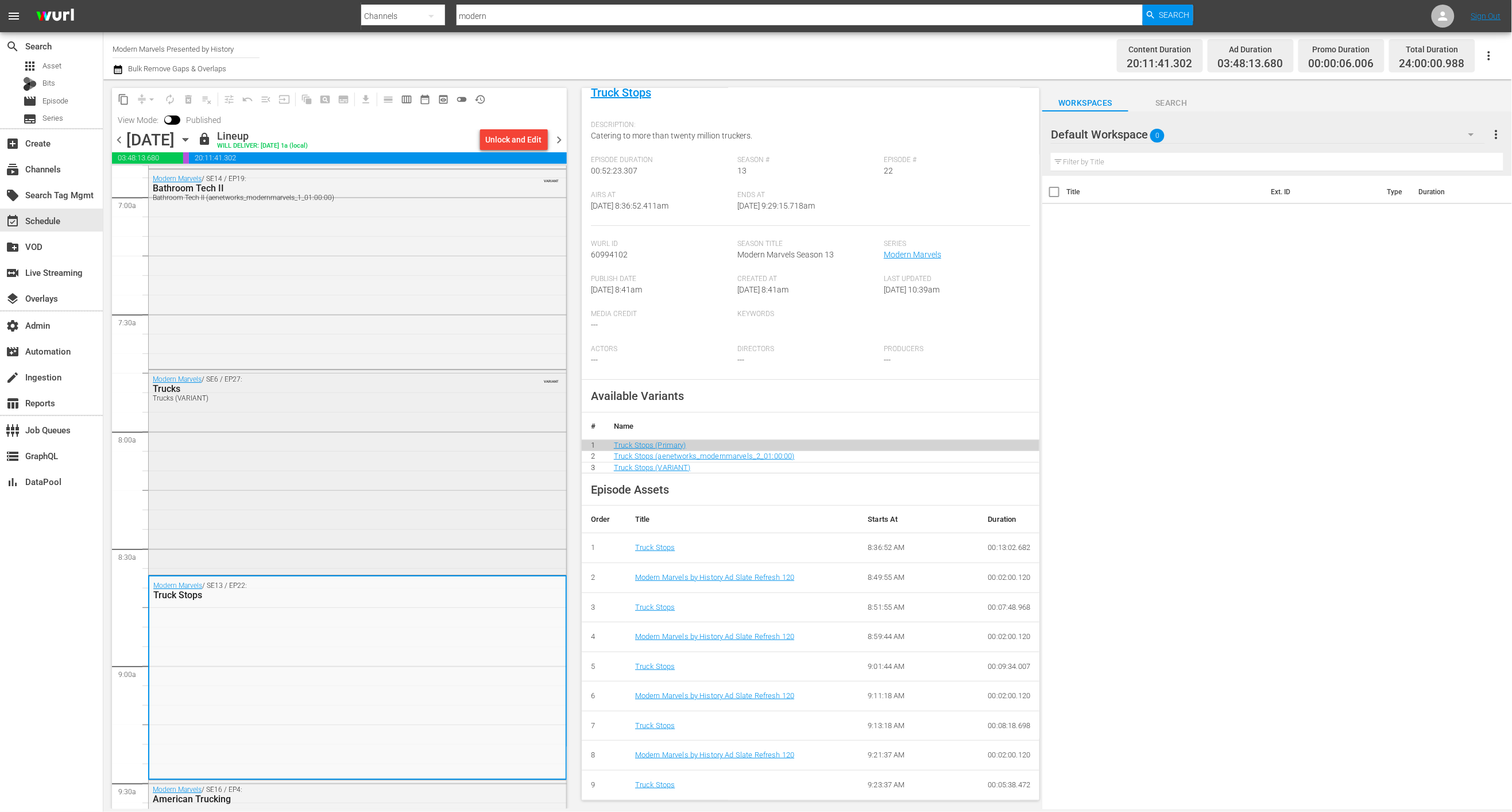
click at [385, 539] on div "Modern Marvels / SE6 / EP27: Trucks Trucks (VARIANT) VARIANT" at bounding box center [357, 471] width 417 height 203
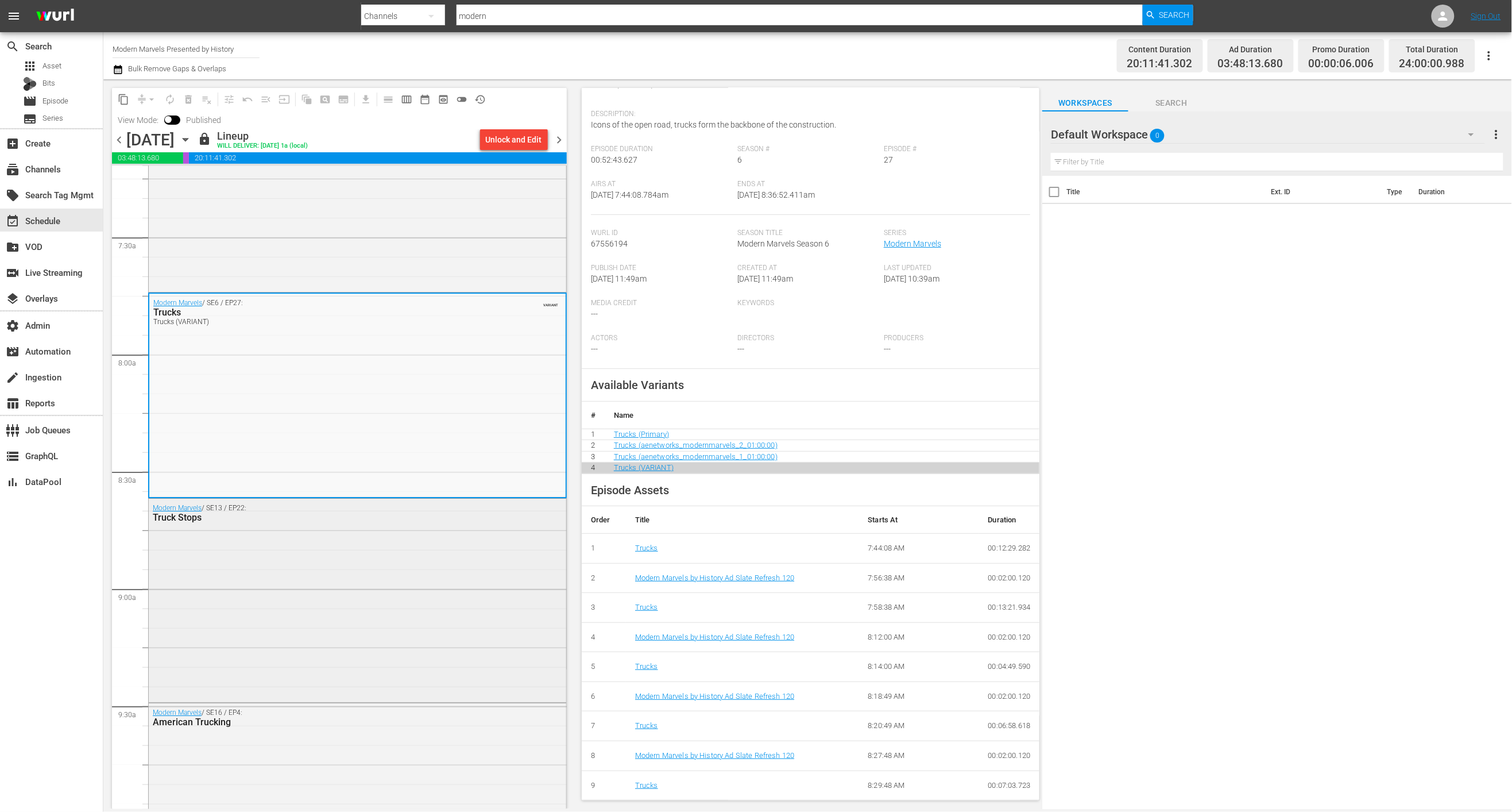
scroll to position [1768, 0]
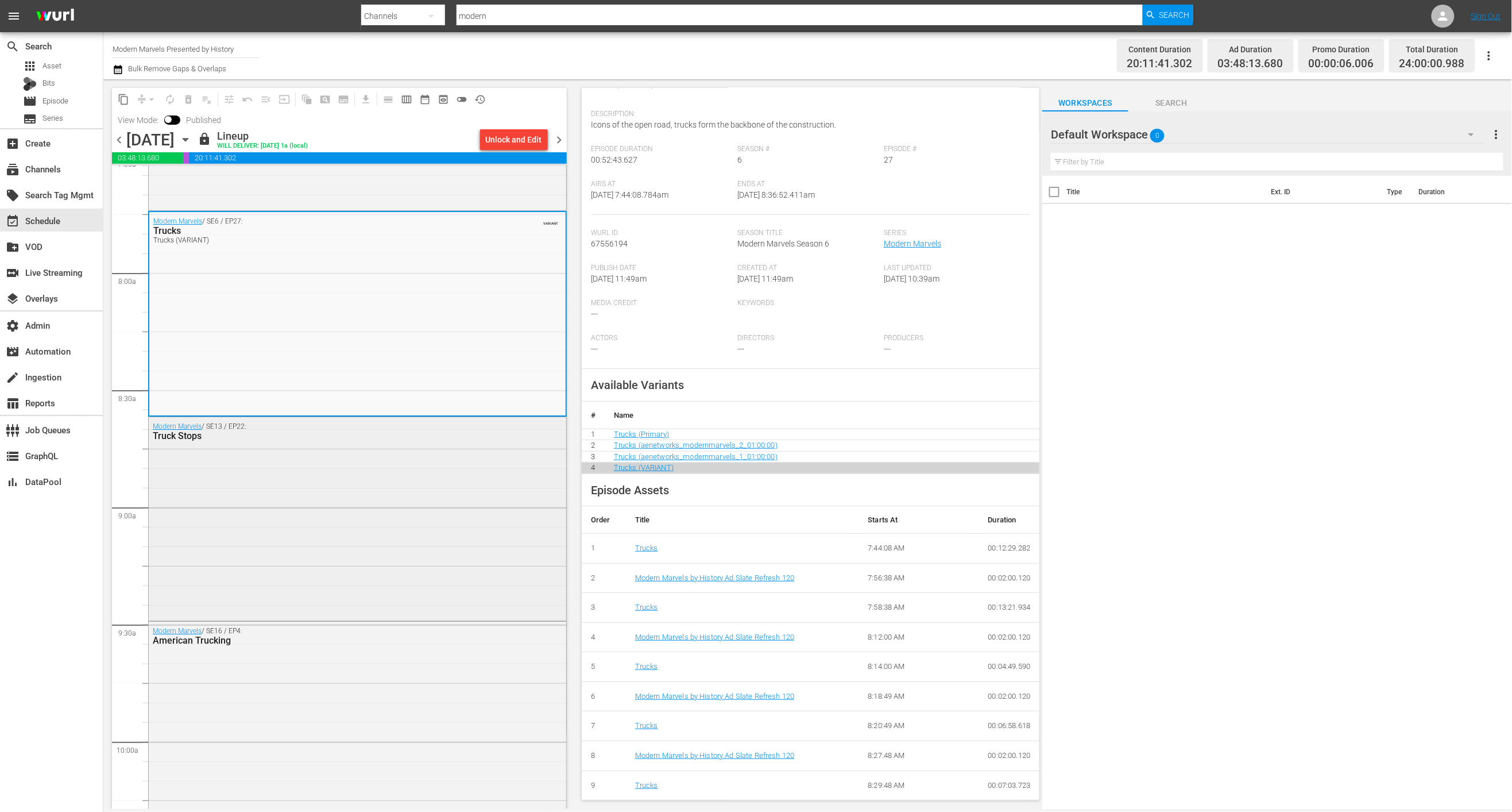
click at [424, 569] on div "Modern Marvels / SE13 / EP22: Truck Stops" at bounding box center [357, 517] width 417 height 201
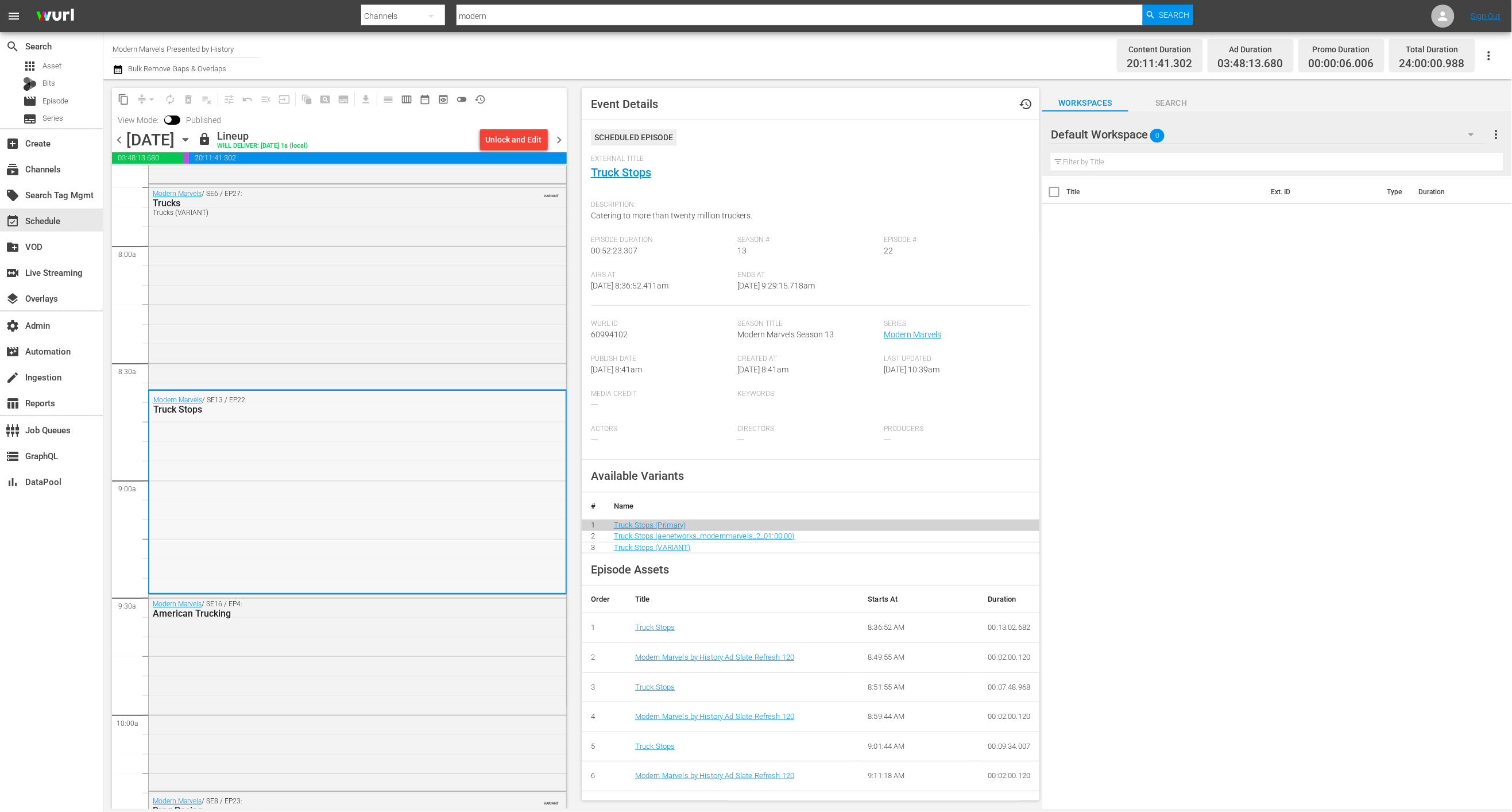
scroll to position [1892, 0]
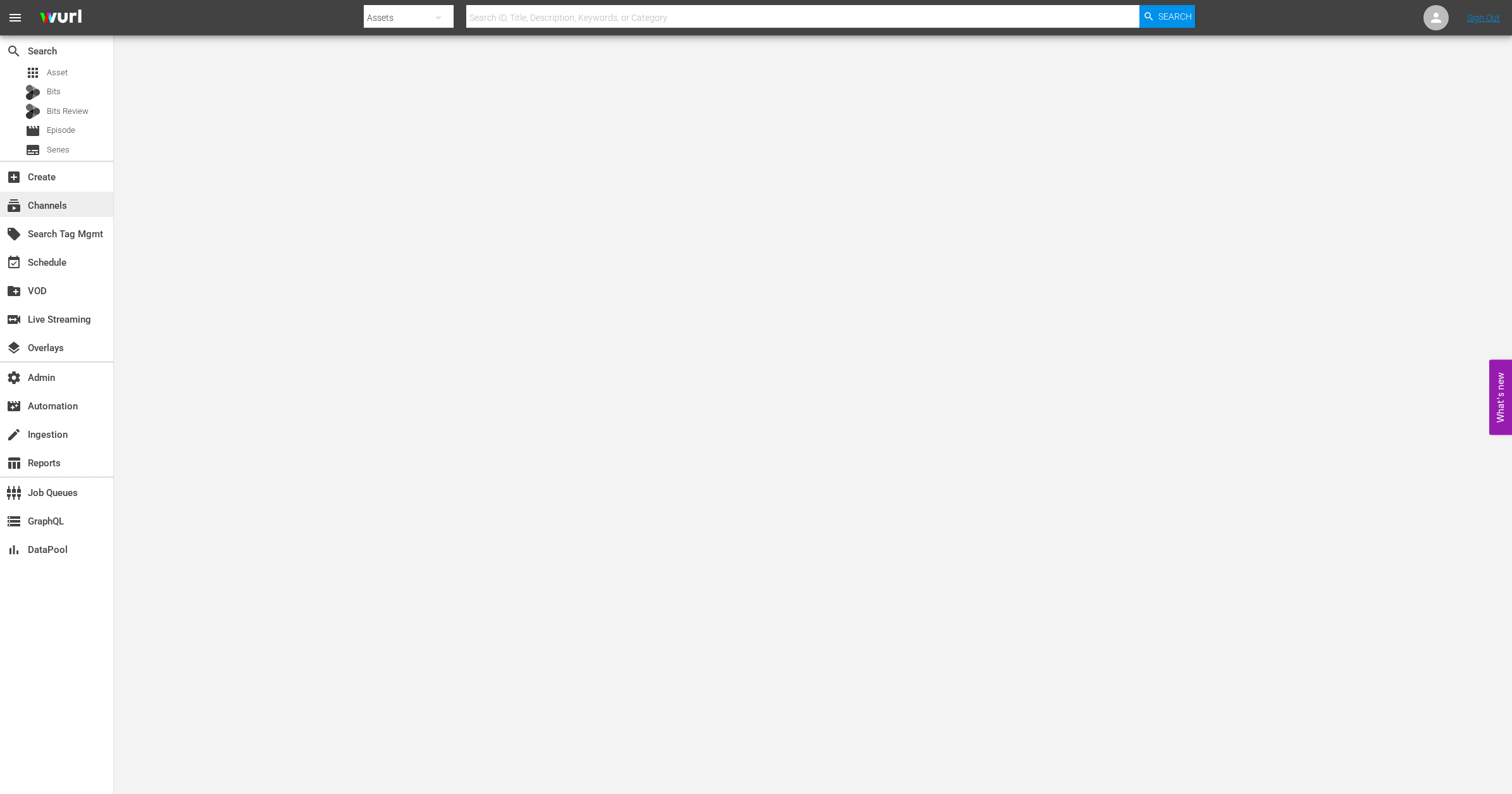
click at [64, 209] on div "subscriptions Channels" at bounding box center [35, 204] width 71 height 12
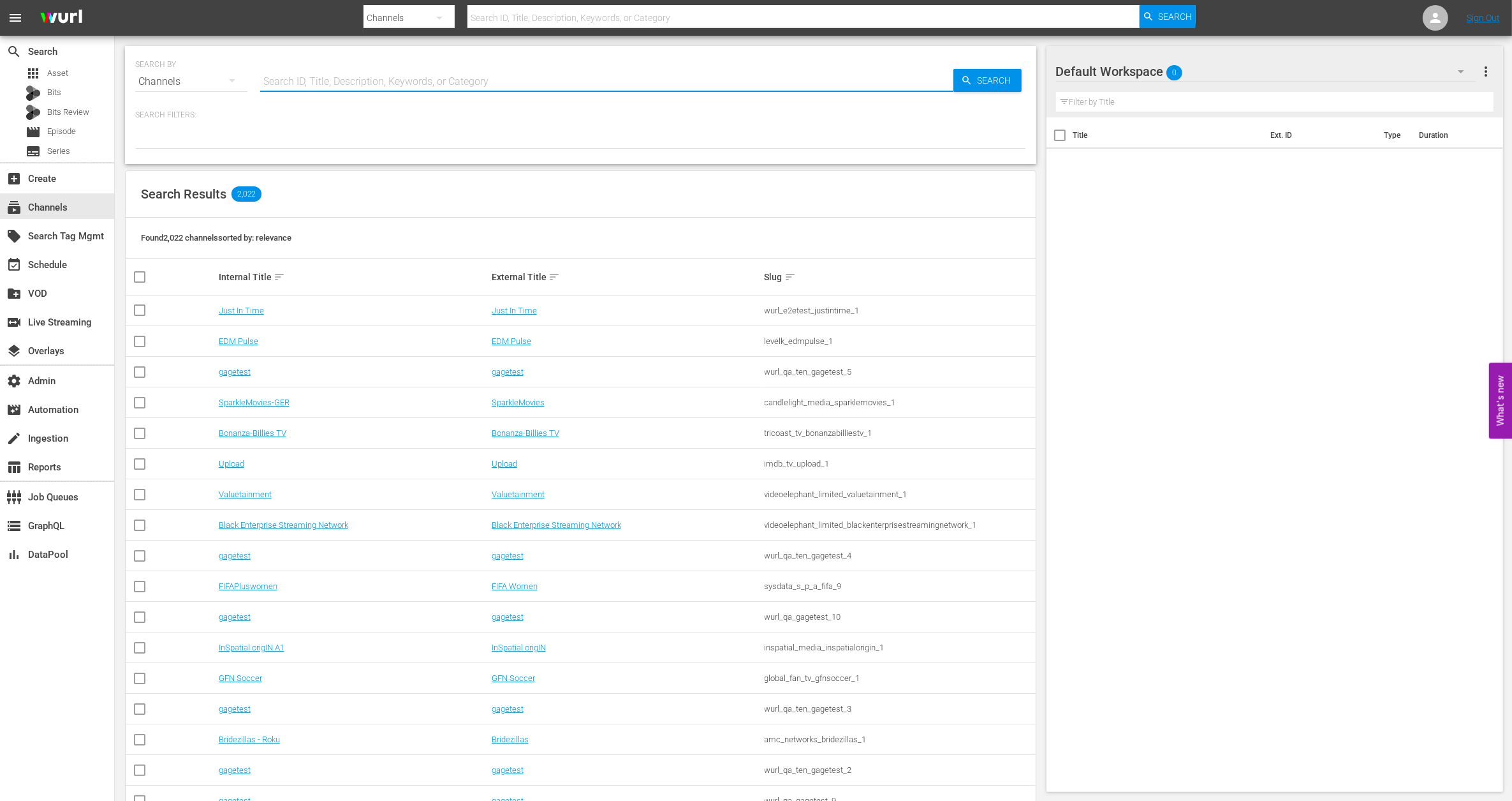
click at [305, 86] on input "text" at bounding box center [607, 82] width 693 height 31
type input "movie"
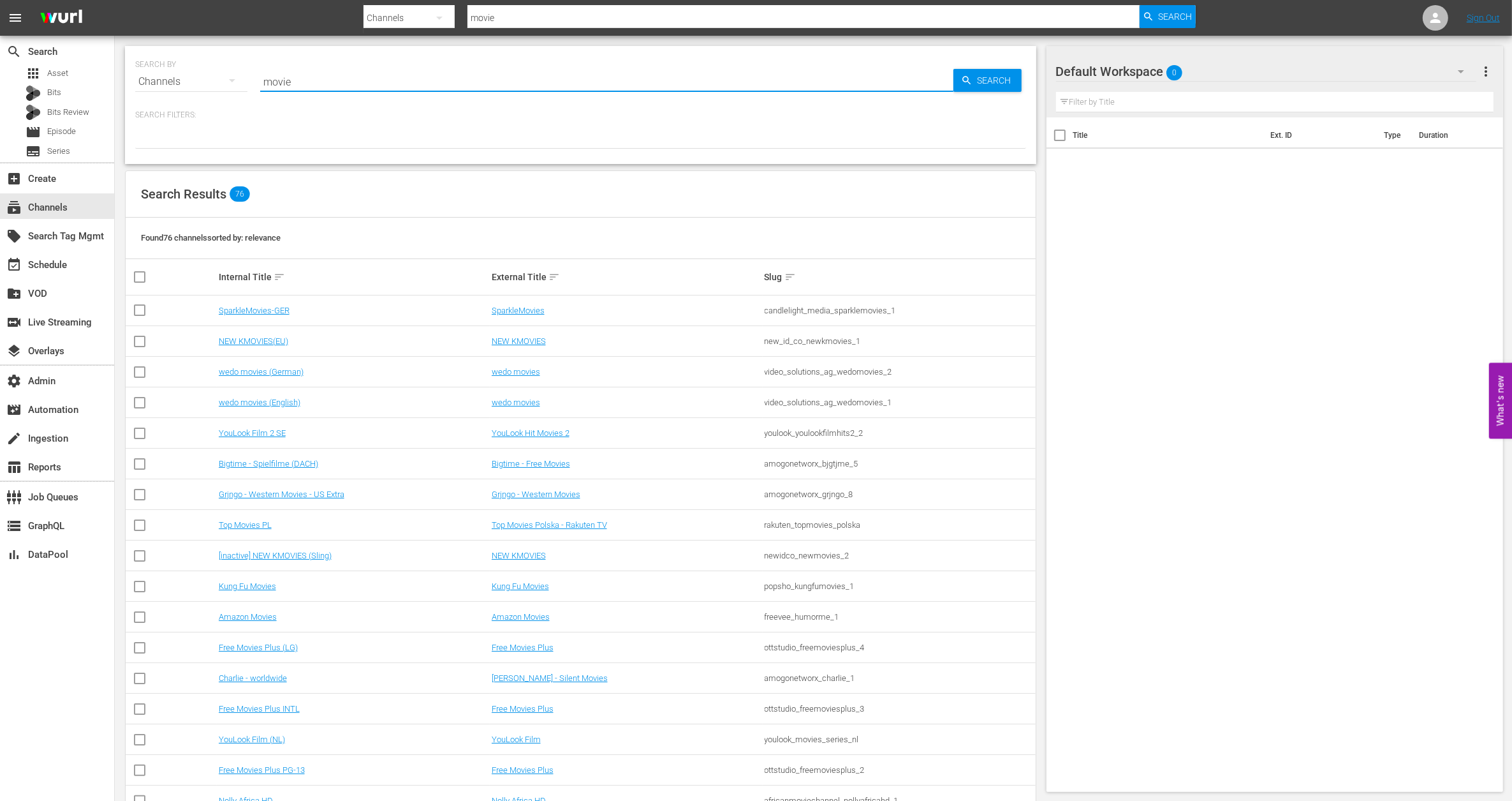
type input "Movie Favorites by Lifetime"
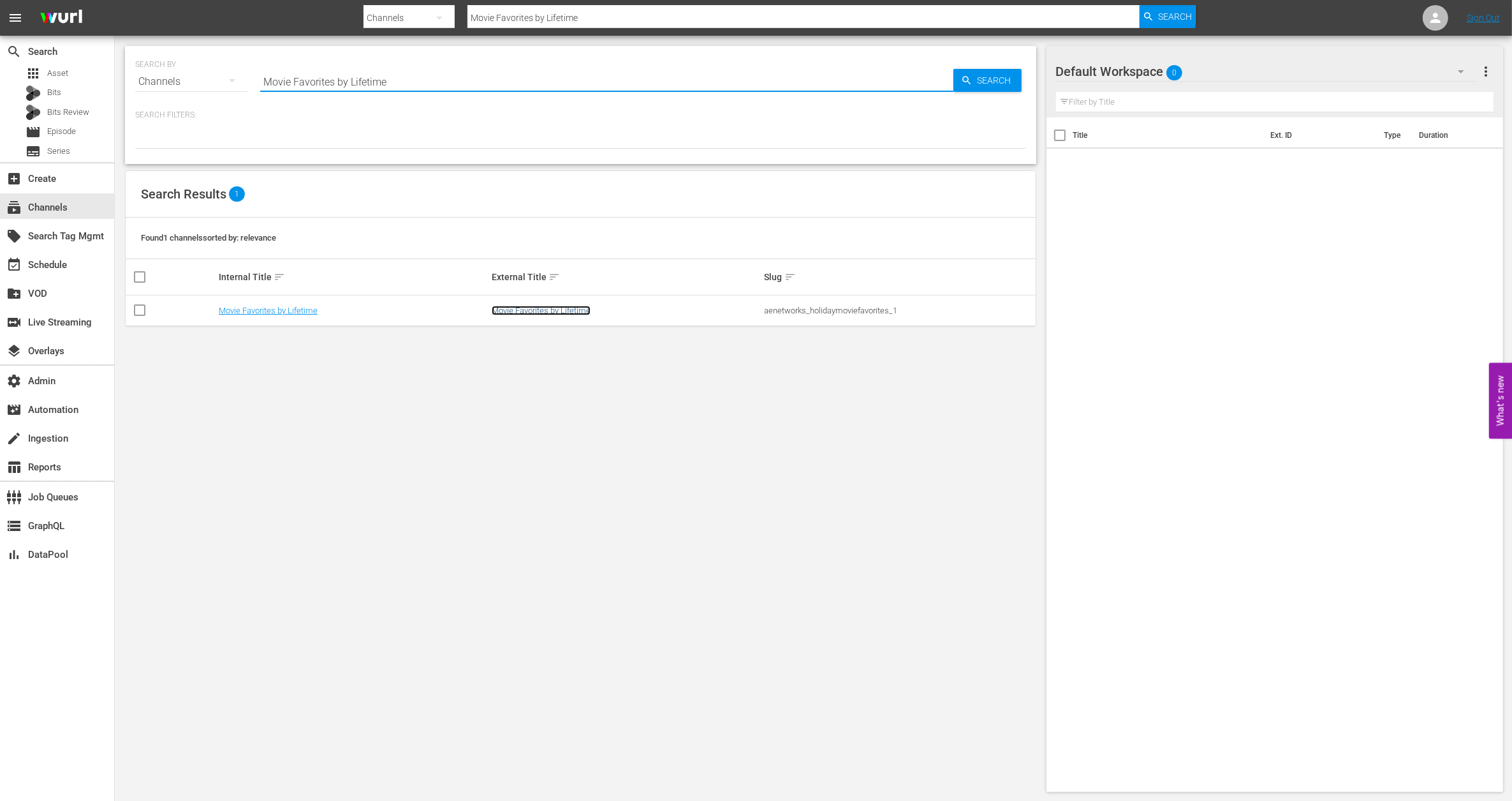
click at [554, 309] on link "Movie Favorites by Lifetime" at bounding box center [541, 310] width 99 height 10
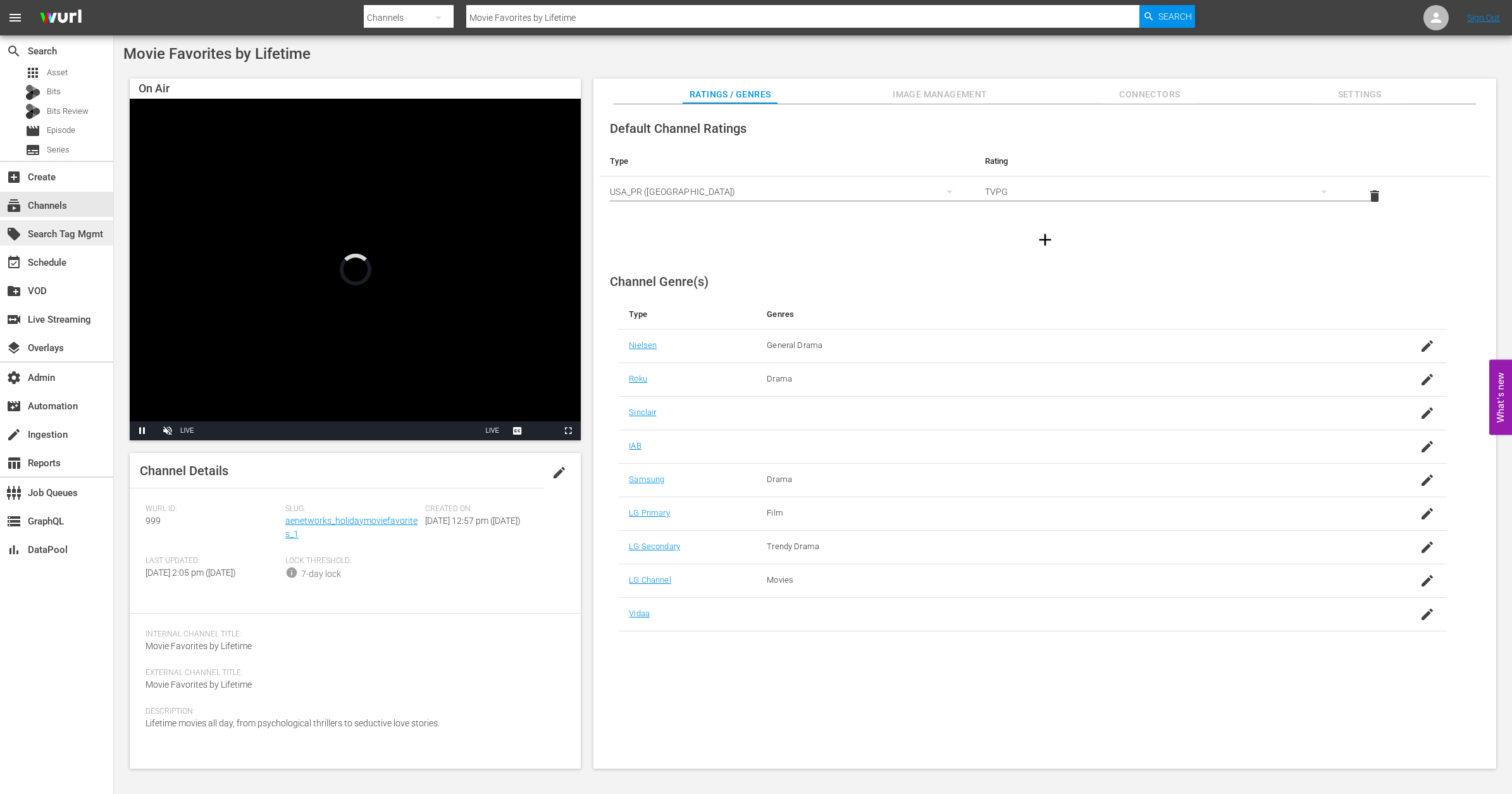
click at [69, 242] on div "local_offer Search Tag Mgmt" at bounding box center [56, 233] width 113 height 26
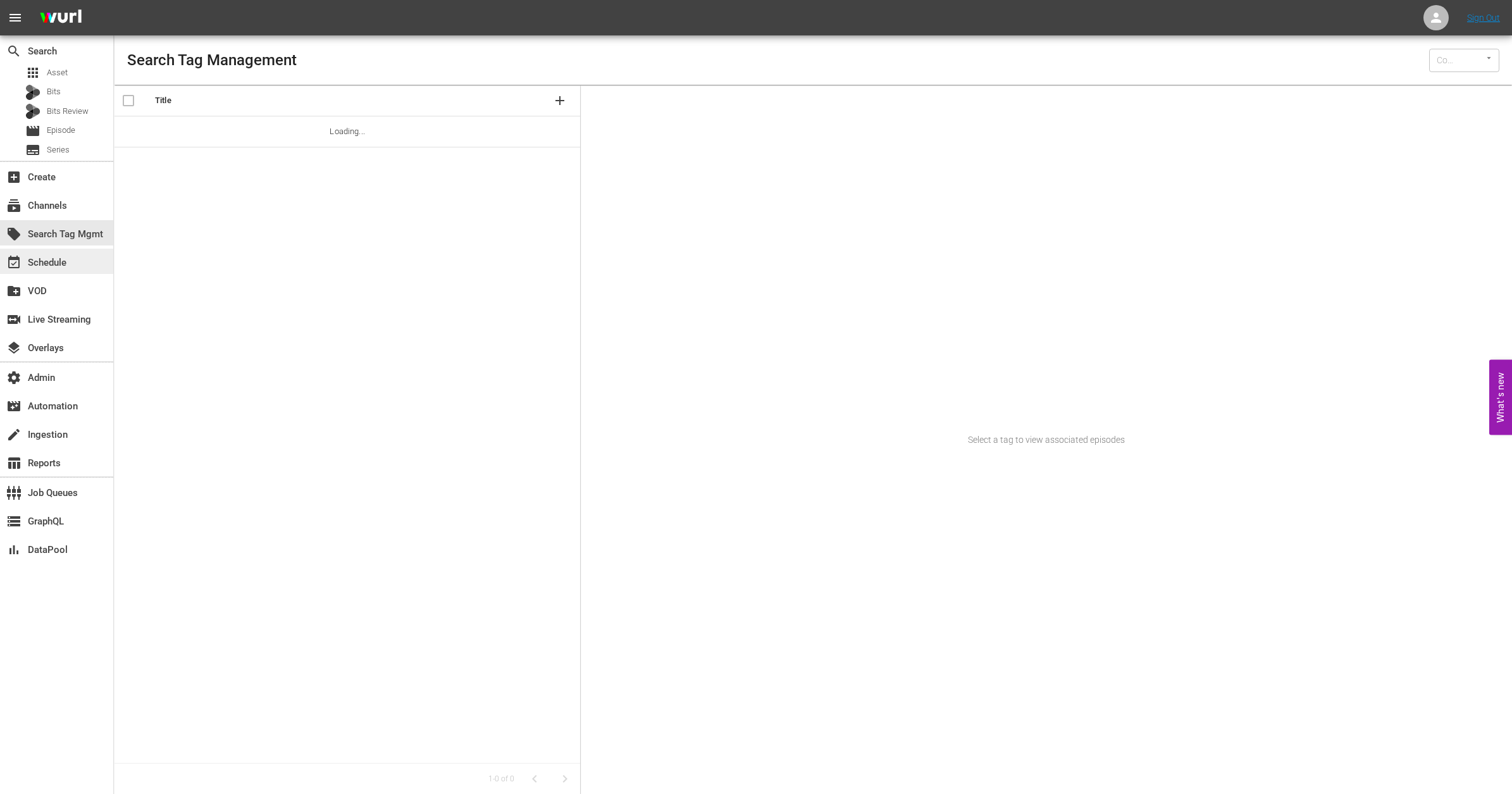
type input "Wurl (15)"
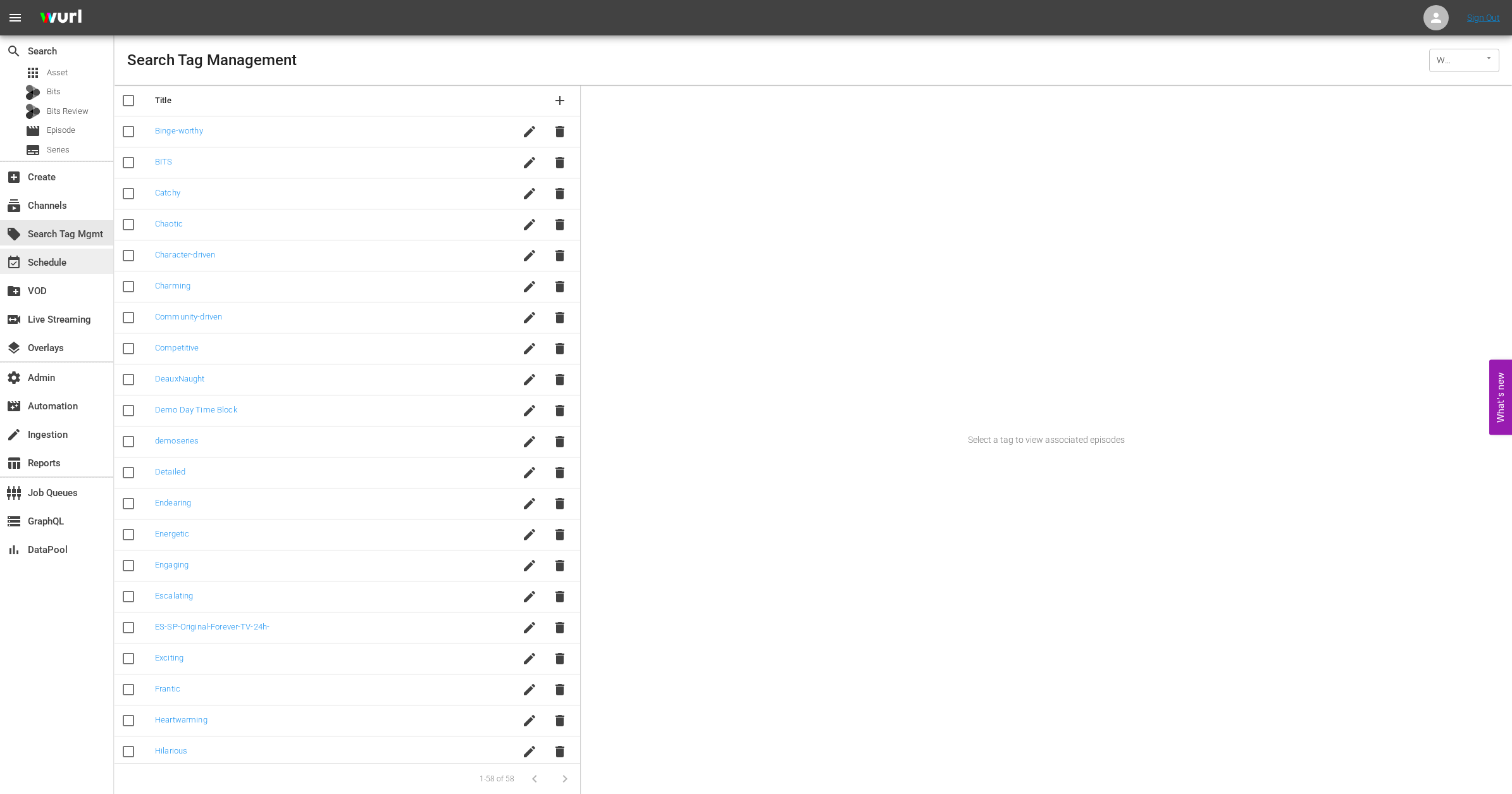
click at [69, 273] on div "event_available Schedule" at bounding box center [56, 261] width 113 height 26
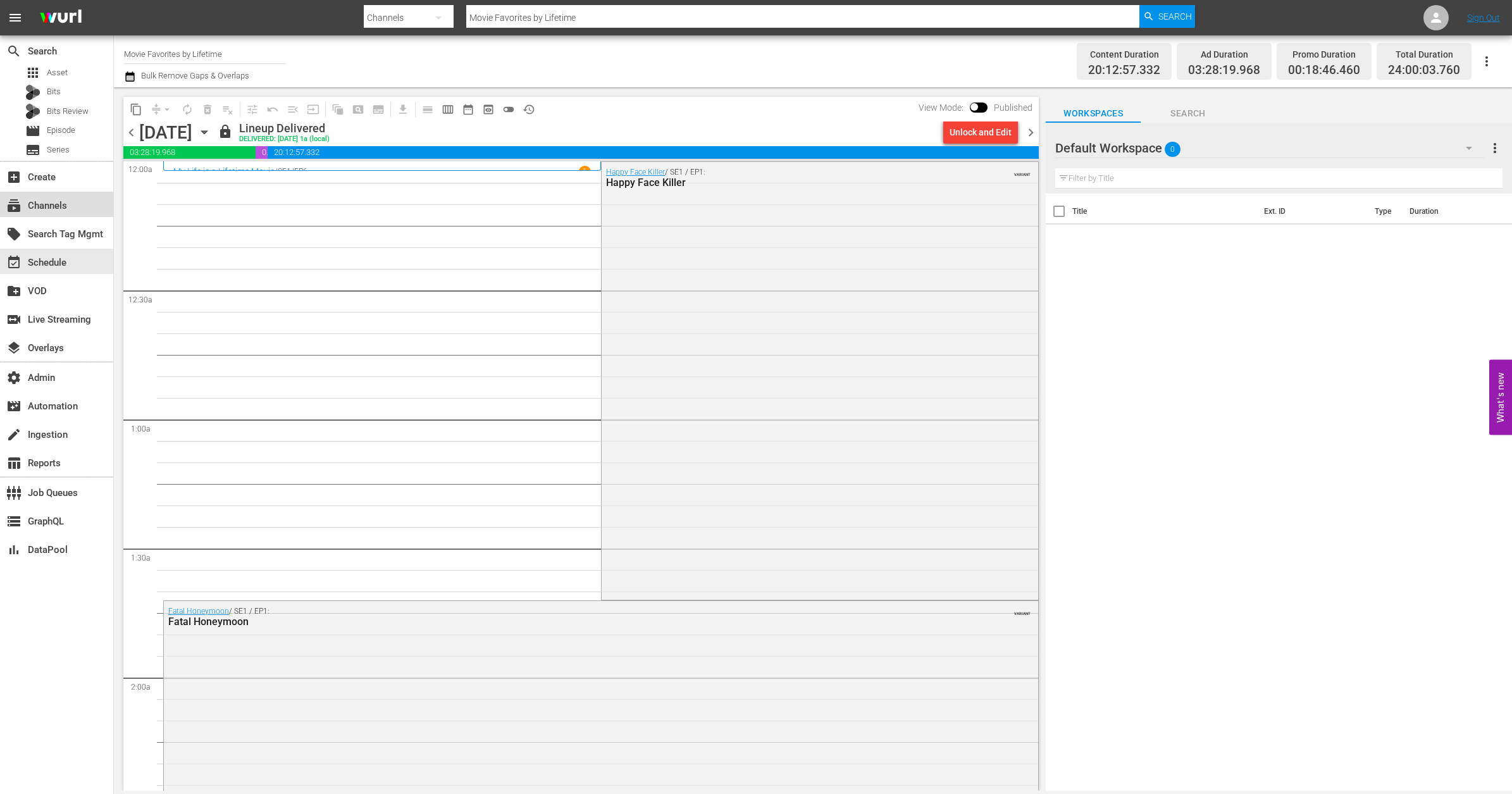
click at [71, 198] on div "subscriptions Channels" at bounding box center [56, 204] width 113 height 26
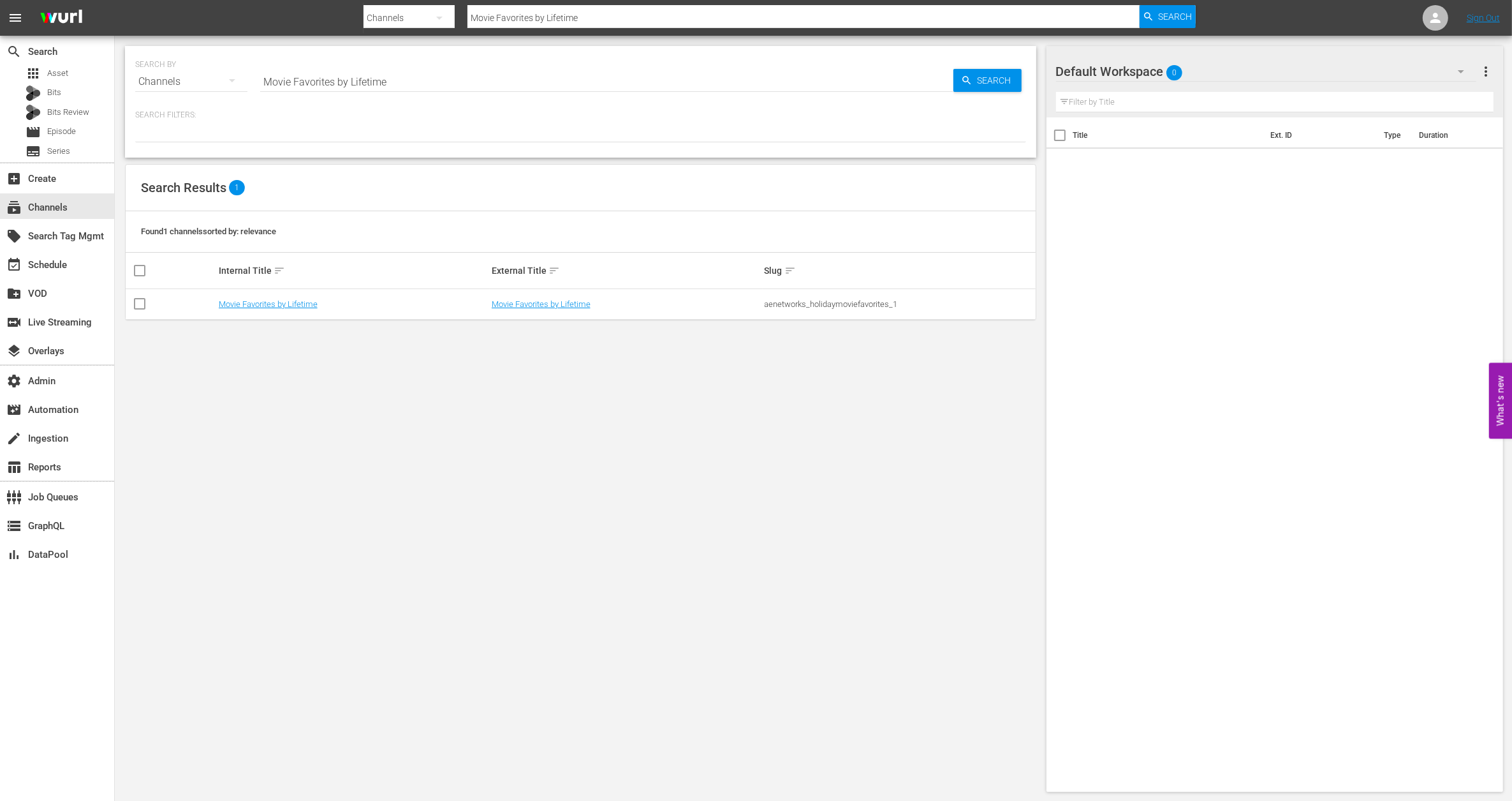
click at [344, 85] on input "Movie Favorites by Lifetime" at bounding box center [607, 82] width 693 height 31
type input "modern"
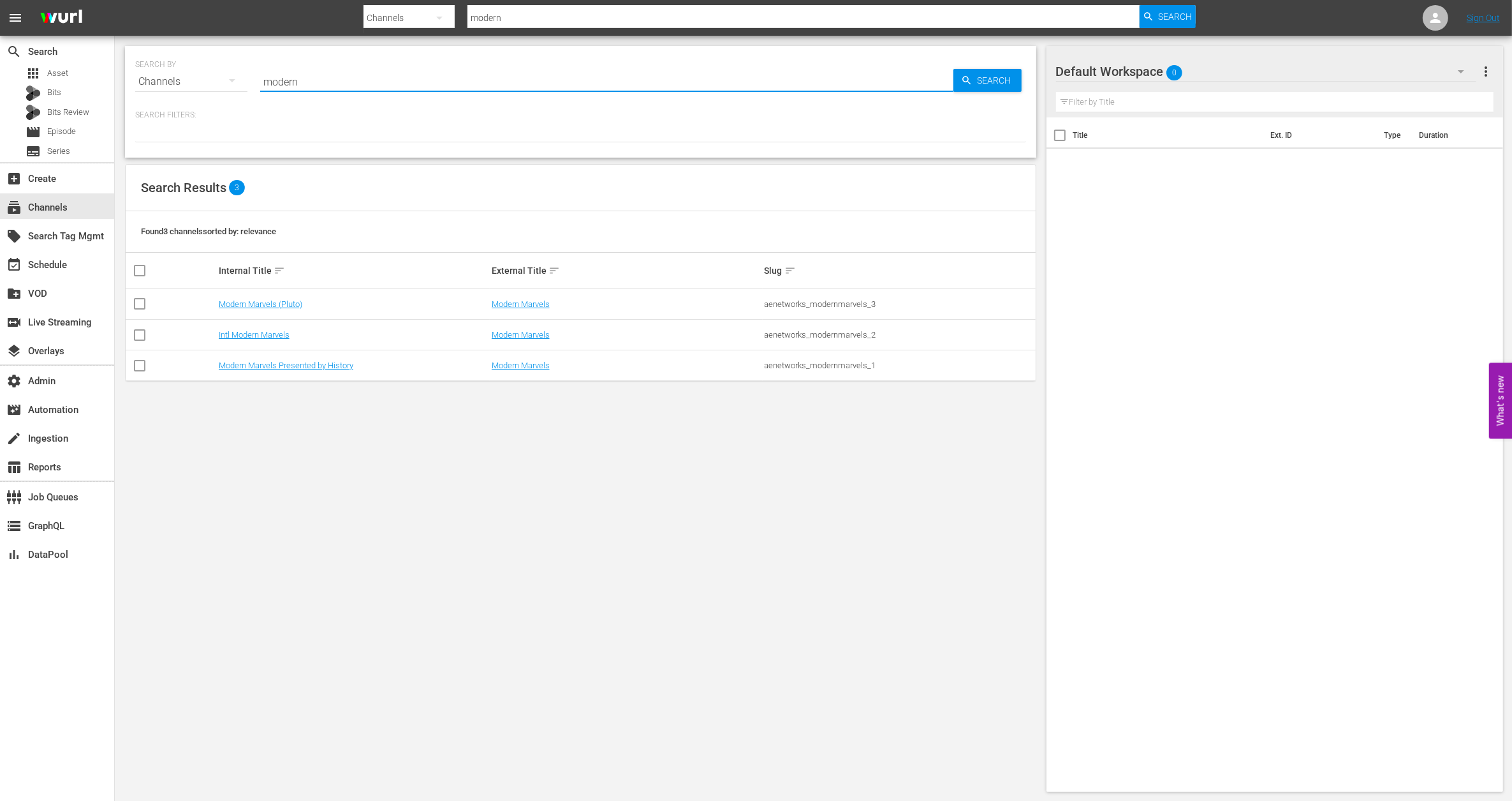
type input "Modern Marvels by History Promo 30"
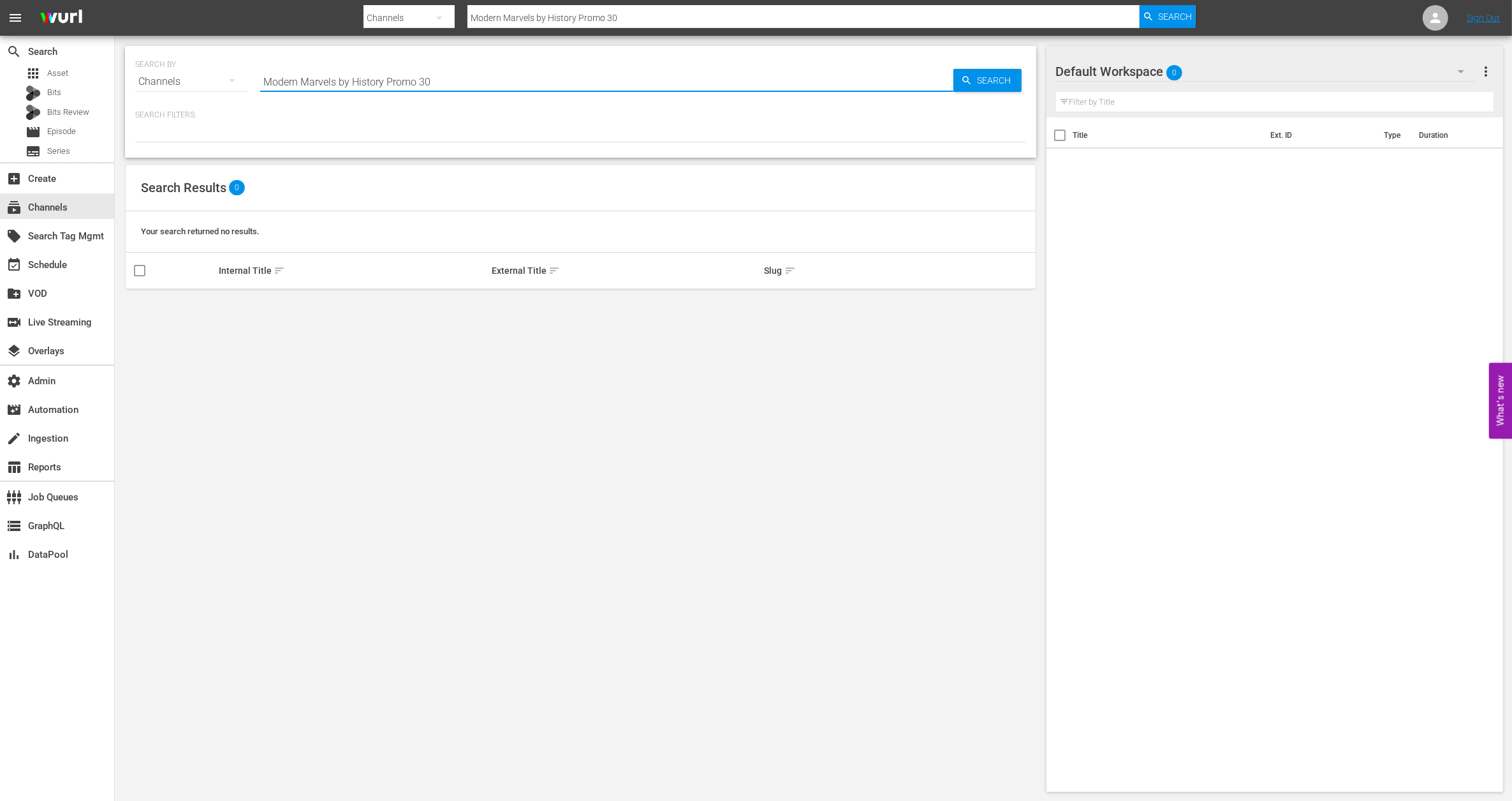
drag, startPoint x: 478, startPoint y: 79, endPoint x: 377, endPoint y: 78, distance: 101.0
click at [377, 78] on input "Modern Marvels by History Promo 30" at bounding box center [607, 82] width 693 height 31
type input "Modern Marvels"
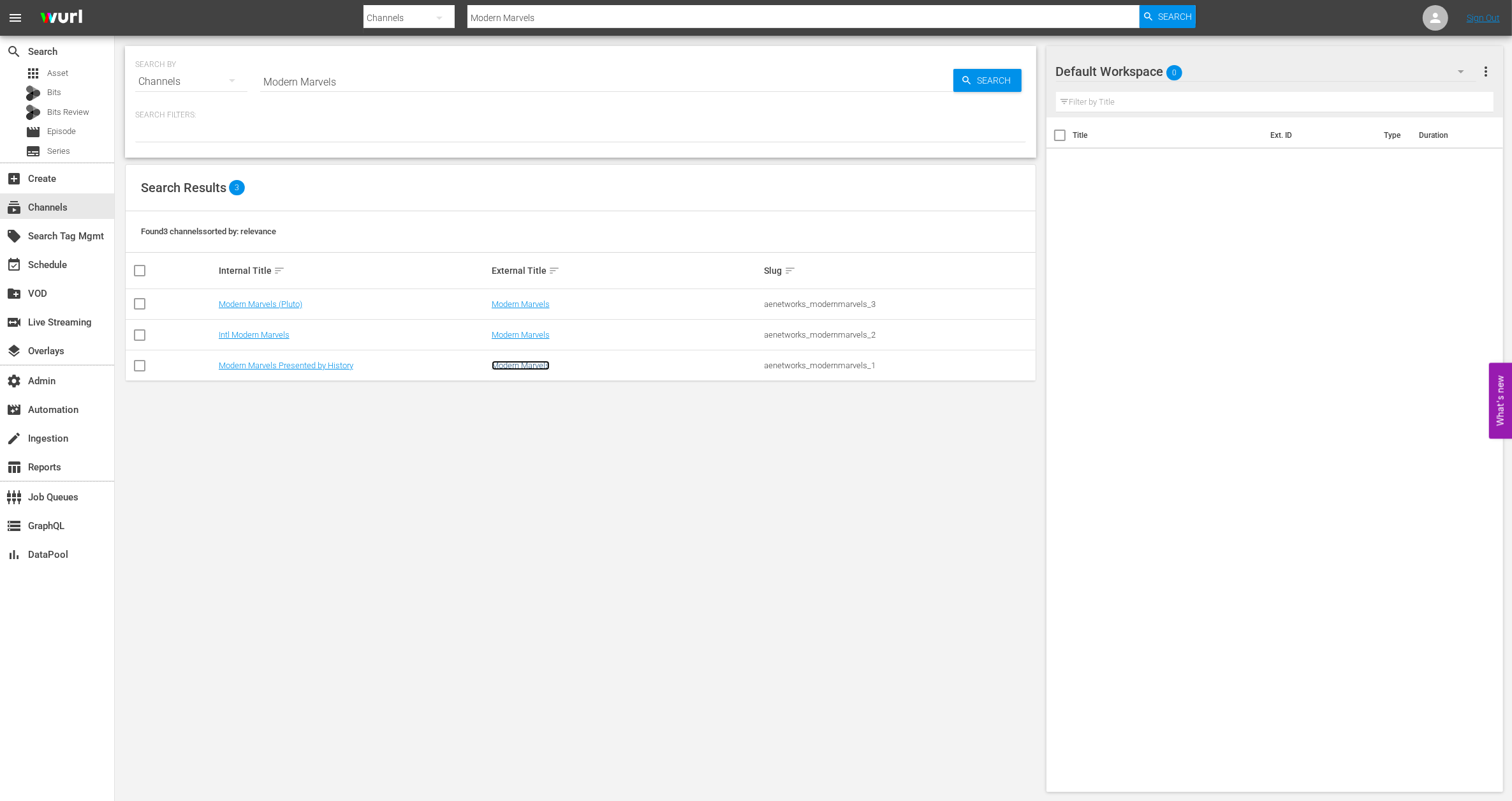
click at [519, 369] on link "Modern Marvels" at bounding box center [520, 365] width 58 height 10
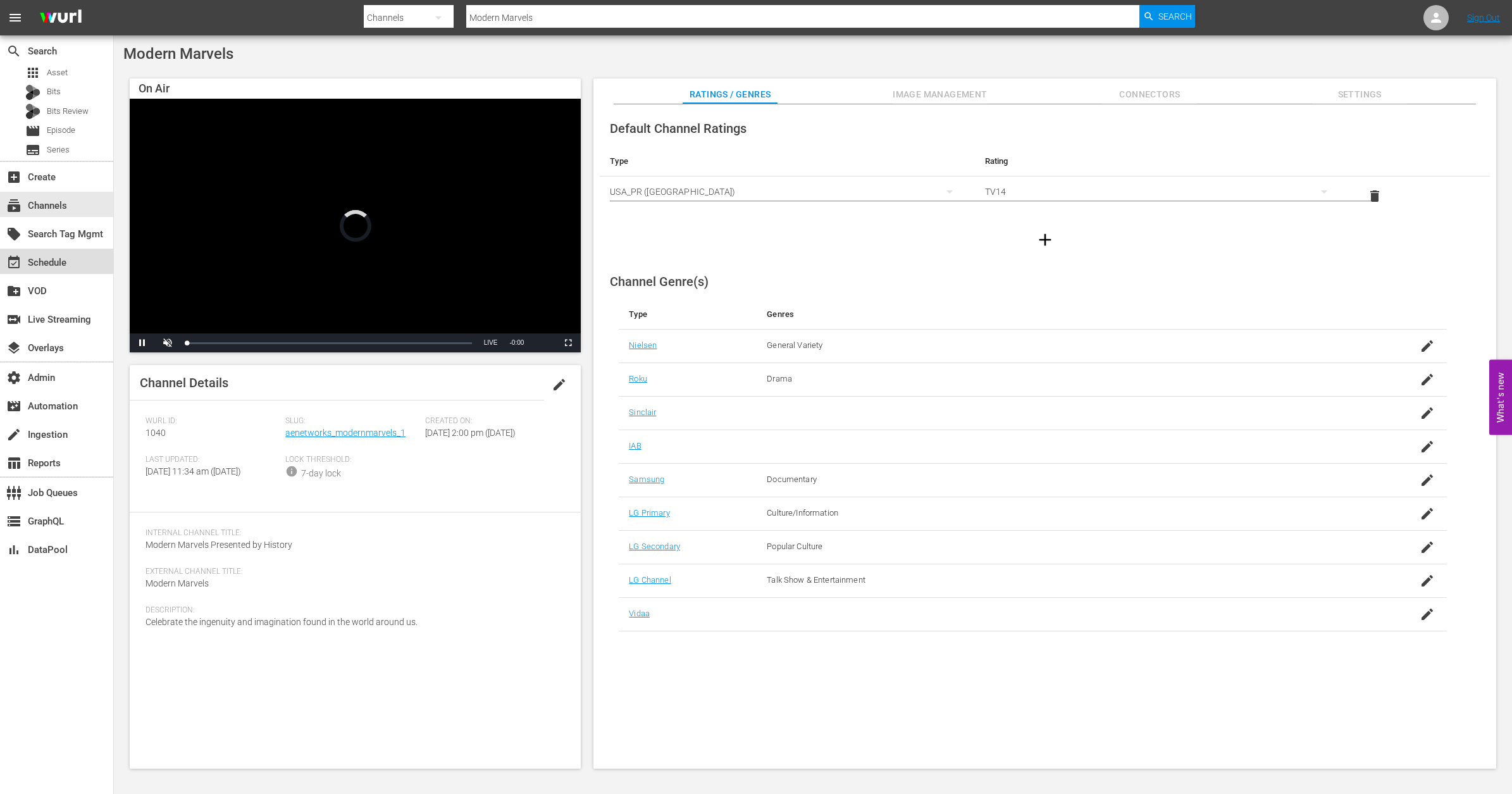
click at [78, 270] on div "event_available Schedule" at bounding box center [56, 261] width 113 height 26
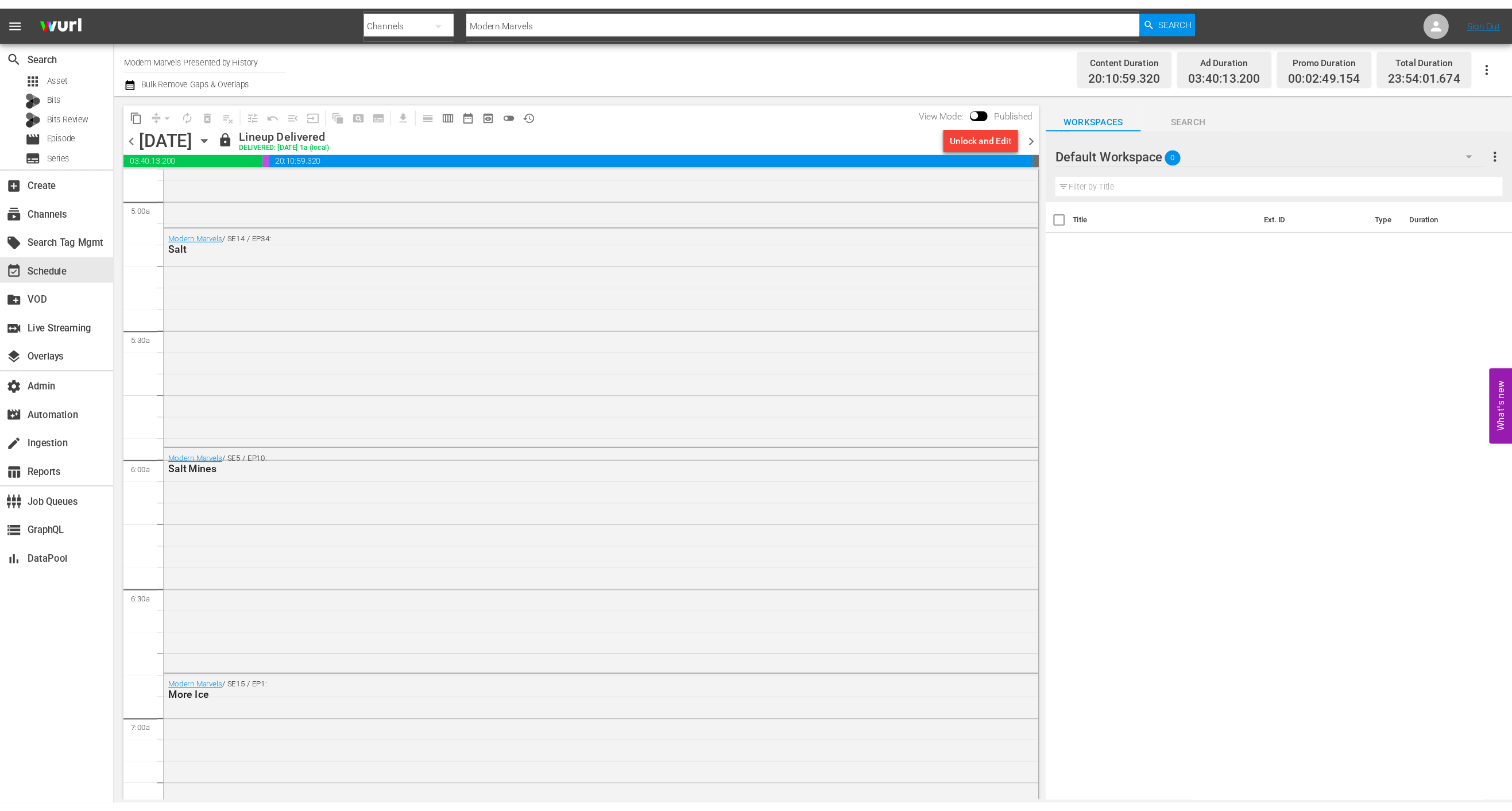
scroll to position [1224, 0]
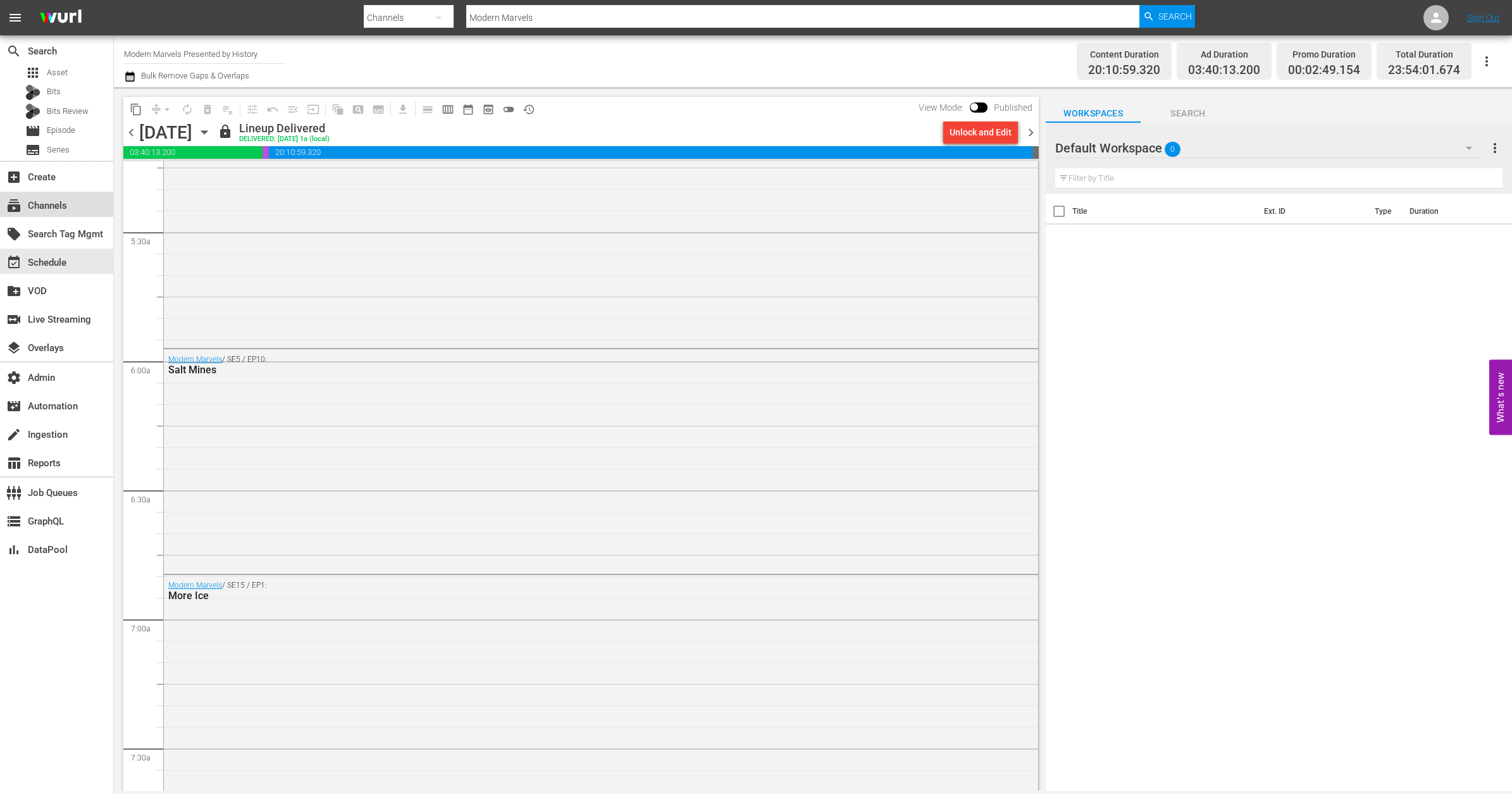
click at [88, 202] on div "subscriptions Channels" at bounding box center [56, 204] width 113 height 26
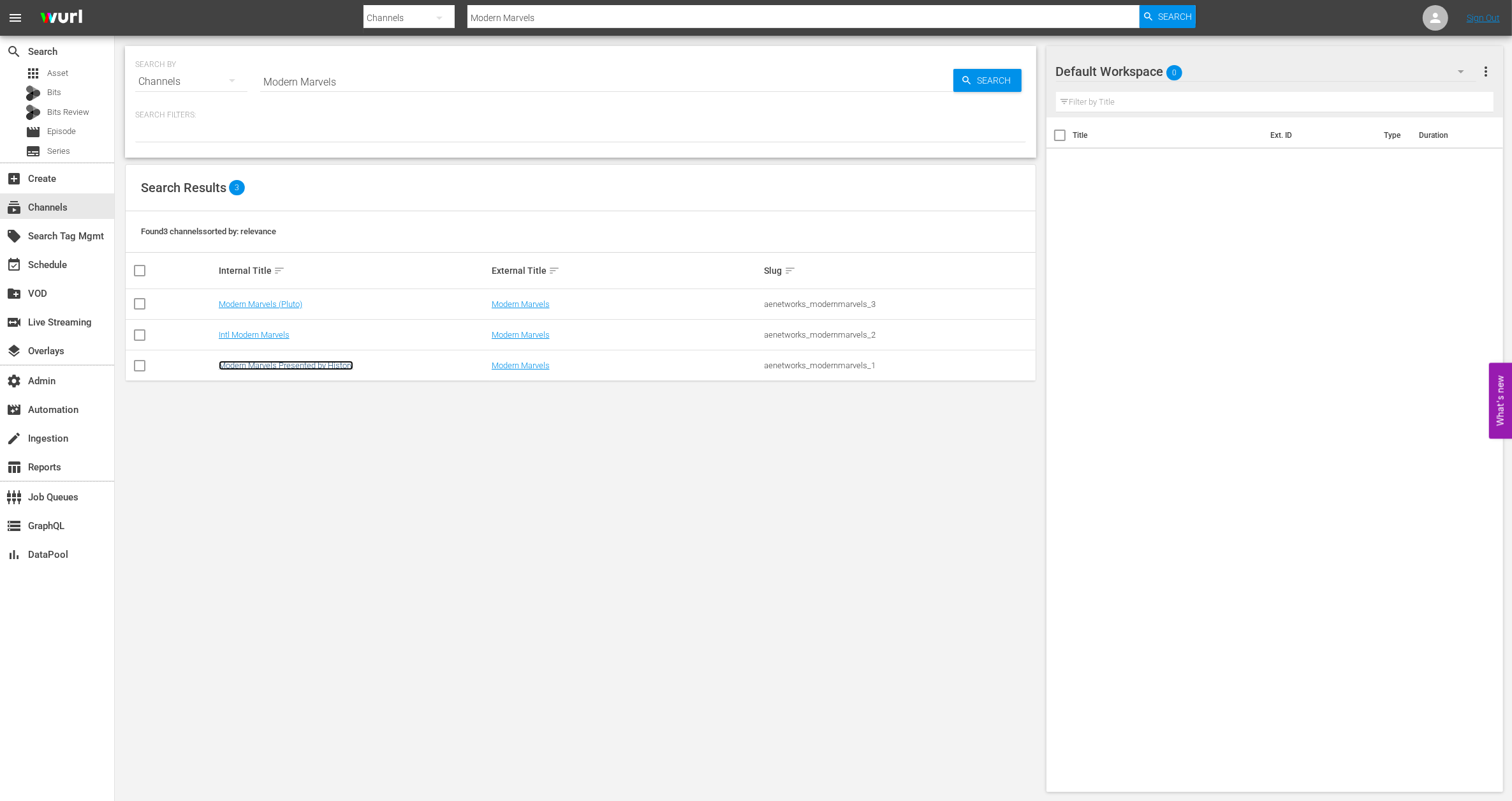
click at [342, 364] on link "Modern Marvels Presented by History" at bounding box center [285, 365] width 135 height 10
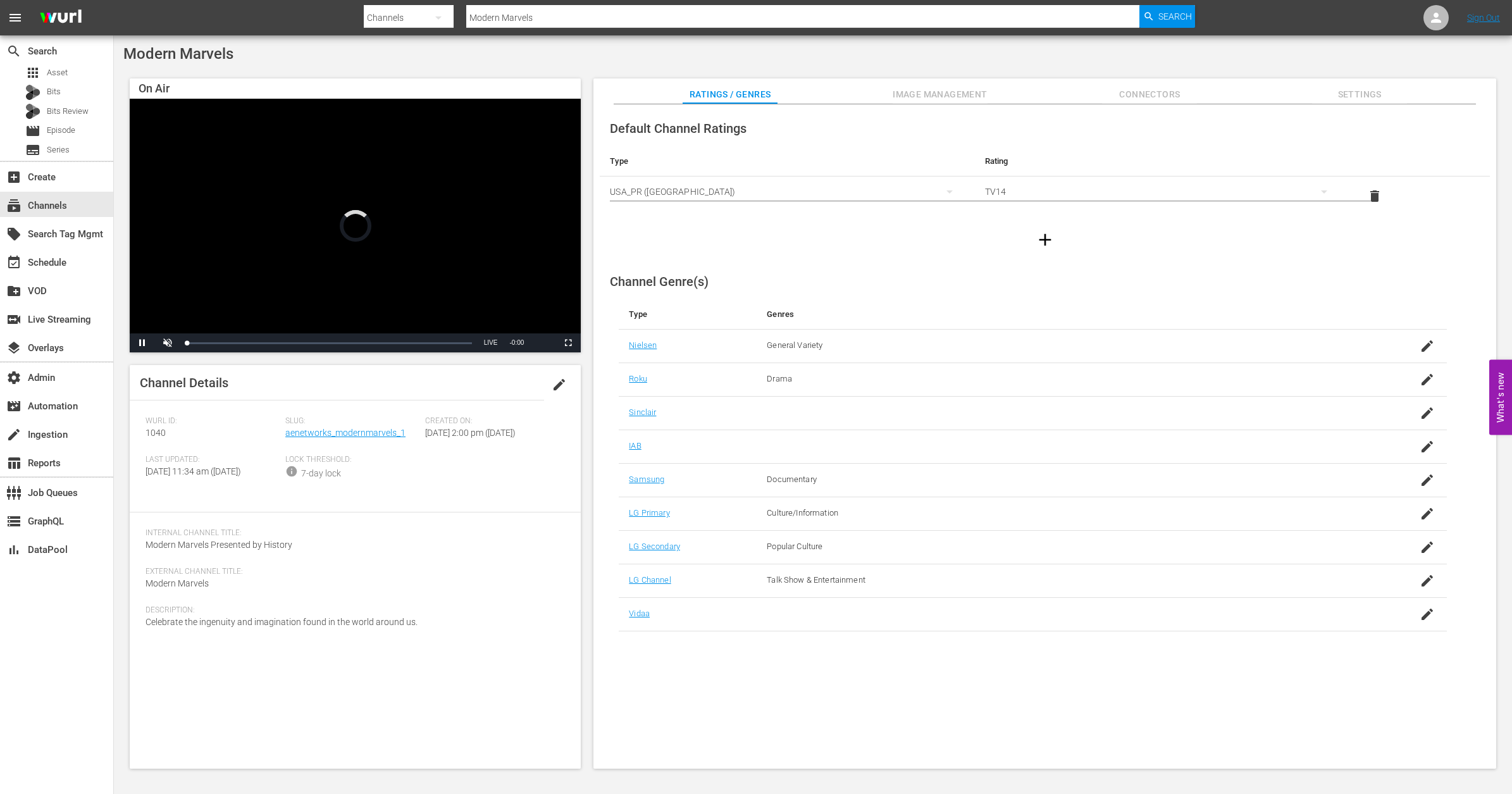
click at [1371, 89] on span "Settings" at bounding box center [1359, 95] width 95 height 16
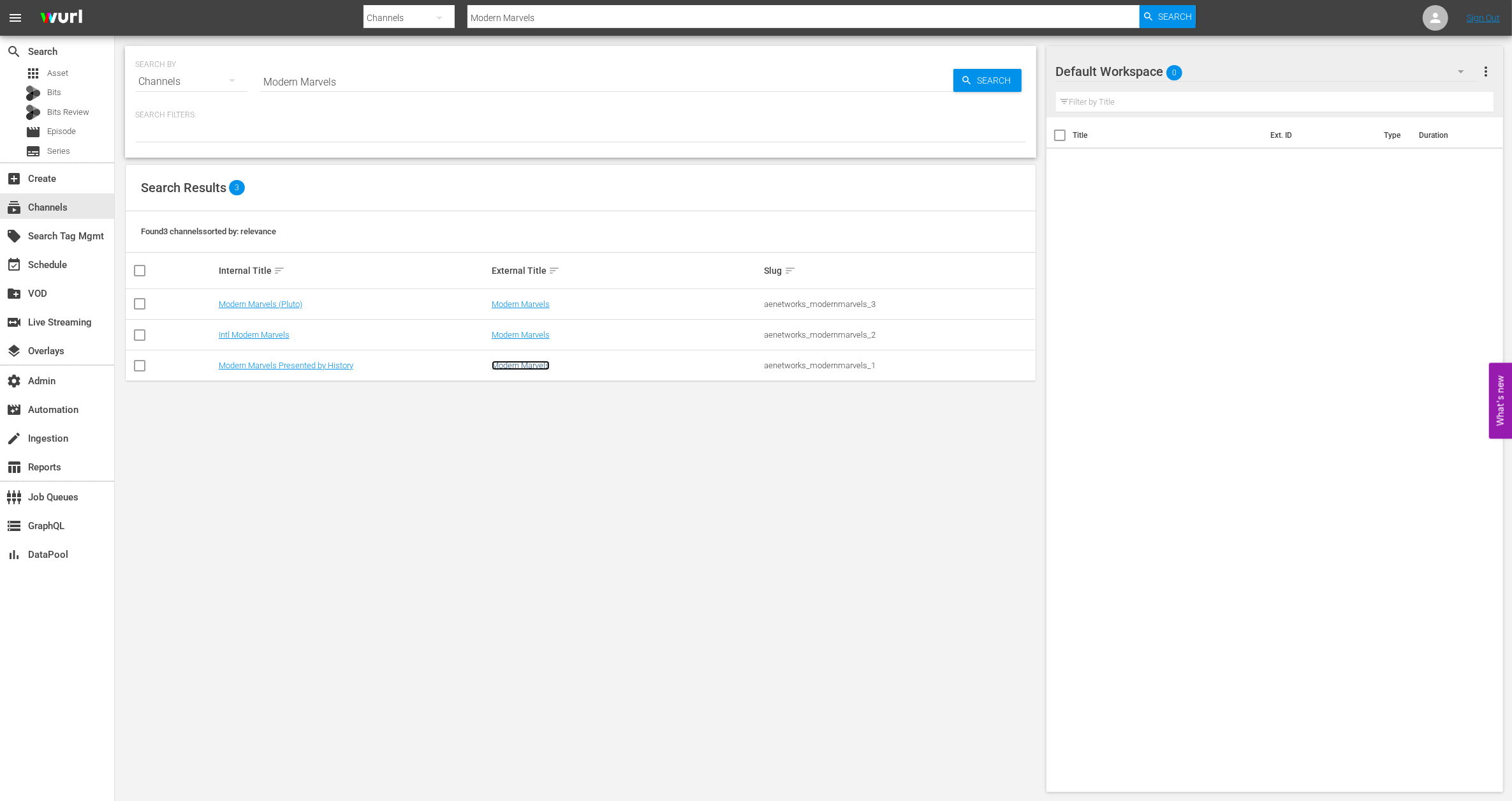
click at [505, 362] on link "Modern Marvels" at bounding box center [520, 365] width 58 height 10
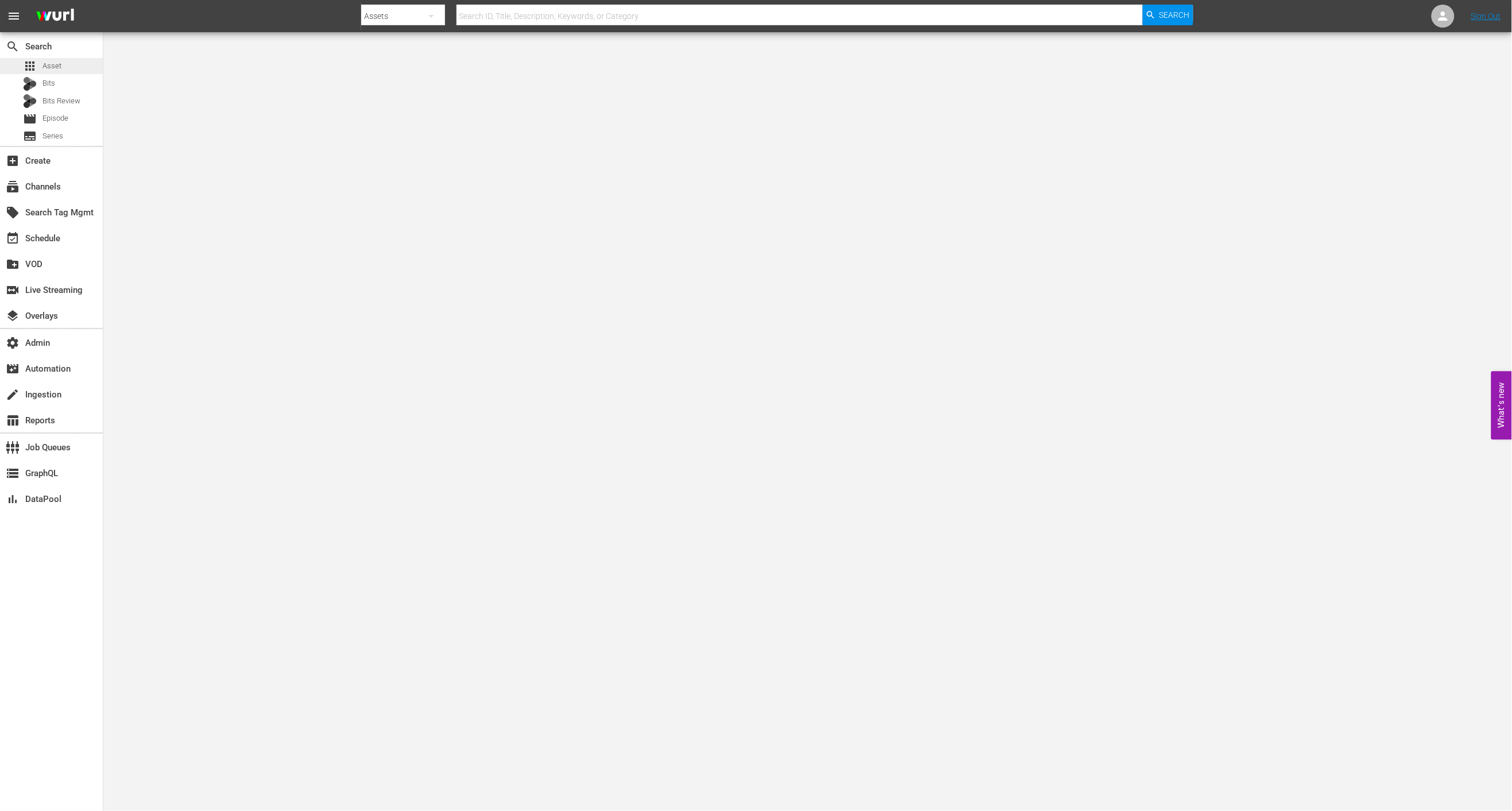
click at [54, 70] on span "Asset" at bounding box center [52, 66] width 19 height 11
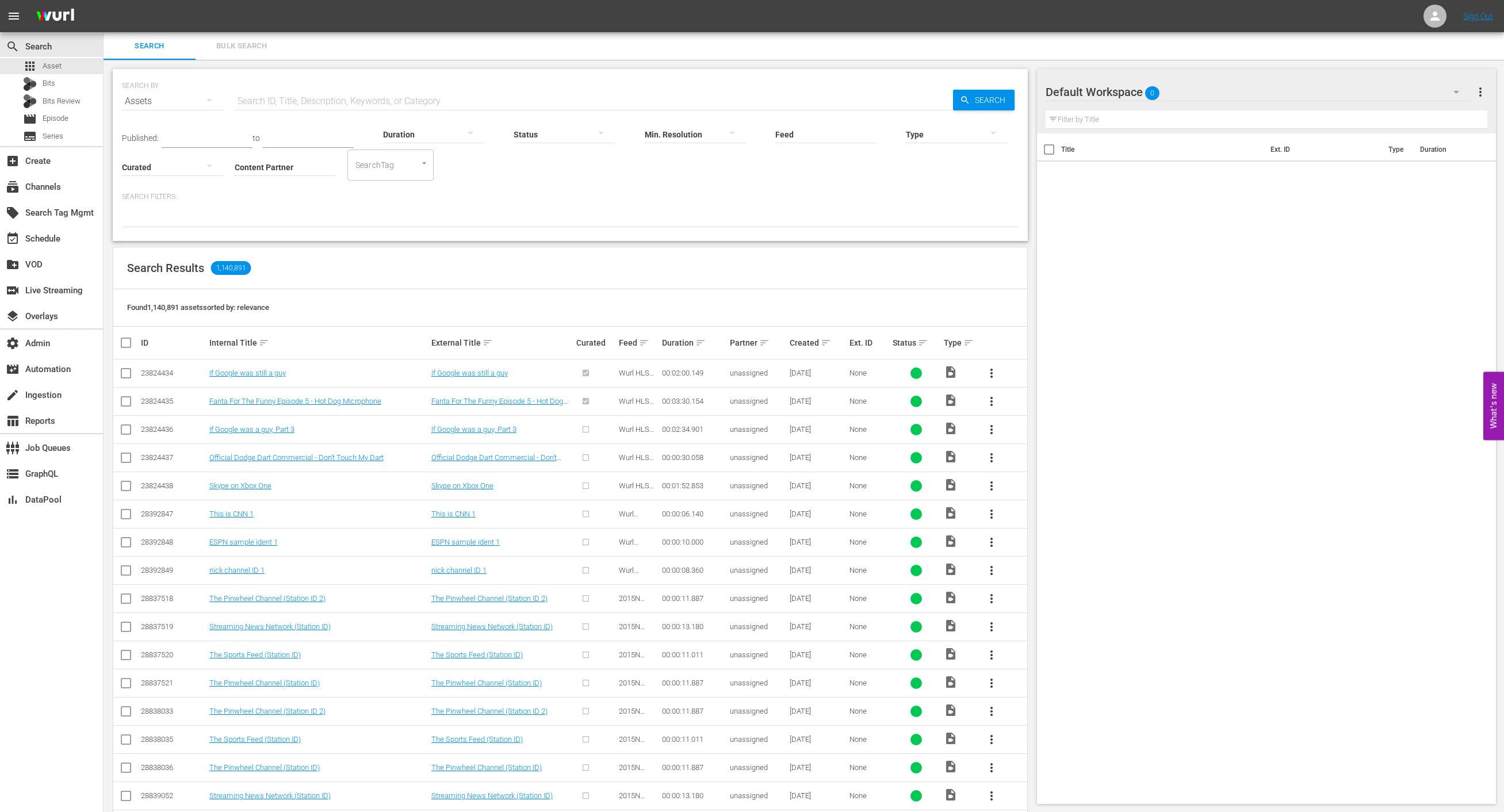
click at [321, 102] on input "text" at bounding box center [594, 102] width 718 height 28
click at [64, 190] on div "subscriptions Channels" at bounding box center [51, 186] width 103 height 23
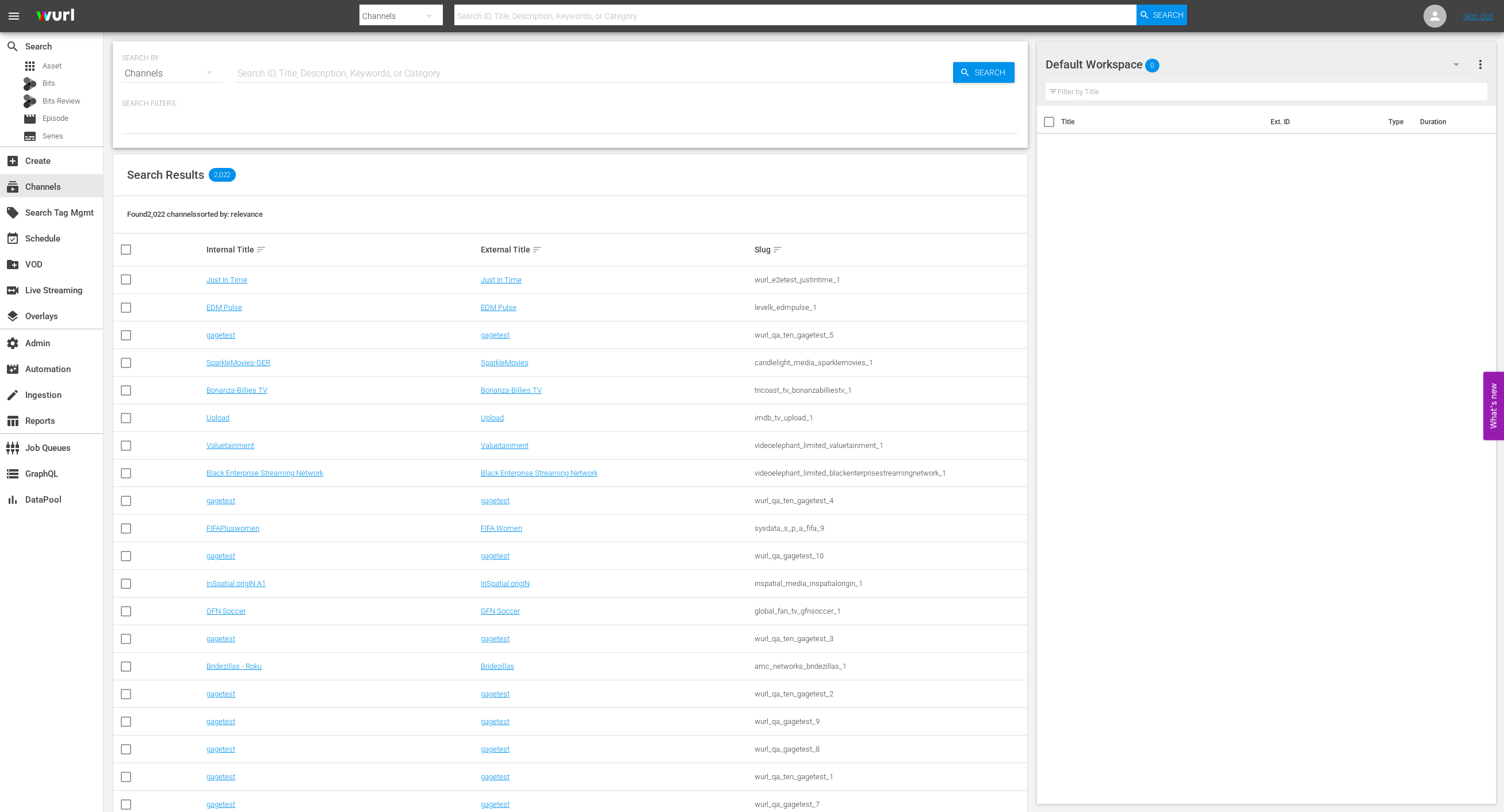
click at [283, 76] on input "text" at bounding box center [594, 74] width 718 height 28
type input "mod"
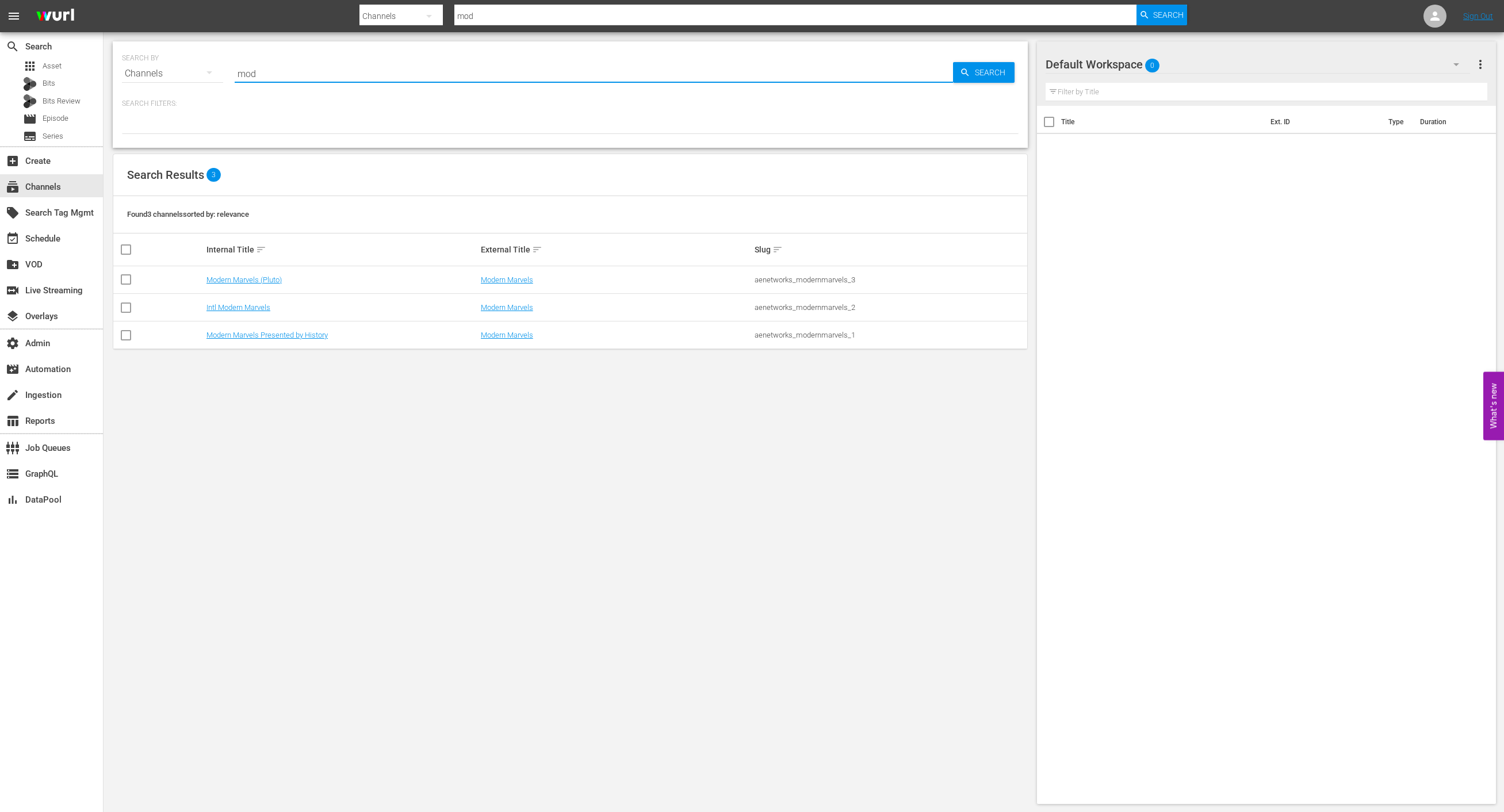
type input "Modern Marvels by History Promo 30"
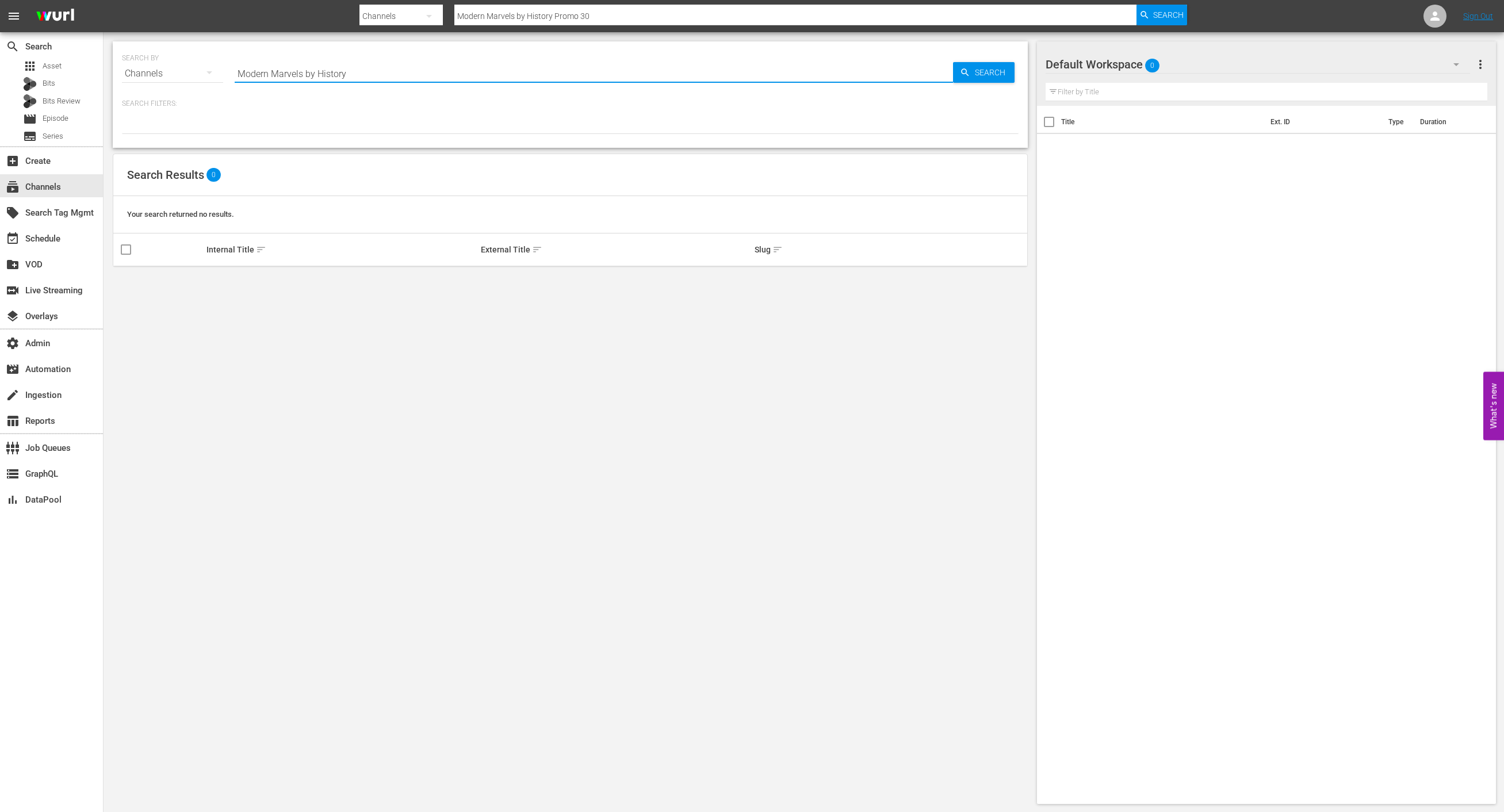
type input "Modern Marvels by Histor"
type input "Modern Marvels"
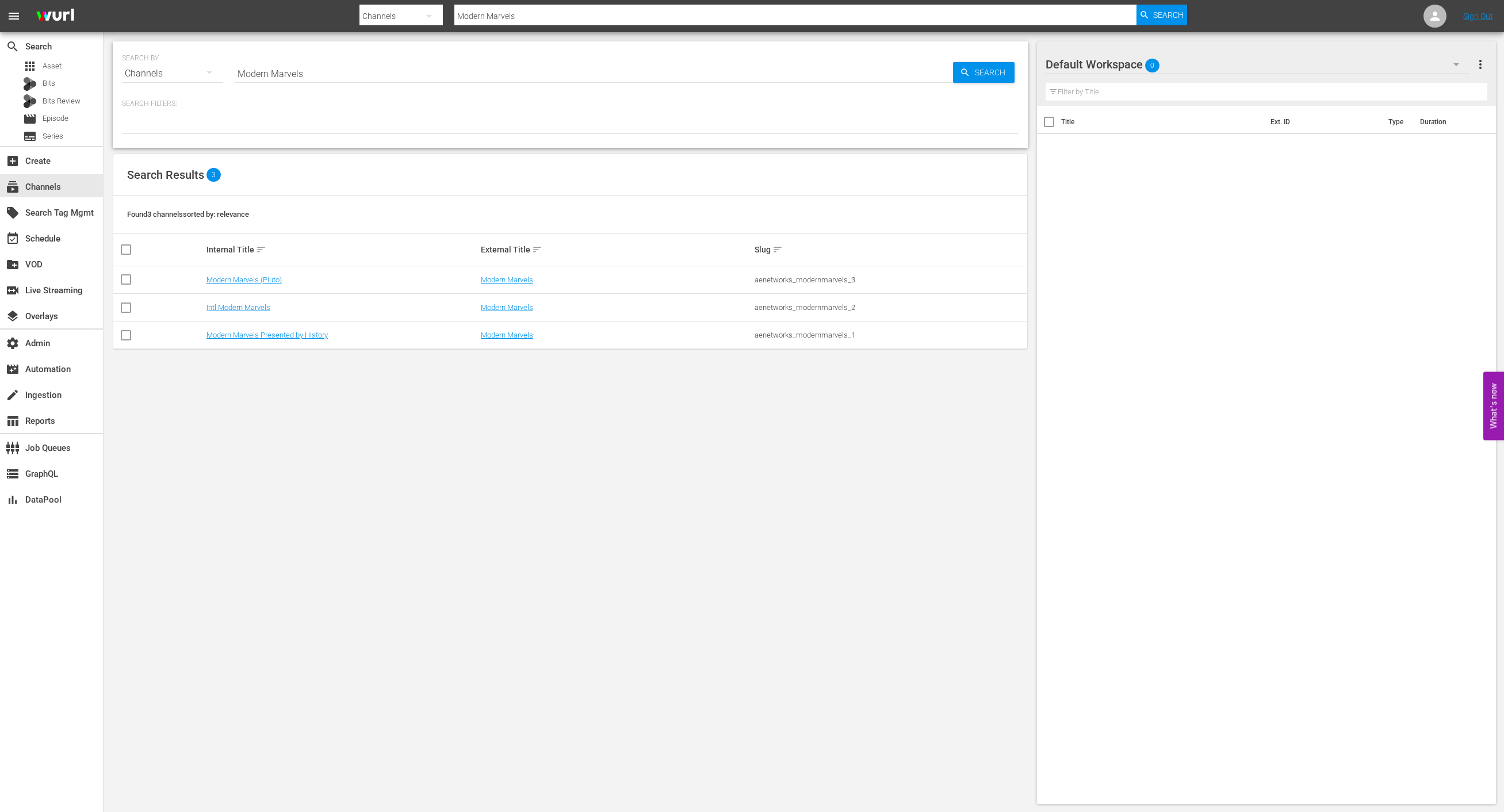
click at [249, 450] on div "SEARCH BY Search By Channels Search ID, Title, Description, Keywords, or Catego…" at bounding box center [570, 423] width 934 height 781
click at [291, 338] on link "Modern Marvels Presented by History" at bounding box center [267, 334] width 121 height 9
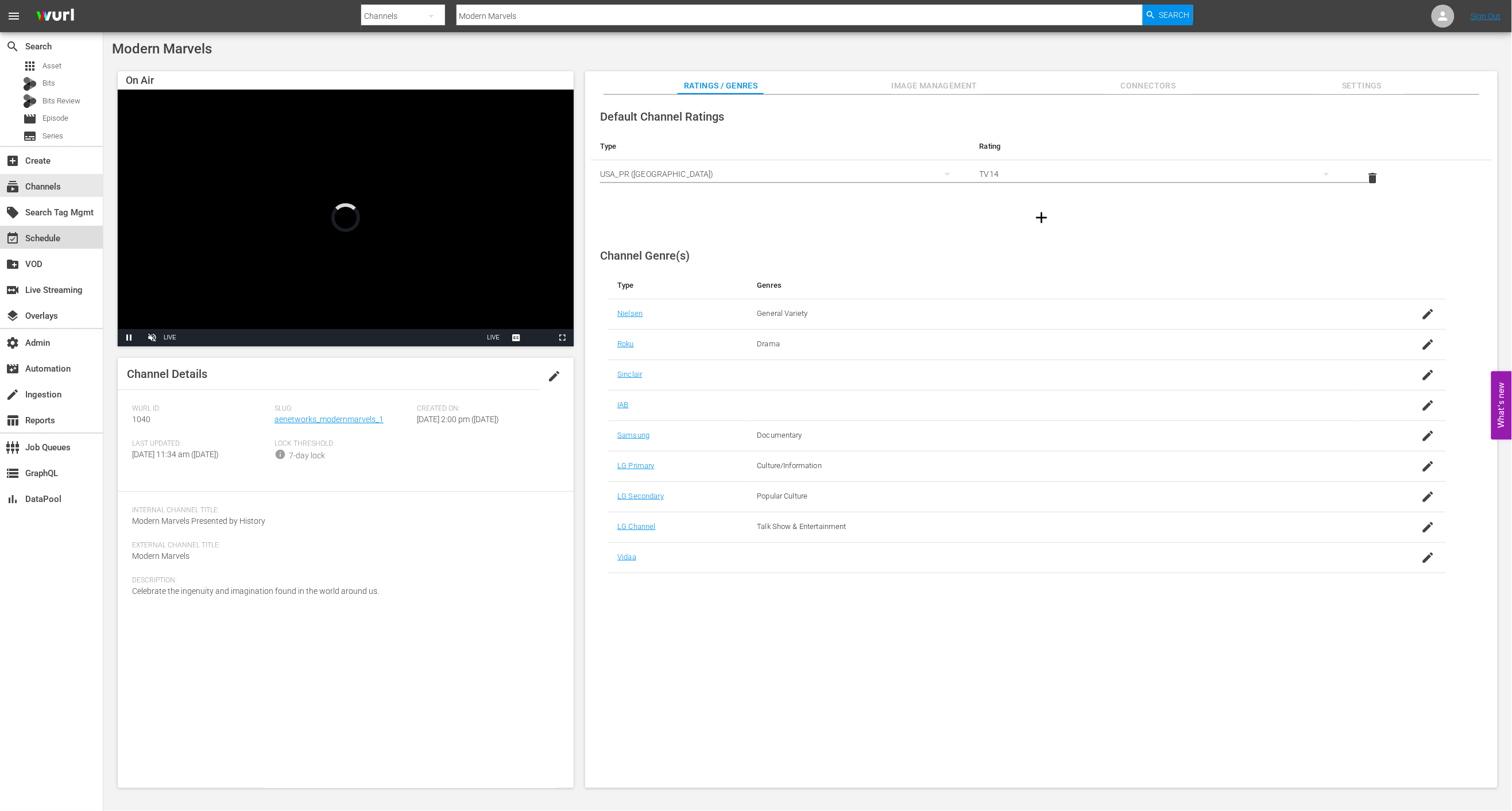
click at [57, 238] on div "event_available Schedule" at bounding box center [32, 237] width 64 height 11
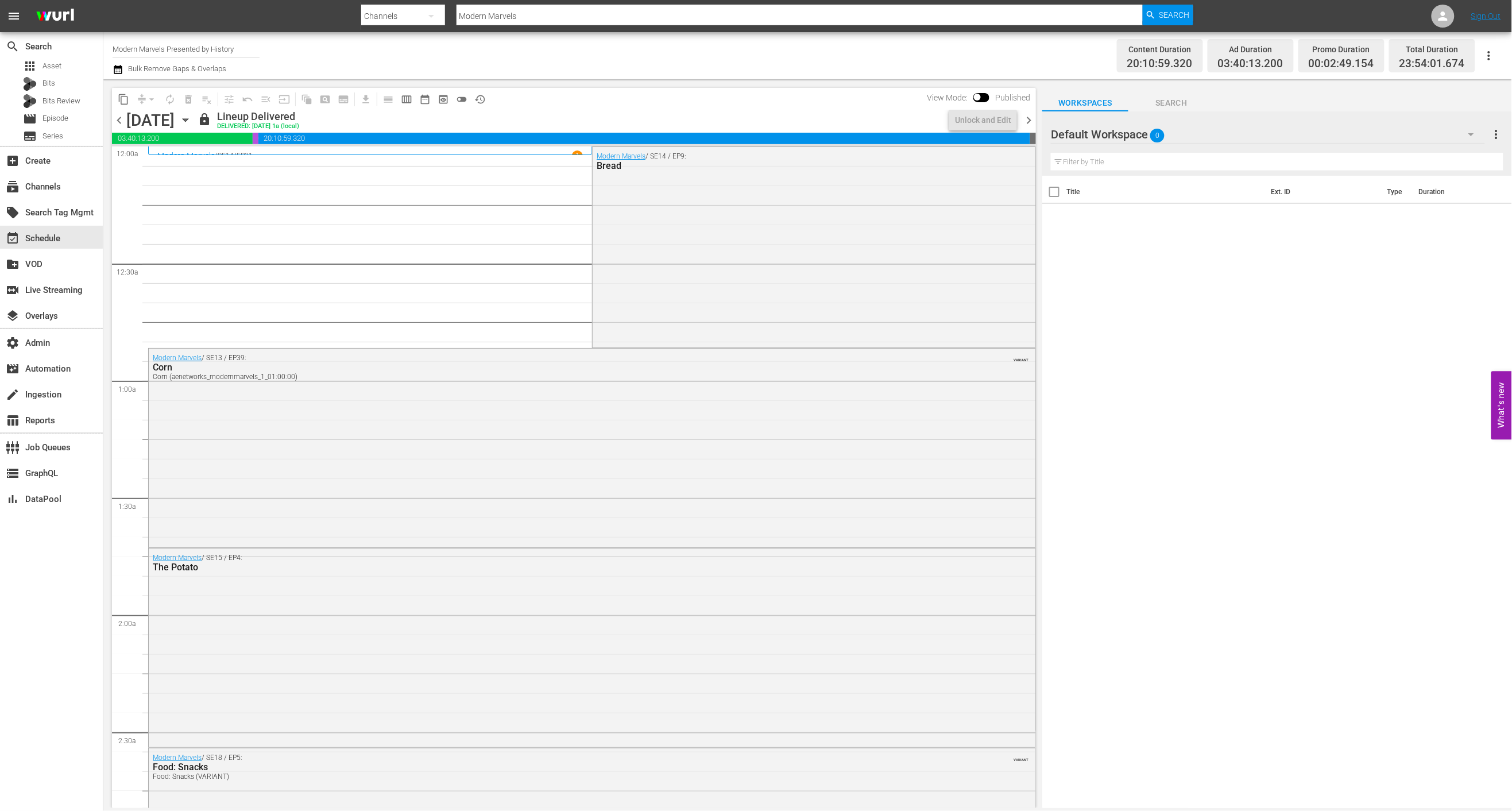
click at [195, 119] on div "[DATE] [DATE]" at bounding box center [160, 120] width 68 height 19
click at [188, 119] on icon "button" at bounding box center [186, 120] width 5 height 3
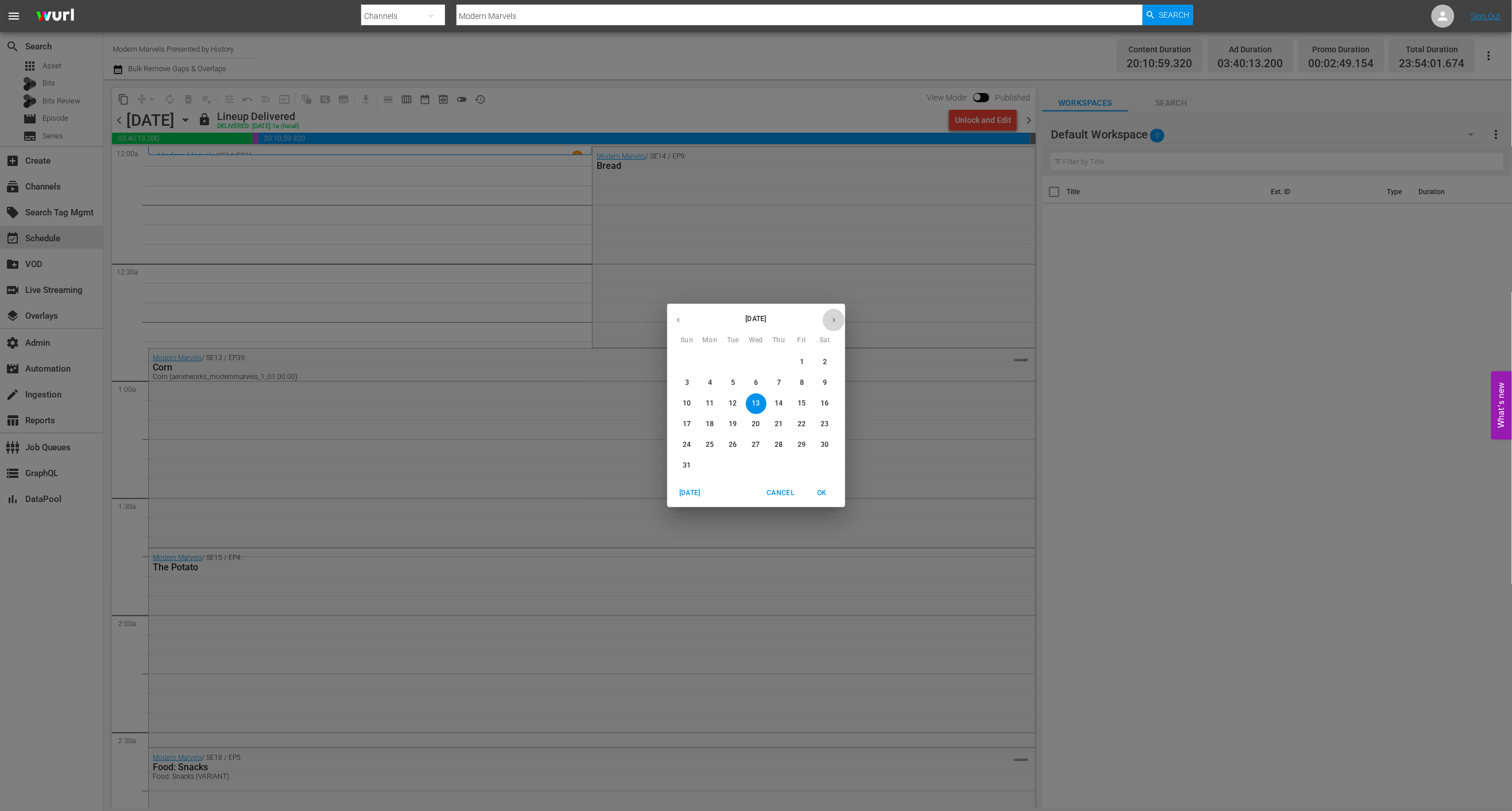
click at [839, 311] on button "button" at bounding box center [834, 320] width 23 height 23
click at [822, 361] on span "6" at bounding box center [825, 362] width 21 height 10
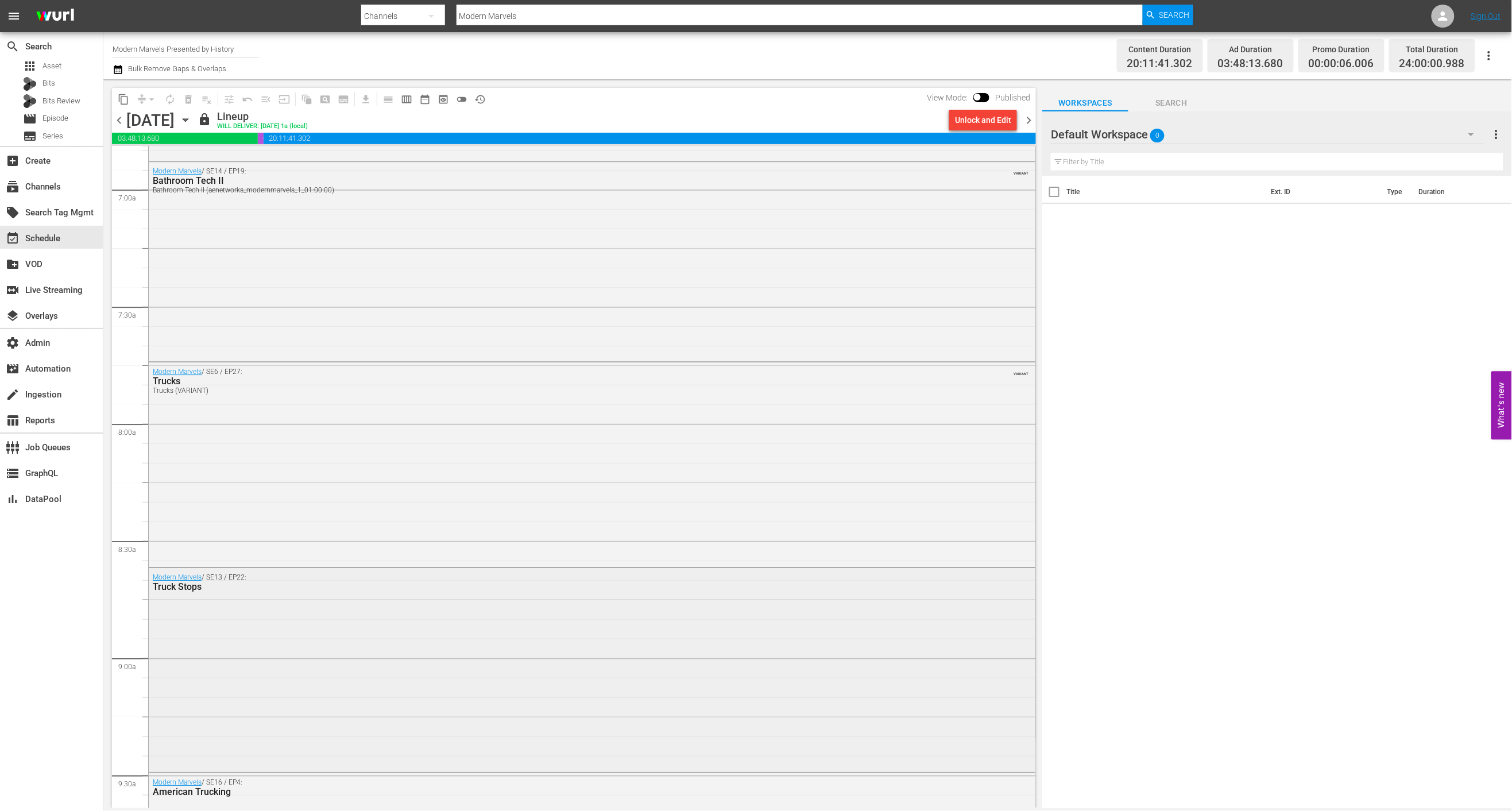
scroll to position [1615, 0]
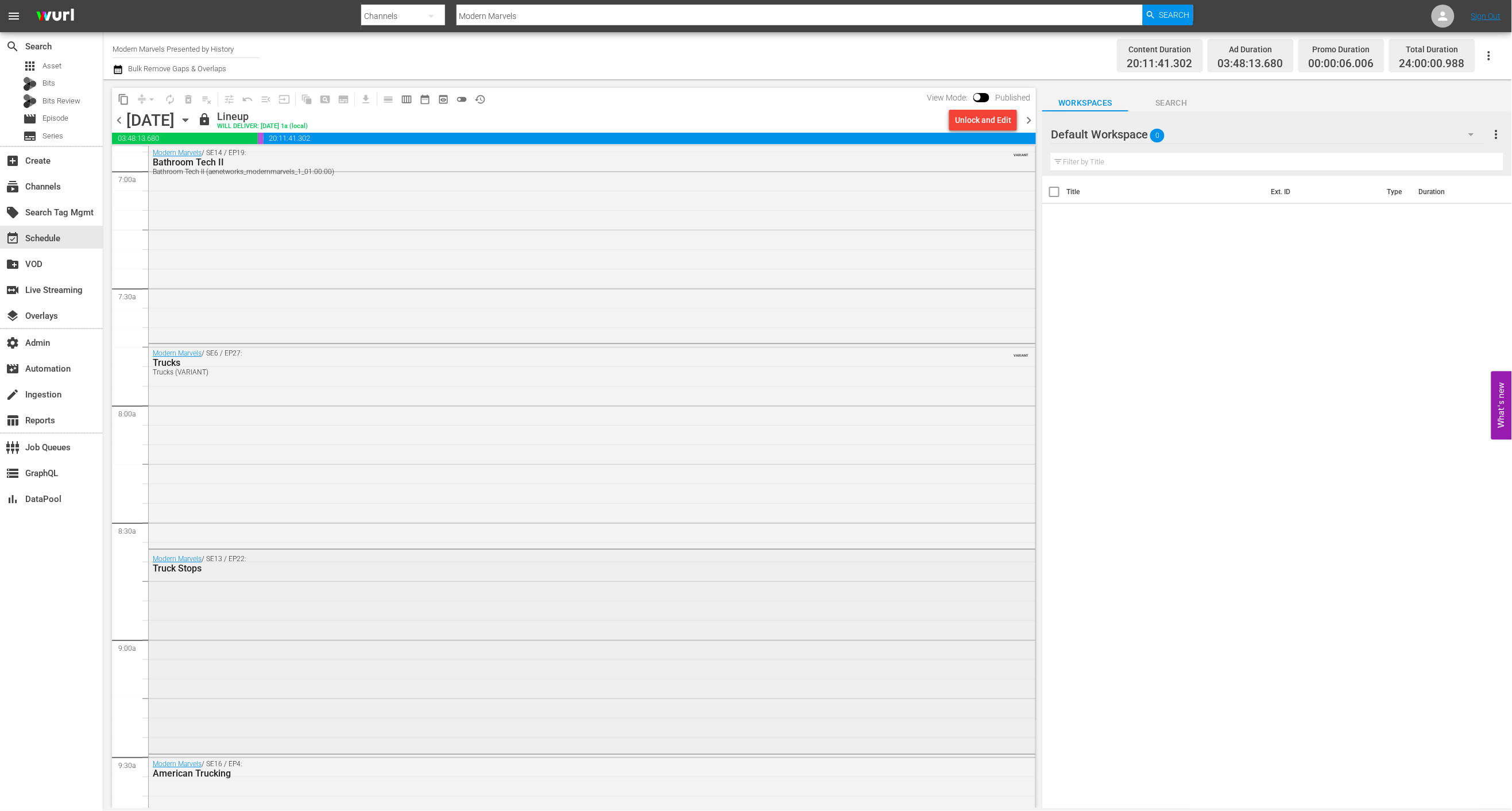
click at [405, 582] on div "Modern Marvels / SE13 / EP22: Truck Stops" at bounding box center [592, 649] width 887 height 201
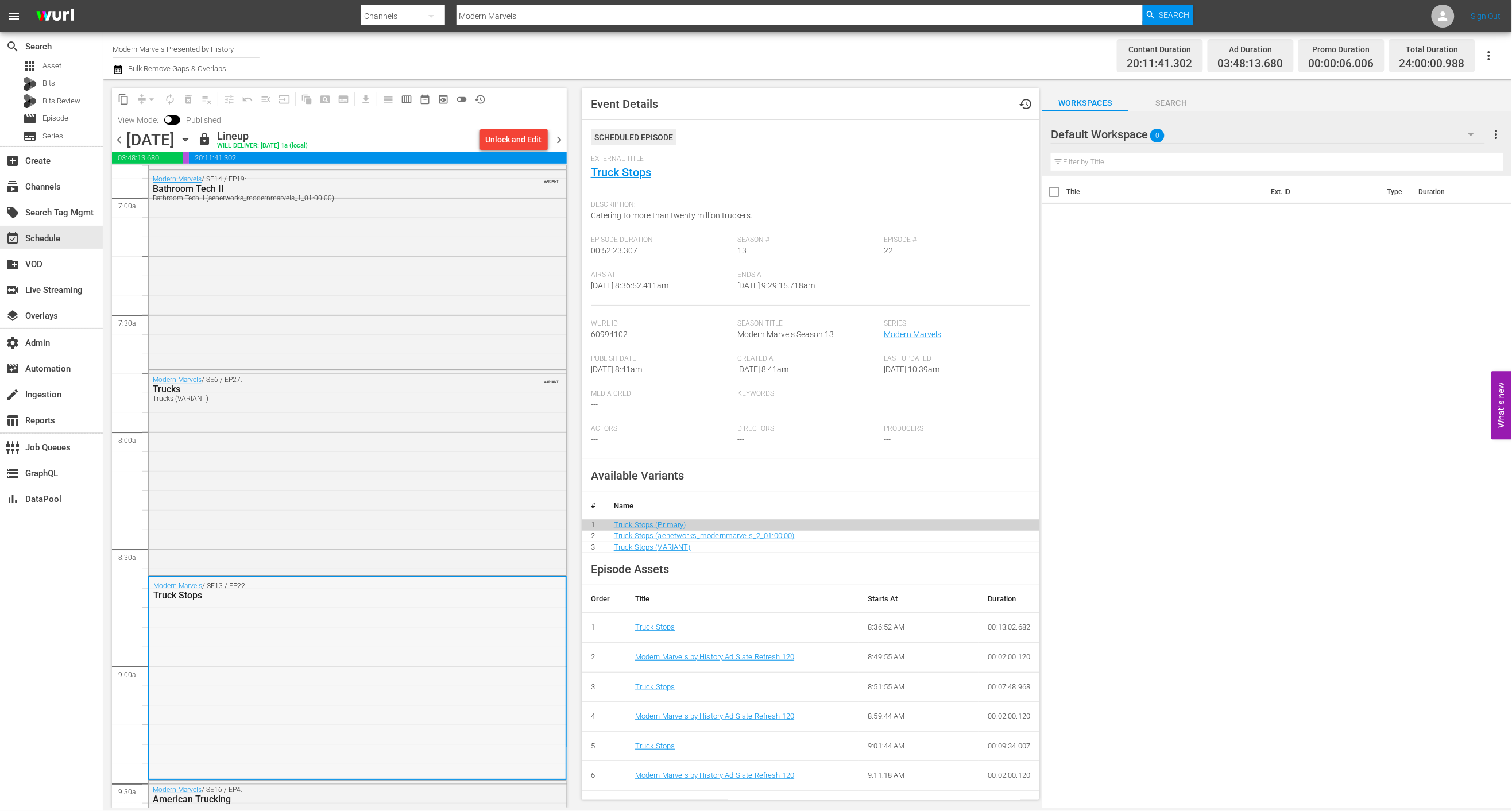
scroll to position [1526, 0]
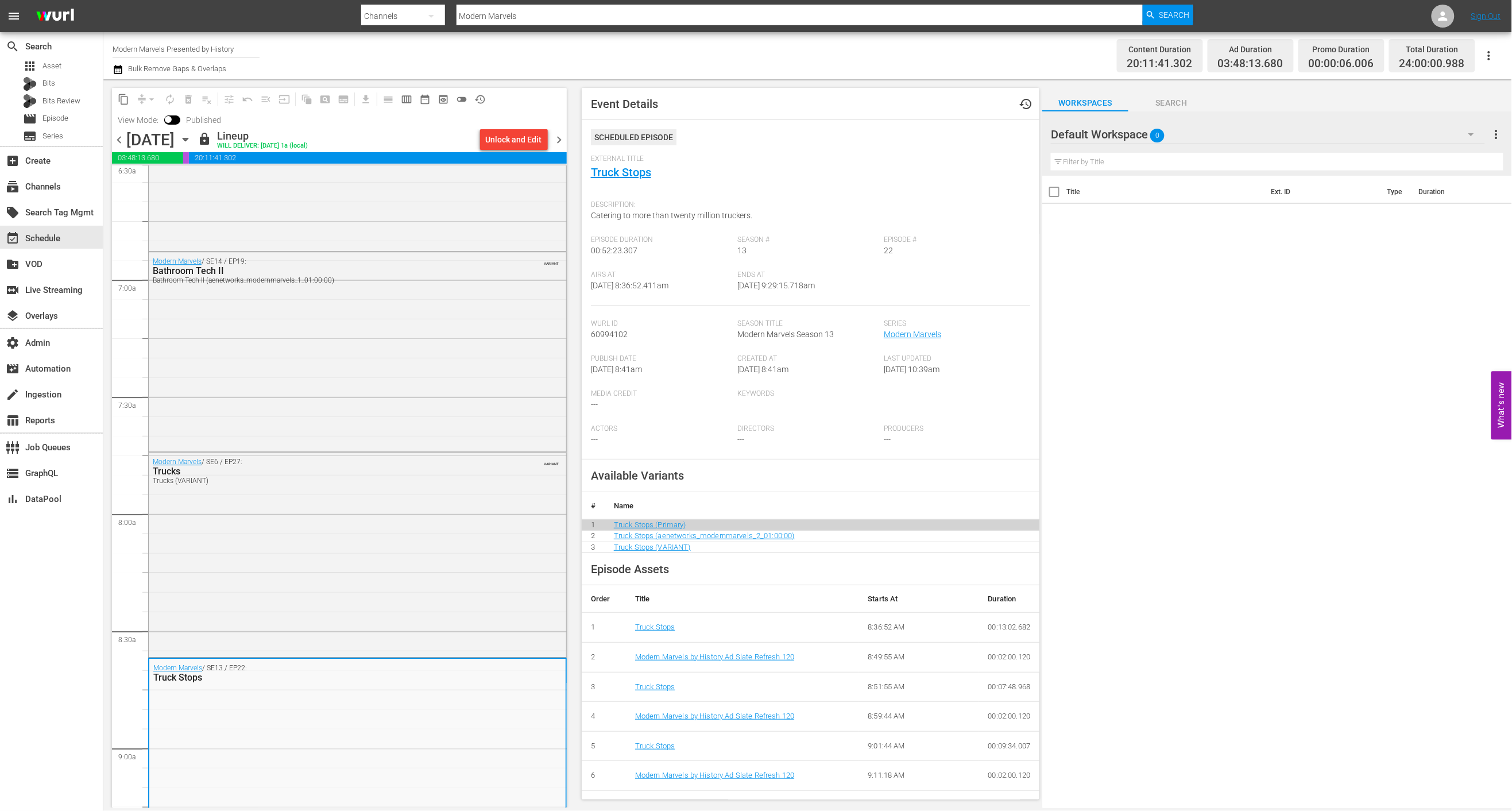
click at [1222, 429] on div "Title Ext. ID Type Duration" at bounding box center [1277, 492] width 470 height 634
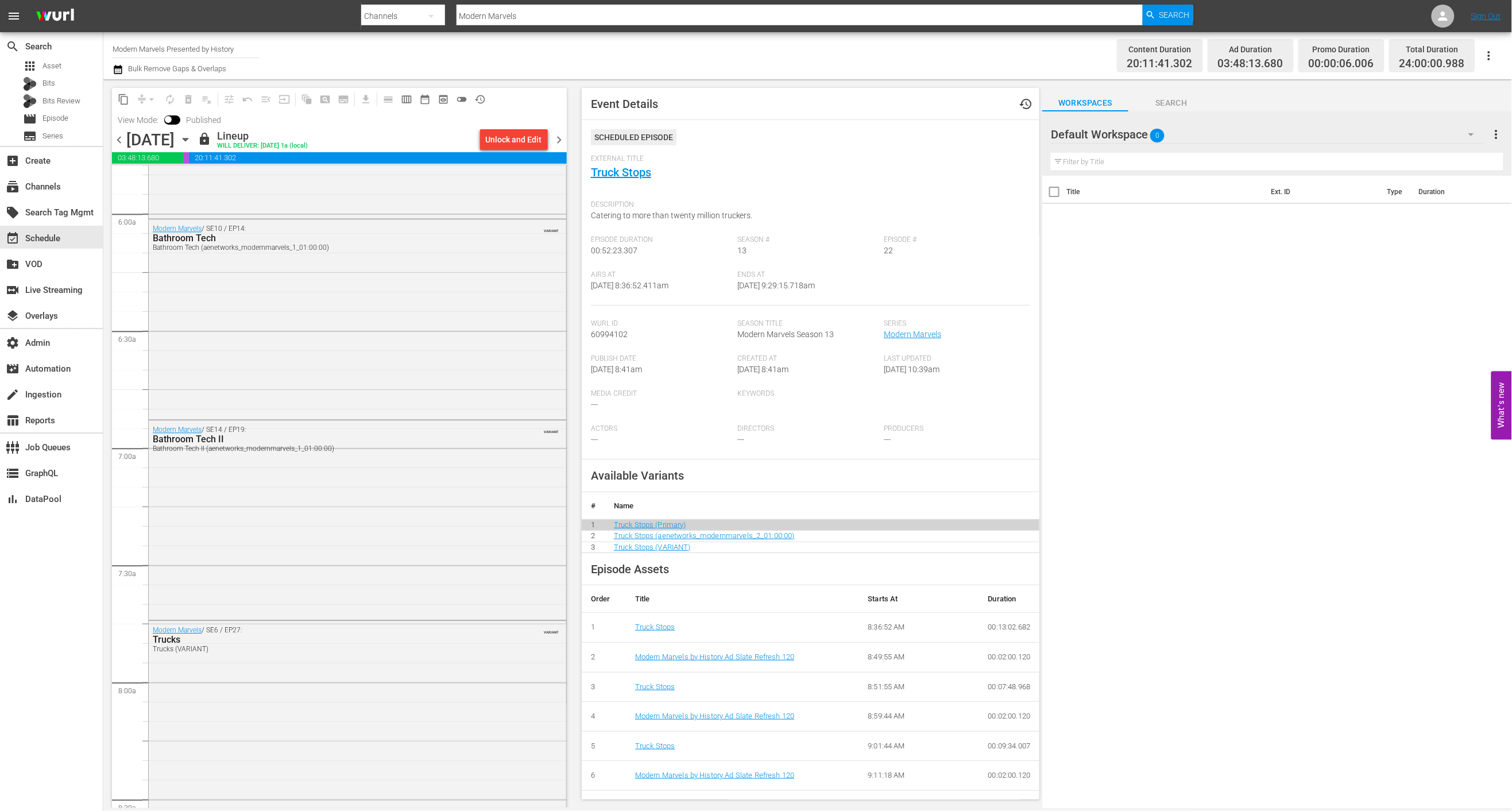
scroll to position [1707, 0]
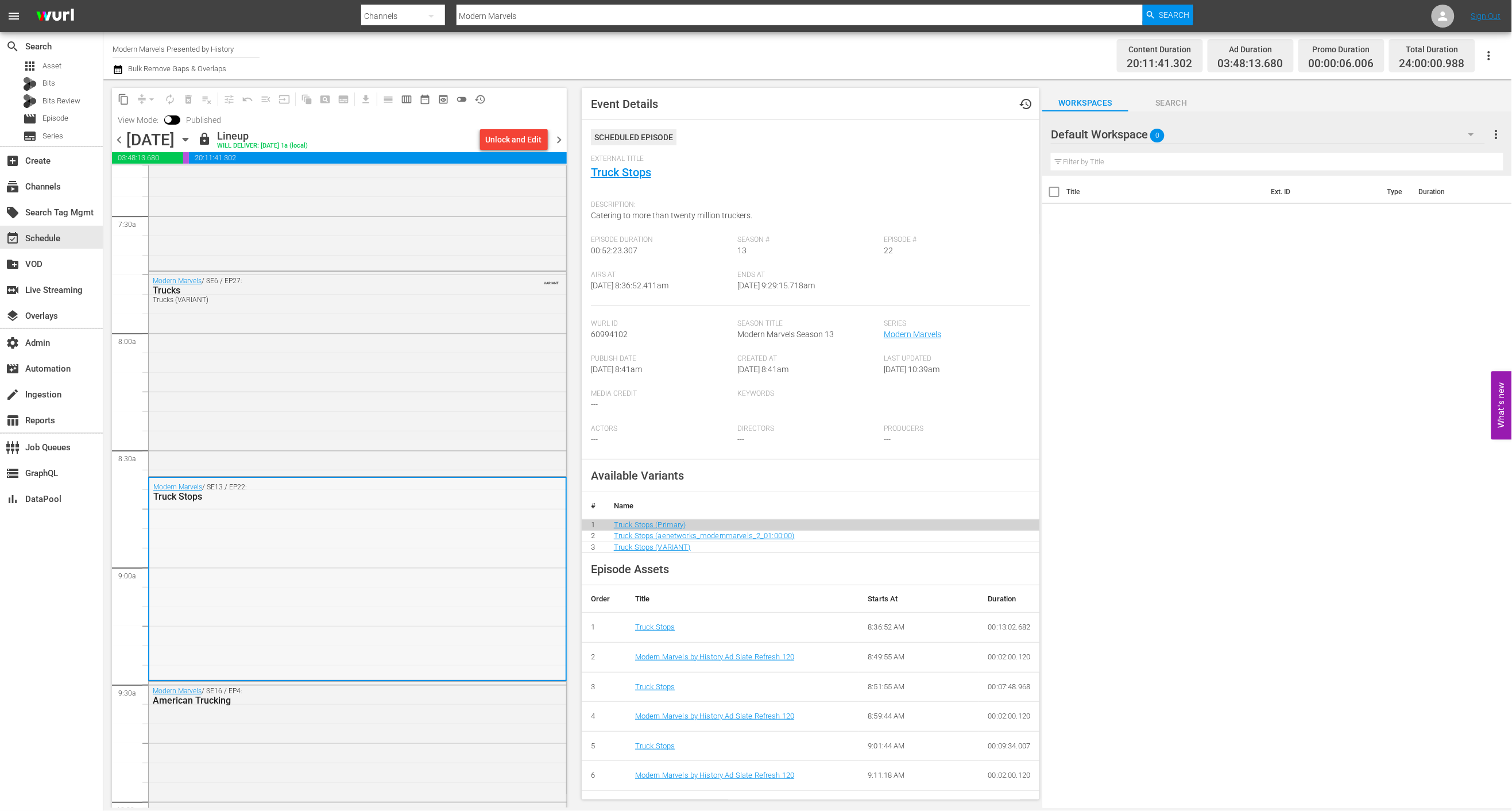
click at [484, 586] on div "Modern Marvels / SE13 / EP22: Truck Stops" at bounding box center [357, 578] width 416 height 201
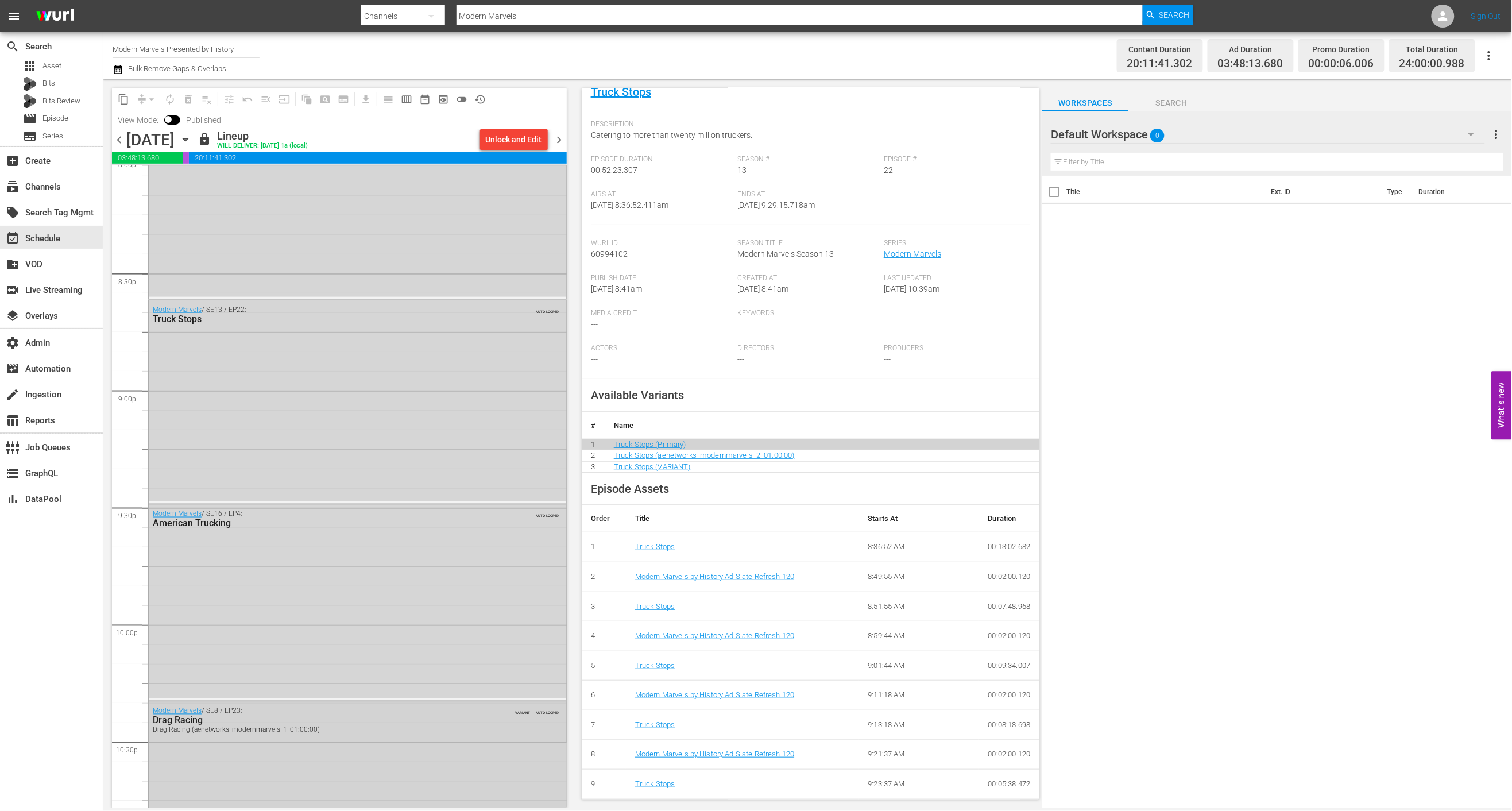
scroll to position [4721, 0]
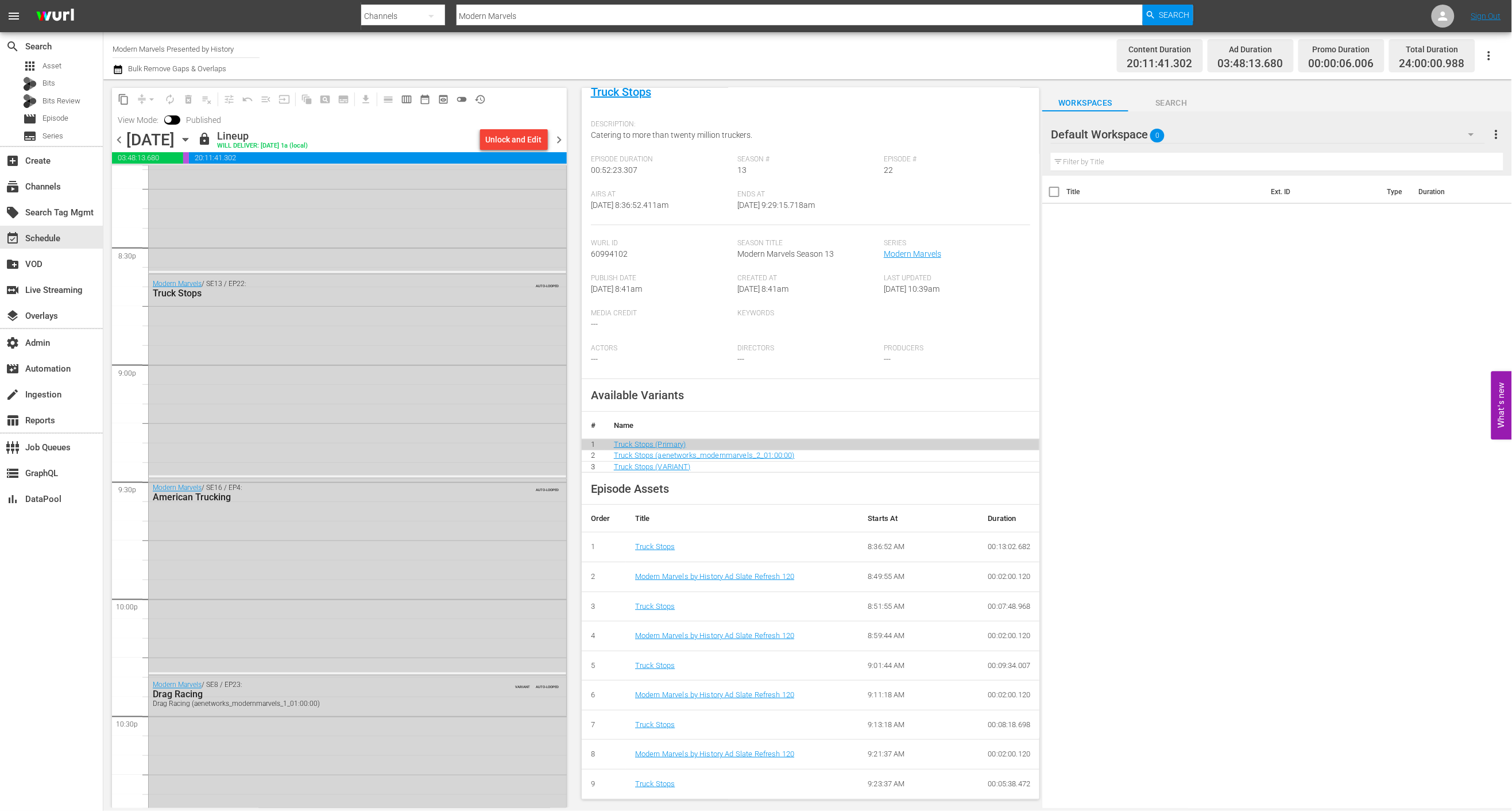
click at [521, 77] on div "Channel Title Modern Marvels Presented by History Bulk Remove Gaps & Overlaps C…" at bounding box center [808, 56] width 1409 height 47
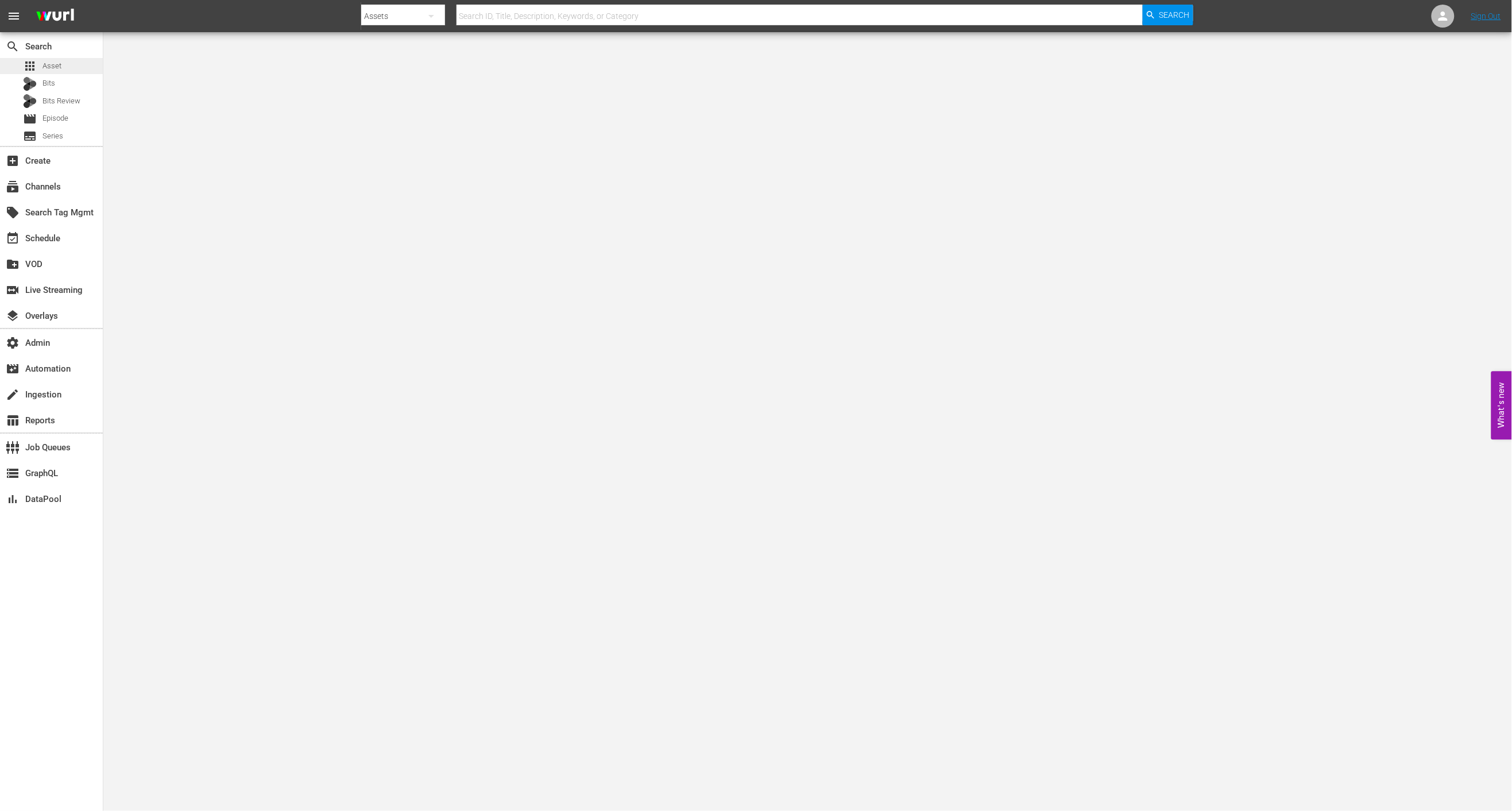
click at [81, 62] on div "apps Asset" at bounding box center [51, 66] width 103 height 16
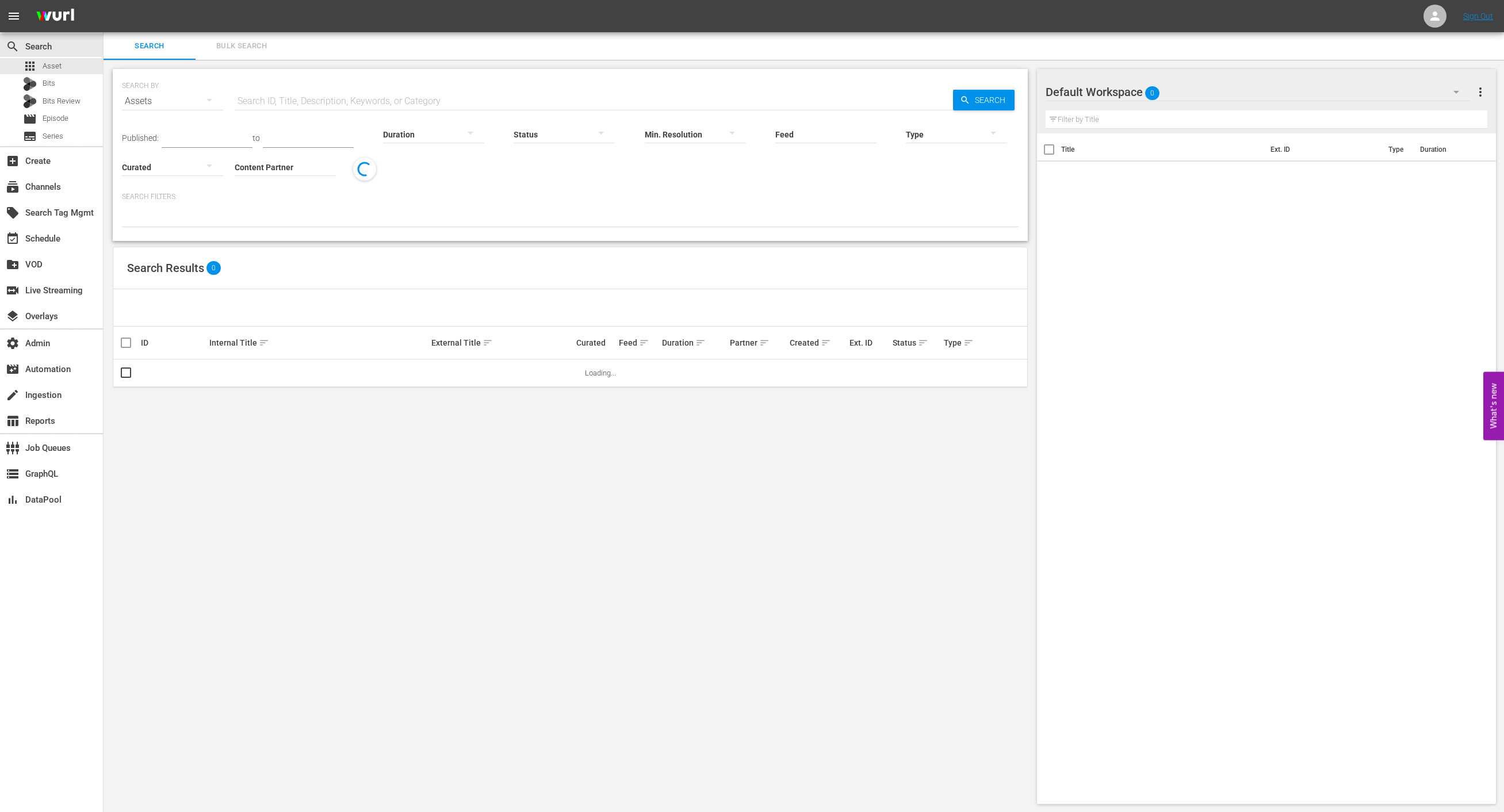
click at [331, 108] on input "text" at bounding box center [594, 102] width 718 height 28
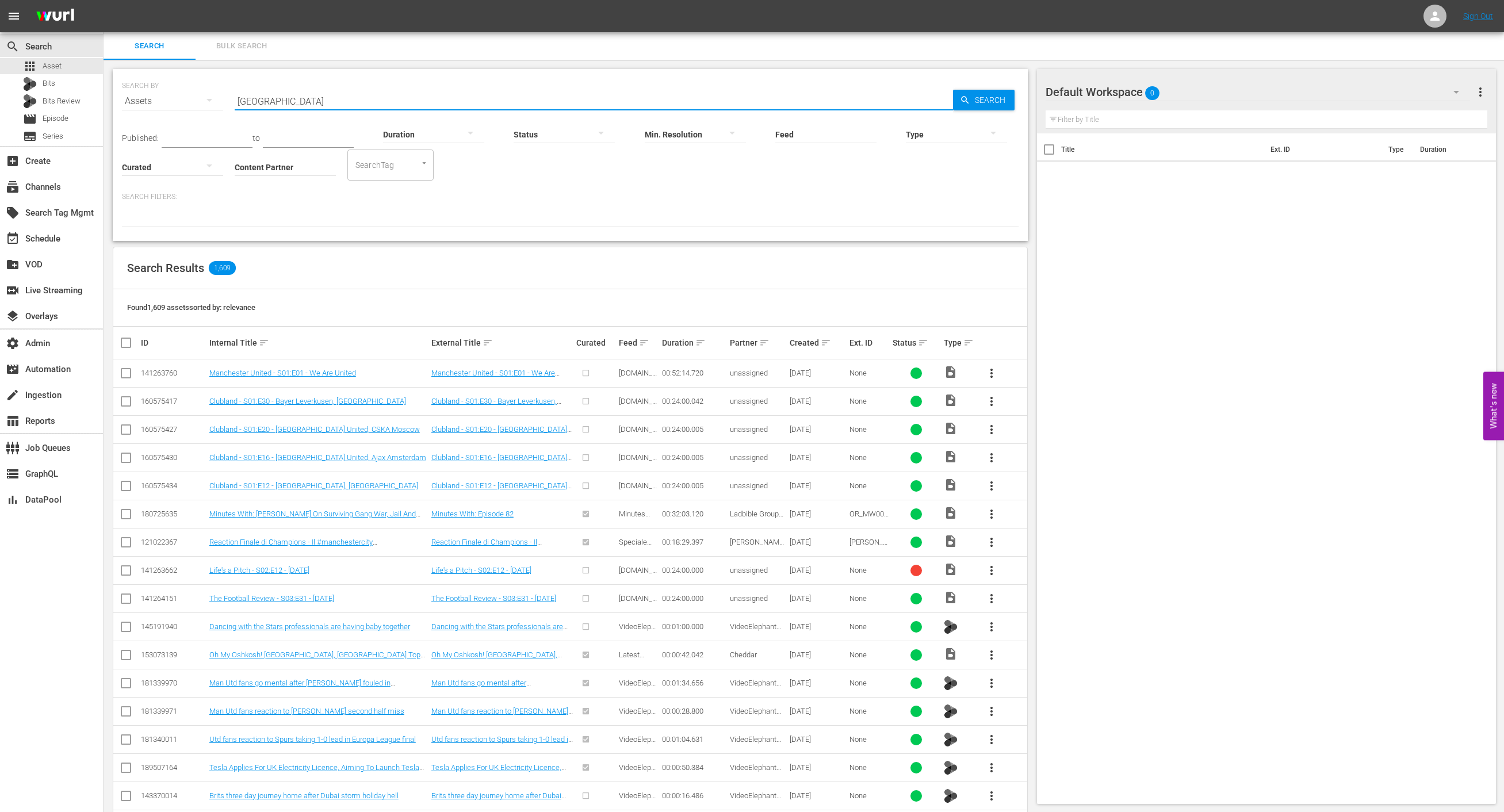
type input "[GEOGRAPHIC_DATA]"
click at [640, 418] on td "[DOMAIN_NAME] MRSS Feed - / de" at bounding box center [639, 429] width 42 height 28
click at [72, 181] on div "subscriptions Channels" at bounding box center [51, 186] width 103 height 23
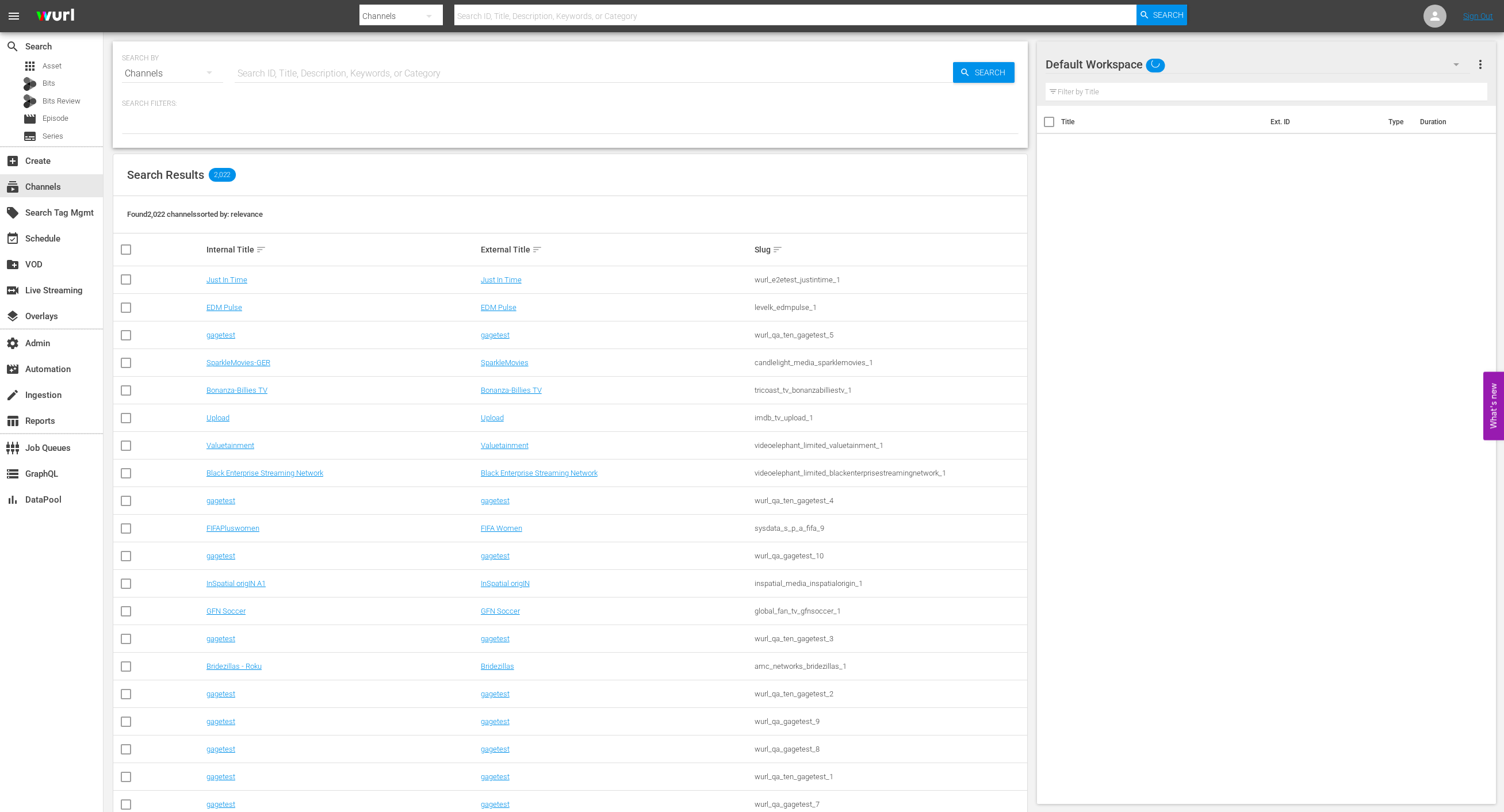
click at [350, 72] on input "text" at bounding box center [594, 74] width 718 height 28
type input "africa xp"
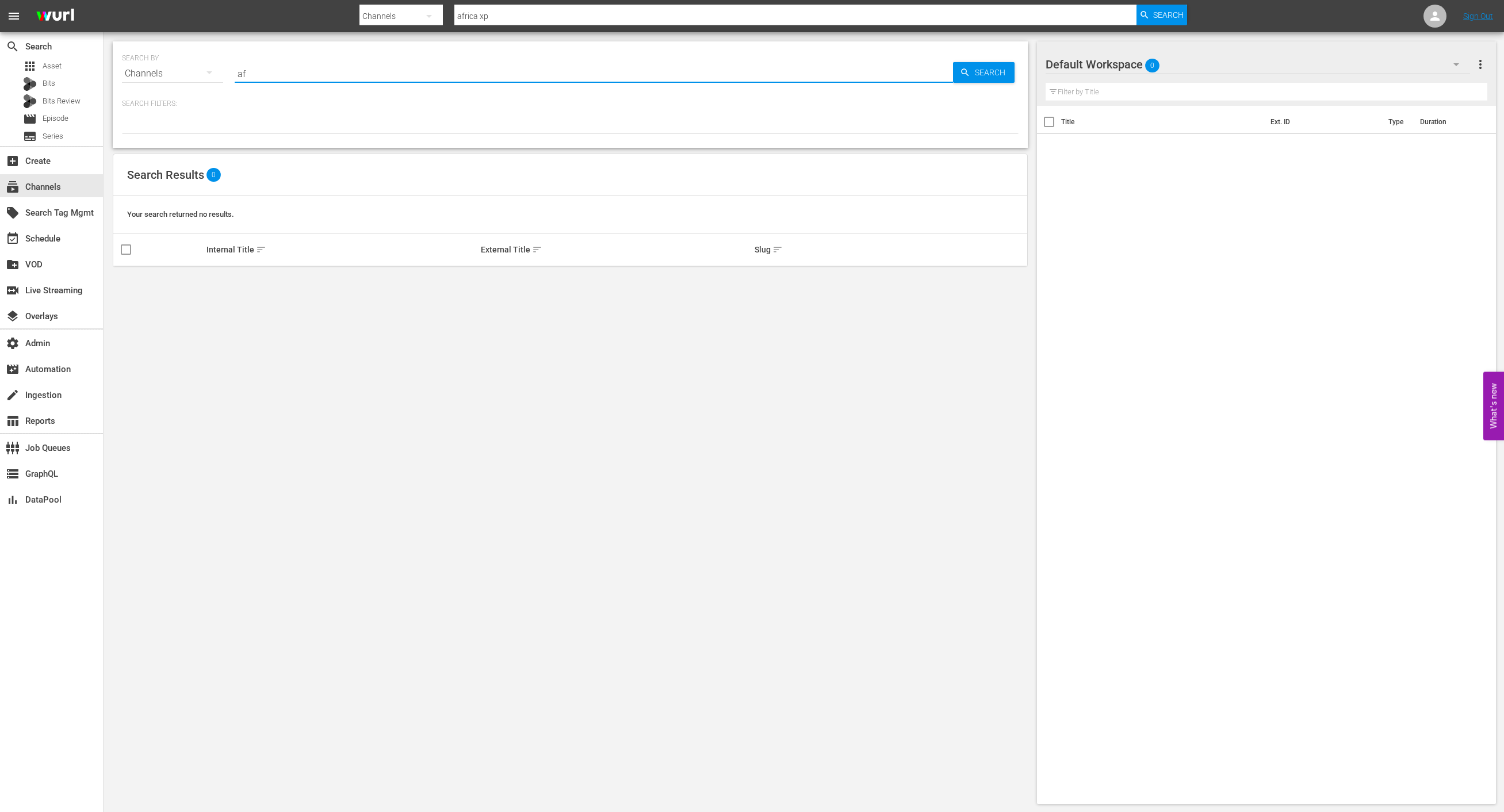
type input "a"
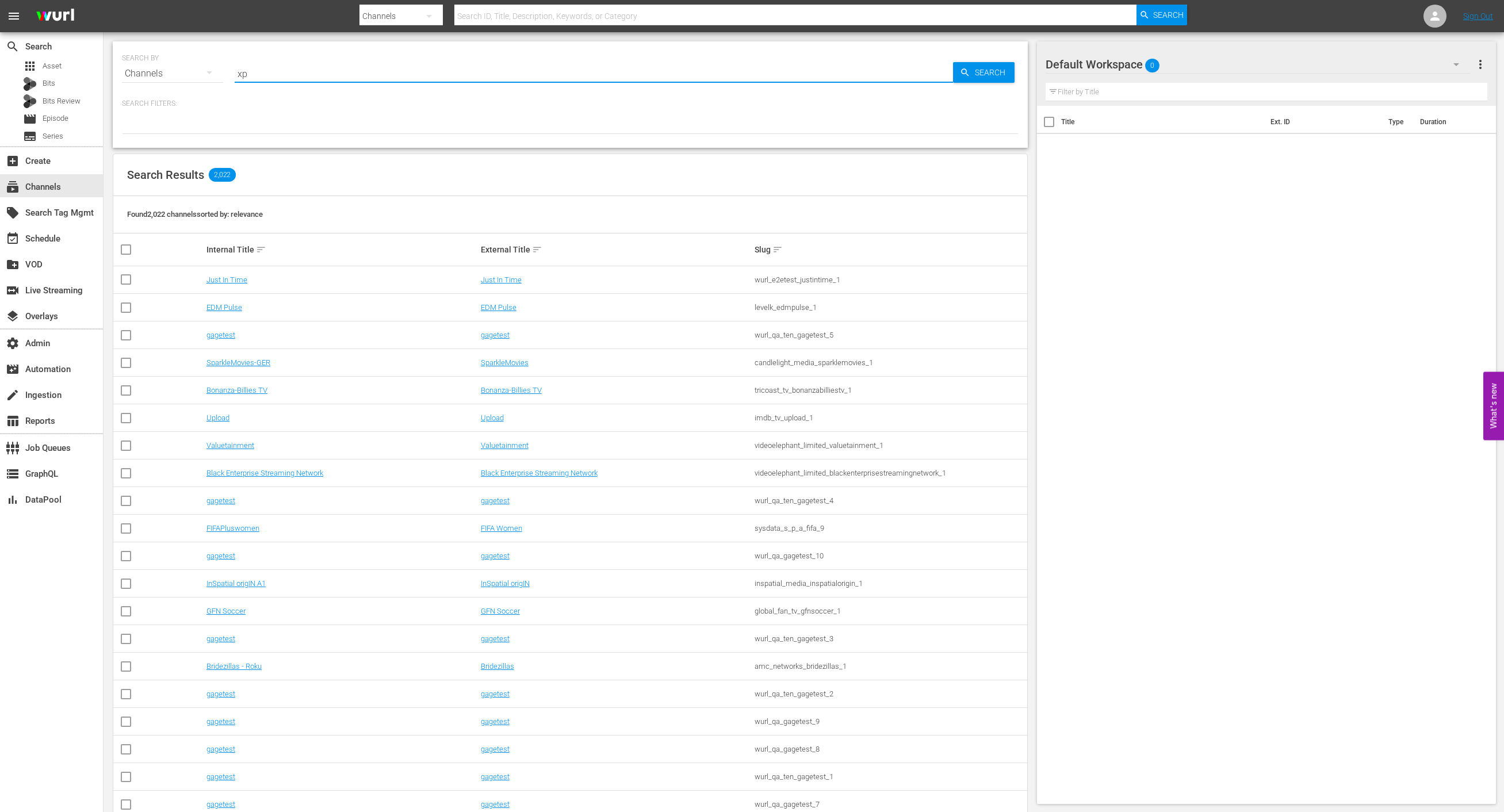
type input "xp"
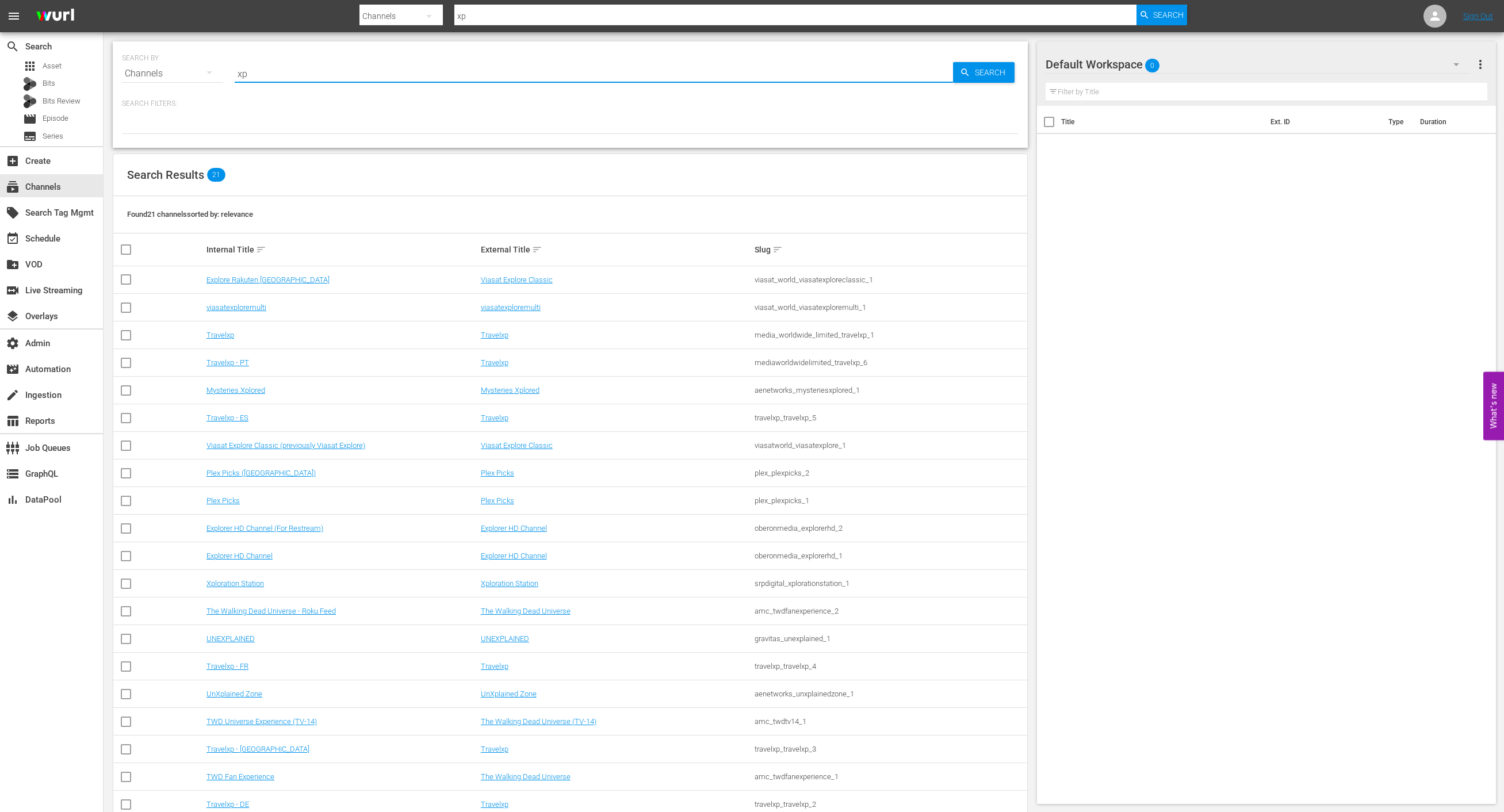
click at [238, 78] on input "xp" at bounding box center [594, 74] width 718 height 28
click at [396, 78] on input "xp" at bounding box center [594, 74] width 718 height 28
click at [397, 78] on input "xp" at bounding box center [594, 74] width 718 height 28
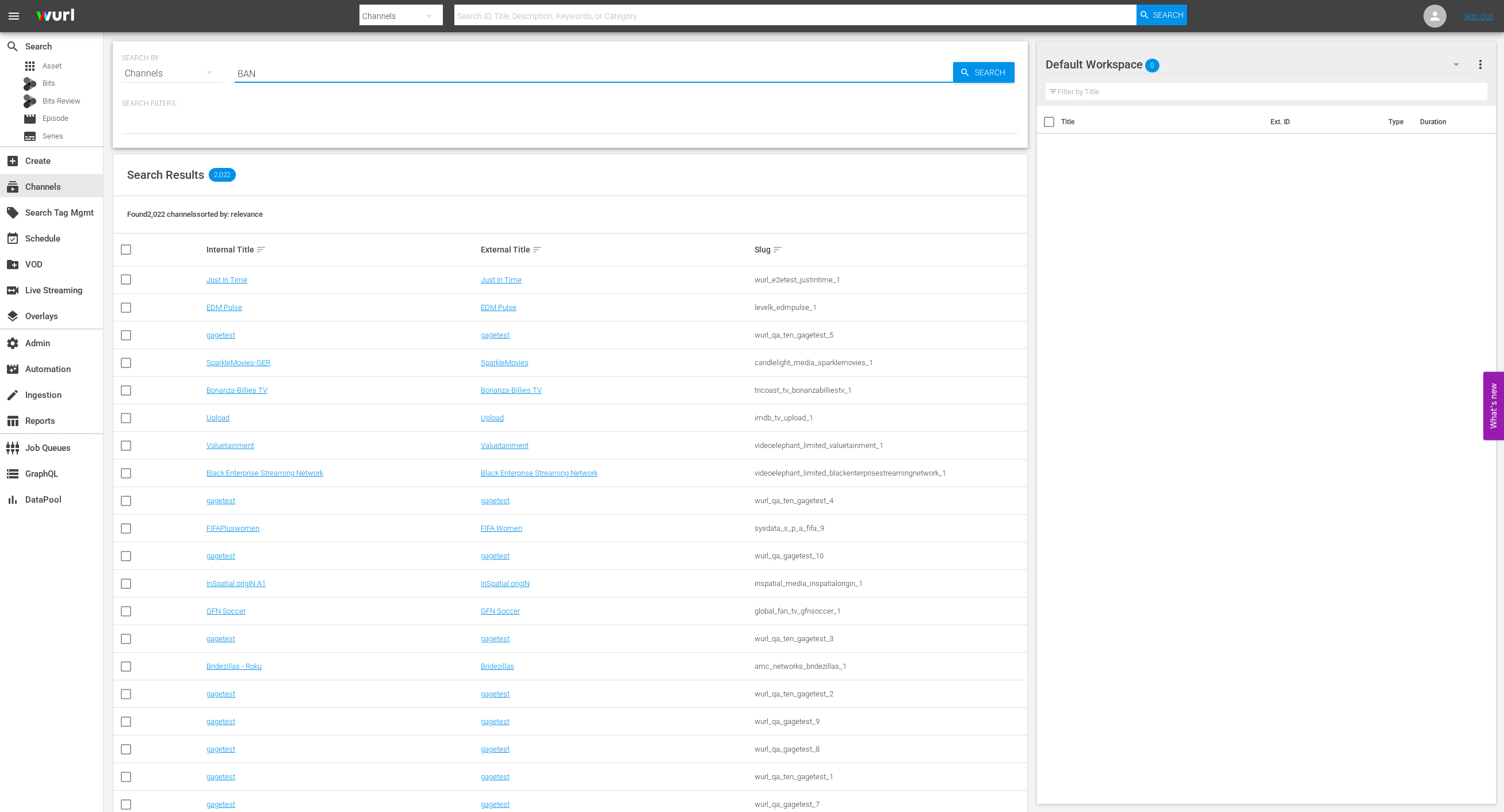
type input "BANI"
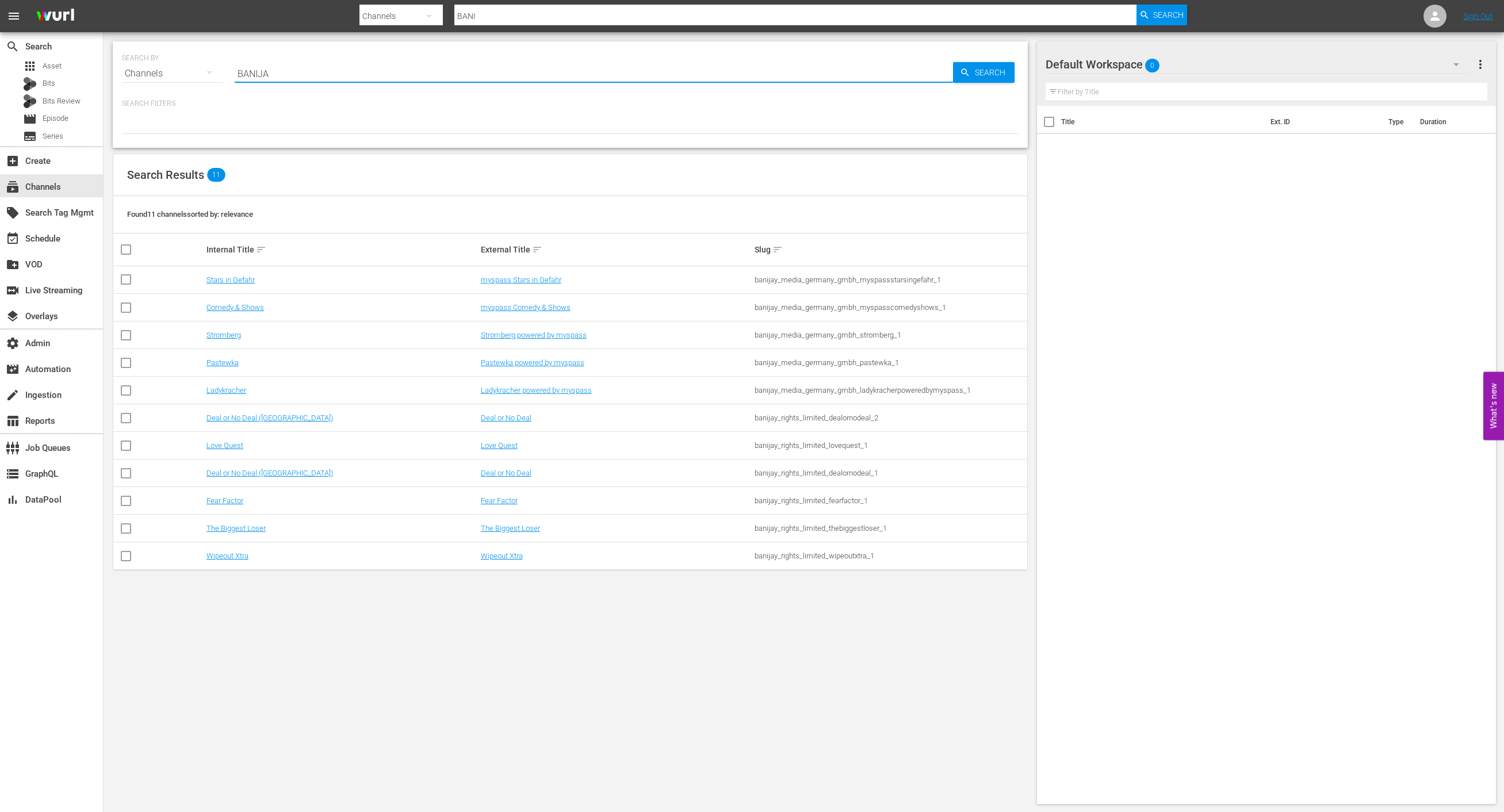
type input "BANIJAY"
click at [399, 88] on div at bounding box center [594, 88] width 718 height 0
click at [398, 75] on input "BANIJAY" at bounding box center [594, 74] width 718 height 28
click at [377, 59] on div "SEARCH BY Search By Channels Search ID, Title, Description, Keywords, or Catego…" at bounding box center [570, 66] width 897 height 41
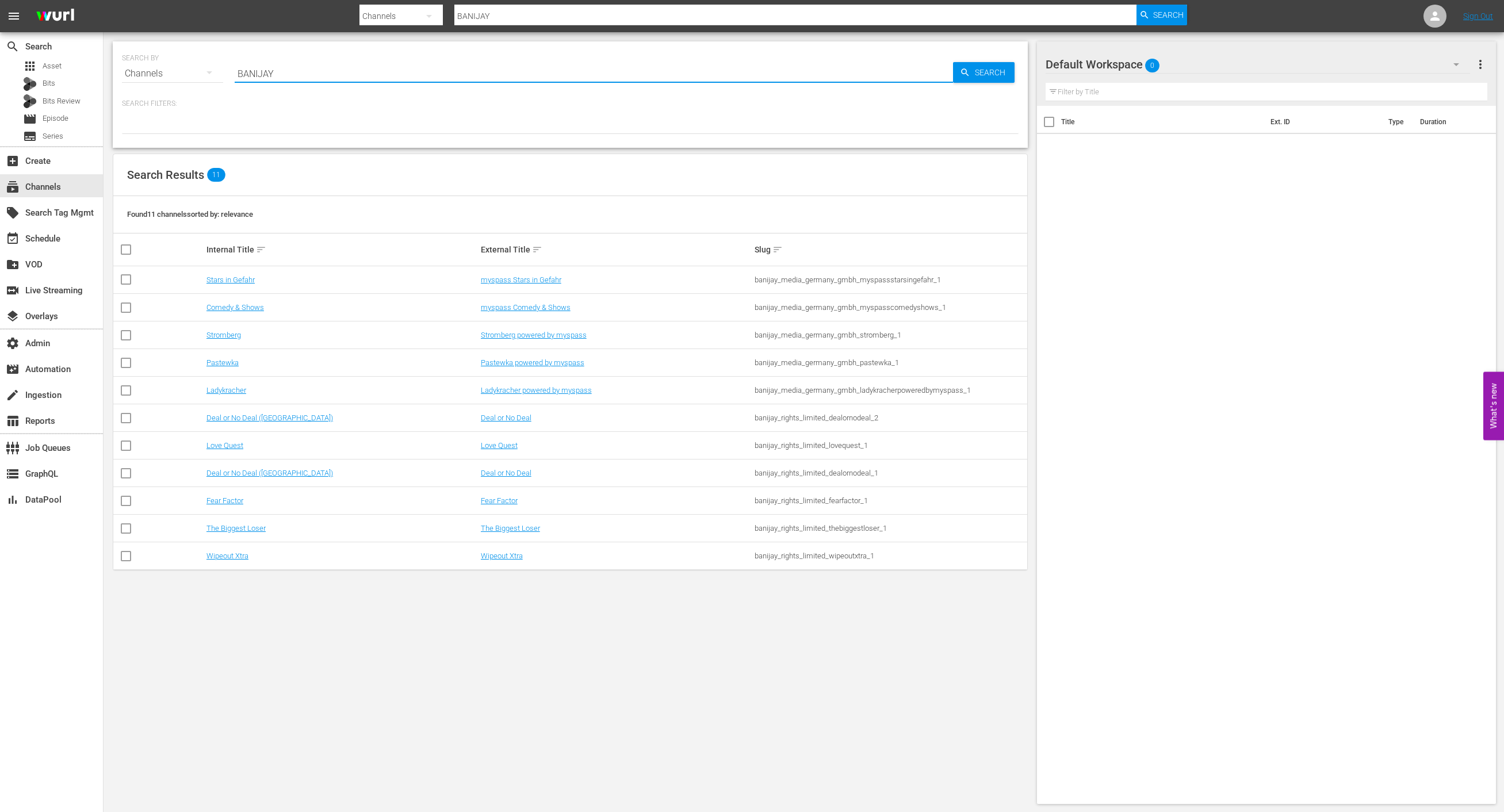
click at [373, 75] on input "BANIJAY" at bounding box center [594, 74] width 718 height 28
click at [372, 75] on input "BANIJAY" at bounding box center [594, 74] width 718 height 28
type input "earth"
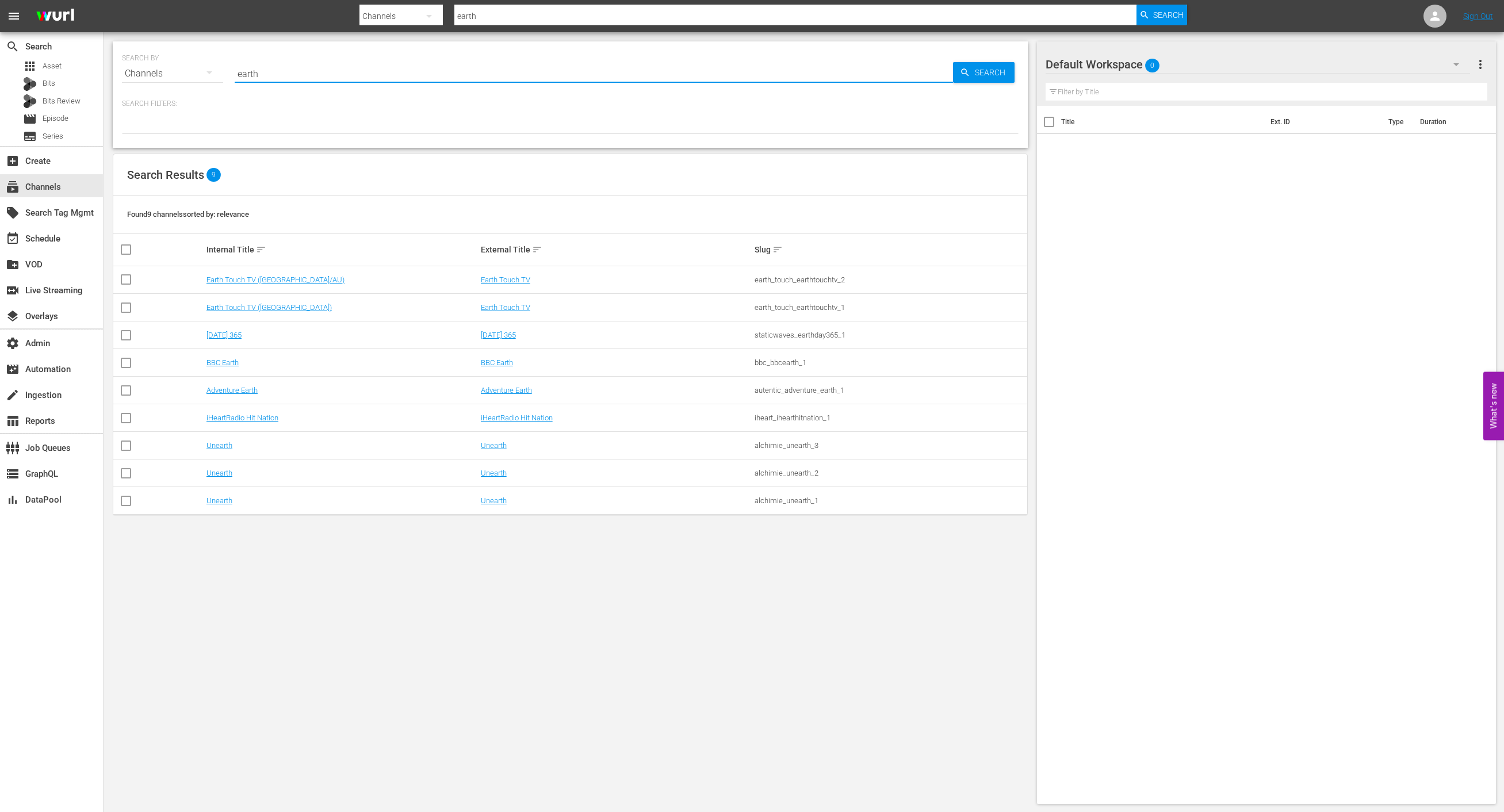
click at [595, 324] on td "Earth Day 365" at bounding box center [616, 335] width 274 height 28
click at [501, 279] on link "Earth Touch TV" at bounding box center [505, 279] width 50 height 9
